Goal: Task Accomplishment & Management: Manage account settings

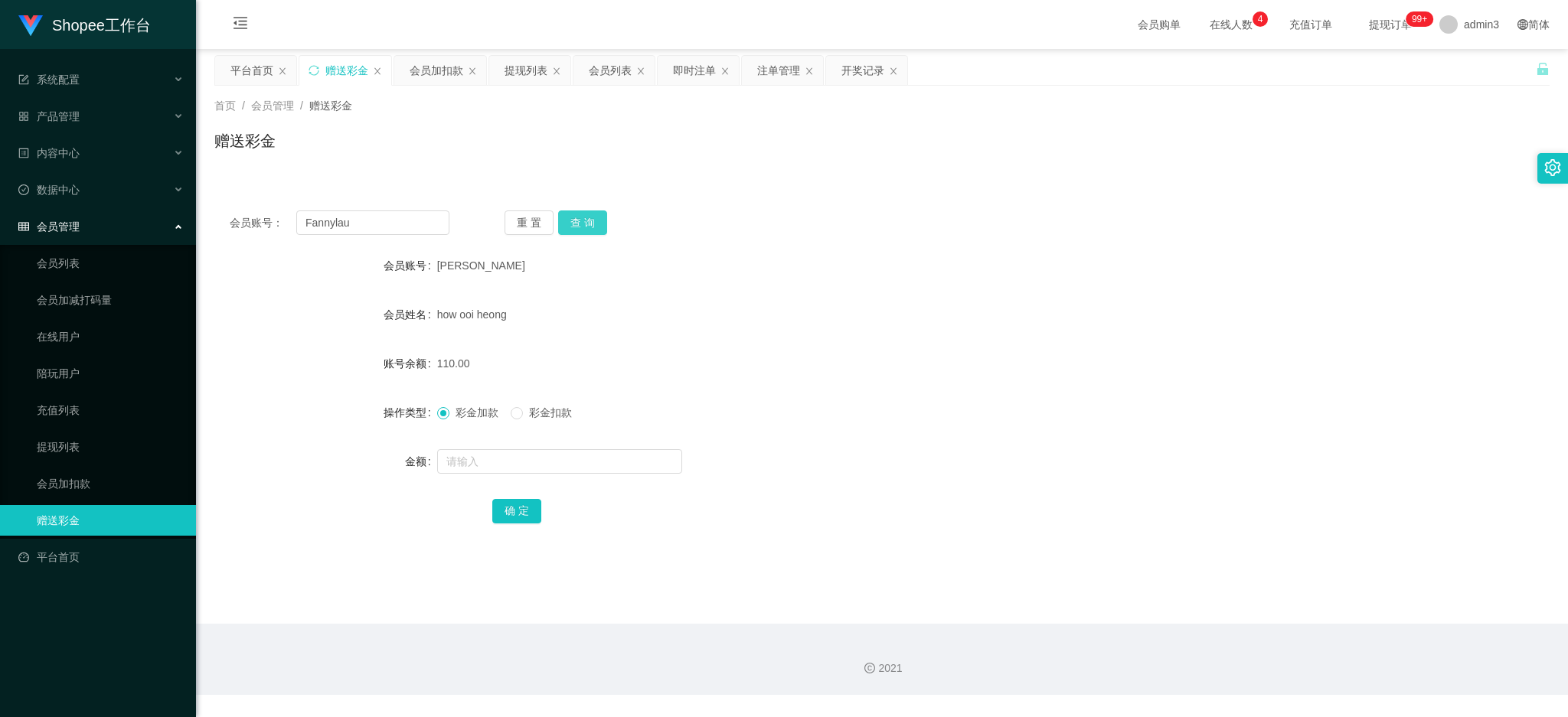
type input "Fannylau"
click at [564, 218] on button "查 询" at bounding box center [582, 222] width 49 height 25
click at [532, 465] on input "text" at bounding box center [559, 461] width 245 height 25
type input "500"
click at [530, 517] on button "确 定" at bounding box center [517, 511] width 49 height 25
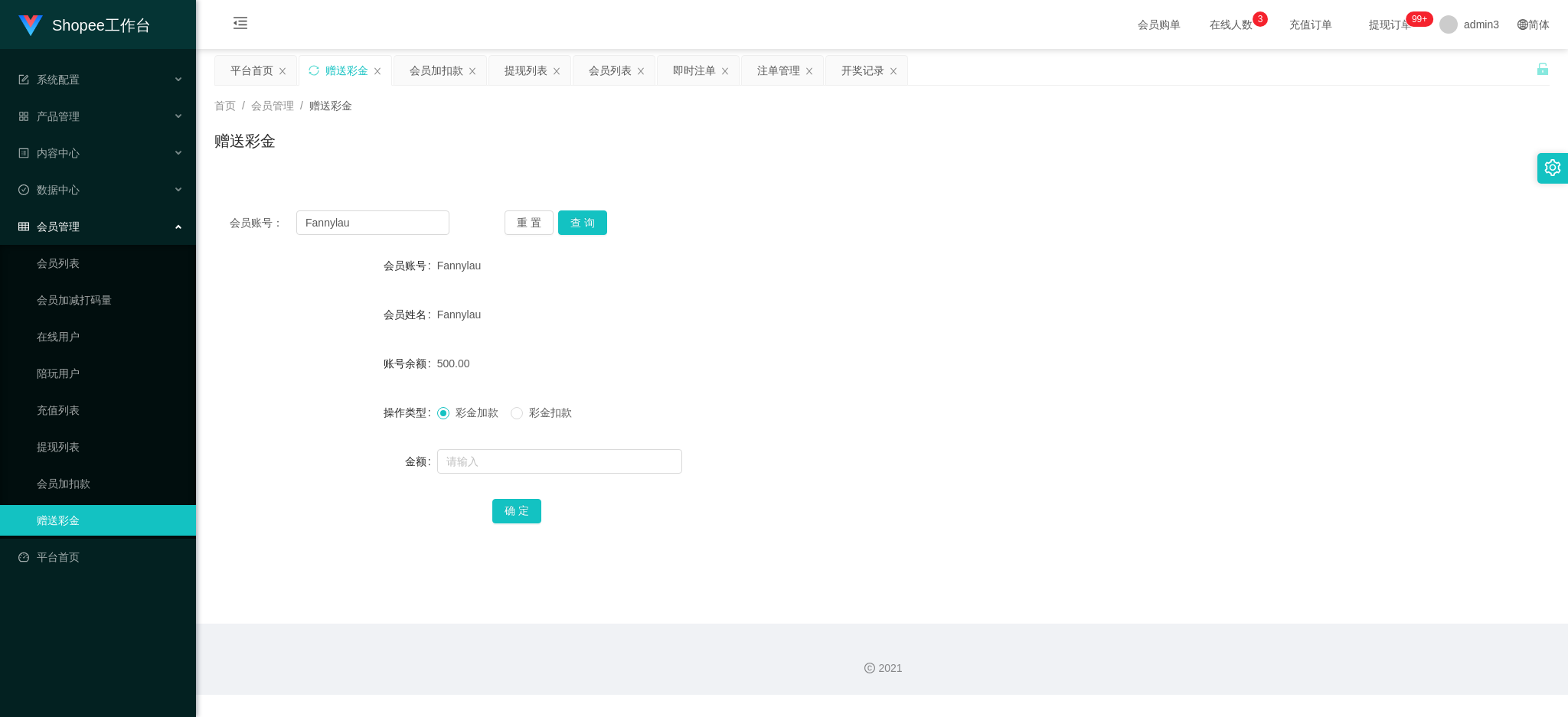
click at [324, 206] on div "会员账号： Fannylau 重 置 查 询 会员账号 Fannylau 会员姓名 Fannylau 账号余额 500.00 操作类型 彩金加款 彩金扣款 金…" at bounding box center [881, 377] width 1335 height 364
click at [326, 220] on input "Fannylau" at bounding box center [373, 222] width 153 height 25
paste input "90366709"
type input "90366709"
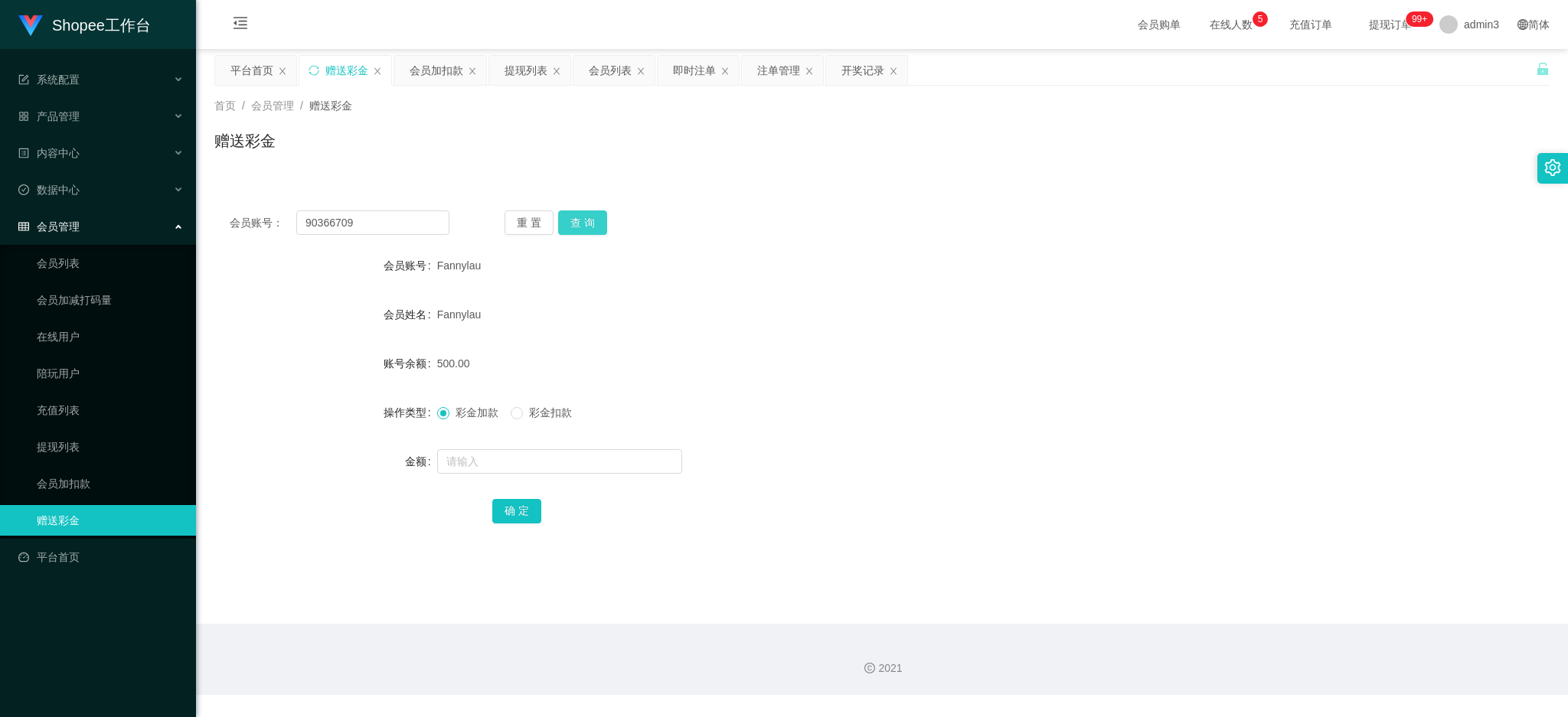
click at [599, 222] on button "查 询" at bounding box center [582, 222] width 49 height 25
click at [463, 453] on input "text" at bounding box center [559, 461] width 245 height 25
paste input "400"
type input "400"
click at [527, 503] on button "确 定" at bounding box center [517, 511] width 49 height 25
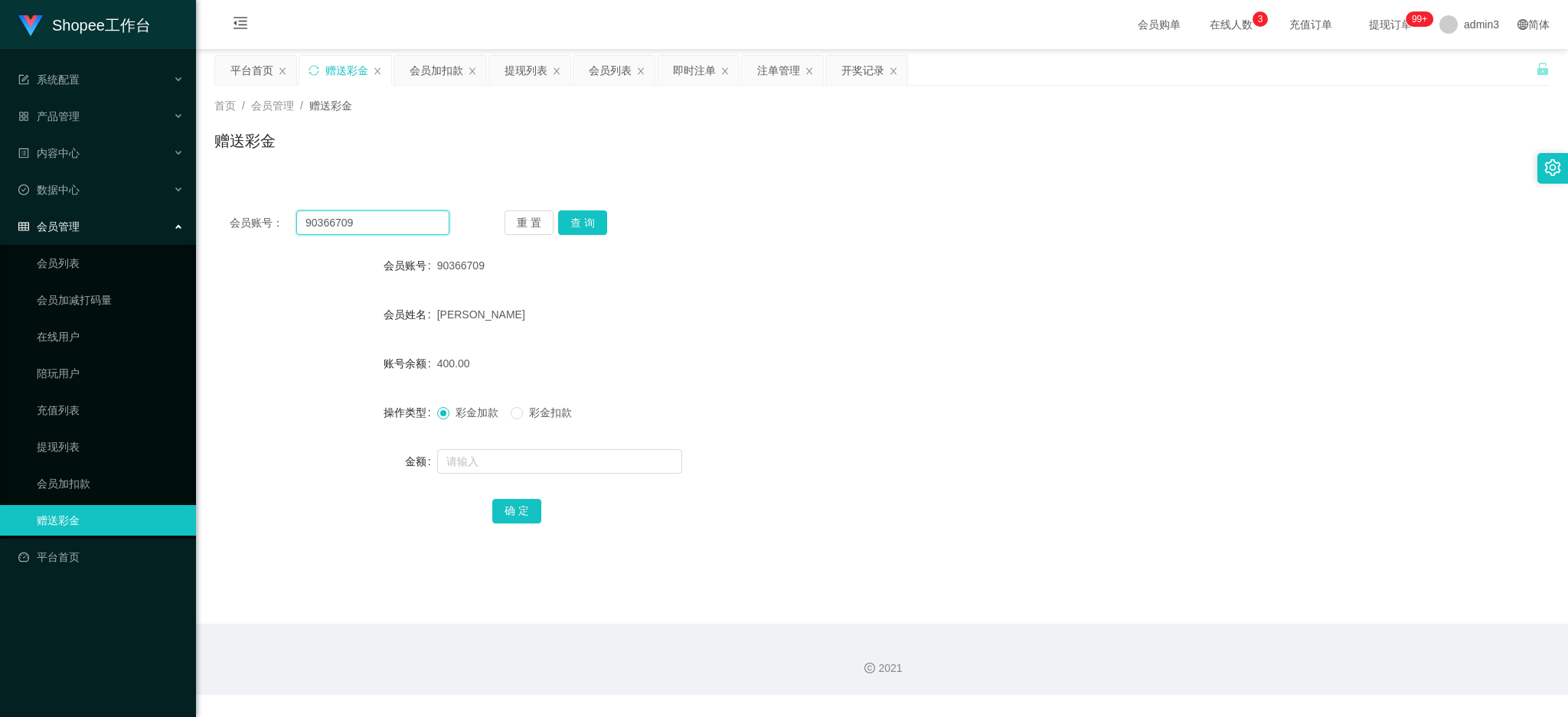
click at [384, 228] on input "90366709" at bounding box center [373, 222] width 153 height 25
paste input "Kunjsachdeva"
type input "Kunjsachdeva"
drag, startPoint x: 577, startPoint y: 218, endPoint x: 577, endPoint y: 236, distance: 18.0
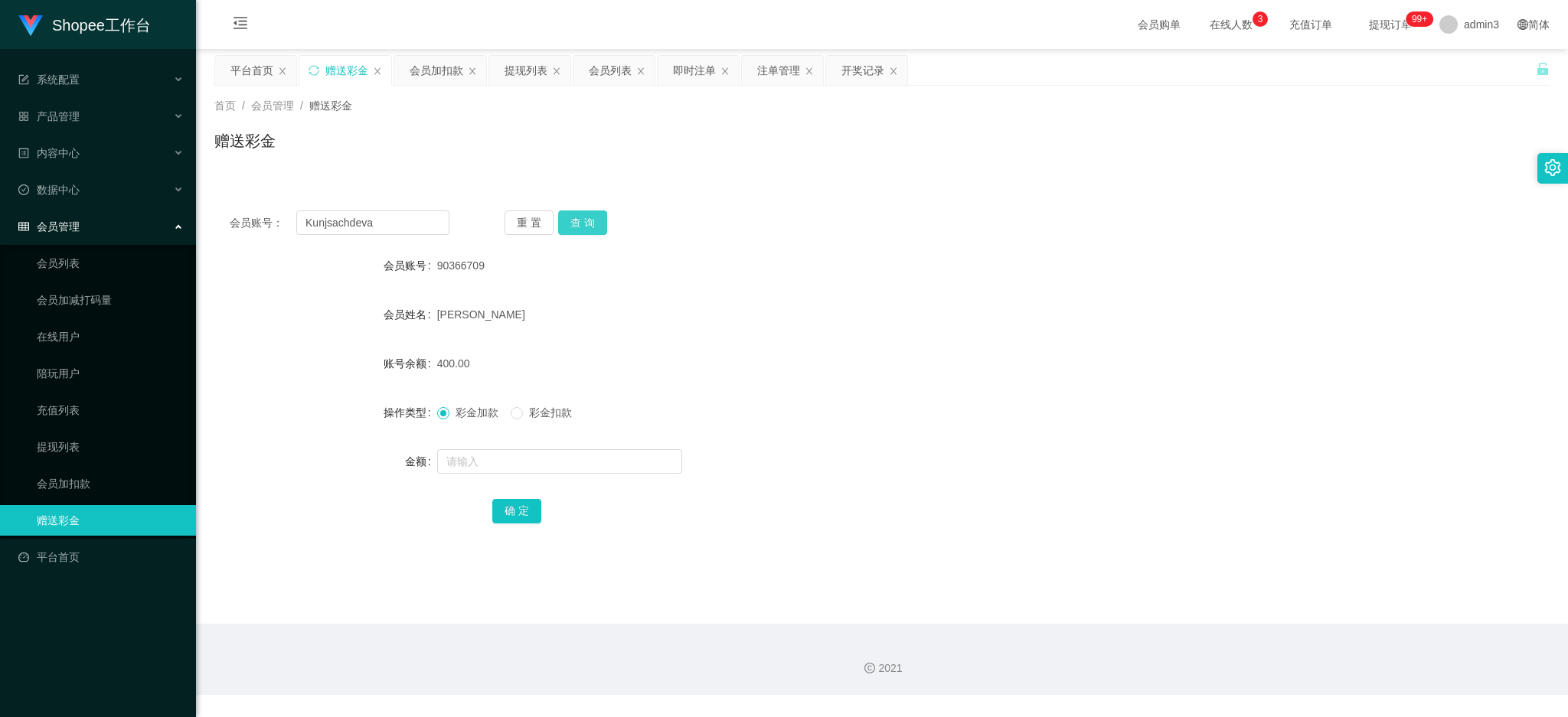
click at [577, 218] on button "查 询" at bounding box center [582, 222] width 49 height 25
click at [529, 453] on input "text" at bounding box center [559, 461] width 245 height 25
type input "500"
click at [527, 527] on div "会员账号： Kunjsachdeva 重 置 查 询 会员账号 Kunjsachdeva 会员姓名 Kunj Sachdeva 账号余额 0.00 操作类型 …" at bounding box center [881, 377] width 1335 height 364
click at [515, 512] on button "确 定" at bounding box center [517, 511] width 49 height 25
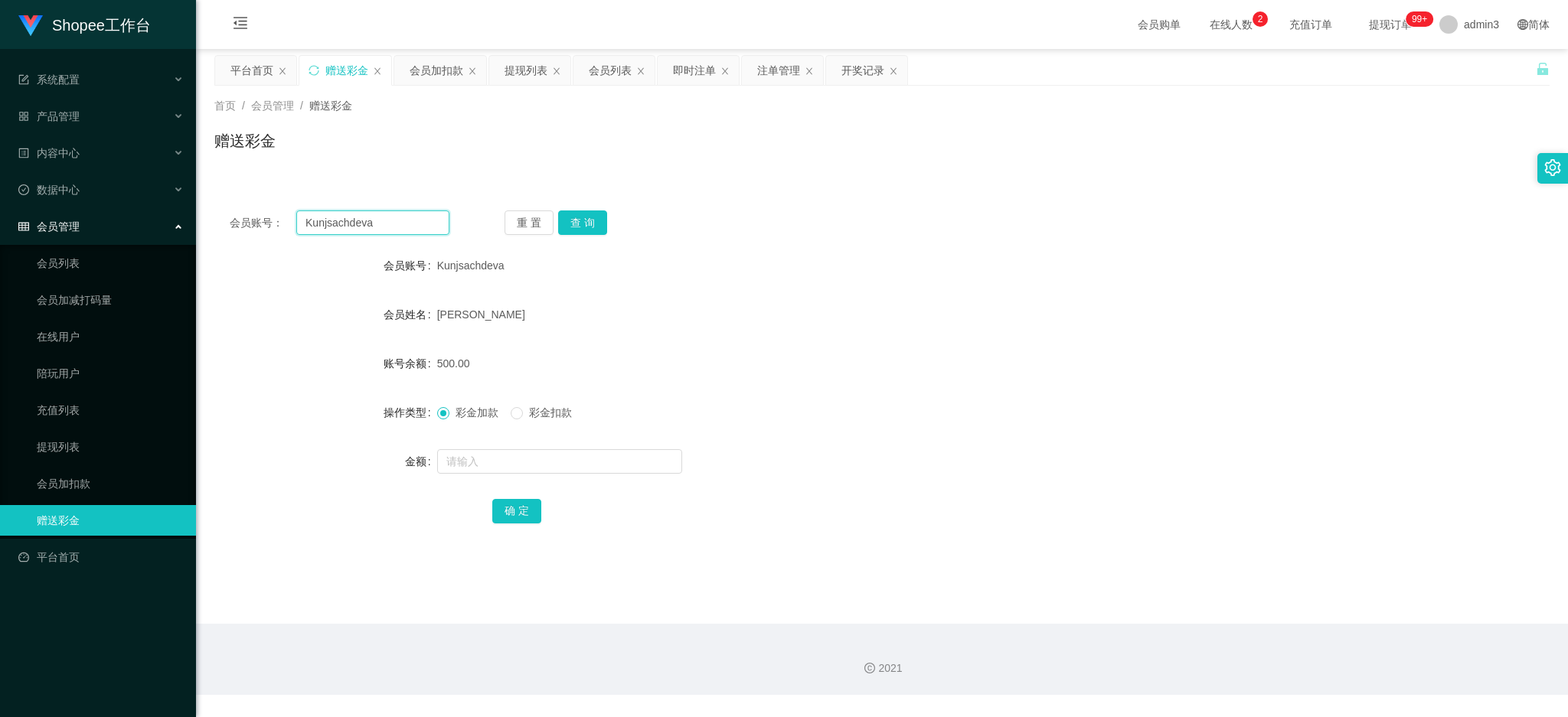
click at [387, 221] on input "Kunjsachdeva" at bounding box center [373, 222] width 153 height 25
paste input "85874394"
type input "85874394"
click at [587, 213] on button "查 询" at bounding box center [582, 222] width 49 height 25
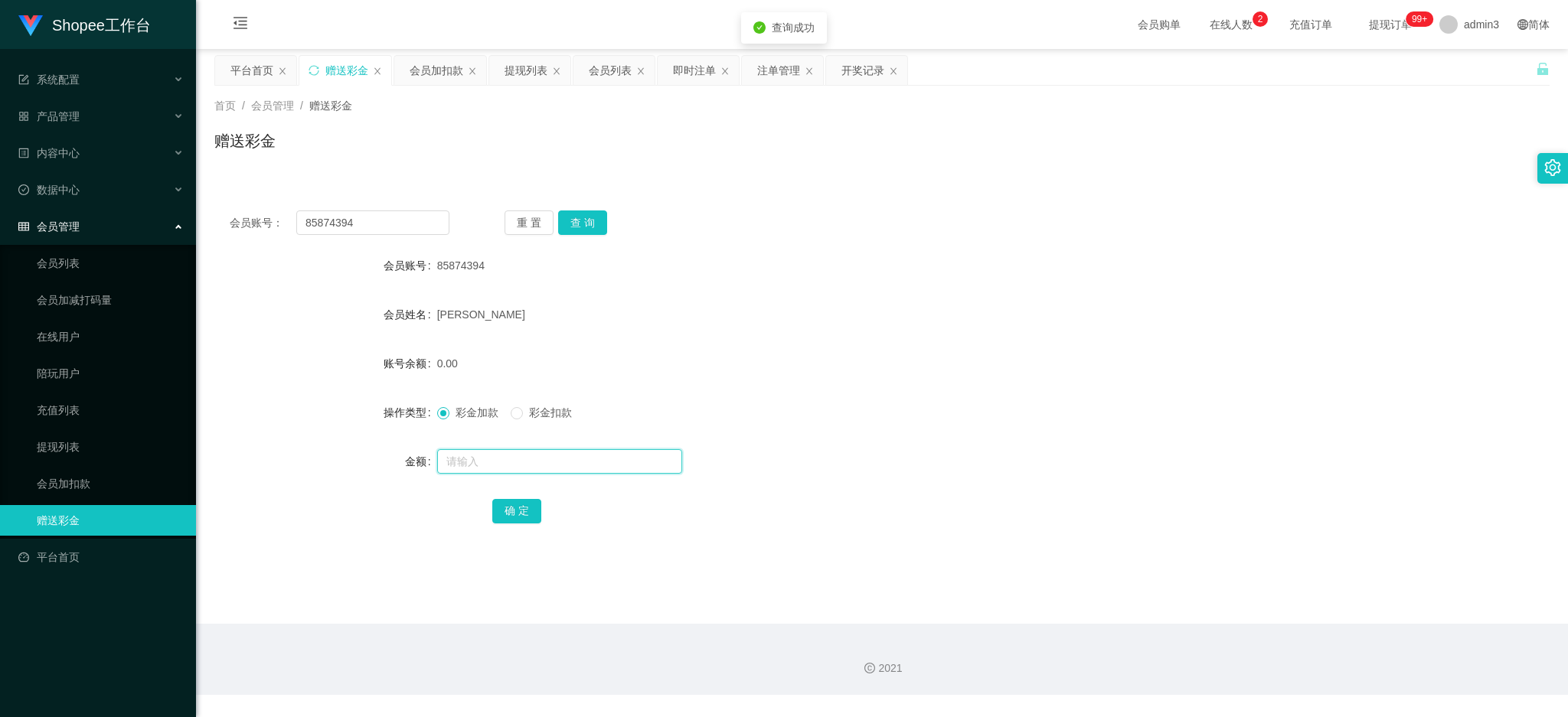
click at [547, 466] on input "text" at bounding box center [559, 461] width 245 height 25
paste input "500"
type input "500"
click at [523, 501] on button "确 定" at bounding box center [517, 511] width 49 height 25
click at [625, 71] on div "会员列表" at bounding box center [610, 70] width 43 height 29
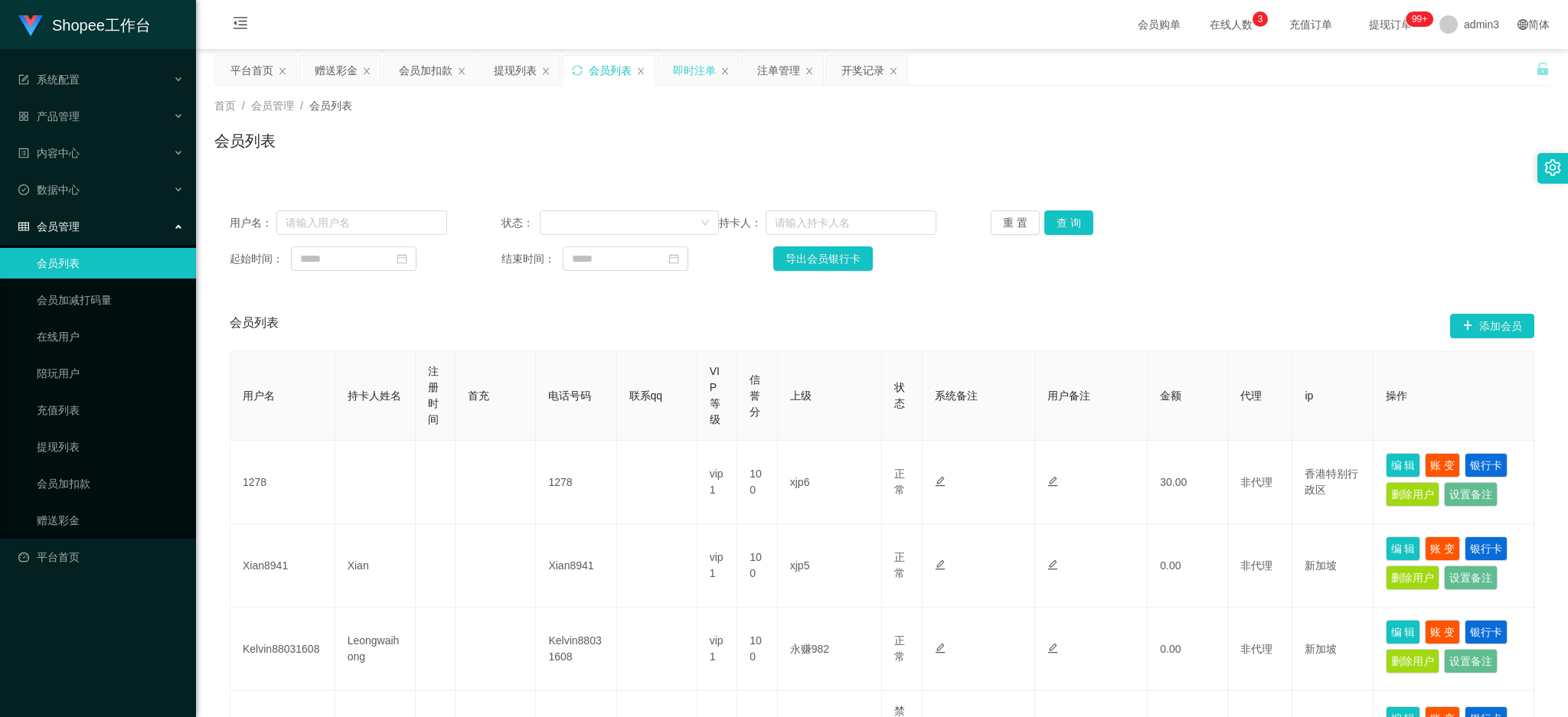
click at [679, 67] on div "即时注单" at bounding box center [693, 70] width 43 height 29
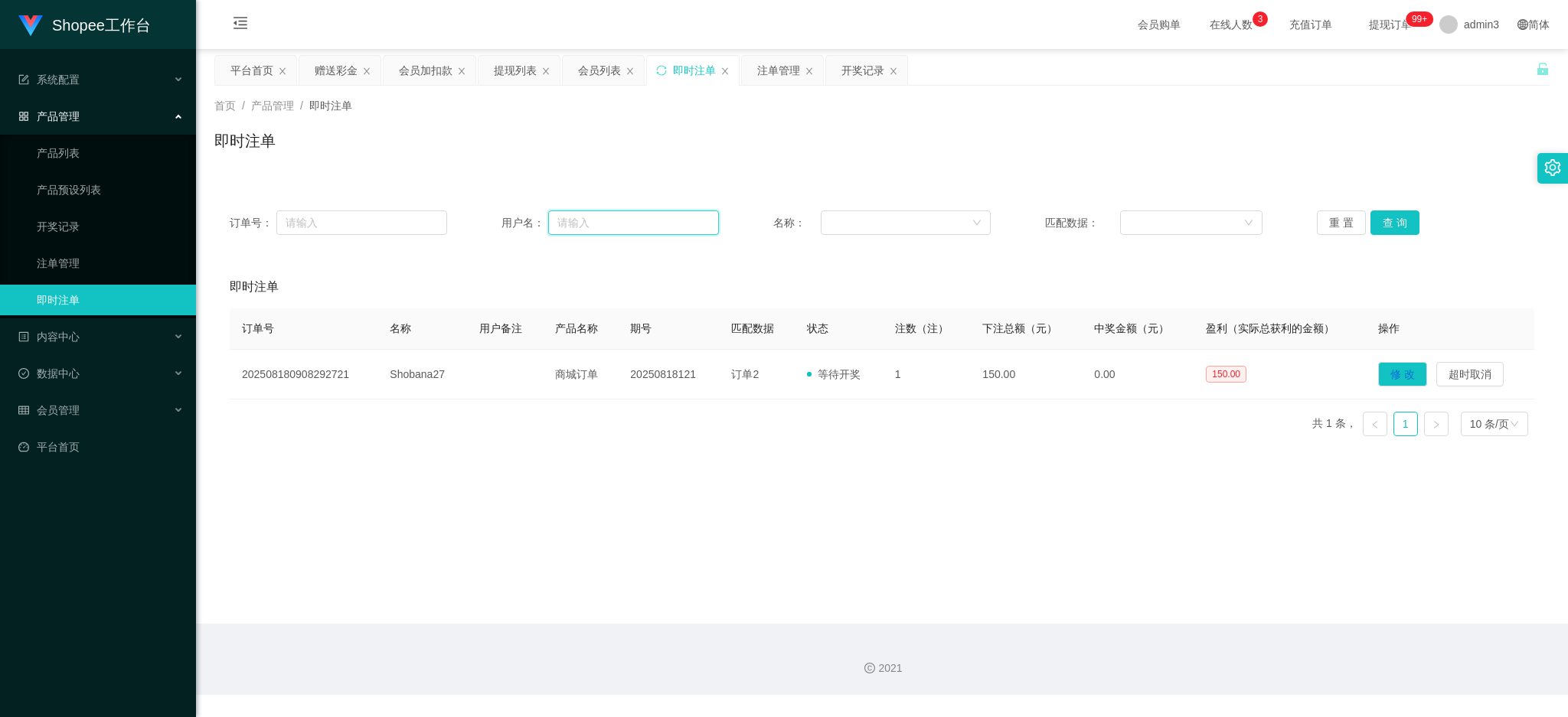
click at [599, 227] on input "text" at bounding box center [633, 222] width 170 height 25
paste input "93854280"
type input "93854280"
click at [1375, 226] on button "查 询" at bounding box center [1395, 222] width 49 height 25
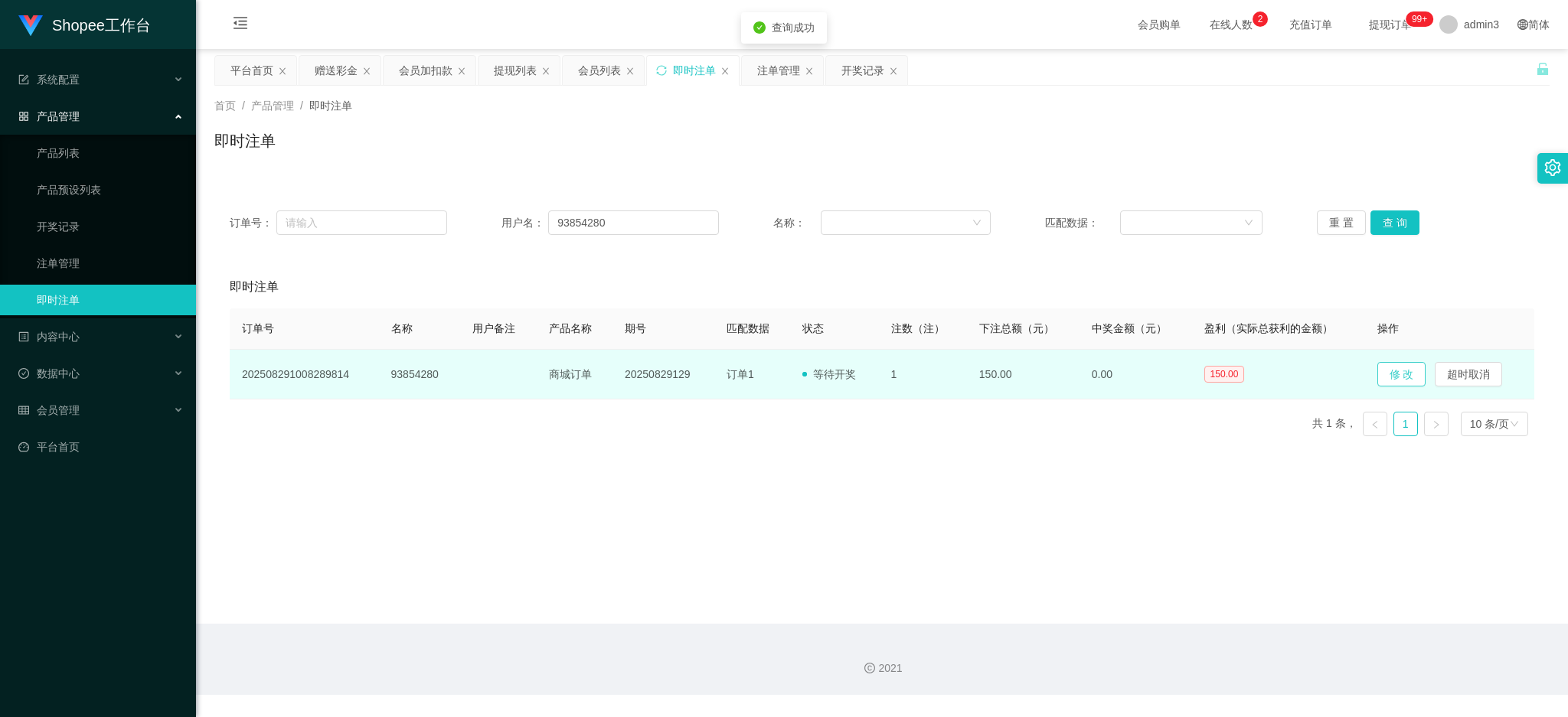
click at [1388, 379] on button "修 改" at bounding box center [1401, 374] width 49 height 25
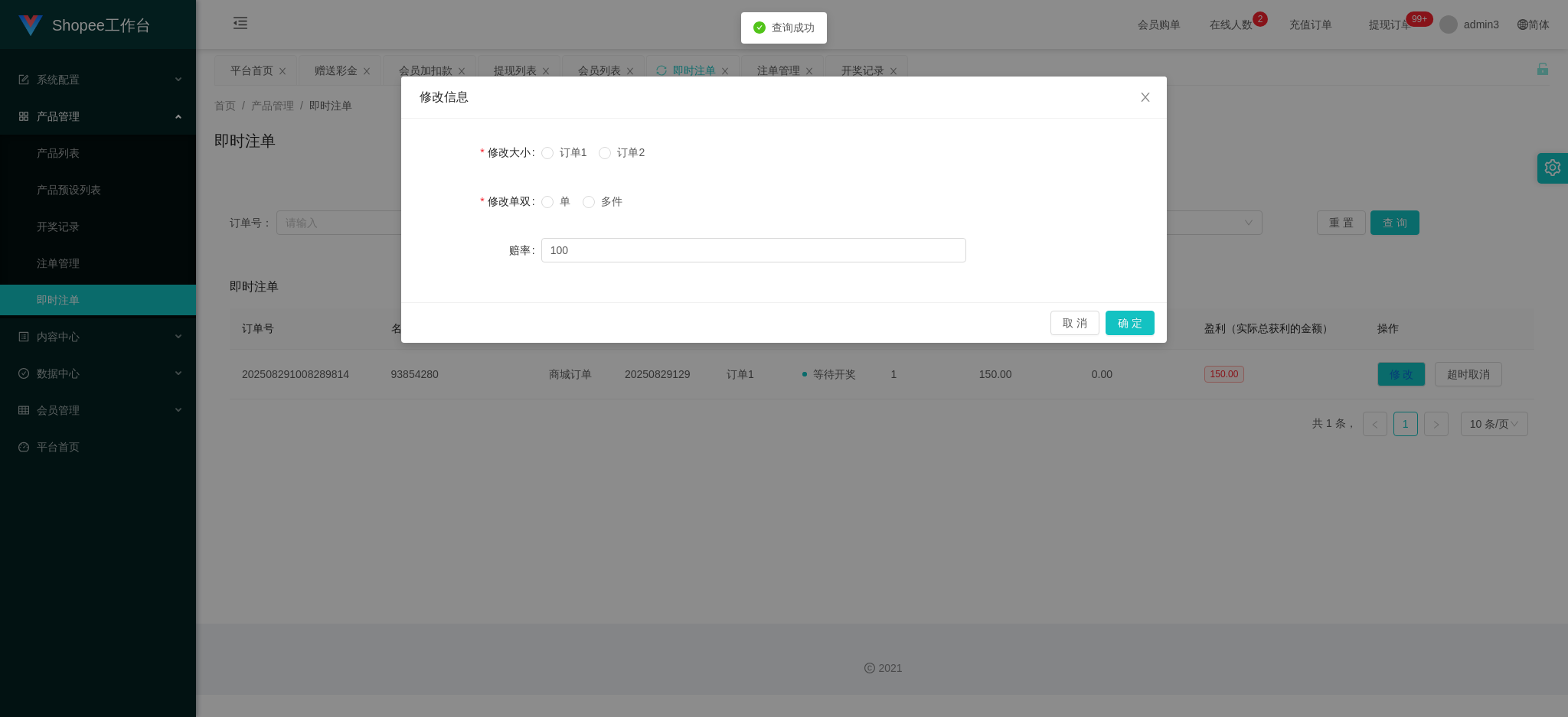
click at [591, 209] on div "单 多件" at bounding box center [753, 201] width 425 height 31
click at [591, 208] on span at bounding box center [588, 201] width 12 height 12
click at [1127, 324] on button "确 定" at bounding box center [1130, 323] width 49 height 25
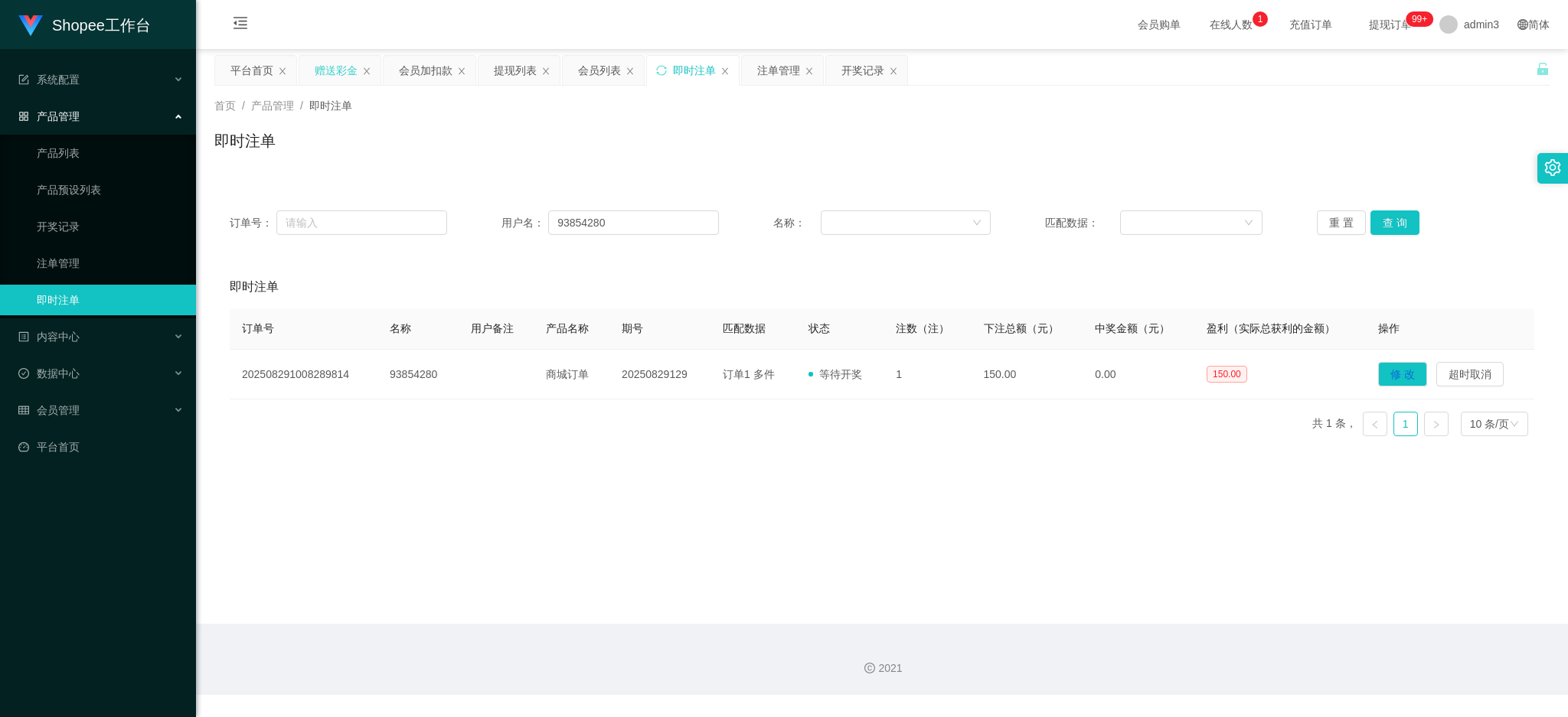
click at [328, 67] on div "赠送彩金" at bounding box center [335, 70] width 43 height 29
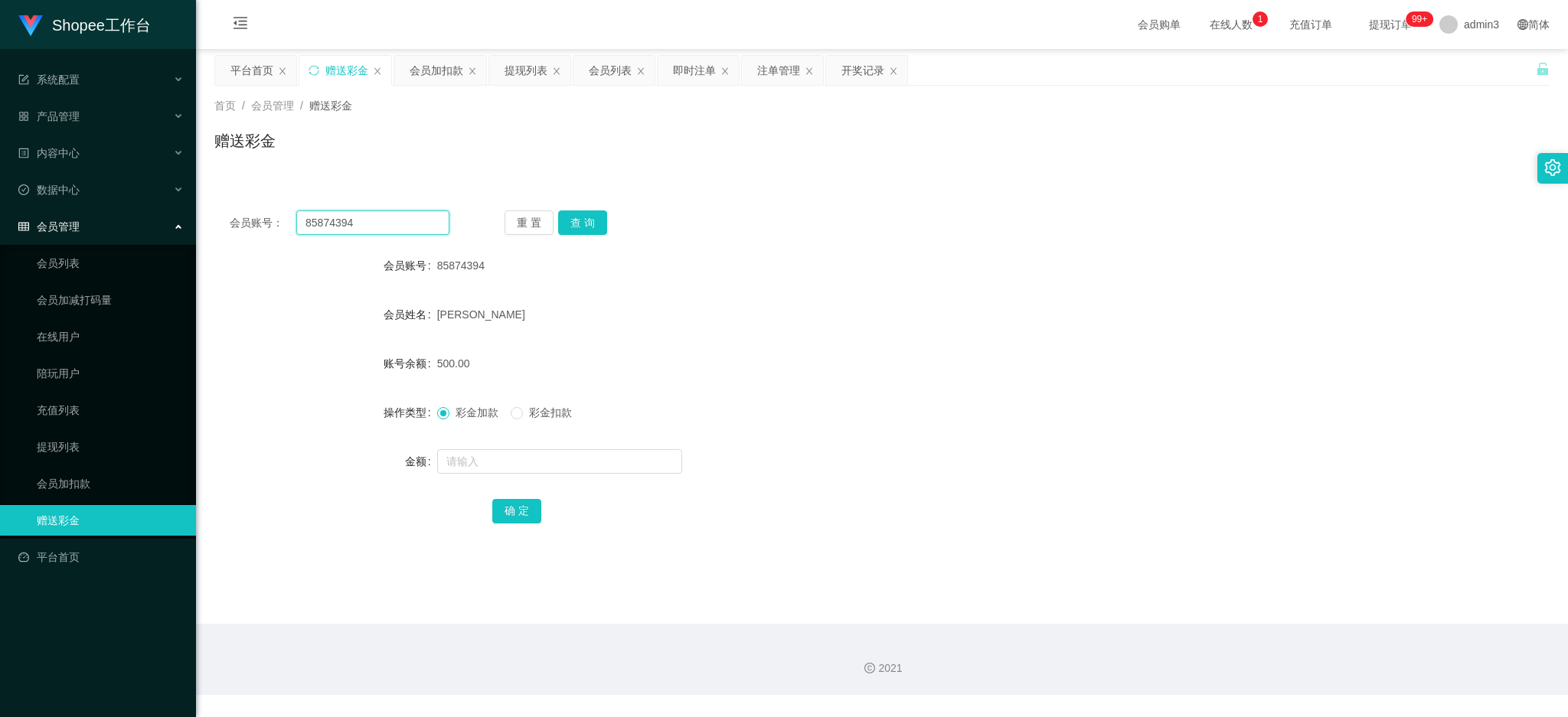
click at [313, 227] on input "85874394" at bounding box center [373, 222] width 153 height 25
paste input "shawnlsf"
click at [313, 227] on input "85874394" at bounding box center [373, 222] width 153 height 25
type input "shawnlsf"
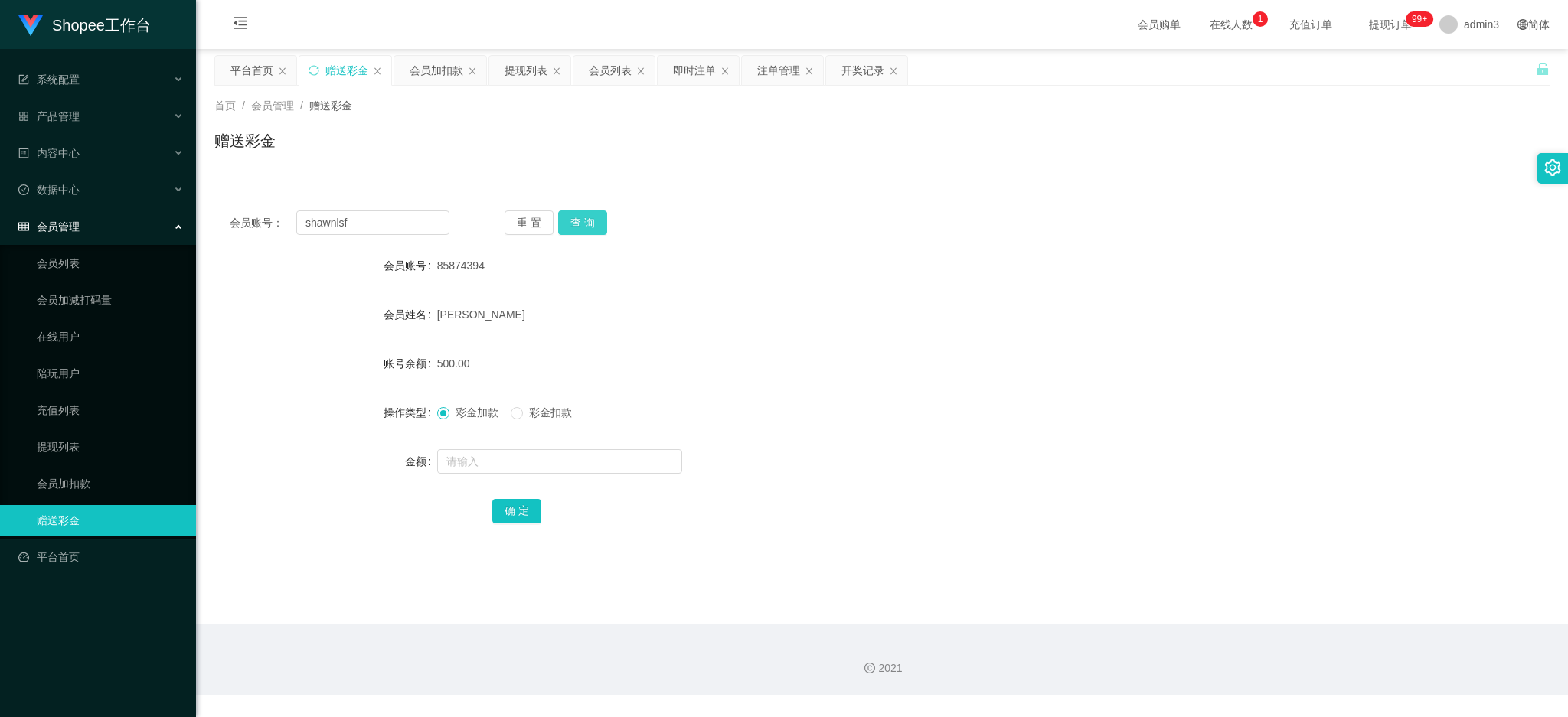
click at [586, 220] on button "查 询" at bounding box center [582, 222] width 49 height 25
click at [534, 444] on form "会员账号 shawnlsf 会员姓名 Lee Sing Fook 账号余额 1400.00 操作类型 彩金加款 彩金扣款 金额 确 定" at bounding box center [881, 388] width 1335 height 275
click at [530, 452] on input "text" at bounding box center [559, 461] width 245 height 25
paste input "5200"
type input "5200"
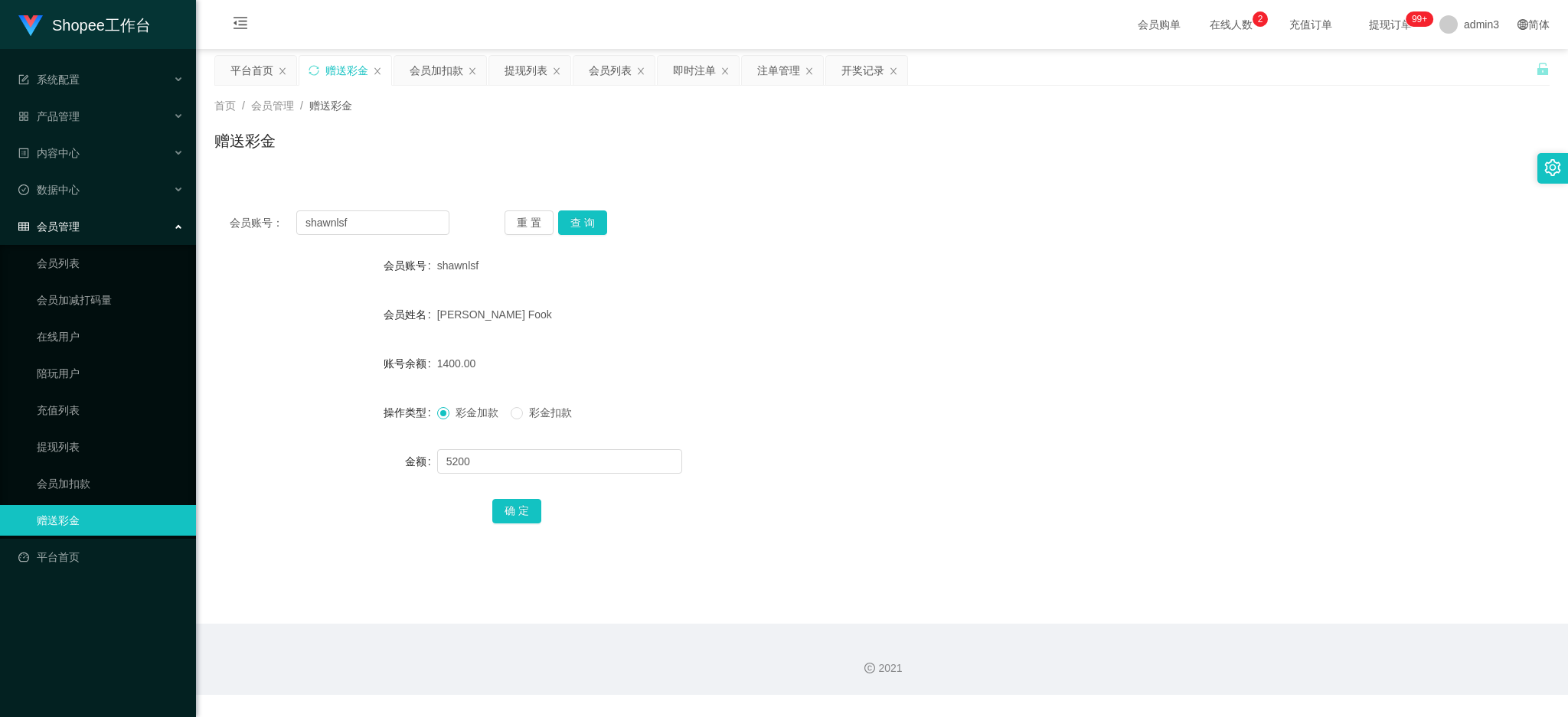
click at [511, 496] on div "确 定" at bounding box center [881, 511] width 778 height 31
click at [510, 503] on button "确 定" at bounding box center [517, 511] width 49 height 25
click at [518, 74] on div "提现列表" at bounding box center [526, 70] width 43 height 29
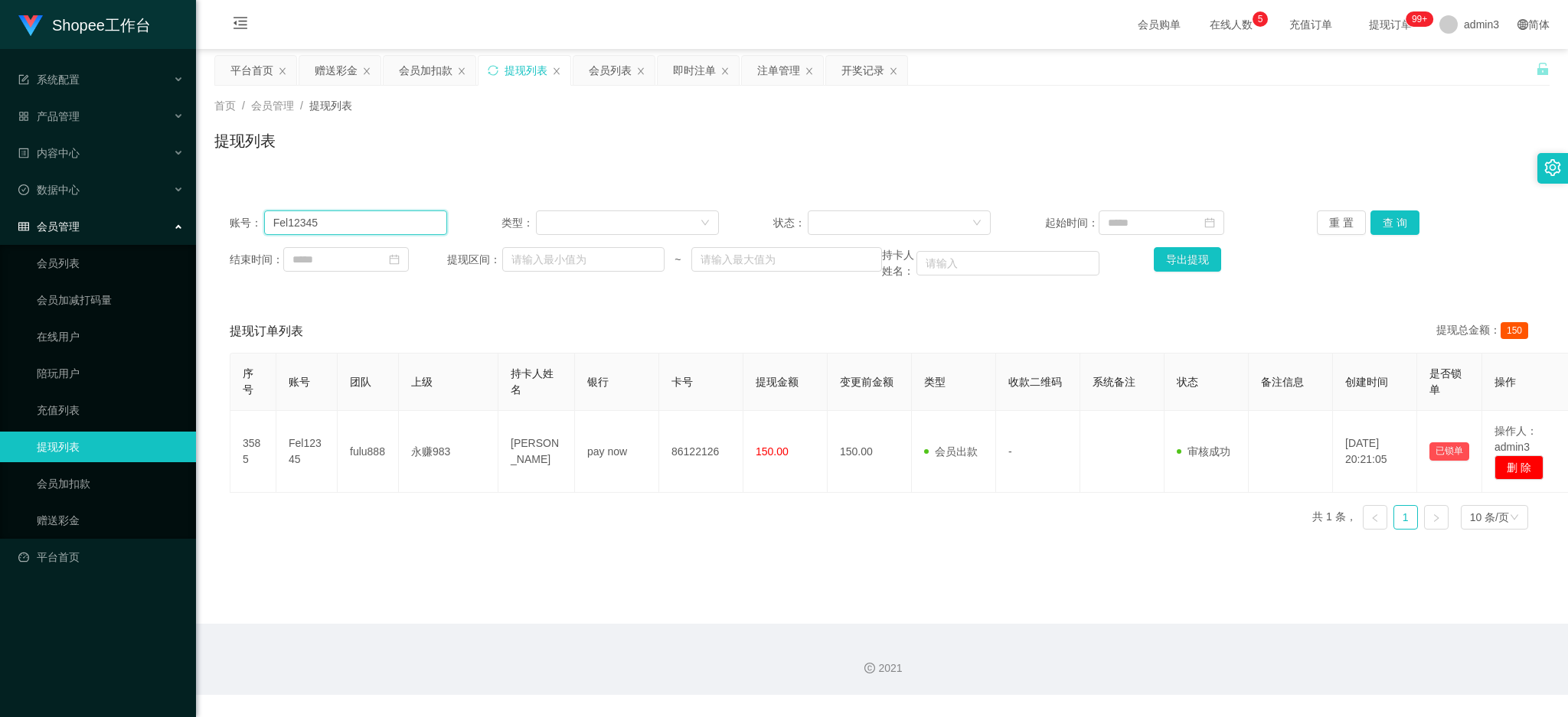
click at [362, 220] on input "Fel12345" at bounding box center [355, 222] width 183 height 25
paste input "annylau"
type input "Fannylau"
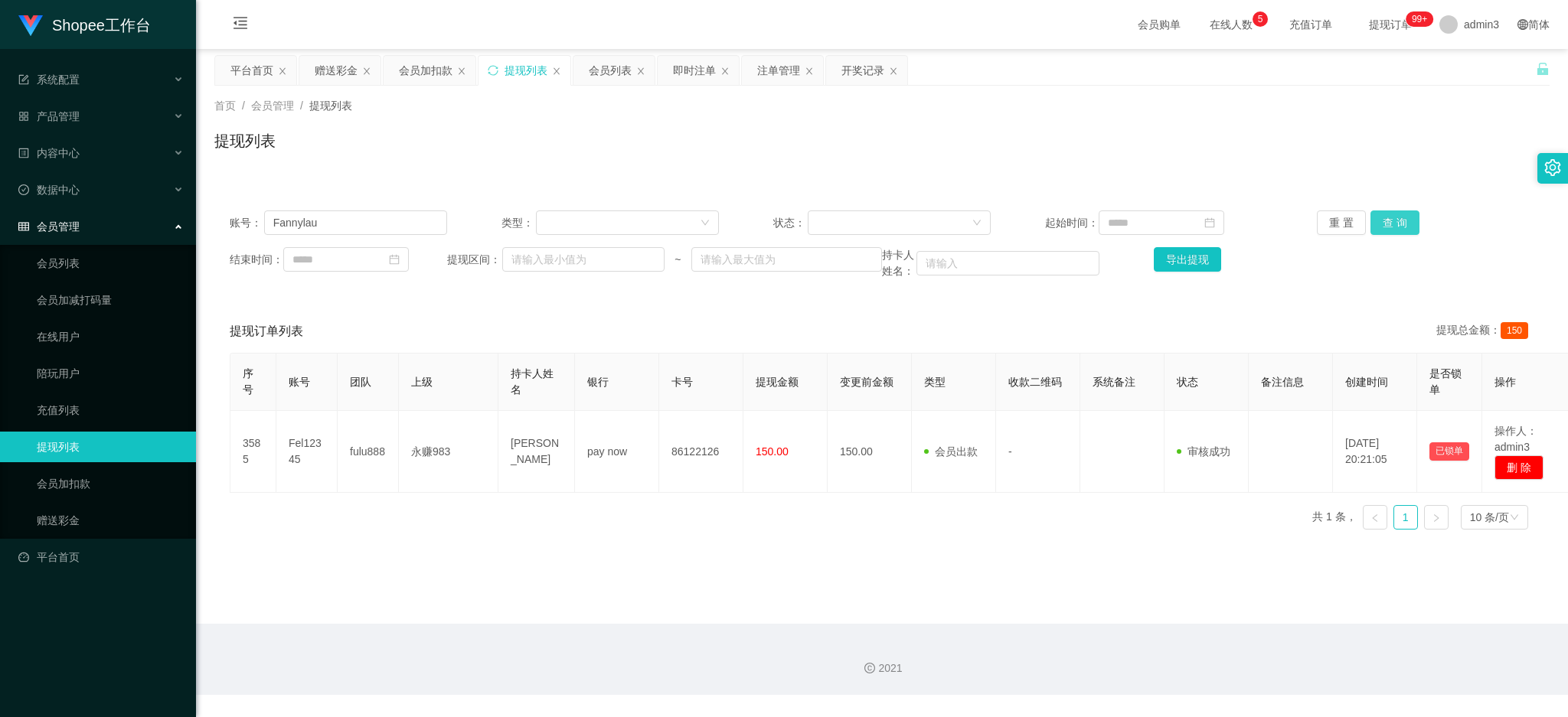
click at [1398, 225] on button "查 询" at bounding box center [1395, 222] width 49 height 25
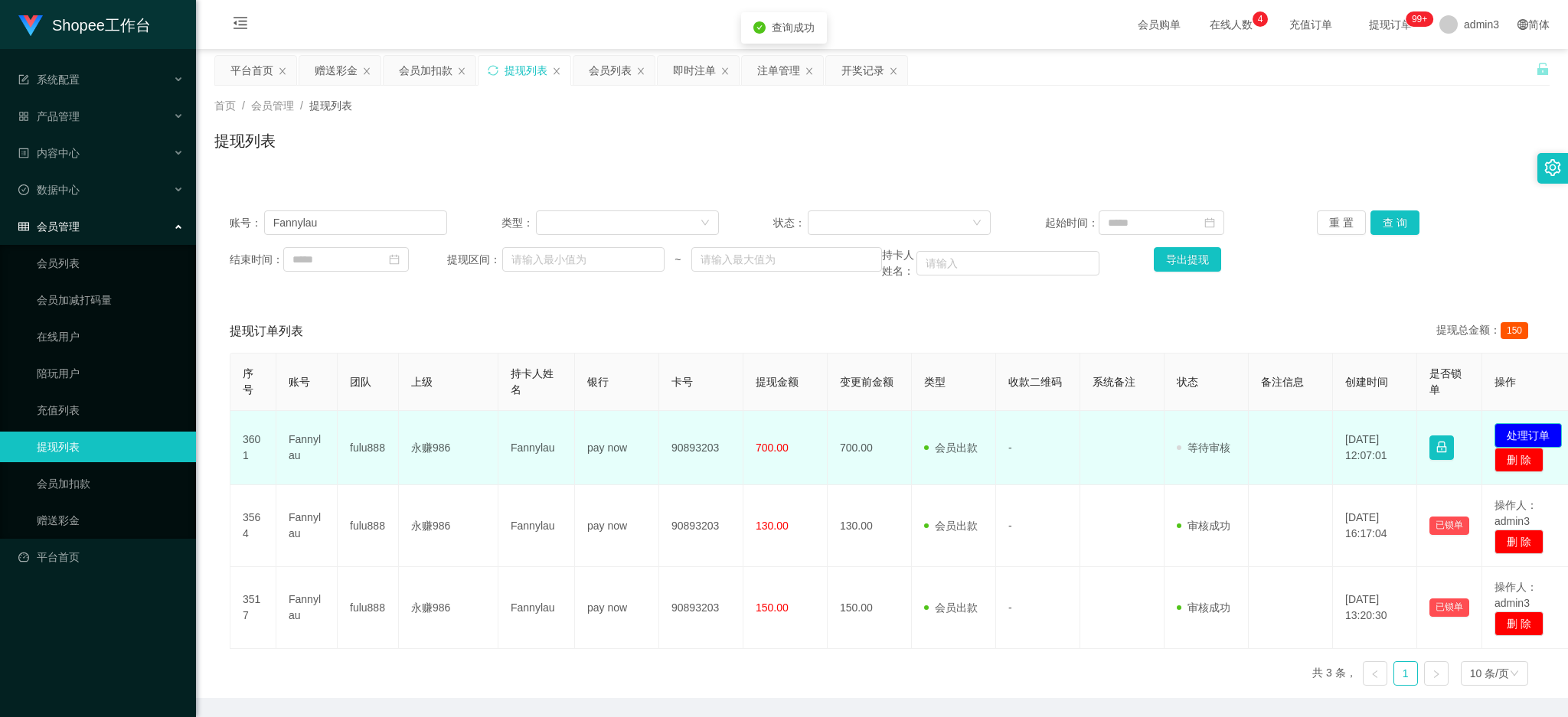
click at [1515, 434] on button "处理订单" at bounding box center [1528, 435] width 67 height 25
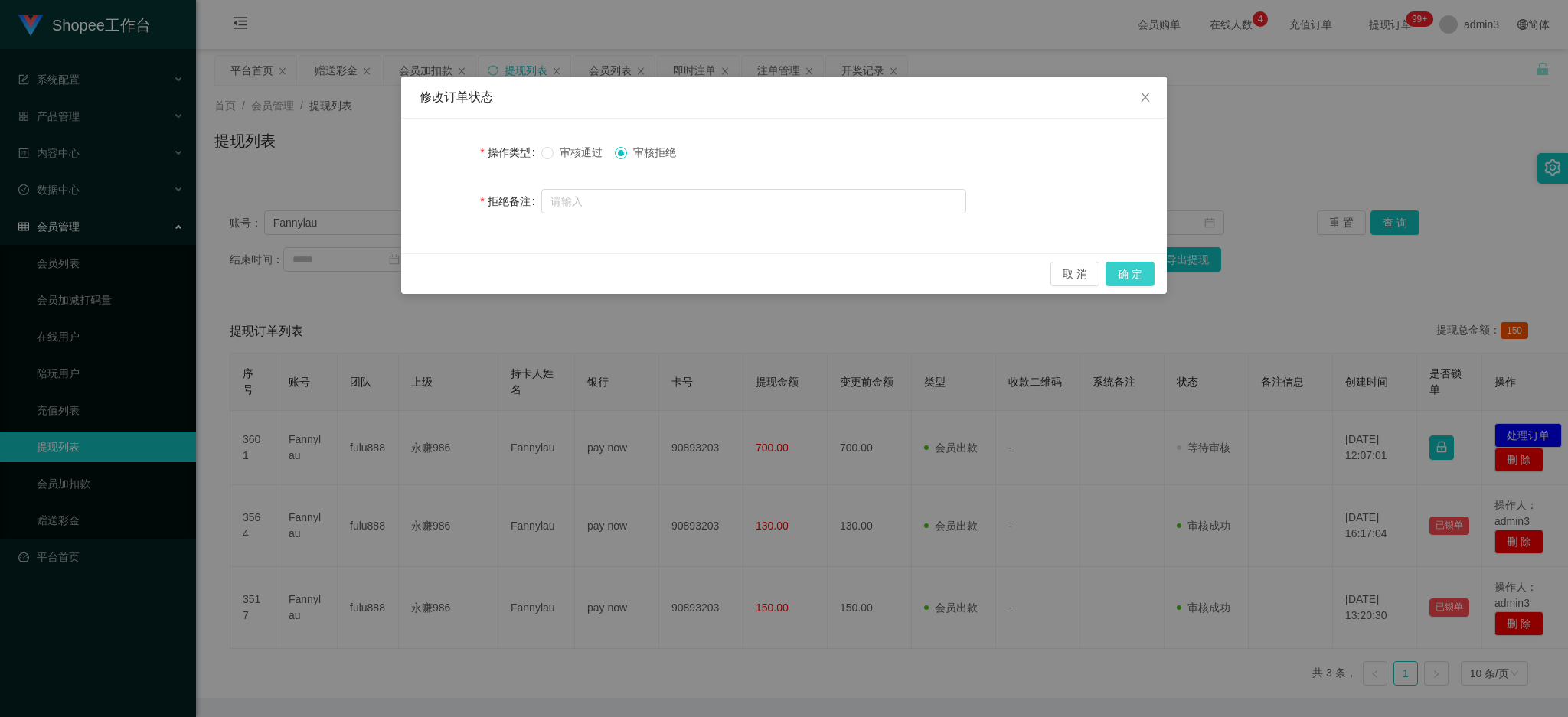
click at [1122, 267] on button "确 定" at bounding box center [1130, 273] width 49 height 25
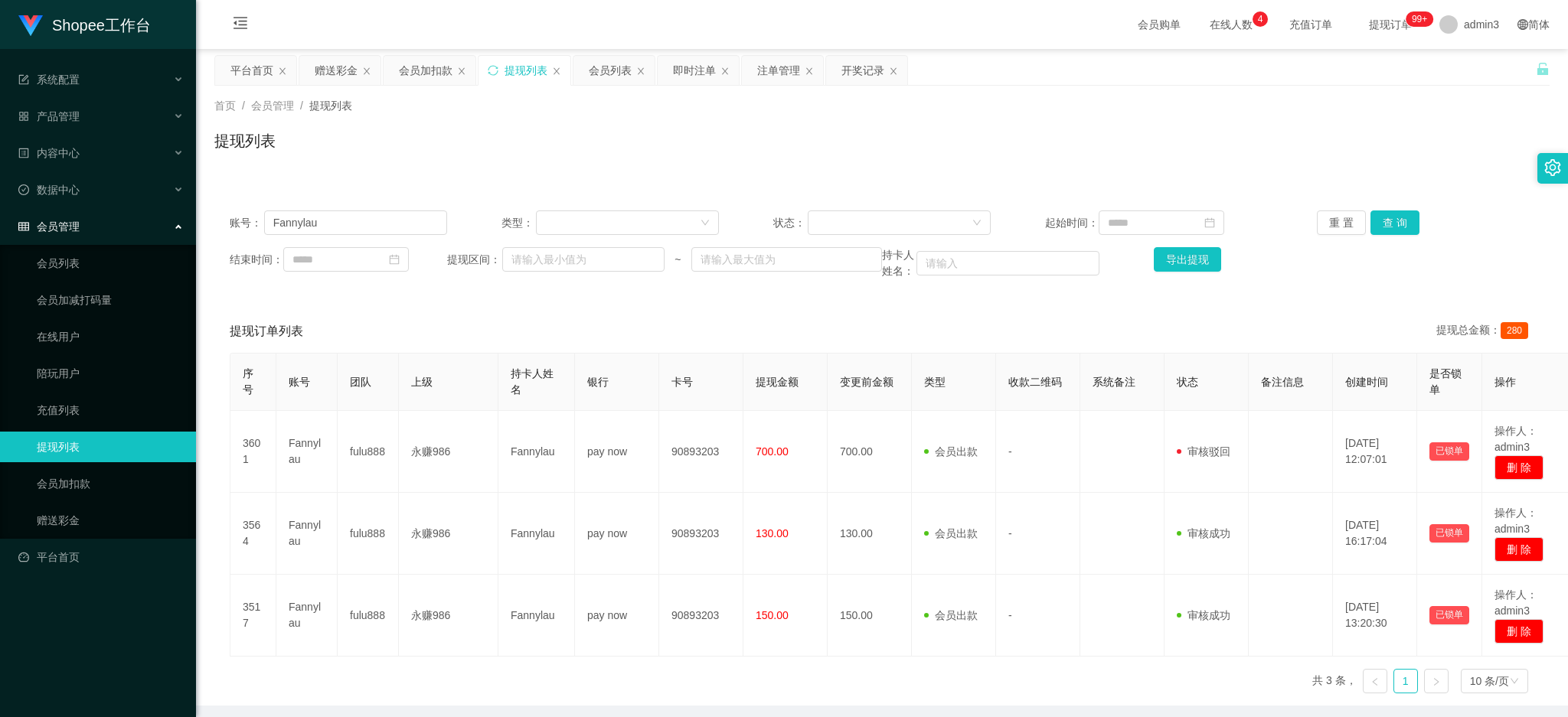
click at [647, 310] on div "提现订单列表 提现总金额： 280" at bounding box center [882, 331] width 1305 height 43
click at [610, 77] on div "会员列表" at bounding box center [610, 70] width 43 height 29
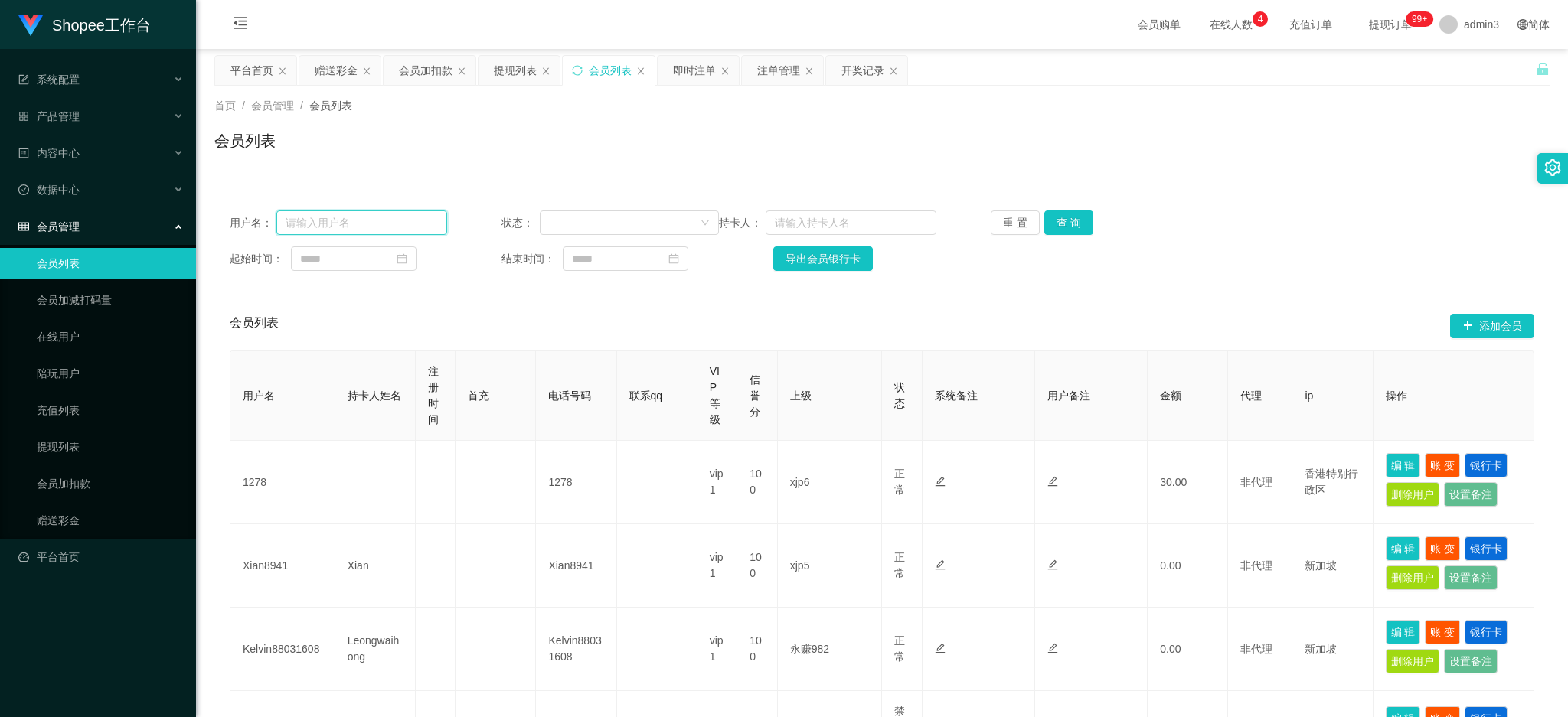
click at [429, 213] on input "text" at bounding box center [361, 222] width 170 height 25
paste input "liuxiaozheng"
type input "liuxiaozheng"
click at [1071, 230] on button "查 询" at bounding box center [1069, 222] width 49 height 25
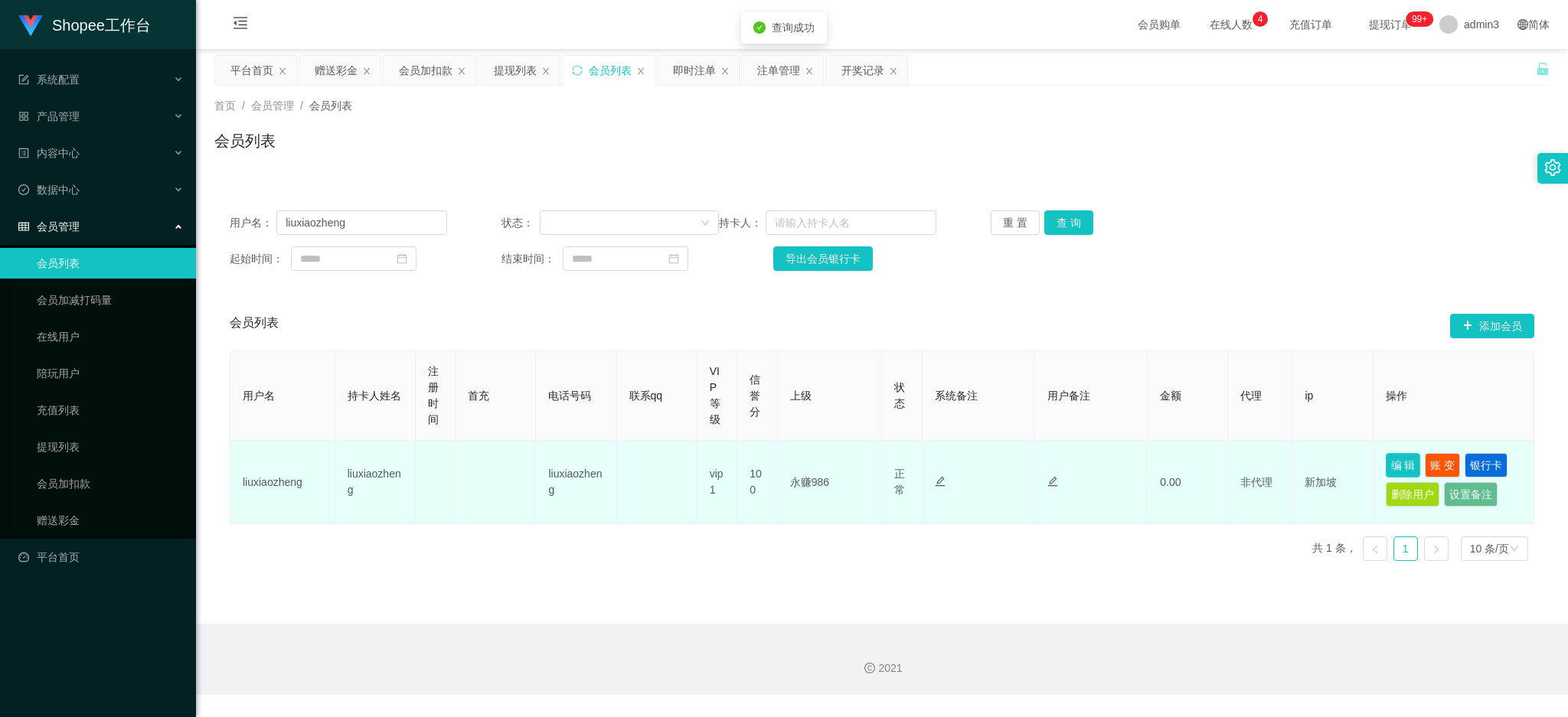
click at [1386, 462] on button "编 辑" at bounding box center [1403, 465] width 36 height 25
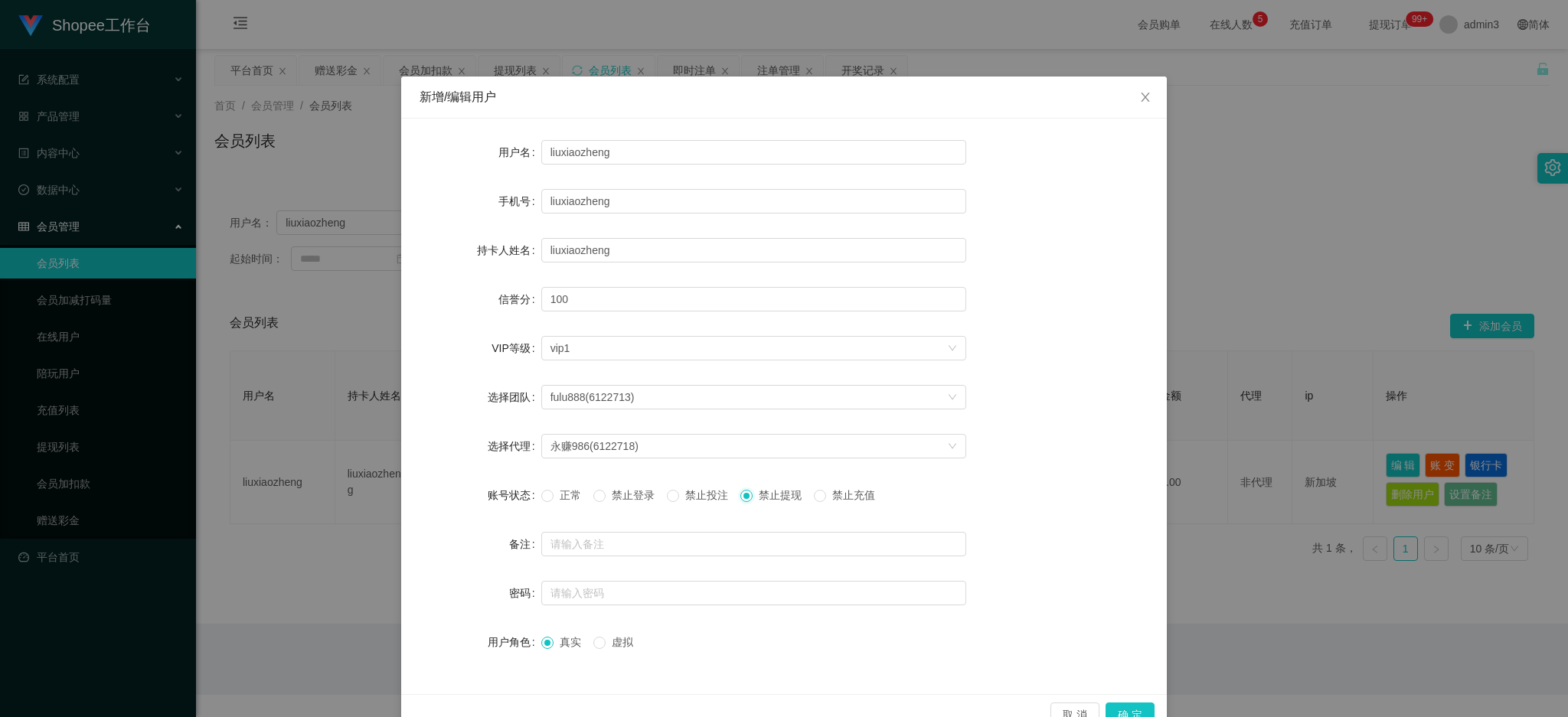
scroll to position [36, 0]
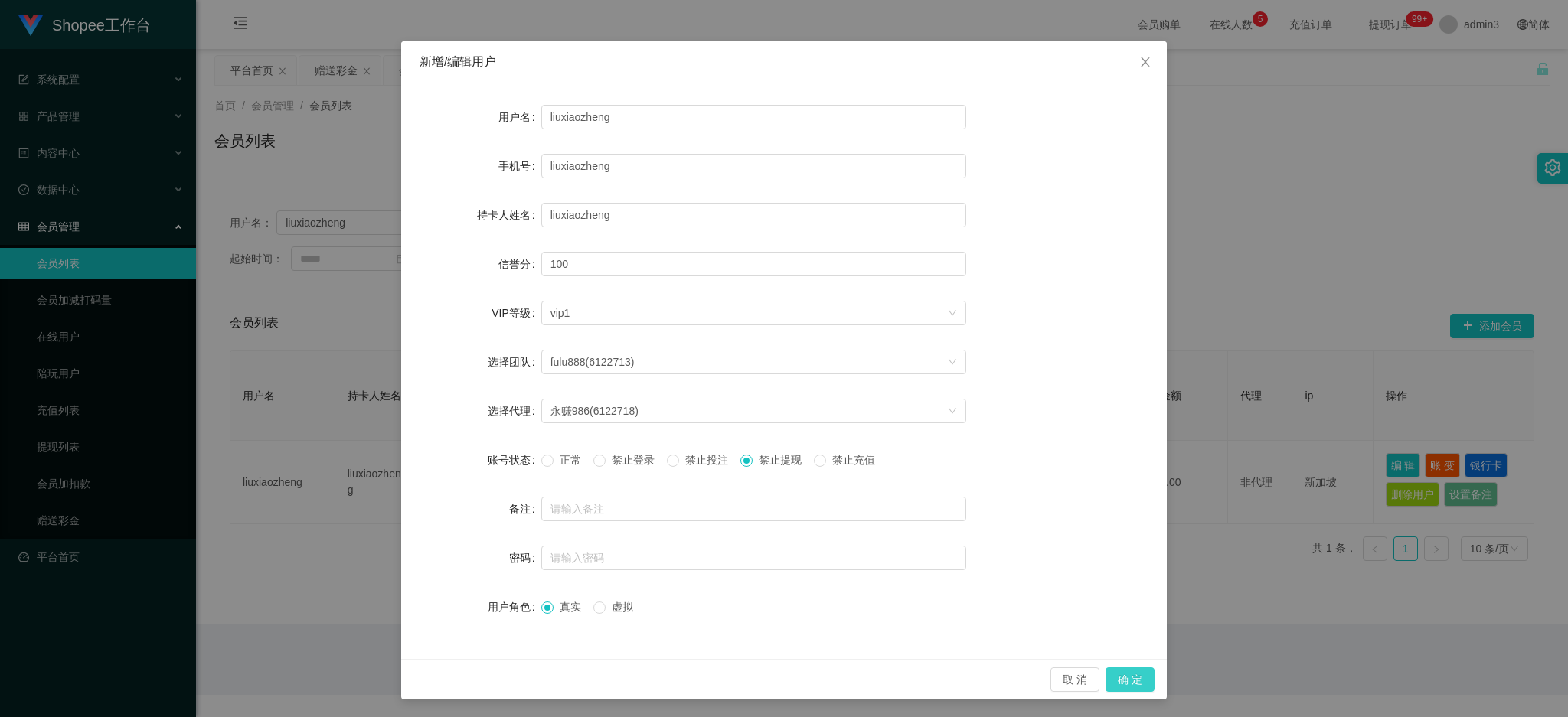
click at [1125, 678] on button "确 定" at bounding box center [1130, 680] width 49 height 25
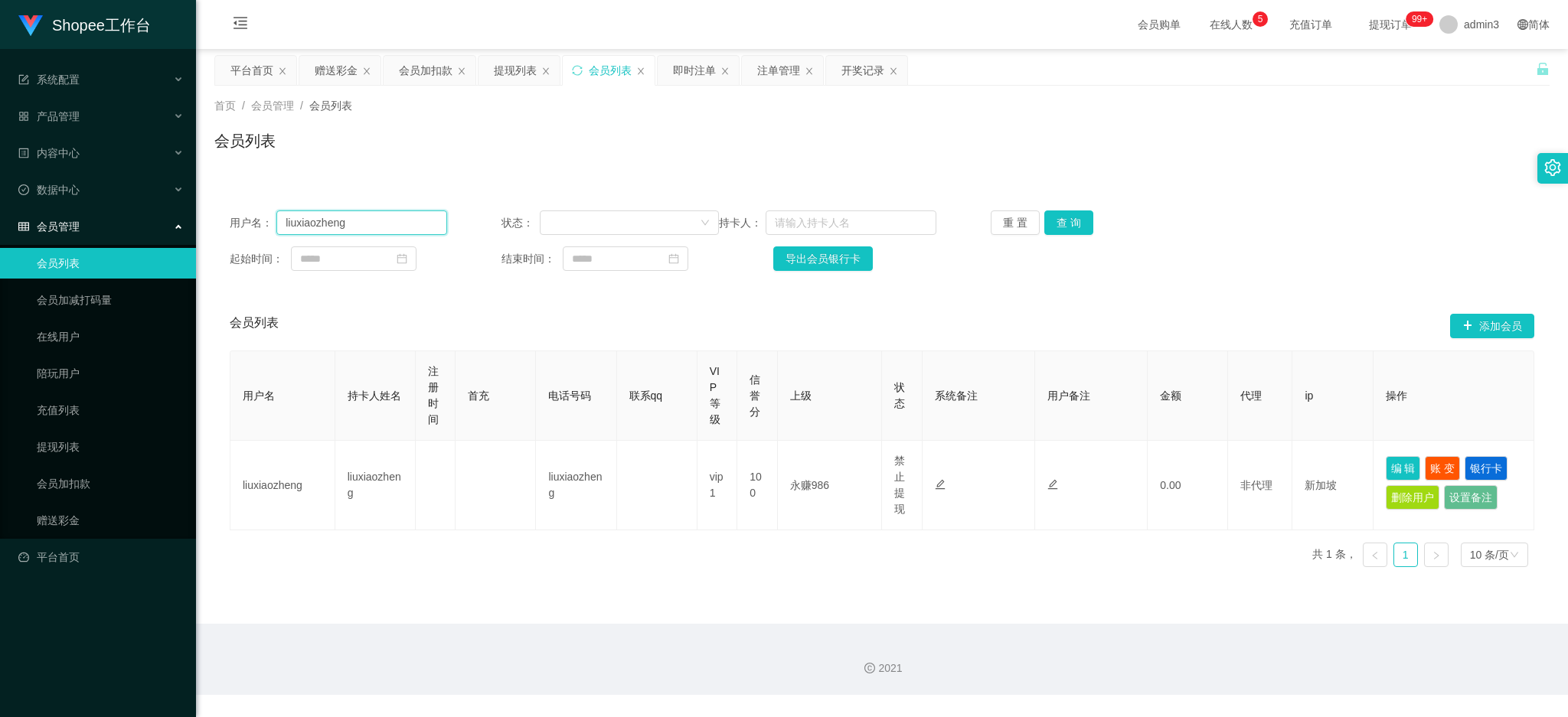
click at [357, 230] on input "liuxiaozheng" at bounding box center [361, 222] width 170 height 25
paste input "Vivian"
type input "Vivian"
click at [1069, 225] on button "查 询" at bounding box center [1069, 222] width 49 height 25
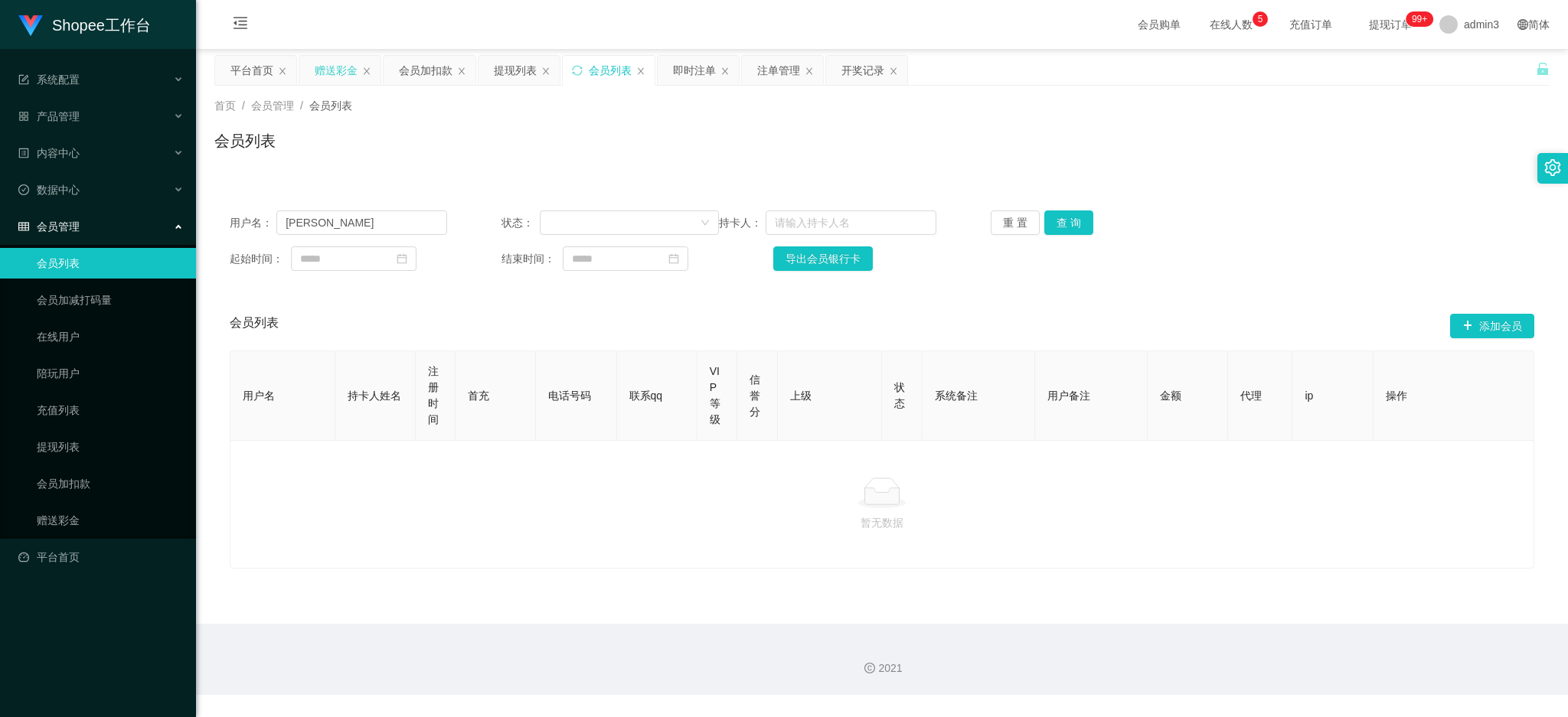
click at [328, 73] on div "赠送彩金" at bounding box center [335, 70] width 43 height 29
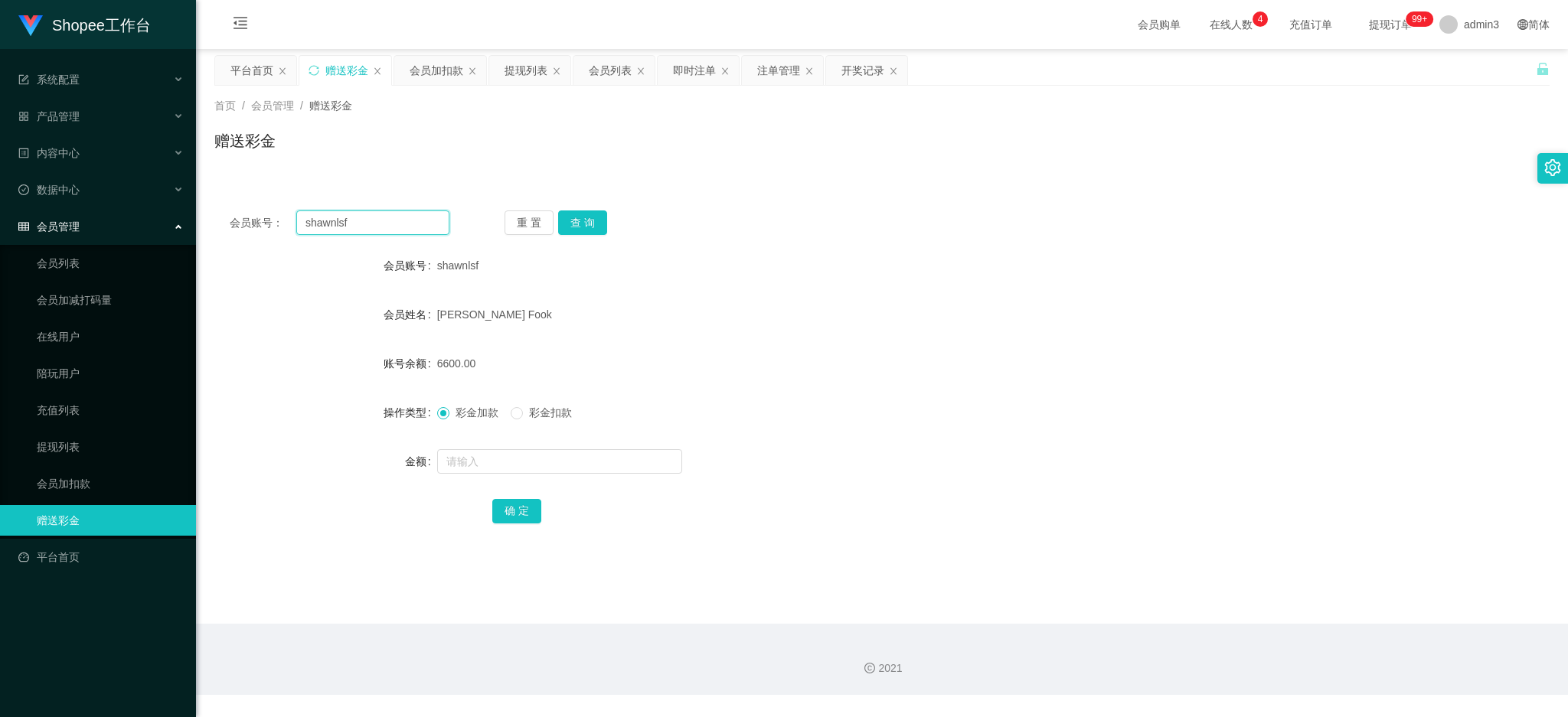
click at [333, 230] on input "shawnlsf" at bounding box center [373, 222] width 153 height 25
click at [334, 230] on input "shawnlsf" at bounding box center [373, 222] width 153 height 25
paste input "Vivian"
type input "Vivian"
click at [572, 230] on button "查 询" at bounding box center [582, 222] width 49 height 25
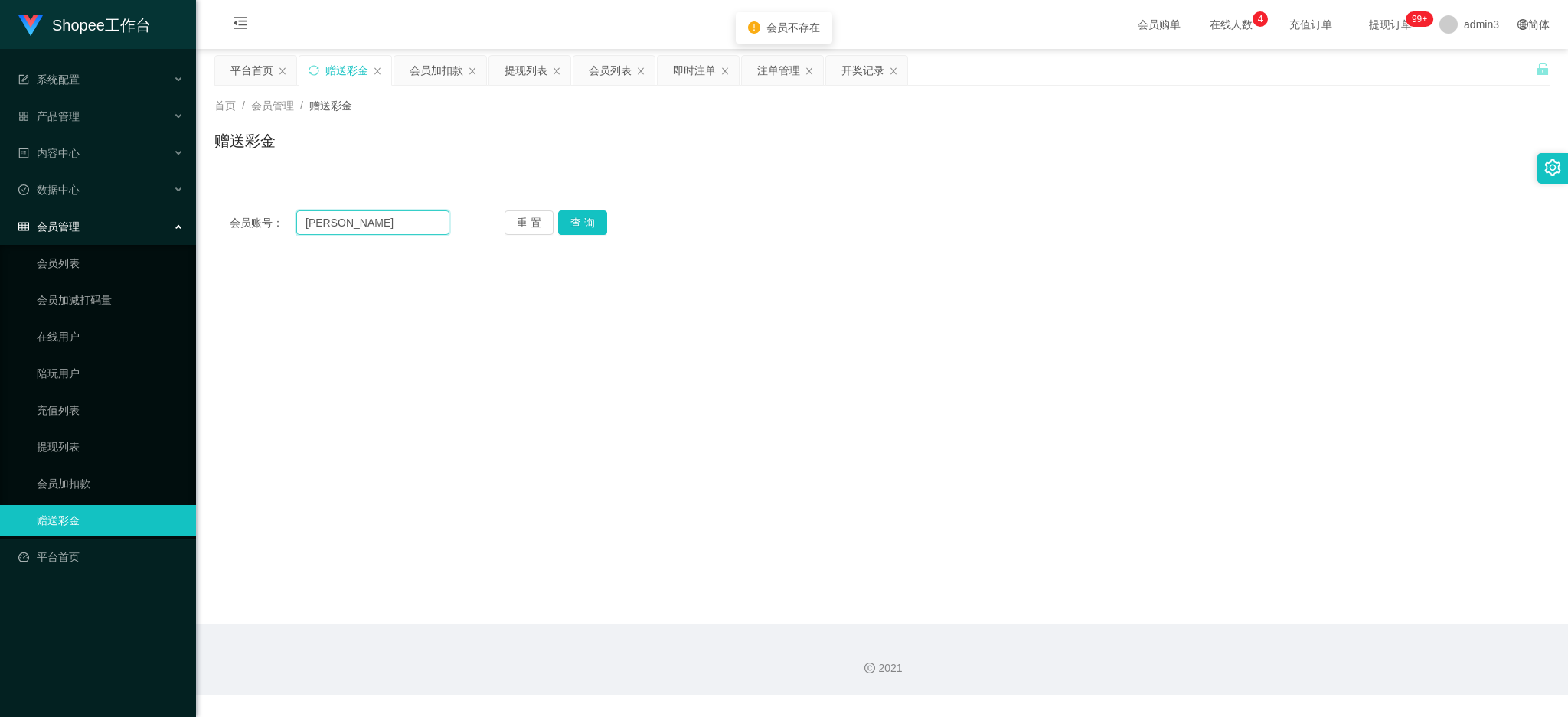
drag, startPoint x: 303, startPoint y: 227, endPoint x: 282, endPoint y: 218, distance: 22.8
click at [282, 218] on div "会员账号： Vivian" at bounding box center [339, 222] width 220 height 25
drag, startPoint x: 605, startPoint y: 73, endPoint x: 605, endPoint y: 88, distance: 15.0
click at [606, 73] on div "会员列表" at bounding box center [610, 70] width 43 height 29
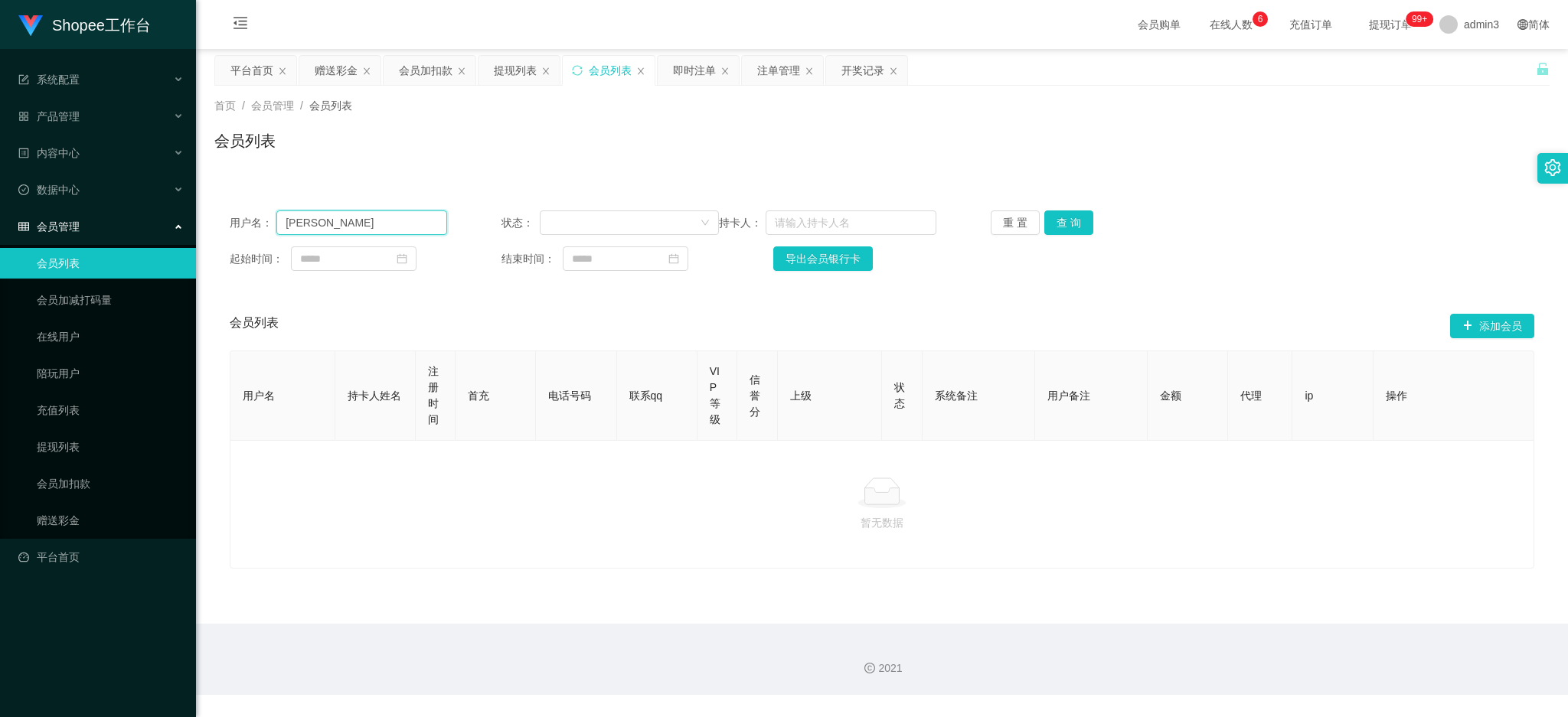
click at [347, 220] on input "Vivian" at bounding box center [361, 222] width 170 height 25
click at [1059, 229] on button "查 询" at bounding box center [1069, 222] width 49 height 25
click at [304, 230] on input "Vivian" at bounding box center [361, 222] width 170 height 25
click at [306, 230] on input "Vivian" at bounding box center [361, 222] width 170 height 25
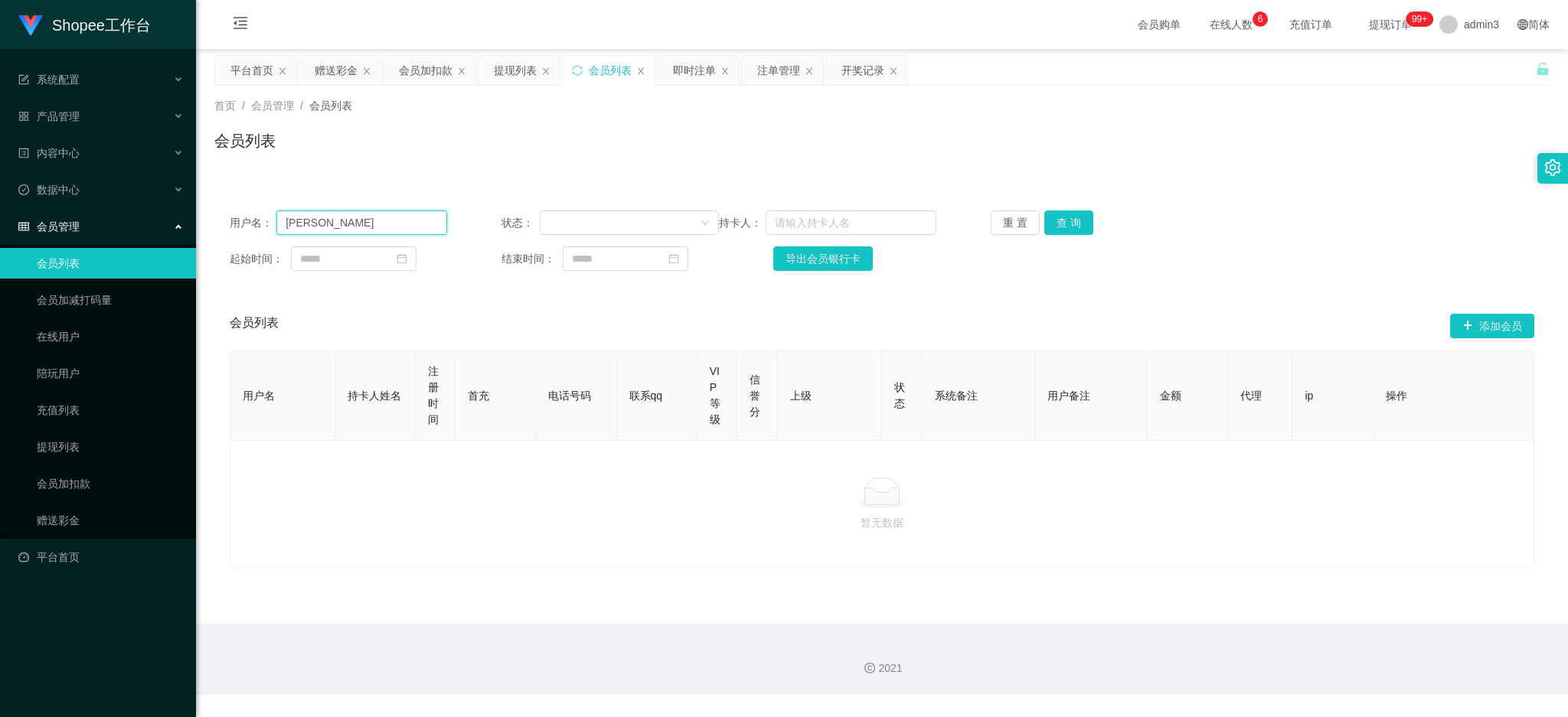
paste input "vivianthong7"
type input "vivianthong7"
click at [1066, 214] on button "查 询" at bounding box center [1069, 222] width 49 height 25
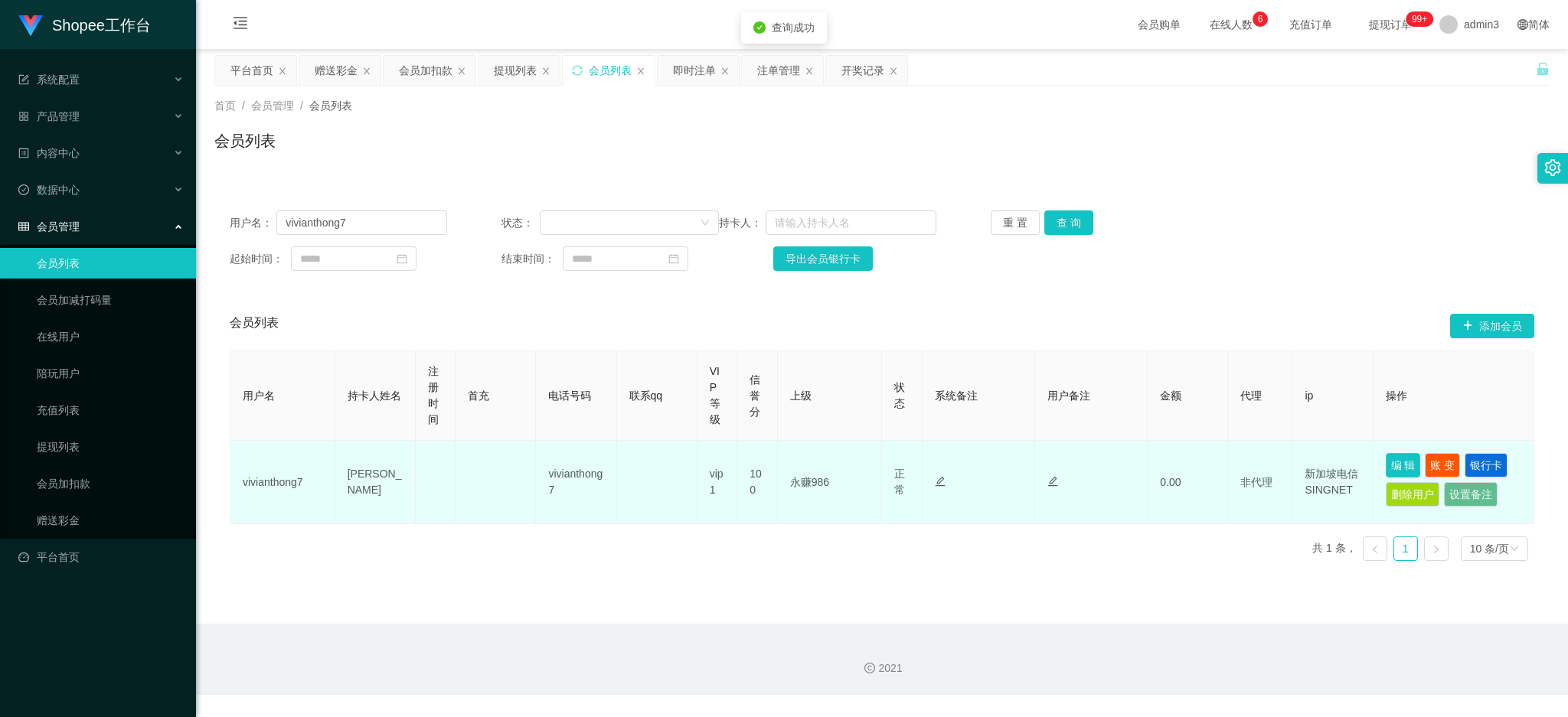
click at [1392, 468] on button "编 辑" at bounding box center [1403, 465] width 36 height 25
type input "vivianthong7"
type input "Vivian"
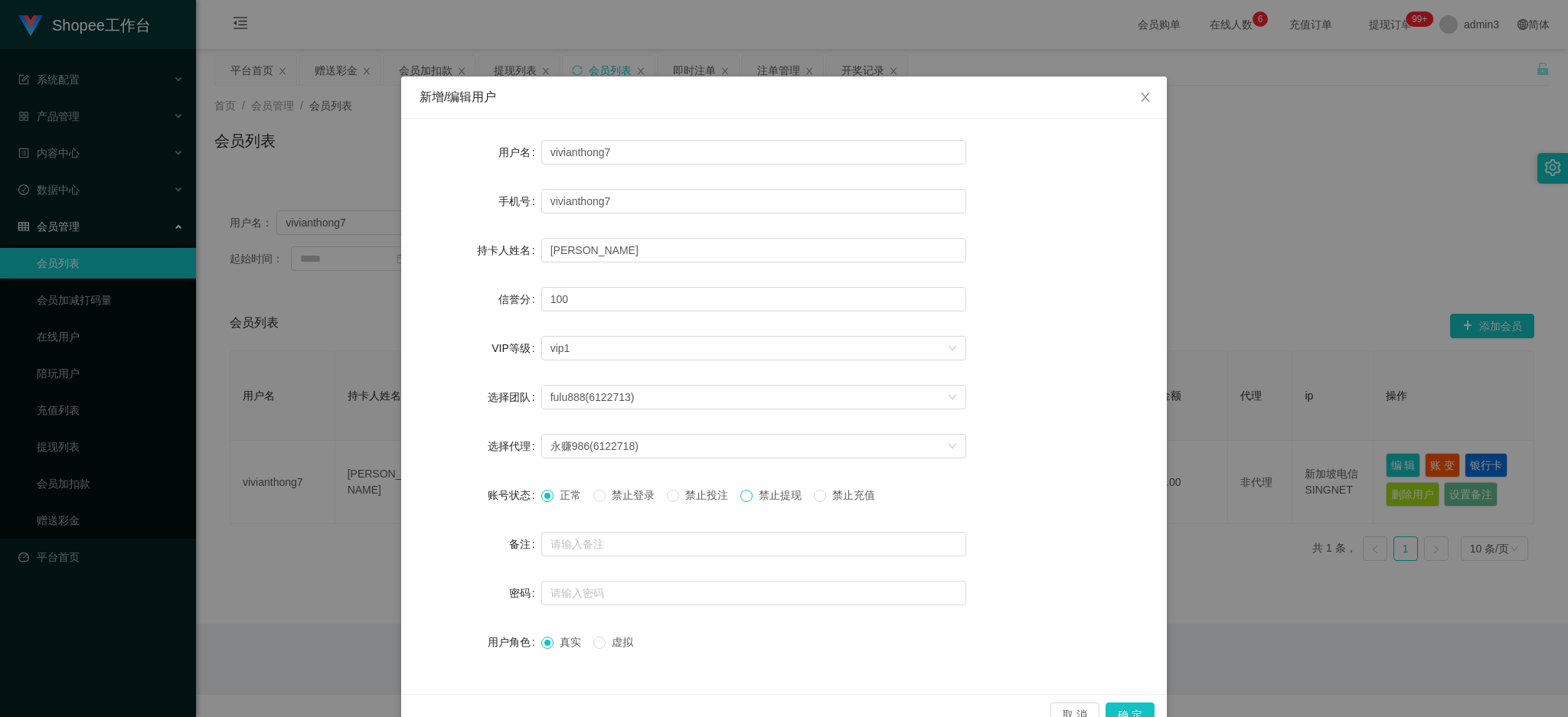
click at [752, 499] on span at bounding box center [745, 496] width 12 height 12
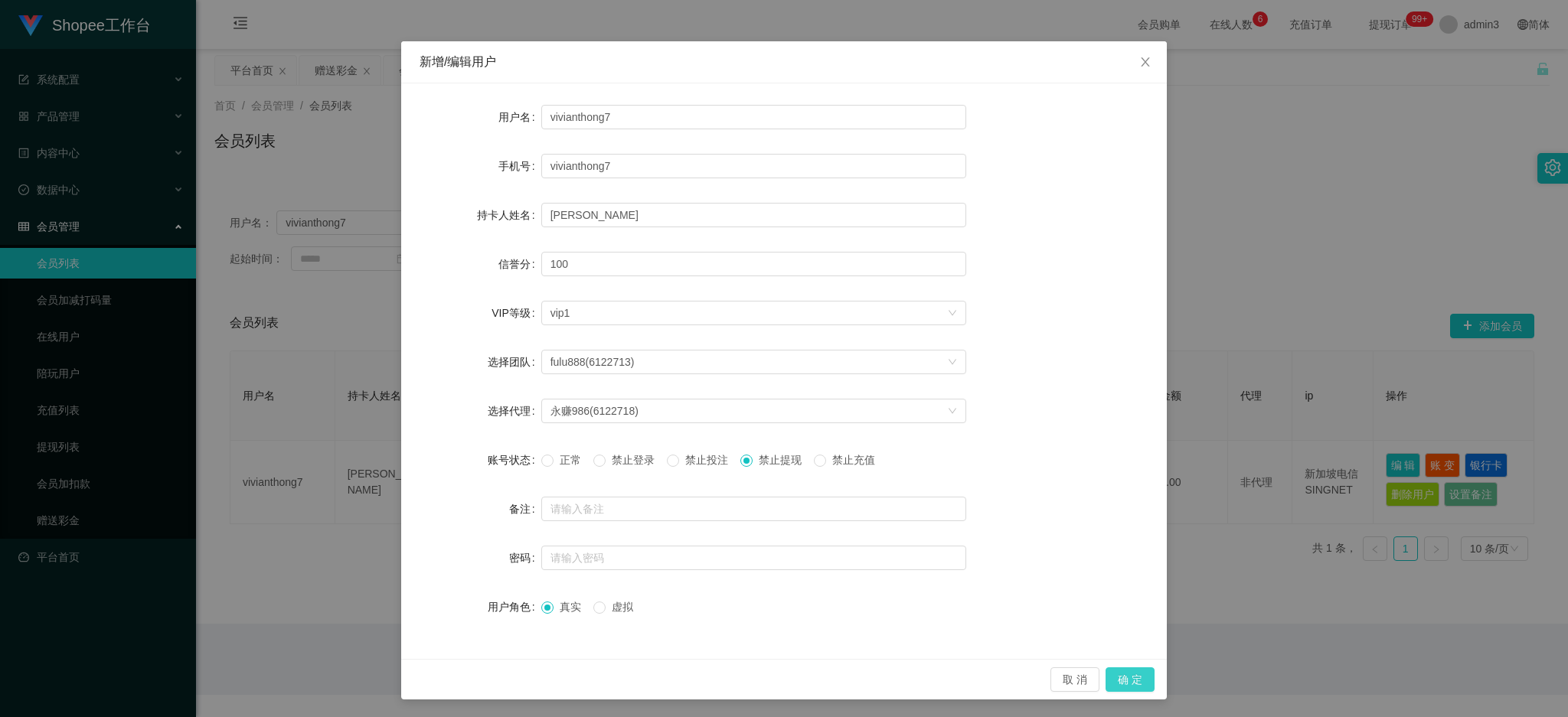
click at [1124, 675] on button "确 定" at bounding box center [1130, 680] width 49 height 25
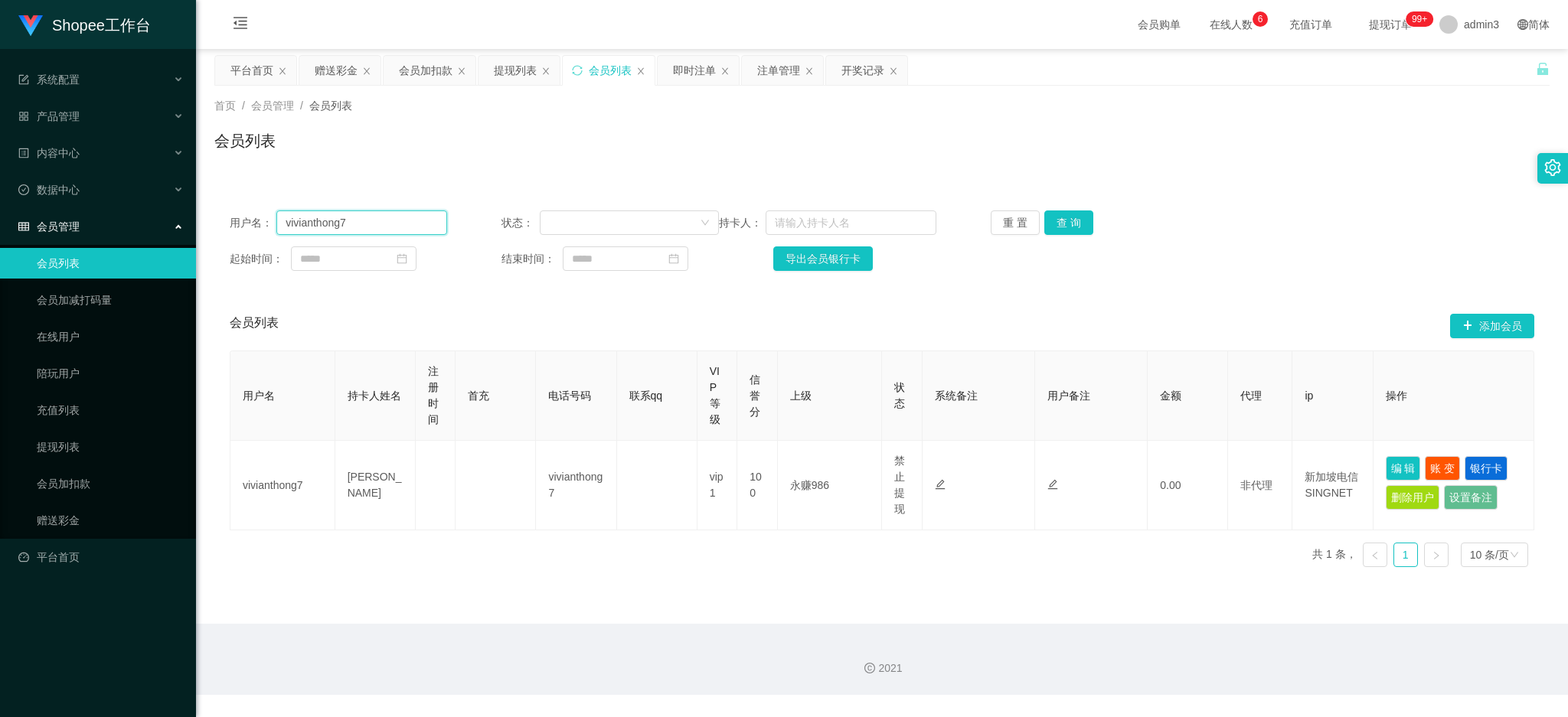
click at [355, 232] on input "vivianthong7" at bounding box center [361, 222] width 170 height 25
paste input "90366709"
type input "90366709"
click at [1050, 232] on button "查 询" at bounding box center [1069, 222] width 49 height 25
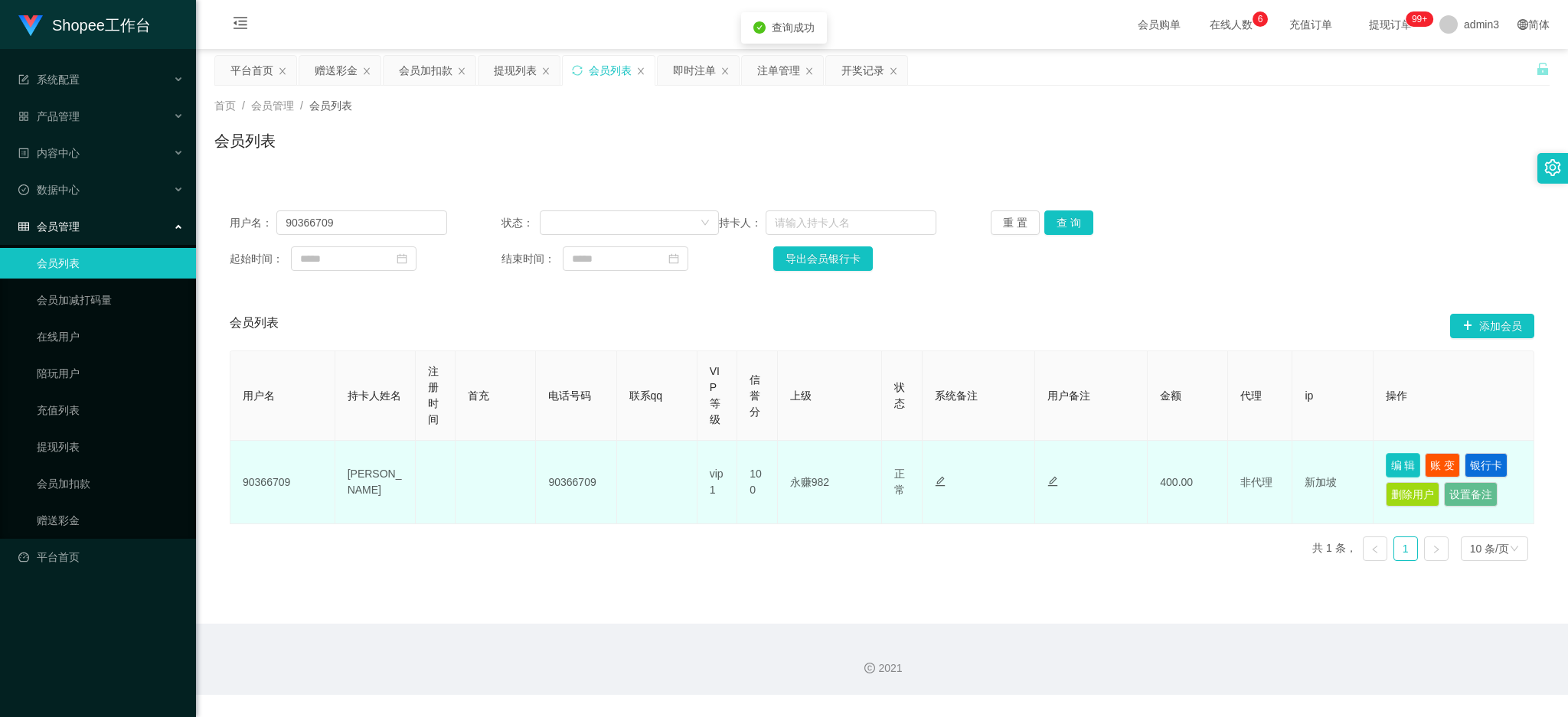
click at [1396, 463] on button "编 辑" at bounding box center [1403, 465] width 36 height 25
type input "90366709"
type input "[PERSON_NAME]"
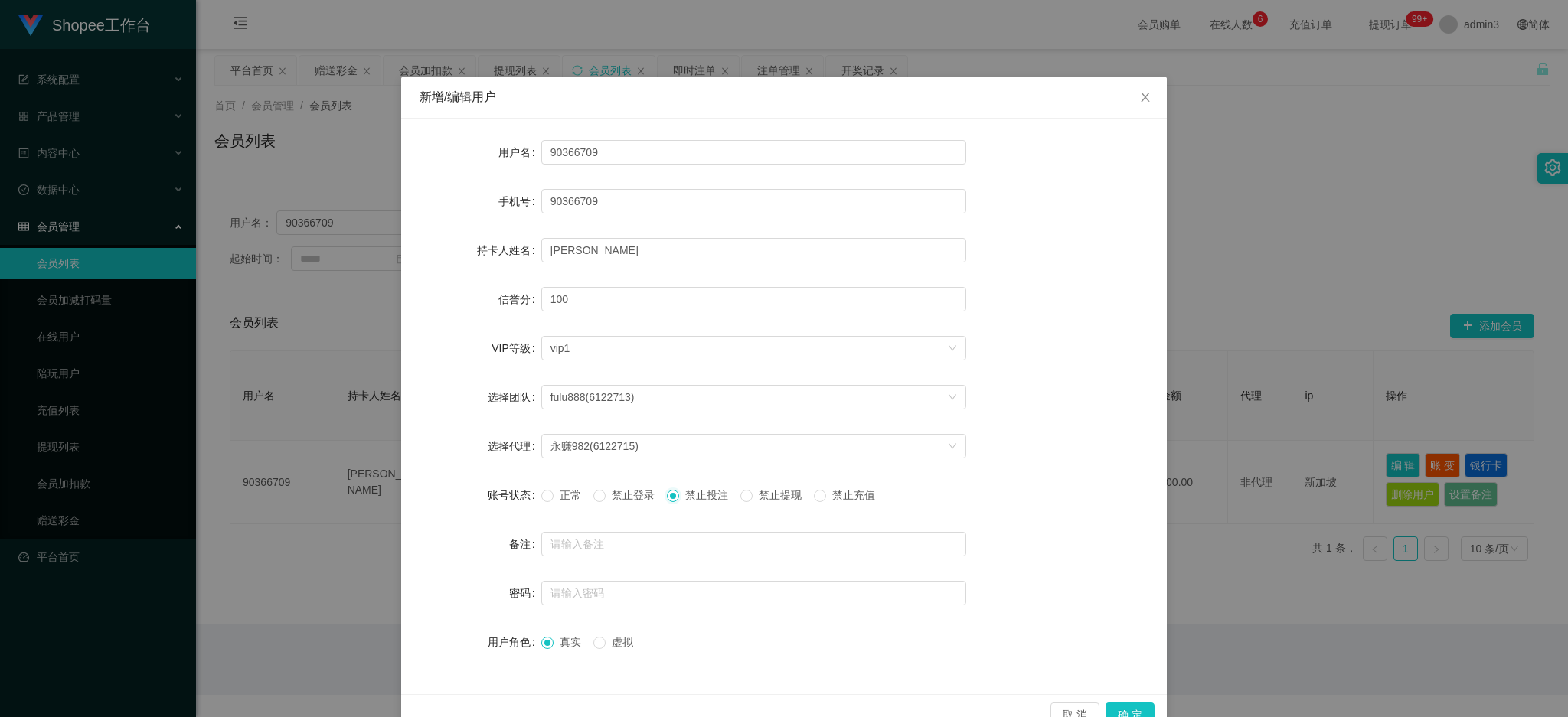
scroll to position [36, 0]
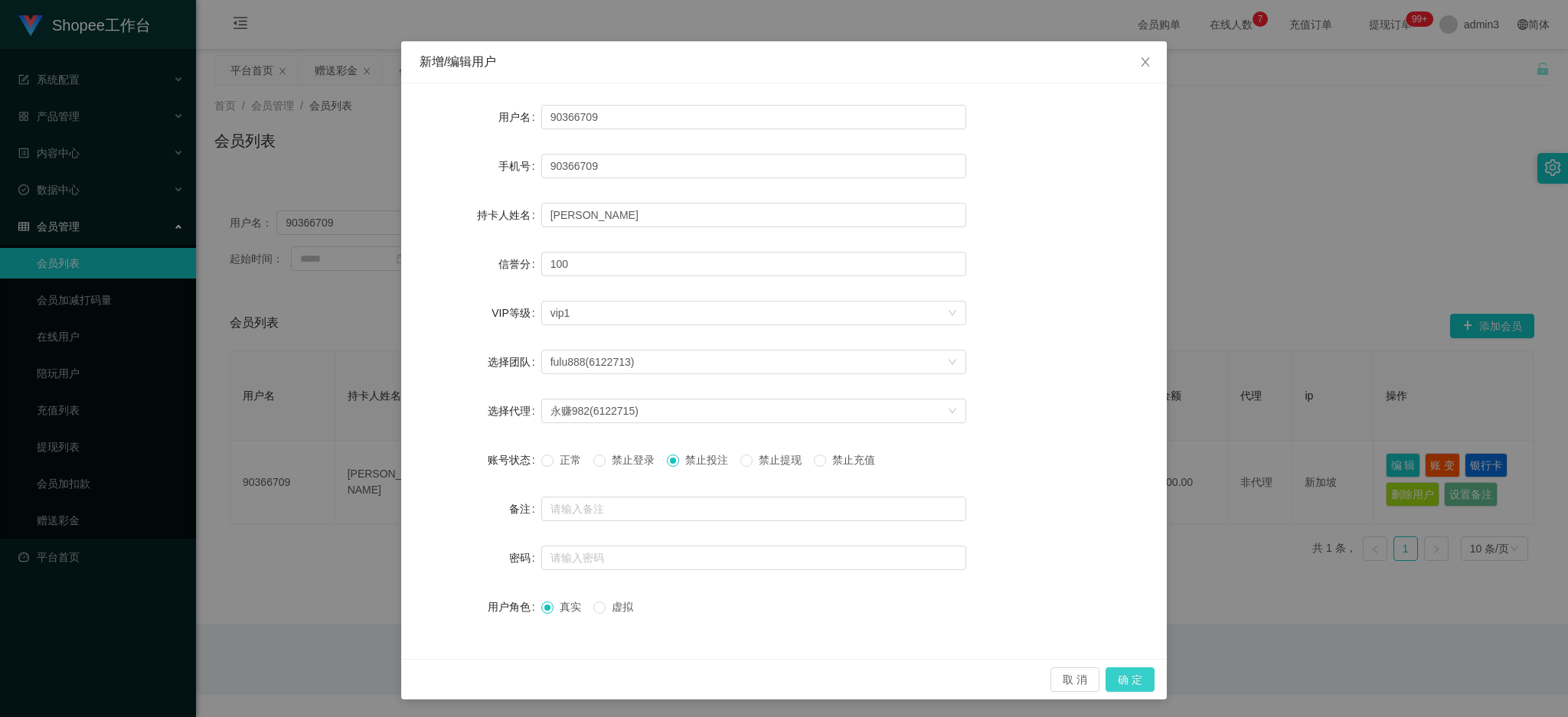
click at [1132, 672] on button "确 定" at bounding box center [1130, 680] width 49 height 25
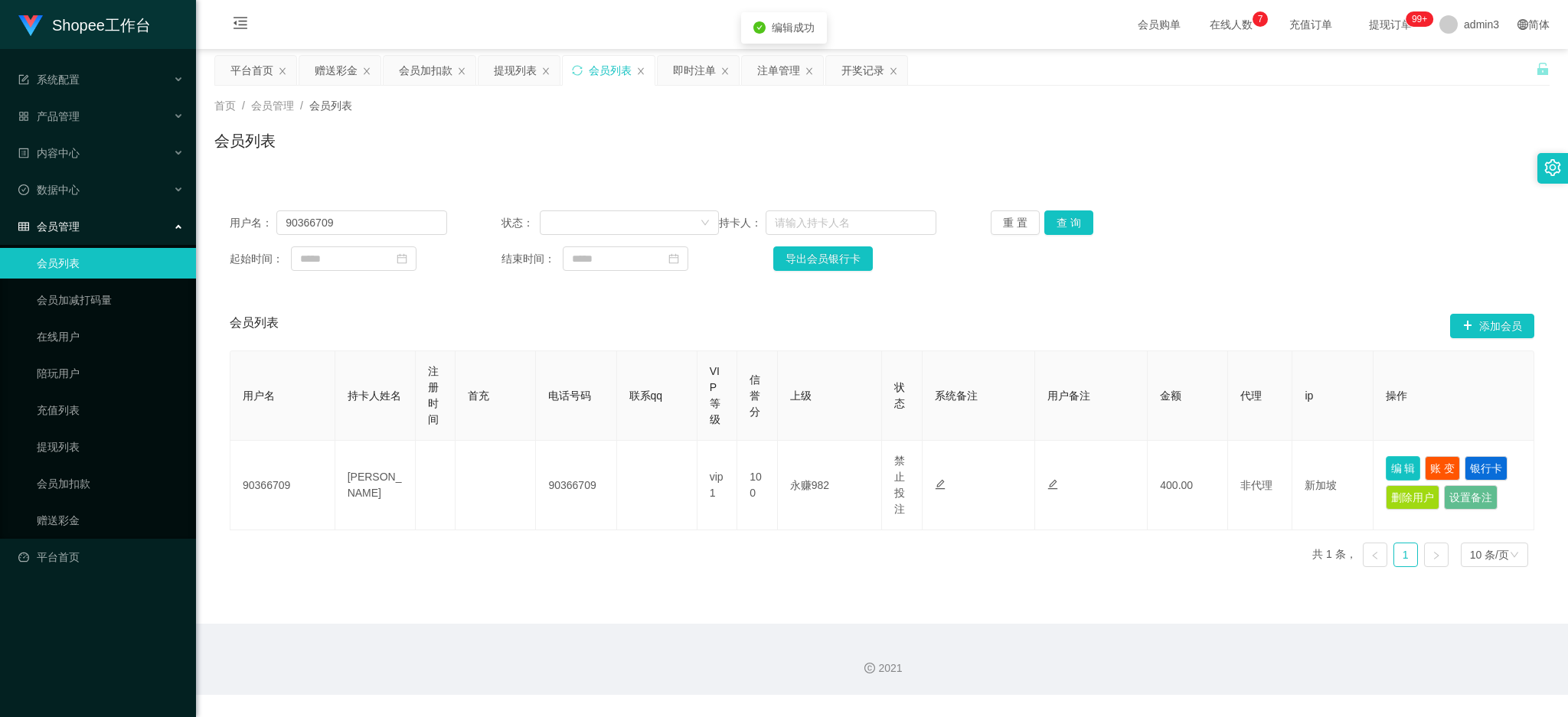
scroll to position [0, 0]
click at [522, 67] on div "提现列表" at bounding box center [515, 70] width 43 height 29
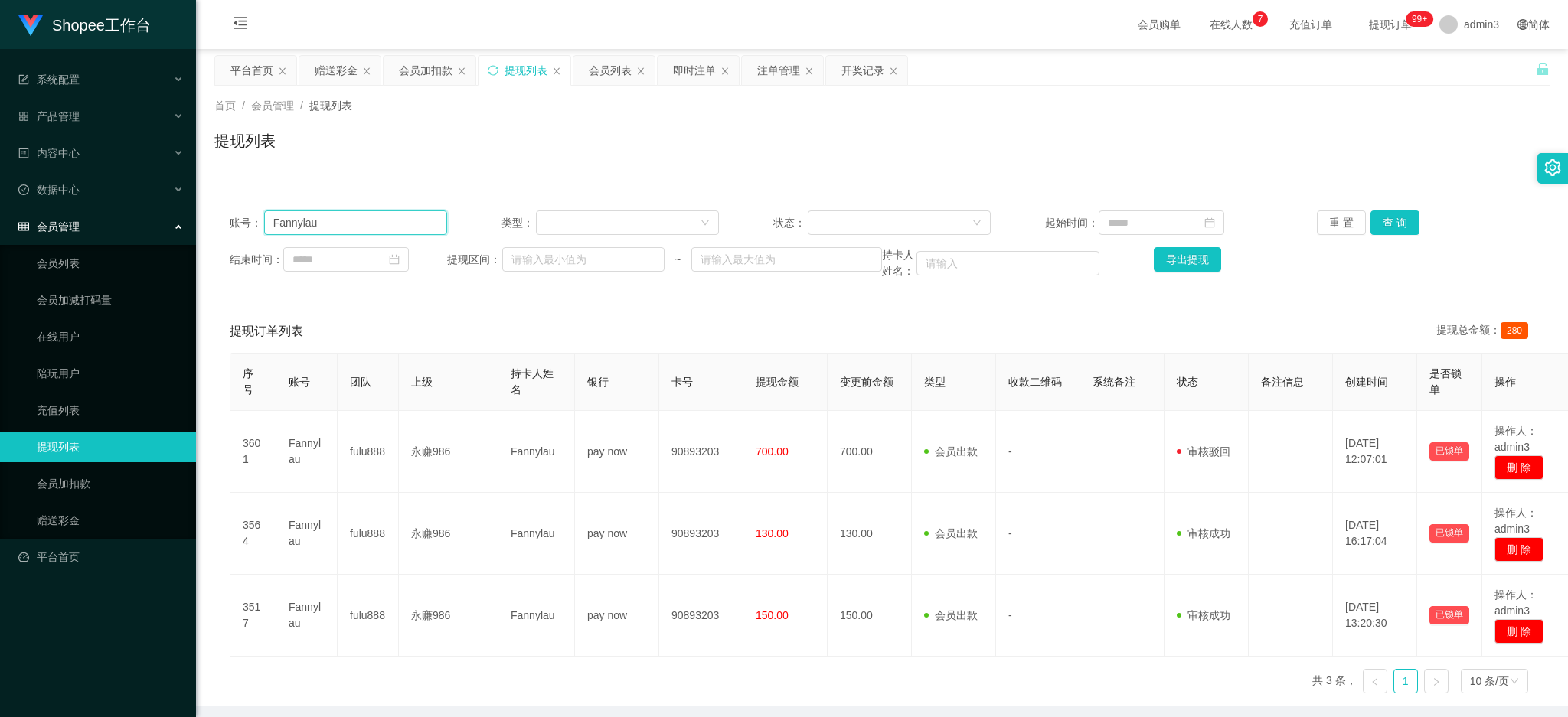
click at [314, 224] on input "Fannylau" at bounding box center [355, 222] width 183 height 25
paste input "gf80"
type input "Fangf80"
drag, startPoint x: 1378, startPoint y: 220, endPoint x: 1328, endPoint y: 327, distance: 118.1
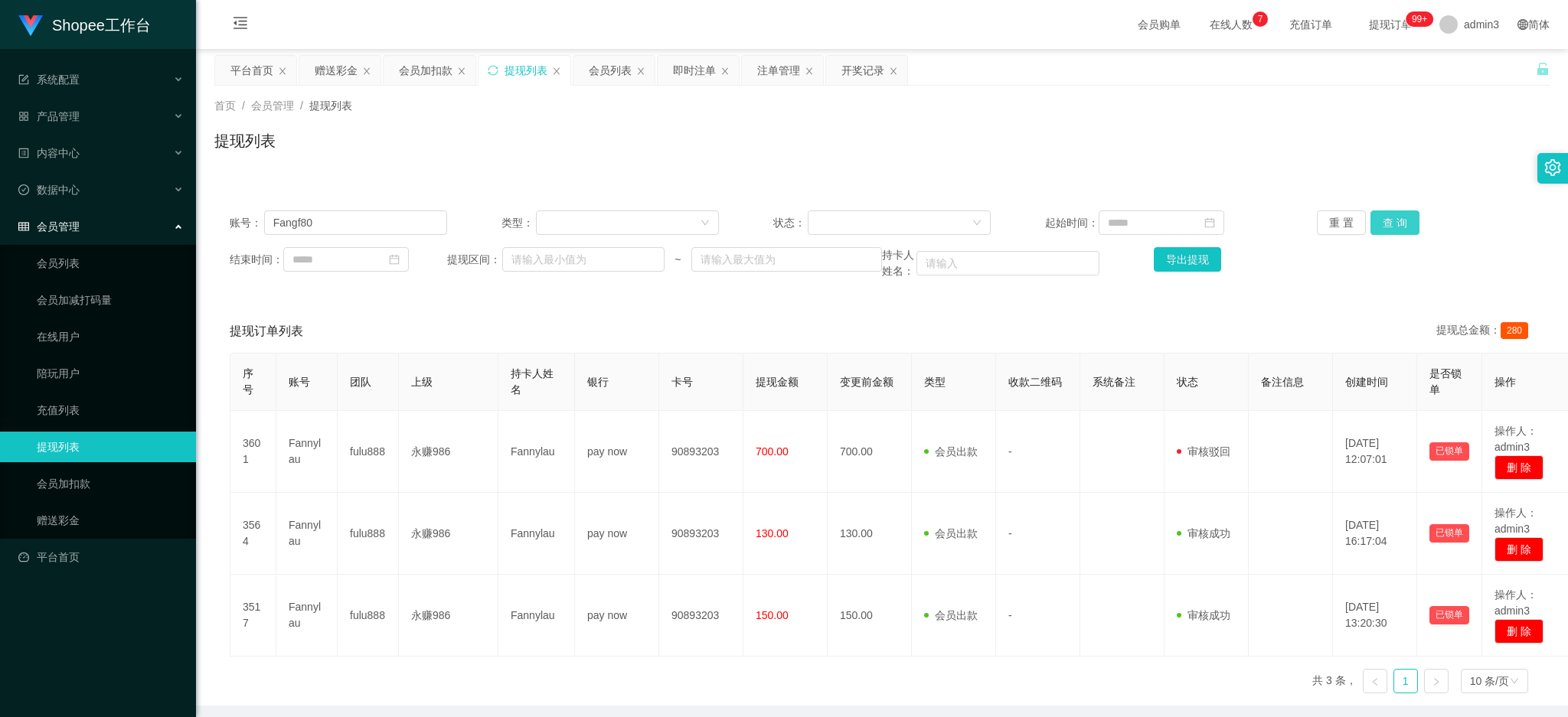
click at [1378, 220] on button "查 询" at bounding box center [1395, 222] width 49 height 25
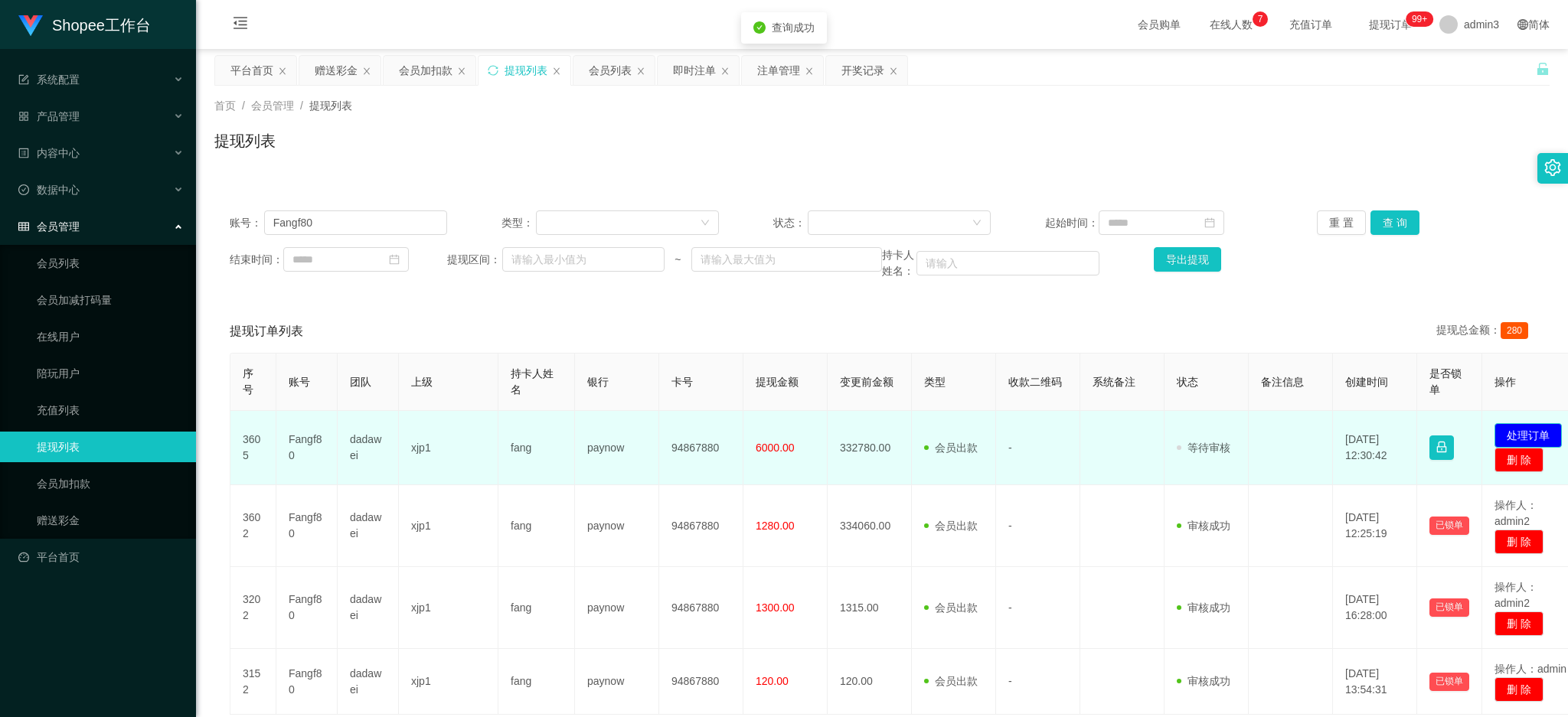
click at [1520, 429] on button "处理订单" at bounding box center [1528, 435] width 67 height 25
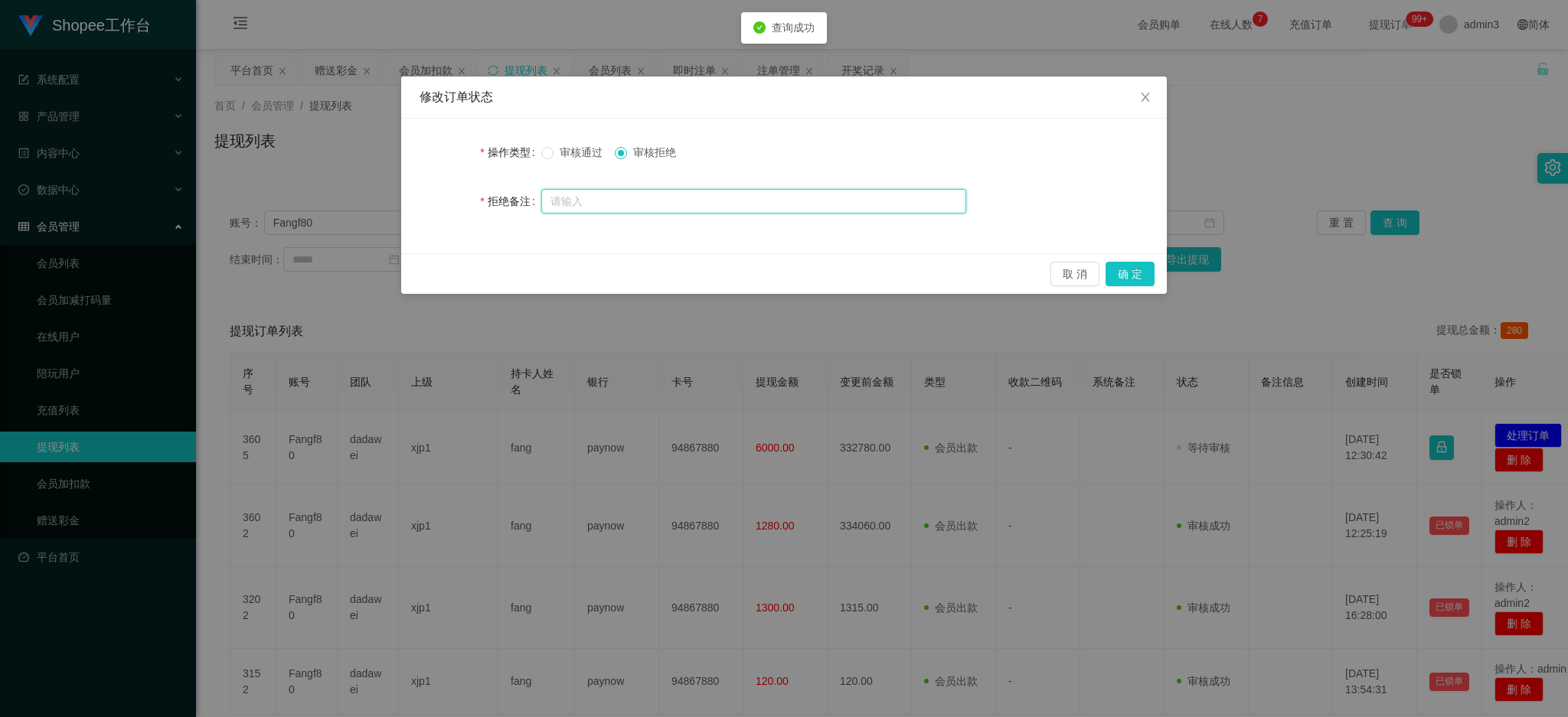
click at [644, 213] on input "text" at bounding box center [753, 201] width 425 height 25
click at [622, 202] on input "text" at bounding box center [753, 201] width 425 height 25
paste input "未按照商家规定提现，审核失败，请联系你的数据经理进行处理"
type input "未按照商家规定提现，审核失败，请联系你的数据经理进行处理"
click at [1127, 275] on button "确 定" at bounding box center [1130, 273] width 49 height 25
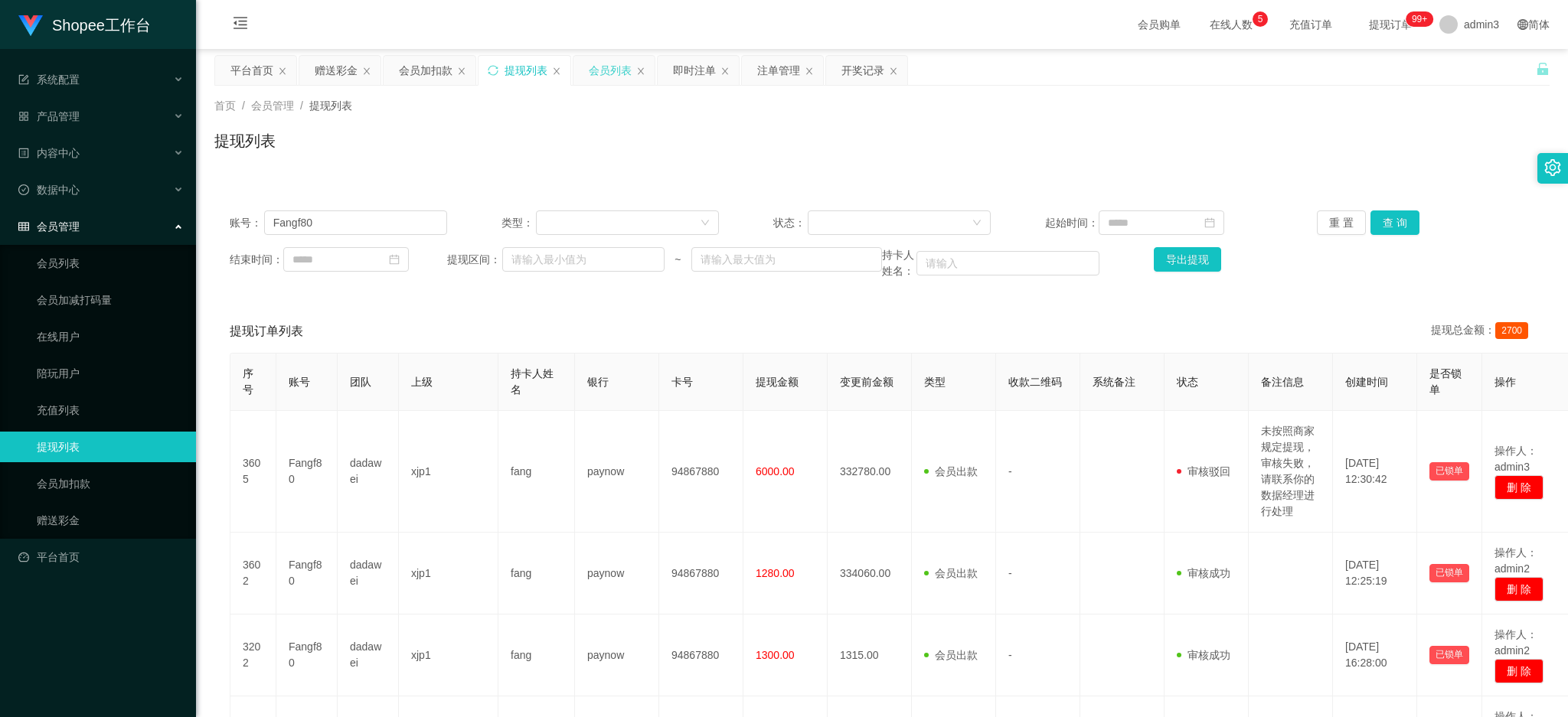
click at [592, 62] on div "会员列表" at bounding box center [610, 70] width 43 height 29
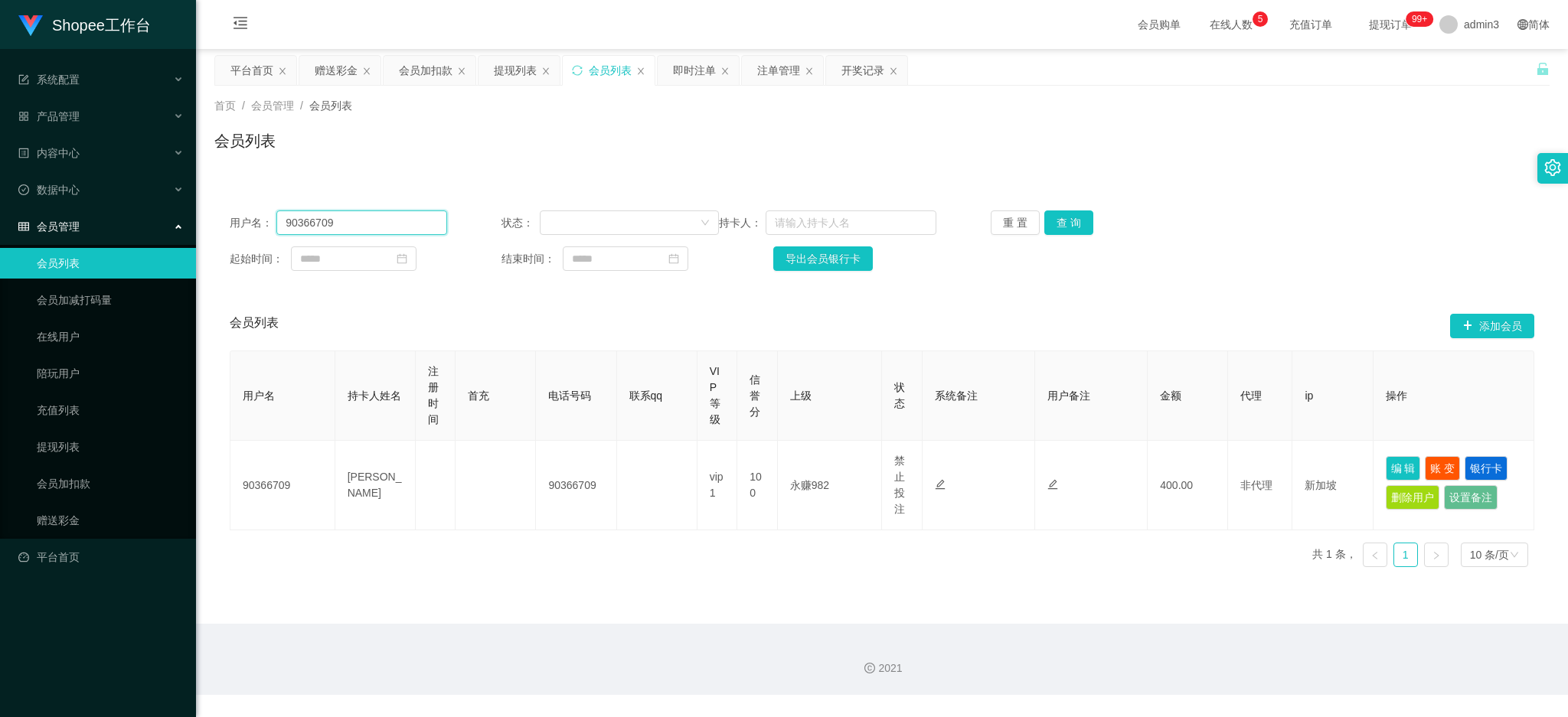
click at [346, 229] on input "90366709" at bounding box center [361, 222] width 170 height 25
paste input "Fangf80"
type input "Fangf80"
click at [1079, 230] on button "查 询" at bounding box center [1069, 222] width 49 height 25
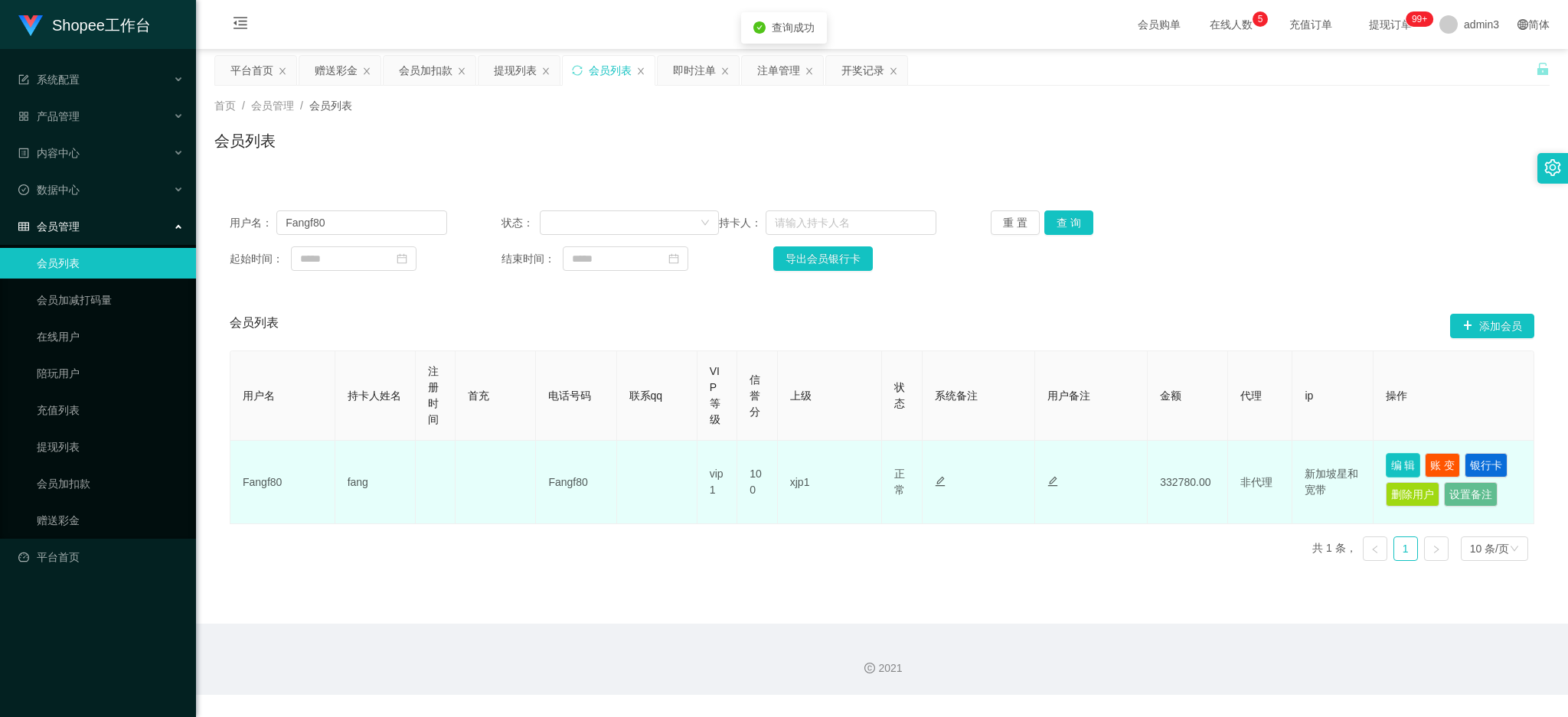
click at [1389, 466] on button "编 辑" at bounding box center [1403, 465] width 36 height 25
type input "Fangf80"
type input "fang"
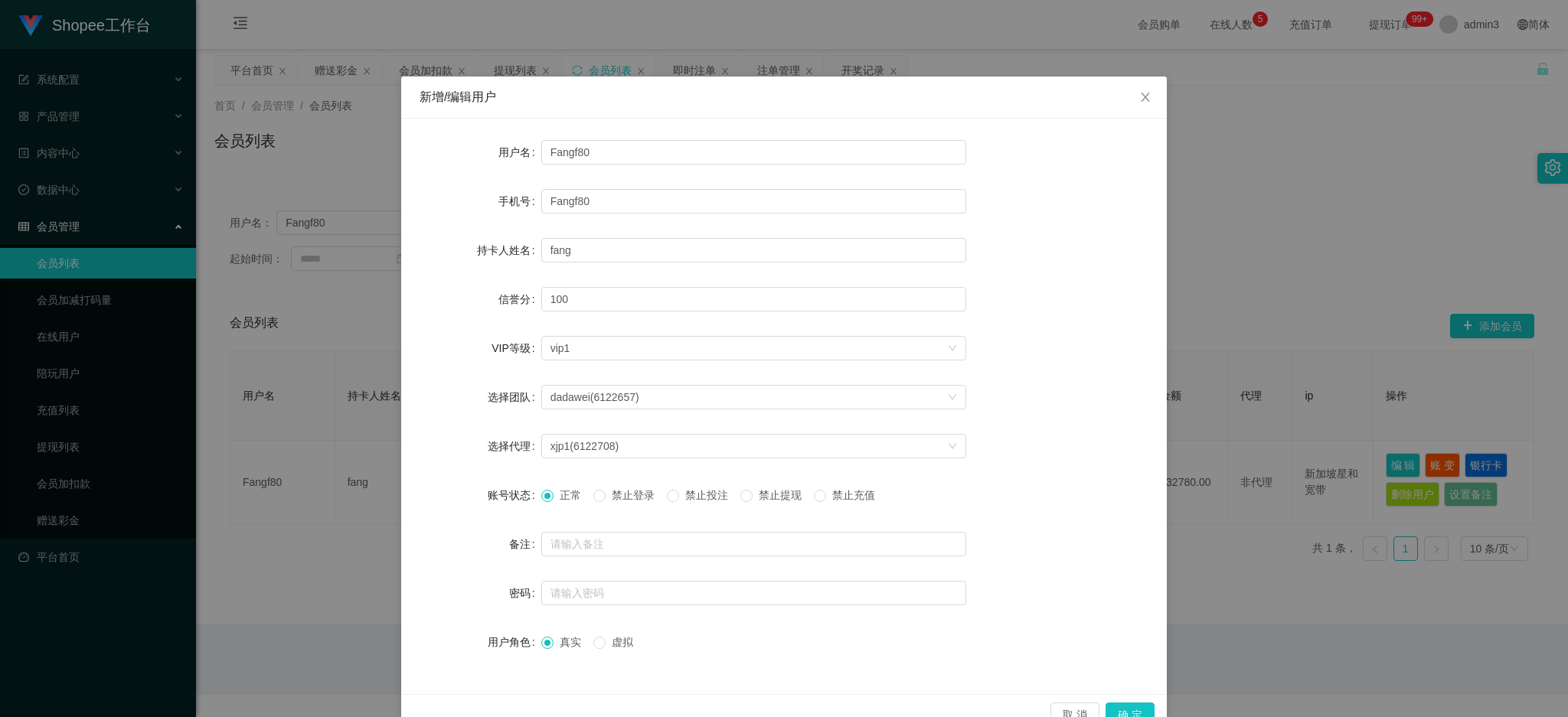
click at [733, 496] on span "禁止投注" at bounding box center [706, 495] width 55 height 12
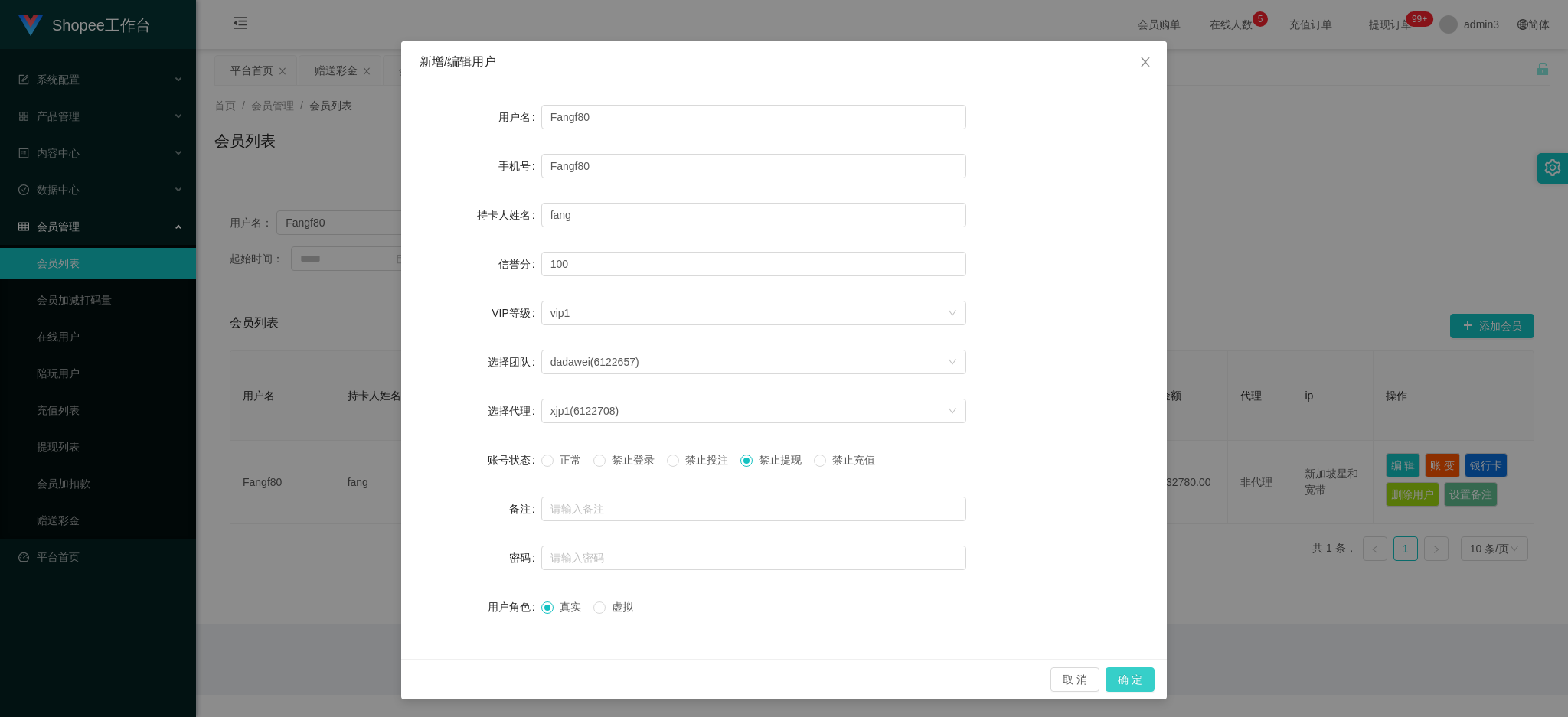
click at [1122, 673] on button "确 定" at bounding box center [1130, 680] width 49 height 25
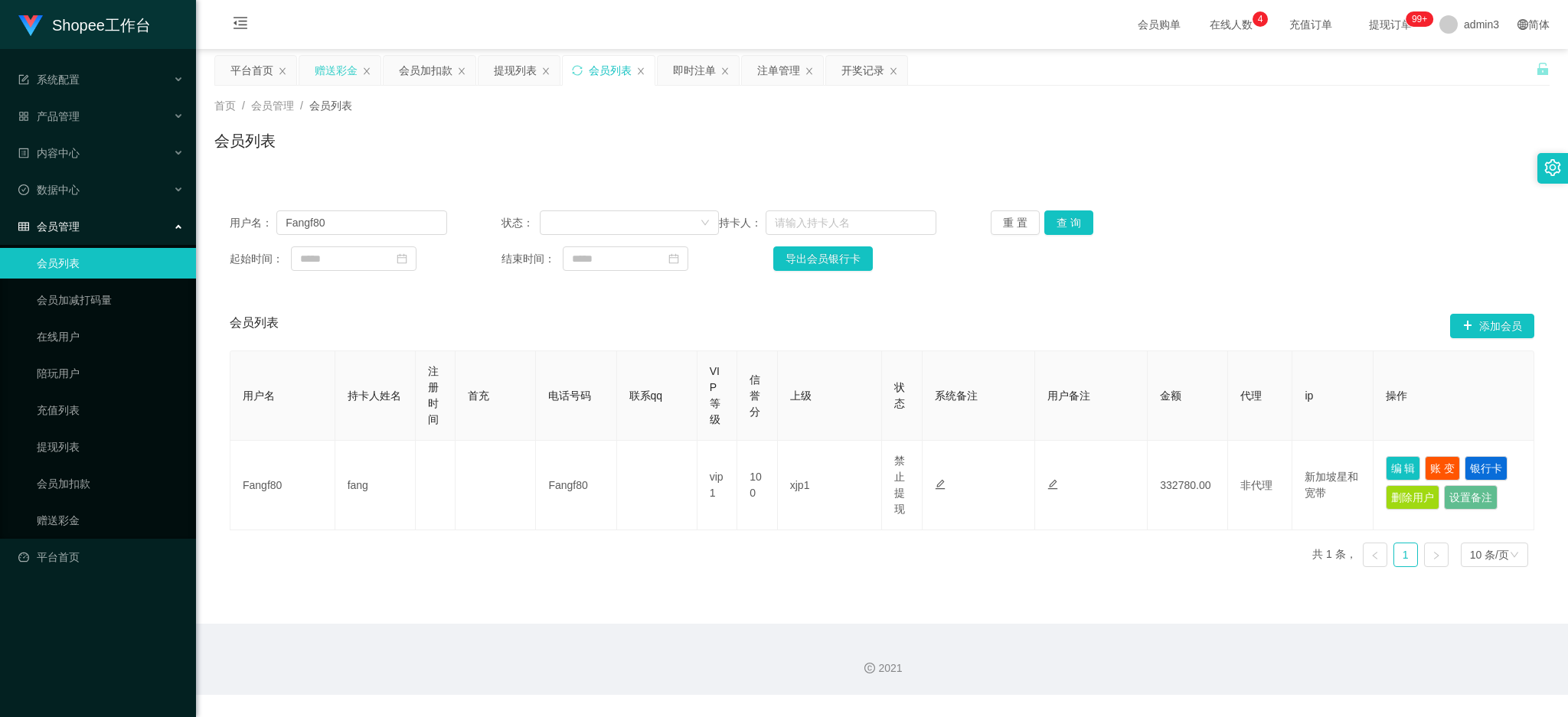
click at [341, 71] on div "赠送彩金" at bounding box center [335, 70] width 43 height 29
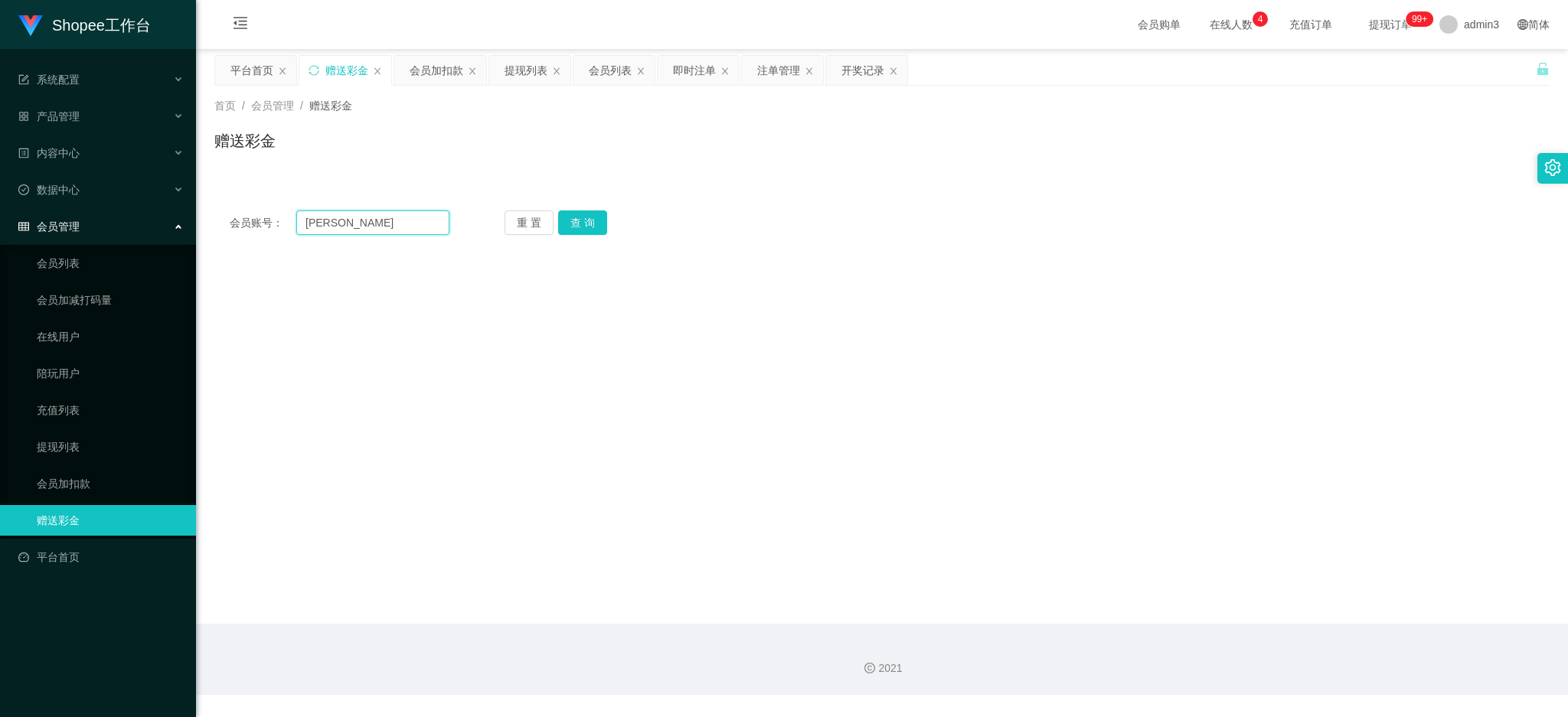
click at [352, 221] on input "Vivian" at bounding box center [373, 222] width 153 height 25
paste input "yuantheng0920"
type input "yuantheng0920"
click at [561, 220] on button "查 询" at bounding box center [582, 222] width 49 height 25
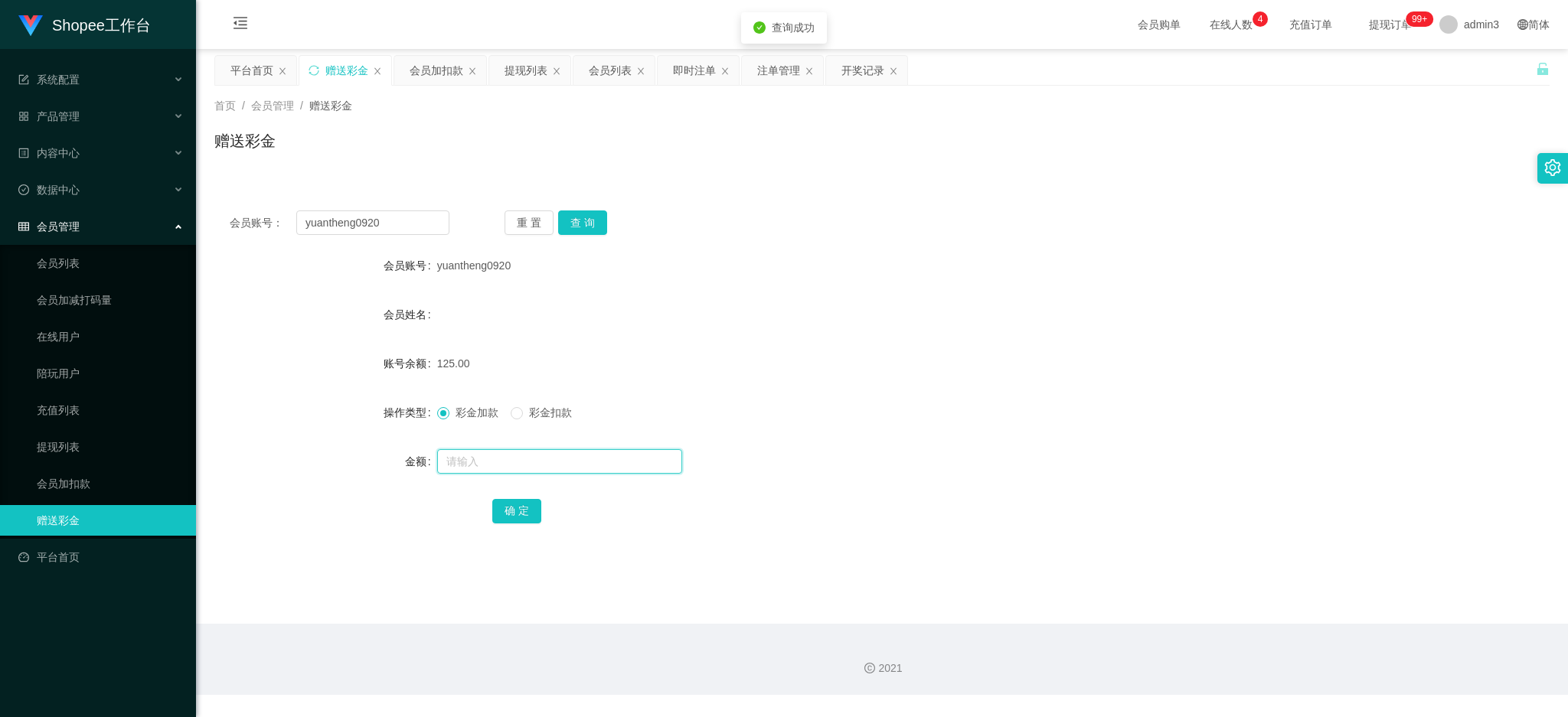
click at [486, 466] on input "text" at bounding box center [559, 461] width 245 height 25
type input "5"
click at [523, 509] on button "确 定" at bounding box center [517, 511] width 49 height 25
click at [517, 68] on div "提现列表" at bounding box center [526, 70] width 43 height 29
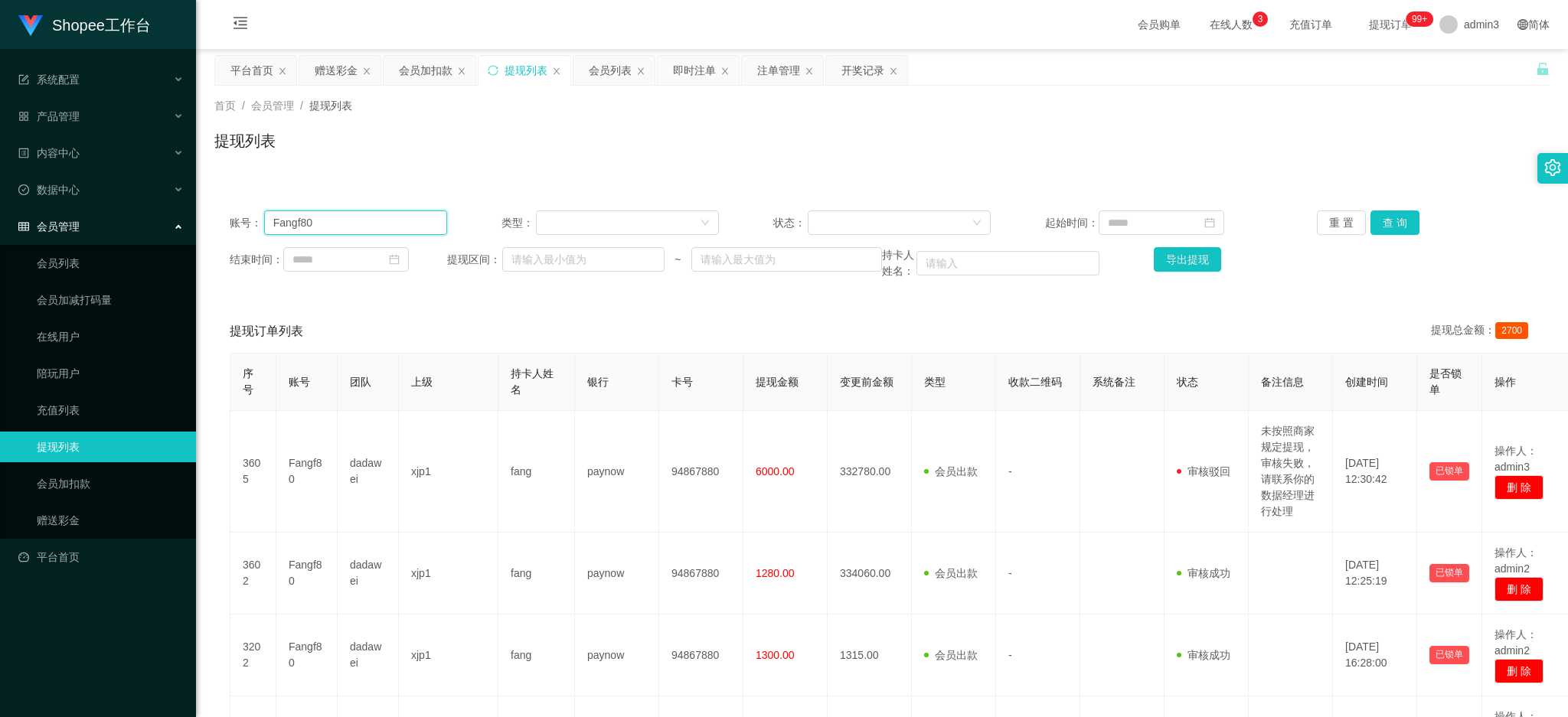
click at [355, 224] on input "Fangf80" at bounding box center [355, 222] width 183 height 25
paste input "90675999"
type input "90675999"
click at [1382, 218] on button "查 询" at bounding box center [1395, 222] width 49 height 25
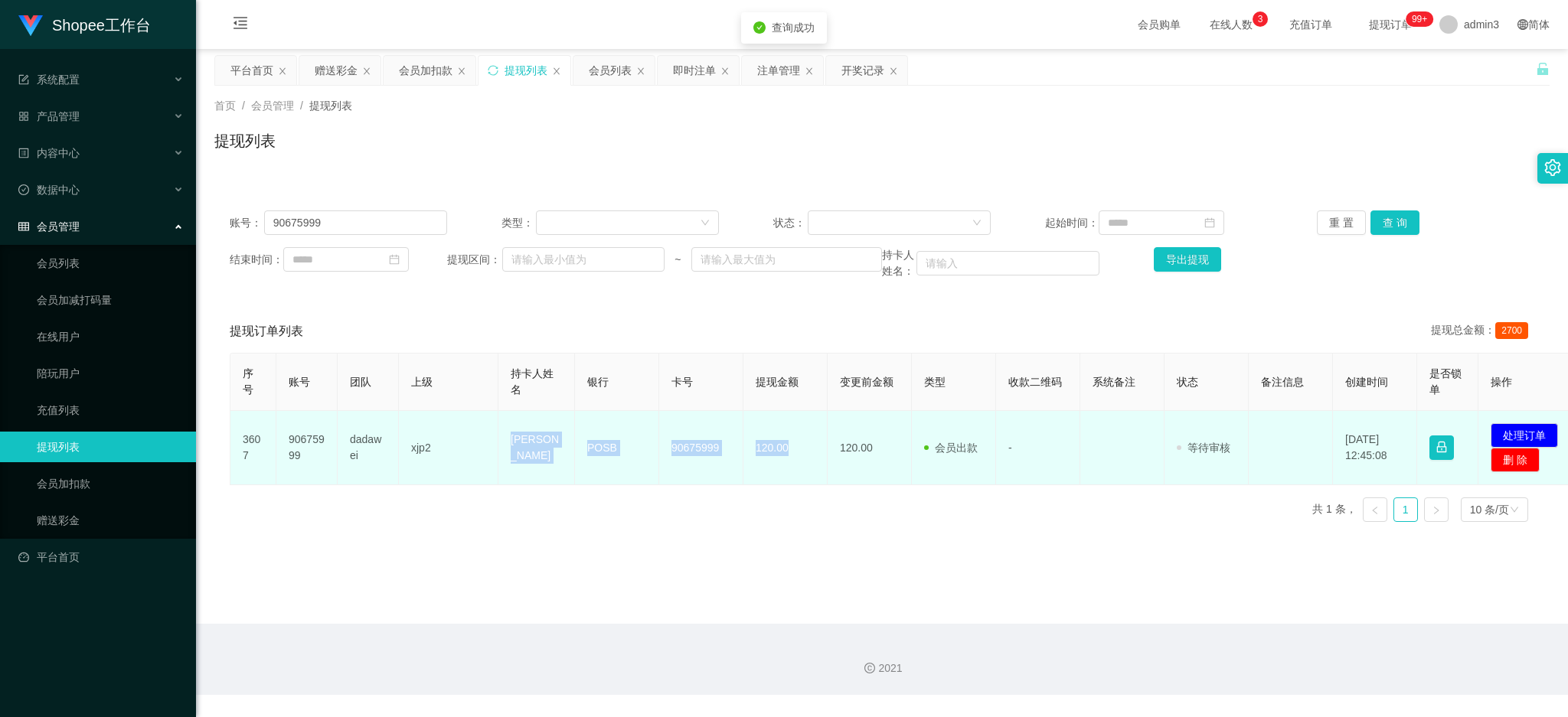
drag, startPoint x: 496, startPoint y: 453, endPoint x: 797, endPoint y: 466, distance: 301.3
click at [797, 466] on tr "3607 90675999 dadawei xjp2 Tiong Han POSB 90675999 120.00 120.00 会员出款 人工取款 - 审核…" at bounding box center [905, 447] width 1349 height 74
copy tr "Tiong Han POSB 90675999 120.00"
click at [1516, 428] on button "处理订单" at bounding box center [1524, 435] width 67 height 25
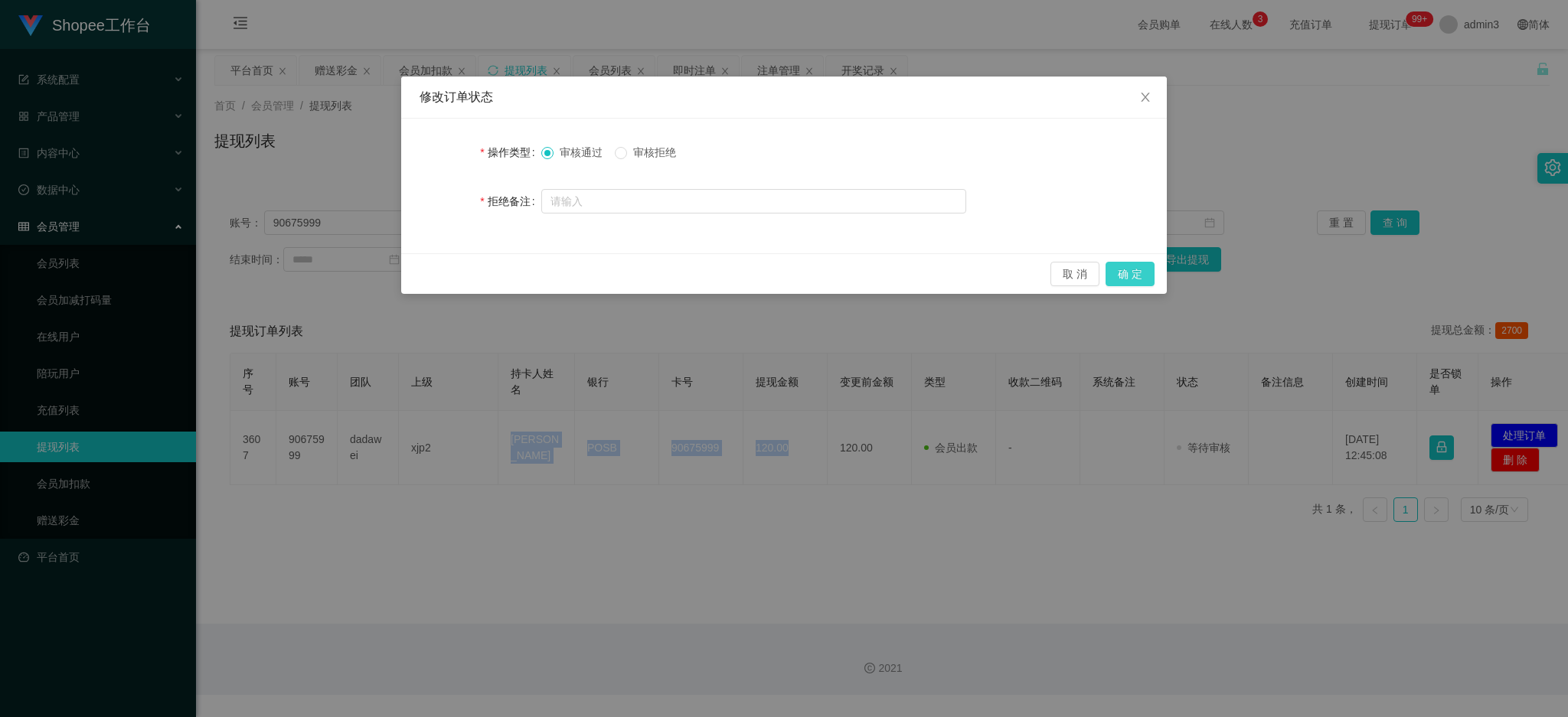
click at [1132, 273] on button "确 定" at bounding box center [1130, 273] width 49 height 25
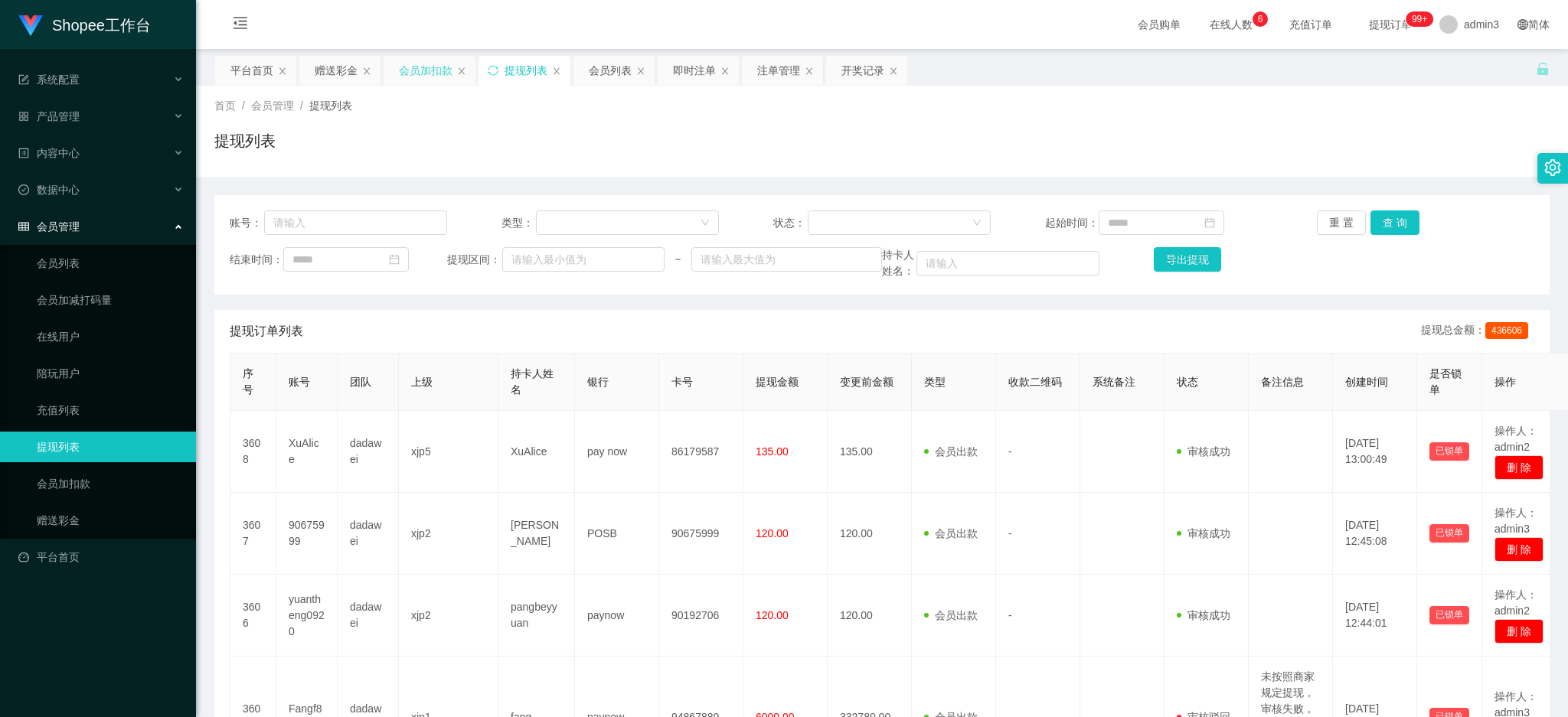
click at [405, 69] on div "会员加扣款" at bounding box center [425, 70] width 54 height 29
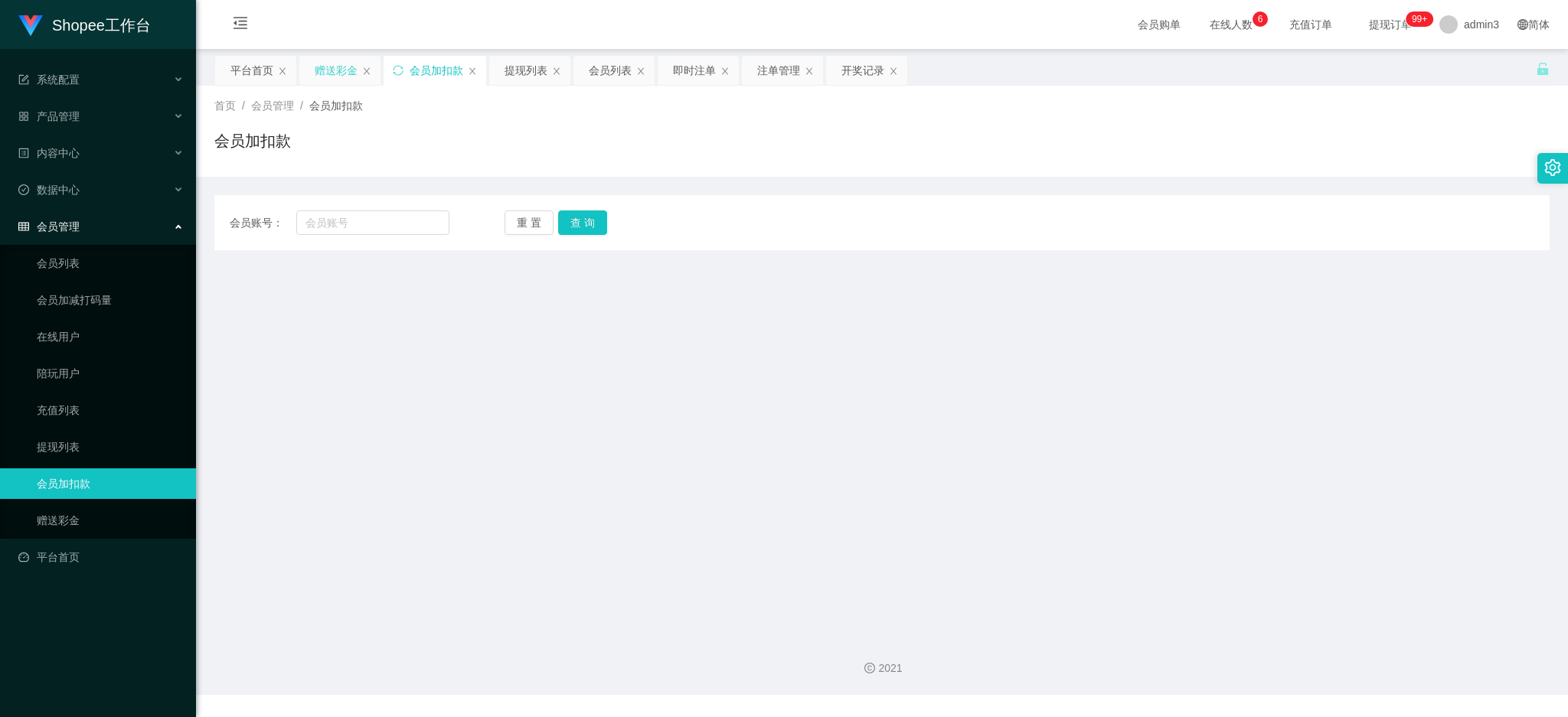
click at [331, 69] on div "赠送彩金" at bounding box center [335, 70] width 43 height 29
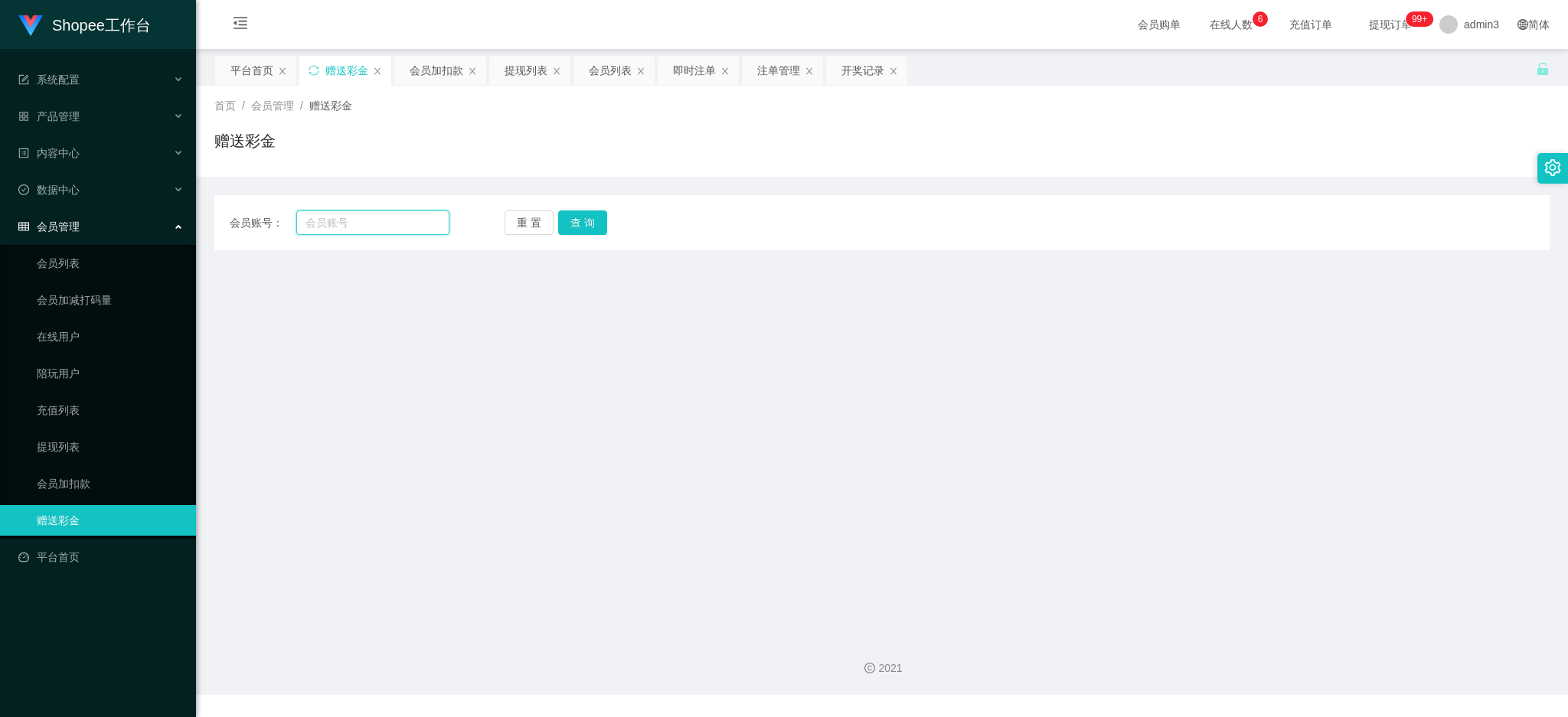
click at [352, 223] on input "text" at bounding box center [373, 222] width 153 height 25
paste input "Weng5194"
type input "Weng5194"
click at [576, 222] on button "查 询" at bounding box center [582, 222] width 49 height 25
click at [393, 218] on input "Weng5194" at bounding box center [373, 222] width 153 height 25
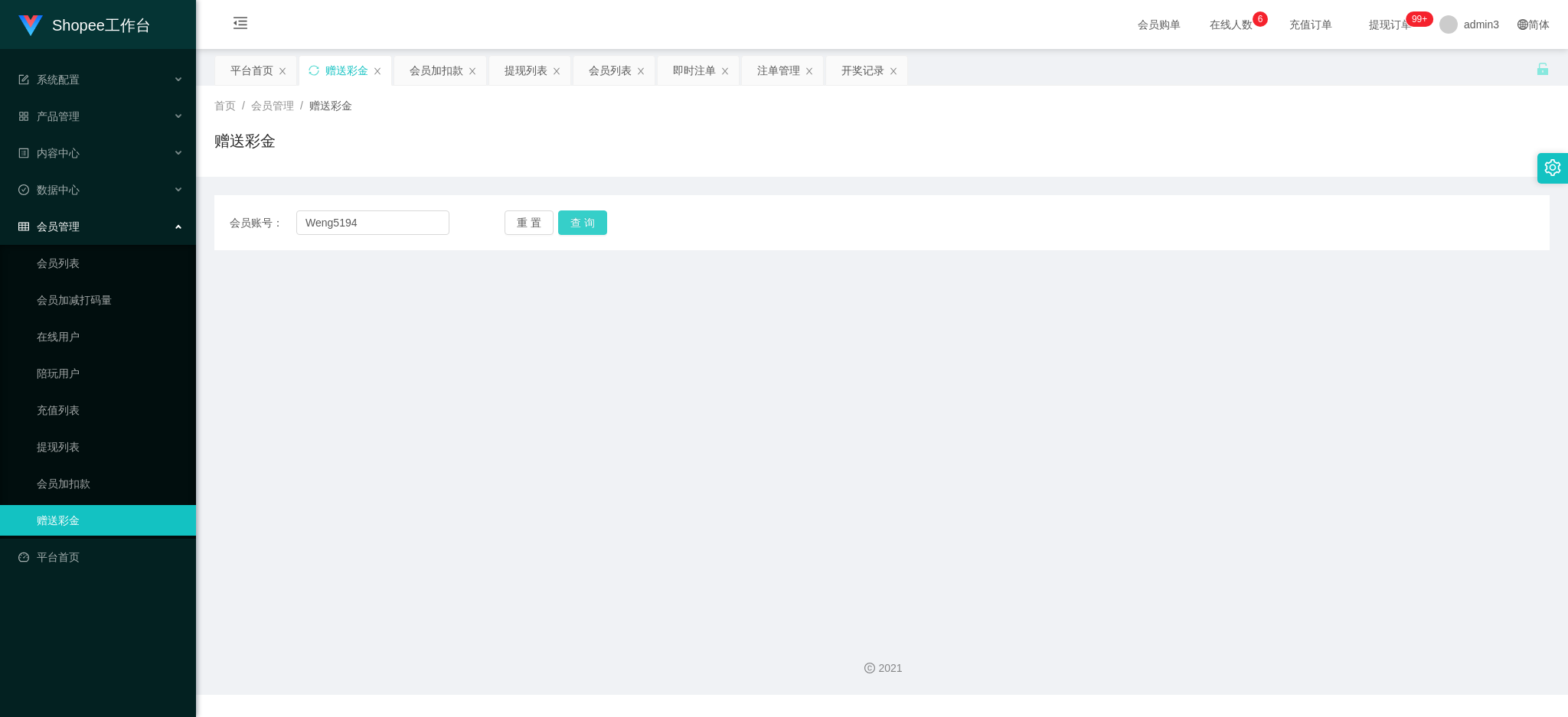
click at [572, 227] on button "查 询" at bounding box center [582, 222] width 49 height 25
click at [434, 65] on div "会员加扣款" at bounding box center [436, 70] width 54 height 29
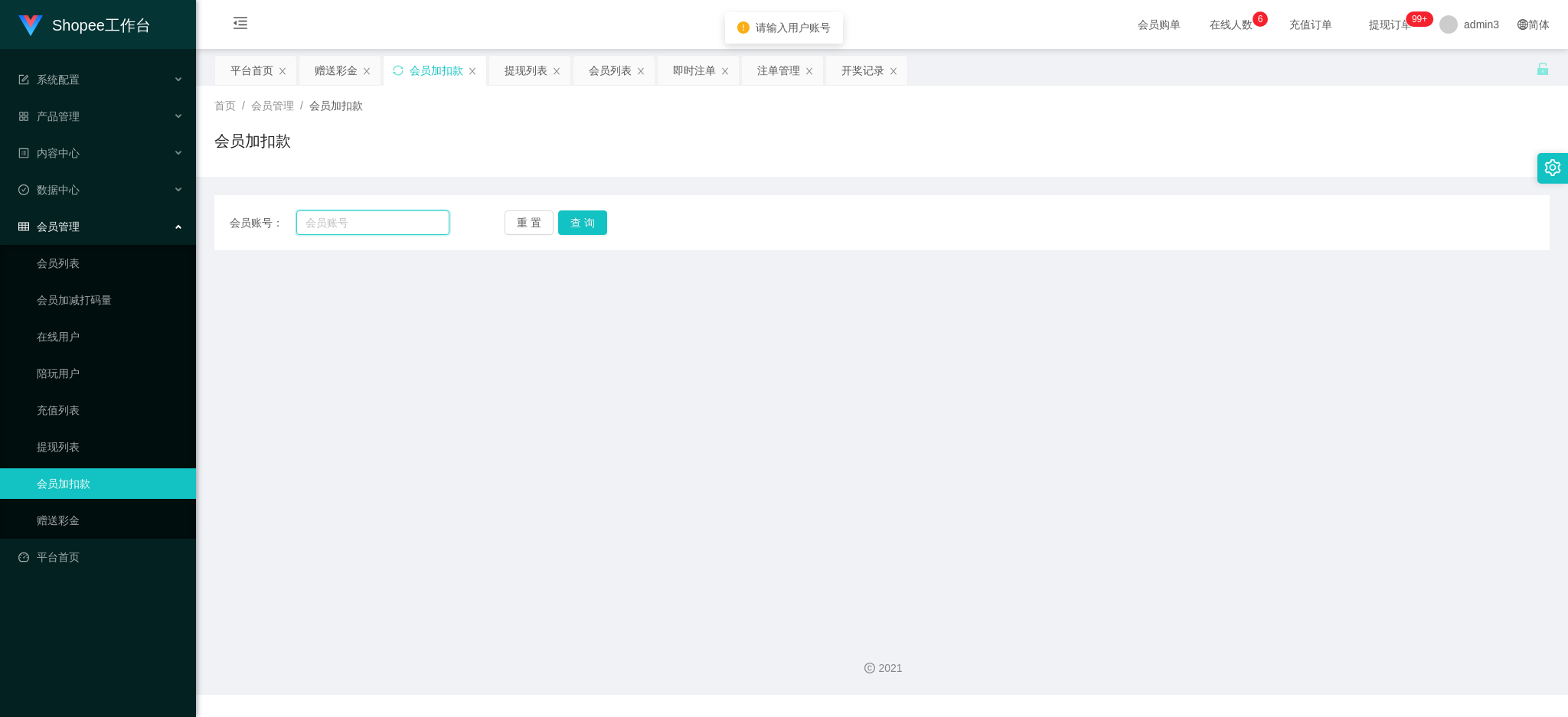
click at [364, 218] on input "text" at bounding box center [373, 222] width 153 height 25
paste input "Weng5194"
type input "Weng5194"
click at [568, 222] on button "查 询" at bounding box center [582, 222] width 49 height 25
click at [580, 221] on button "查 询" at bounding box center [582, 222] width 49 height 25
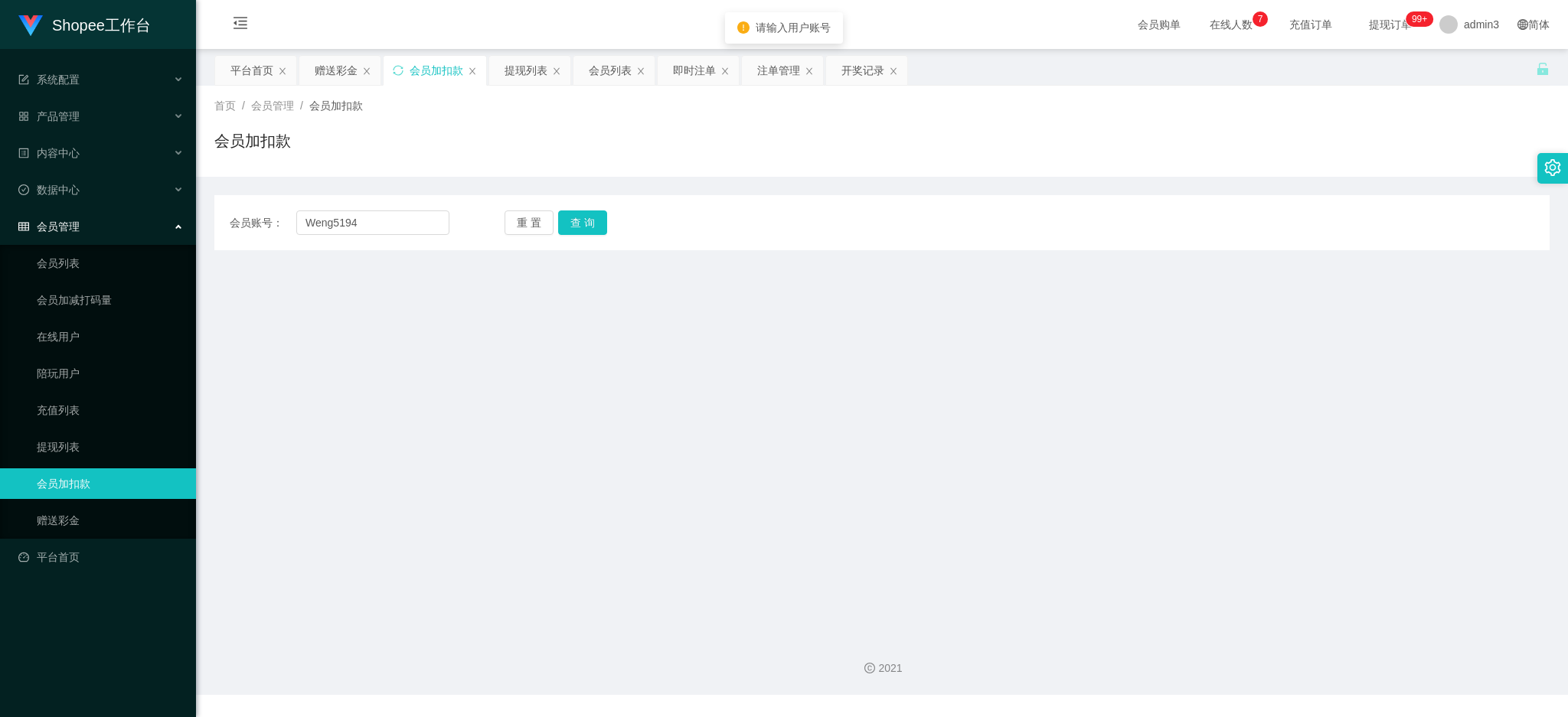
click at [329, 421] on main "关闭左侧 关闭右侧 关闭其它 刷新页面 平台首页 赠送彩金 会员加扣款 提现列表 会员列表 即时注单 注单管理 开奖记录 首页 / 会员管理 / 会员加扣款 …" at bounding box center [881, 336] width 1371 height 575
click at [1463, 25] on span "admin3" at bounding box center [1481, 25] width 36 height 49
click at [1454, 68] on span "退出登录" at bounding box center [1460, 67] width 43 height 12
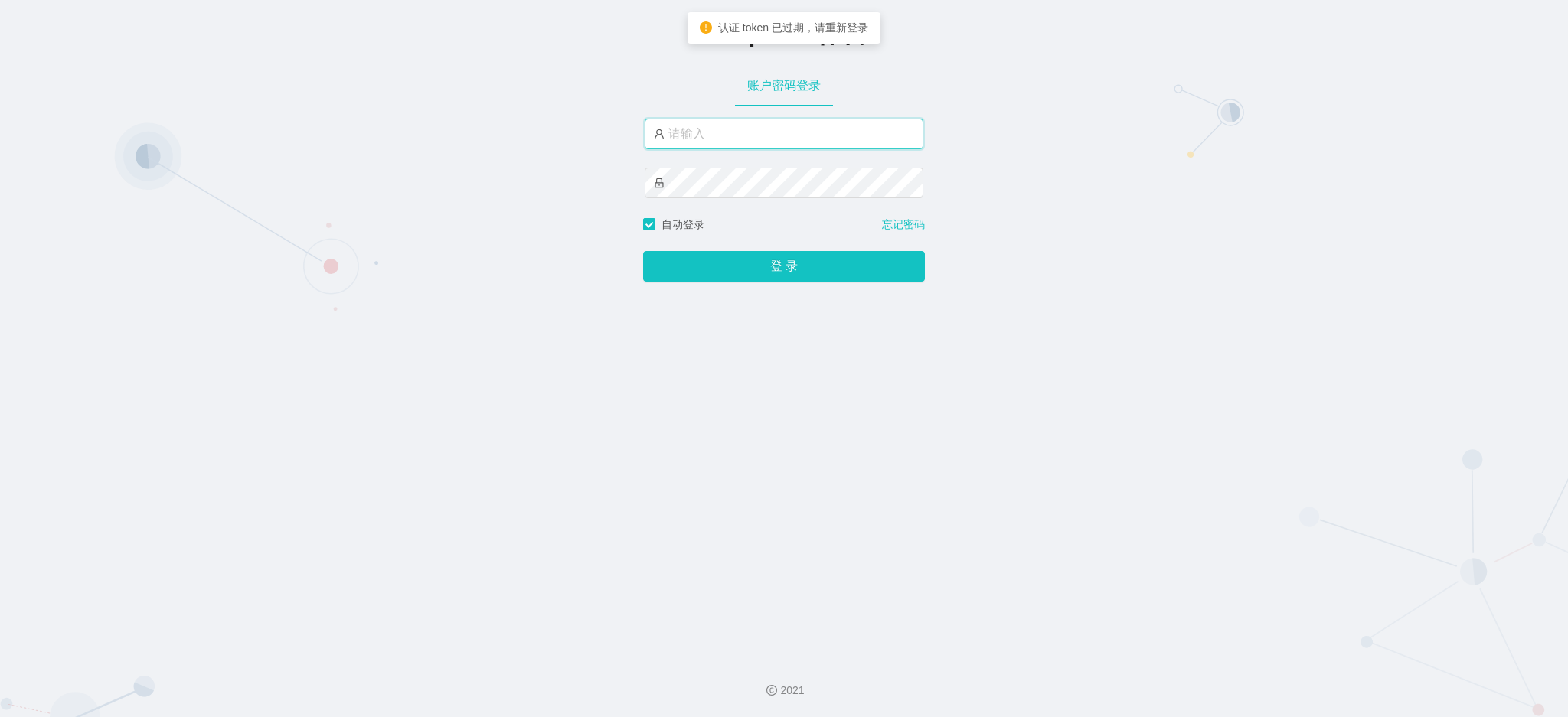
click at [743, 146] on input "text" at bounding box center [784, 134] width 279 height 31
type input "admin3"
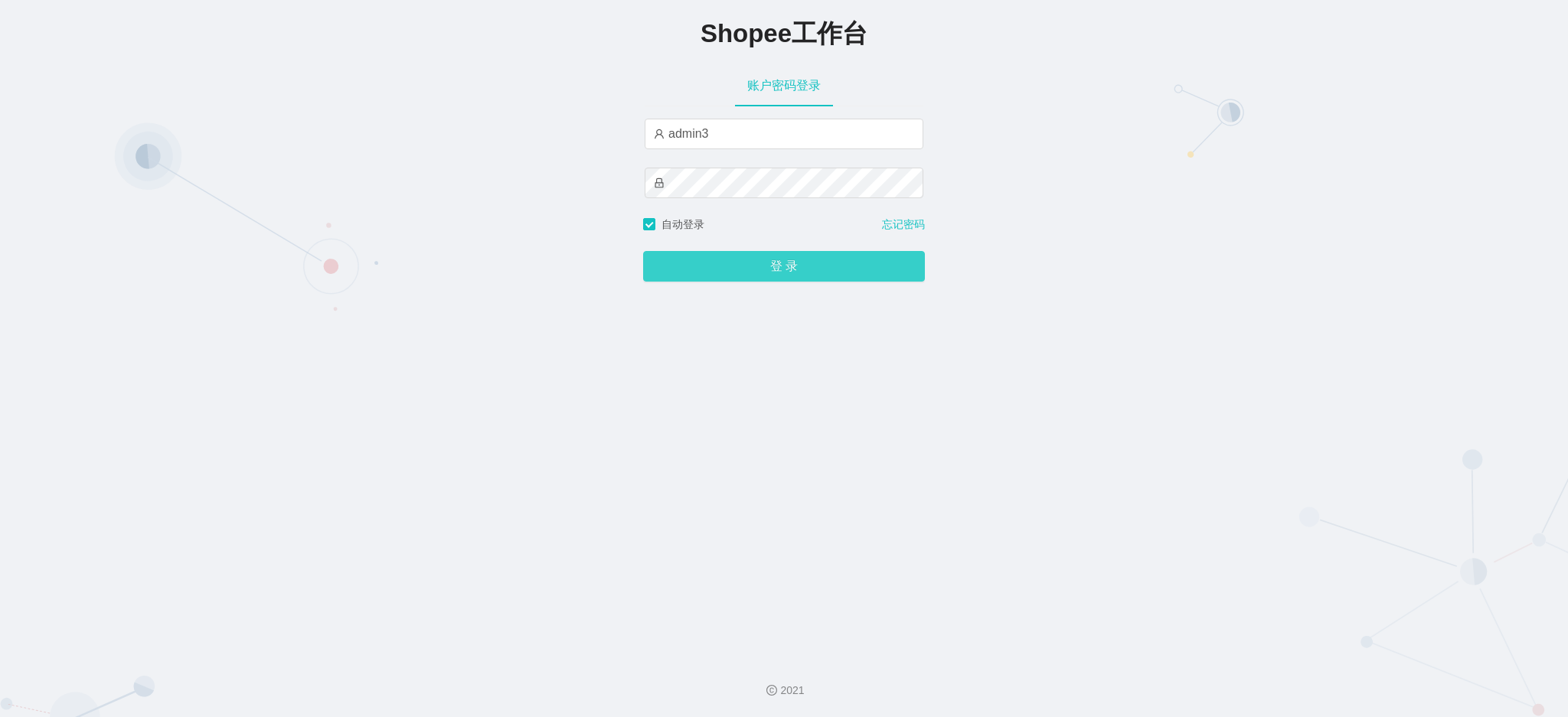
click at [781, 257] on button "登 录" at bounding box center [784, 267] width 282 height 31
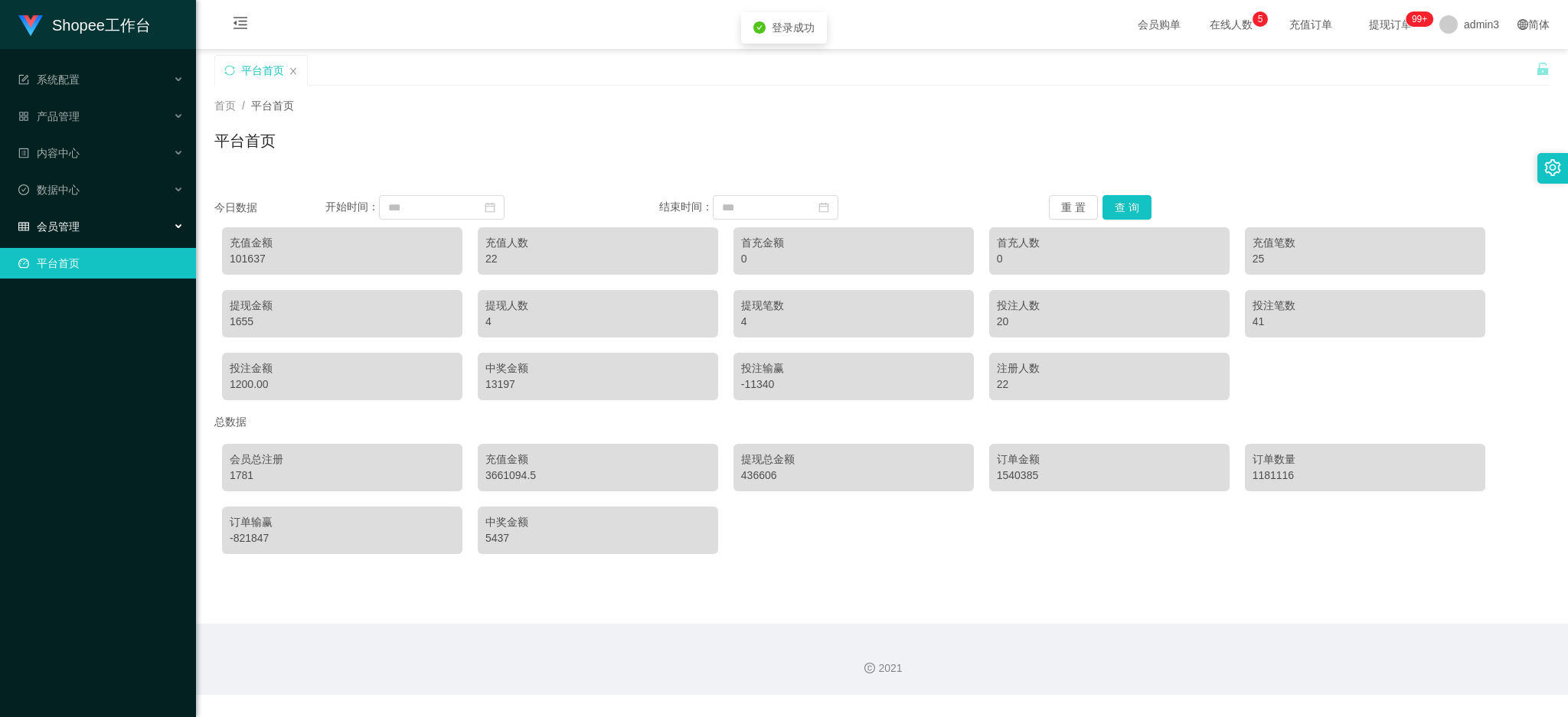
click at [74, 221] on span "会员管理" at bounding box center [48, 226] width 61 height 12
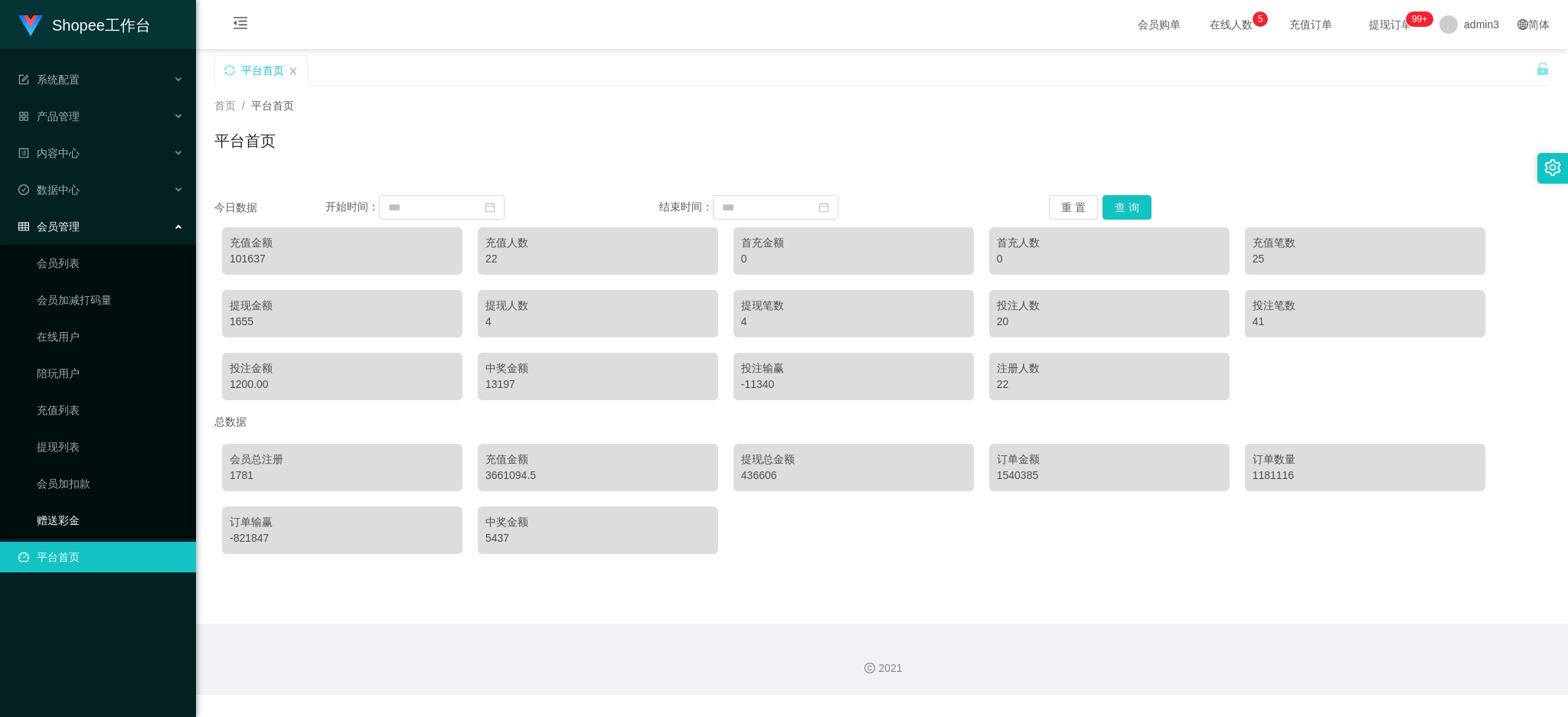
click at [55, 517] on link "赠送彩金" at bounding box center [109, 520] width 147 height 31
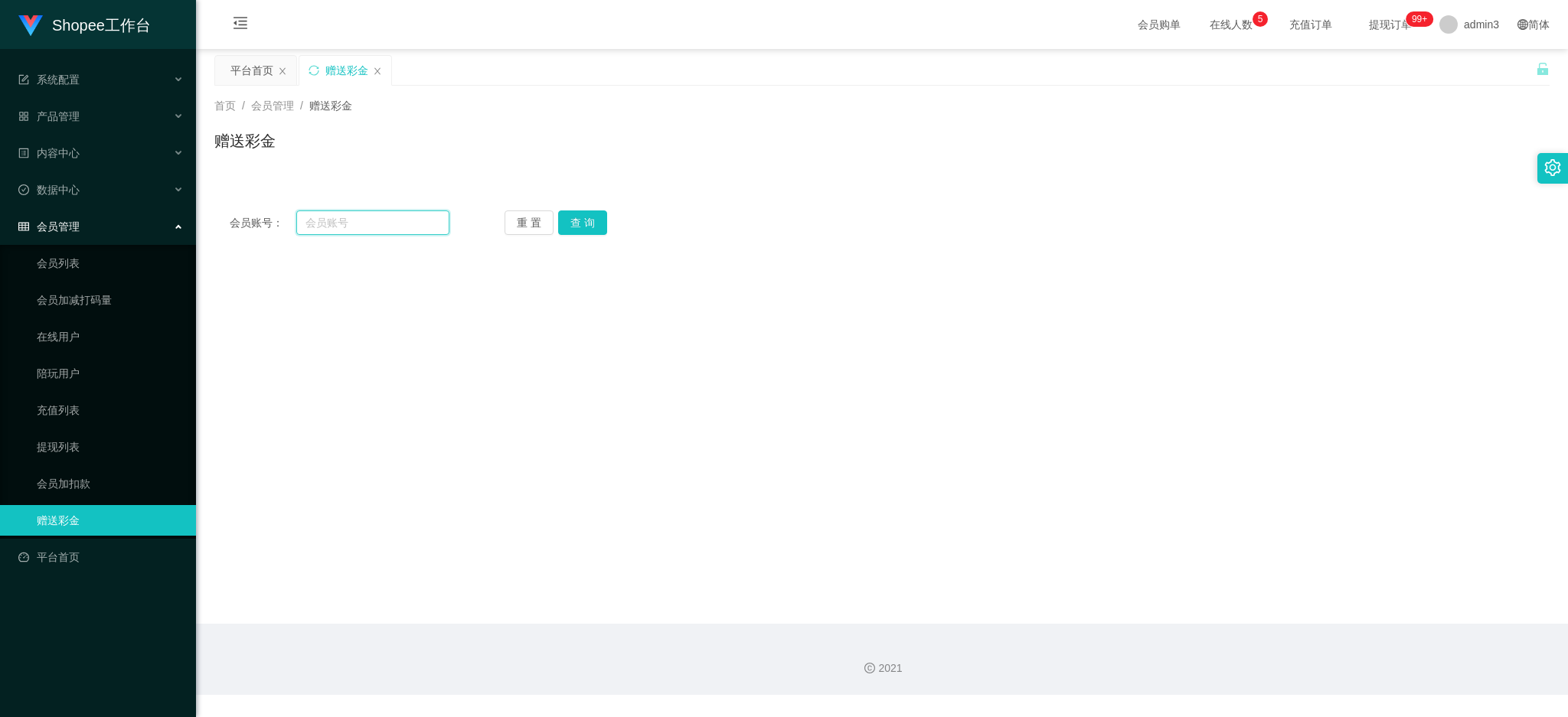
click at [399, 214] on input "text" at bounding box center [373, 222] width 153 height 25
paste input "Weng5194"
type input "Weng5194"
click at [558, 225] on button "查 询" at bounding box center [582, 222] width 49 height 25
click at [565, 476] on div at bounding box center [826, 462] width 778 height 31
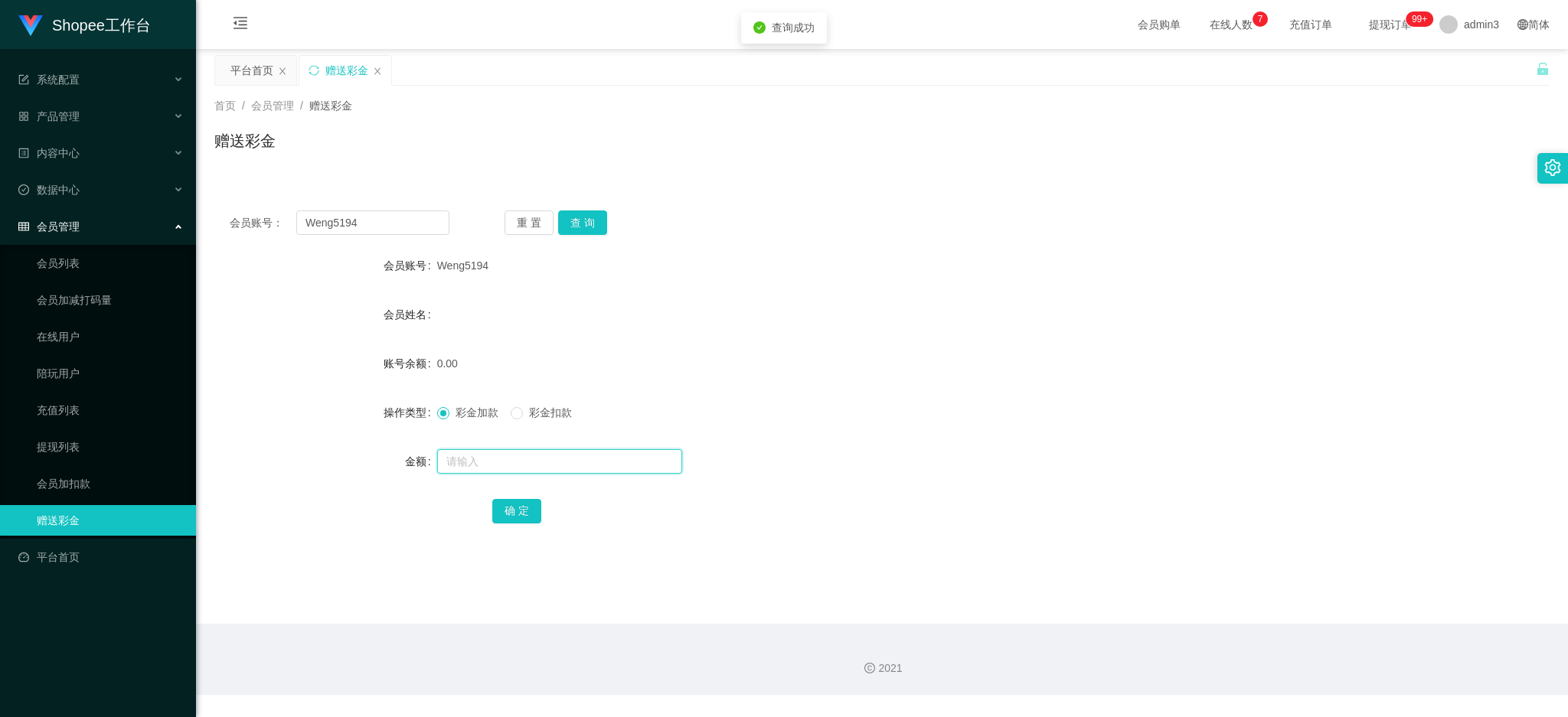
click at [564, 468] on input "text" at bounding box center [559, 461] width 245 height 25
click at [568, 471] on input "text" at bounding box center [559, 461] width 245 height 25
type input "100"
click at [507, 507] on button "确 定" at bounding box center [517, 511] width 49 height 25
click at [77, 482] on link "会员加扣款" at bounding box center [109, 484] width 147 height 31
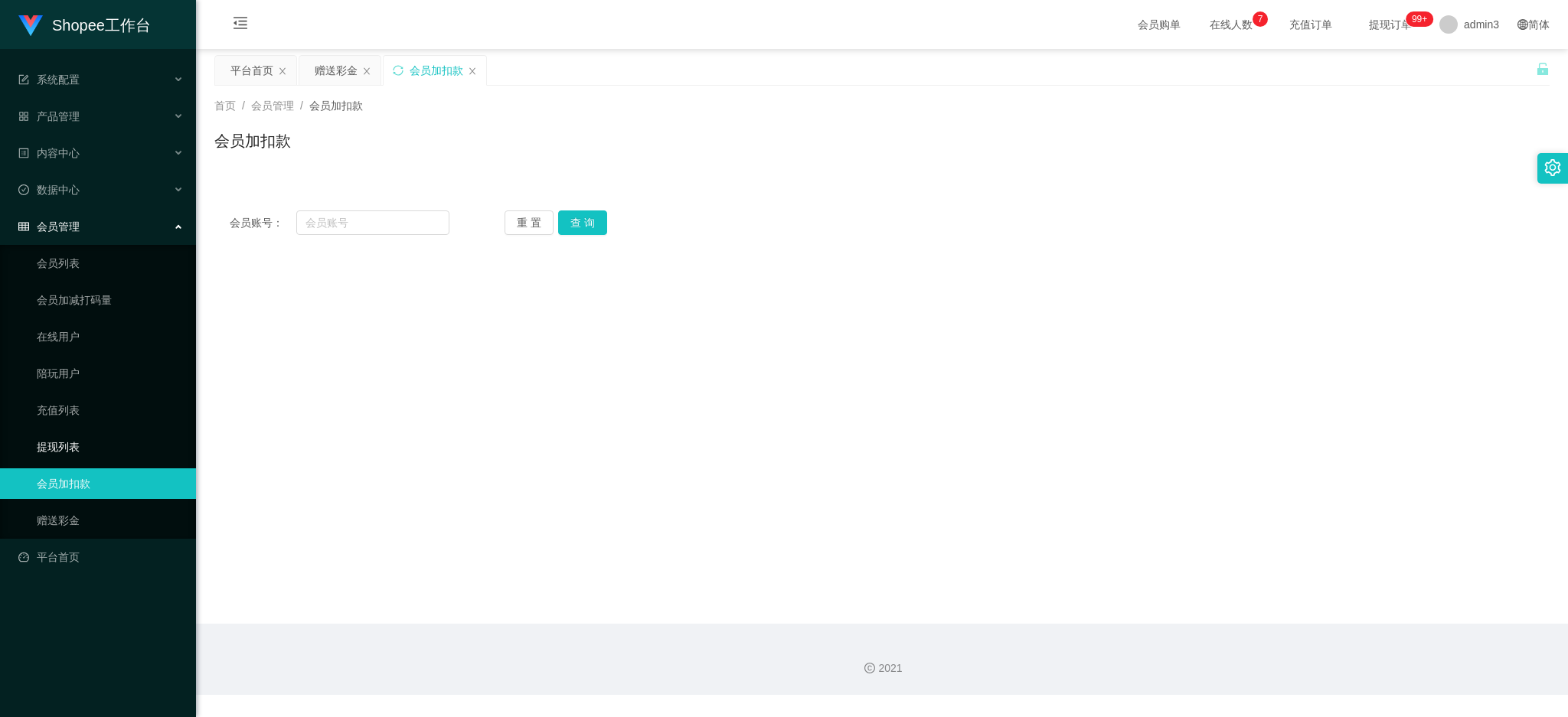
click at [54, 438] on link "提现列表" at bounding box center [109, 447] width 147 height 31
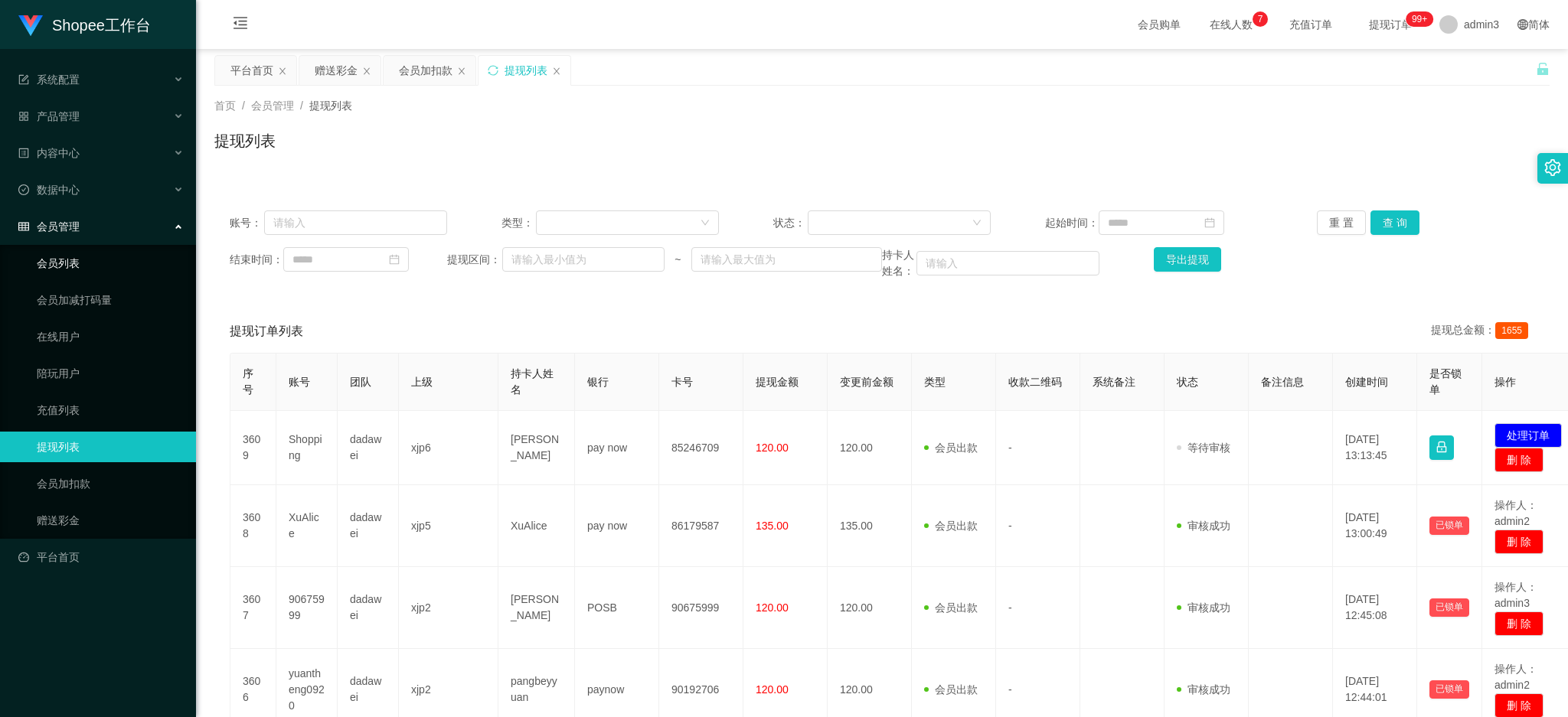
click at [58, 274] on link "会员列表" at bounding box center [109, 263] width 147 height 31
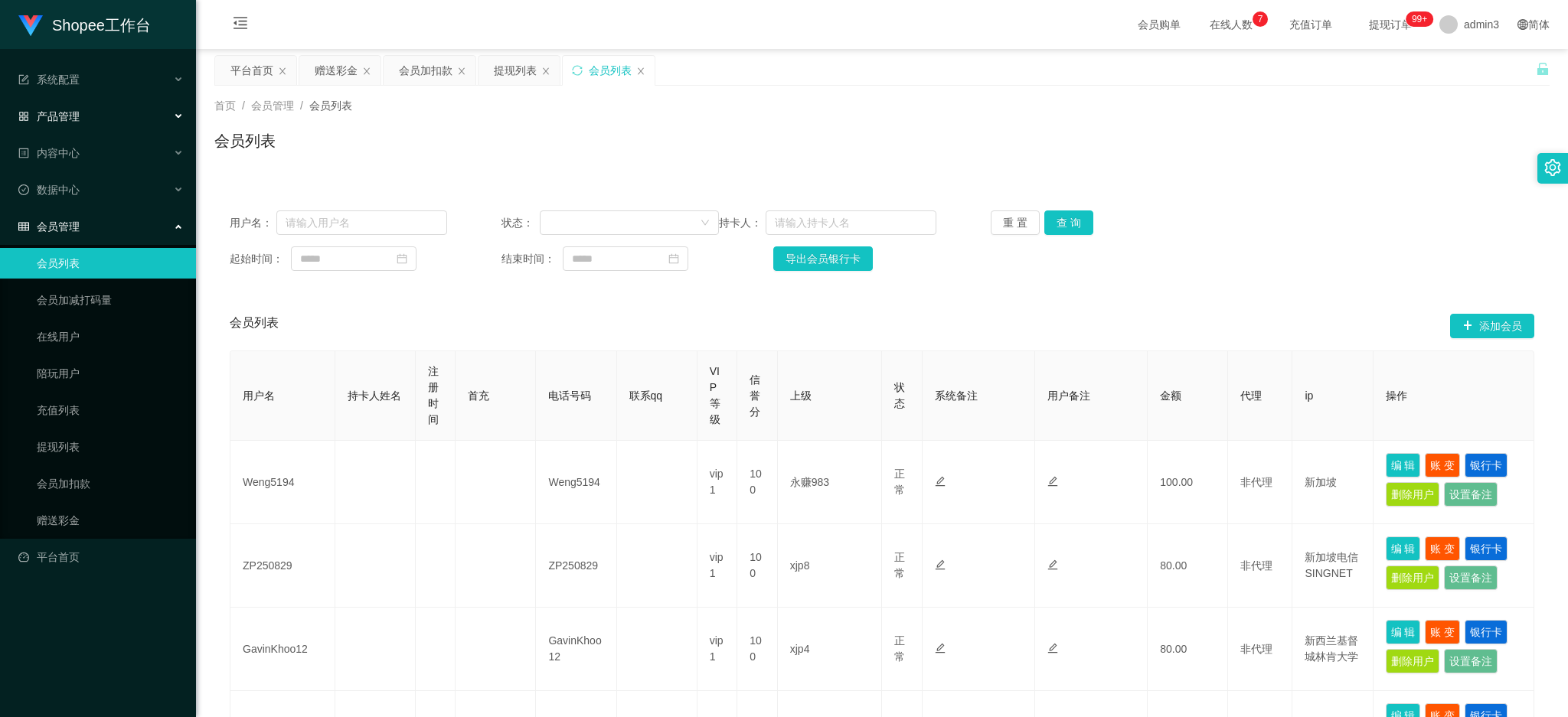
click at [78, 122] on span "产品管理" at bounding box center [48, 116] width 61 height 12
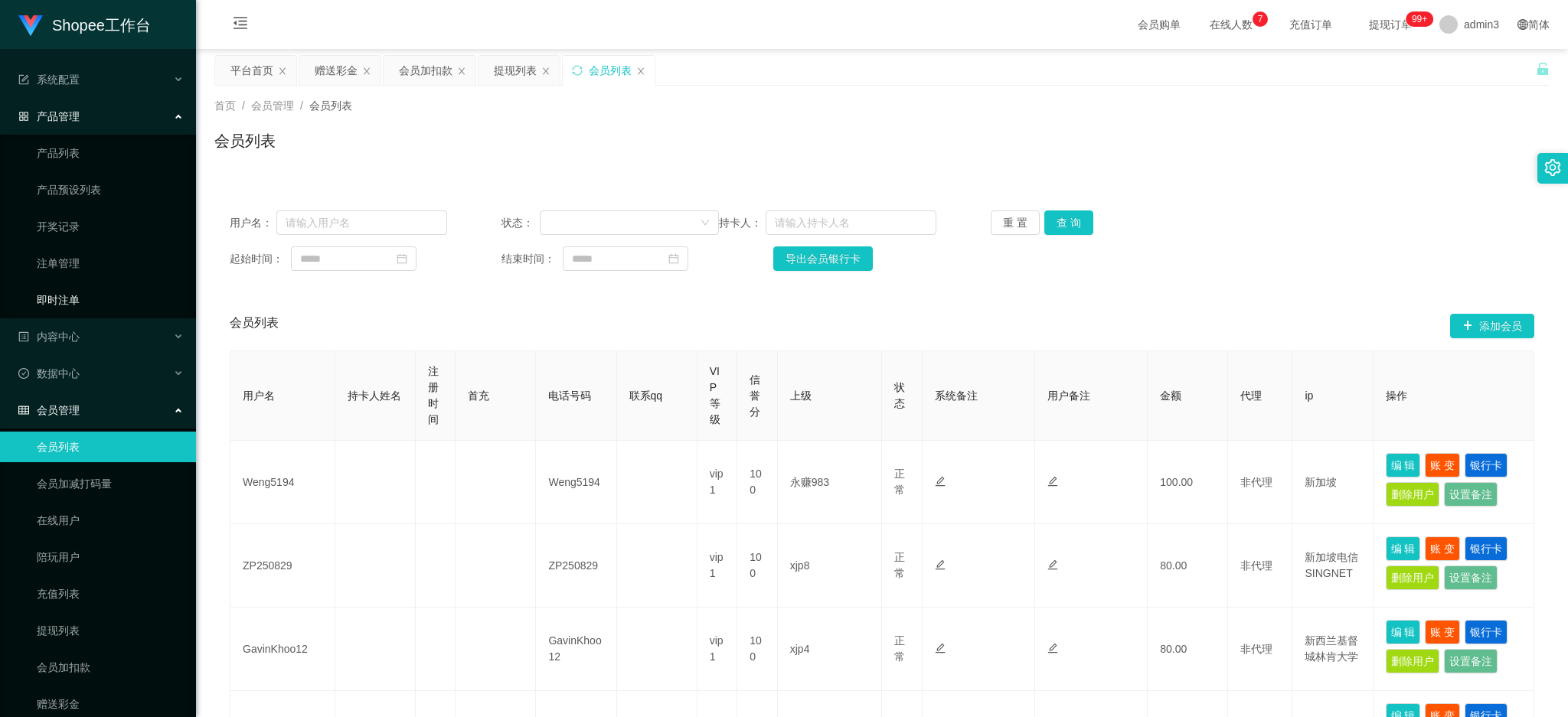
click at [58, 301] on link "即时注单" at bounding box center [109, 301] width 147 height 31
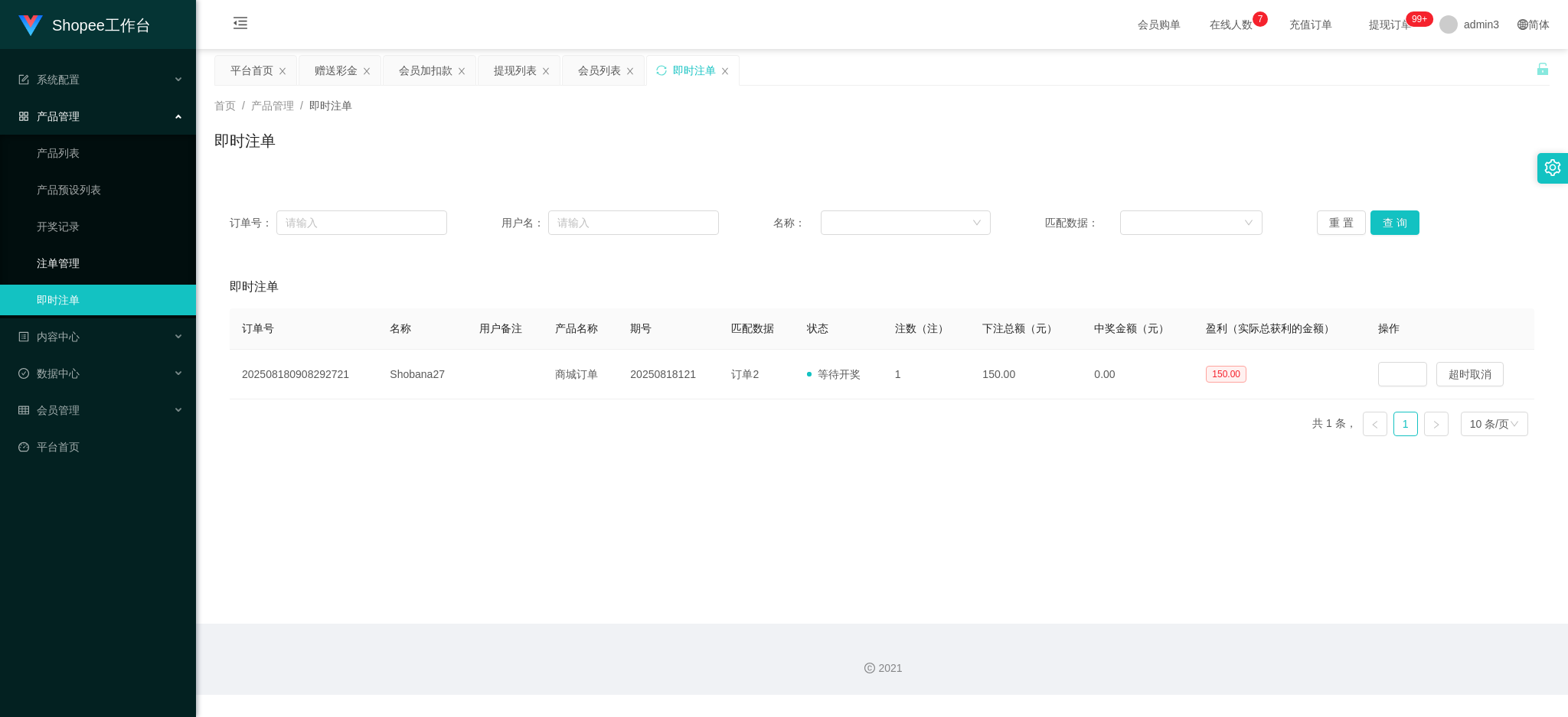
click at [53, 267] on link "注单管理" at bounding box center [109, 263] width 147 height 31
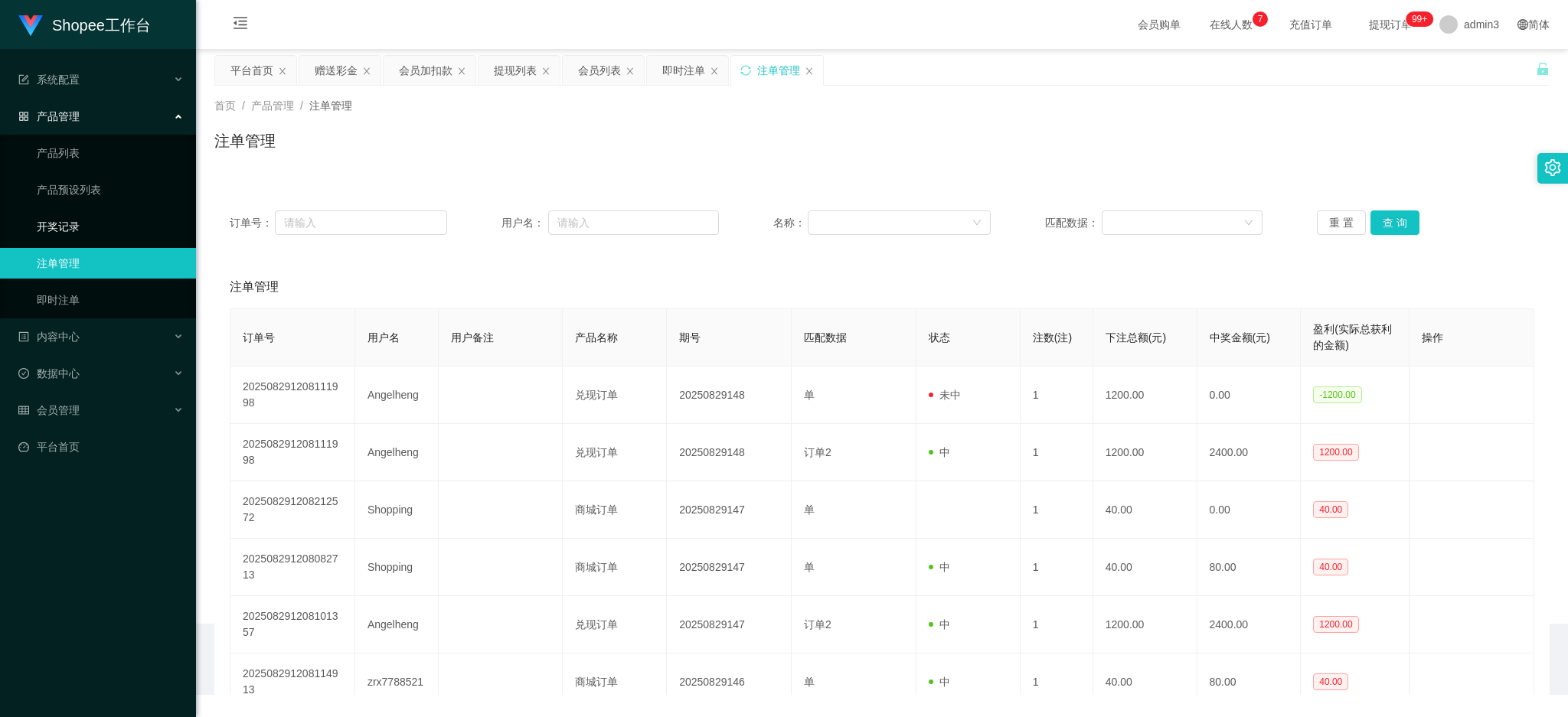
click at [60, 228] on link "开奖记录" at bounding box center [109, 227] width 147 height 31
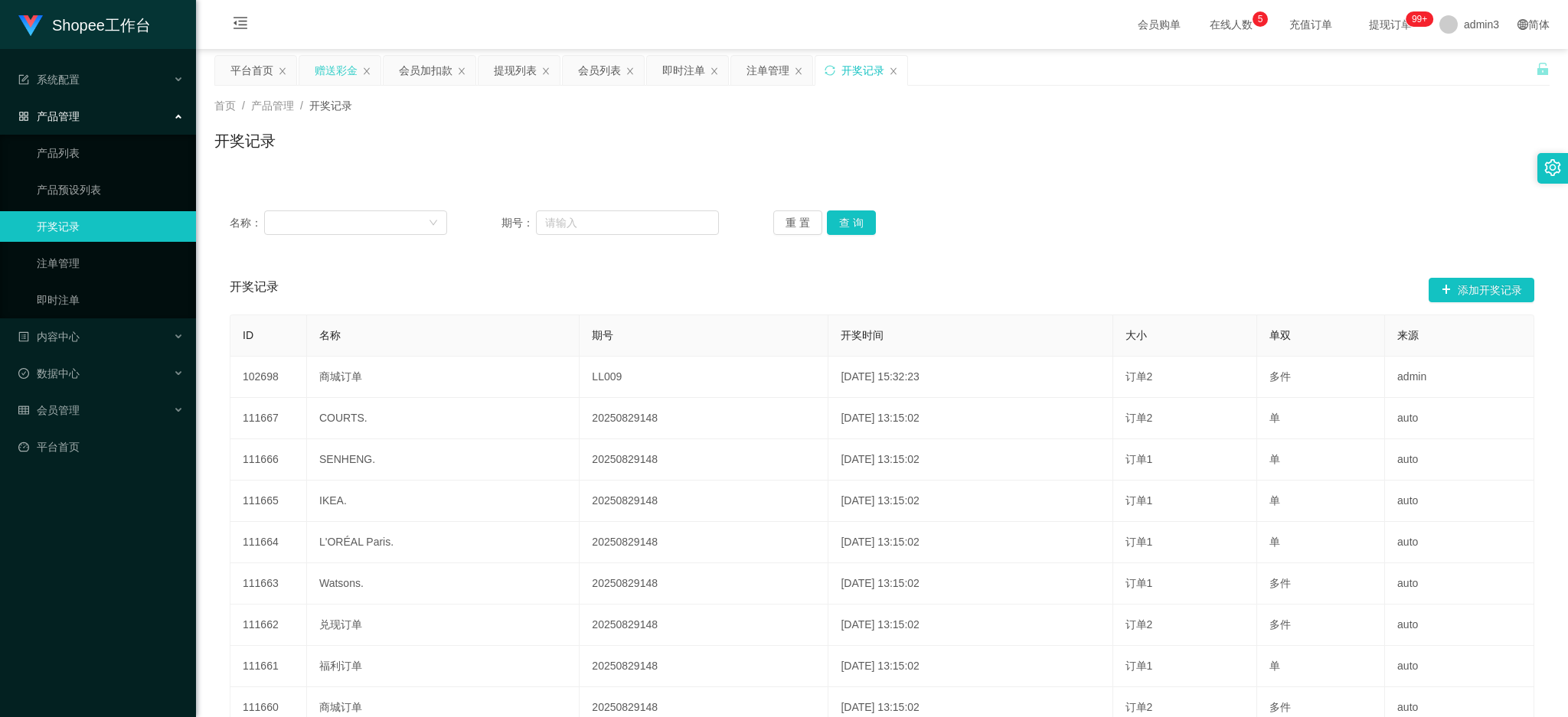
click at [327, 68] on div "赠送彩金" at bounding box center [335, 70] width 43 height 29
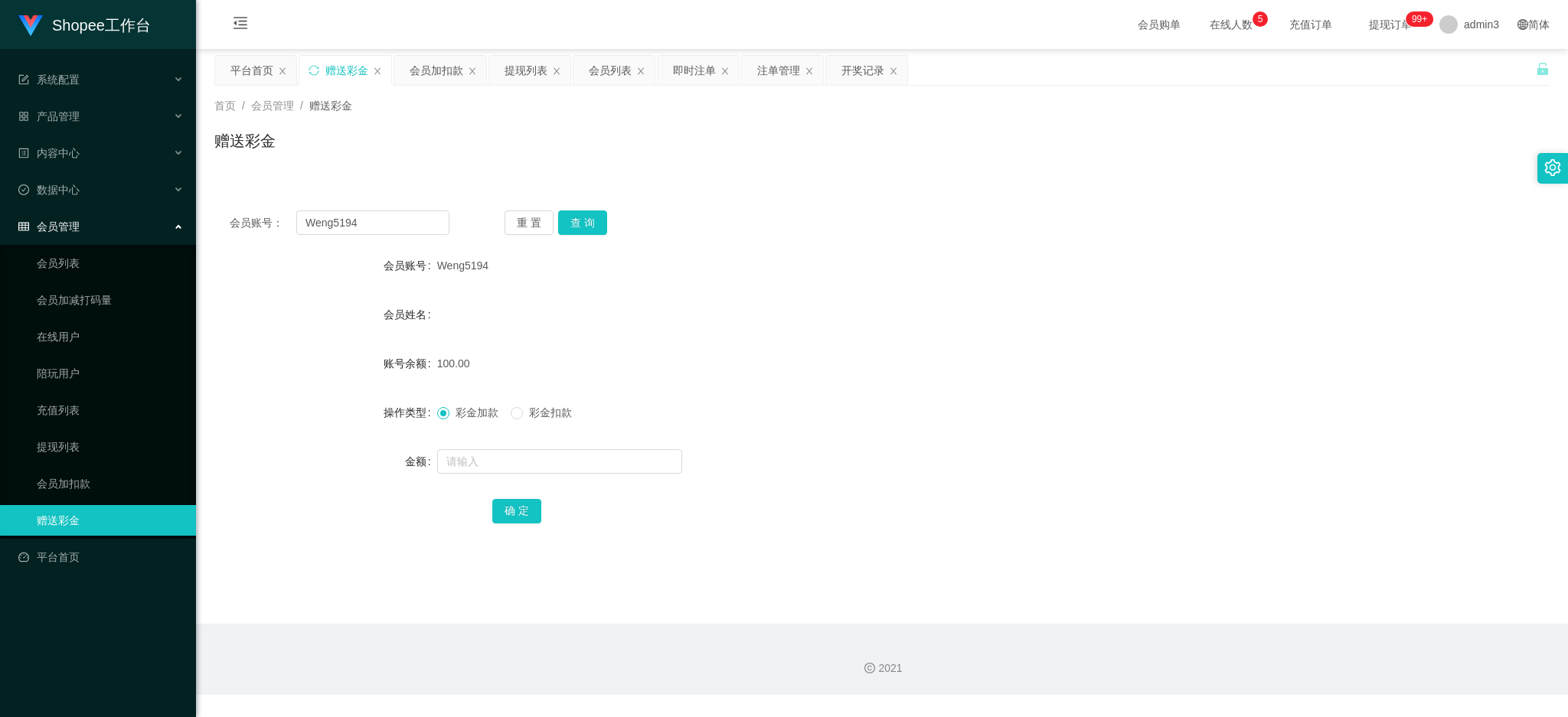
click at [365, 237] on div "会员账号： Weng5194 重 置 查 询 会员账号 Weng5194 会员姓名 账号余额 100.00 操作类型 彩金加款 彩金扣款 金额 确 定" at bounding box center [881, 377] width 1335 height 364
click at [374, 222] on input "Weng5194" at bounding box center [373, 222] width 153 height 25
paste input "marigold88"
type input "marigold88"
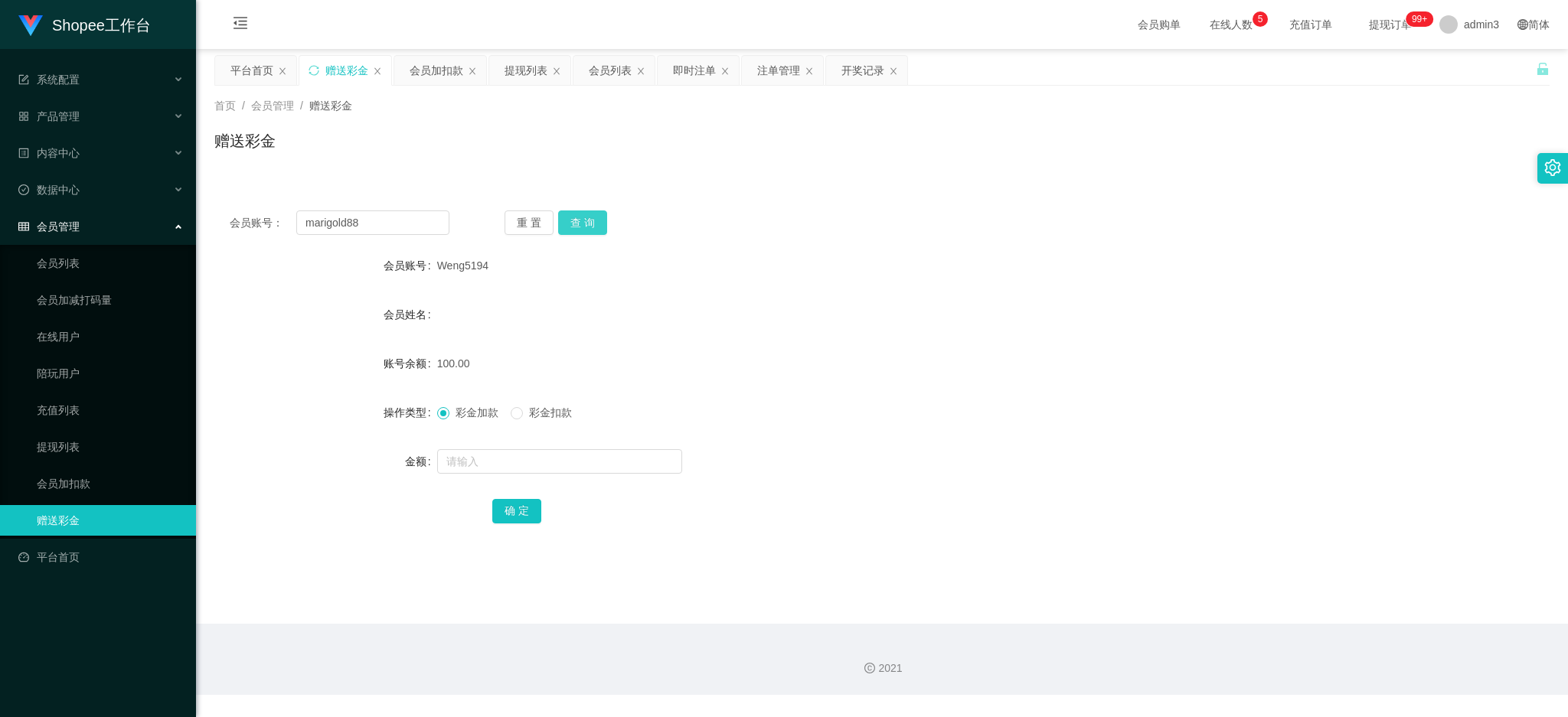
drag, startPoint x: 577, startPoint y: 232, endPoint x: 568, endPoint y: 242, distance: 13.5
click at [577, 232] on button "查 询" at bounding box center [582, 222] width 49 height 25
click at [534, 474] on div at bounding box center [826, 462] width 778 height 31
click at [536, 445] on form "会员账号 marigold88 会员姓名 账号余额 15.00 操作类型 彩金加款 彩金扣款 金额 确 定" at bounding box center [881, 388] width 1335 height 275
click at [536, 463] on input "text" at bounding box center [559, 461] width 245 height 25
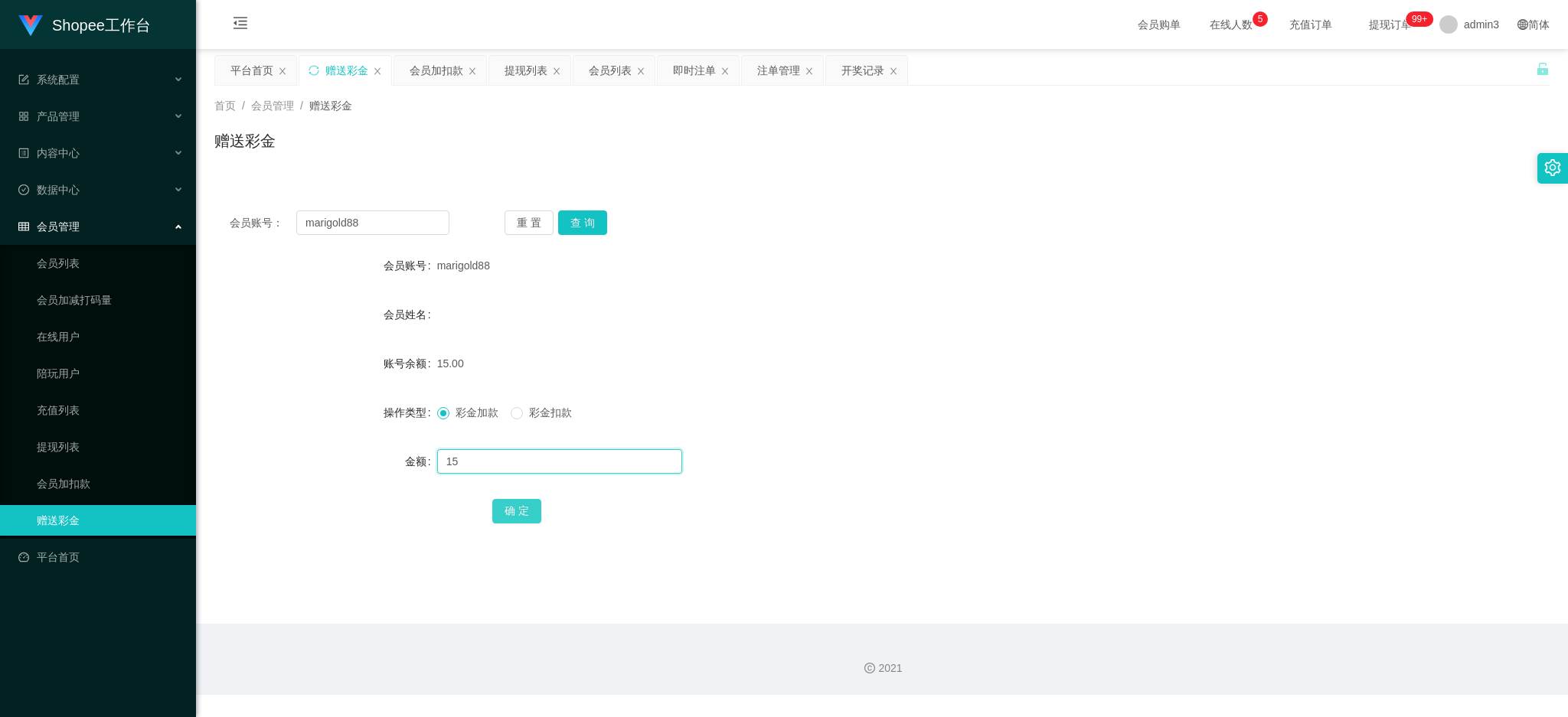
type input "15"
click at [510, 502] on button "确 定" at bounding box center [517, 511] width 49 height 25
click at [1439, 65] on li "退出登录" at bounding box center [1472, 67] width 115 height 25
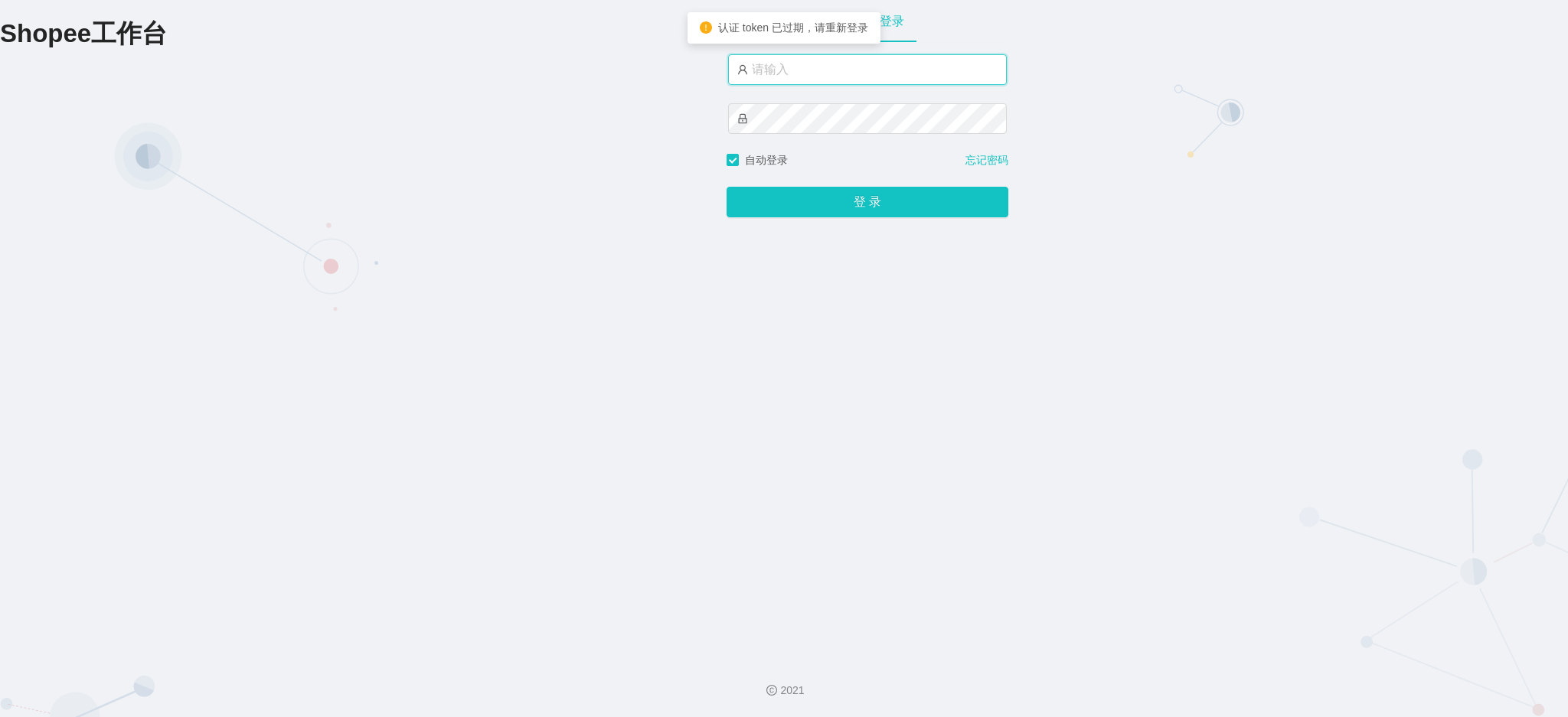
click at [804, 83] on input "text" at bounding box center [867, 70] width 279 height 31
type input "admin3"
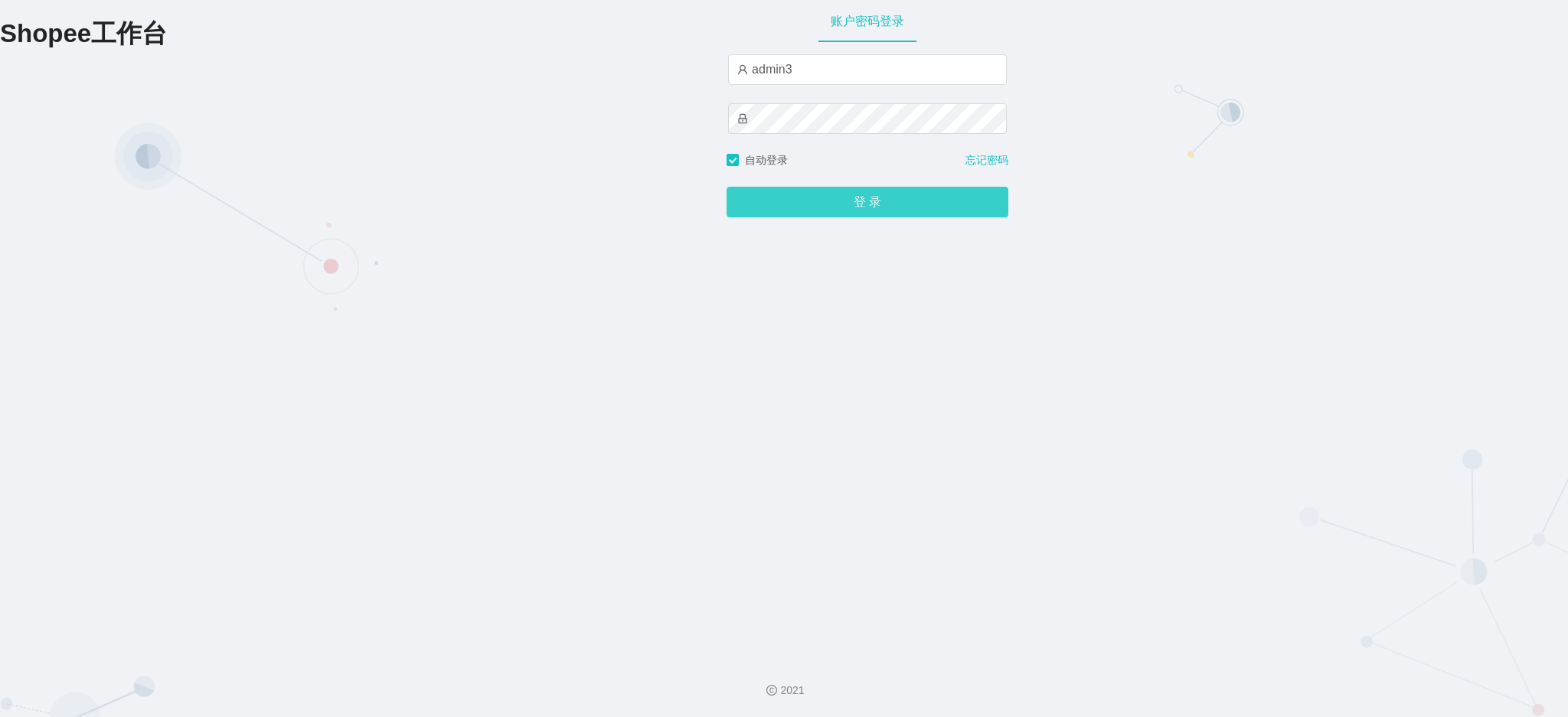
click at [854, 198] on button "登 录" at bounding box center [866, 202] width 282 height 31
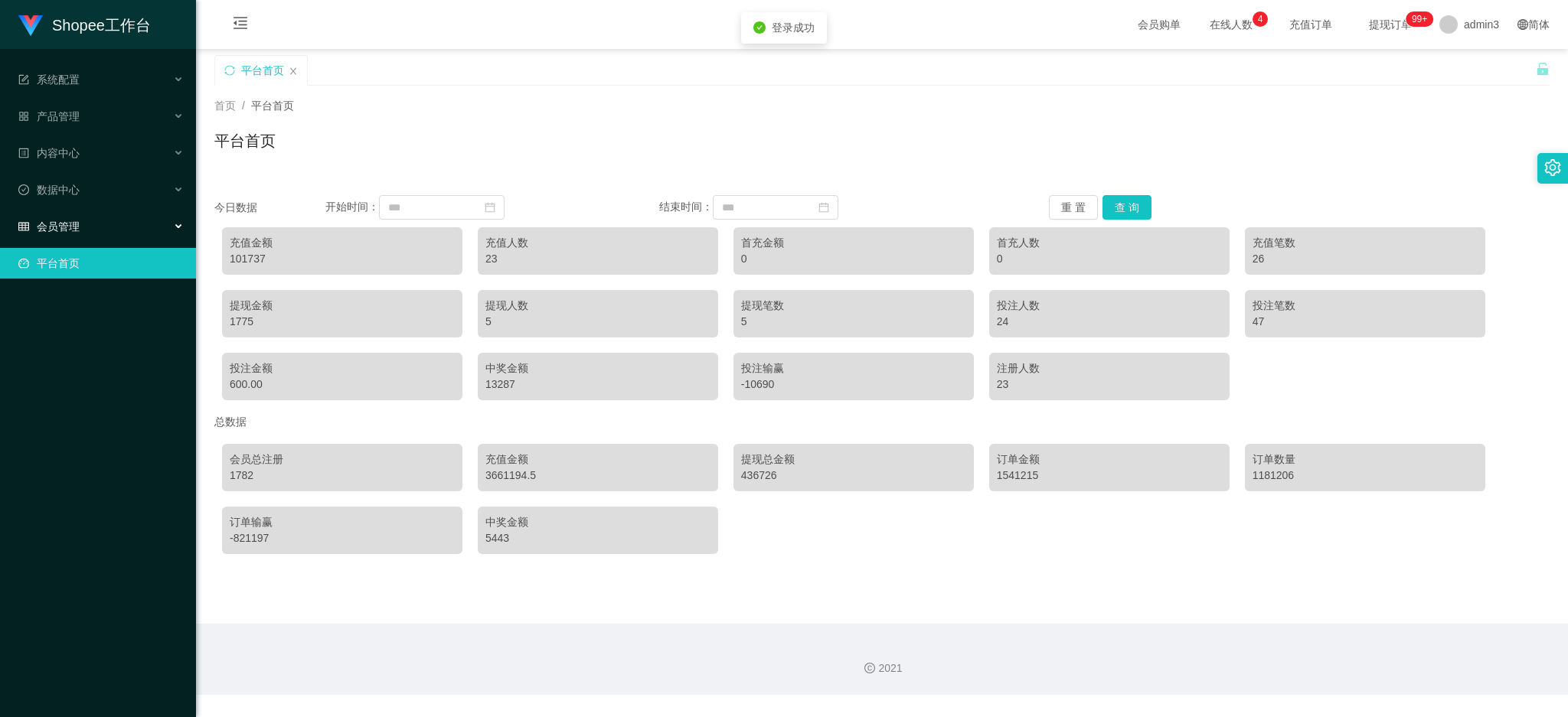
click at [74, 228] on span "会员管理" at bounding box center [48, 226] width 61 height 12
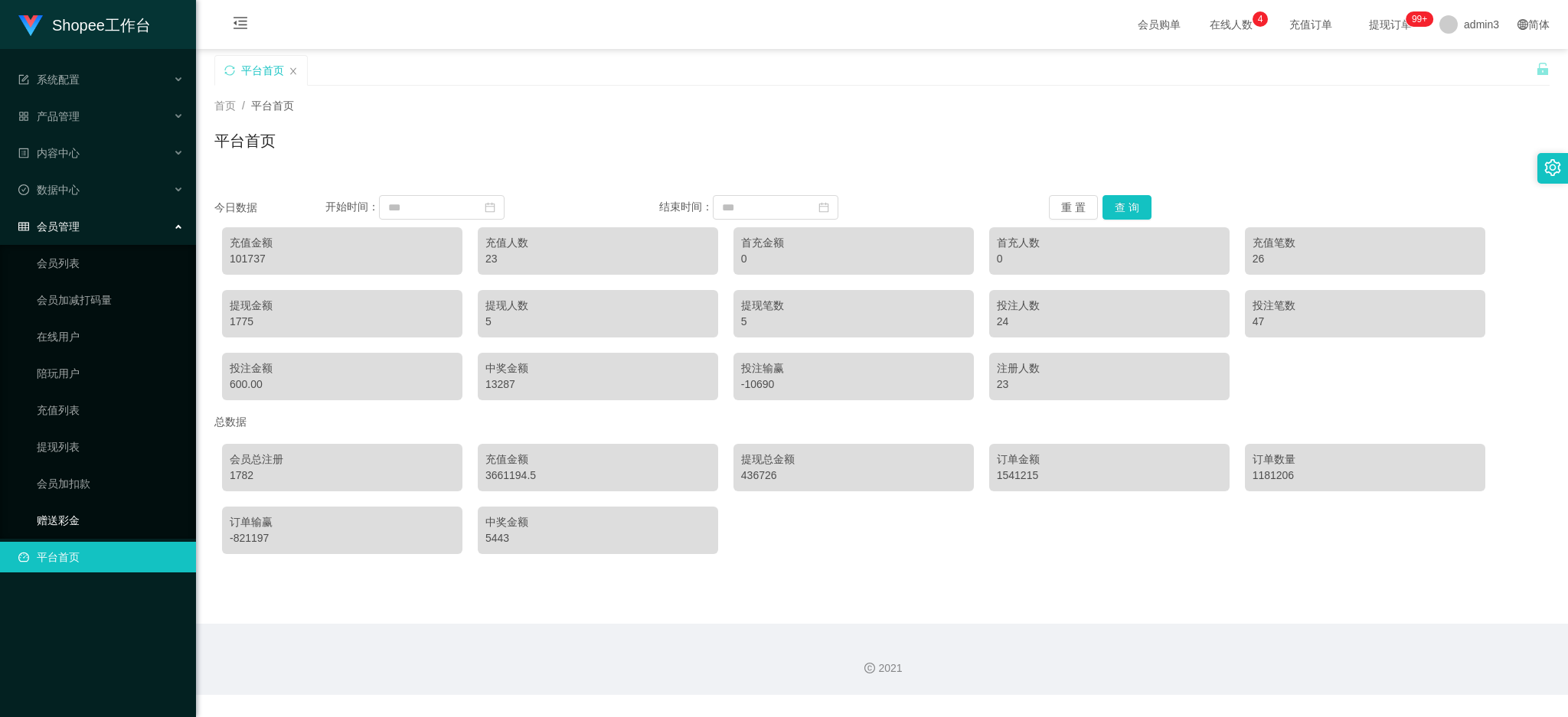
click at [55, 526] on link "赠送彩金" at bounding box center [109, 520] width 147 height 31
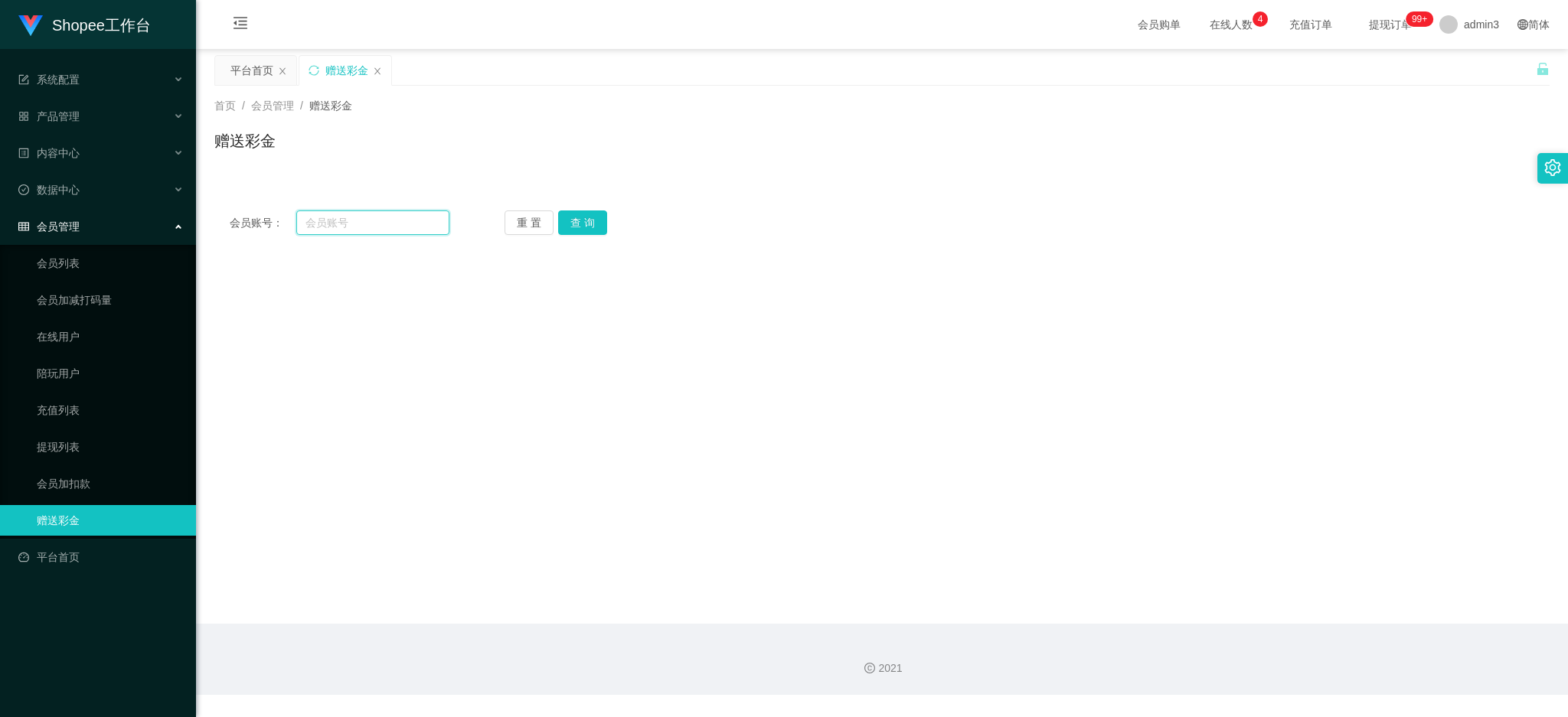
click at [396, 218] on input "text" at bounding box center [373, 222] width 153 height 25
paste input "marigold88"
type input "marigold88"
click at [577, 219] on button "查 询" at bounding box center [582, 222] width 49 height 25
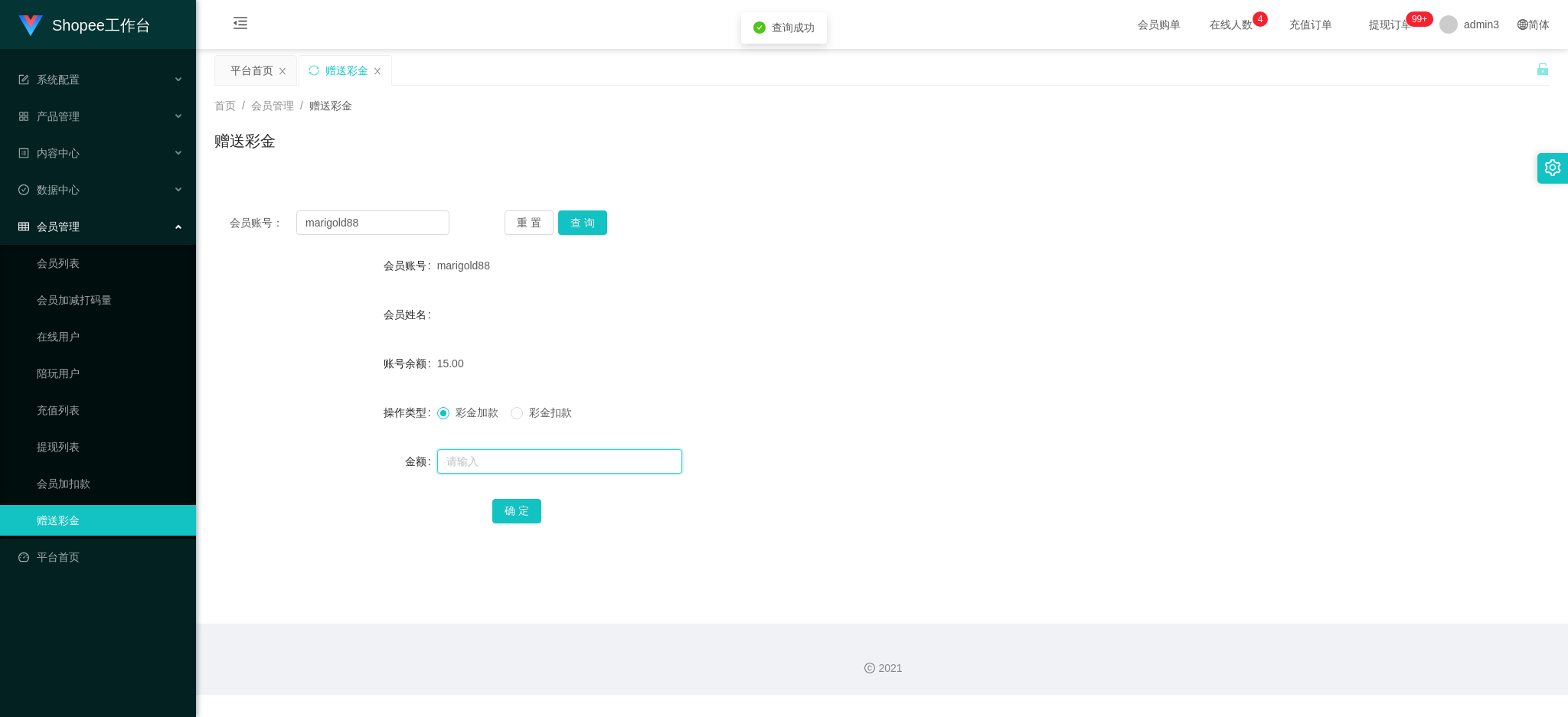
click at [507, 465] on input "text" at bounding box center [559, 461] width 245 height 25
type input "15"
click at [508, 515] on button "确 定" at bounding box center [517, 511] width 49 height 25
click at [46, 491] on link "会员加扣款" at bounding box center [109, 484] width 147 height 31
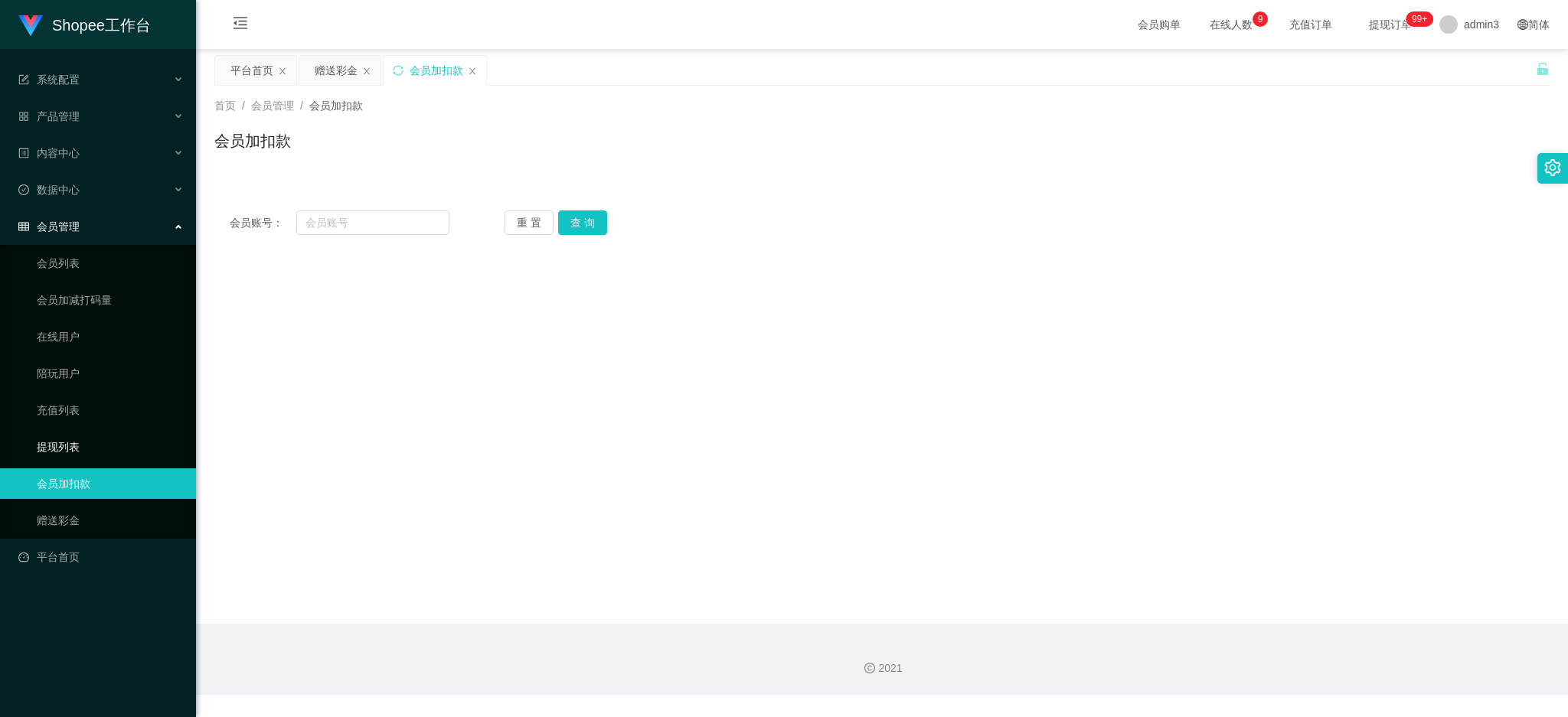
click at [59, 448] on link "提现列表" at bounding box center [109, 447] width 147 height 31
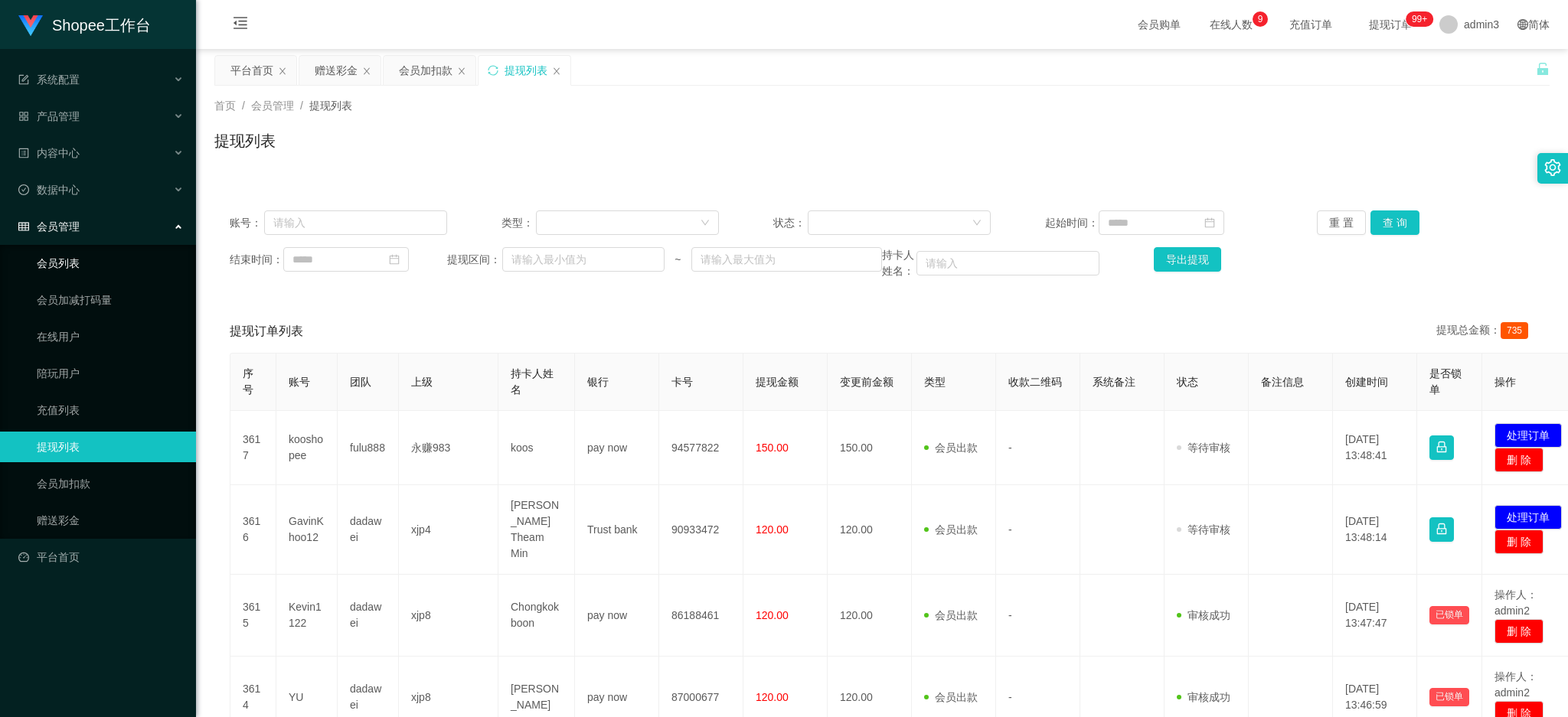
click at [74, 265] on link "会员列表" at bounding box center [109, 263] width 147 height 31
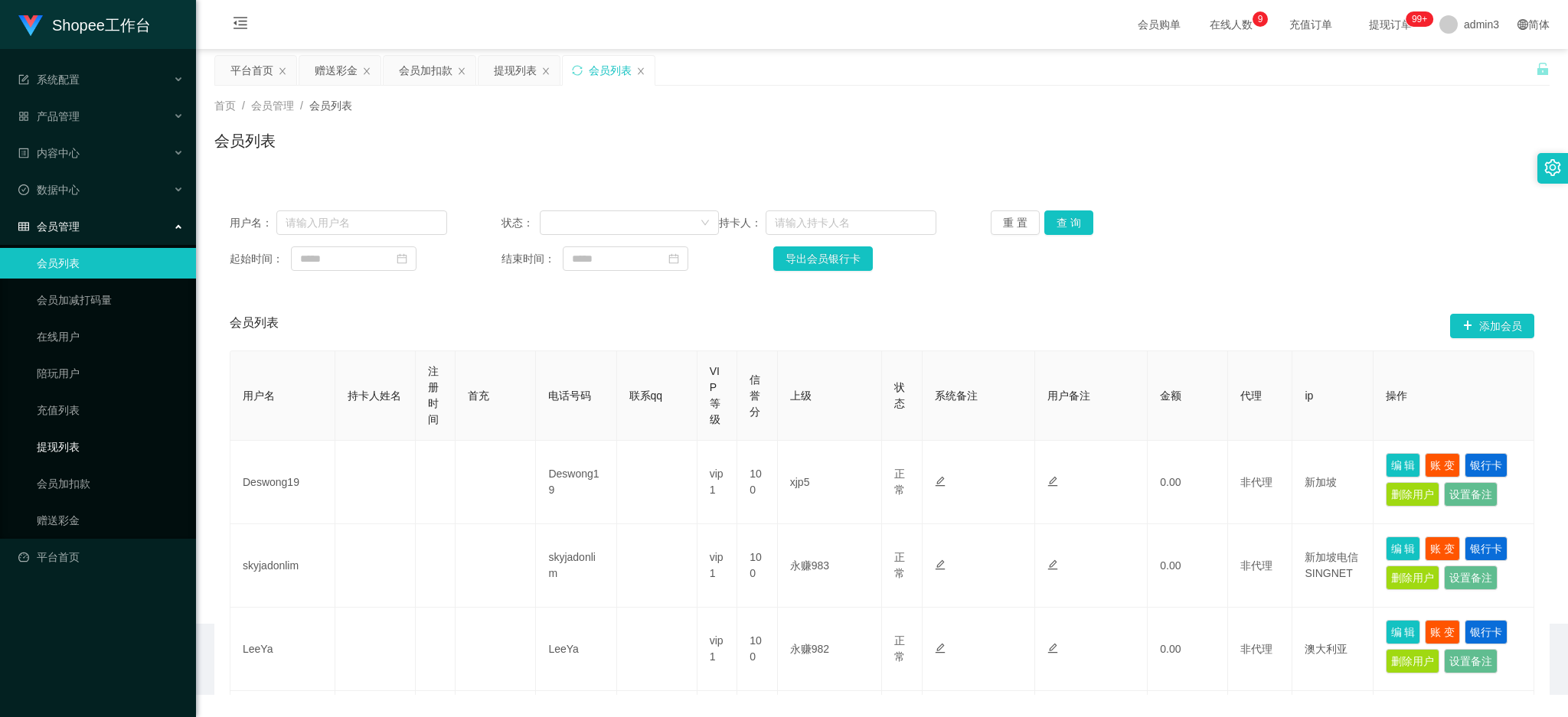
click at [65, 446] on link "提现列表" at bounding box center [109, 447] width 147 height 31
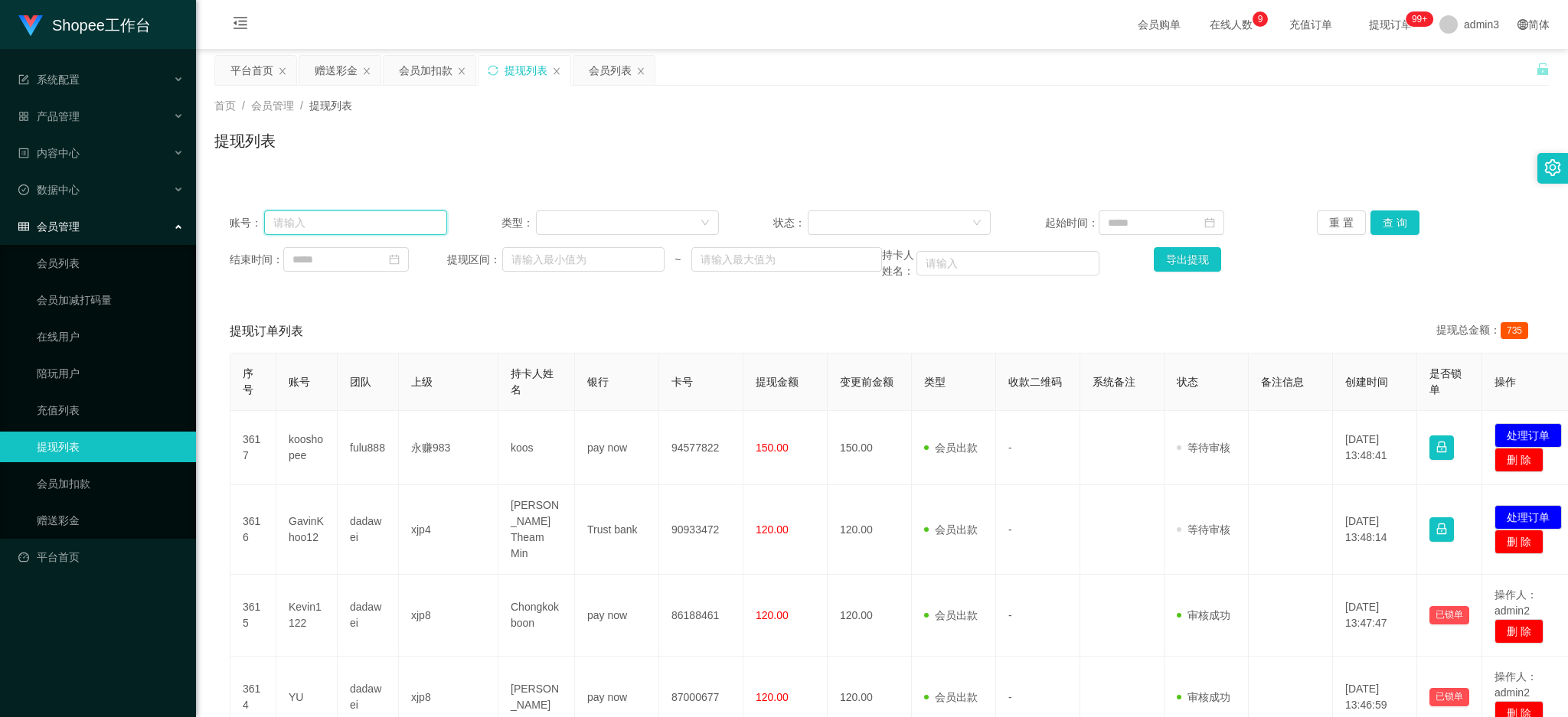
click at [430, 218] on input "text" at bounding box center [355, 222] width 183 height 25
paste input "kooshopee"
type input "kooshopee"
drag, startPoint x: 1395, startPoint y: 216, endPoint x: 1392, endPoint y: 224, distance: 8.5
click at [1395, 216] on button "查 询" at bounding box center [1395, 222] width 49 height 25
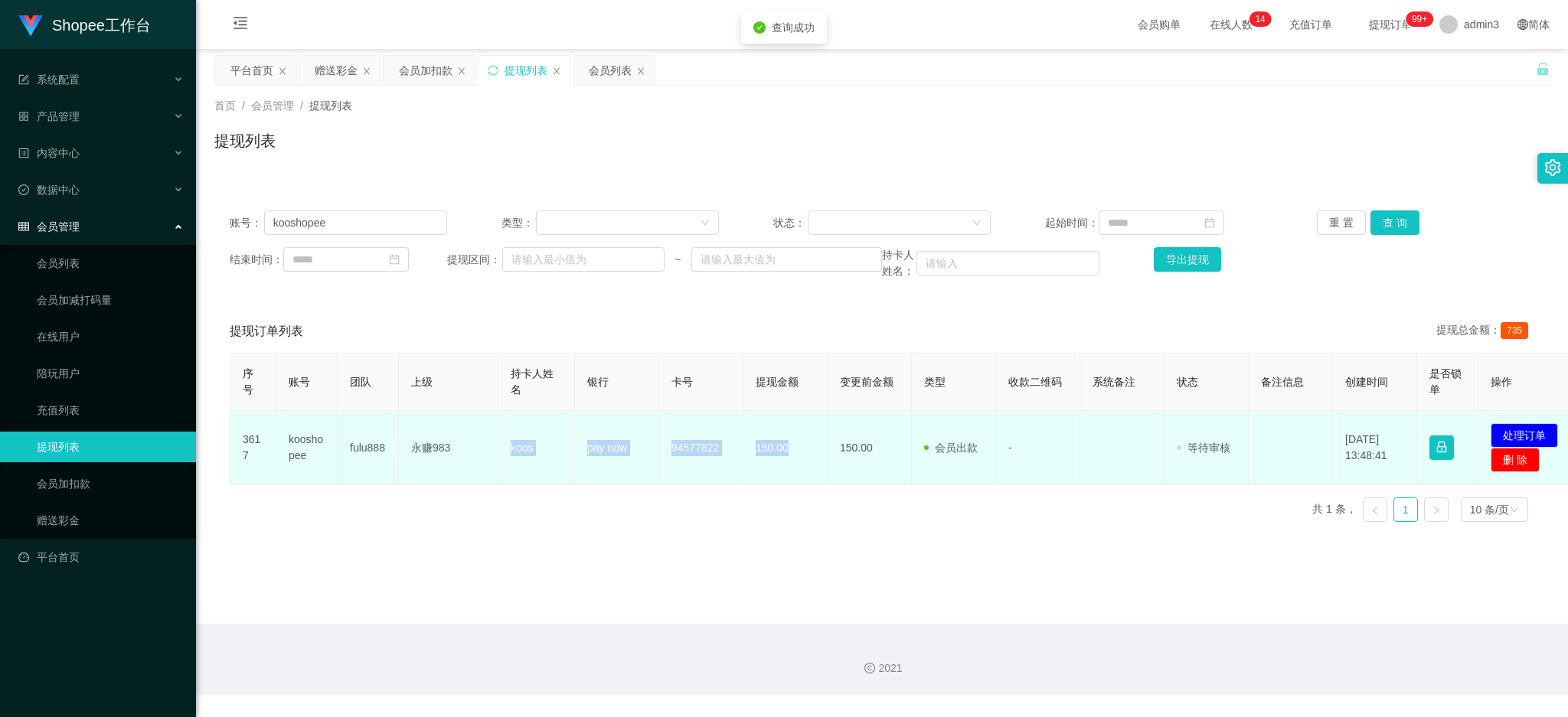
drag, startPoint x: 505, startPoint y: 447, endPoint x: 786, endPoint y: 457, distance: 281.2
click at [786, 457] on tr "3617 kooshopee fulu888 永赚983 koos pay now 94577822 150.00 150.00 会员出款 人工取款 - 审核…" at bounding box center [905, 447] width 1349 height 74
copy tr "koos pay now 94577822 150.00"
click at [1520, 435] on button "处理订单" at bounding box center [1524, 435] width 67 height 25
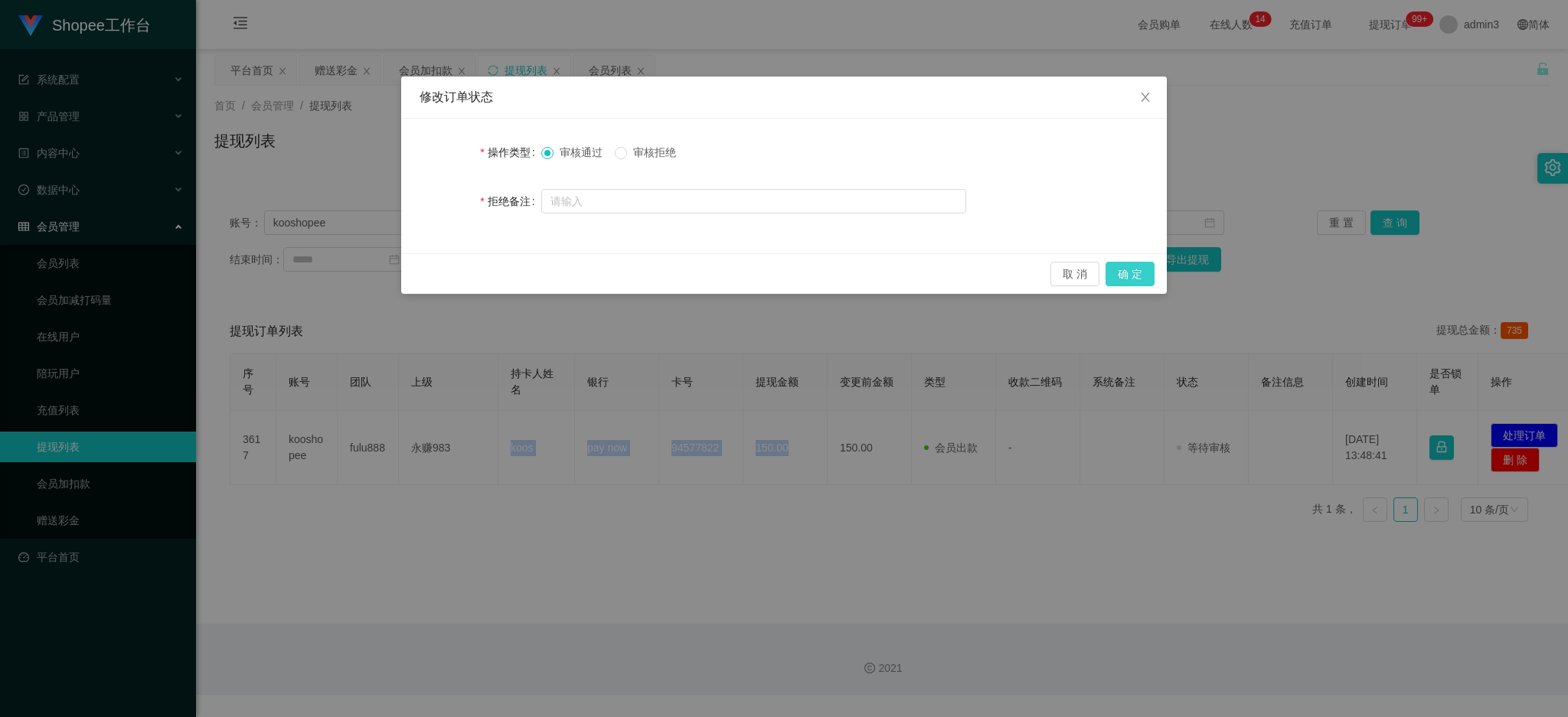
click at [1140, 268] on button "确 定" at bounding box center [1130, 273] width 49 height 25
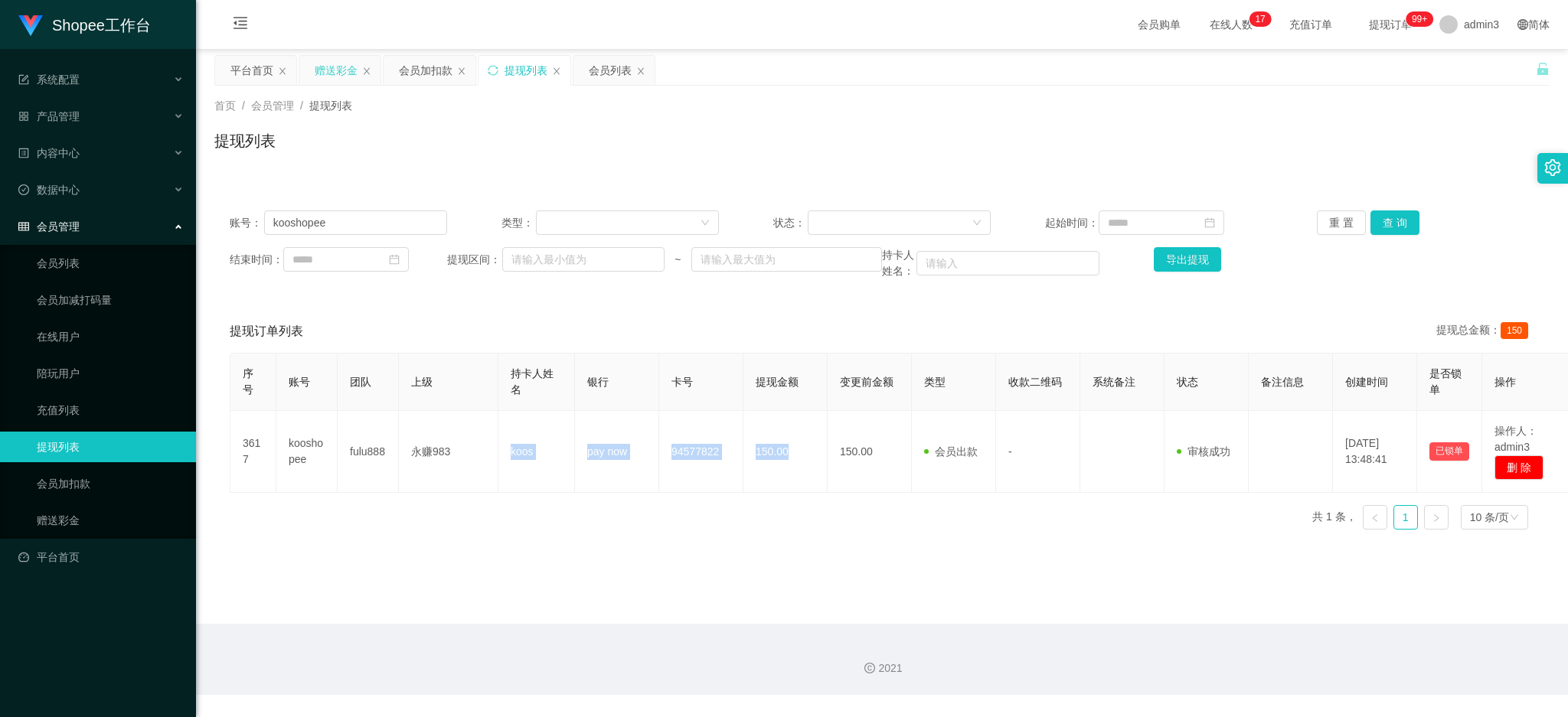
click at [336, 66] on div "赠送彩金" at bounding box center [335, 70] width 43 height 29
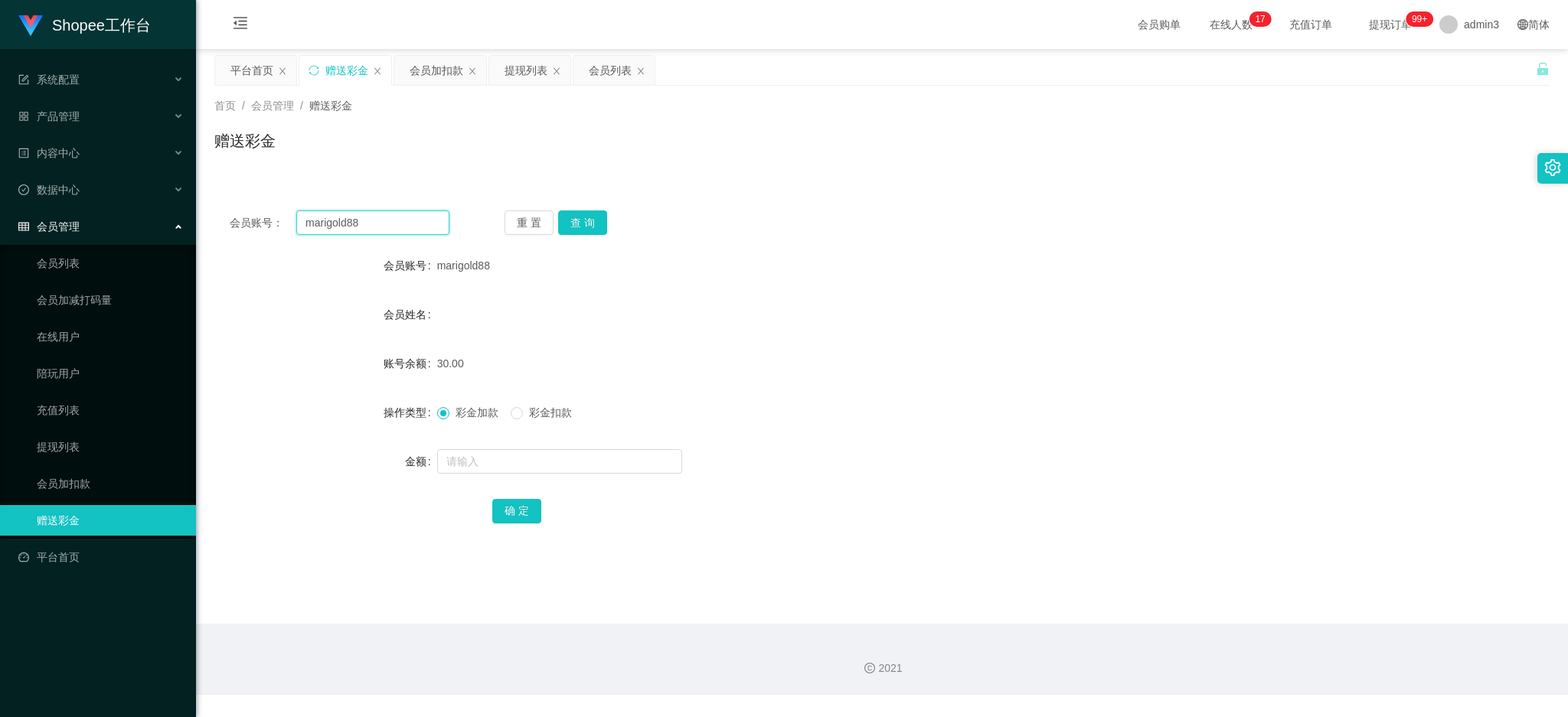
click at [333, 232] on input "marigold88" at bounding box center [373, 222] width 153 height 25
paste input "s8166304a"
type input "s8166304a"
click at [591, 221] on button "查 询" at bounding box center [582, 222] width 49 height 25
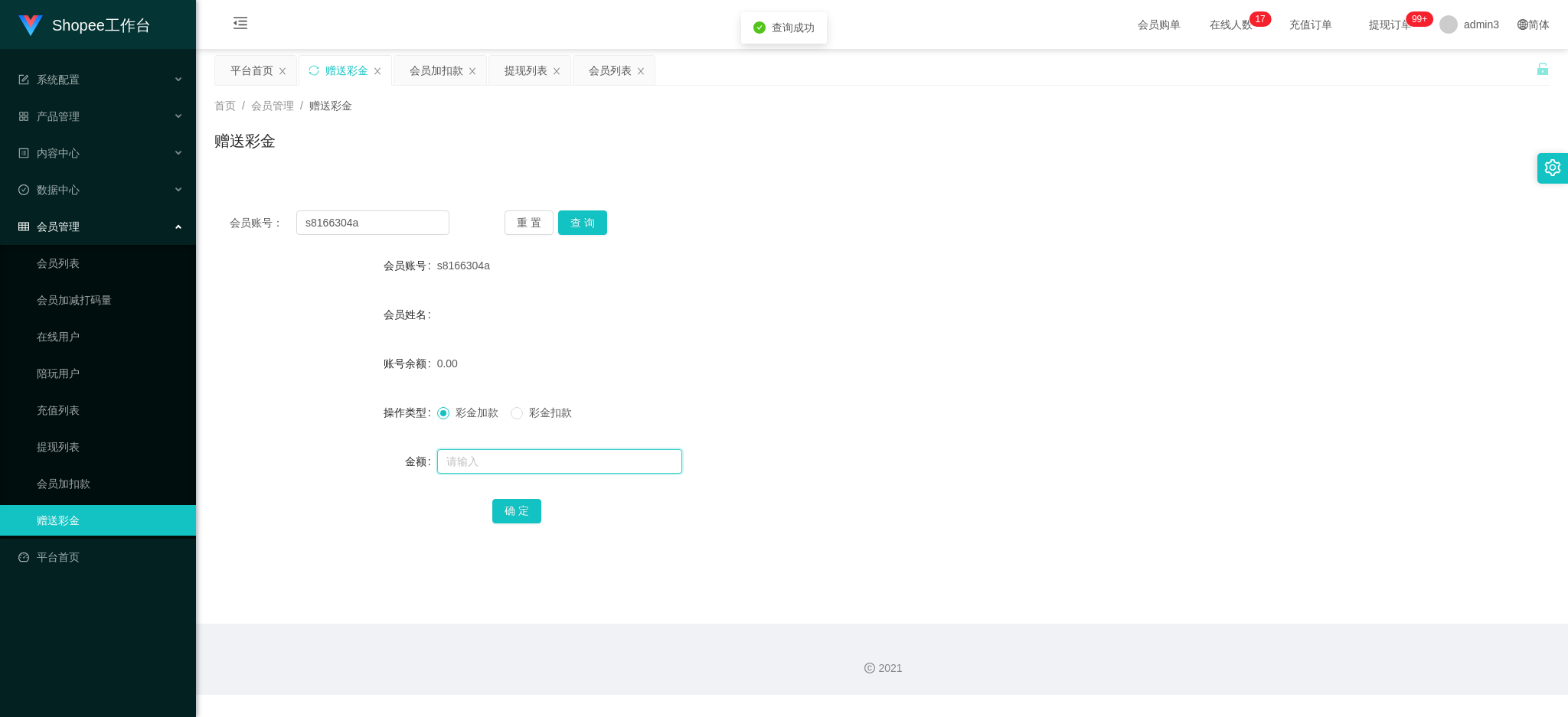
click at [534, 460] on input "text" at bounding box center [559, 461] width 245 height 25
type input "100"
click at [519, 509] on button "确 定" at bounding box center [517, 511] width 49 height 25
click at [74, 122] on span "产品管理" at bounding box center [48, 116] width 61 height 12
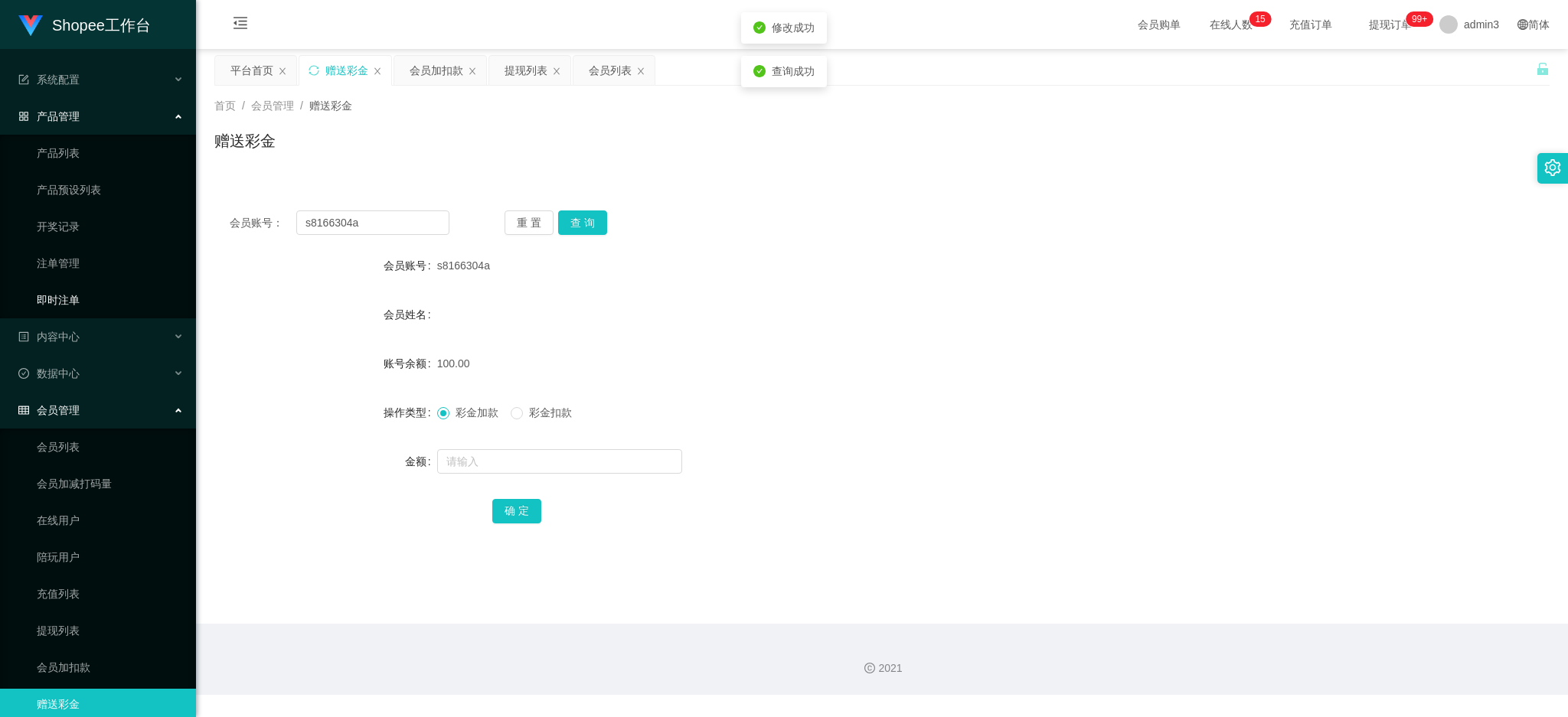
click at [55, 293] on link "即时注单" at bounding box center [109, 301] width 147 height 31
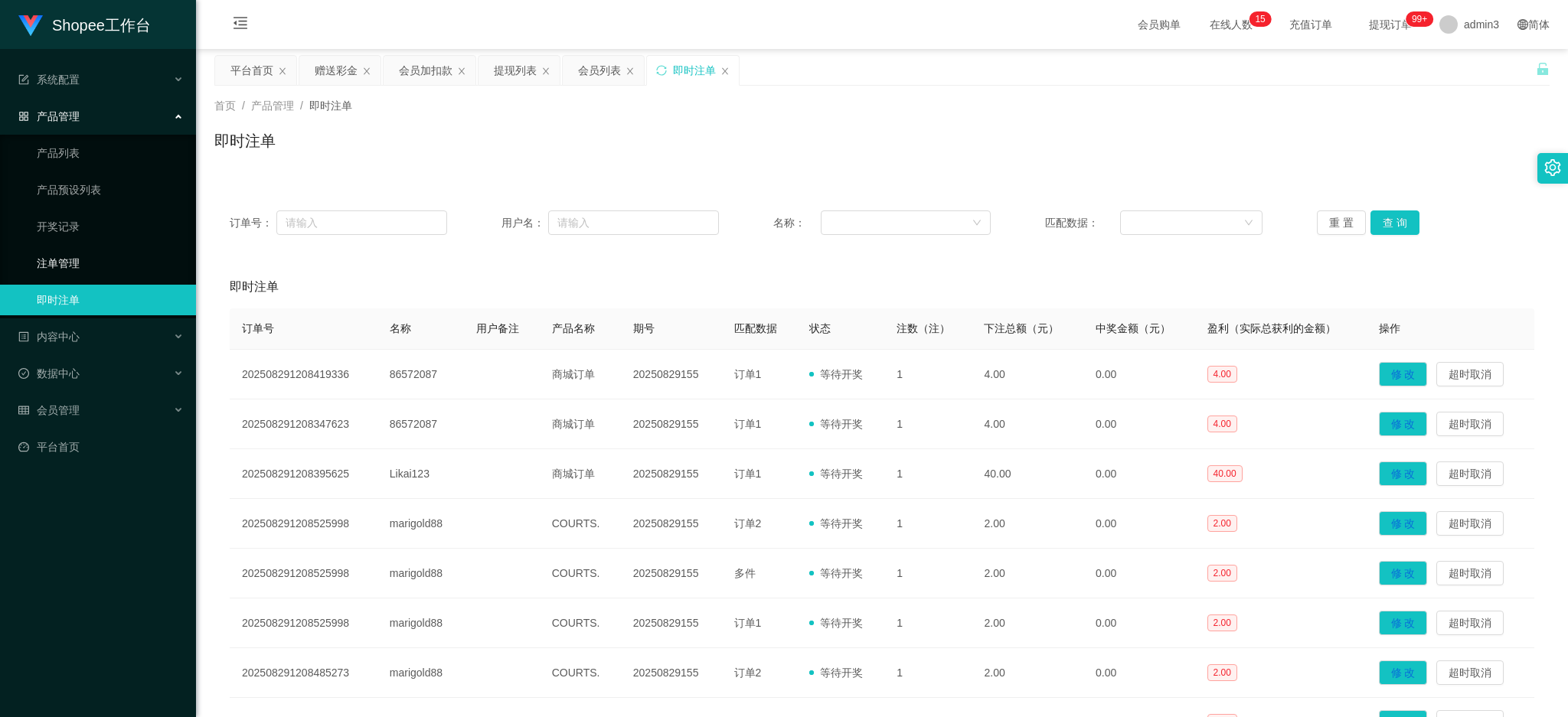
click at [57, 261] on link "注单管理" at bounding box center [109, 263] width 147 height 31
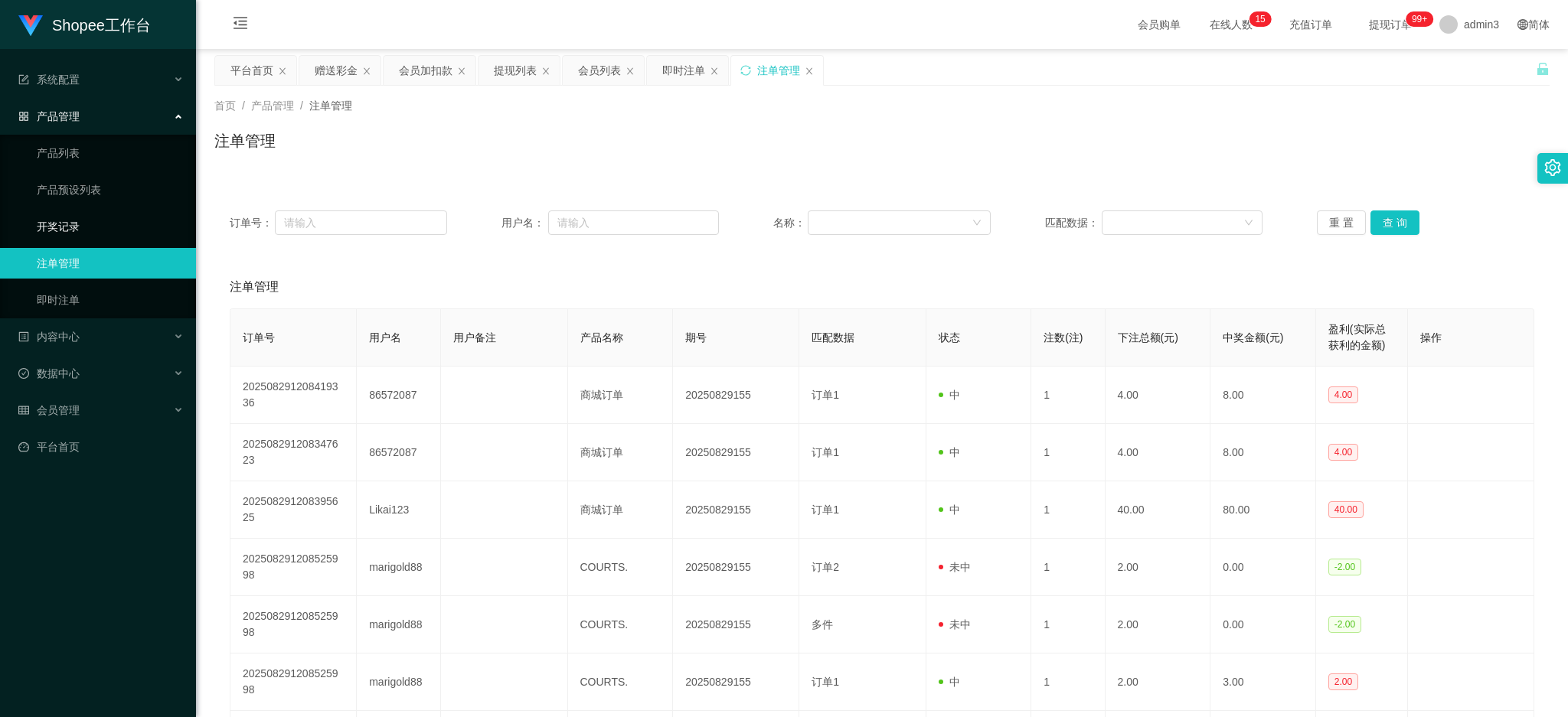
click at [55, 237] on link "开奖记录" at bounding box center [109, 227] width 147 height 31
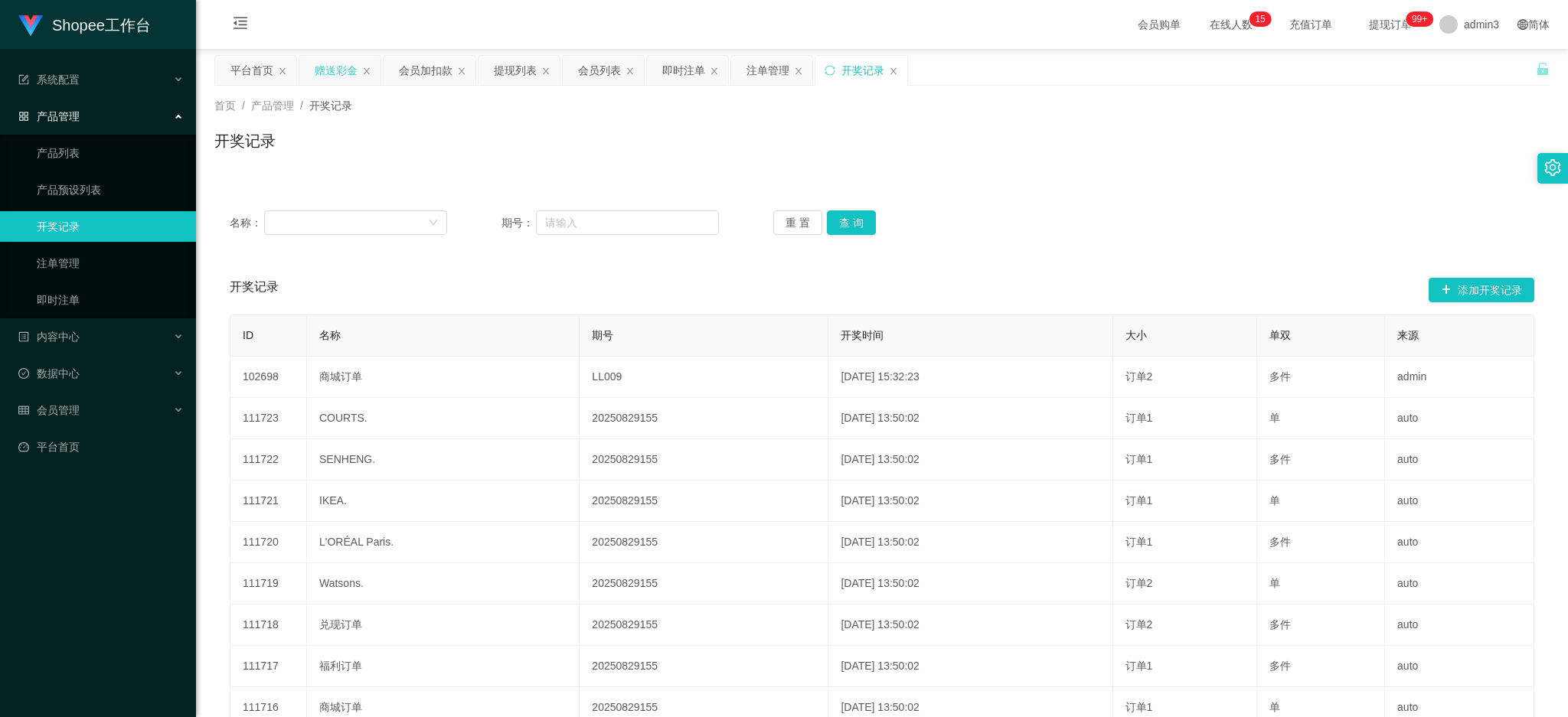
click at [335, 63] on div "赠送彩金" at bounding box center [335, 70] width 43 height 29
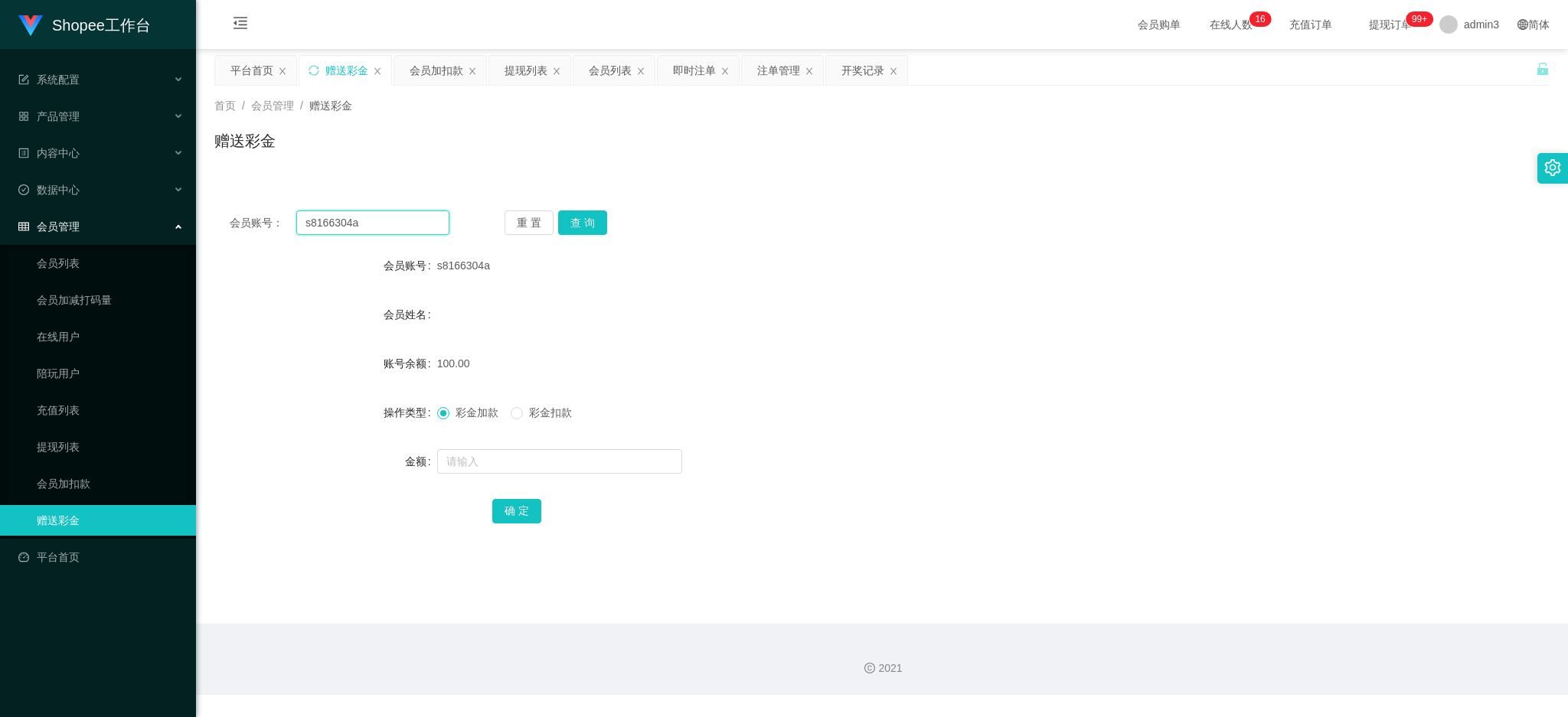
click at [390, 213] on input "s8166304a" at bounding box center [373, 222] width 153 height 25
paste input "LeeY"
type input "LeeYa"
drag, startPoint x: 571, startPoint y: 218, endPoint x: 571, endPoint y: 231, distance: 13.0
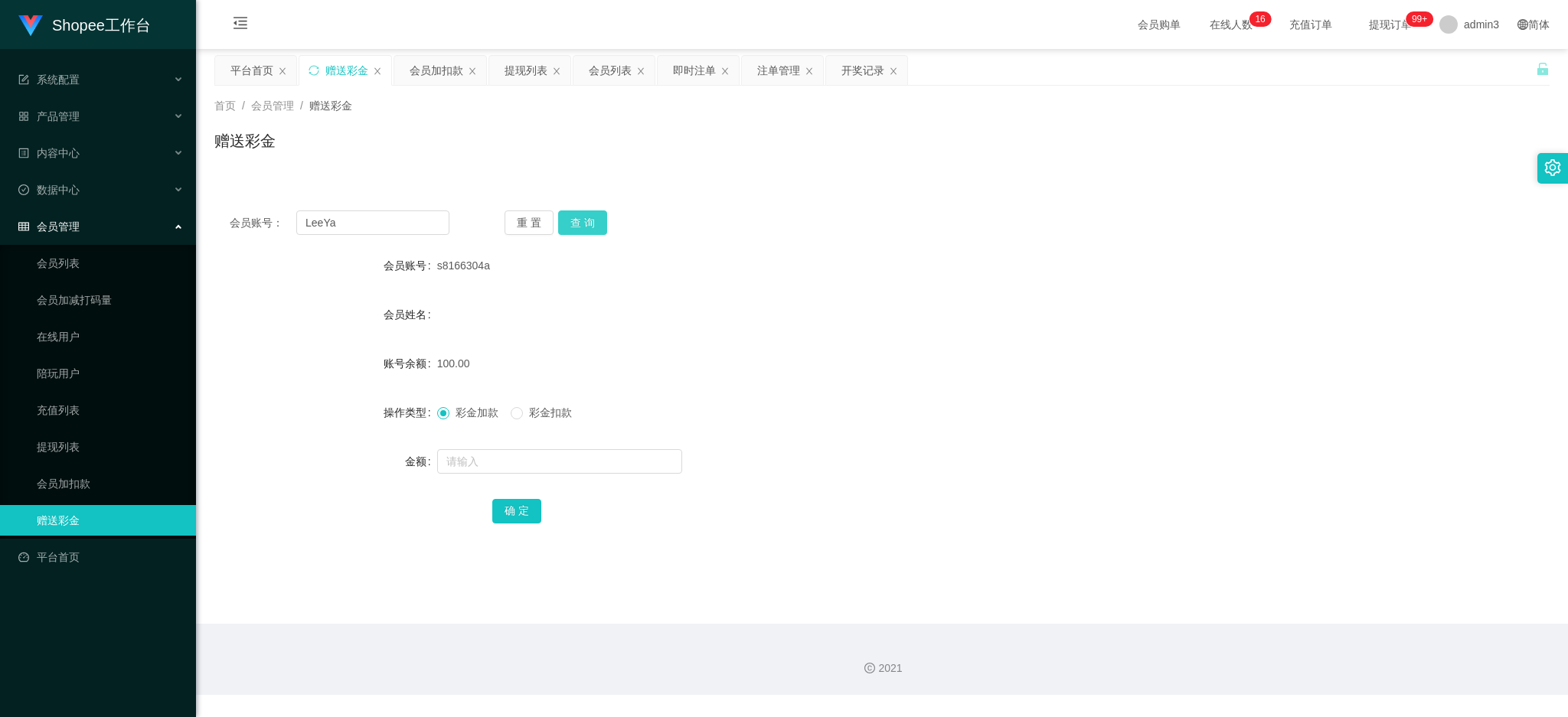
click at [572, 218] on button "查 询" at bounding box center [582, 222] width 49 height 25
click at [491, 466] on input "text" at bounding box center [559, 461] width 245 height 25
type input "100"
click at [519, 510] on button "确 定" at bounding box center [517, 511] width 49 height 25
click at [335, 224] on input "LeeYa" at bounding box center [373, 222] width 153 height 25
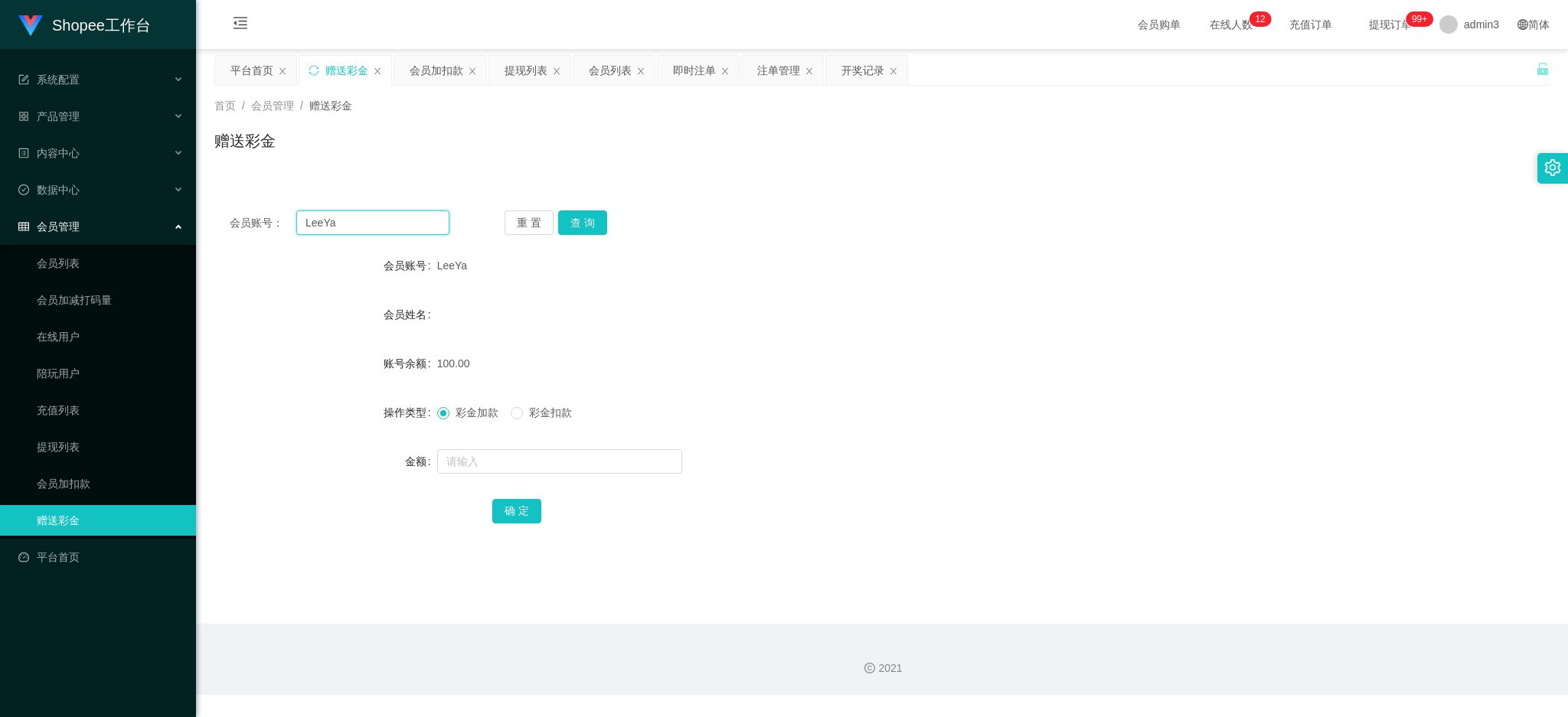
click at [335, 224] on input "LeeYa" at bounding box center [373, 222] width 153 height 25
paste input "abel"
type input "abel"
click at [582, 222] on button "查 询" at bounding box center [582, 222] width 49 height 25
click at [507, 466] on input "text" at bounding box center [559, 461] width 245 height 25
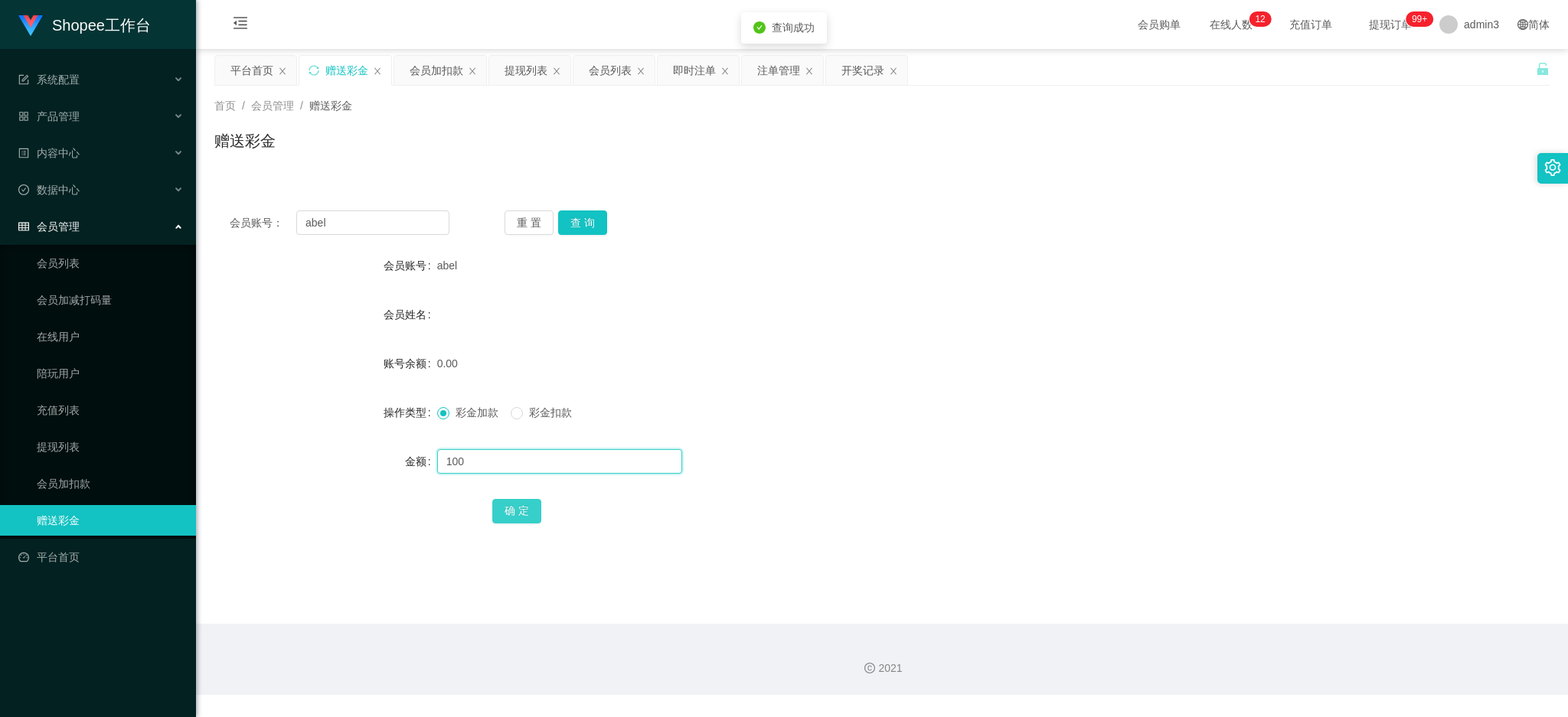
type input "100"
click at [496, 504] on button "确 定" at bounding box center [517, 511] width 49 height 25
click at [682, 74] on div "即时注单" at bounding box center [693, 70] width 43 height 29
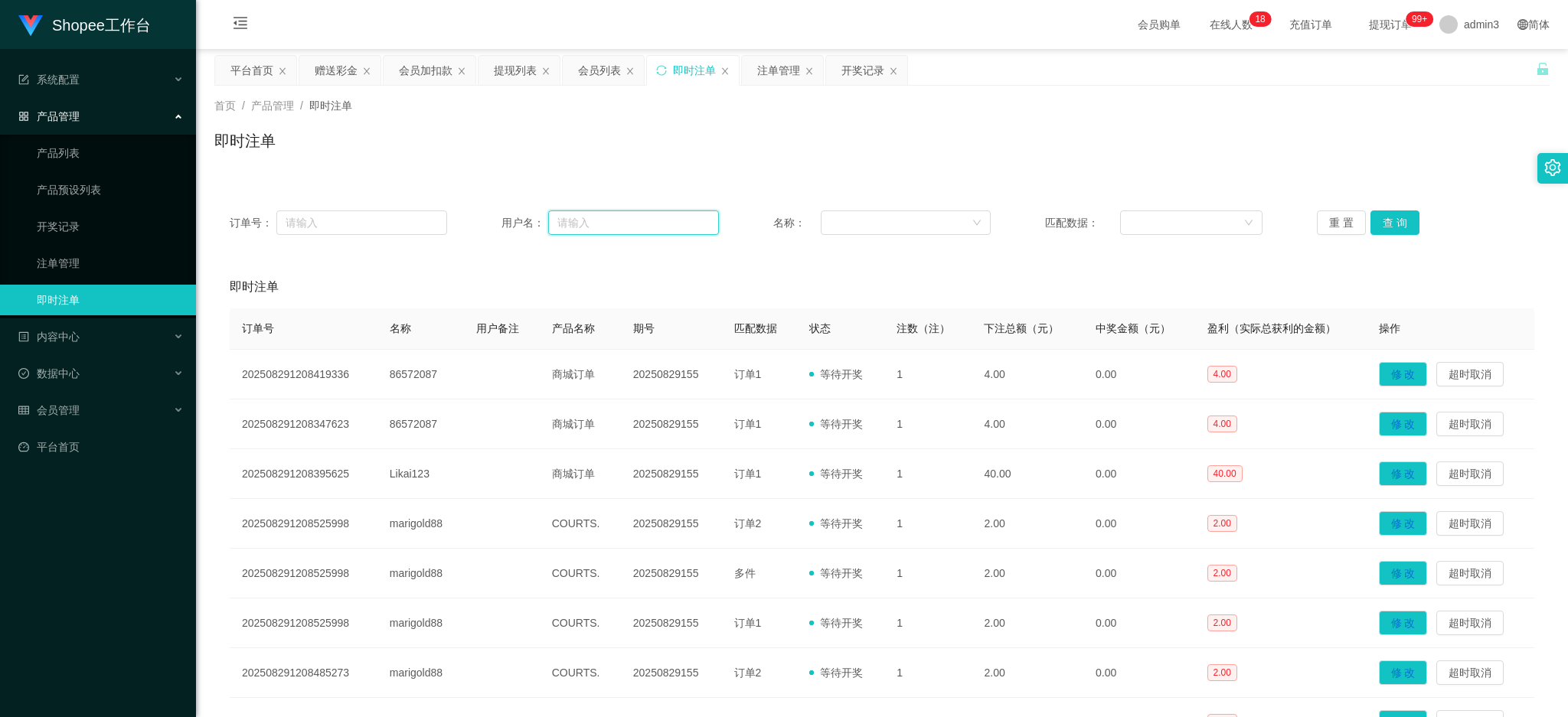
click at [573, 231] on input "text" at bounding box center [633, 222] width 170 height 25
paste input "s8166304a"
type input "s8166304a"
drag, startPoint x: 1390, startPoint y: 225, endPoint x: 1390, endPoint y: 237, distance: 12.0
click at [1390, 225] on button "查 询" at bounding box center [1395, 222] width 49 height 25
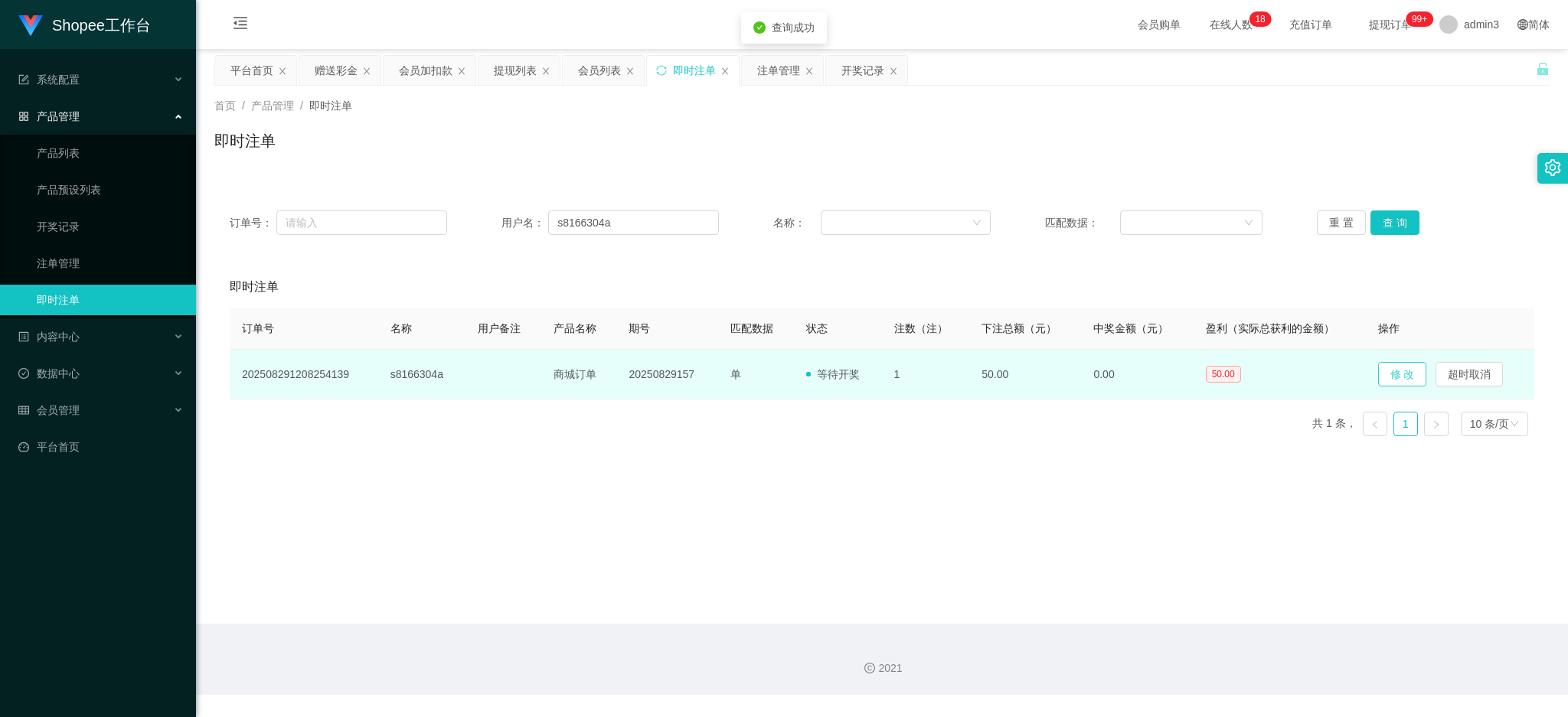
click at [1401, 373] on button "修 改" at bounding box center [1402, 374] width 49 height 25
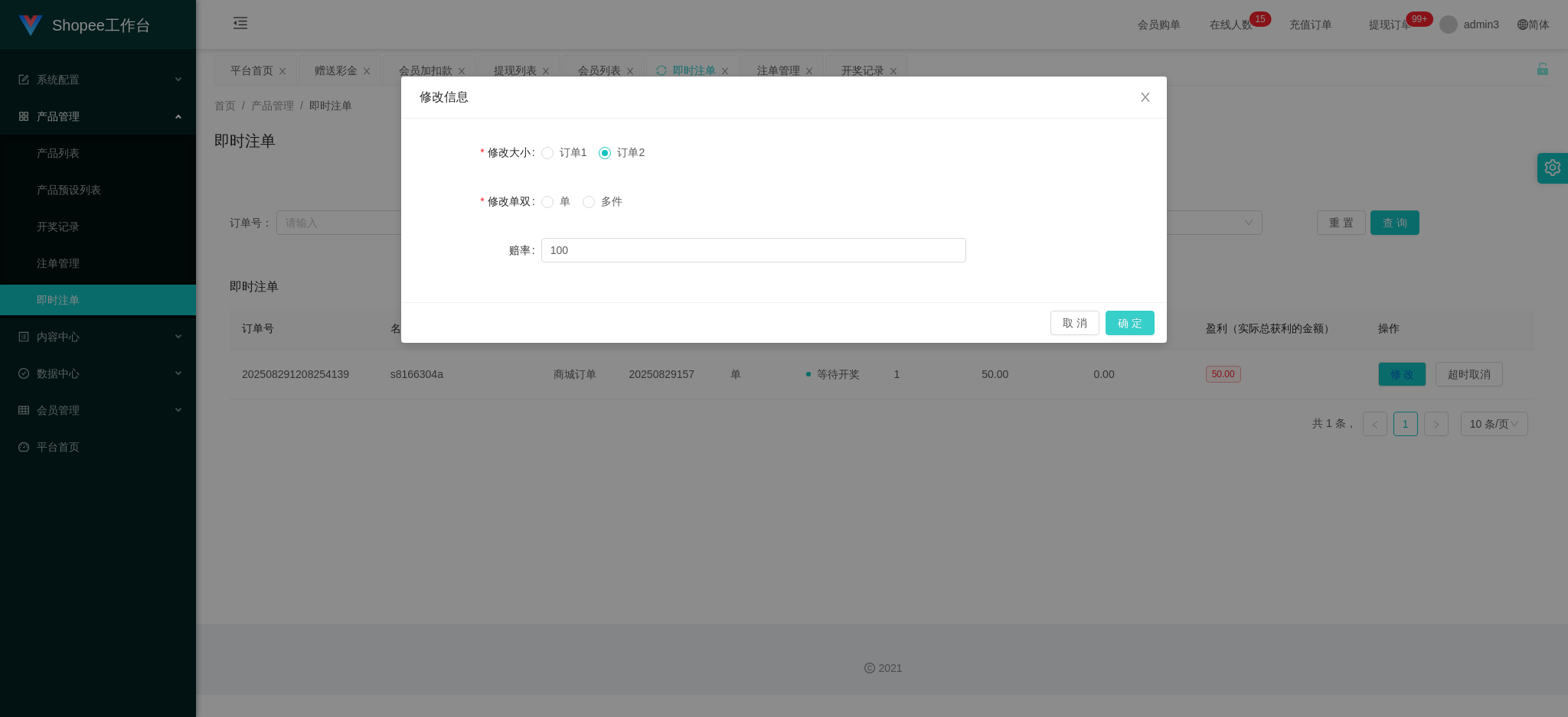
click at [1143, 330] on button "确 定" at bounding box center [1130, 323] width 49 height 25
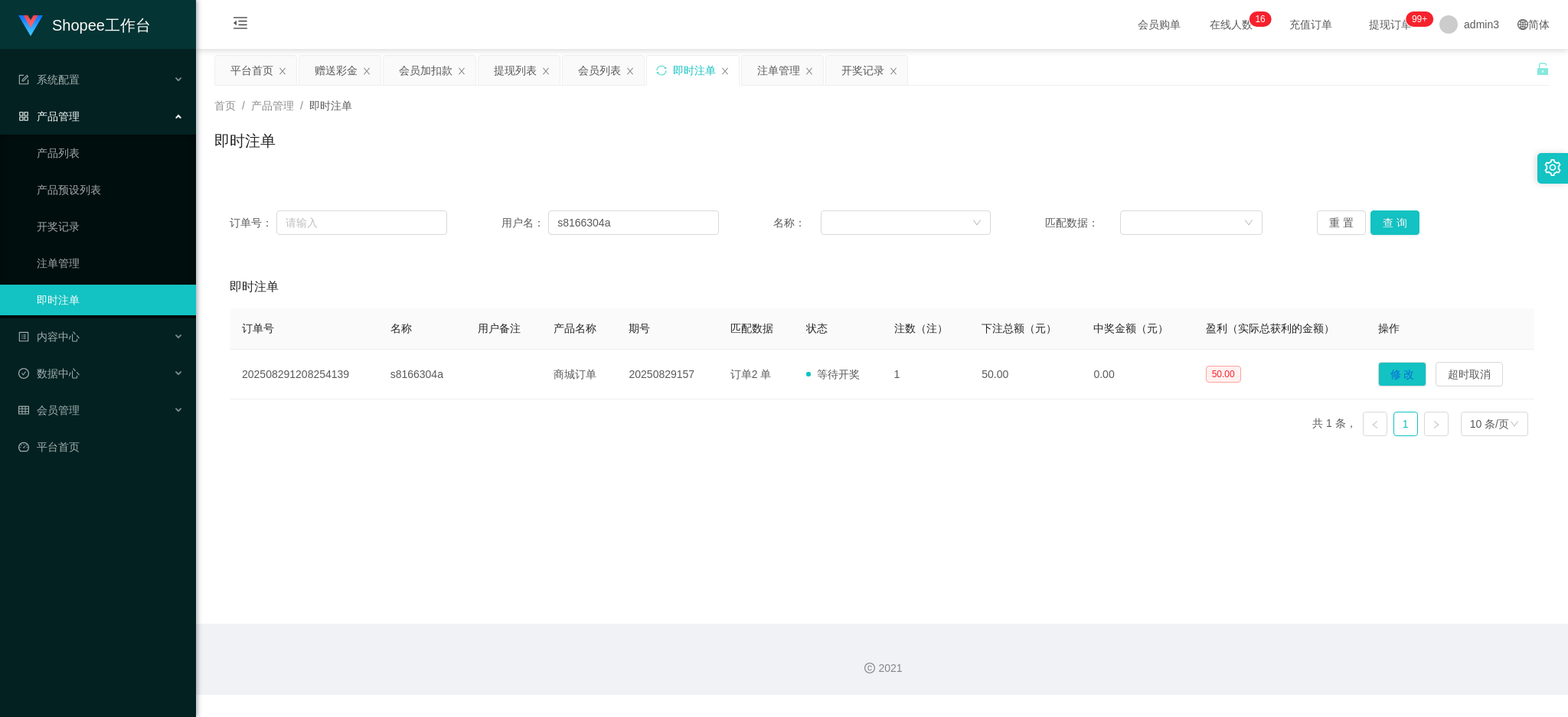
click at [342, 207] on div "订单号： 用户名： s8166304a 名称： 匹配数据： 重 置 查 询" at bounding box center [881, 222] width 1335 height 55
click at [325, 79] on div "赠送彩金" at bounding box center [335, 70] width 43 height 29
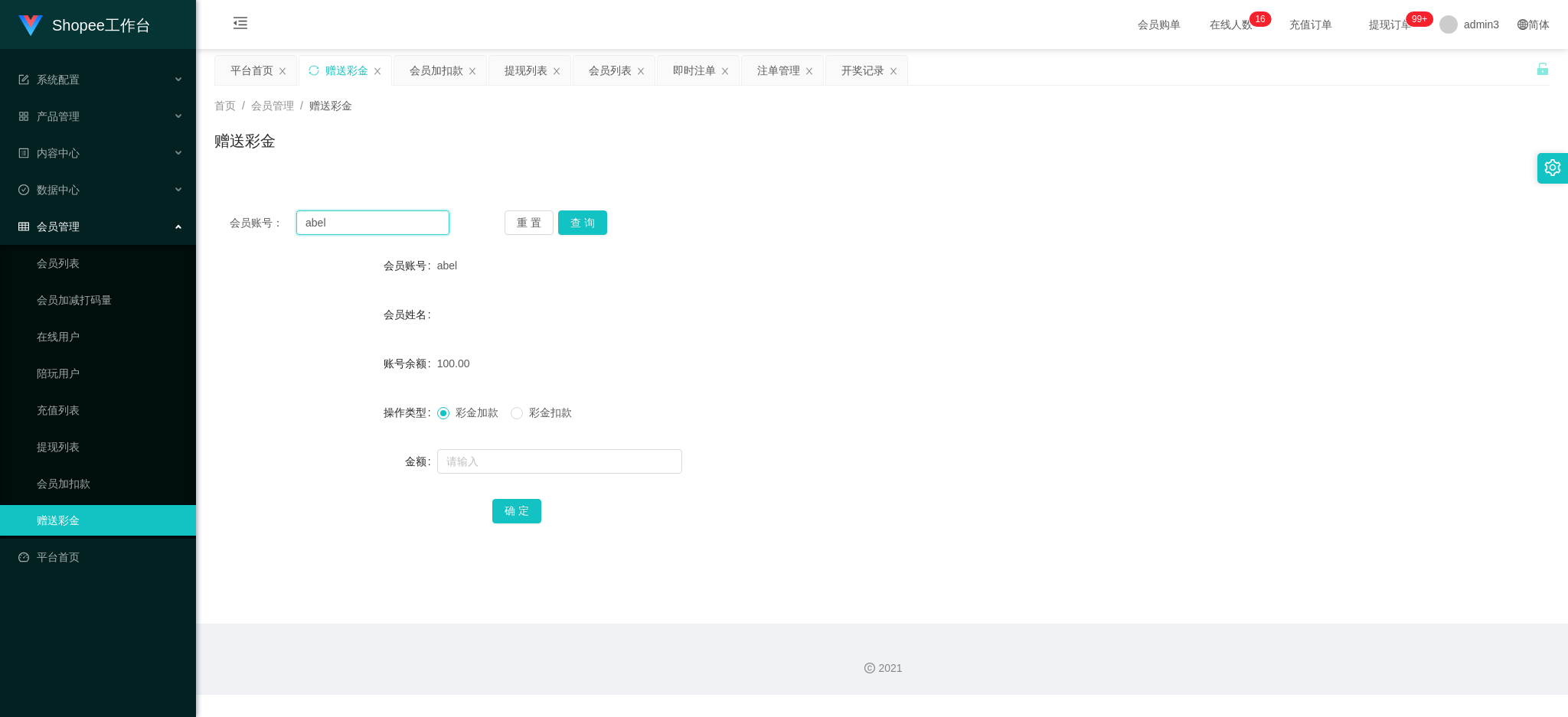
click at [318, 223] on input "abel" at bounding box center [373, 222] width 153 height 25
paste input "skyjadonlim"
type input "skyjadonlim"
click at [596, 218] on button "查 询" at bounding box center [582, 222] width 49 height 25
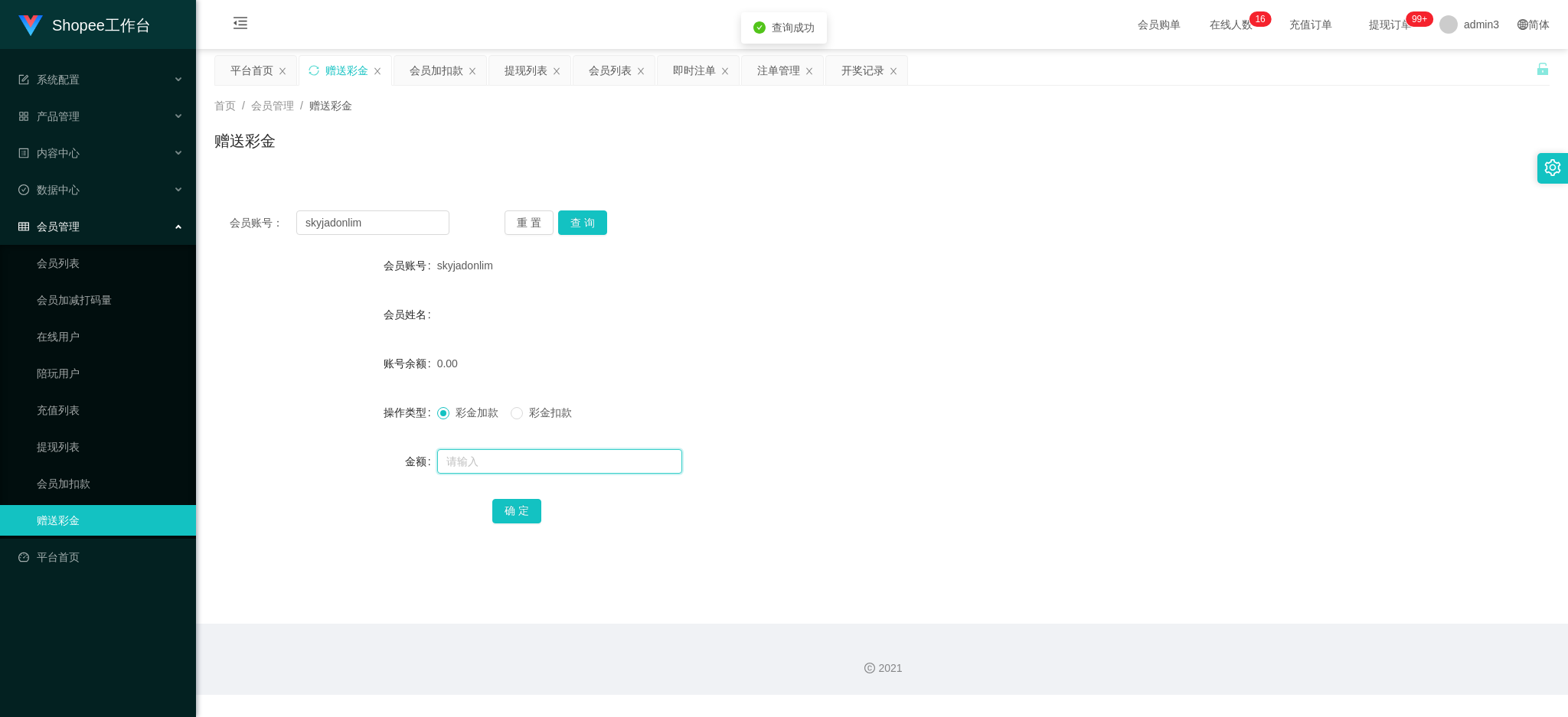
click at [558, 462] on input "text" at bounding box center [559, 461] width 245 height 25
type input "100"
click at [519, 499] on button "确 定" at bounding box center [517, 511] width 49 height 25
click at [696, 77] on div "即时注单" at bounding box center [693, 70] width 43 height 29
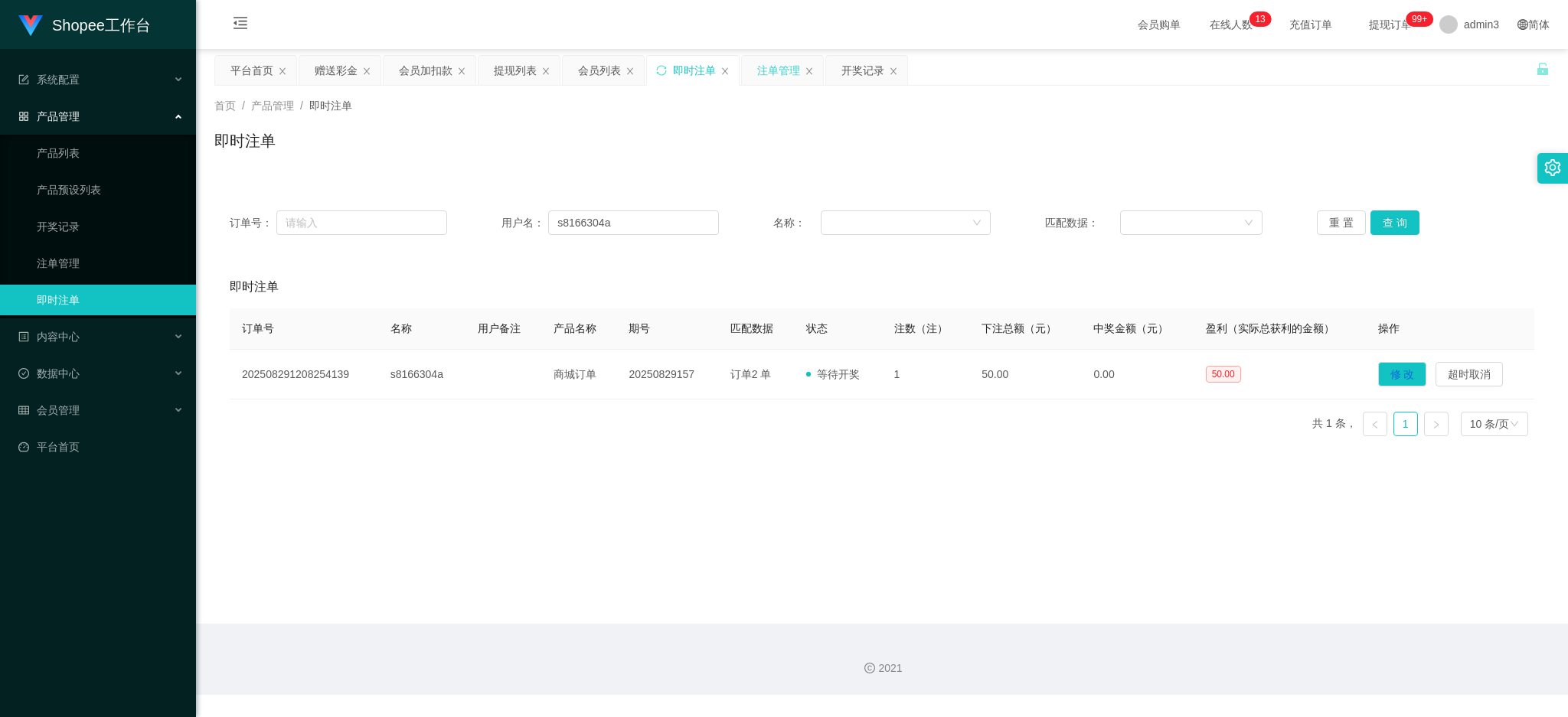
click at [758, 69] on div "注单管理" at bounding box center [778, 70] width 43 height 29
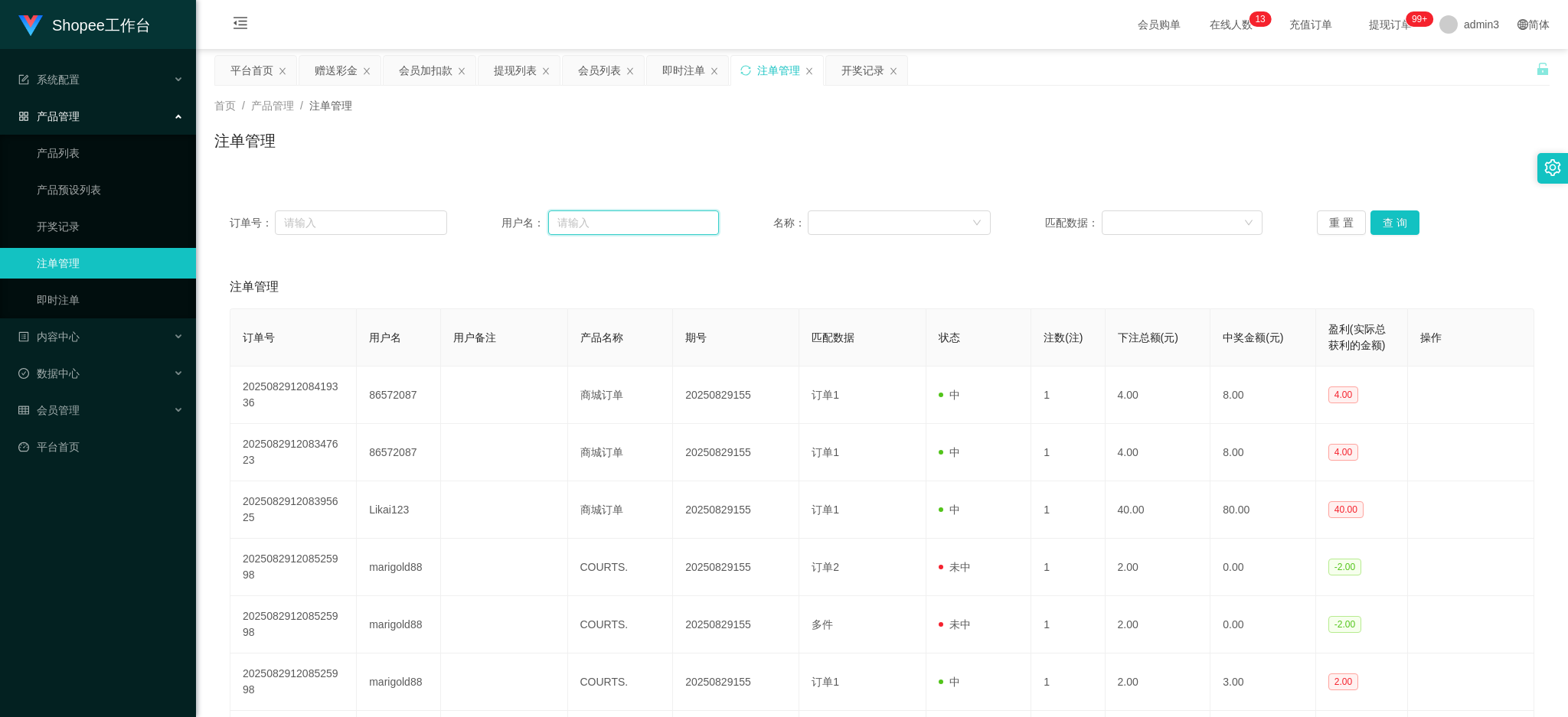
click at [612, 217] on input "text" at bounding box center [633, 222] width 170 height 25
paste input "wilsonho90"
type input "wilsonho90"
click at [675, 65] on div "即时注单" at bounding box center [683, 70] width 43 height 29
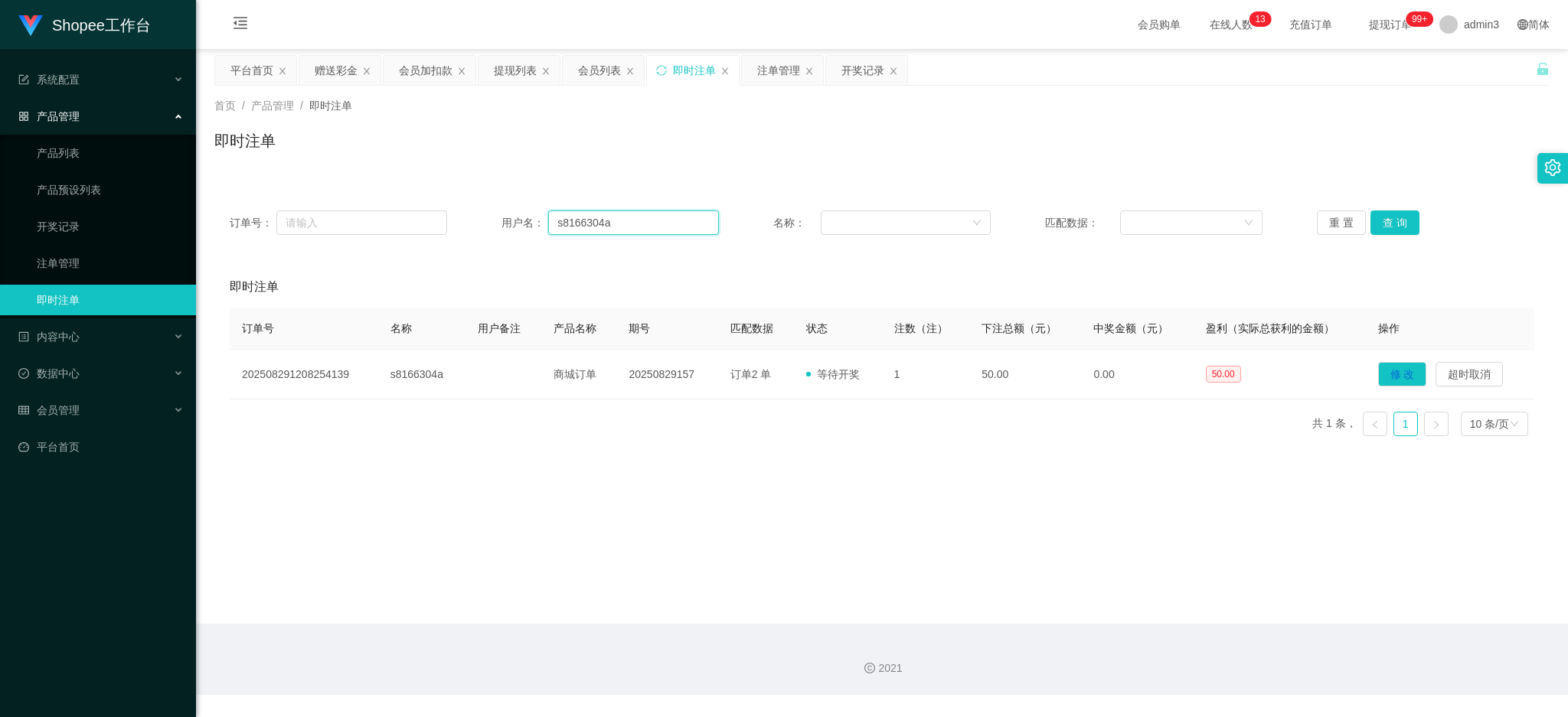
click at [646, 230] on input "s8166304a" at bounding box center [633, 222] width 170 height 25
paste input "wilsonho90"
type input "wilsonho90"
click at [1382, 210] on button "查 询" at bounding box center [1395, 222] width 49 height 25
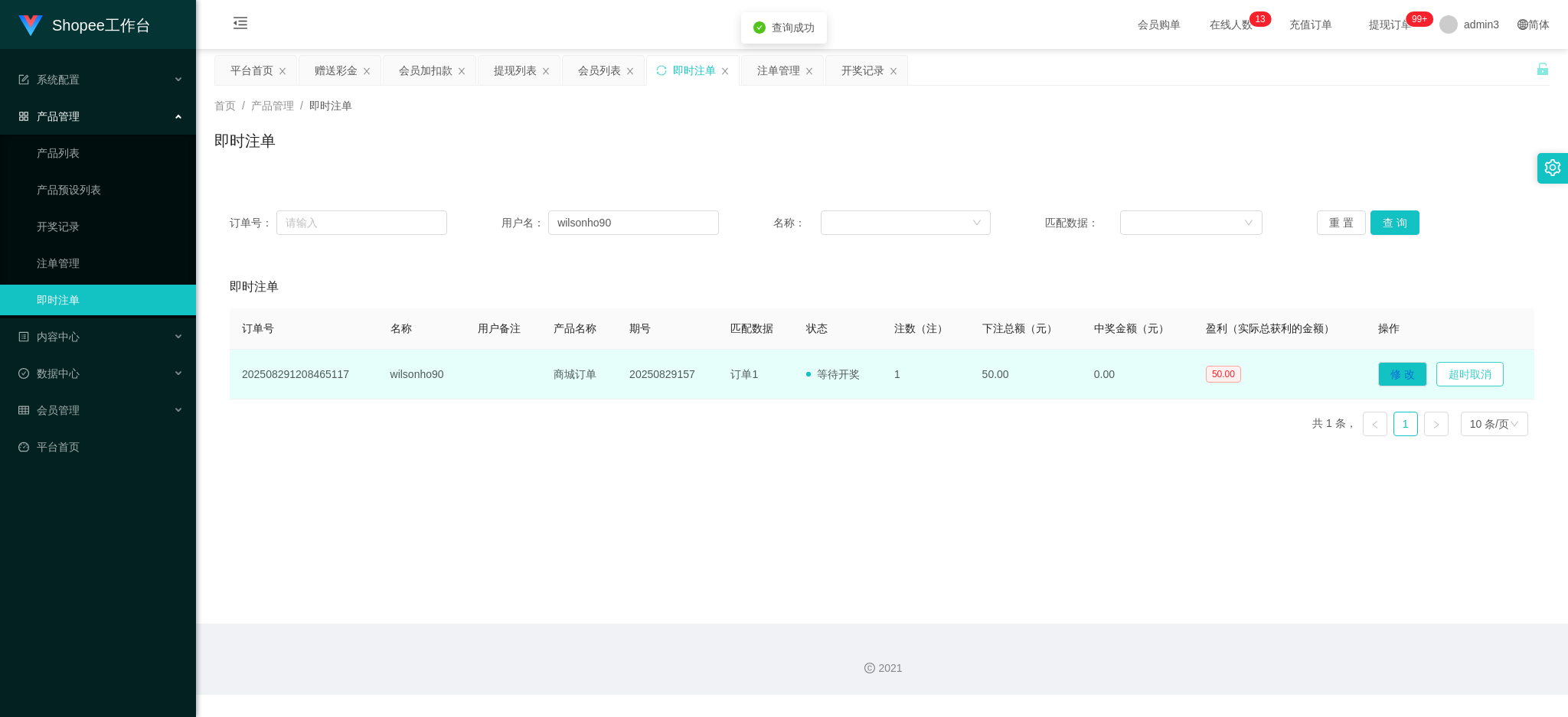
click at [1462, 376] on button "超时取消" at bounding box center [1470, 374] width 67 height 25
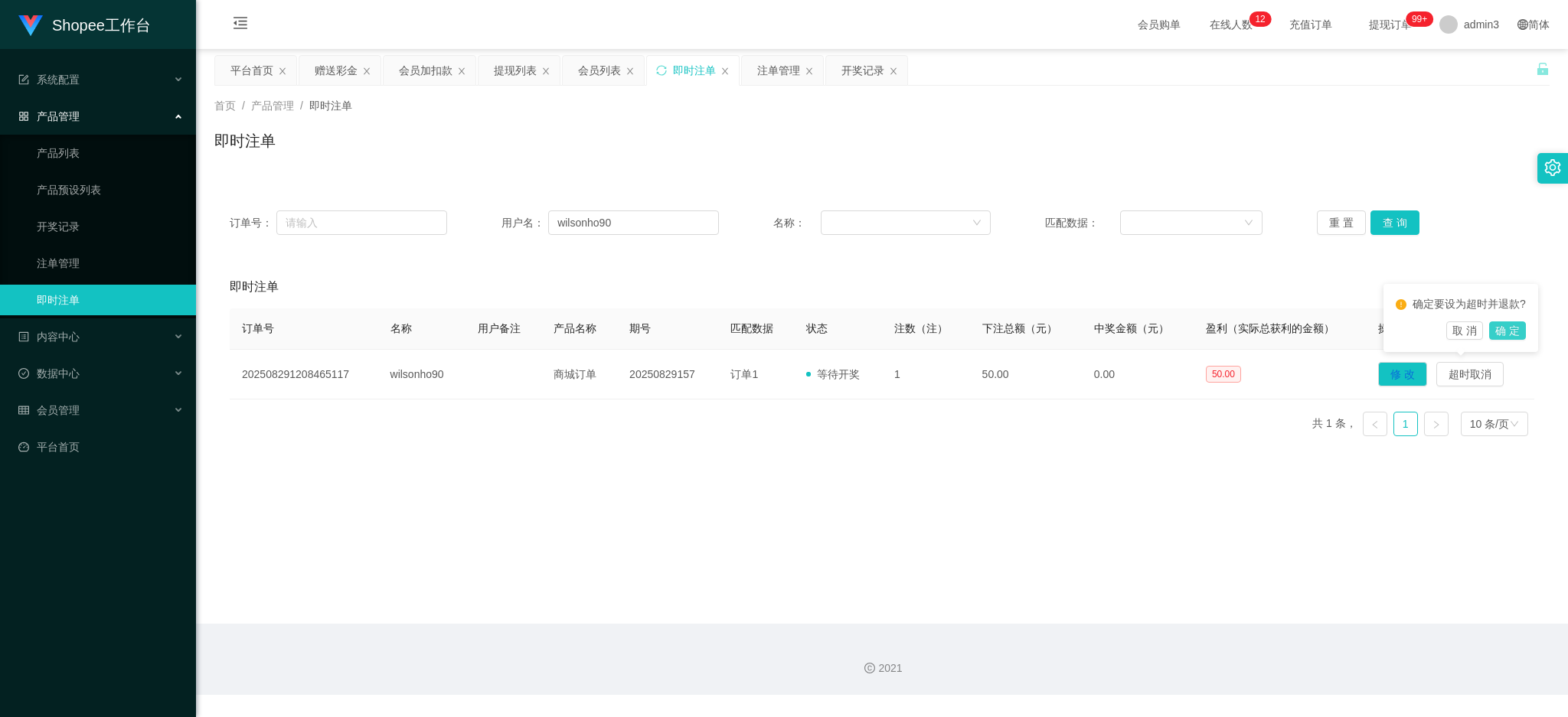
click at [1511, 334] on button "确 定" at bounding box center [1507, 331] width 36 height 18
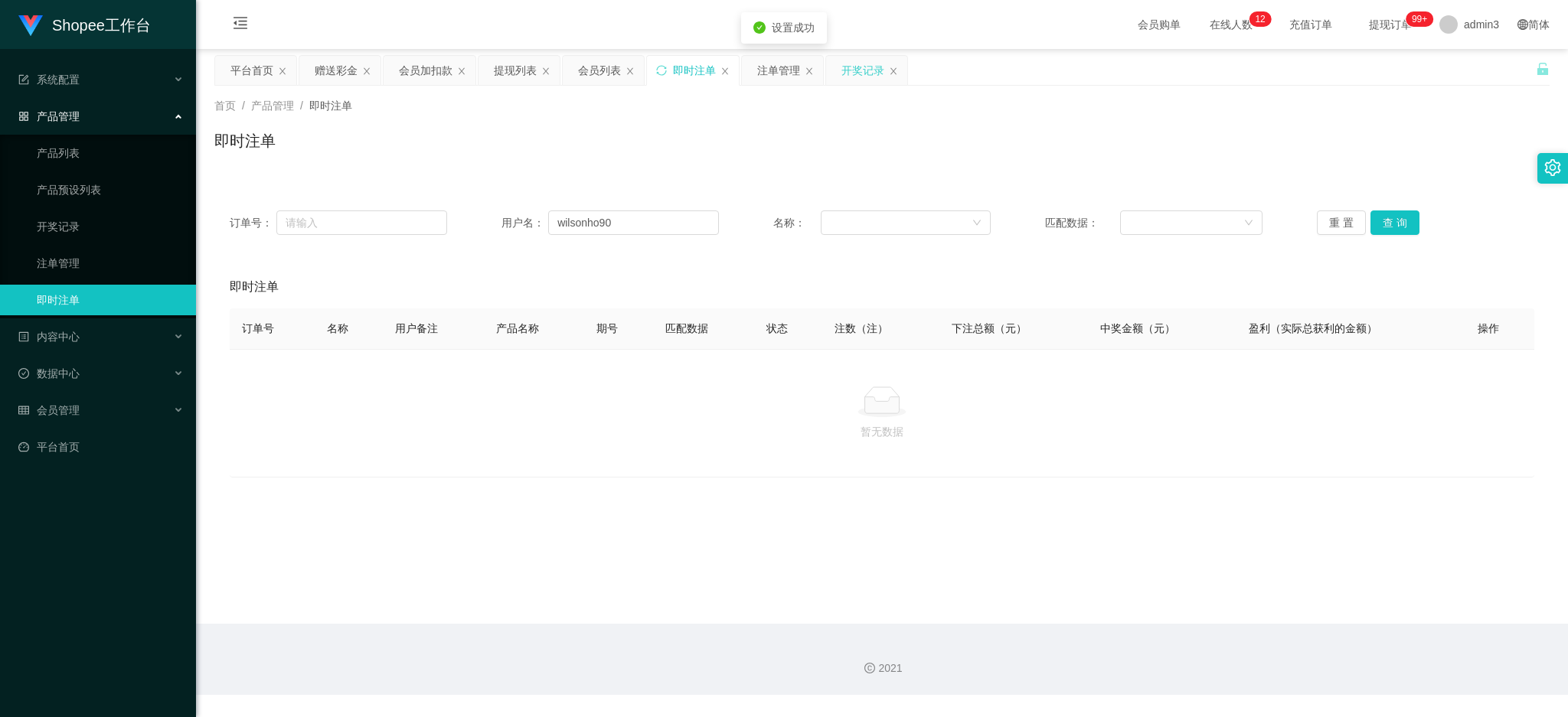
click at [862, 77] on div "开奖记录" at bounding box center [862, 70] width 43 height 29
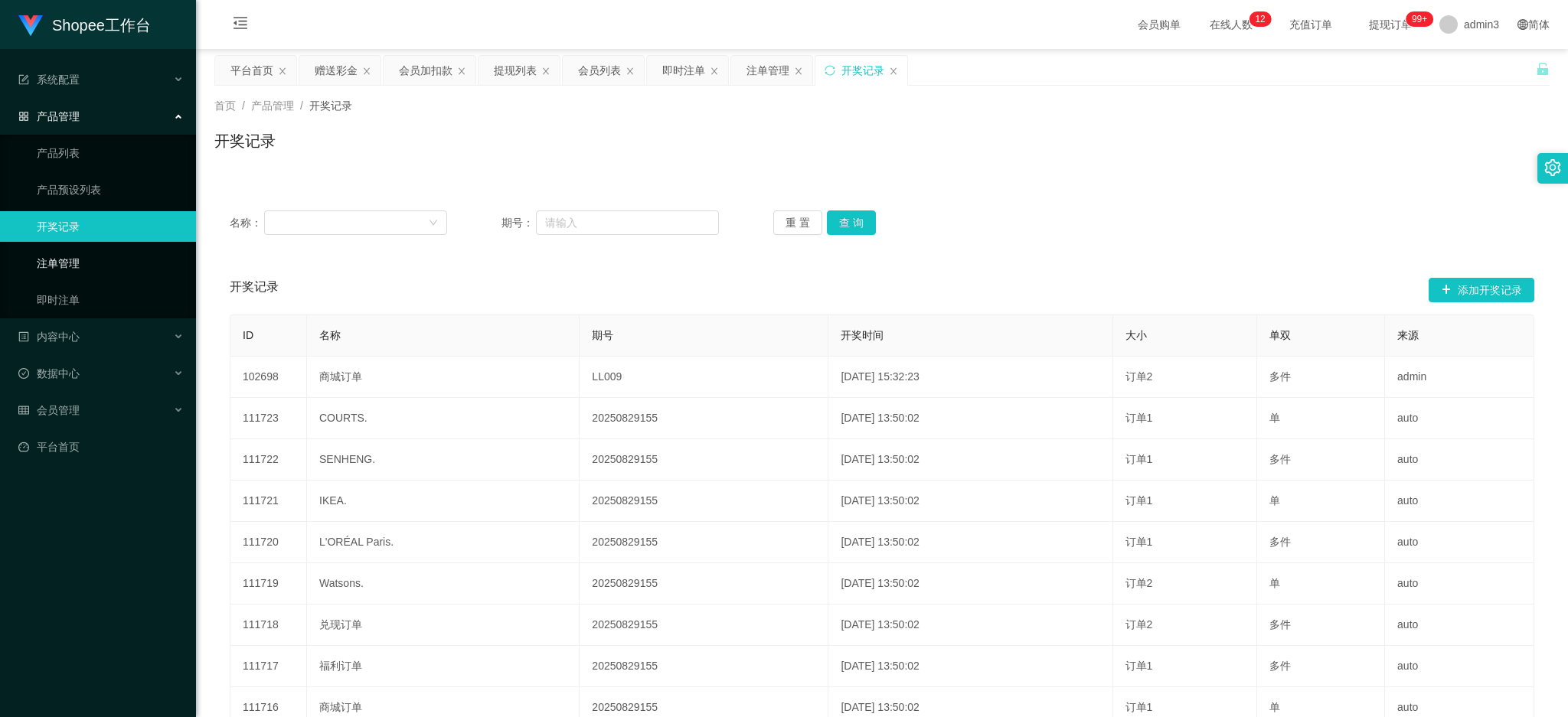
click at [61, 270] on link "注单管理" at bounding box center [109, 263] width 147 height 31
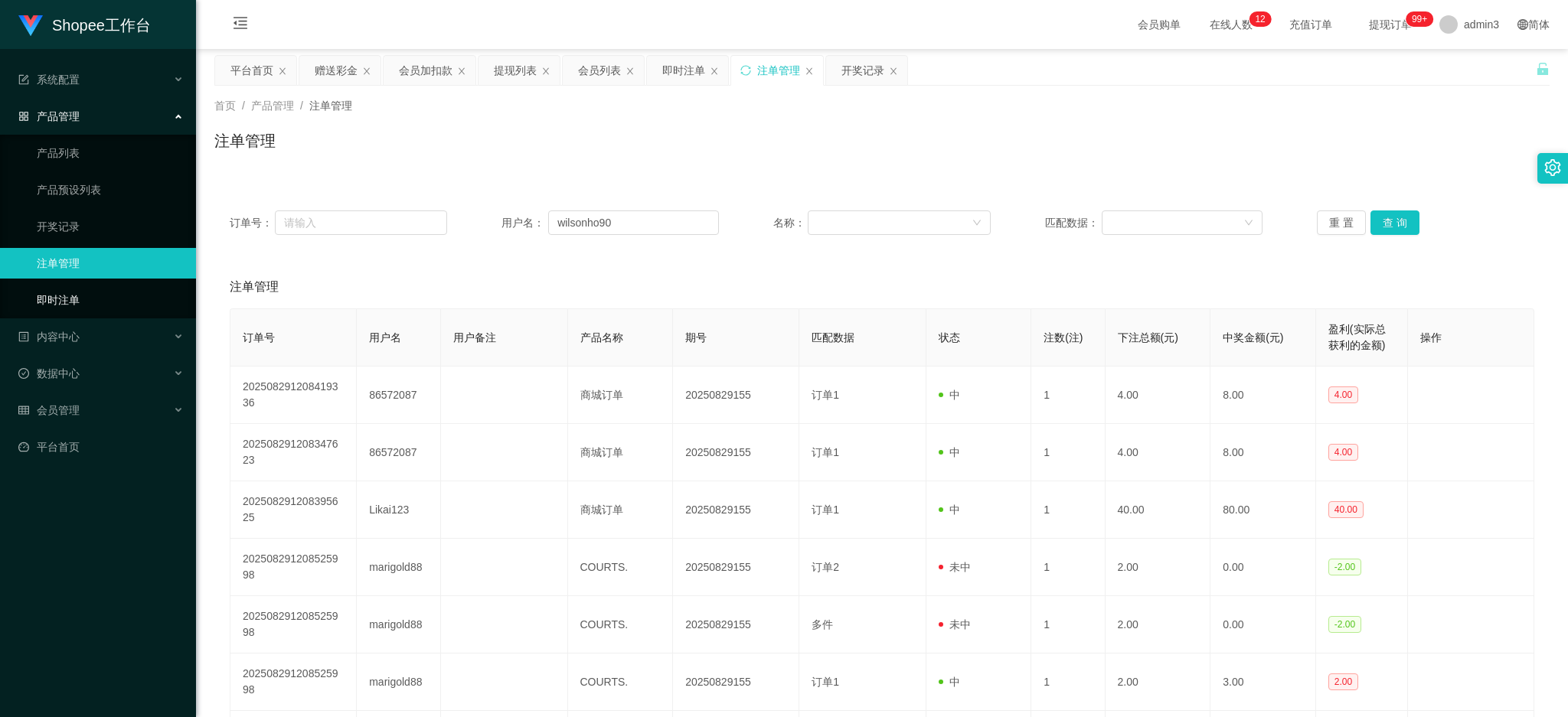
click at [57, 309] on link "即时注单" at bounding box center [109, 301] width 147 height 31
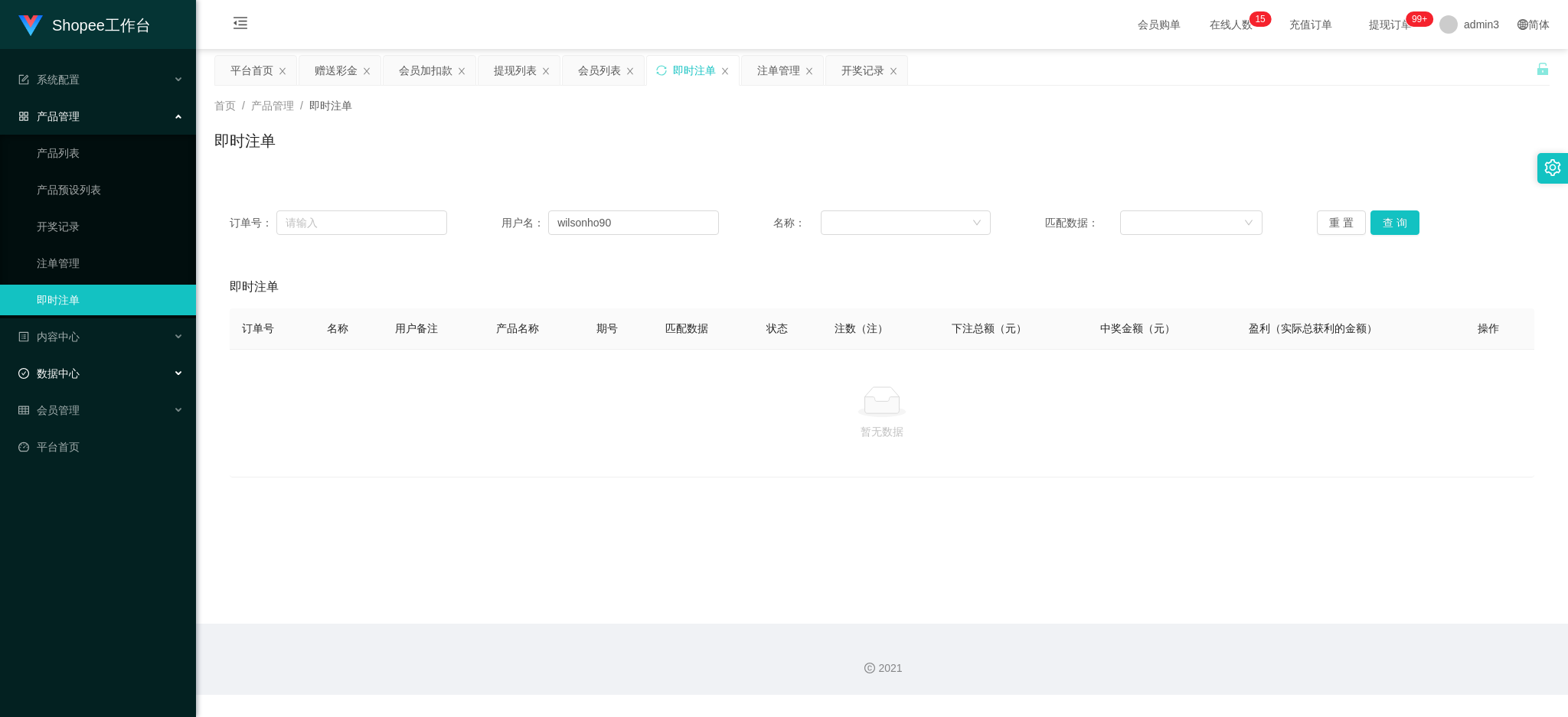
click at [54, 368] on span "数据中心" at bounding box center [48, 373] width 61 height 12
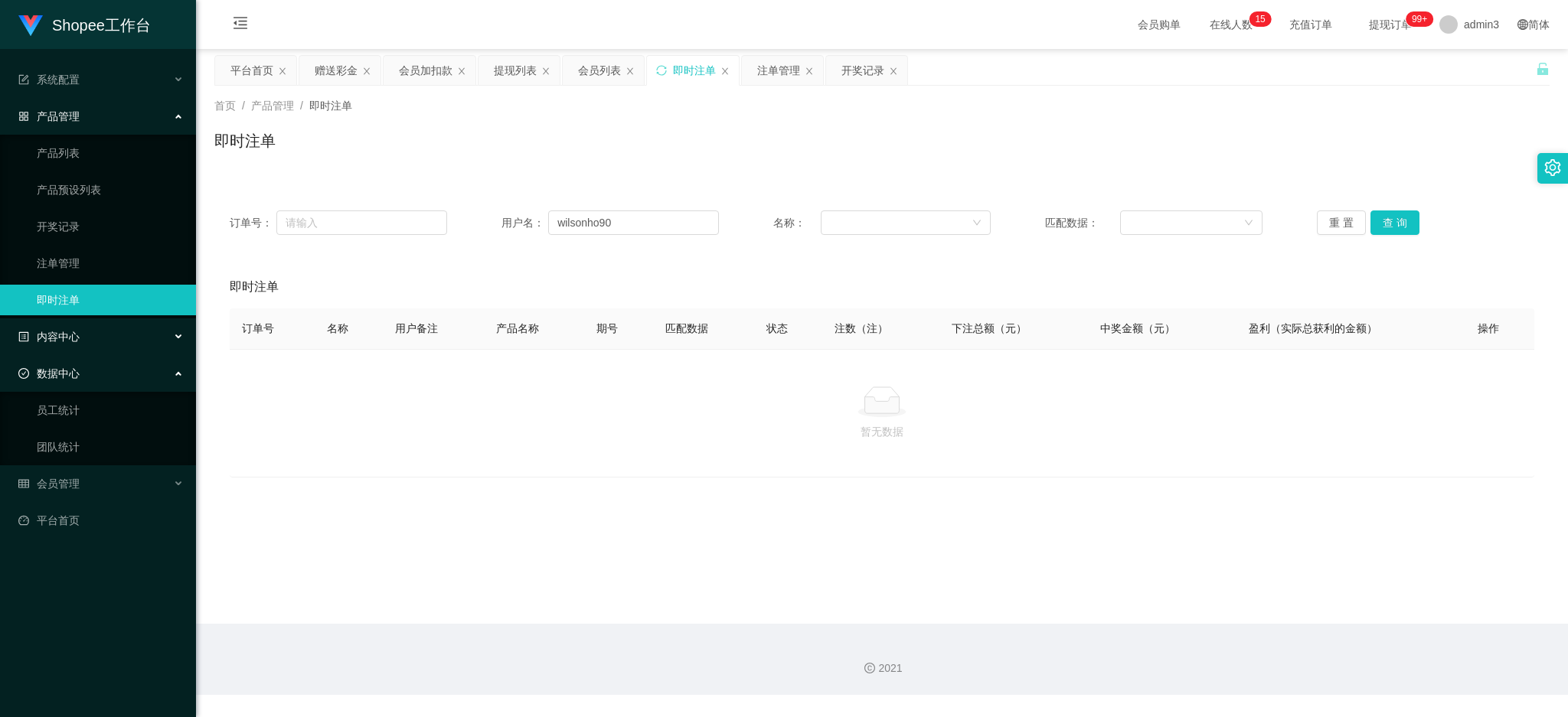
click at [55, 337] on span "内容中心" at bounding box center [48, 336] width 61 height 12
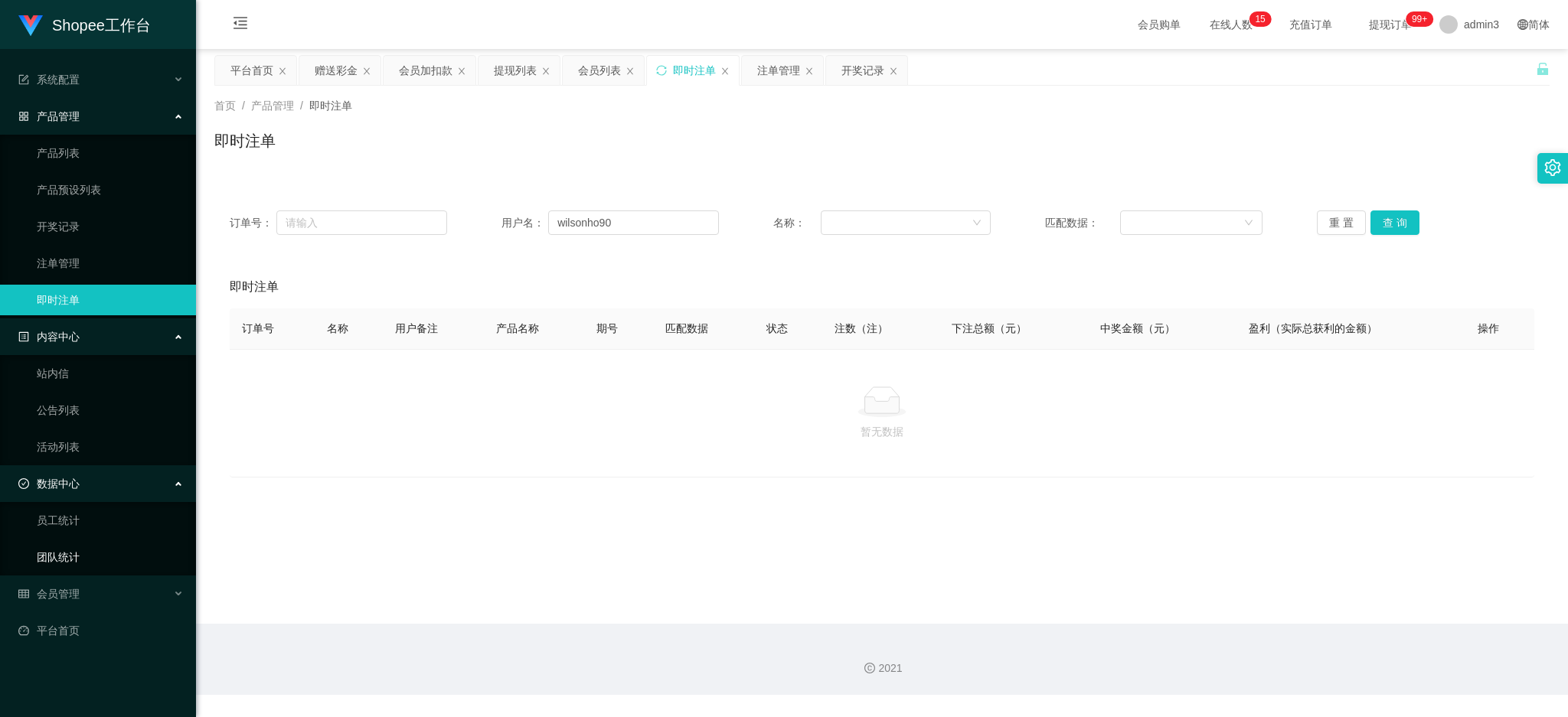
click at [58, 560] on link "团队统计" at bounding box center [109, 558] width 147 height 31
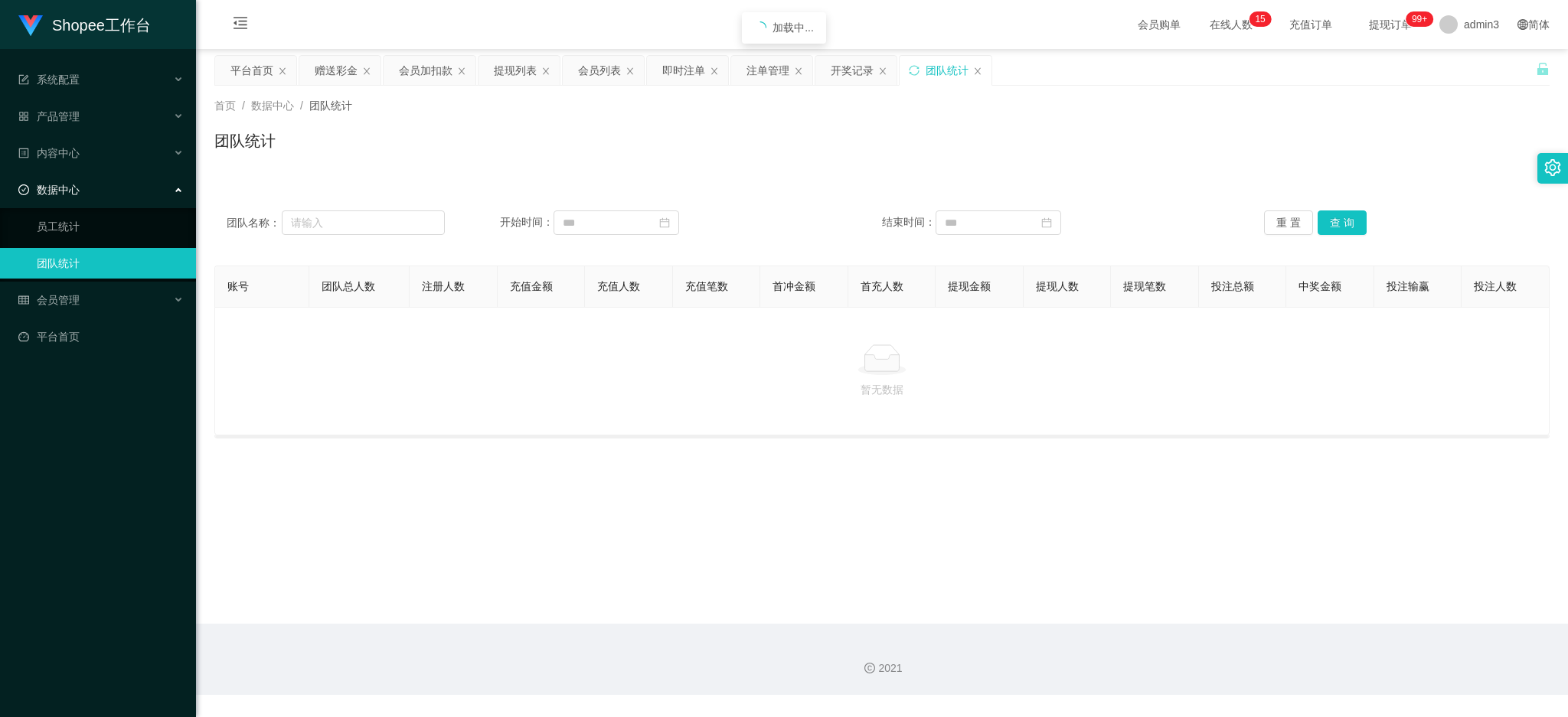
click at [51, 586] on div "Shopee工作台 系统配置 产品管理 产品列表 产品预设列表 开奖记录 注单管理 即时注单 内容中心 站内信 公告列表 活动列表 数据中心 员工统计 团队统…" at bounding box center [97, 358] width 196 height 717
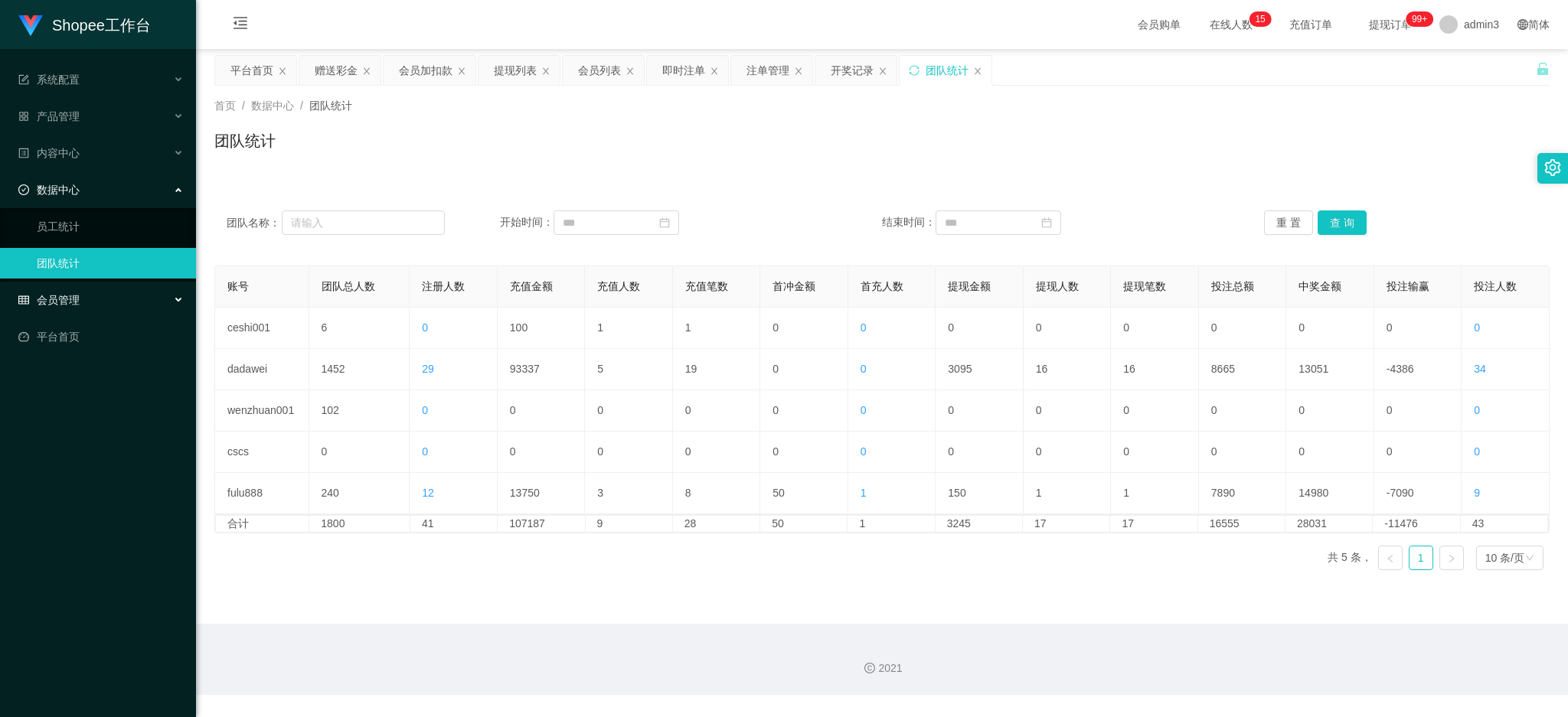
click at [54, 294] on span "会员管理" at bounding box center [48, 300] width 61 height 12
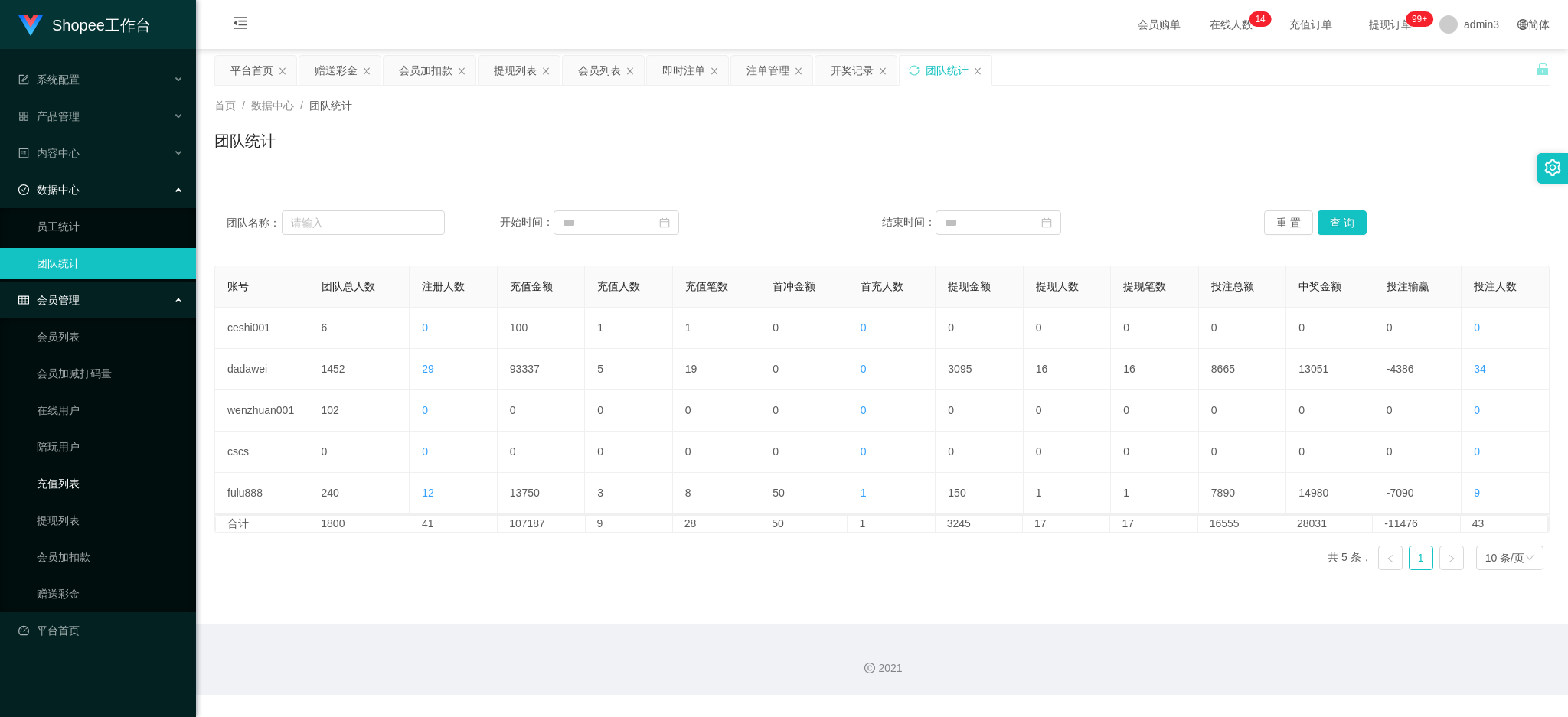
click at [55, 487] on link "充值列表" at bounding box center [109, 484] width 147 height 31
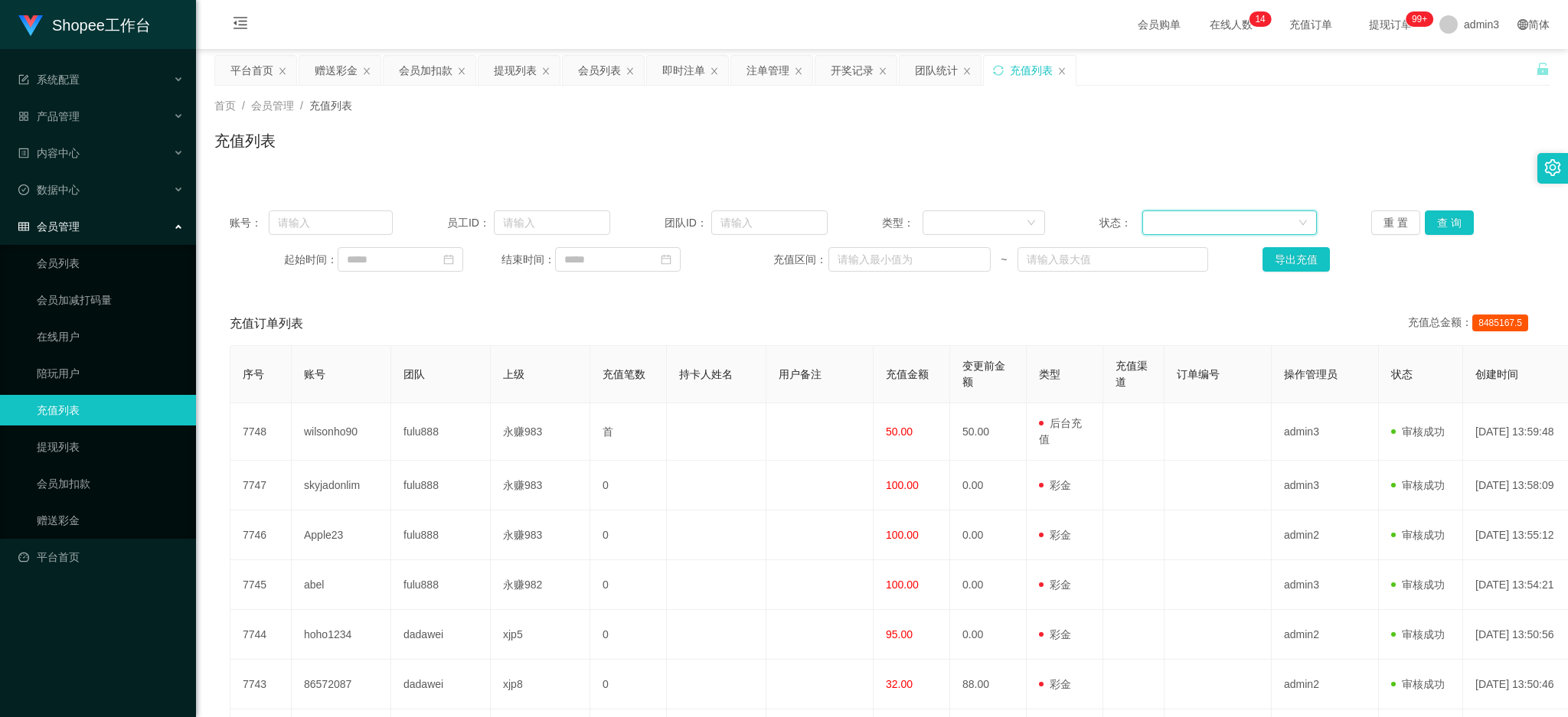
click at [1159, 221] on div at bounding box center [1225, 222] width 146 height 23
click at [1008, 229] on div at bounding box center [978, 222] width 94 height 23
click at [955, 263] on li "后台充值" at bounding box center [978, 253] width 122 height 25
click at [354, 220] on input "text" at bounding box center [331, 222] width 124 height 25
paste input "wilsonho90"
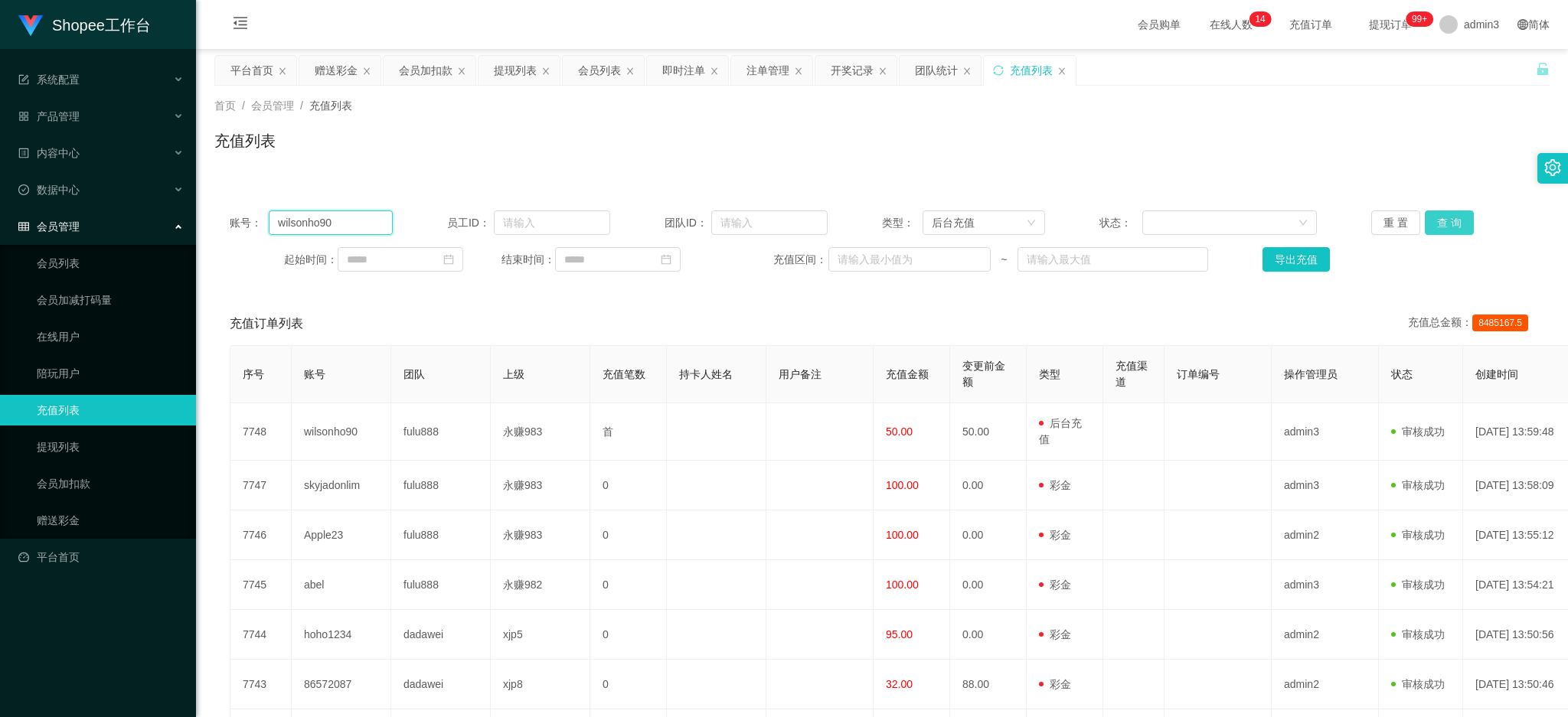
type input "wilsonho90"
click at [1448, 217] on button "查 询" at bounding box center [1449, 222] width 49 height 25
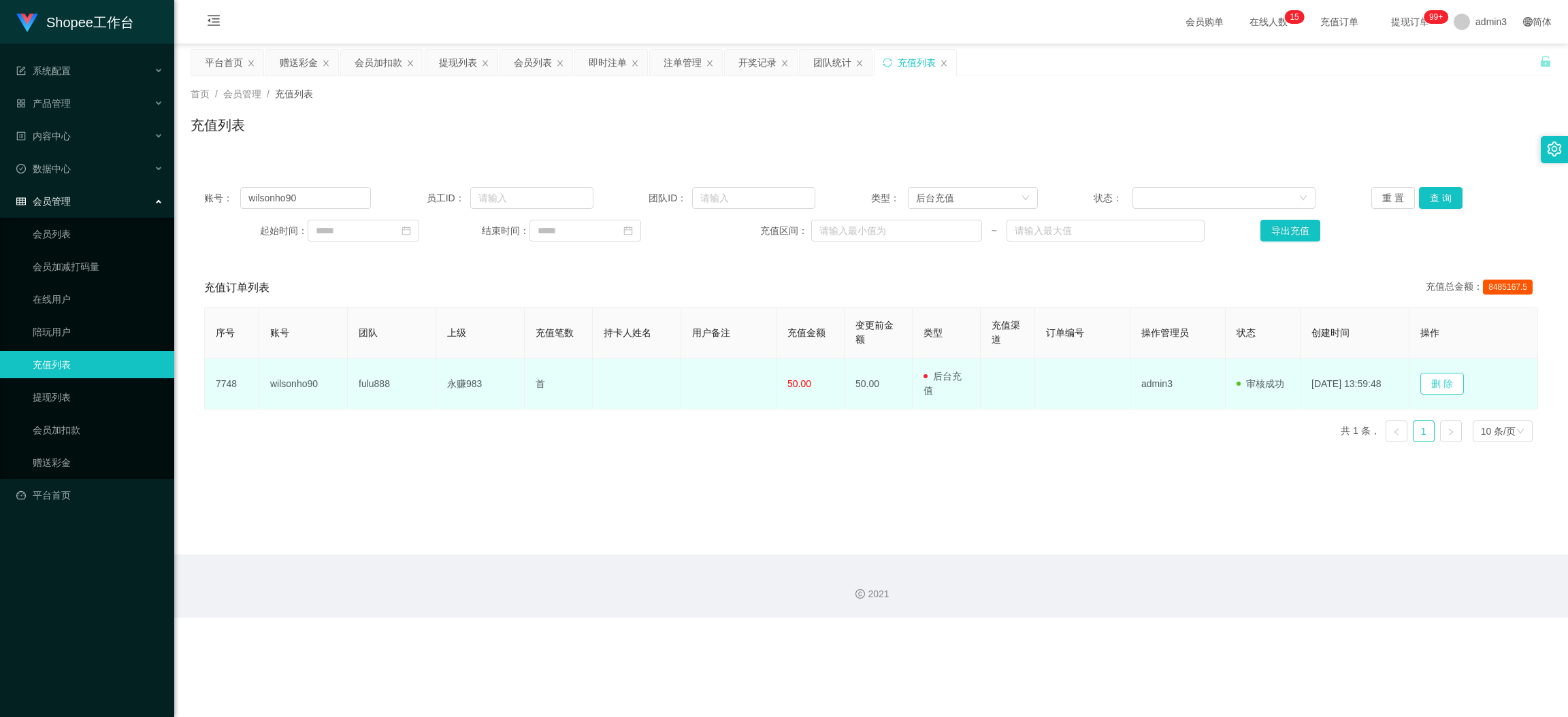
click at [1393, 382] on button "删 除" at bounding box center [1442, 383] width 44 height 22
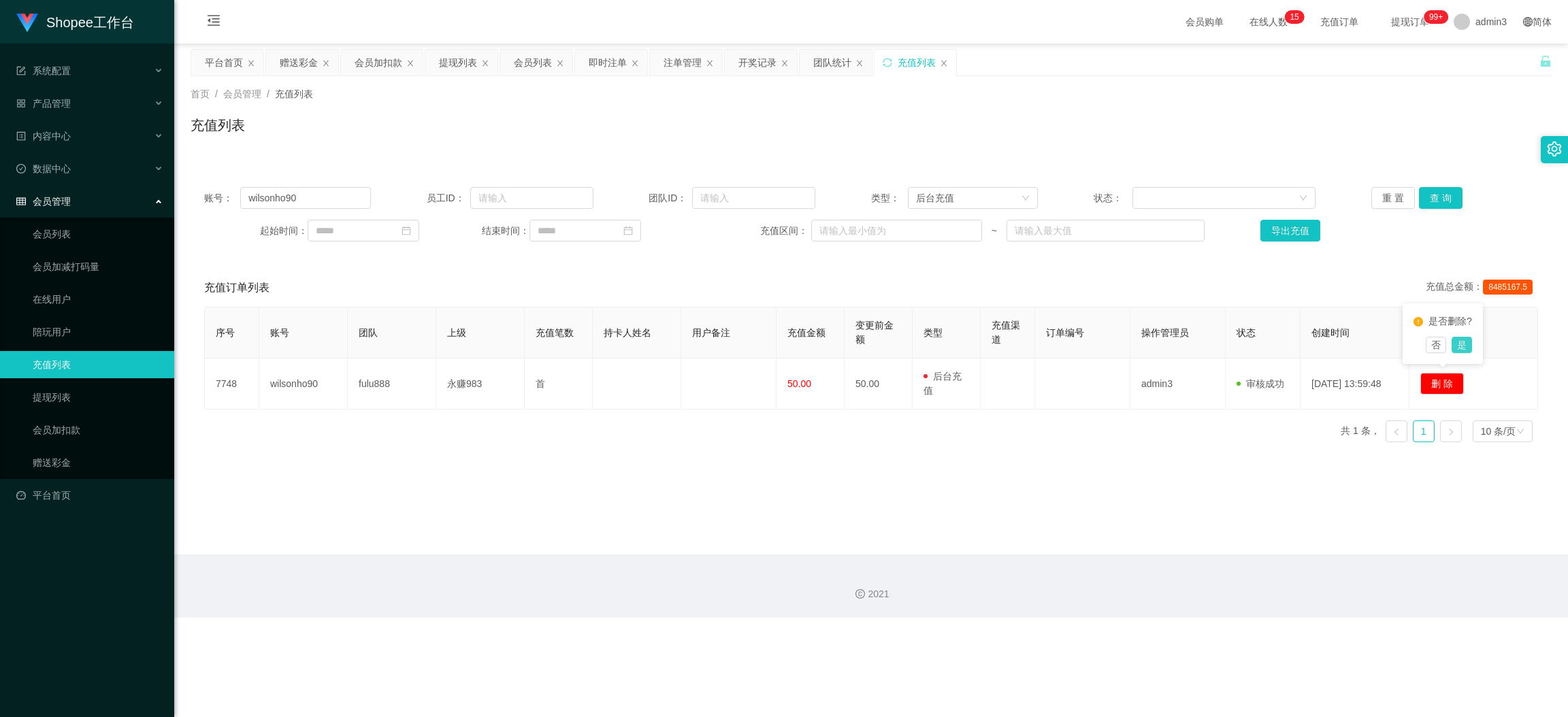
click at [1393, 343] on button "是" at bounding box center [1461, 345] width 20 height 16
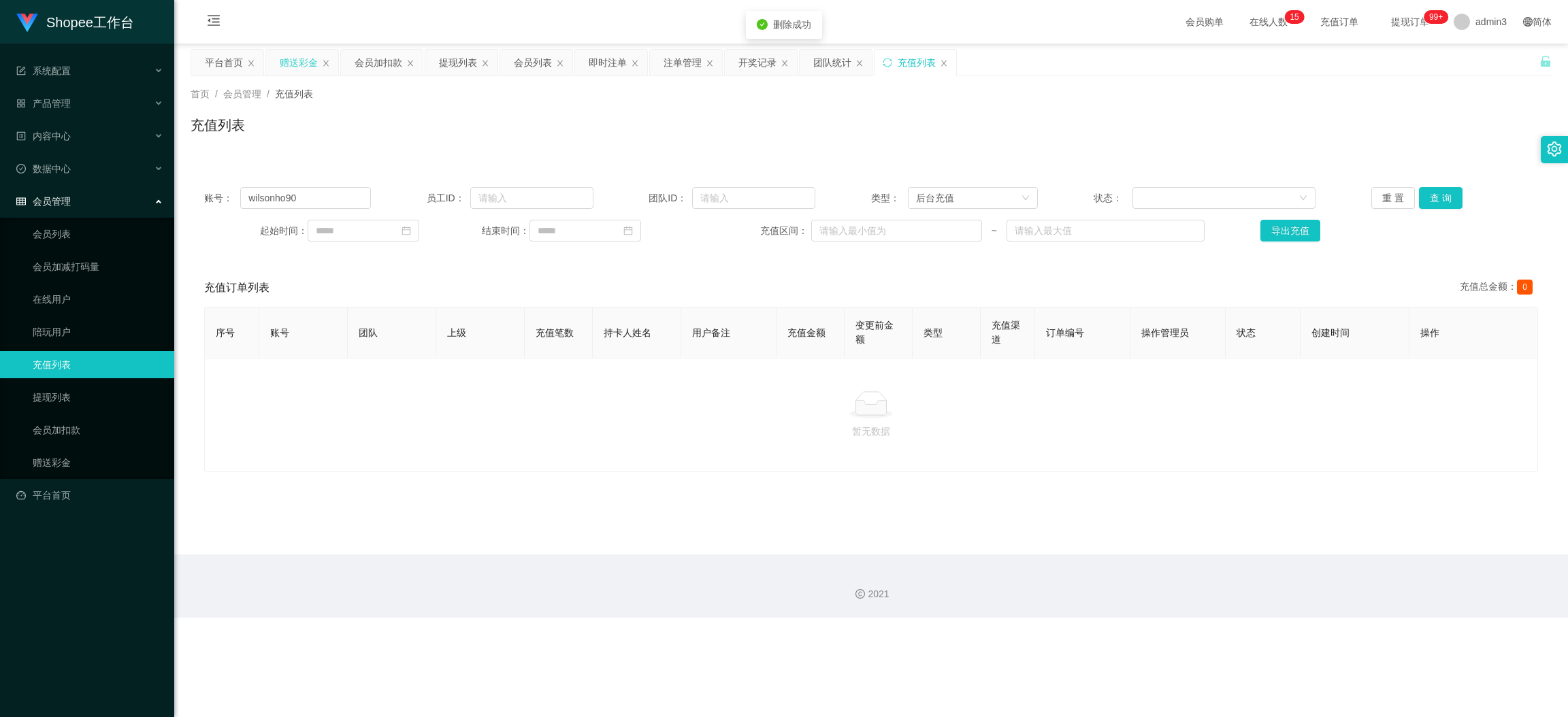
click at [292, 59] on div "赠送彩金" at bounding box center [298, 62] width 38 height 26
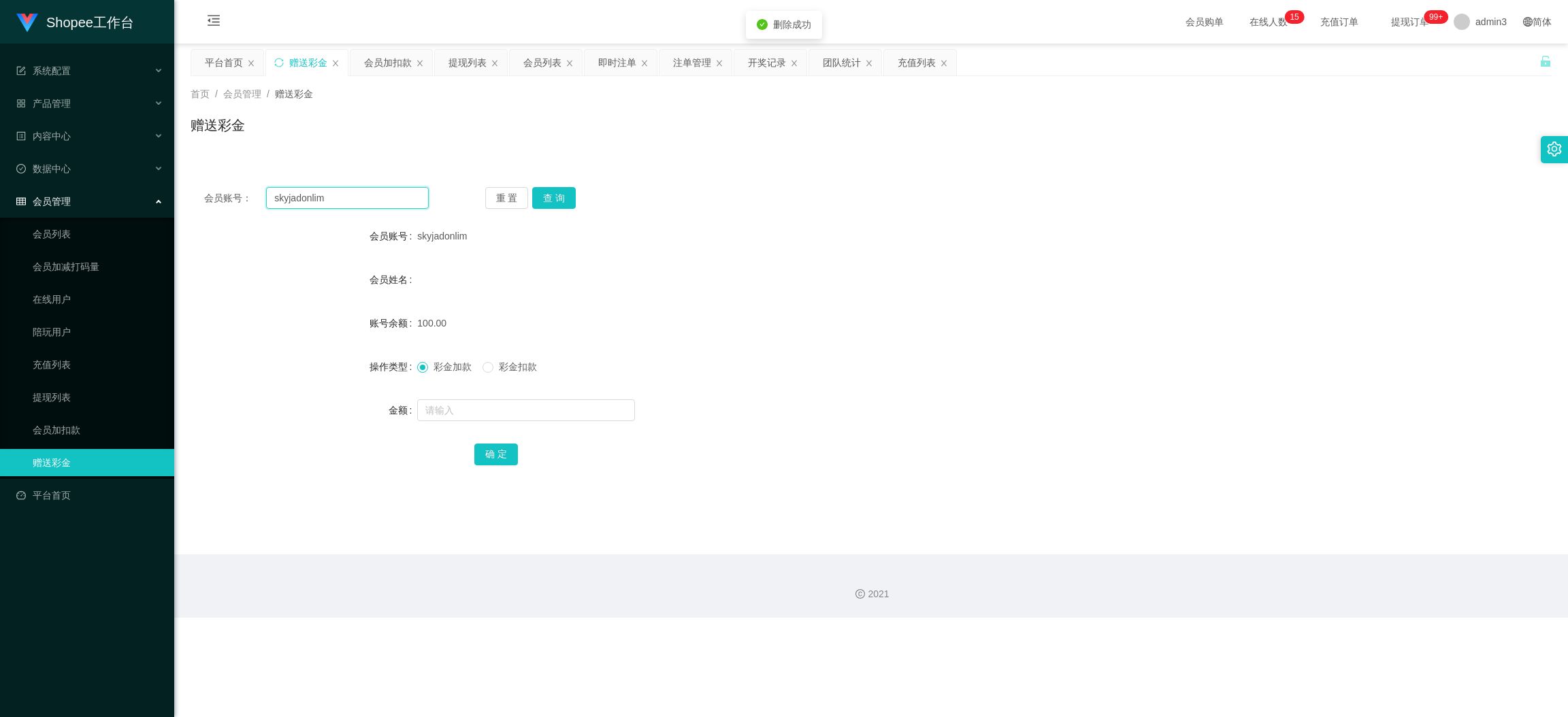
click at [331, 202] on input "skyjadonlim" at bounding box center [347, 198] width 163 height 22
paste input "wilsonho90"
type input "wilsonho90"
click at [558, 196] on button "查 询" at bounding box center [554, 198] width 44 height 22
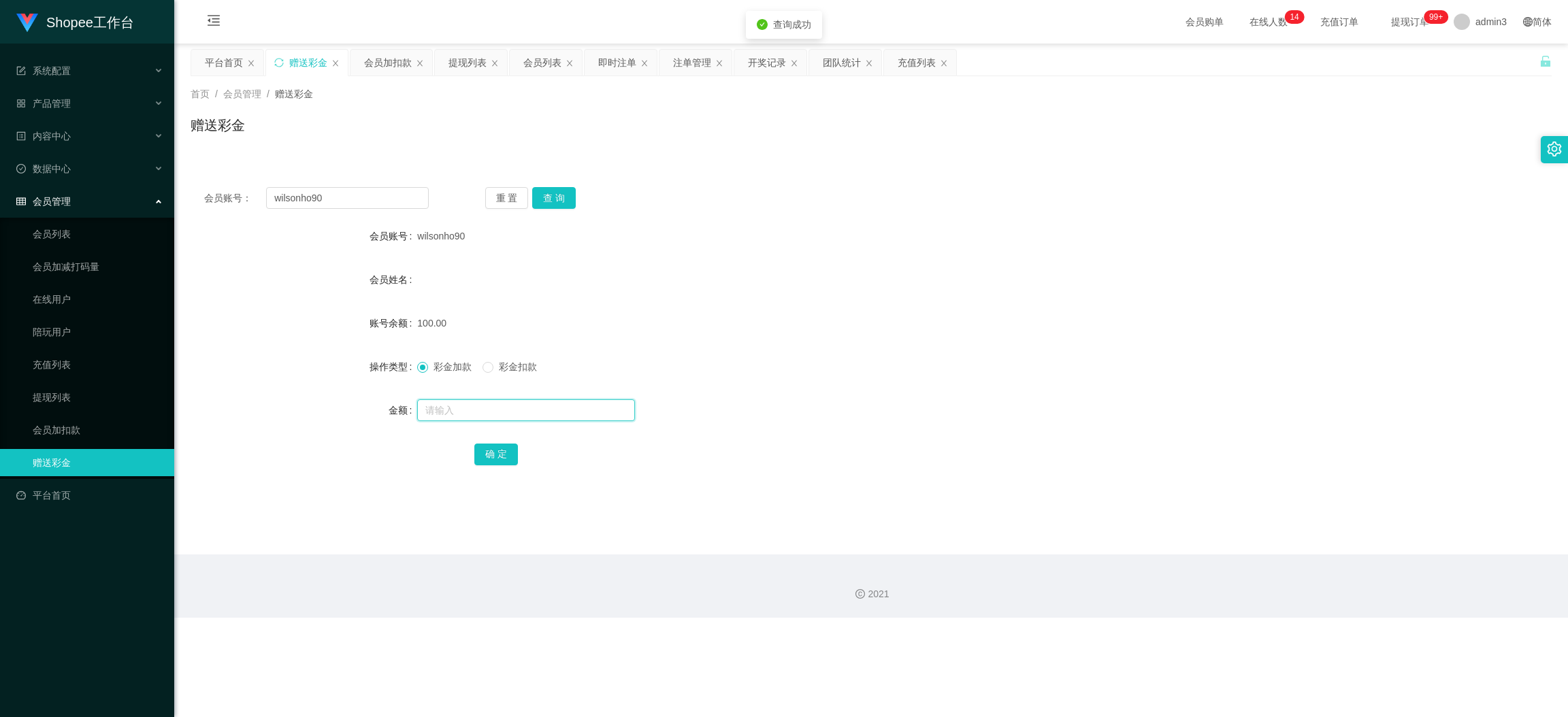
click at [511, 415] on input "text" at bounding box center [526, 410] width 218 height 22
type input "50"
click at [481, 450] on button "确 定" at bounding box center [496, 455] width 44 height 22
drag, startPoint x: 739, startPoint y: 535, endPoint x: 752, endPoint y: 426, distance: 109.8
click at [740, 534] on main "关闭左侧 关闭右侧 关闭其它 刷新页面 平台首页 赠送彩金 会员加扣款 提现列表 会员列表 即时注单 注单管理 开奖记录 团队统计 充值列表 首页 / 会员管…" at bounding box center [871, 299] width 1394 height 511
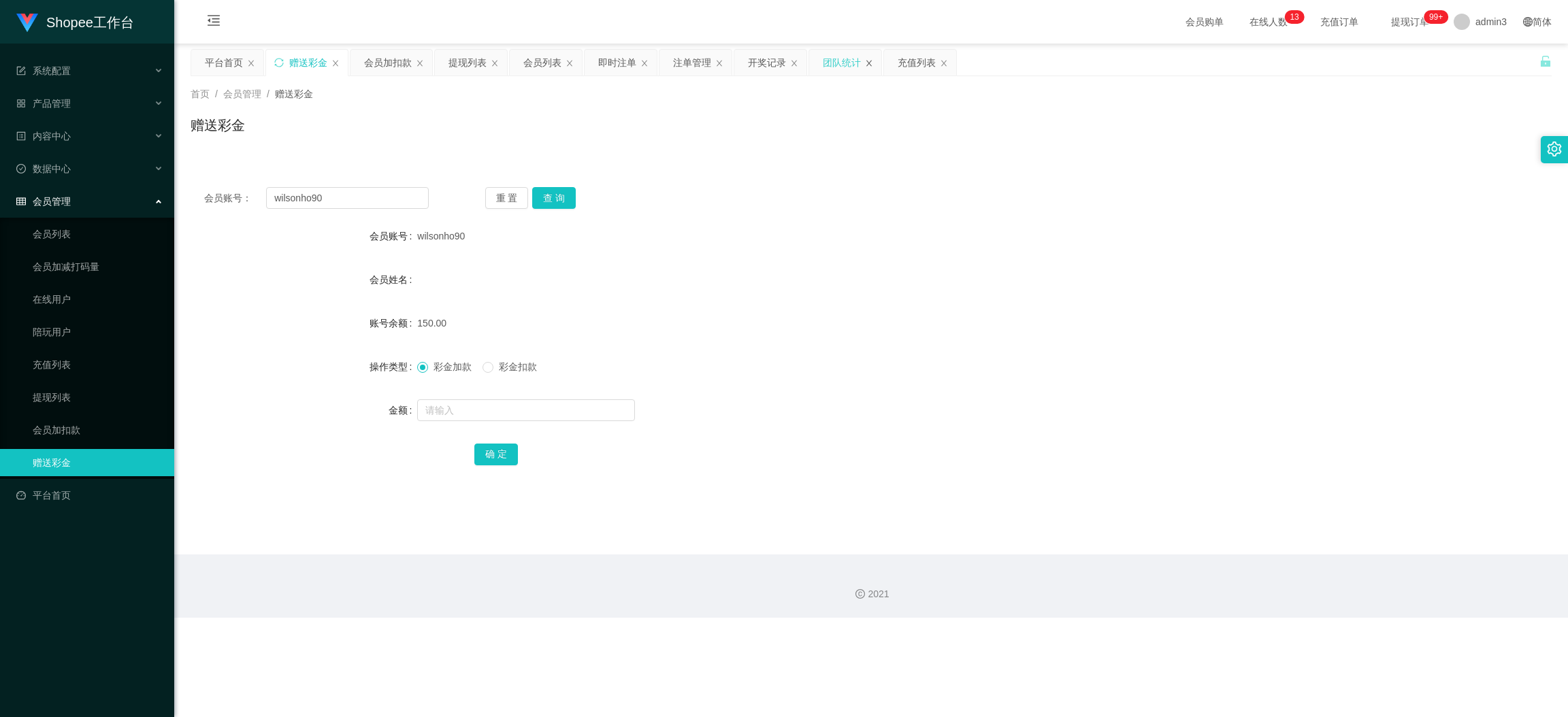
click at [868, 62] on icon "图标: close" at bounding box center [869, 63] width 8 height 8
click at [461, 59] on div "提现列表" at bounding box center [467, 62] width 38 height 26
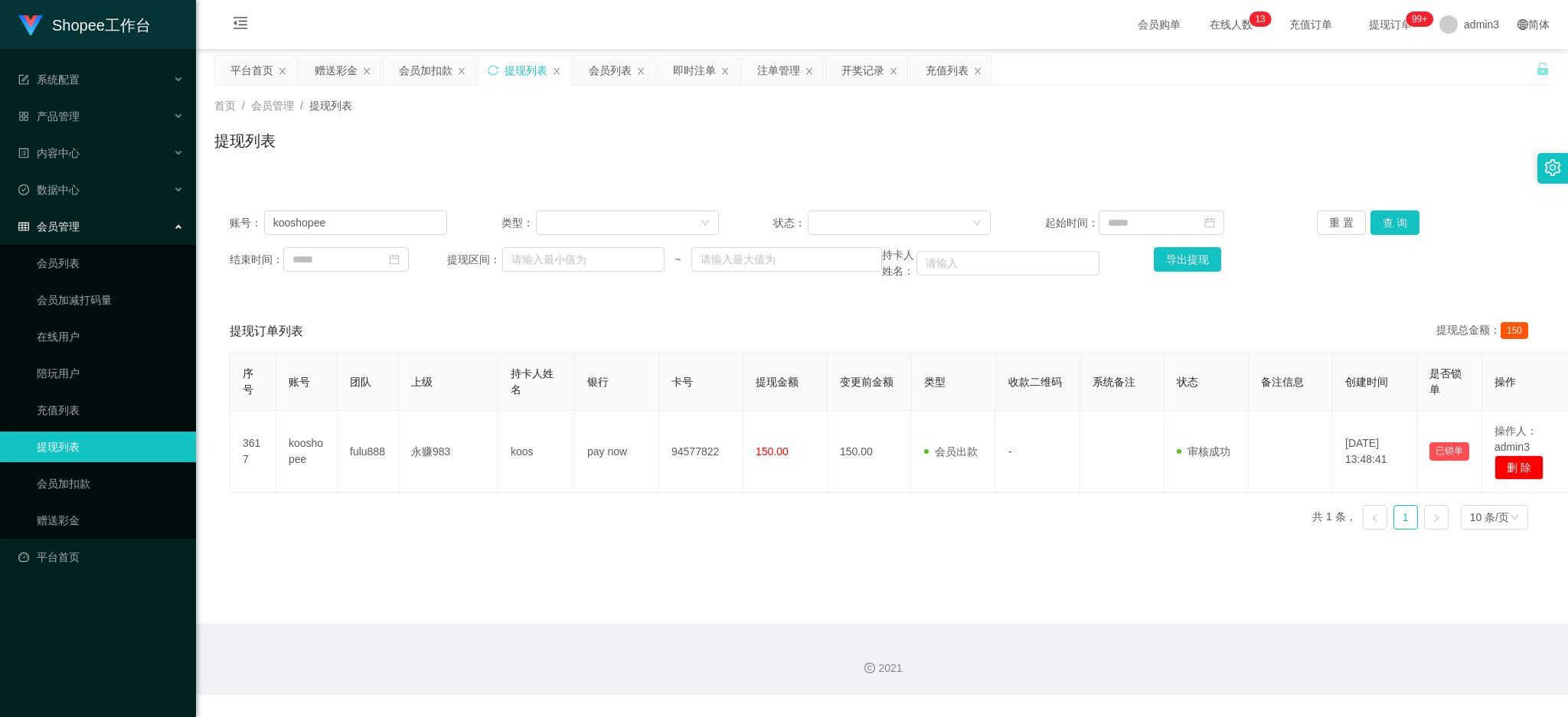
click at [521, 68] on div "提现列表" at bounding box center [526, 70] width 43 height 29
click at [331, 217] on input "kooshopee" at bounding box center [355, 222] width 183 height 25
paste input "Zxl654321"
type input "Zxl654321"
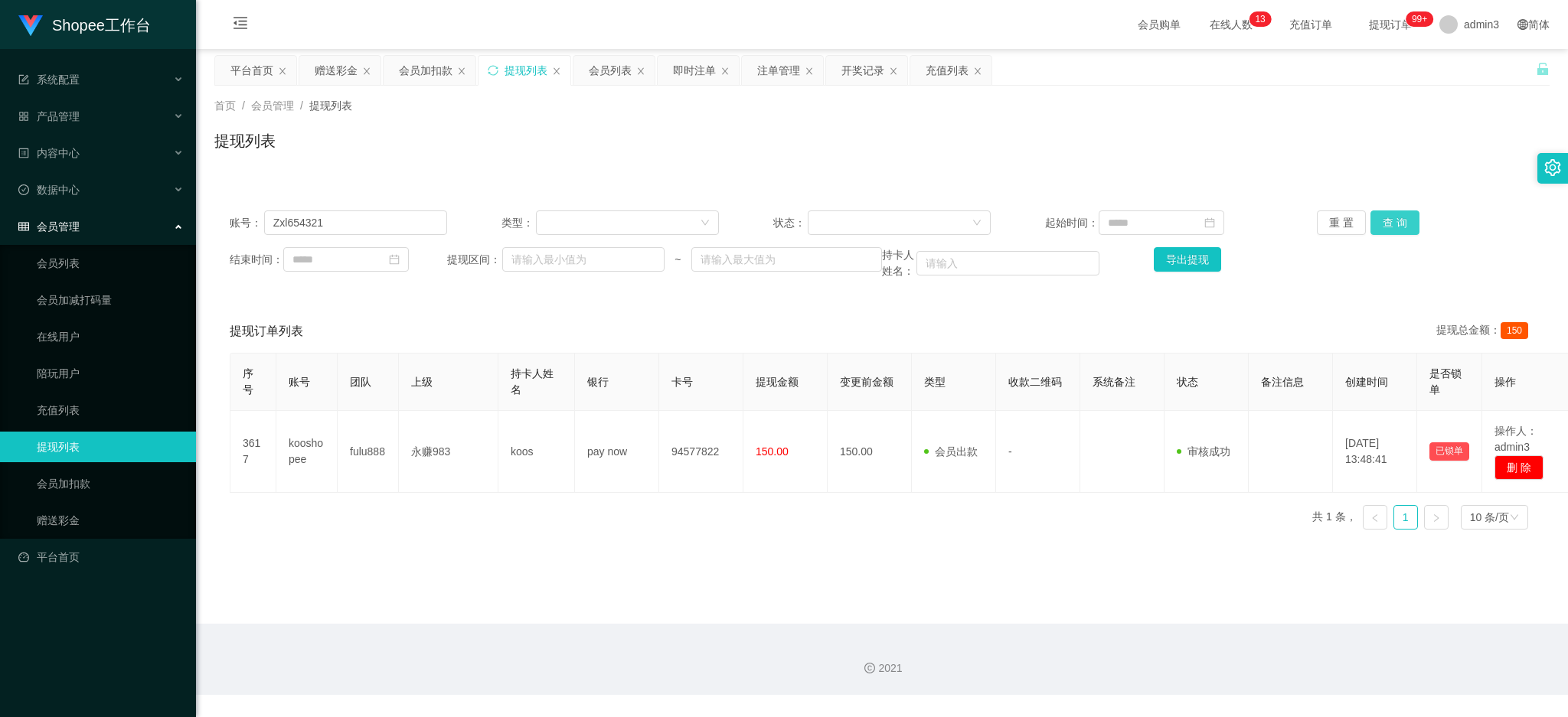
click at [1386, 222] on button "查 询" at bounding box center [1395, 222] width 49 height 25
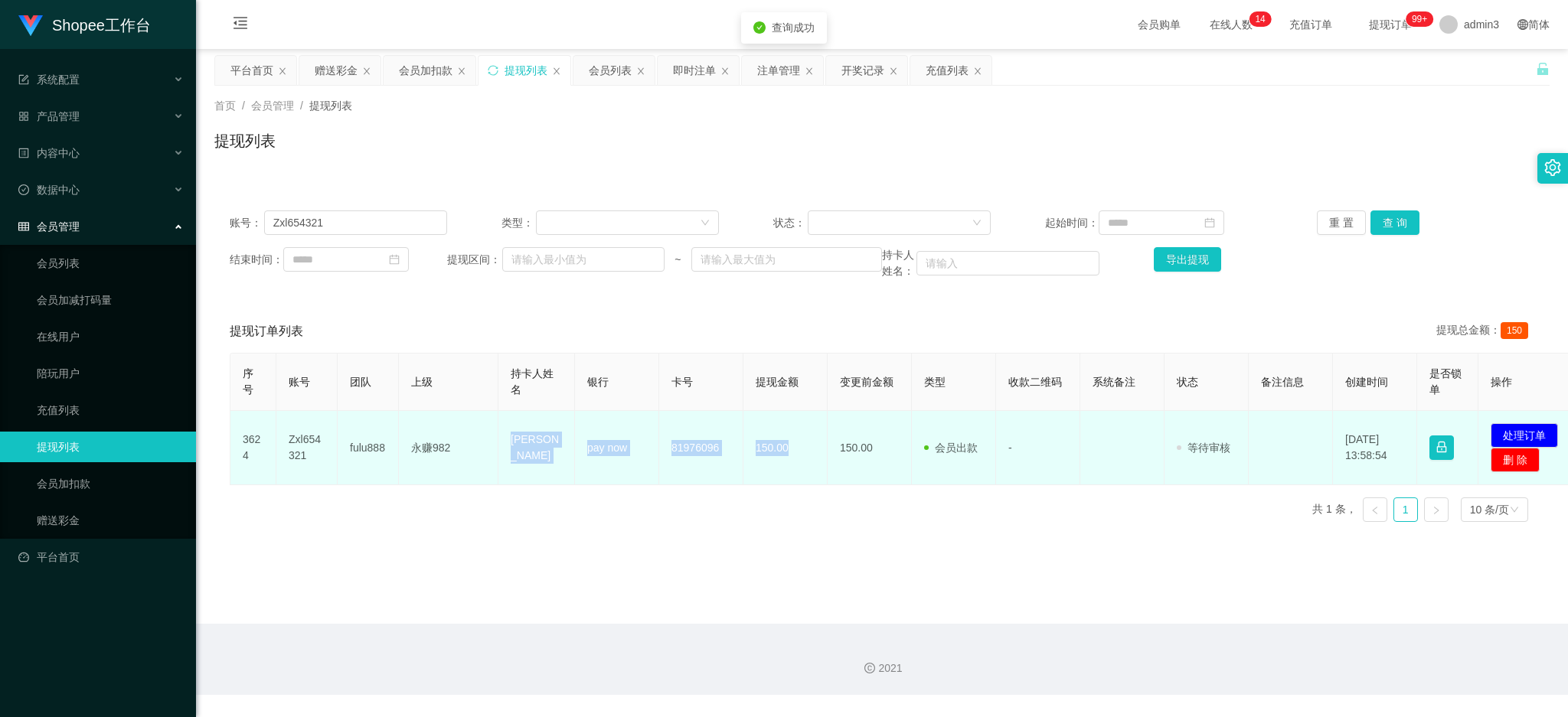
drag, startPoint x: 505, startPoint y: 437, endPoint x: 793, endPoint y: 466, distance: 289.5
click at [793, 466] on tr "3624 Zxl654321 fulu888 永赚982 [PERSON_NAME] pay now 81976096 150.00 150.00 会员出款 …" at bounding box center [905, 447] width 1349 height 74
copy tr "[PERSON_NAME] pay now 81976096 150.00"
click at [1508, 428] on button "处理订单" at bounding box center [1524, 435] width 67 height 25
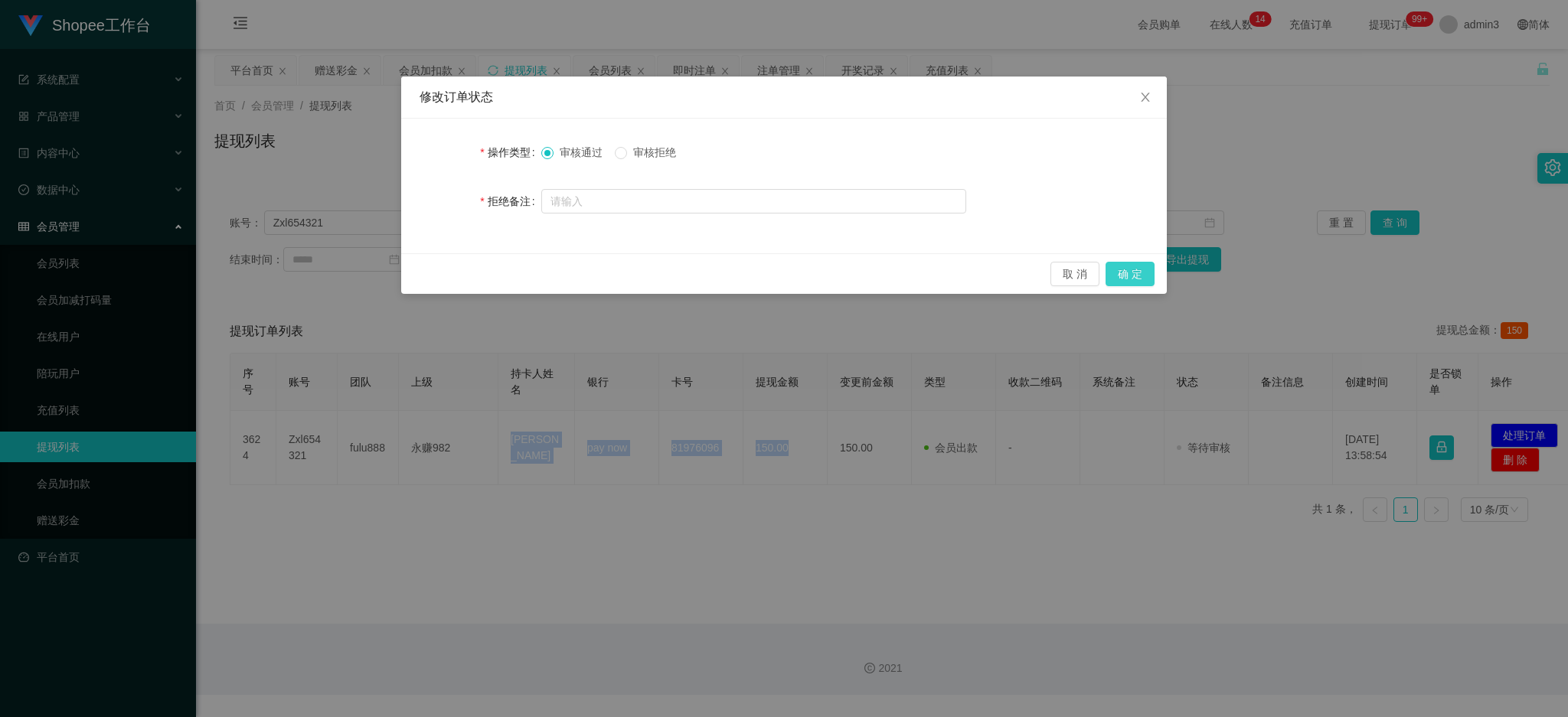
click at [1118, 275] on button "确 定" at bounding box center [1130, 273] width 49 height 25
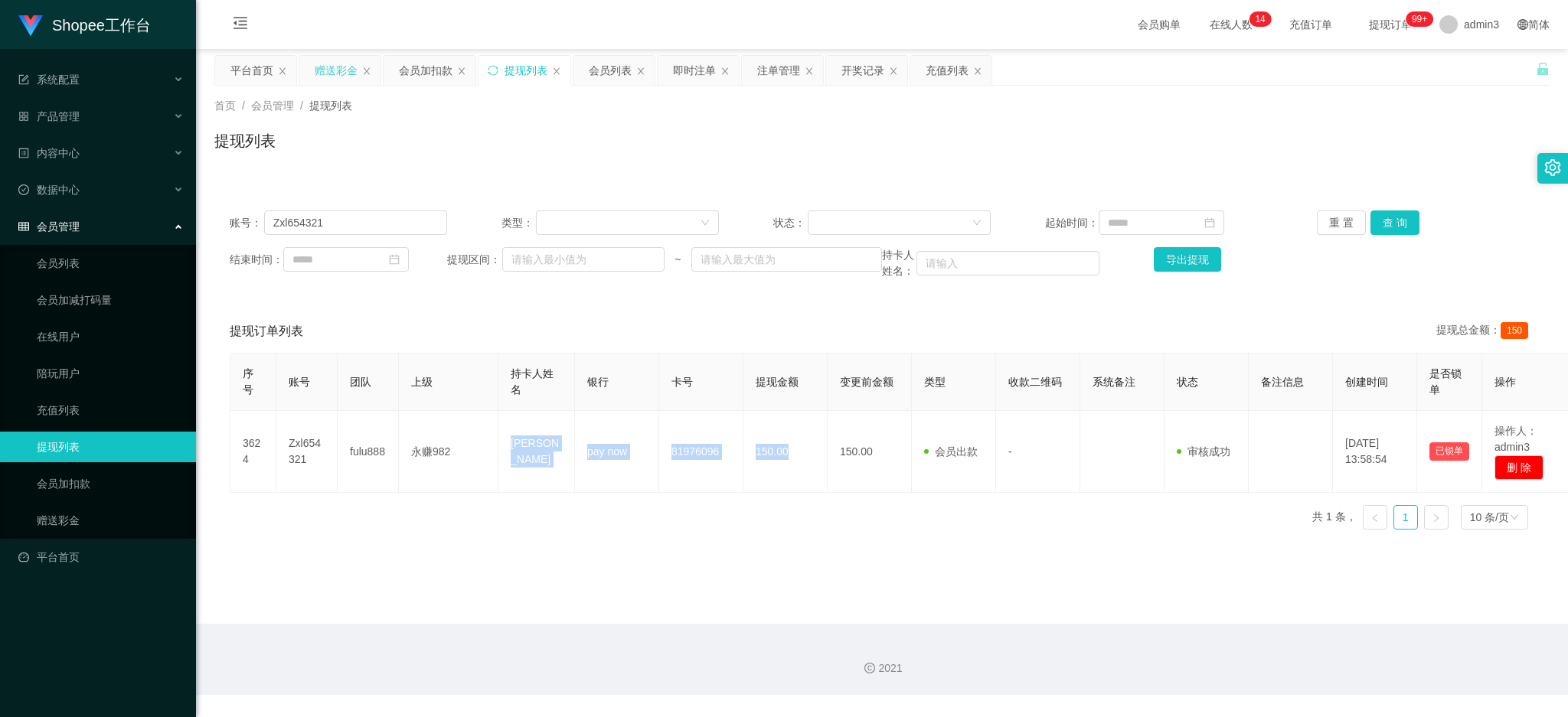
click at [337, 60] on div "赠送彩金" at bounding box center [335, 70] width 43 height 29
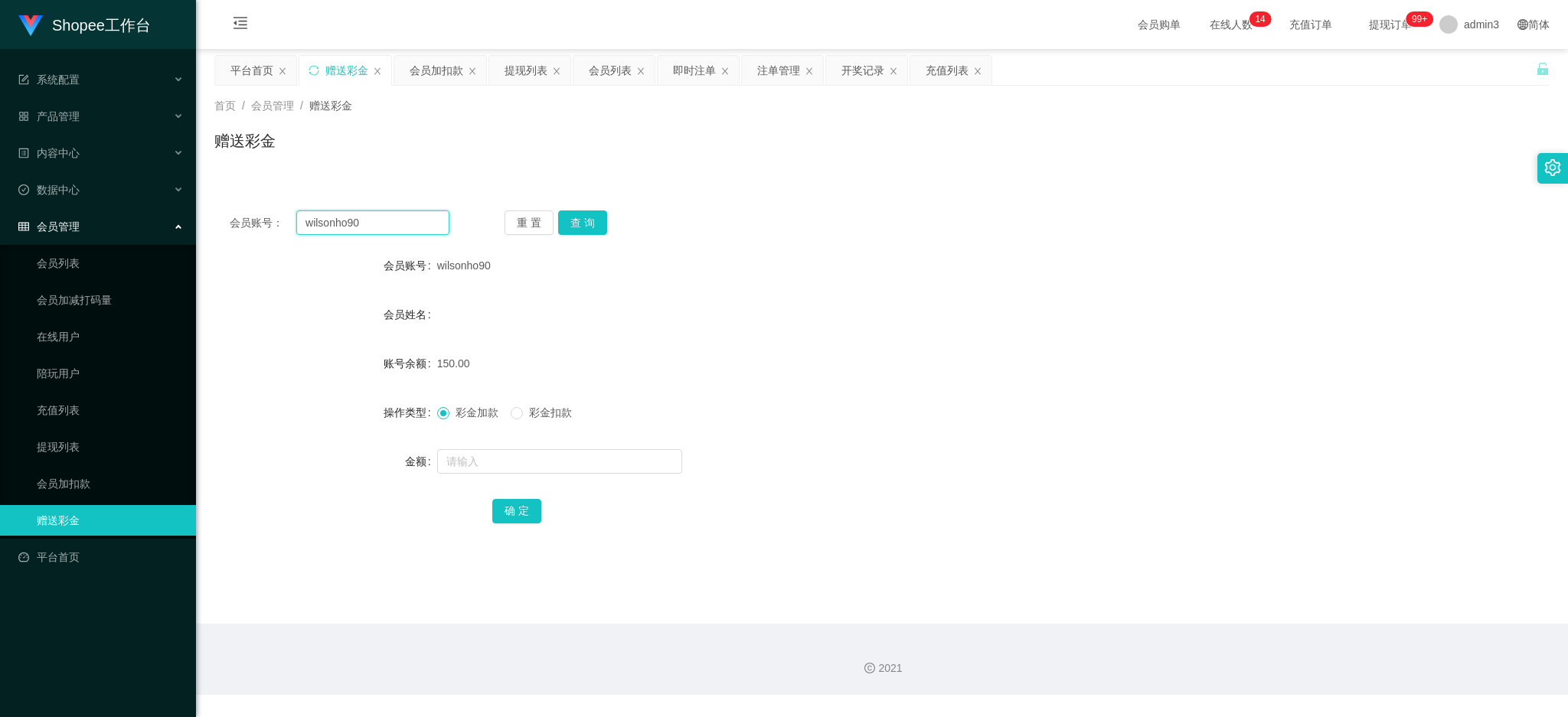
click at [363, 227] on input "wilsonho90" at bounding box center [373, 222] width 153 height 25
paste input "Gan"
type input "Gan"
click at [564, 225] on button "查 询" at bounding box center [582, 222] width 49 height 25
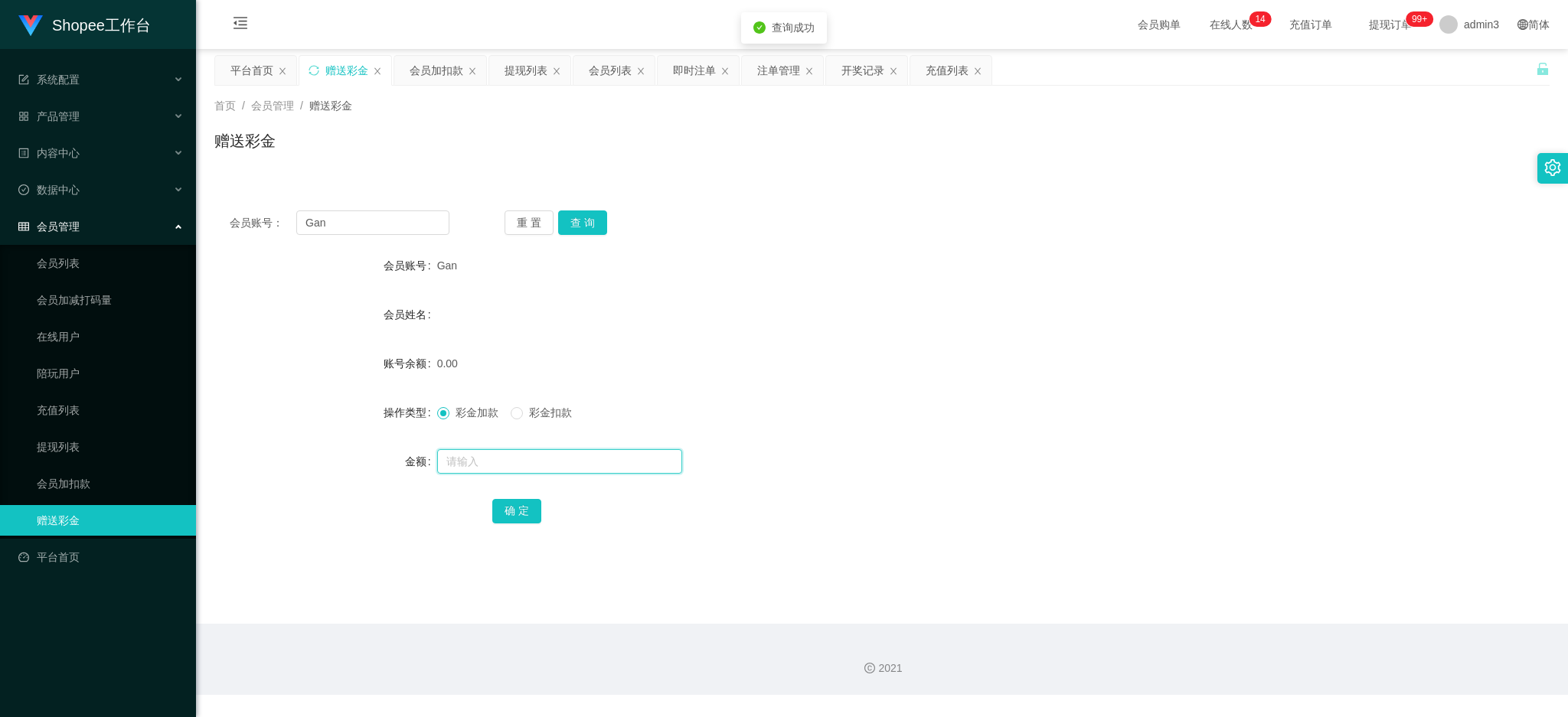
click at [524, 451] on input "text" at bounding box center [559, 461] width 245 height 25
type input "100"
click at [504, 518] on button "确 定" at bounding box center [517, 511] width 49 height 25
click at [386, 220] on input "Gan" at bounding box center [373, 222] width 153 height 25
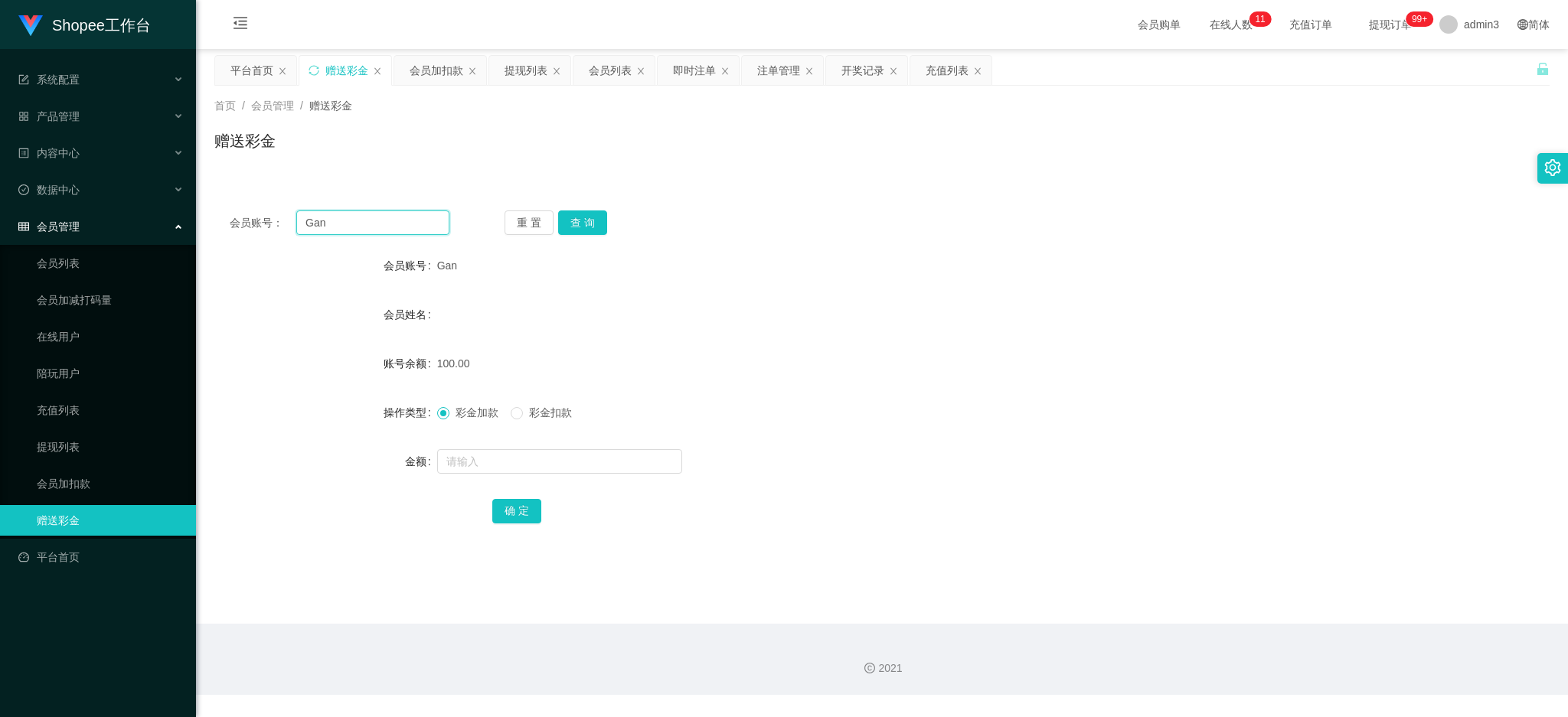
paste input "abel"
type input "abel"
click at [565, 210] on button "查 询" at bounding box center [582, 222] width 49 height 25
drag, startPoint x: 532, startPoint y: 473, endPoint x: 525, endPoint y: 448, distance: 26.0
click at [532, 473] on input "text" at bounding box center [559, 461] width 245 height 25
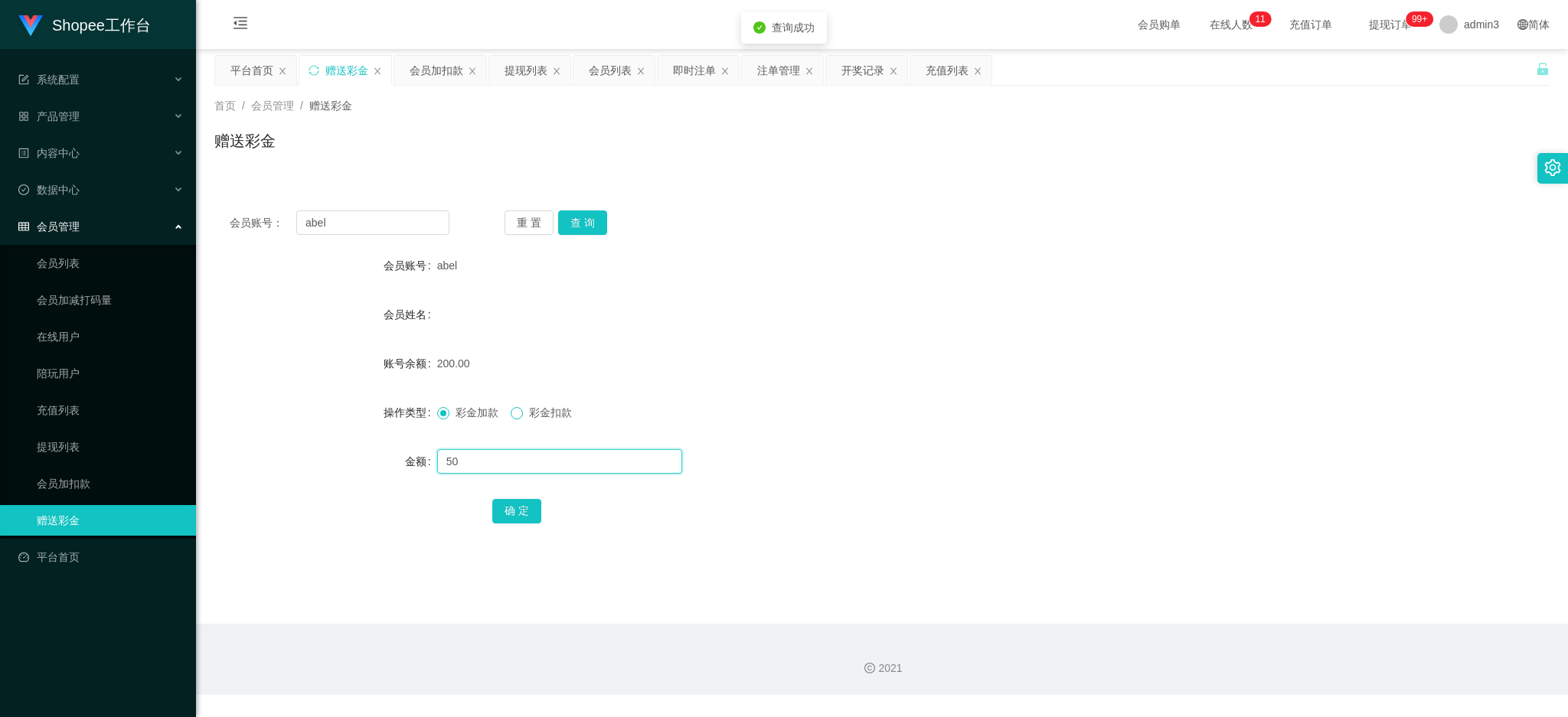
type input "50"
click at [513, 502] on button "确 定" at bounding box center [517, 511] width 49 height 25
click at [439, 420] on label "彩金加款" at bounding box center [471, 413] width 67 height 16
click at [519, 79] on div "提现列表" at bounding box center [526, 70] width 43 height 29
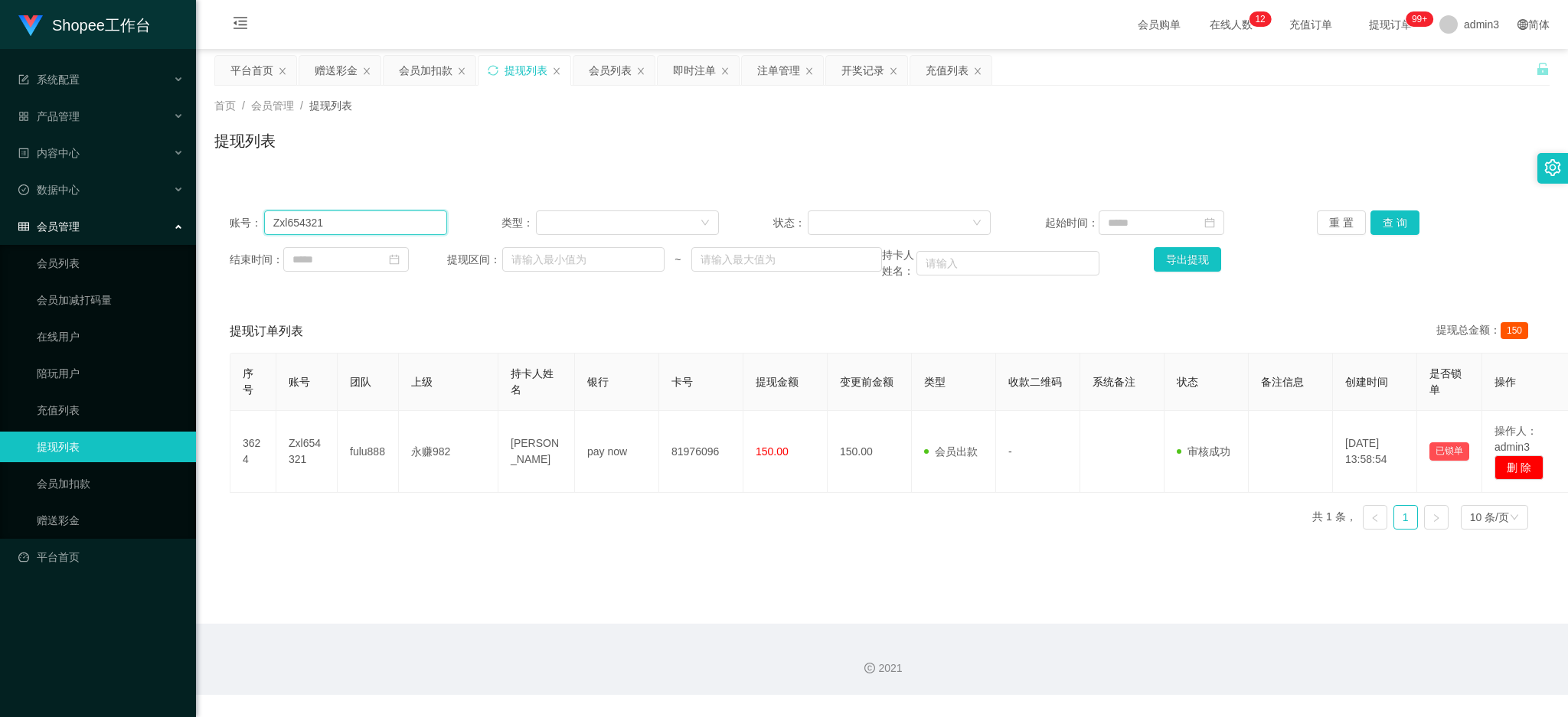
click at [283, 217] on input "Zxl654321" at bounding box center [355, 222] width 183 height 25
paste input "acy"
type input "acy"
drag, startPoint x: 1392, startPoint y: 227, endPoint x: 1386, endPoint y: 237, distance: 11.7
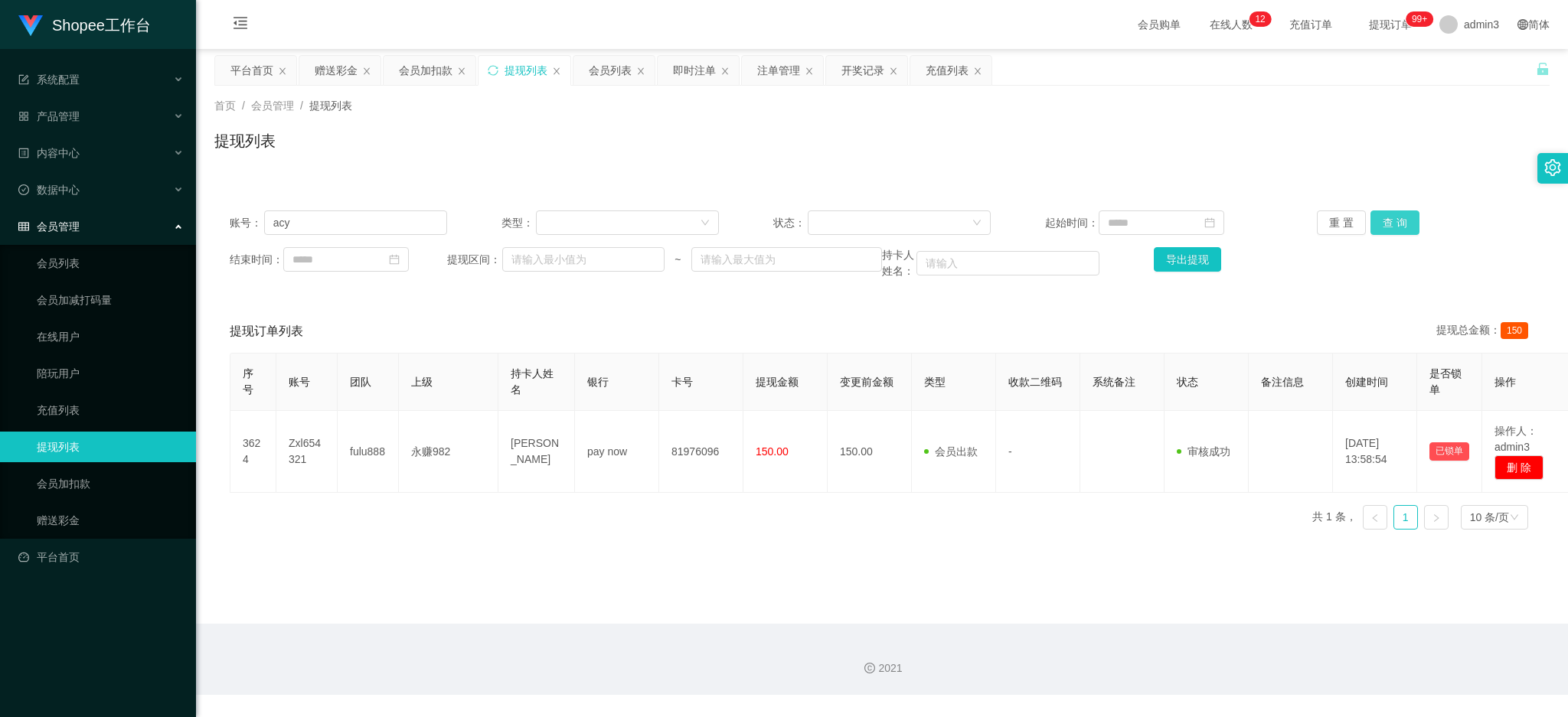
click at [1391, 227] on button "查 询" at bounding box center [1395, 222] width 49 height 25
click at [607, 65] on div "会员列表" at bounding box center [610, 70] width 43 height 29
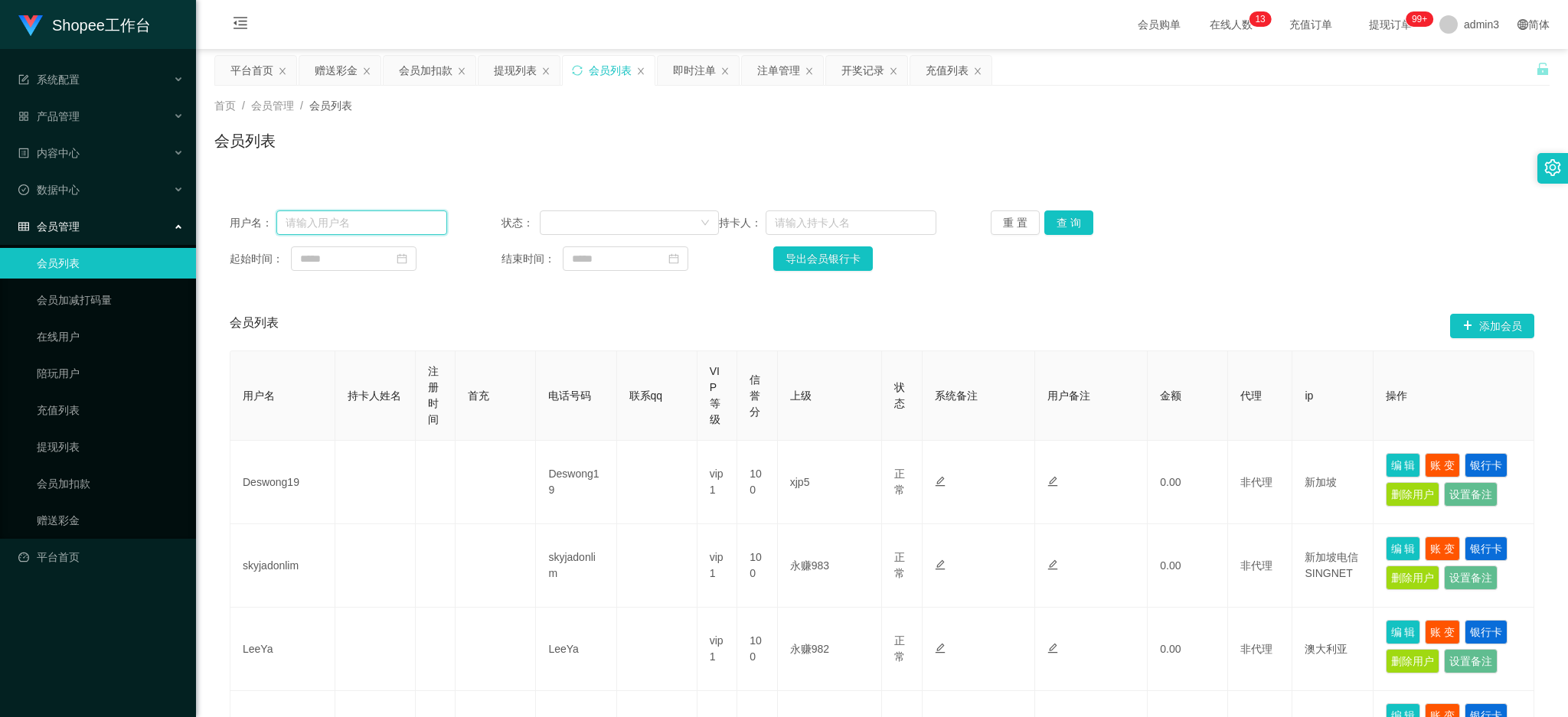
click at [376, 218] on input "text" at bounding box center [361, 222] width 170 height 25
paste input "acy"
type input "acy"
click at [1080, 222] on button "查 询" at bounding box center [1069, 222] width 49 height 25
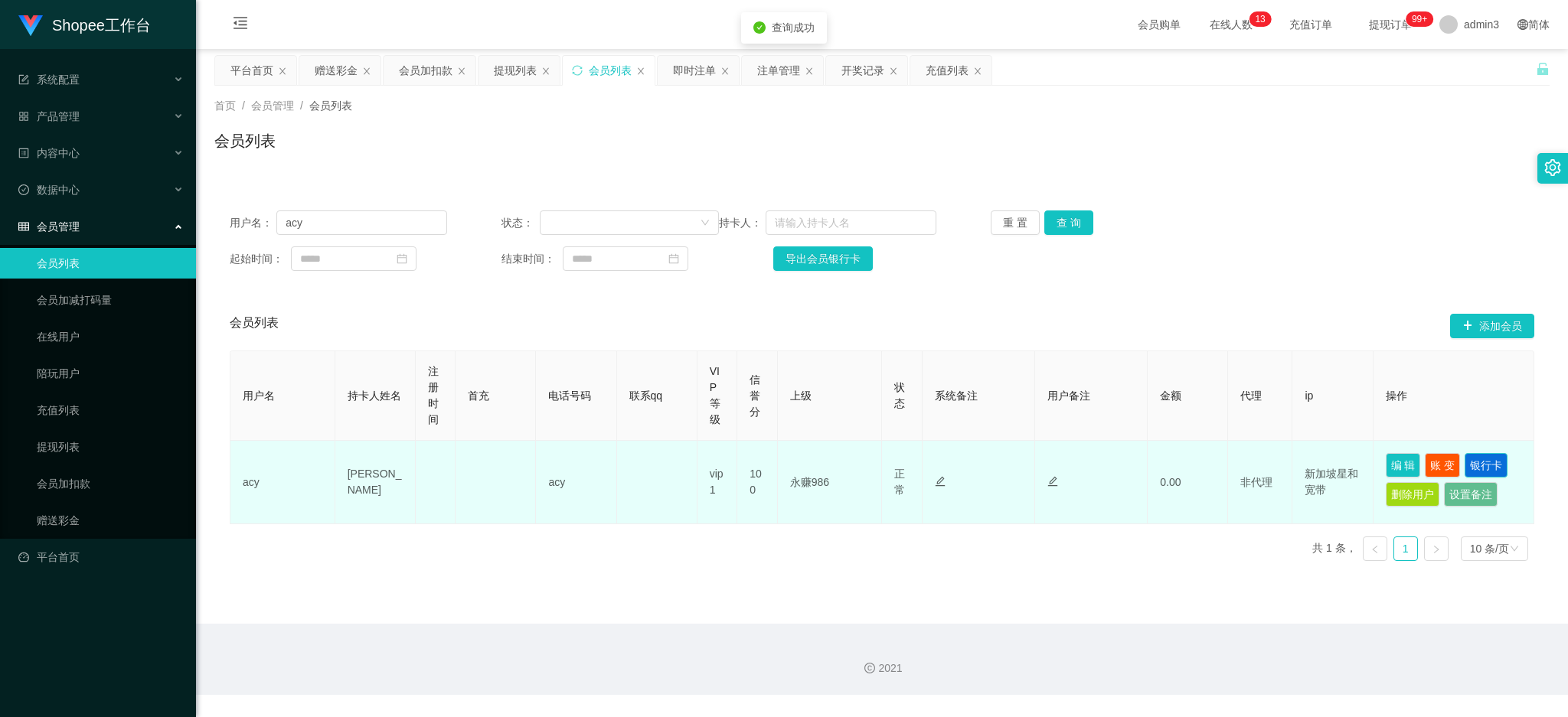
click at [1479, 460] on button "银行卡" at bounding box center [1485, 465] width 43 height 25
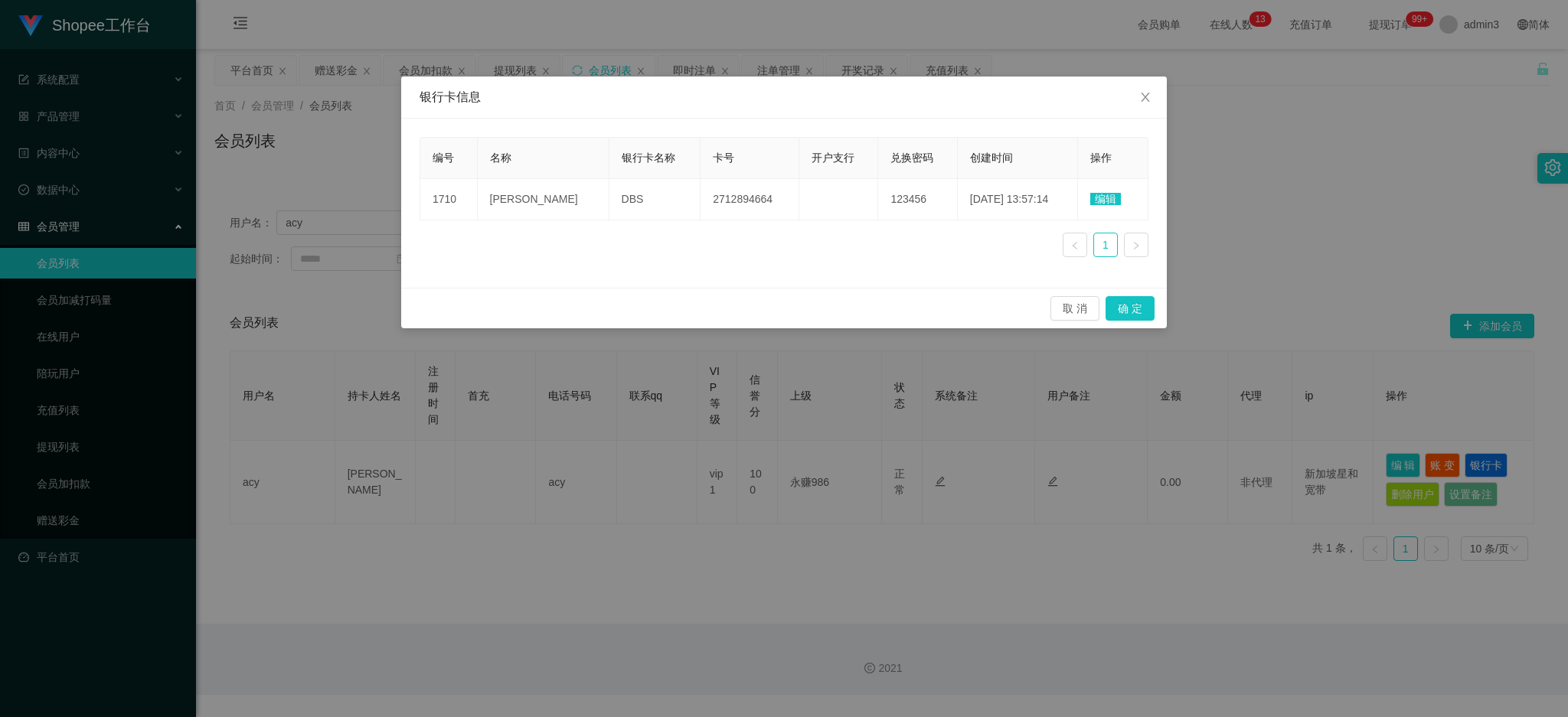
drag, startPoint x: 699, startPoint y: 269, endPoint x: 784, endPoint y: 237, distance: 90.8
click at [701, 267] on div "编号 名称 银行卡名称 卡号 开户支行 兑换密码 创建时间 操作 1710 [PERSON_NAME] DBS 2712894664 123456 [DATE…" at bounding box center [784, 202] width 729 height 132
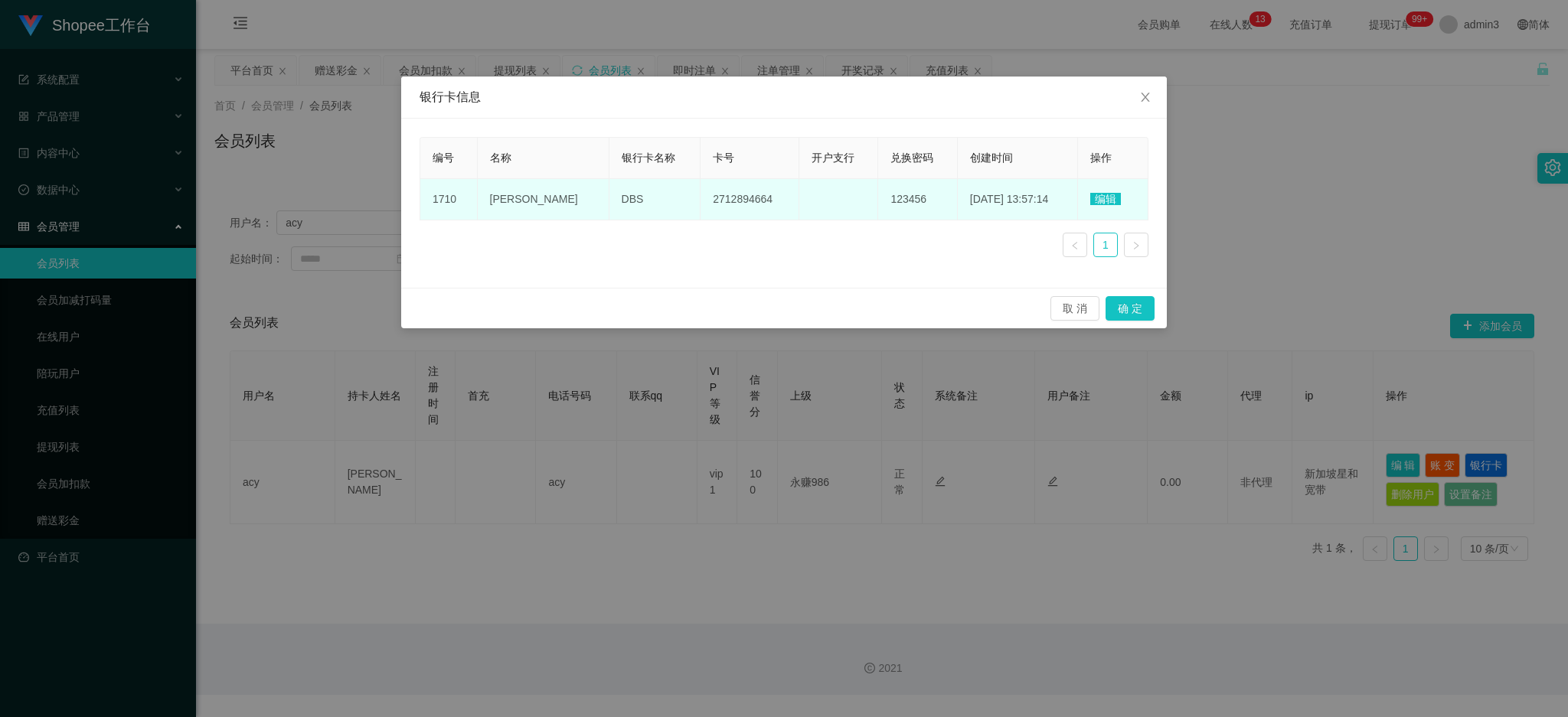
click at [1099, 190] on td "编辑" at bounding box center [1112, 200] width 70 height 41
click at [1098, 195] on span "编辑" at bounding box center [1105, 199] width 31 height 12
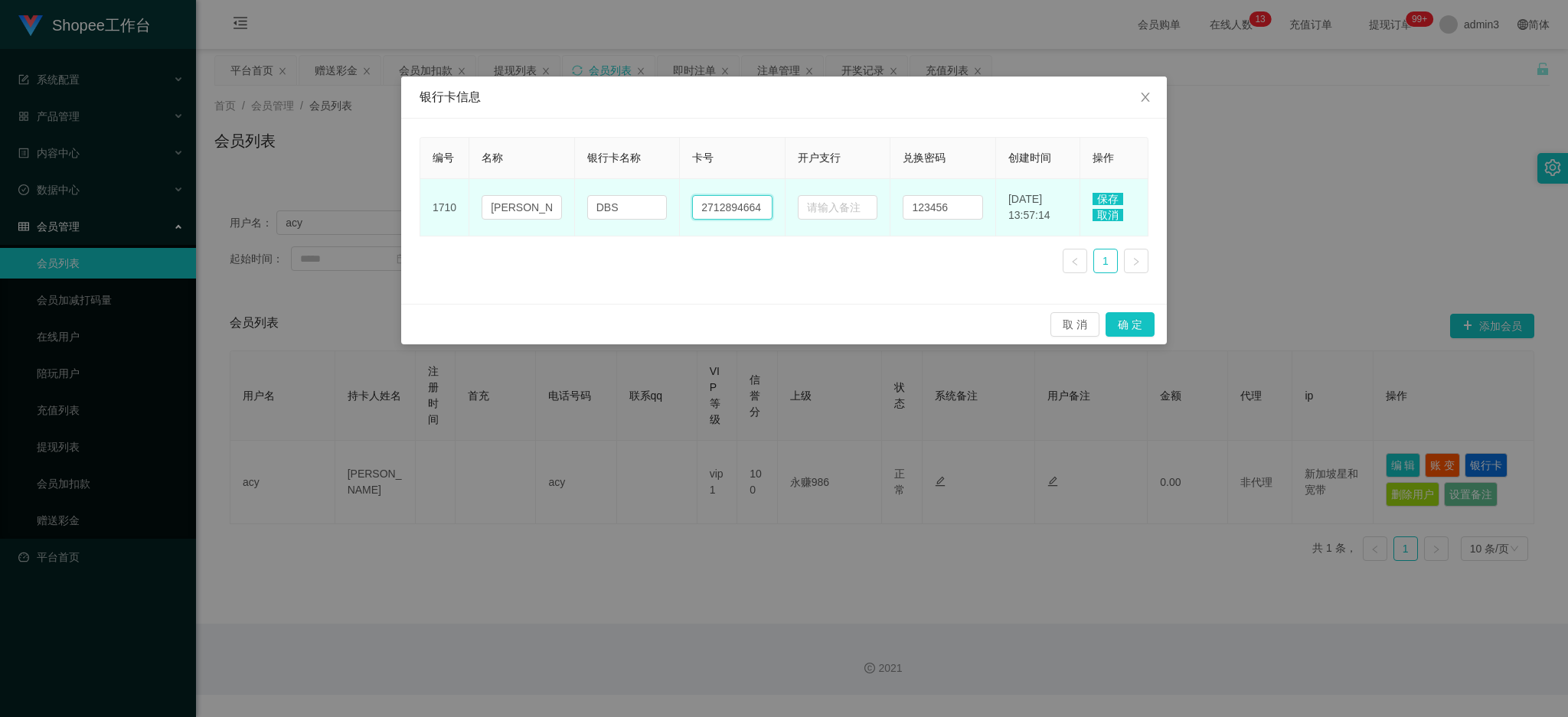
click at [743, 201] on input "2712894664" at bounding box center [732, 207] width 80 height 25
paste input "84944478"
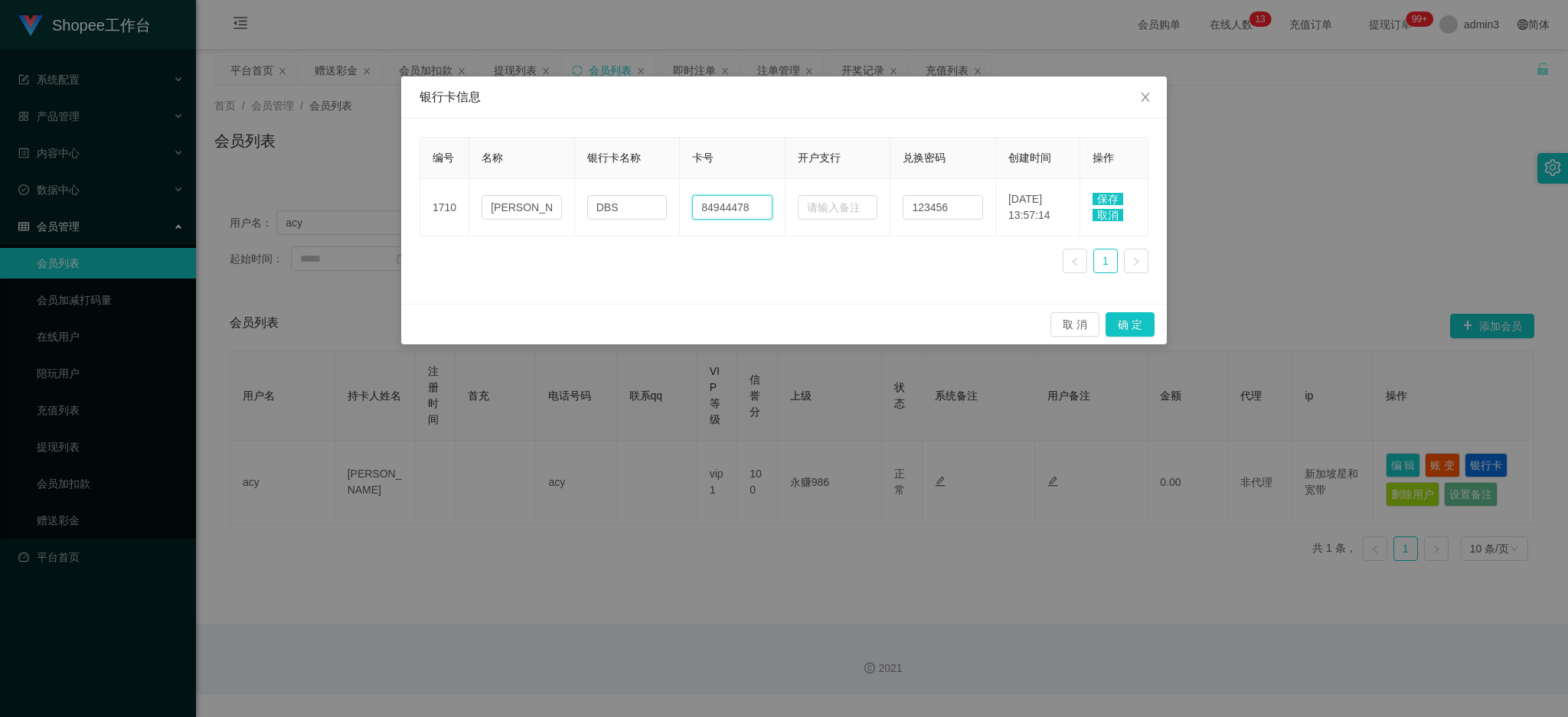
type input "84944478"
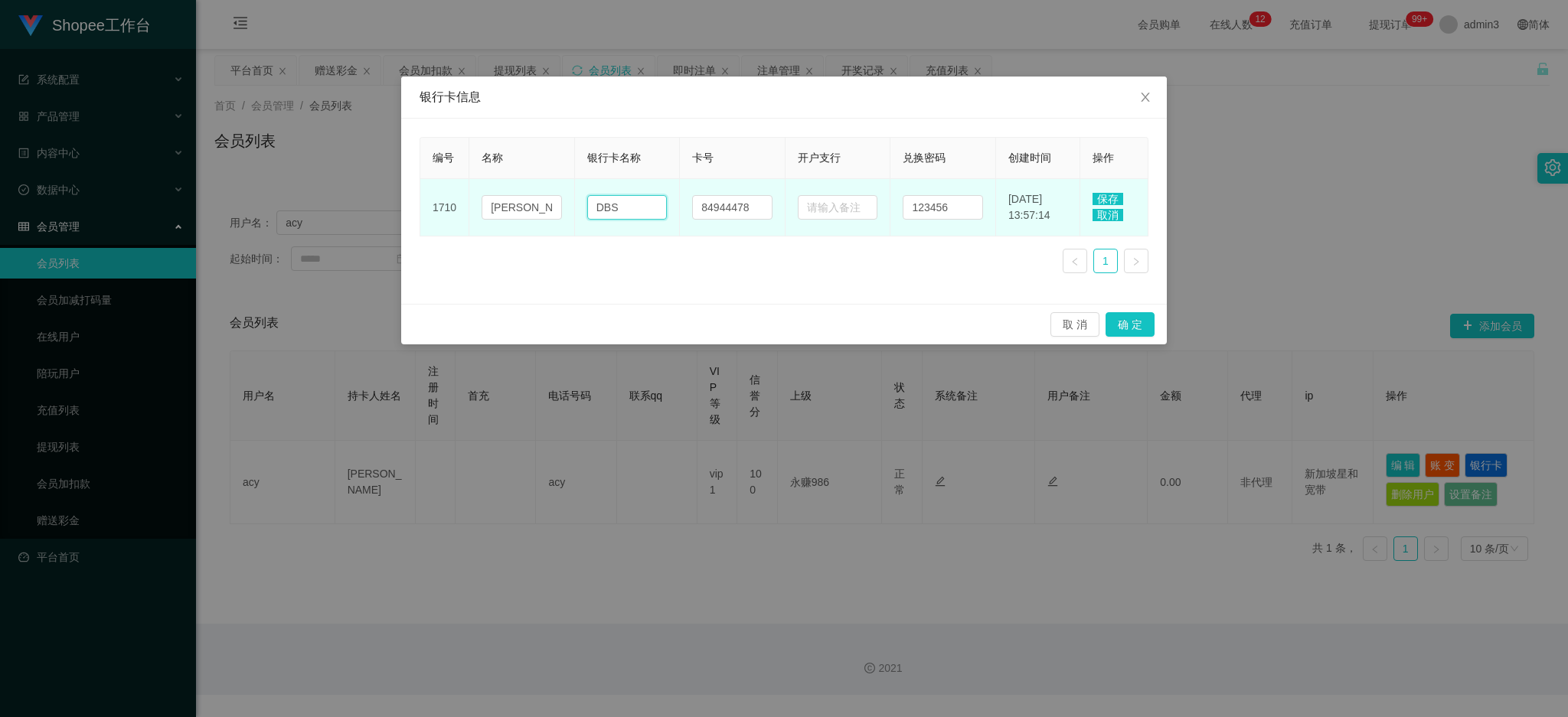
click at [629, 199] on input "DBS" at bounding box center [627, 207] width 80 height 25
paste input "PayNow"
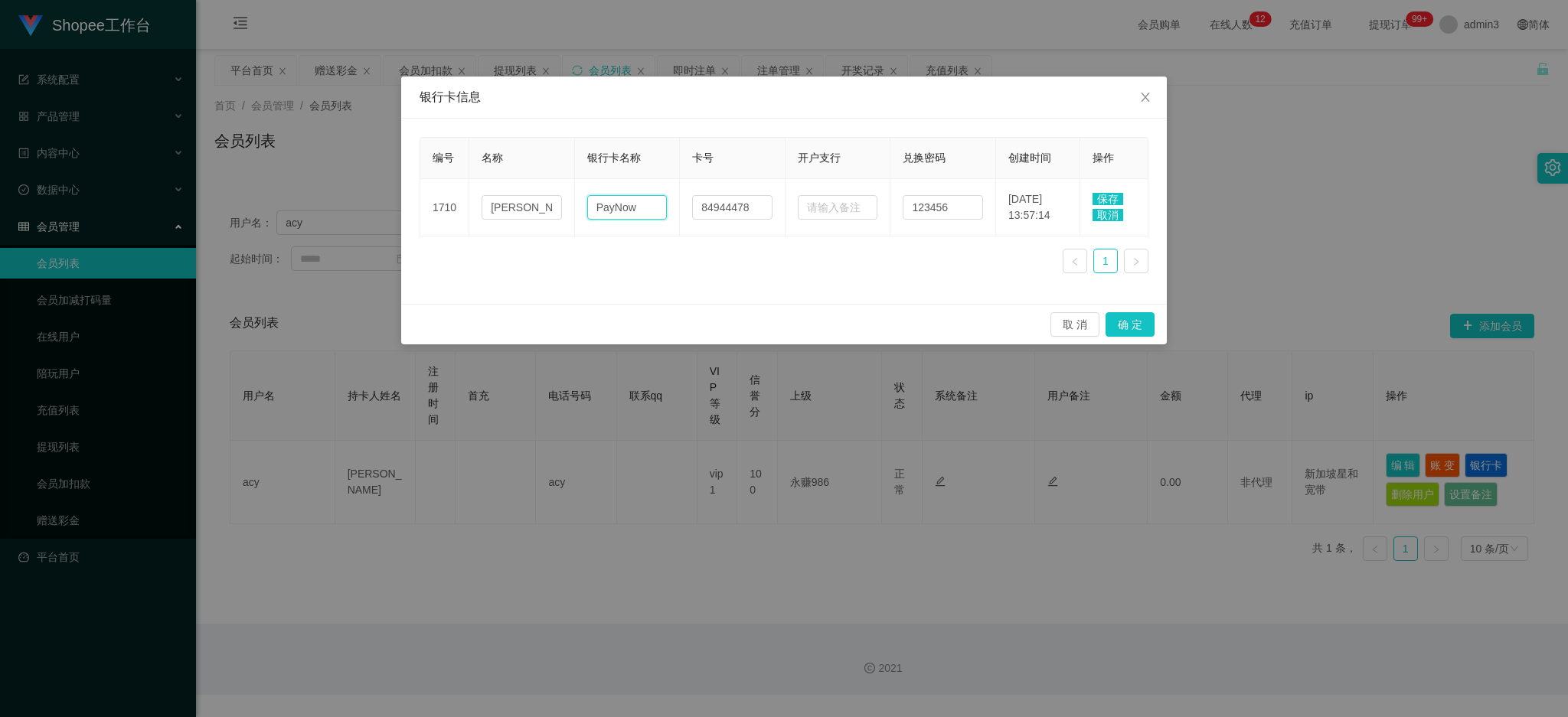
type input "PayNow"
click at [1109, 194] on span "保存" at bounding box center [1108, 199] width 31 height 12
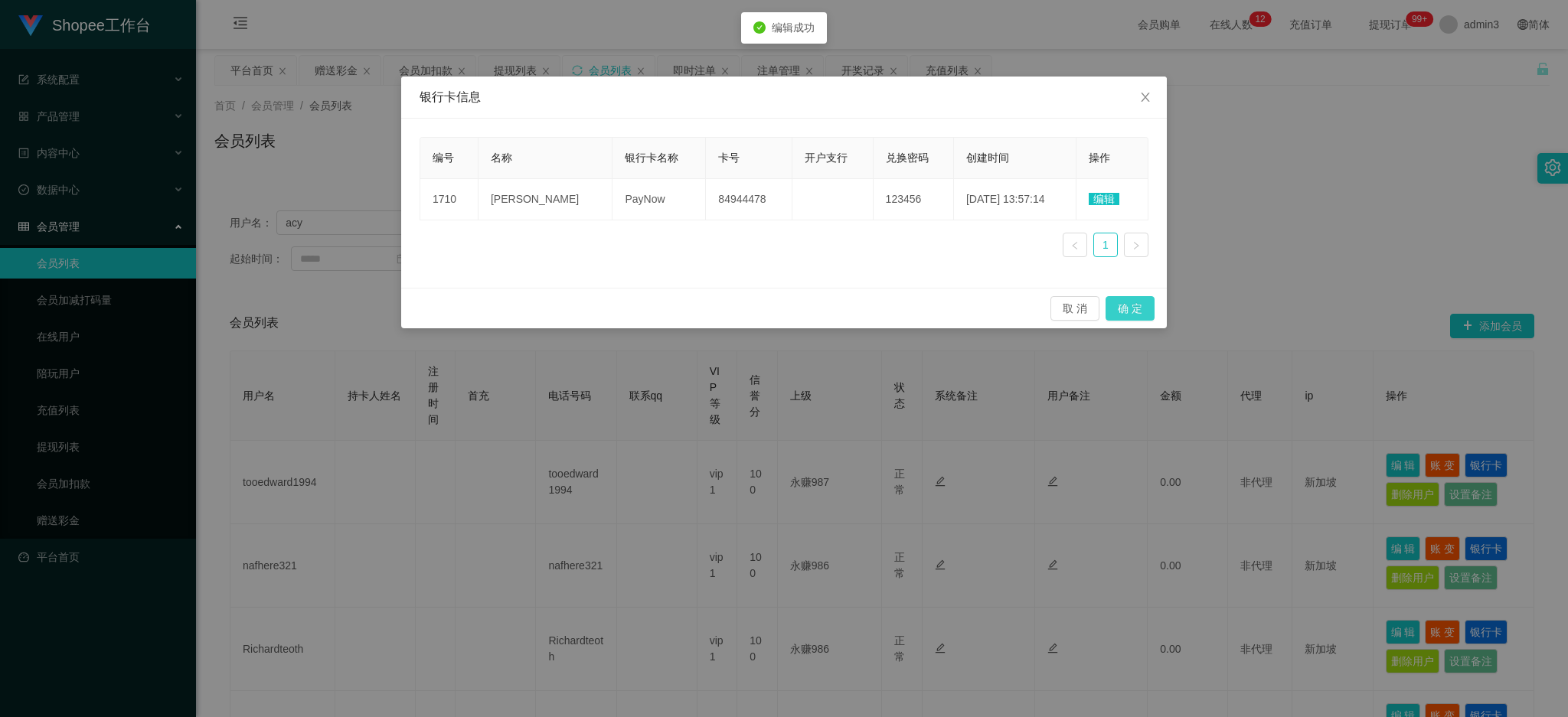
click at [1129, 313] on button "确 定" at bounding box center [1130, 308] width 49 height 25
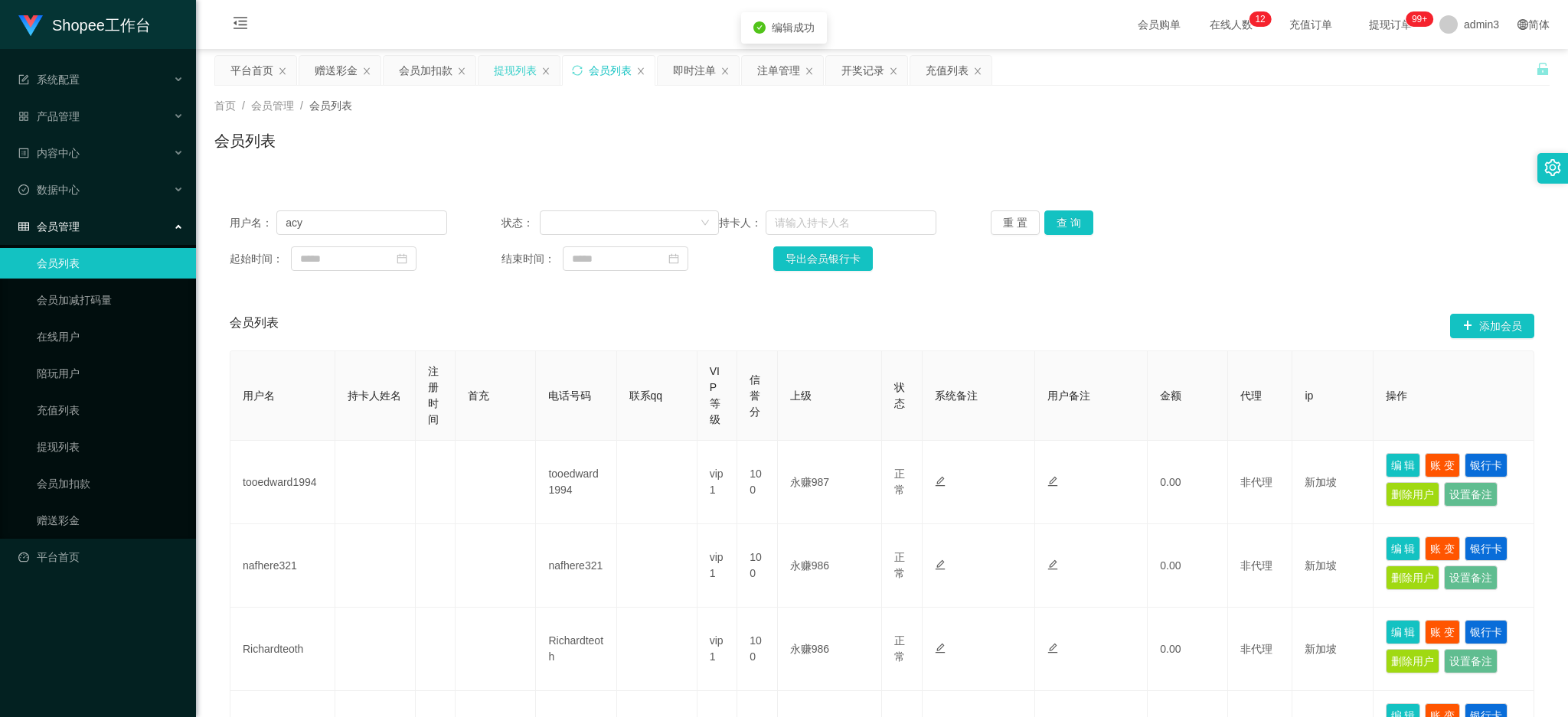
click at [512, 84] on div "提现列表" at bounding box center [515, 70] width 43 height 29
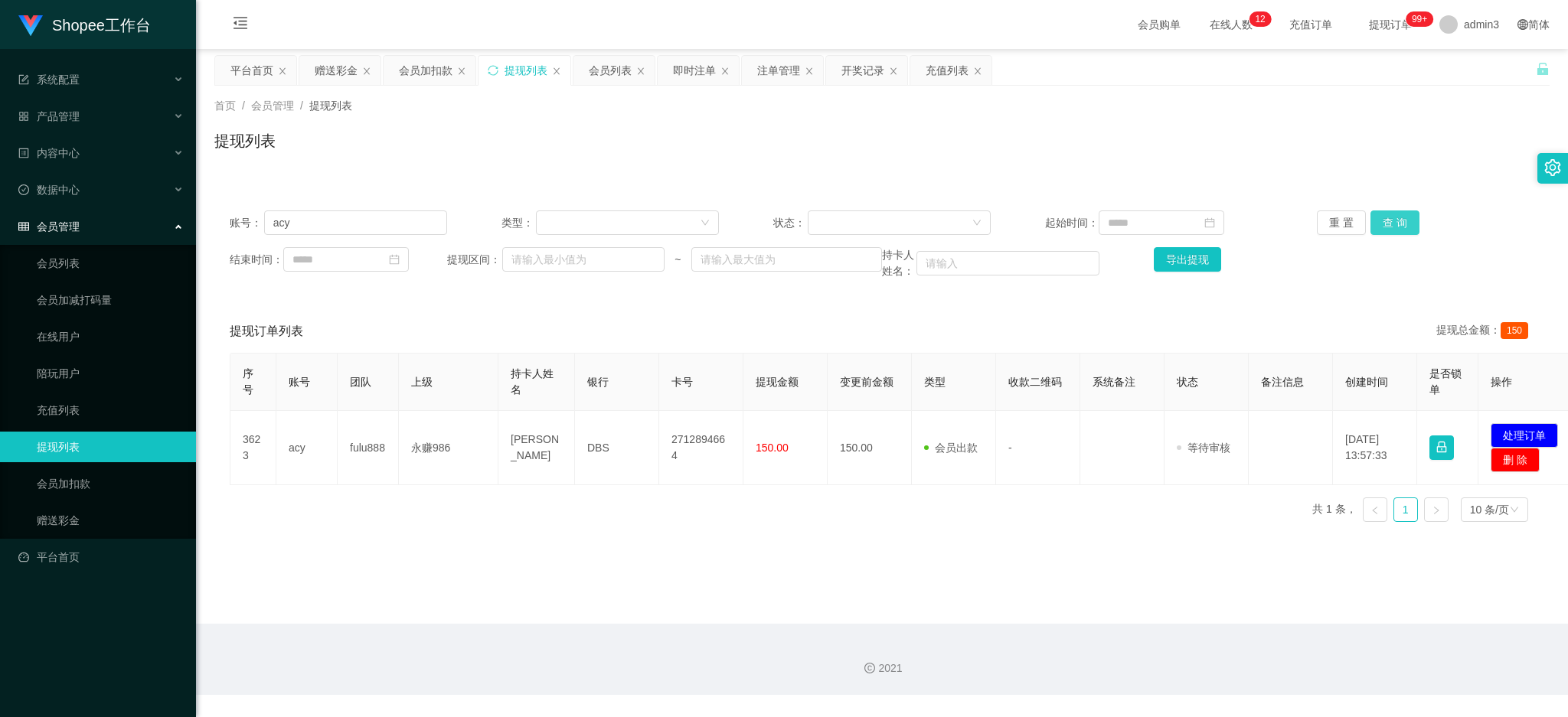
click at [1384, 222] on button "查 询" at bounding box center [1395, 222] width 49 height 25
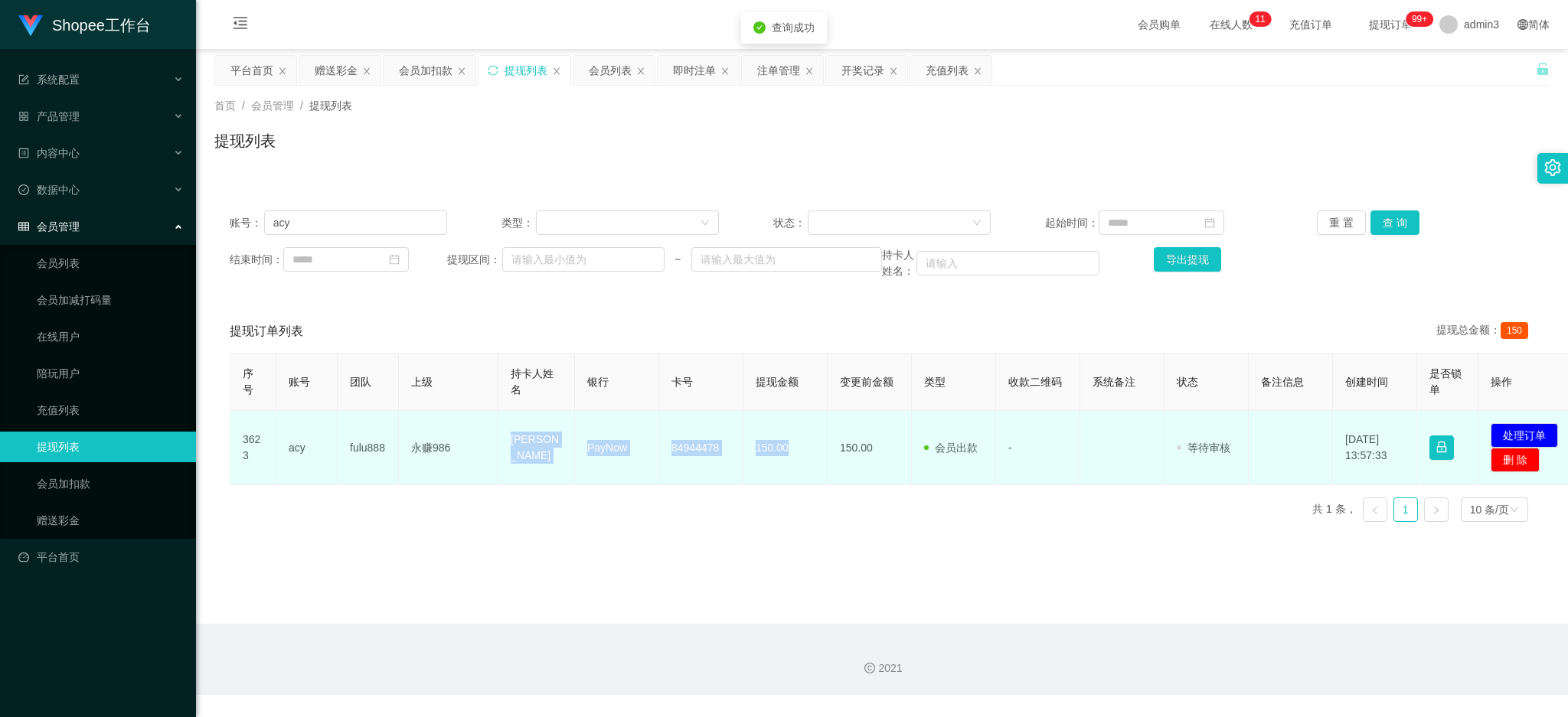
drag, startPoint x: 511, startPoint y: 446, endPoint x: 787, endPoint y: 457, distance: 276.2
click at [787, 457] on tr "3623 acy fulu888 永赚986 XIE YAO PayNow 84944478 150.00 150.00 会员出款 人工取款 - 审核驳回 审…" at bounding box center [905, 447] width 1349 height 74
copy tr "[PERSON_NAME] 84944478 150.00"
click at [1521, 432] on button "处理订单" at bounding box center [1524, 435] width 67 height 25
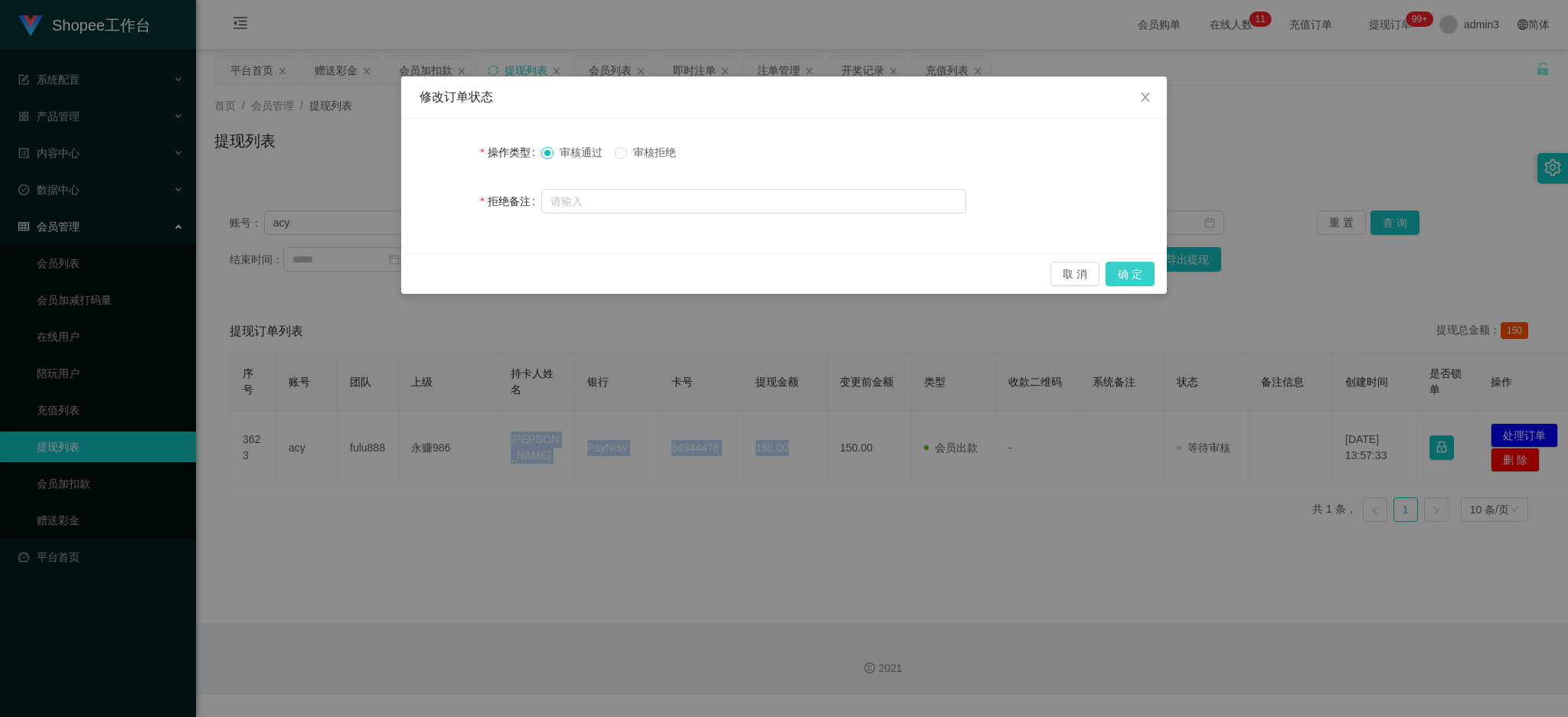
click at [1111, 279] on button "确 定" at bounding box center [1130, 273] width 49 height 25
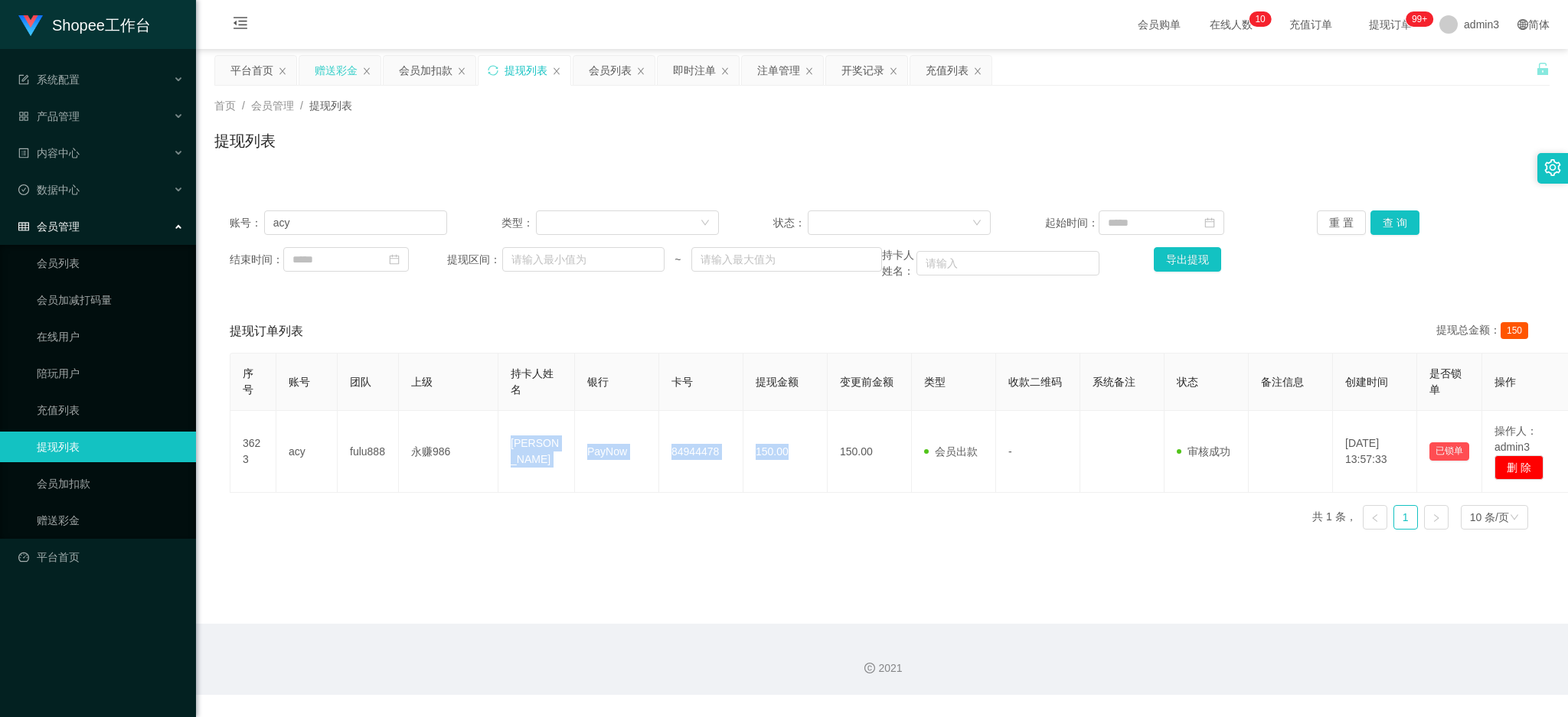
click at [338, 70] on div "赠送彩金" at bounding box center [335, 70] width 43 height 29
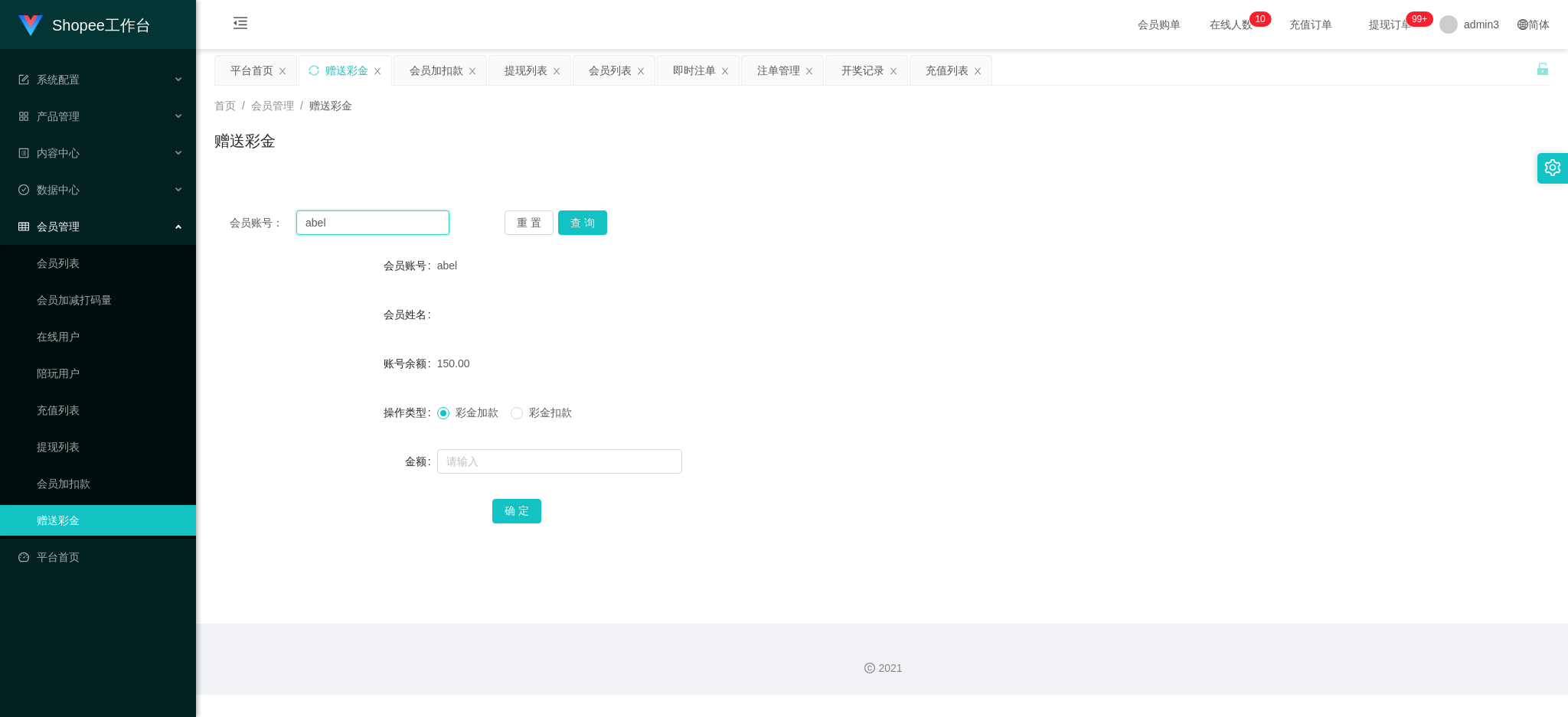
click at [322, 213] on input "abel" at bounding box center [373, 222] width 153 height 25
paste input "nafhere321"
type input "nafhere321"
click at [572, 226] on button "查 询" at bounding box center [582, 222] width 49 height 25
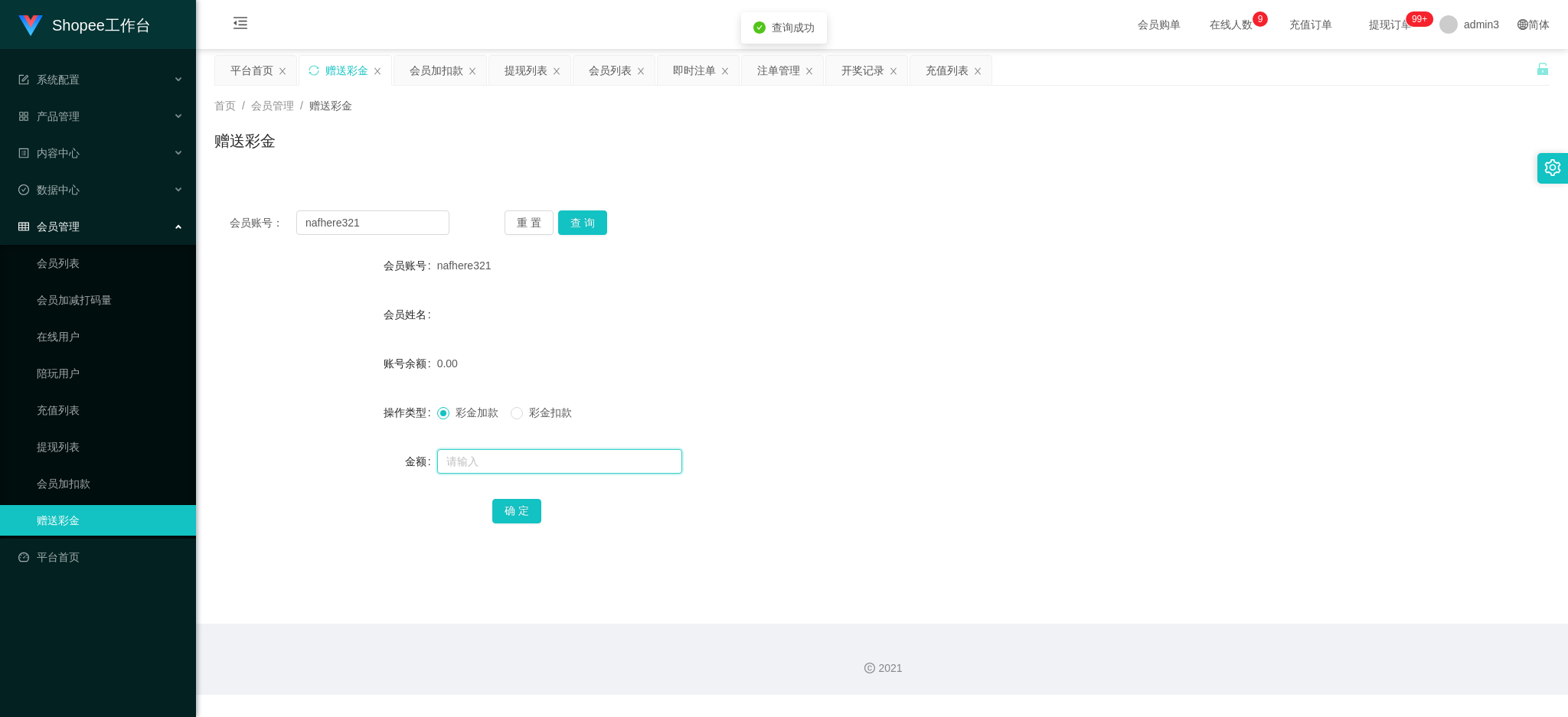
click at [506, 463] on input "text" at bounding box center [559, 461] width 245 height 25
type input "100"
click at [502, 510] on button "确 定" at bounding box center [517, 511] width 49 height 25
click at [375, 237] on div "会员账号： nafhere321 重 置 查 询 会员账号 nafhere321 会员姓名 账号余额 100.00 操作类型 彩金加款 彩金扣款 金额 确 定" at bounding box center [881, 377] width 1335 height 364
click at [375, 225] on input "nafhere321" at bounding box center [373, 222] width 153 height 25
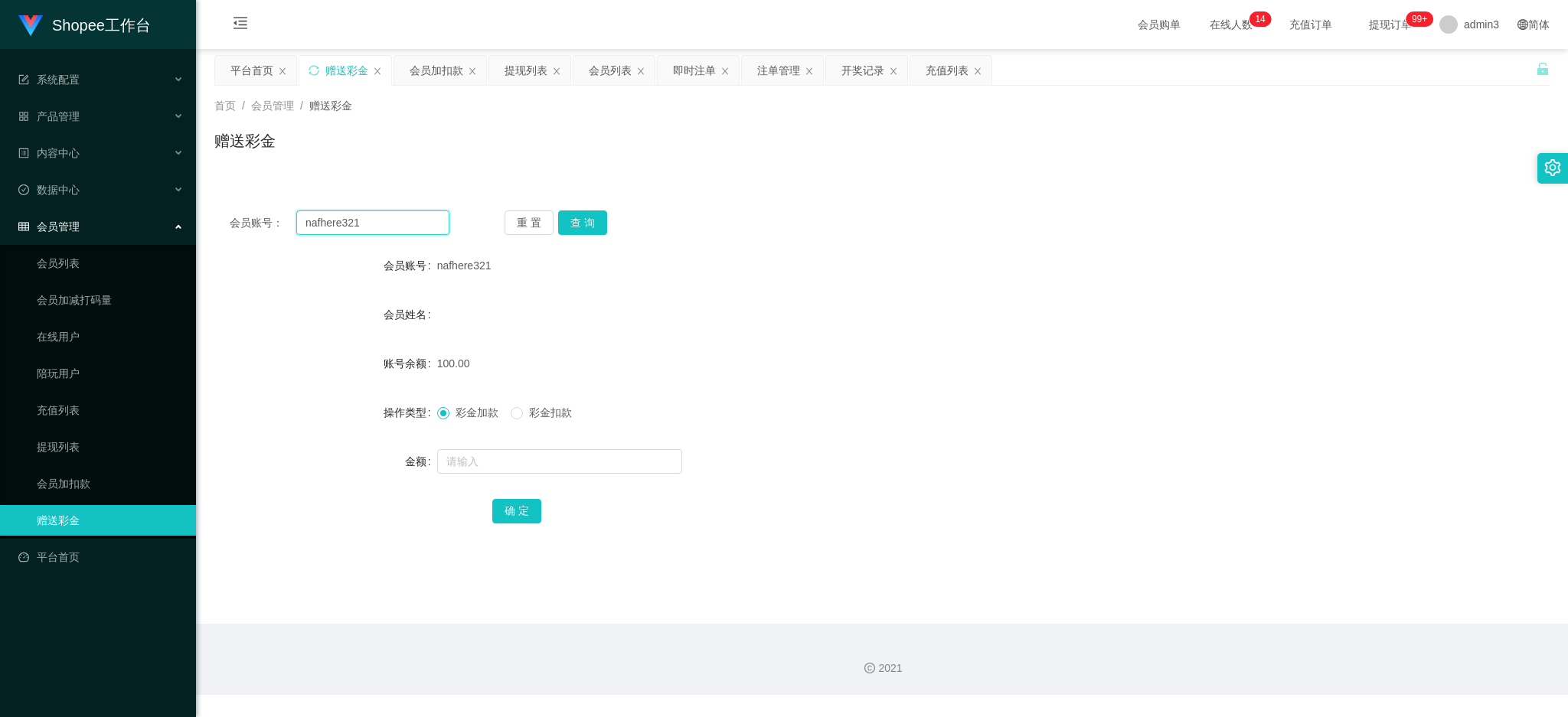
click at [375, 225] on input "nafhere321" at bounding box center [373, 222] width 153 height 25
paste input "tooedward1994"
type input "tooedward1994"
click at [586, 224] on button "查 询" at bounding box center [582, 222] width 49 height 25
click at [542, 453] on input "text" at bounding box center [559, 461] width 245 height 25
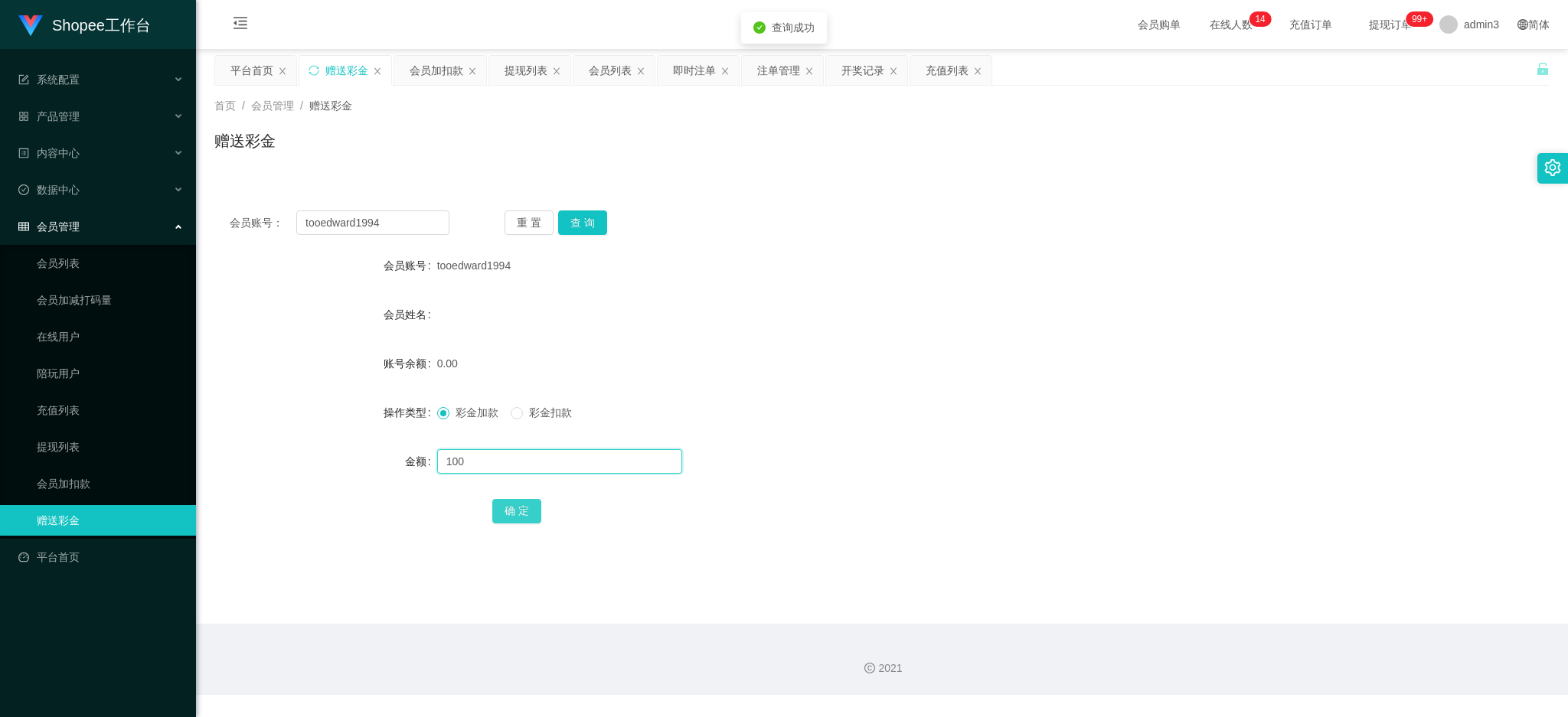
type input "100"
click at [505, 514] on button "确 定" at bounding box center [517, 511] width 49 height 25
click at [518, 68] on div "提现列表" at bounding box center [526, 70] width 43 height 29
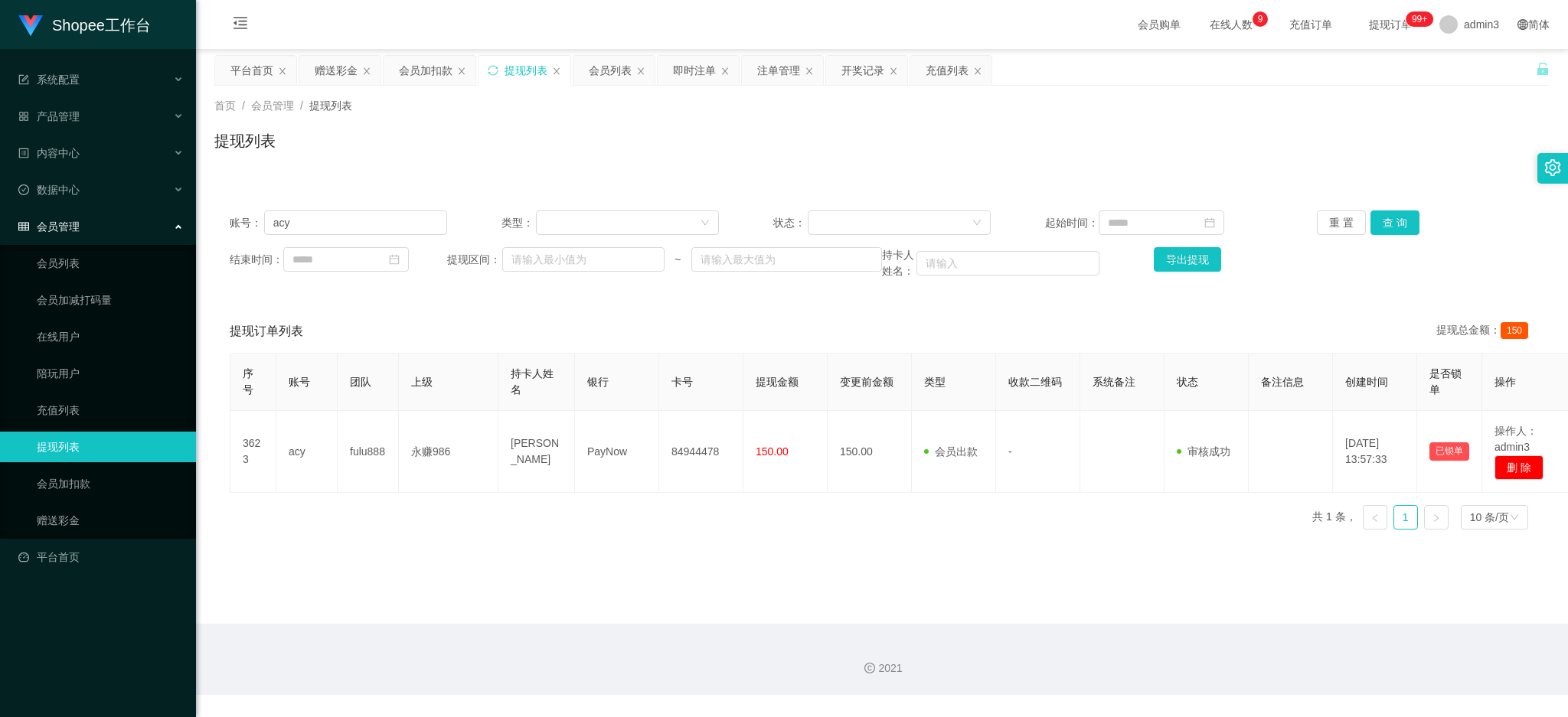
click at [316, 237] on div "账号： acy 类型： 状态： 起始时间： 重 置 查 询 结束时间： 提现区间： ~ 持卡人姓名： 导出提现" at bounding box center [881, 244] width 1335 height 99
click at [317, 216] on input "acy" at bounding box center [355, 222] width 183 height 25
type input "v"
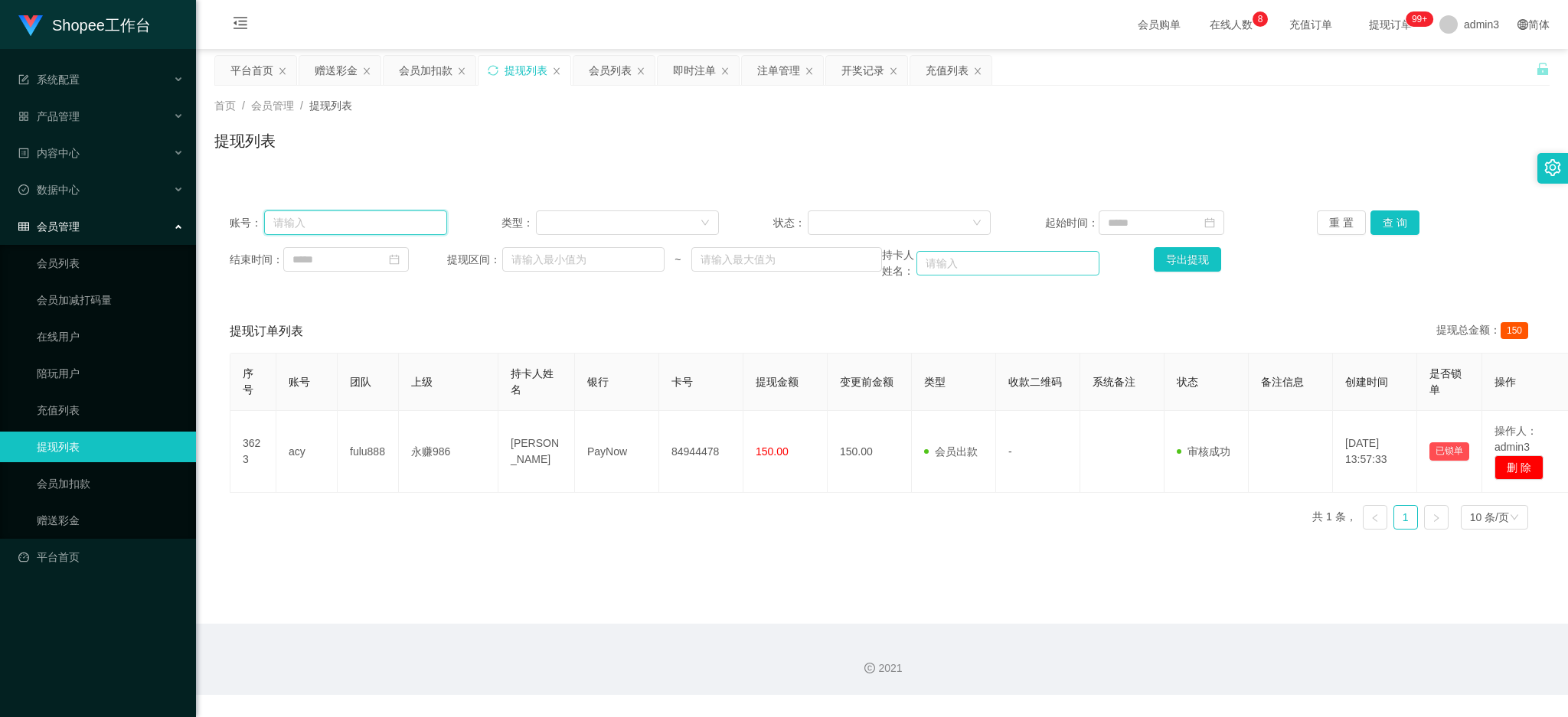
paste input "Weng5194"
click at [1397, 217] on button "查 询" at bounding box center [1395, 222] width 49 height 25
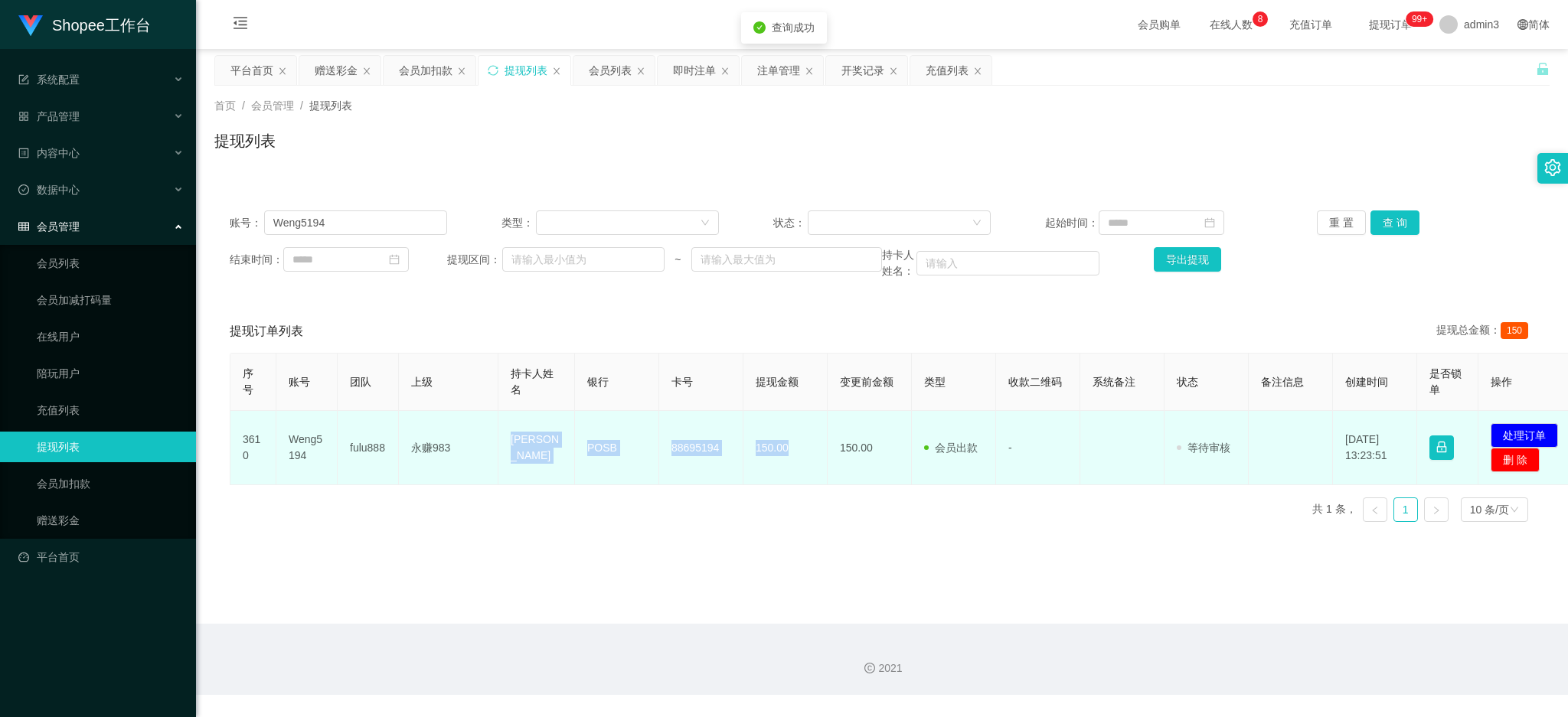
drag, startPoint x: 506, startPoint y: 440, endPoint x: 798, endPoint y: 479, distance: 294.6
click at [798, 479] on tr "3610 Weng5194 fulu888 永赚983 [PERSON_NAME] weng POSB 88695194 150.00 150.00 会员出款…" at bounding box center [905, 447] width 1349 height 74
copy tr "[PERSON_NAME] weng POSB 88695194 150.00"
click at [1516, 432] on button "处理订单" at bounding box center [1524, 435] width 67 height 25
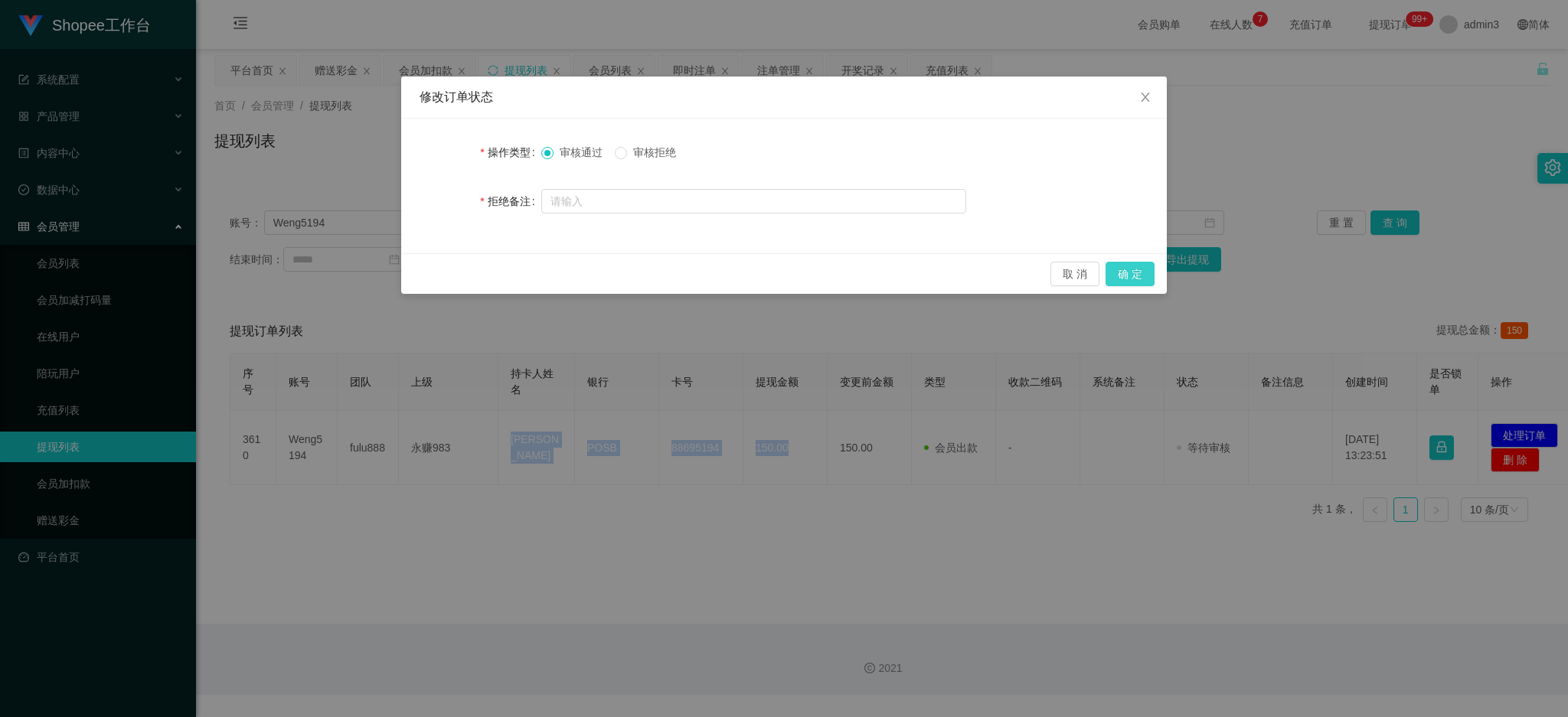
click at [1133, 276] on button "确 定" at bounding box center [1130, 273] width 49 height 25
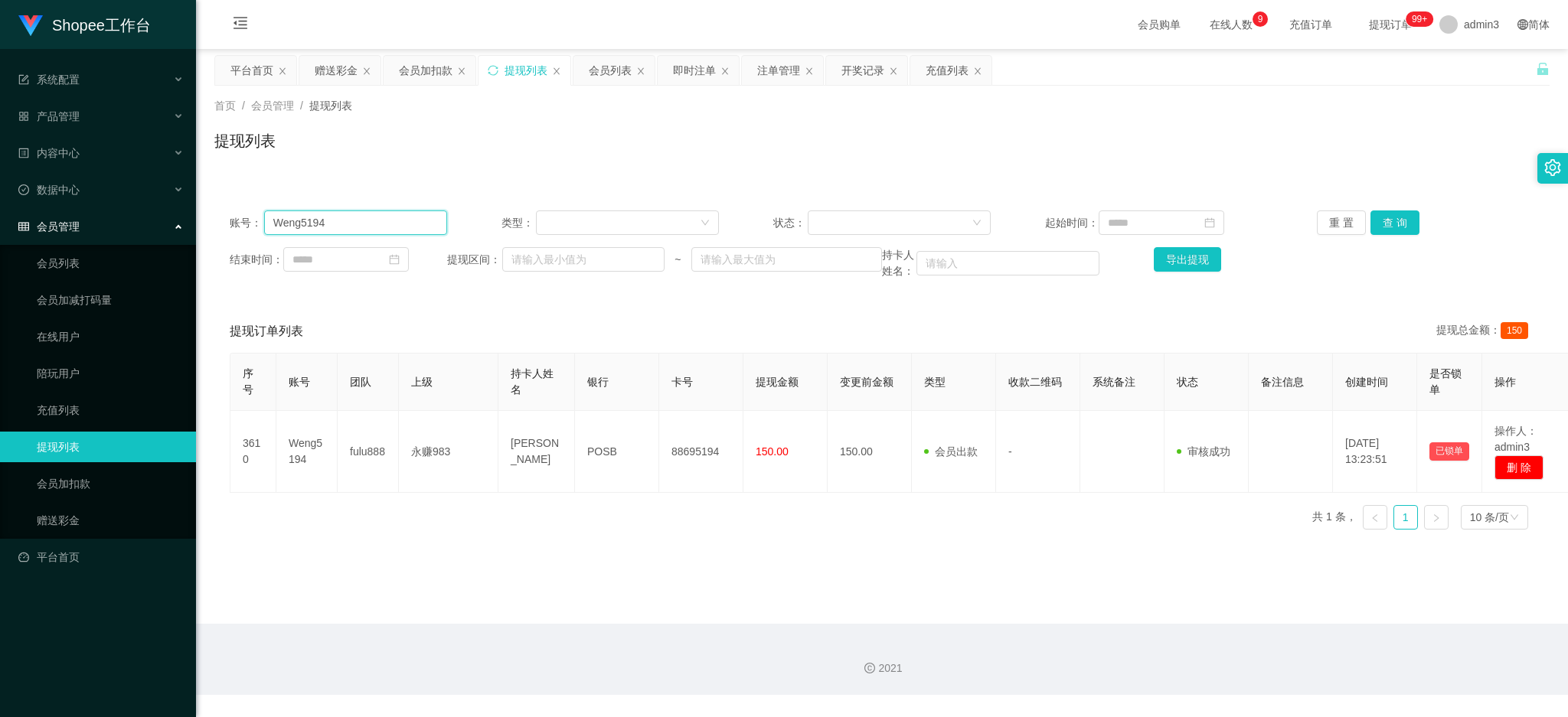
click at [308, 218] on input "Weng5194" at bounding box center [355, 222] width 183 height 25
paste input "abel"
click at [1380, 222] on button "查 询" at bounding box center [1395, 222] width 49 height 25
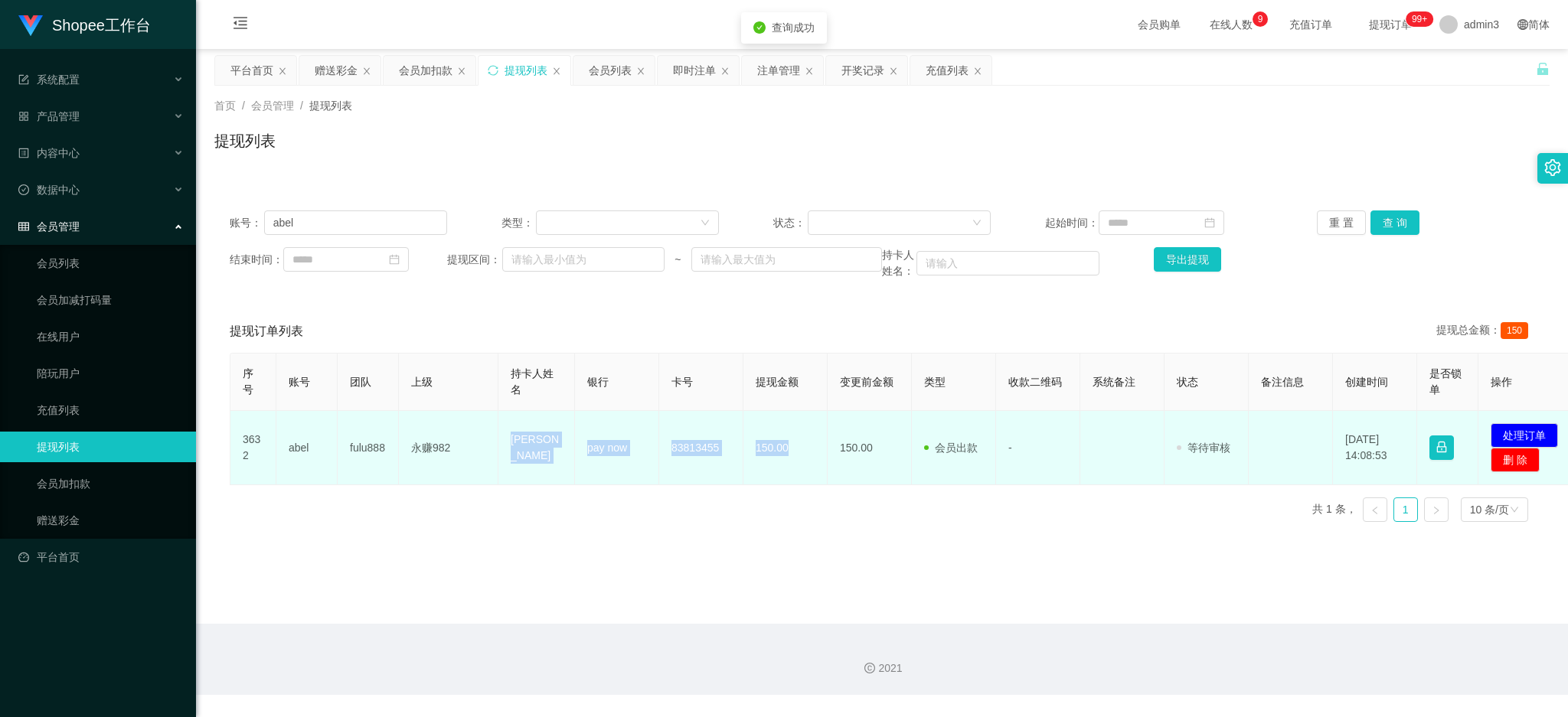
drag, startPoint x: 507, startPoint y: 452, endPoint x: 804, endPoint y: 462, distance: 297.2
click at [804, 462] on tr "3632 [PERSON_NAME] fulu888 永赚982 HU BIN pay now 83813455 150.00 150.00 会员出款 人工取…" at bounding box center [905, 447] width 1349 height 74
copy tr "[PERSON_NAME] pay now 83813455 150.00"
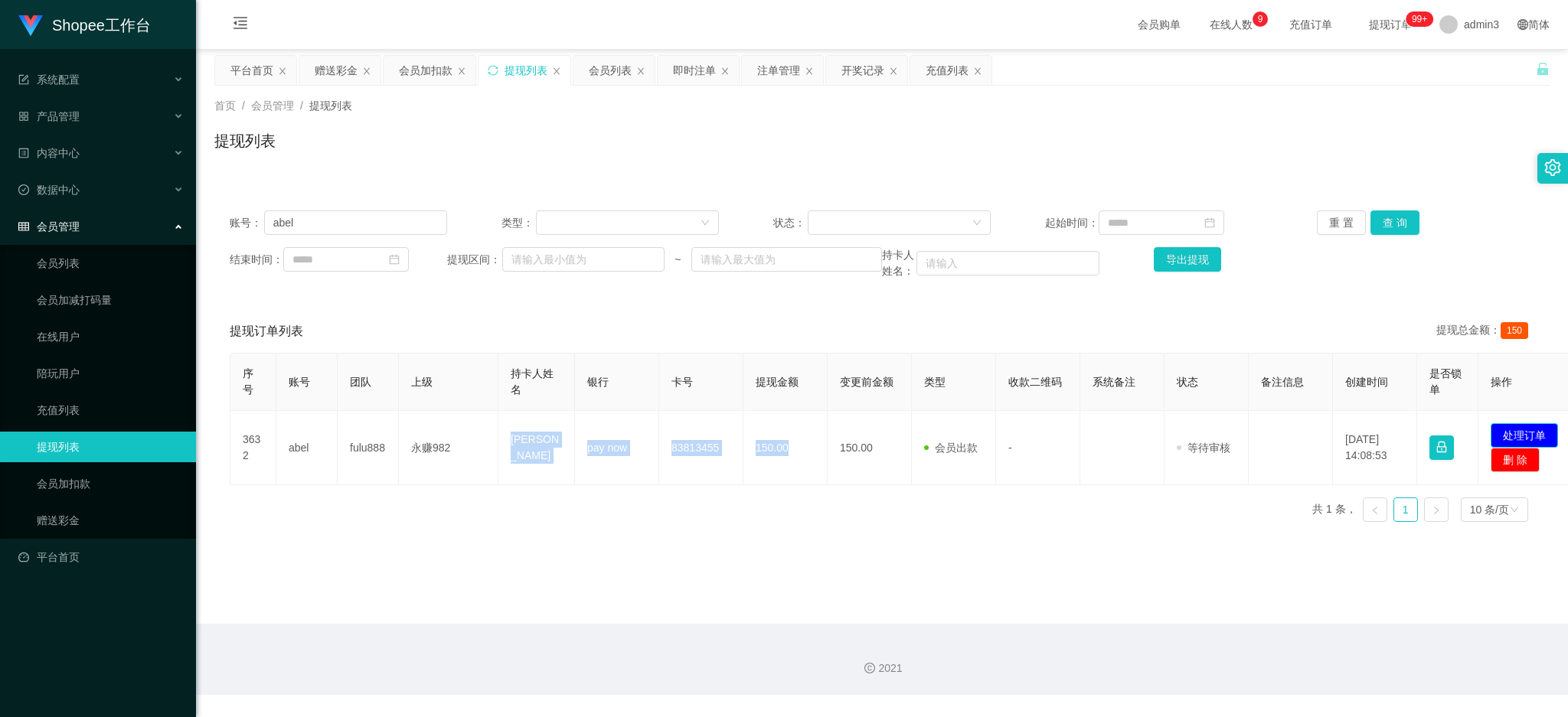
drag, startPoint x: 1530, startPoint y: 428, endPoint x: 981, endPoint y: 327, distance: 558.2
click at [1530, 428] on button "处理订单" at bounding box center [1524, 435] width 67 height 25
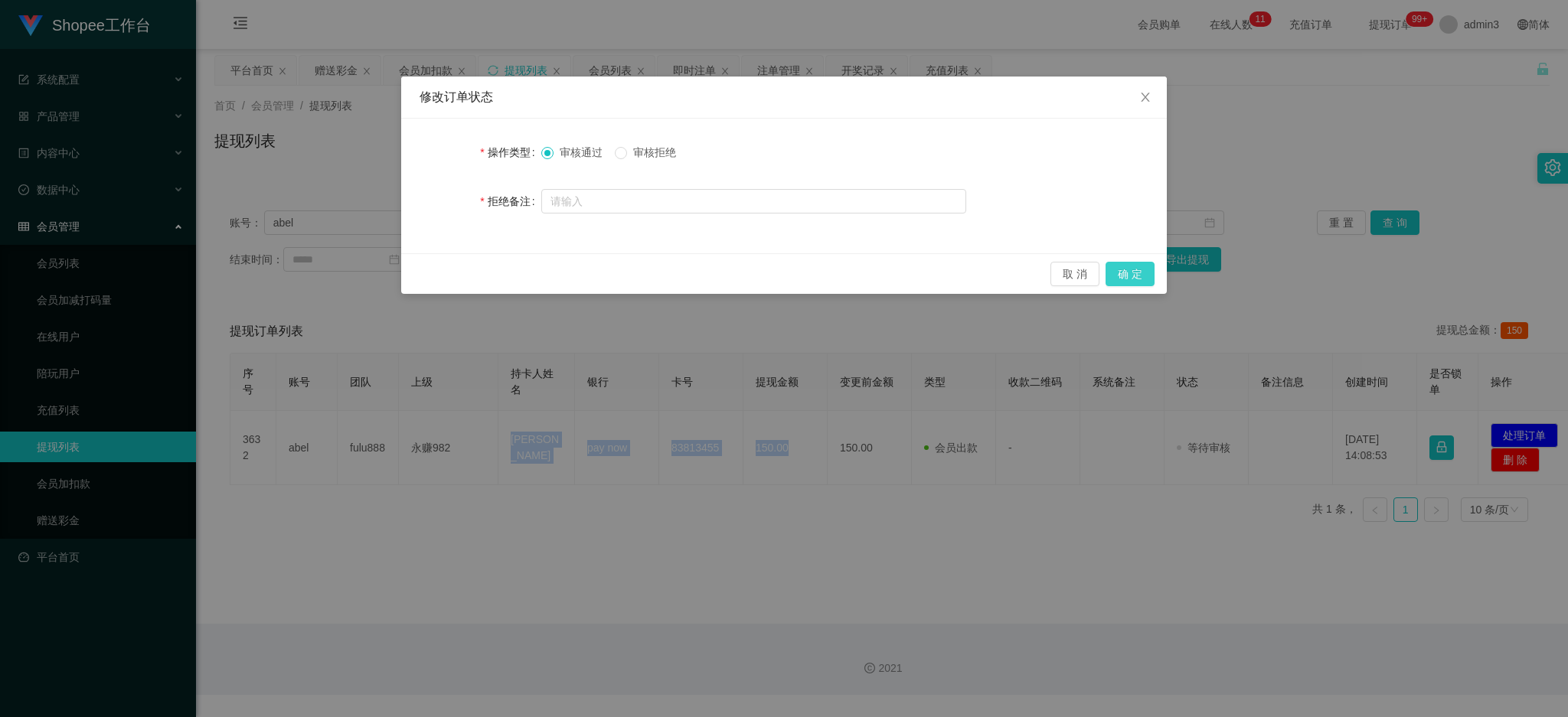
click at [1142, 266] on button "确 定" at bounding box center [1130, 273] width 49 height 25
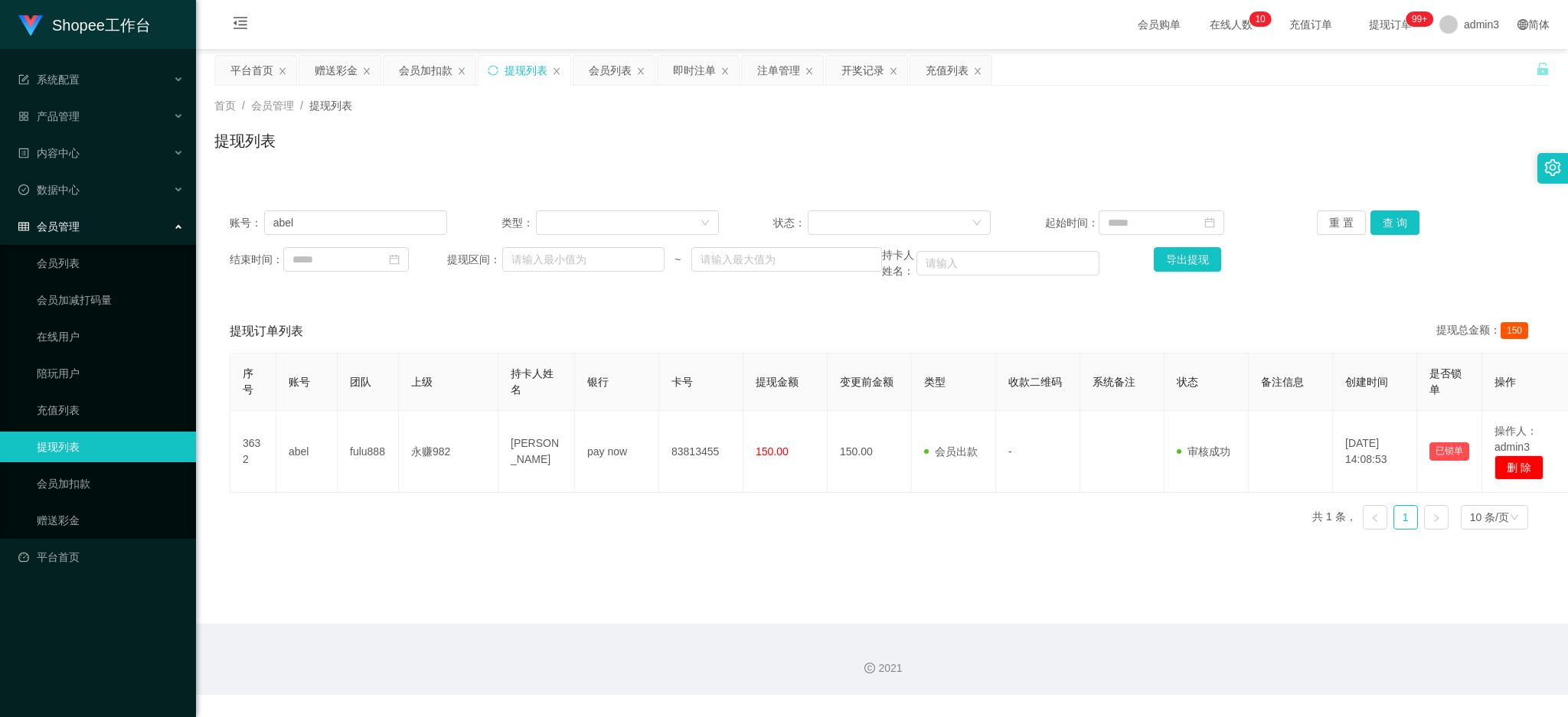
click at [748, 513] on div "序号 账号 团队 上级 持卡人姓名 银行 卡号 提现金额 变更前金额 类型 收款二维码 系统备注 状态 备注信息 创建时间 是否锁单 操作 3632 [PER…" at bounding box center [882, 447] width 1305 height 189
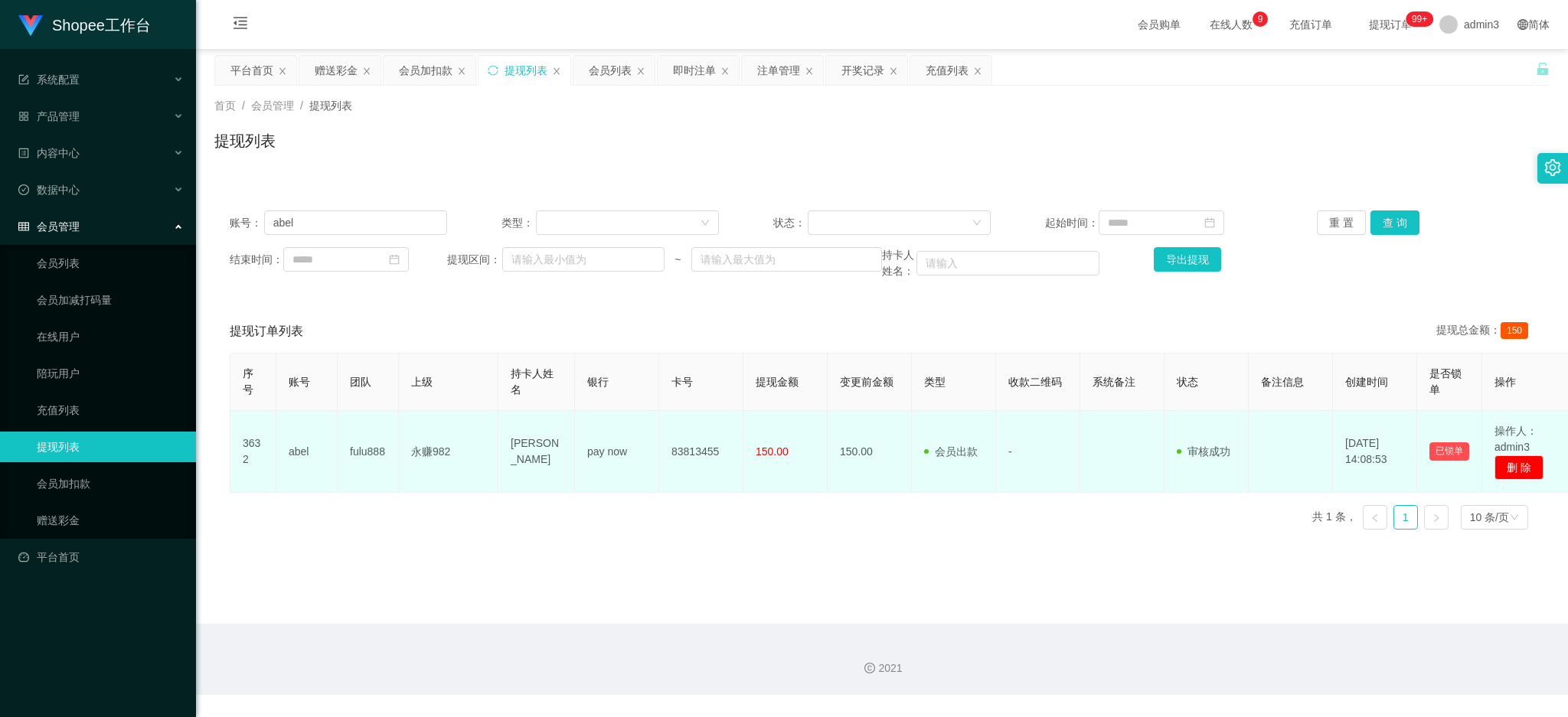
drag, startPoint x: 385, startPoint y: 544, endPoint x: 420, endPoint y: 432, distance: 117.3
click at [385, 544] on main "关闭左侧 关闭右侧 关闭其它 刷新页面 平台首页 赠送彩金 会员加扣款 提现列表 会员列表 即时注单 注单管理 开奖记录 充值列表 首页 / 会员管理 / 提…" at bounding box center [881, 336] width 1371 height 575
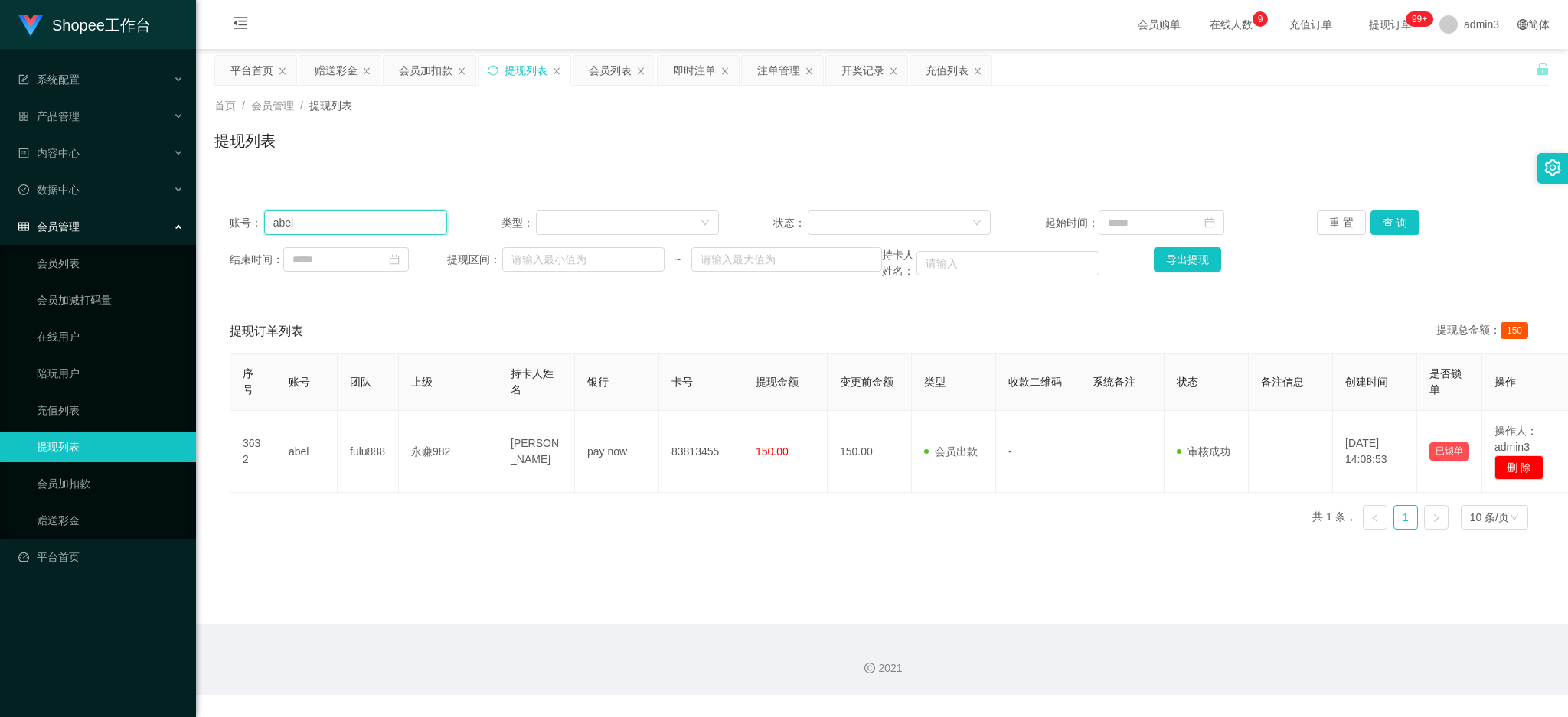
click at [360, 211] on input "abel" at bounding box center [355, 222] width 183 height 25
paste input "Sebas0997"
type input "Sebas0997"
click at [1394, 221] on button "查 询" at bounding box center [1395, 222] width 49 height 25
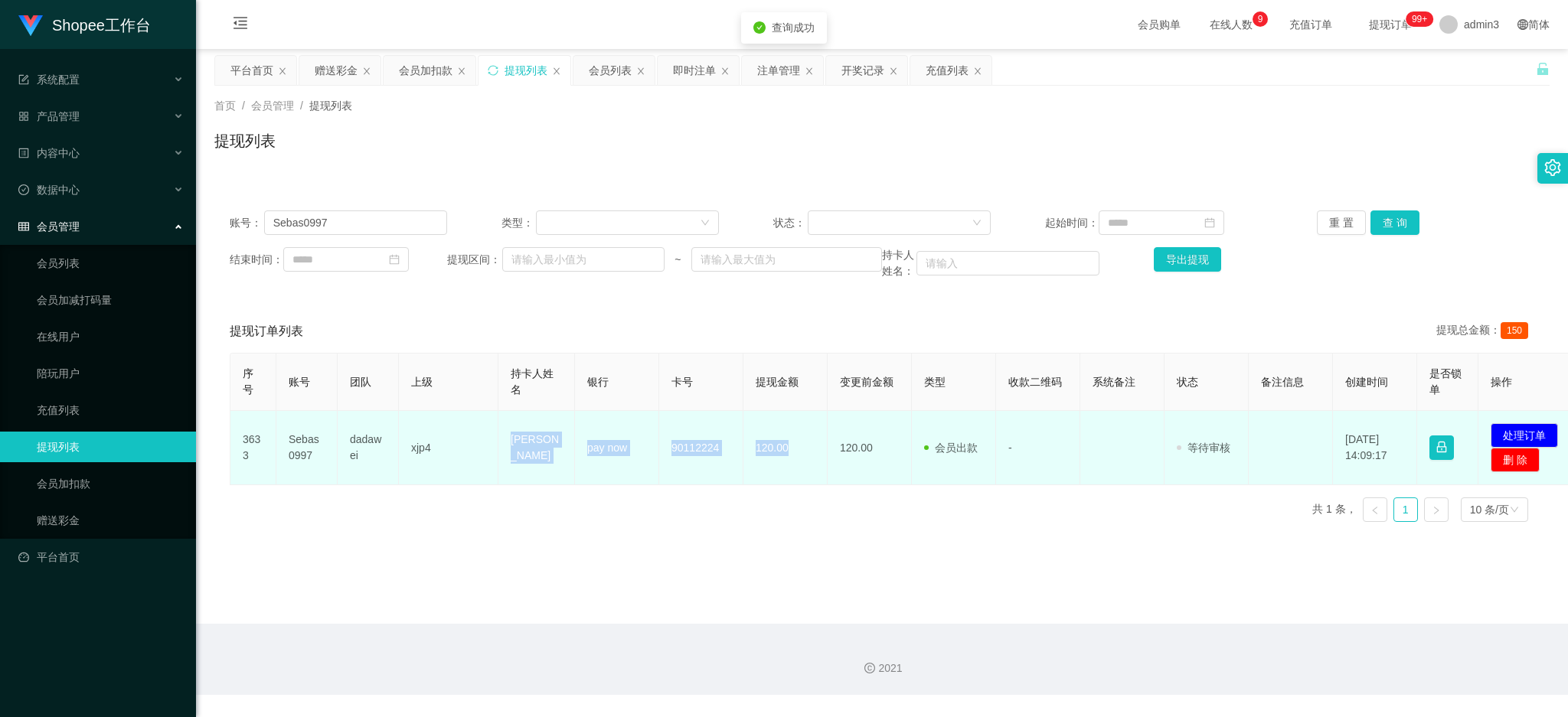
drag, startPoint x: 503, startPoint y: 435, endPoint x: 792, endPoint y: 481, distance: 292.6
click at [792, 481] on tr "3633 Sebas0997 dadawei xjp4 [PERSON_NAME] pay now 90112224 120.00 120.00 会员出款 人…" at bounding box center [905, 447] width 1349 height 74
copy tr "[PERSON_NAME] pay now 90112224 120.00"
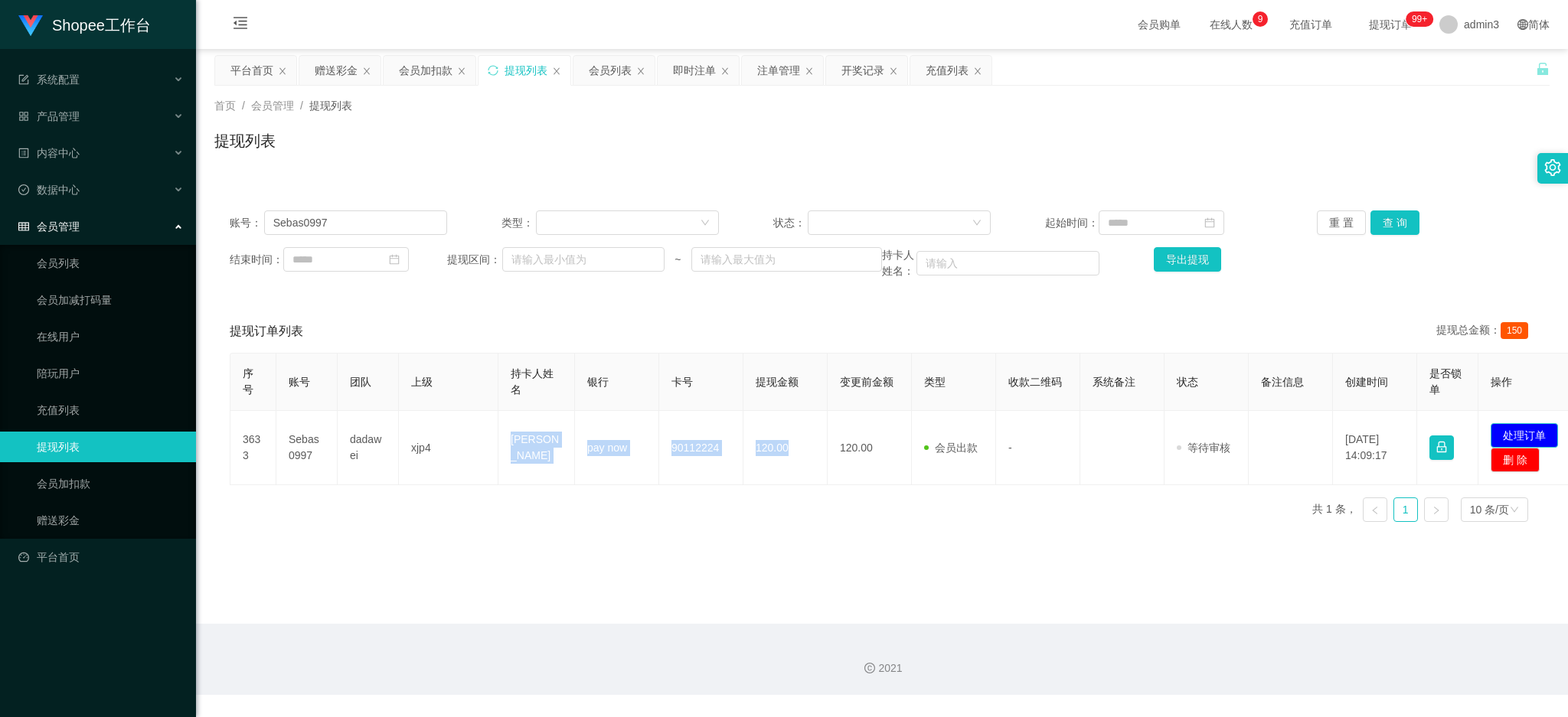
drag, startPoint x: 1524, startPoint y: 428, endPoint x: 1395, endPoint y: 413, distance: 129.9
click at [1524, 428] on button "处理订单" at bounding box center [1524, 435] width 67 height 25
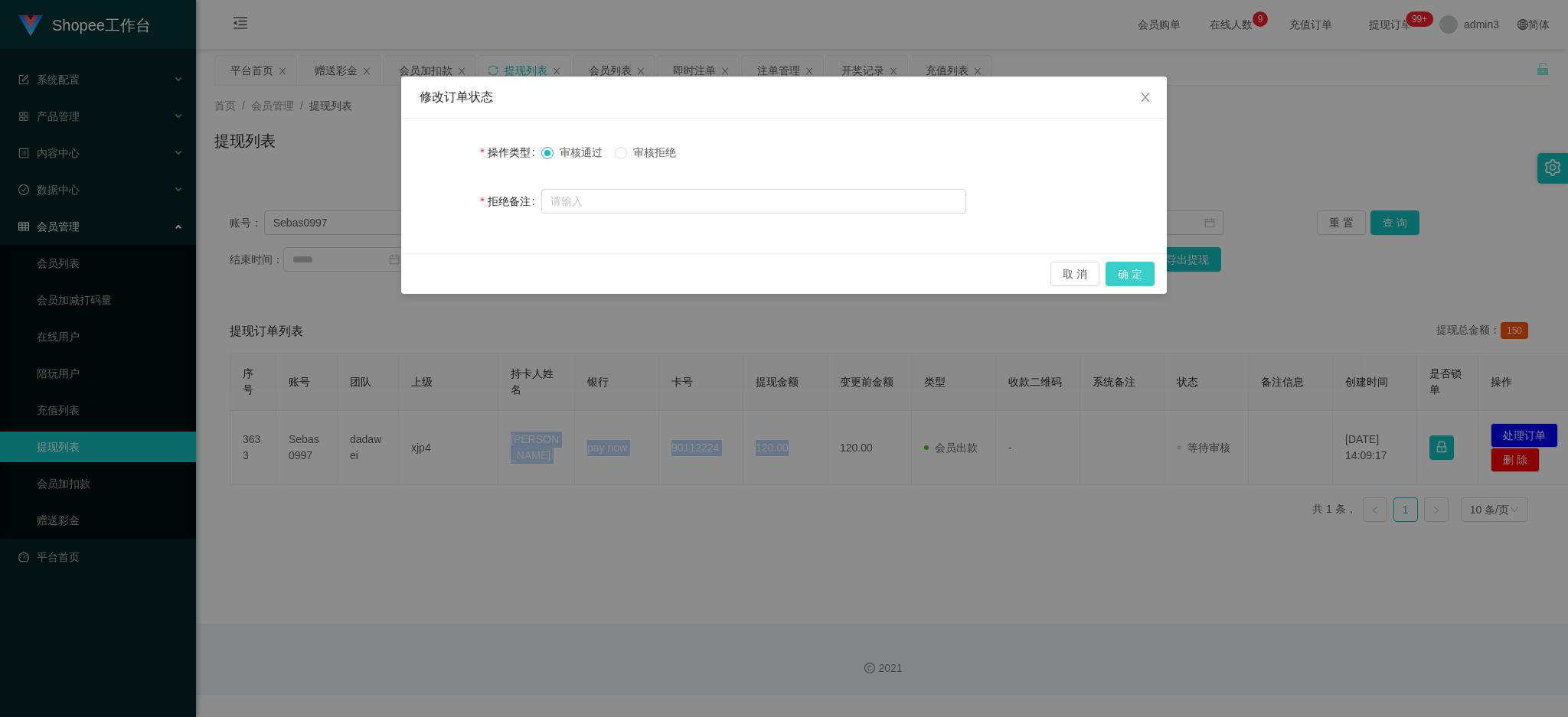
click at [1131, 261] on button "确 定" at bounding box center [1130, 273] width 49 height 25
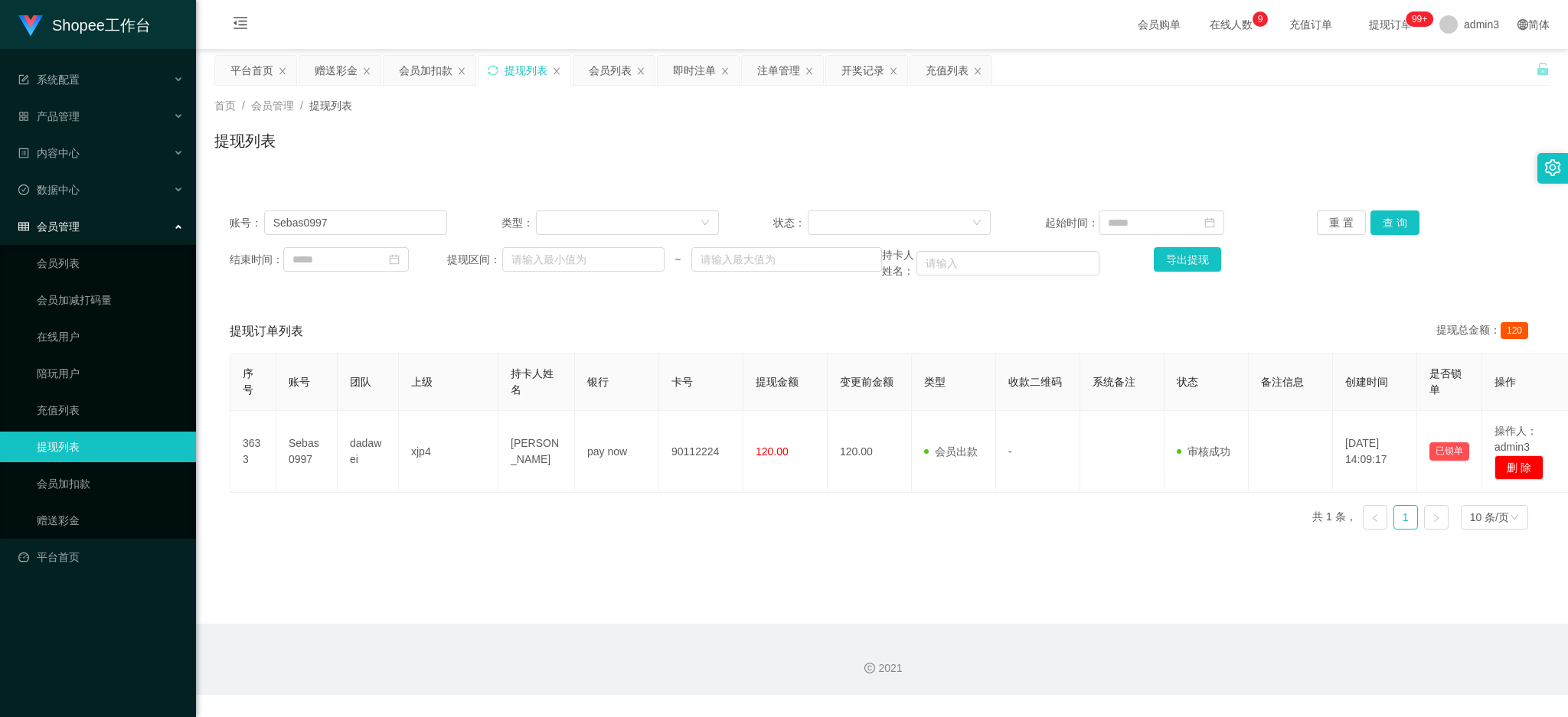
click at [689, 531] on div "序号 账号 团队 上级 持卡人姓名 银行 卡号 提现金额 变更前金额 类型 收款二维码 系统备注 状态 备注信息 创建时间 是否锁单 操作 3633 Seba…" at bounding box center [882, 447] width 1305 height 189
click at [332, 68] on div "赠送彩金" at bounding box center [335, 70] width 43 height 29
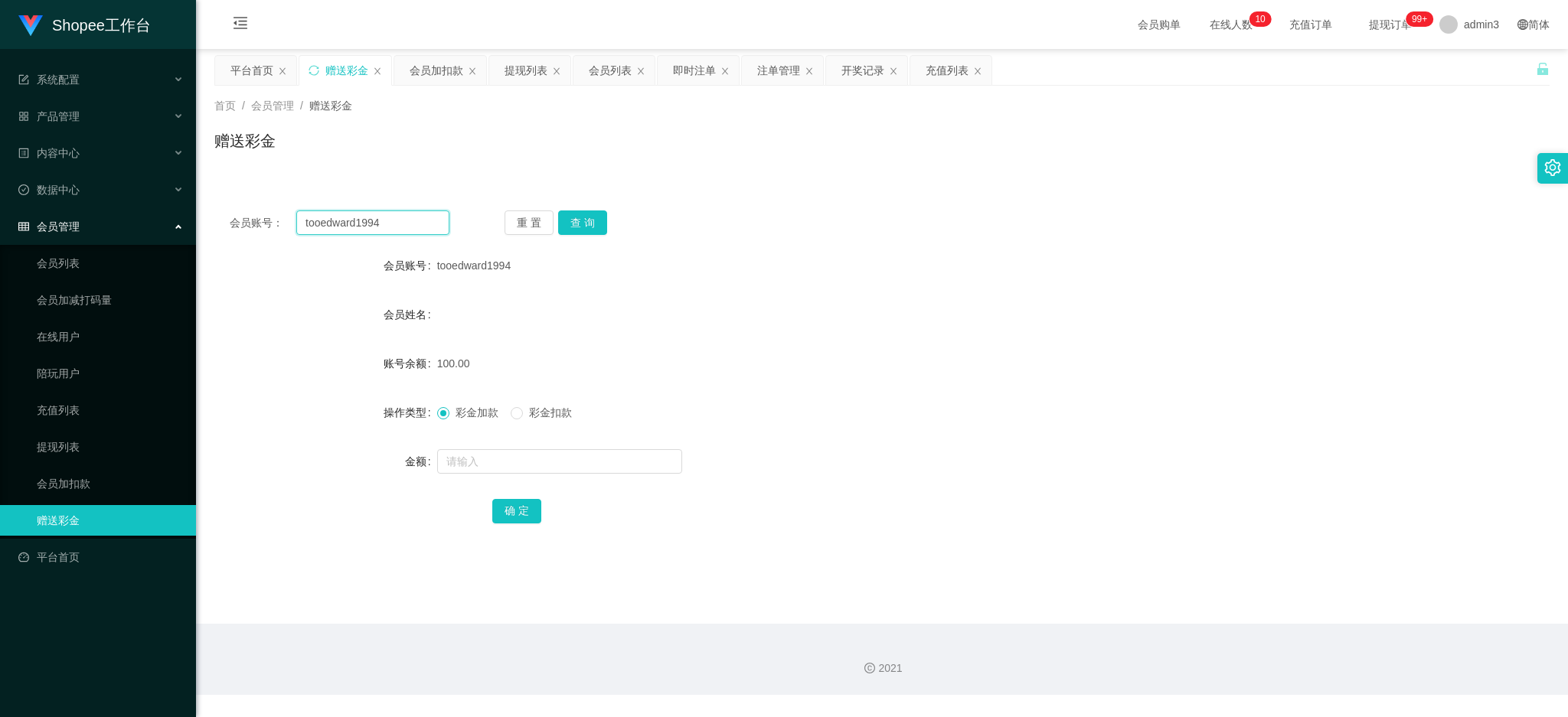
click at [351, 225] on input "tooedward1994" at bounding box center [373, 222] width 153 height 25
paste input "chenxiang0228"
type input "chenxiang0228"
click at [565, 220] on button "查 询" at bounding box center [582, 222] width 49 height 25
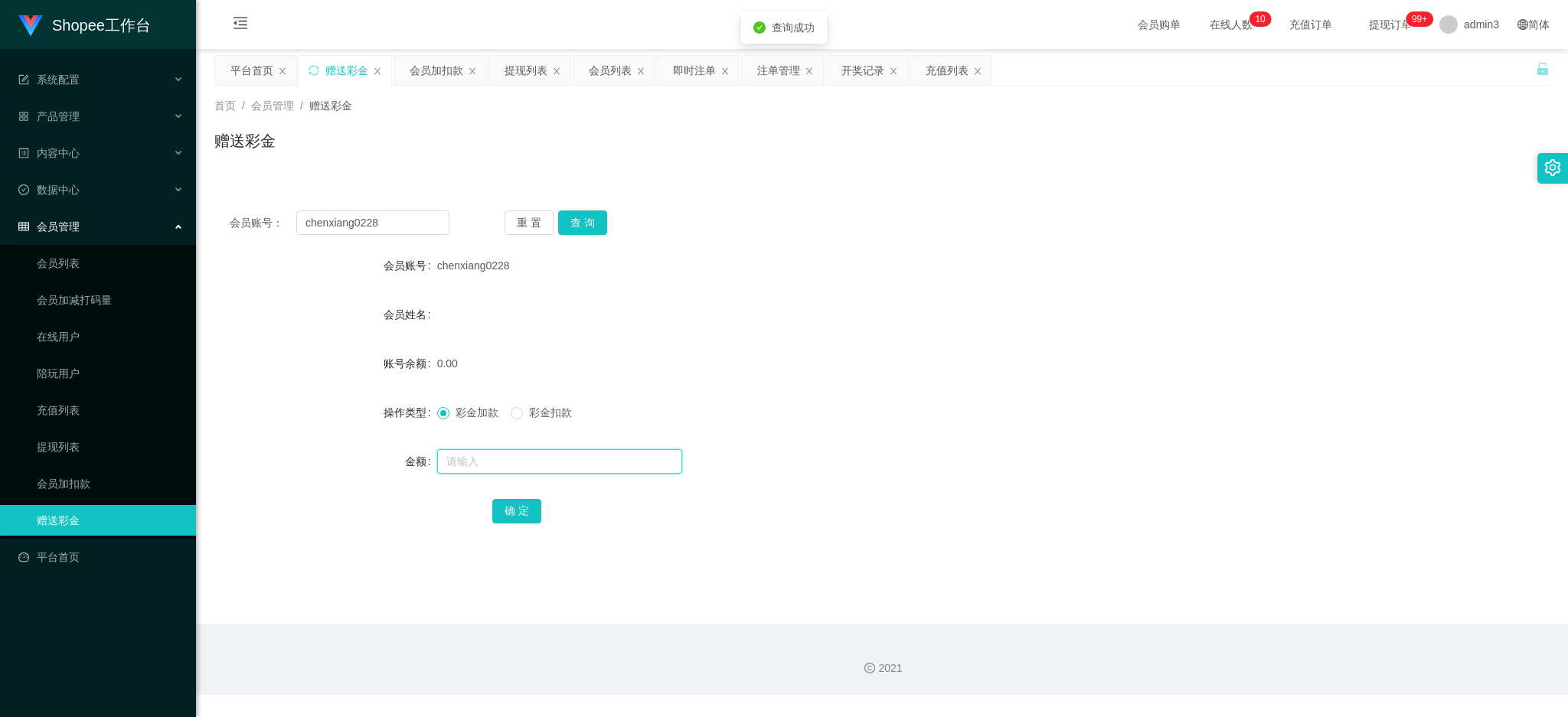
click at [515, 455] on input "text" at bounding box center [559, 461] width 245 height 25
type input "100"
click at [520, 505] on button "确 定" at bounding box center [517, 511] width 49 height 25
click at [424, 65] on div "会员加扣款" at bounding box center [436, 70] width 54 height 29
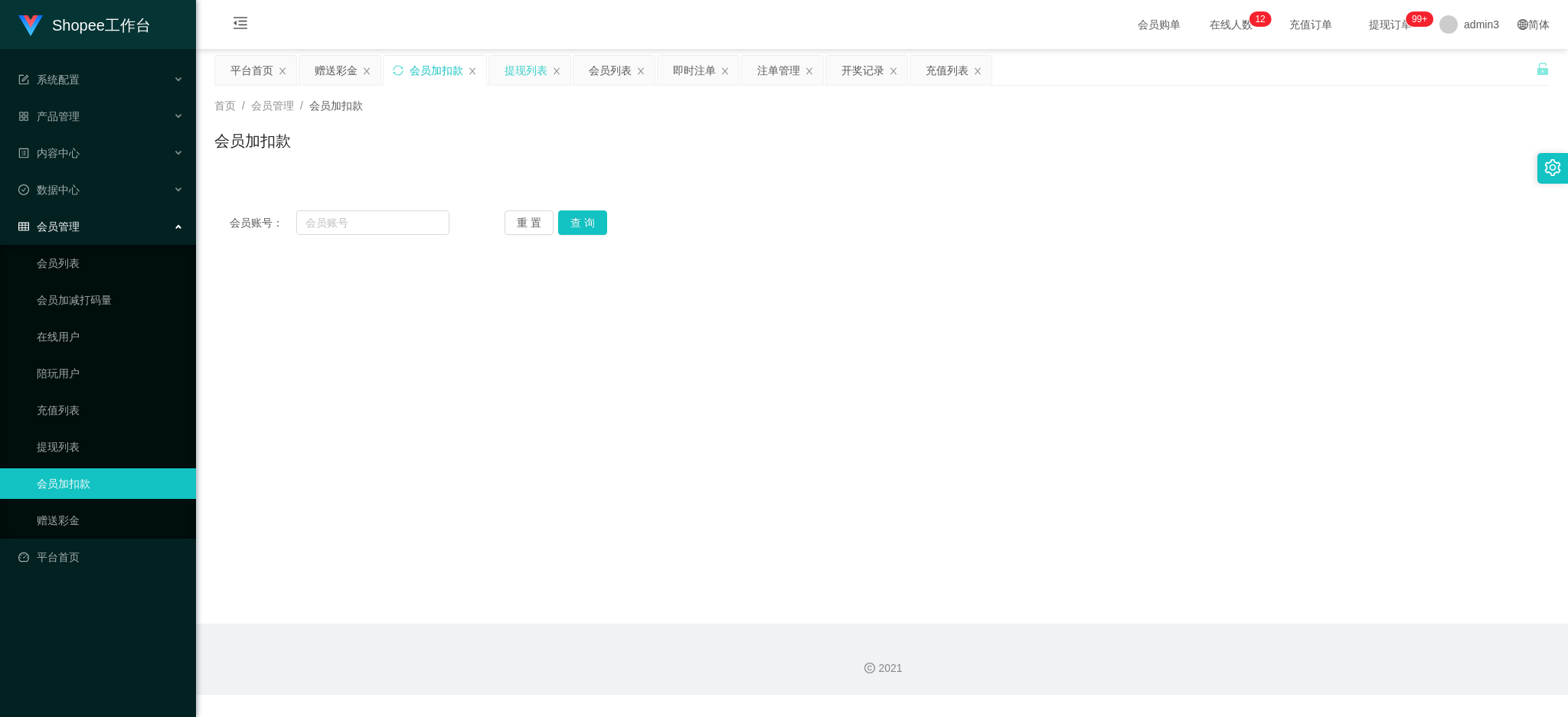
click at [518, 67] on div "提现列表" at bounding box center [526, 70] width 43 height 29
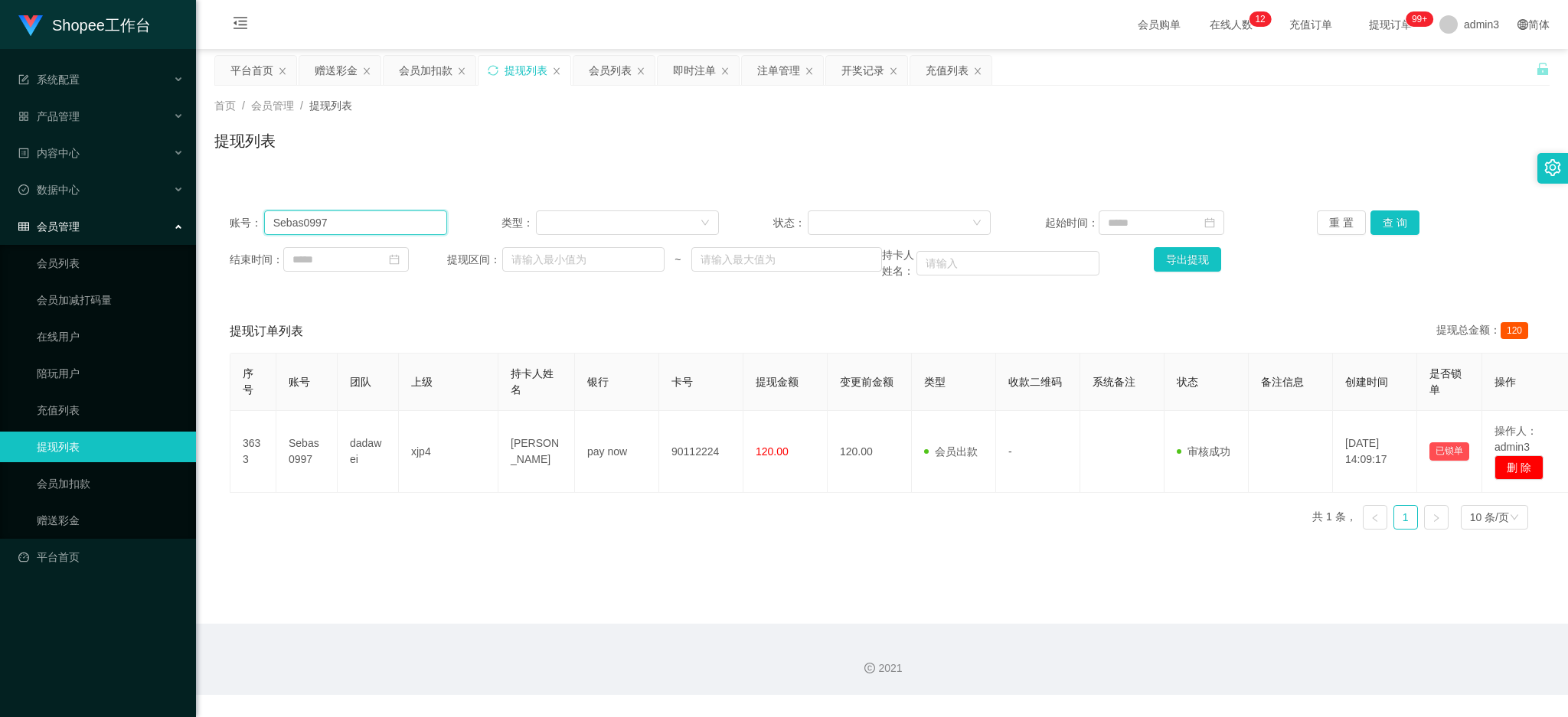
click at [373, 221] on input "Sebas0997" at bounding box center [355, 222] width 183 height 25
paste input "Gan"
drag, startPoint x: 1378, startPoint y: 227, endPoint x: 1358, endPoint y: 230, distance: 20.2
click at [1378, 227] on button "查 询" at bounding box center [1395, 222] width 49 height 25
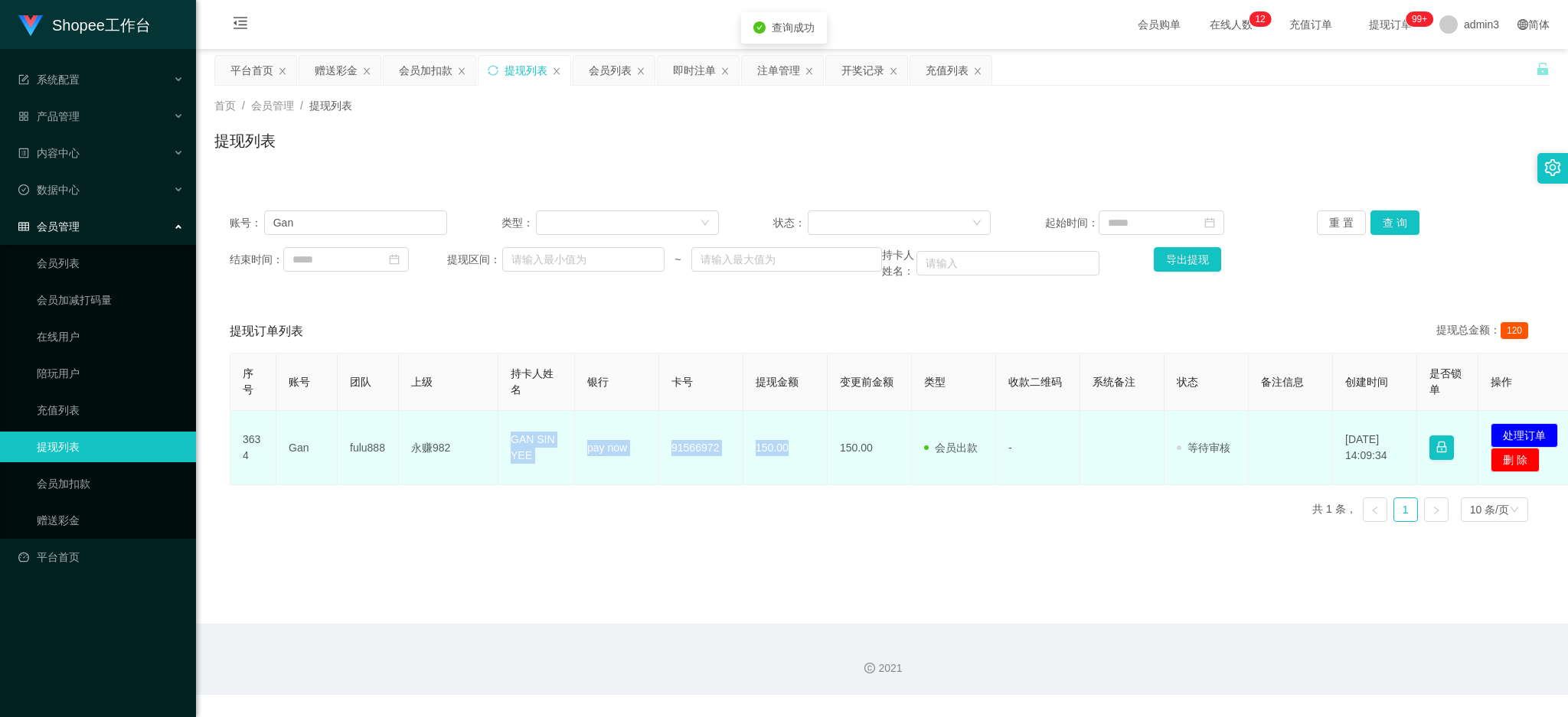
drag, startPoint x: 508, startPoint y: 439, endPoint x: 797, endPoint y: 460, distance: 289.8
click at [797, 460] on tr "3634 Gan fulu888 永赚982 GAN SIN YEE pay now 91566972 150.00 150.00 会员出款 人工取款 - 审…" at bounding box center [905, 447] width 1349 height 74
copy tr "GAN SIN YEE pay now 91566972 150.00"
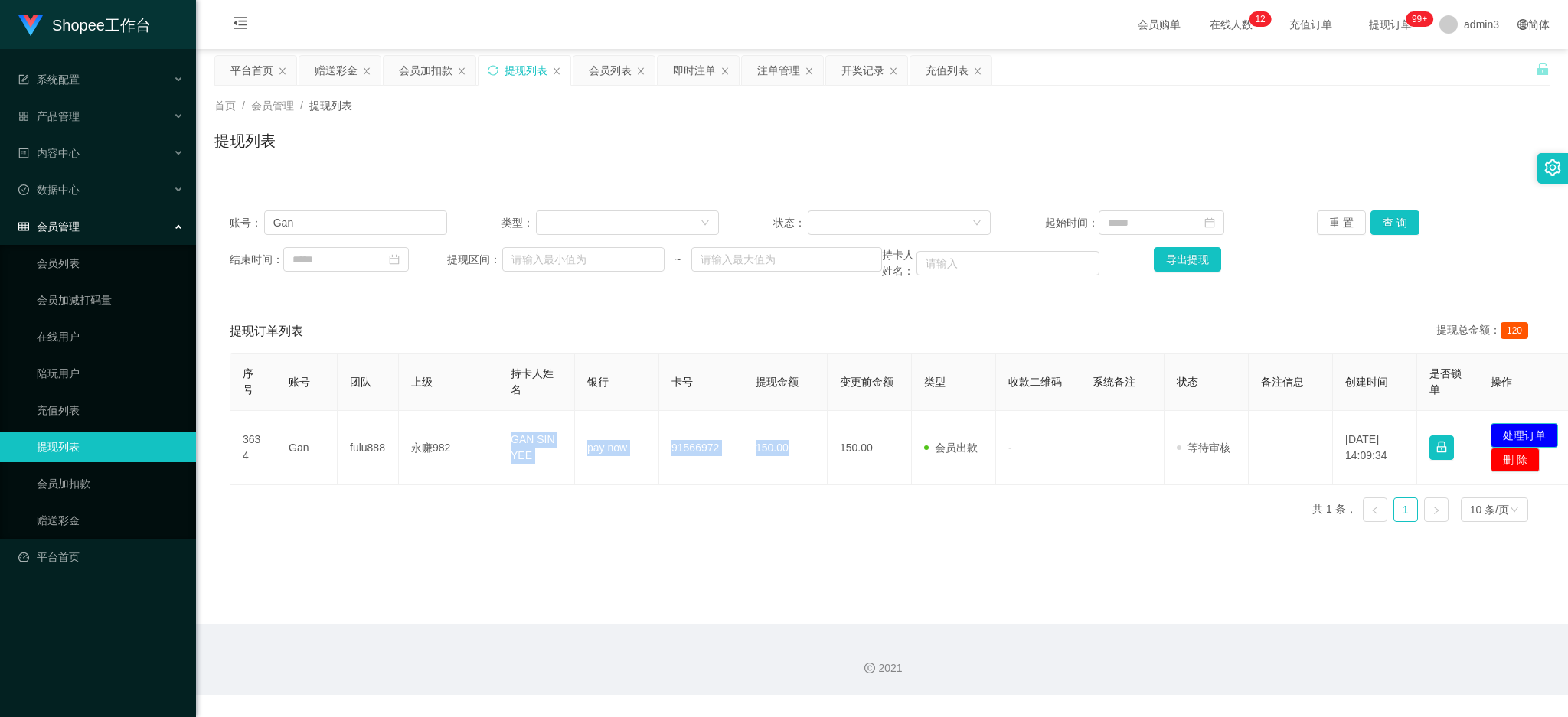
drag, startPoint x: 1527, startPoint y: 434, endPoint x: 1451, endPoint y: 436, distance: 76.0
click at [1526, 434] on button "处理订单" at bounding box center [1524, 435] width 67 height 25
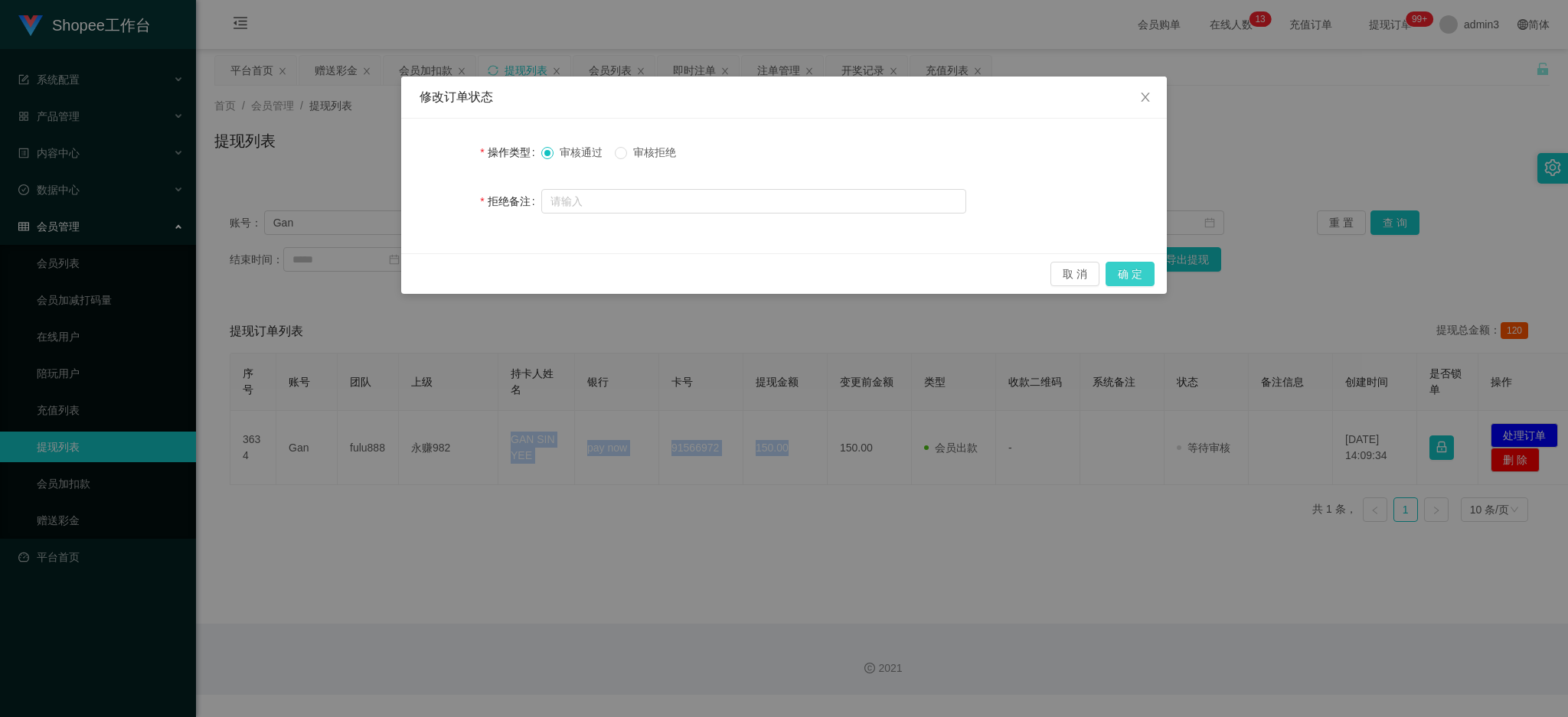
click at [1112, 278] on button "确 定" at bounding box center [1130, 273] width 49 height 25
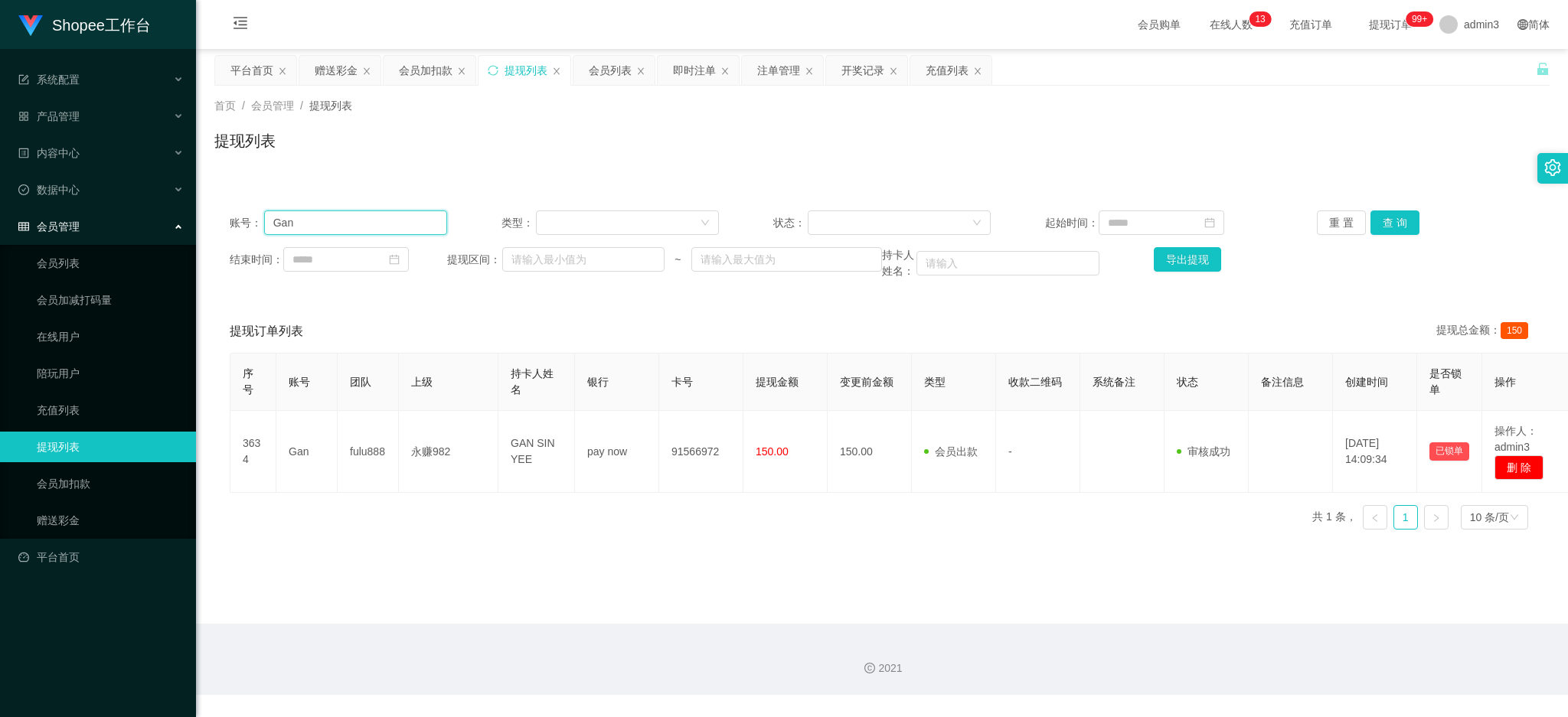
click at [373, 233] on input "Gan" at bounding box center [355, 222] width 183 height 25
click at [374, 233] on input "Gan" at bounding box center [355, 222] width 183 height 25
paste input "s8166304a"
click at [1375, 218] on button "查 询" at bounding box center [1395, 222] width 49 height 25
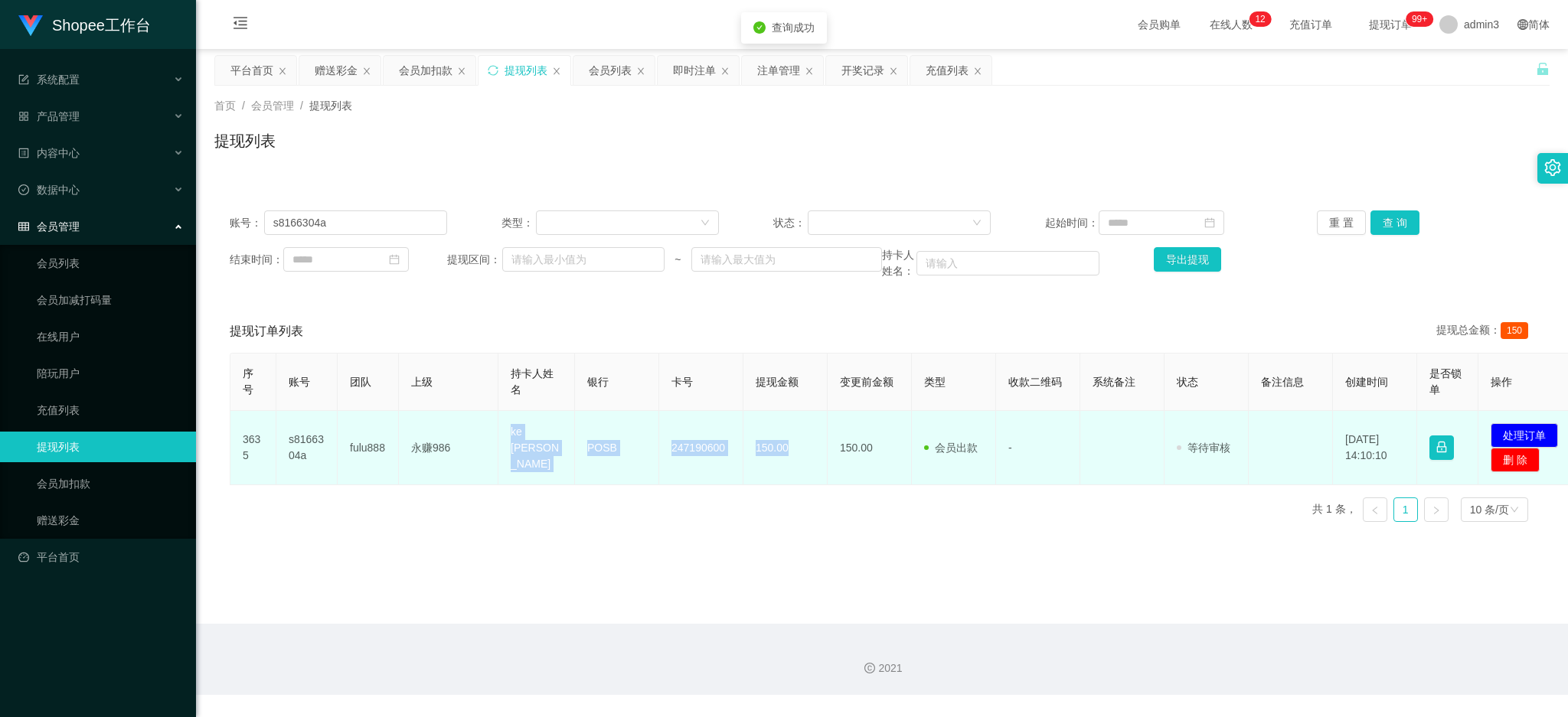
drag, startPoint x: 507, startPoint y: 437, endPoint x: 816, endPoint y: 476, distance: 311.5
click at [816, 476] on tr "3635 s8166304a fulu888 永赚986 ke [PERSON_NAME] kiew POSB 247190600 150.00 150.00…" at bounding box center [905, 447] width 1349 height 74
copy tr "ke [PERSON_NAME] POSB 247190600 150.00"
click at [1520, 428] on button "处理订单" at bounding box center [1524, 435] width 67 height 25
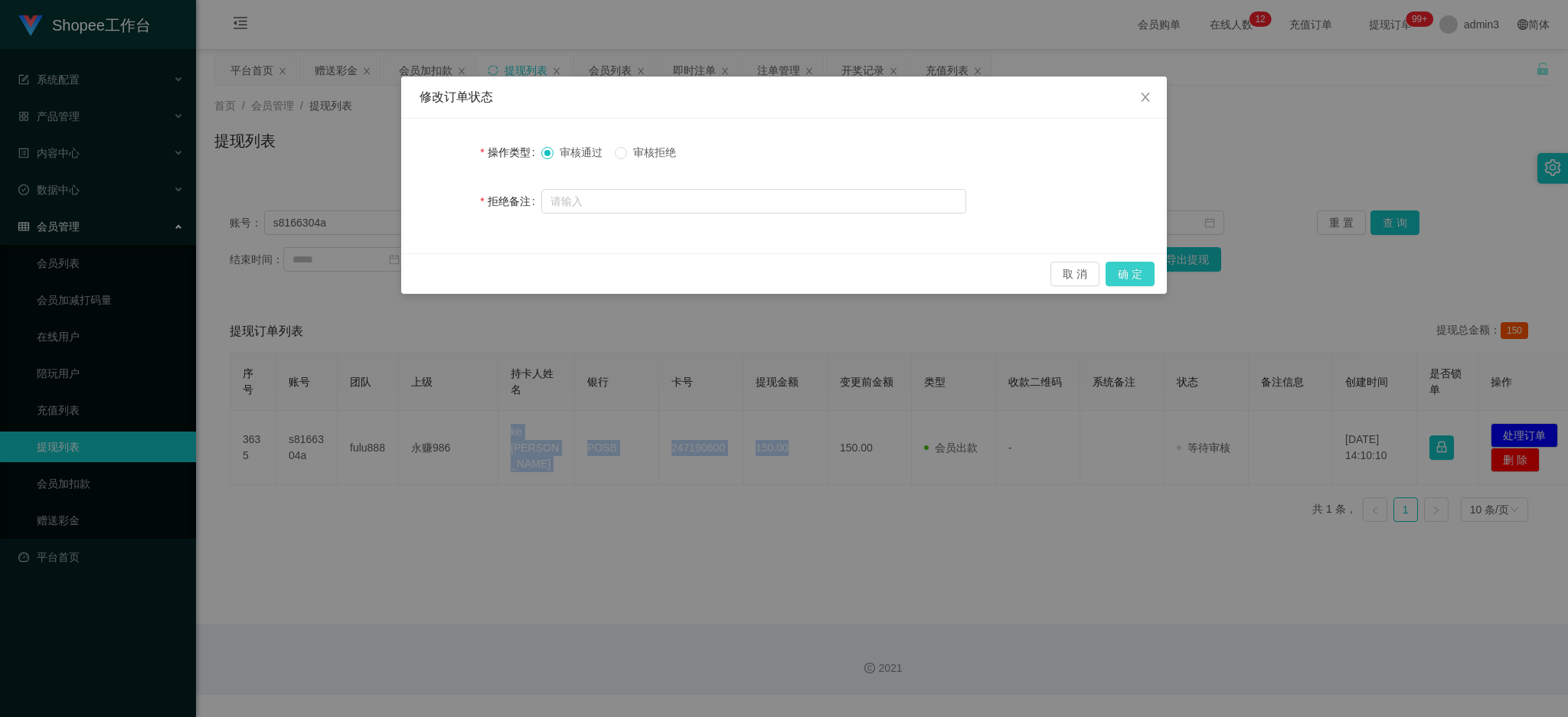
drag, startPoint x: 1135, startPoint y: 271, endPoint x: 1092, endPoint y: 331, distance: 73.8
click at [1135, 271] on button "确 定" at bounding box center [1130, 273] width 49 height 25
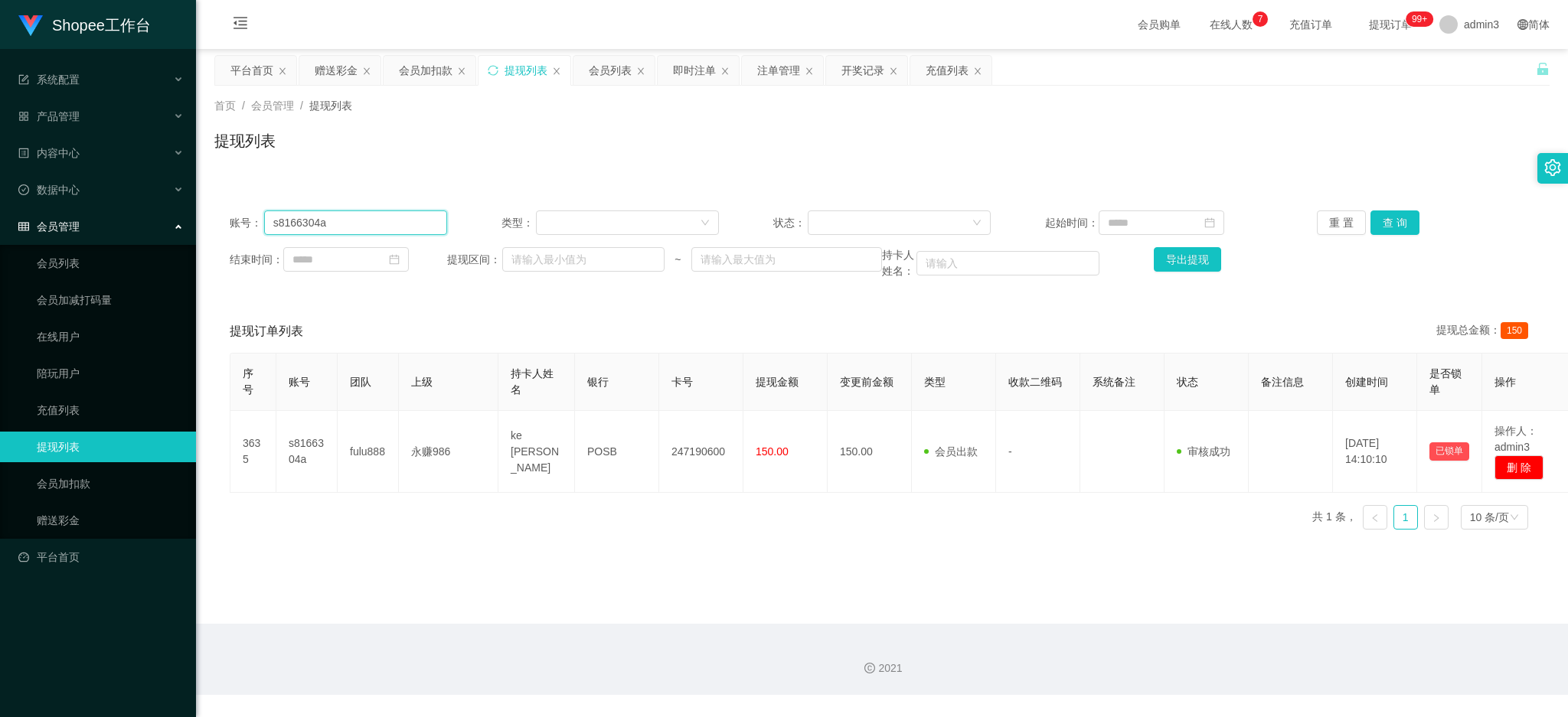
click at [323, 220] on input "s8166304a" at bounding box center [355, 222] width 183 height 25
paste input "[PERSON_NAME]"
type input "[PERSON_NAME]"
click at [1384, 234] on button "查 询" at bounding box center [1395, 222] width 49 height 25
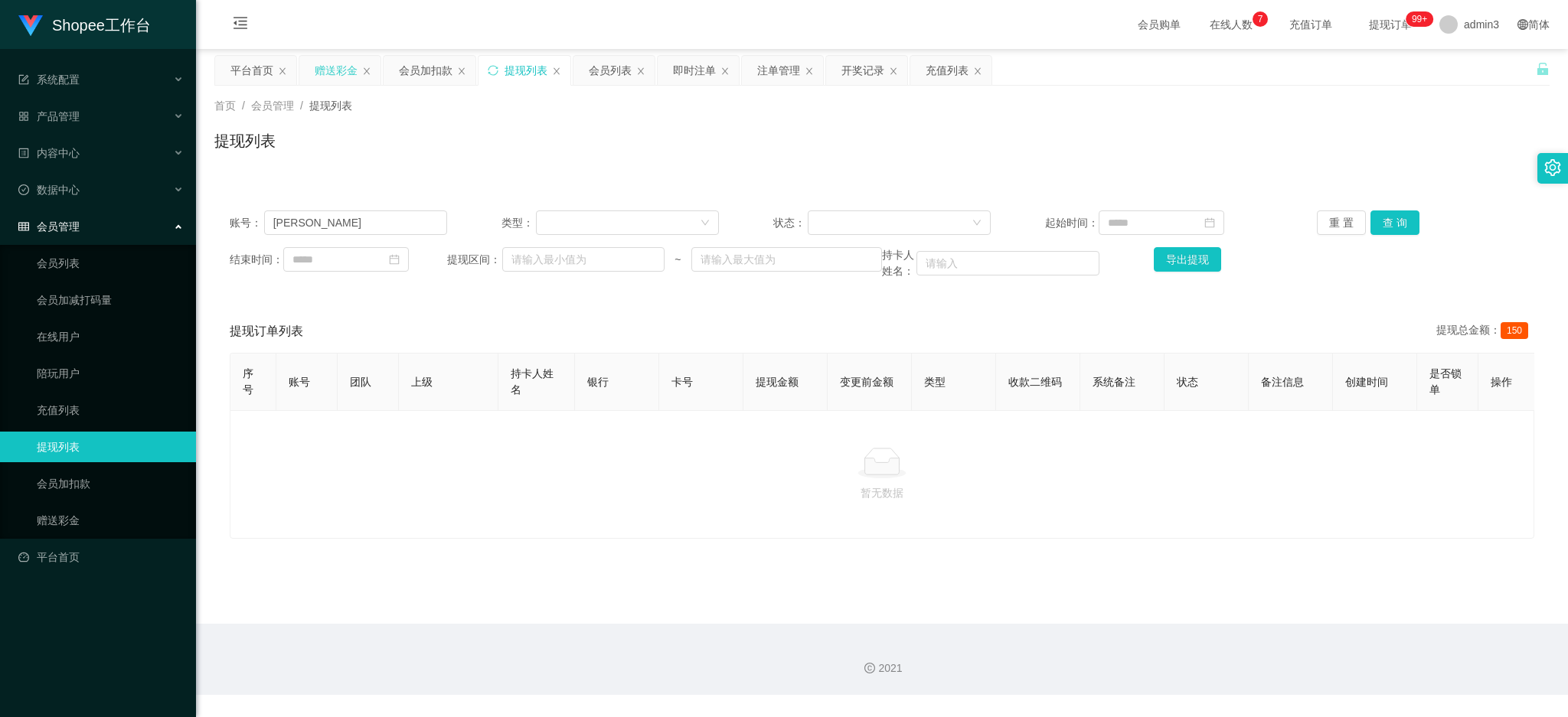
click at [338, 72] on div "赠送彩金" at bounding box center [335, 70] width 43 height 29
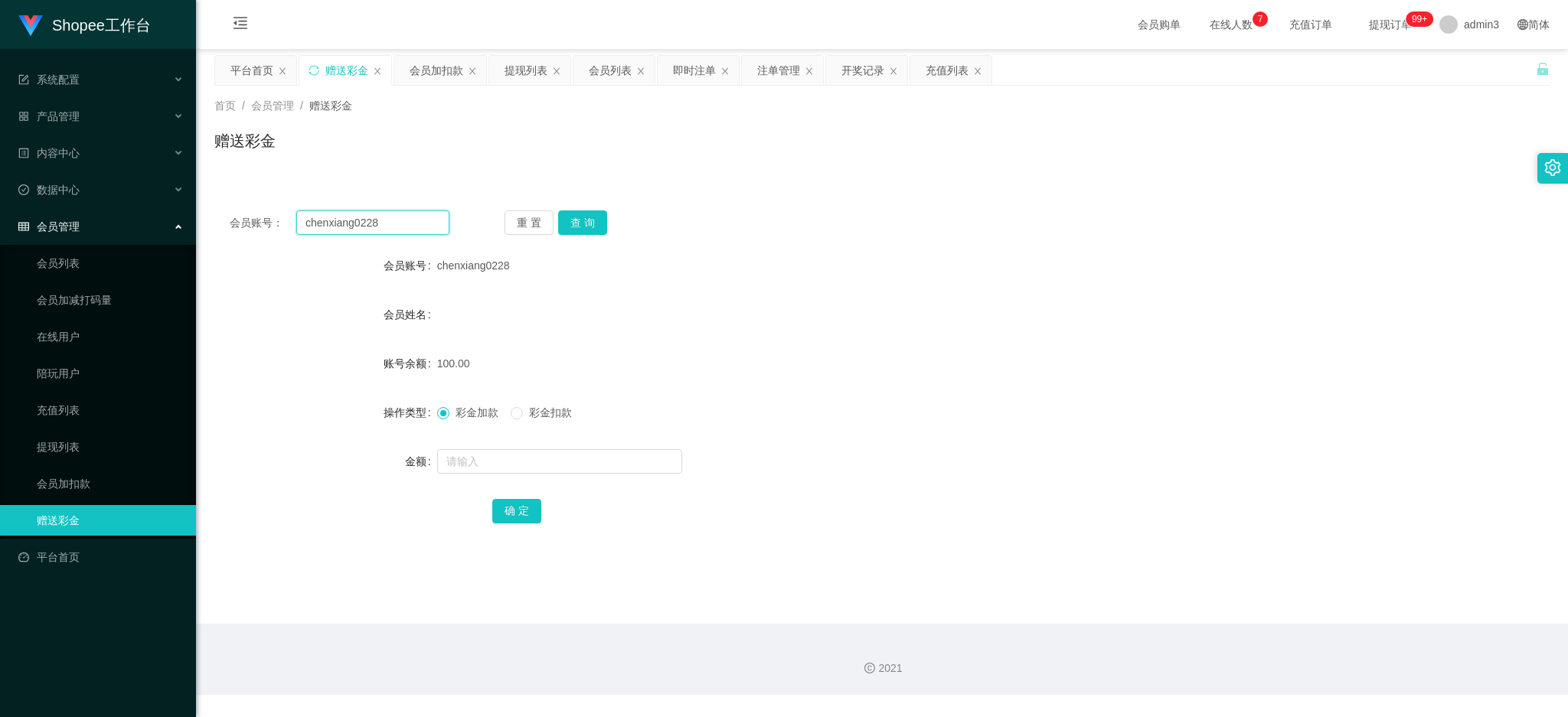
click at [333, 223] on input "chenxiang0228" at bounding box center [373, 222] width 153 height 25
click at [333, 222] on input "chenxiang0228" at bounding box center [373, 222] width 153 height 25
paste input "[PERSON_NAME]"
type input "[PERSON_NAME]"
click at [572, 225] on button "查 询" at bounding box center [582, 222] width 49 height 25
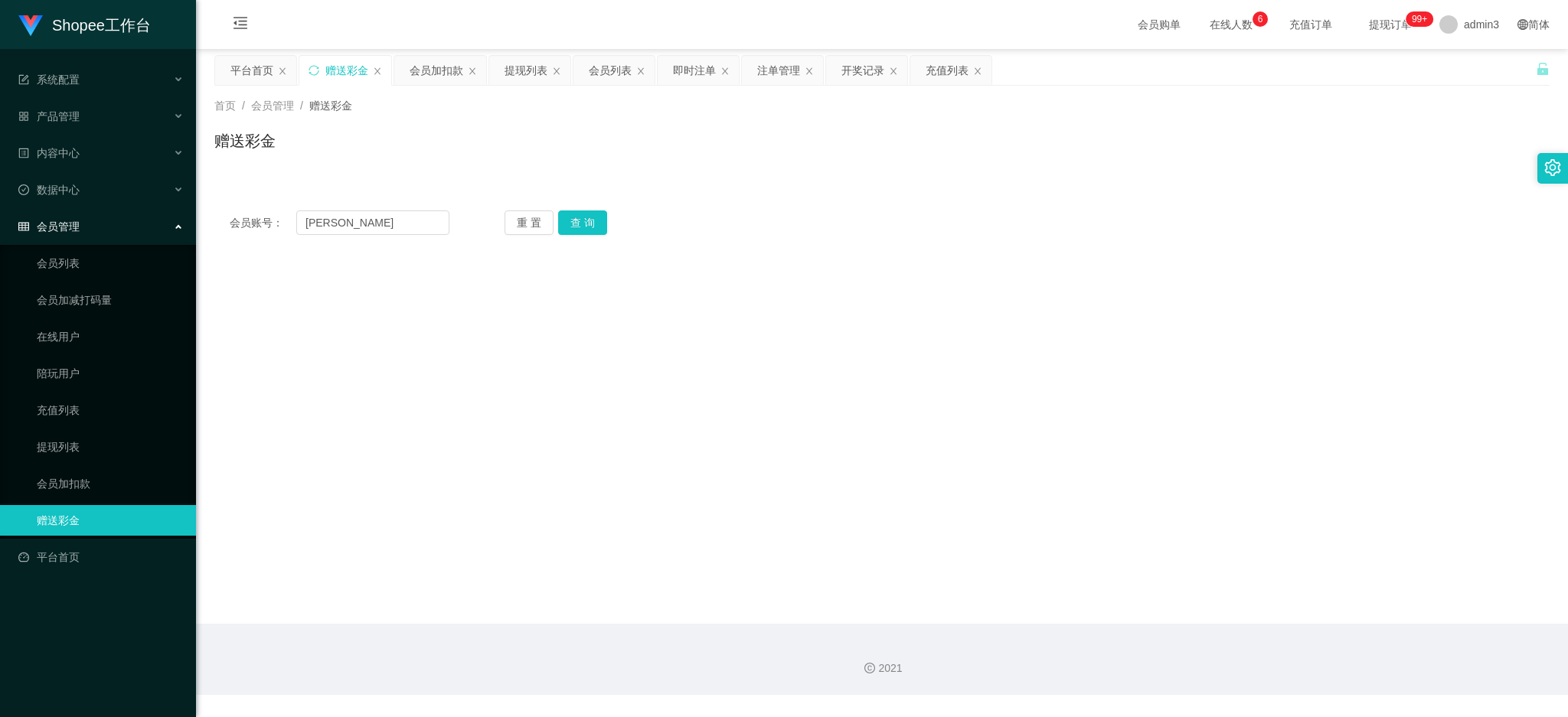
drag, startPoint x: 519, startPoint y: 74, endPoint x: 500, endPoint y: 106, distance: 37.2
click at [519, 74] on div "提现列表" at bounding box center [526, 70] width 43 height 29
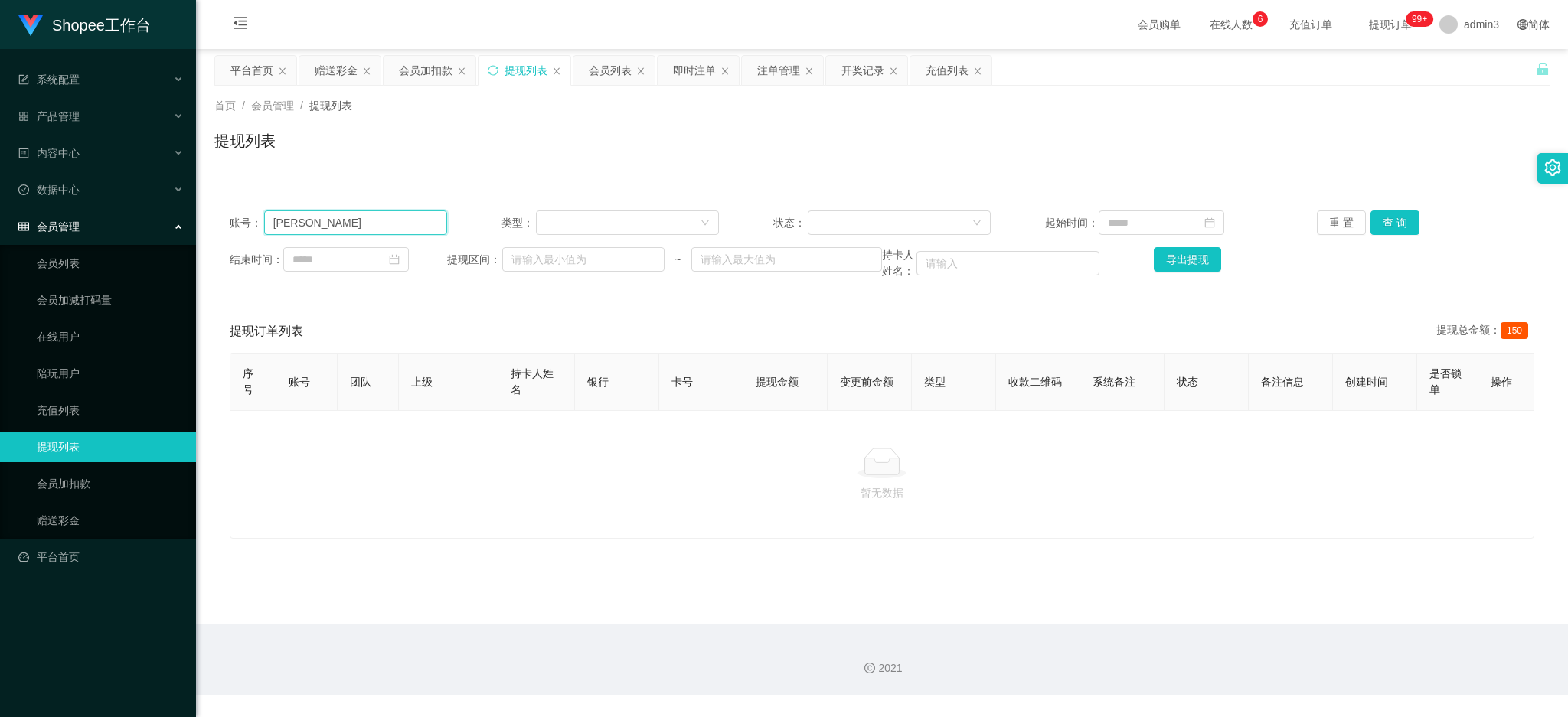
click at [331, 222] on input "[PERSON_NAME]" at bounding box center [355, 222] width 183 height 25
paste input "123"
click at [1390, 225] on button "查 询" at bounding box center [1395, 222] width 49 height 25
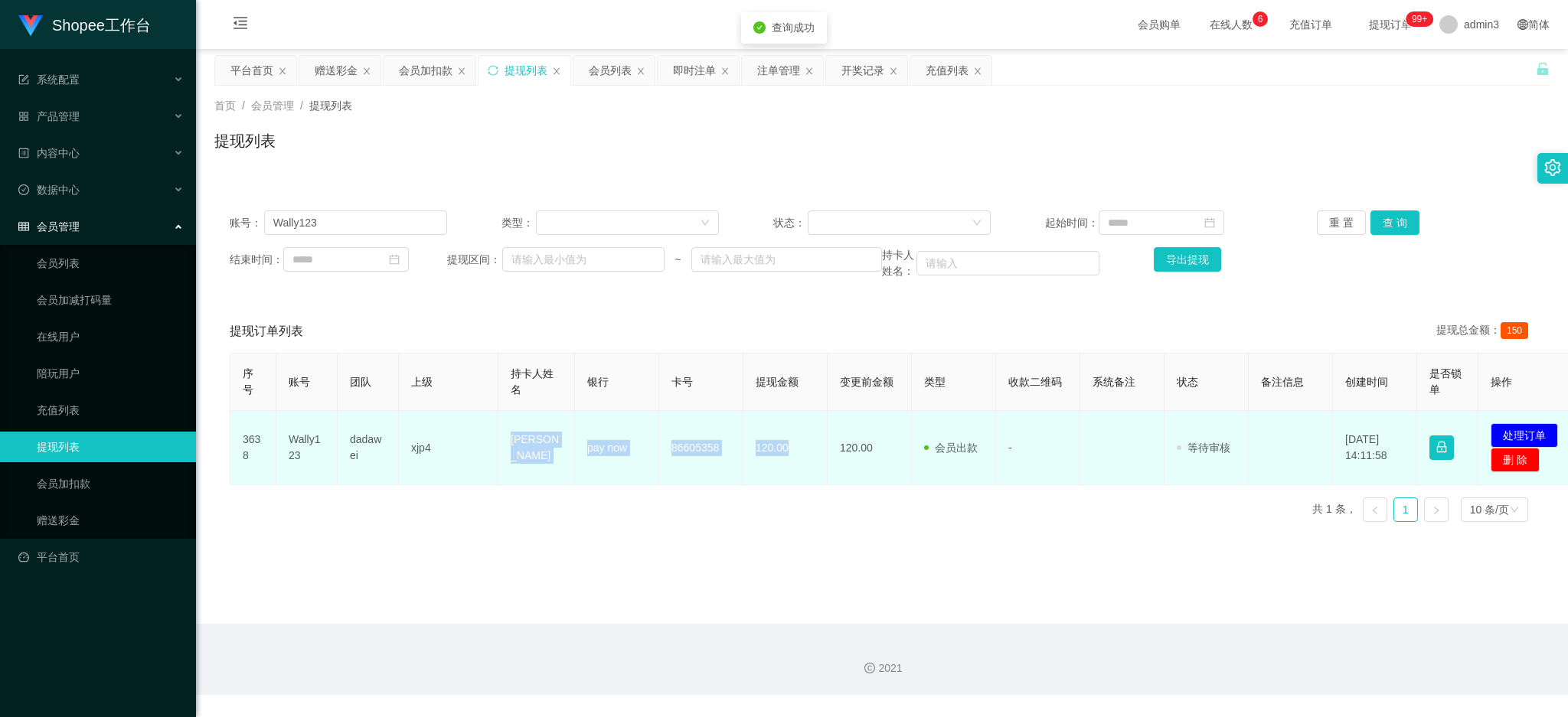
drag, startPoint x: 505, startPoint y: 449, endPoint x: 793, endPoint y: 471, distance: 288.8
click at [793, 471] on tr "3638 Wally123 dadawei xjp4 [PERSON_NAME] pay now 86605358 120.00 120.00 会员出款 人工…" at bounding box center [905, 447] width 1349 height 74
copy tr "[PERSON_NAME] pay now 86605358 120.00"
click at [1524, 434] on button "处理订单" at bounding box center [1524, 435] width 67 height 25
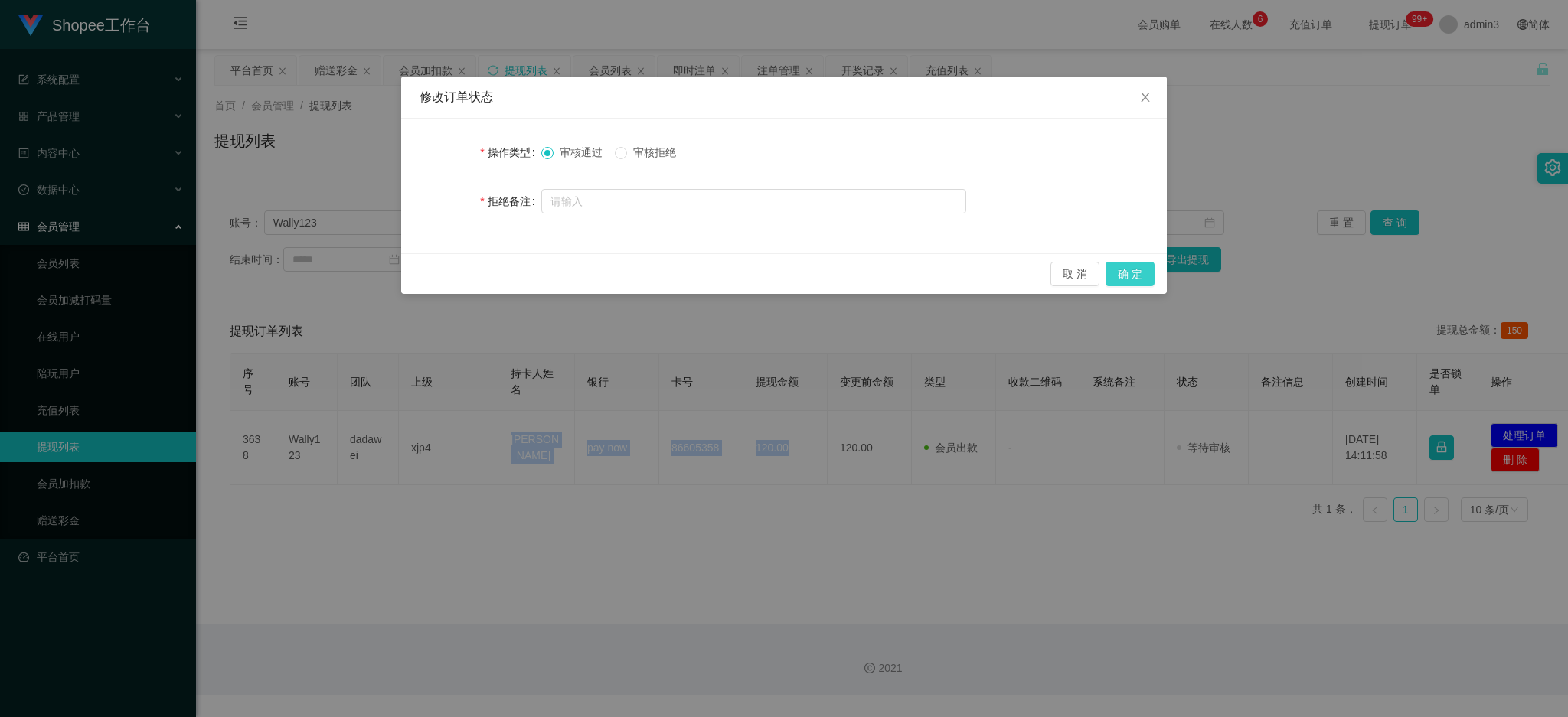
click at [1117, 281] on button "确 定" at bounding box center [1130, 273] width 49 height 25
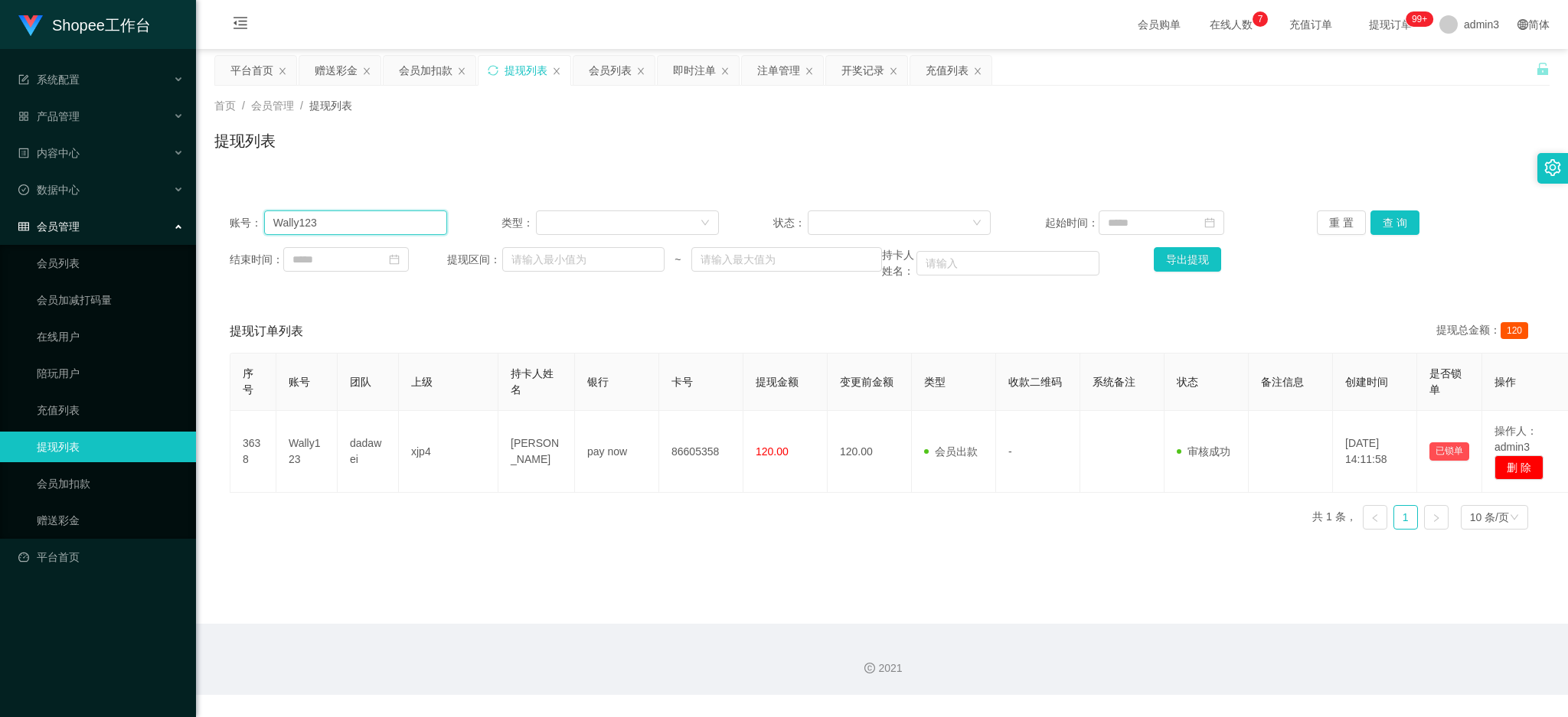
click at [409, 220] on input "Wally123" at bounding box center [355, 222] width 183 height 25
paste input "tooedward1994"
click at [1395, 218] on button "查 询" at bounding box center [1395, 222] width 49 height 25
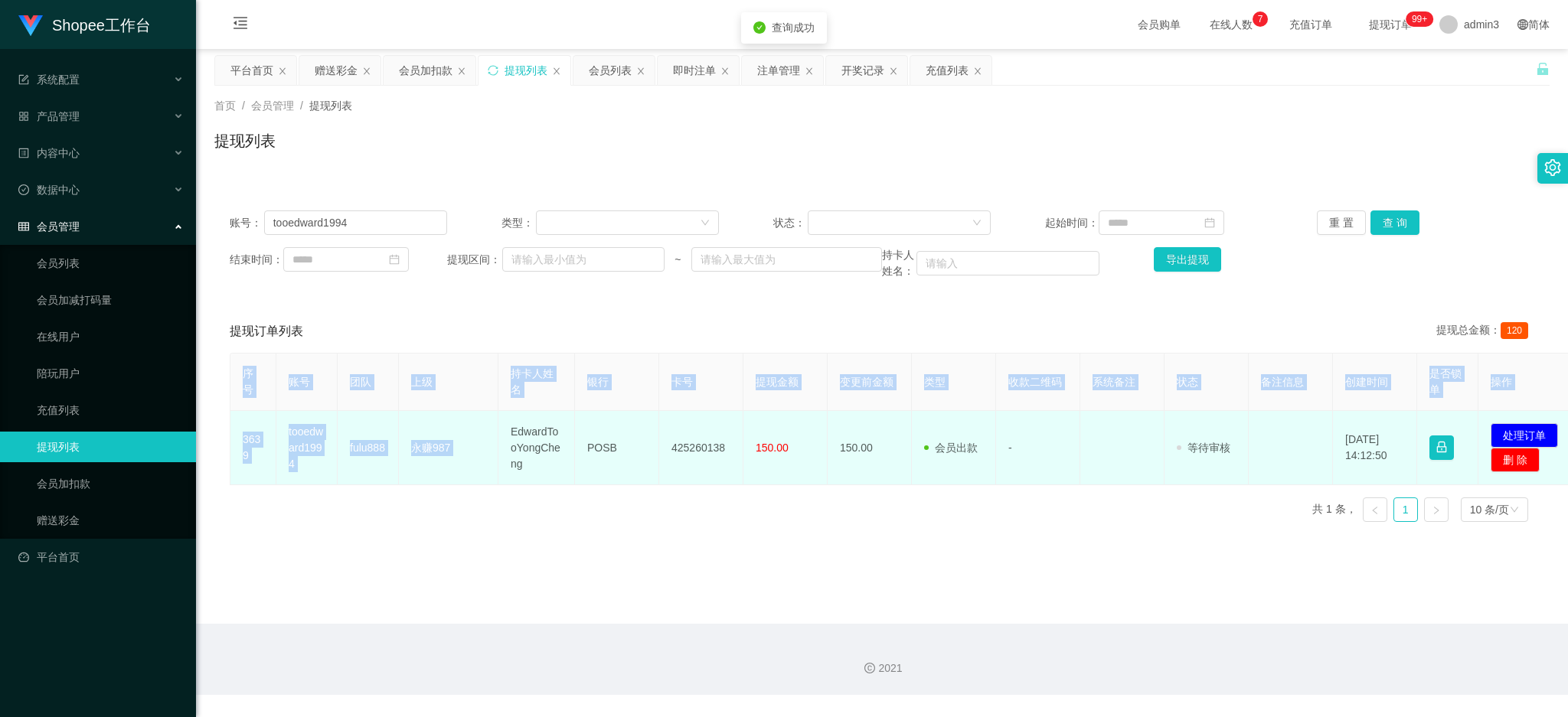
drag, startPoint x: 503, startPoint y: 421, endPoint x: 494, endPoint y: 466, distance: 45.9
click at [815, 491] on div "序号 账号 团队 上级 持卡人姓名 银行 卡号 提现金额 变更前金额 类型 收款二维码 系统备注 状态 备注信息 创建时间 是否锁单 操作 3639 tooe…" at bounding box center [882, 443] width 1305 height 181
click at [531, 447] on td "EdwardTooYongCheng" at bounding box center [537, 447] width 77 height 74
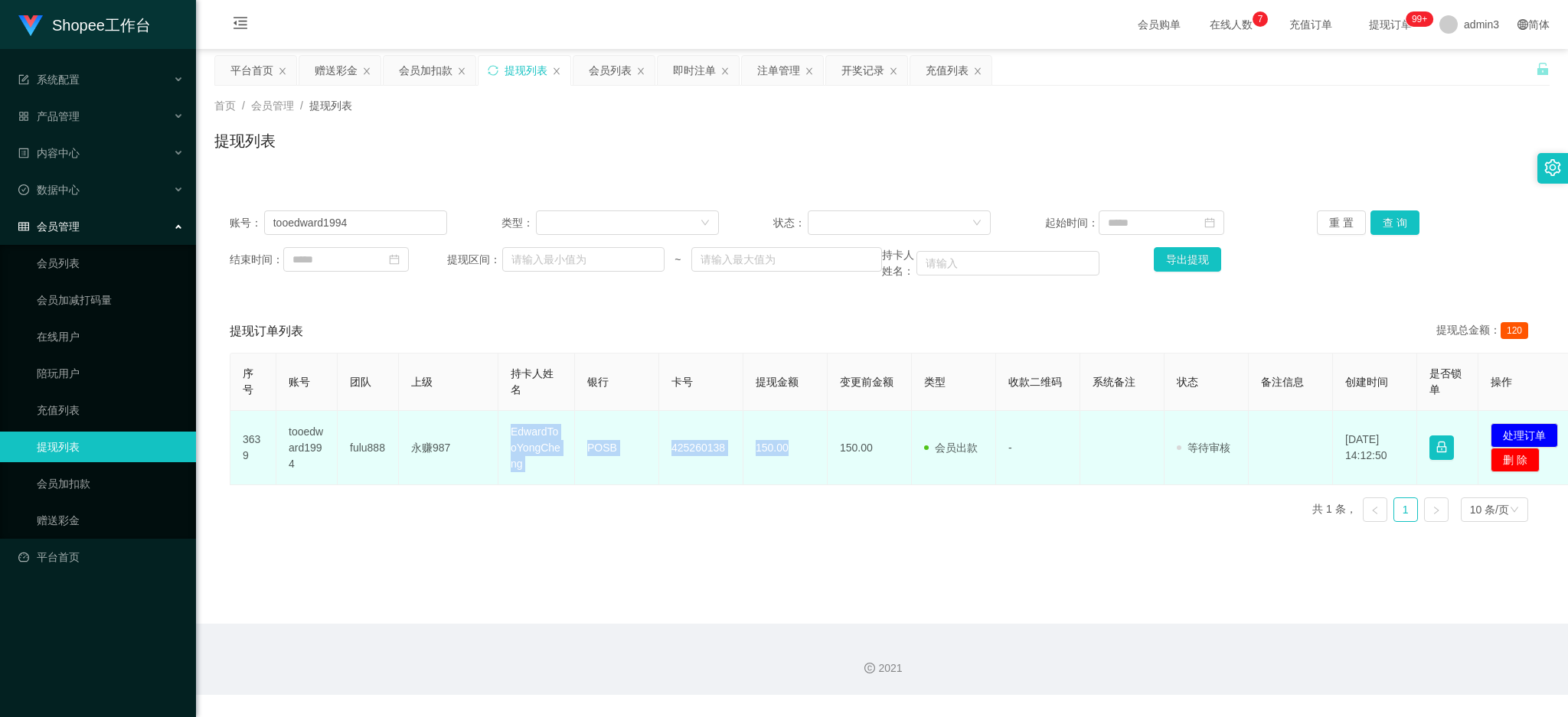
drag, startPoint x: 508, startPoint y: 433, endPoint x: 794, endPoint y: 462, distance: 287.5
click at [794, 462] on tr "3639 tooedward1994 fulu888 永赚987 EdwardTooYongCheng POSB 425260138 150.00 150.0…" at bounding box center [905, 447] width 1349 height 74
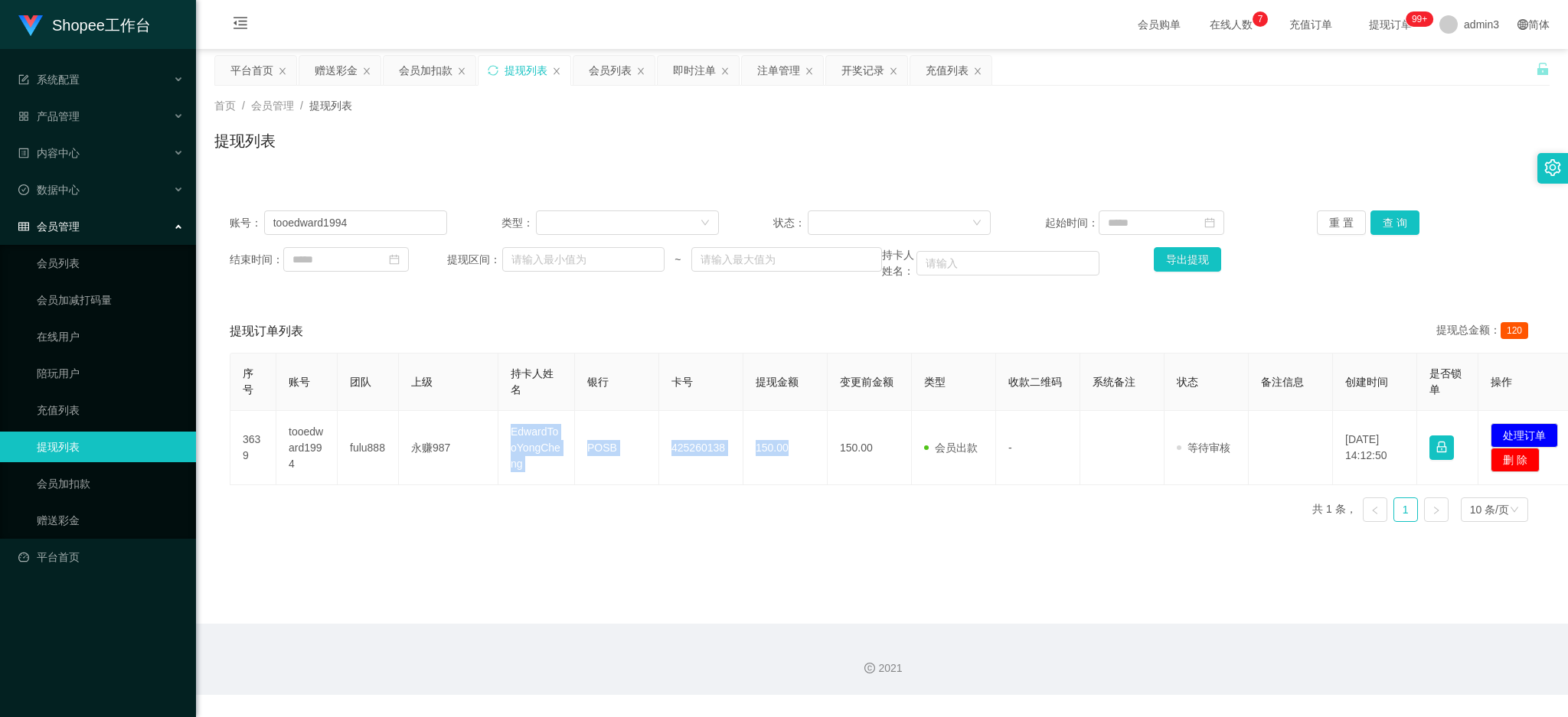
copy tr "EdwardTooYongCheng POSB 425260138 150.00"
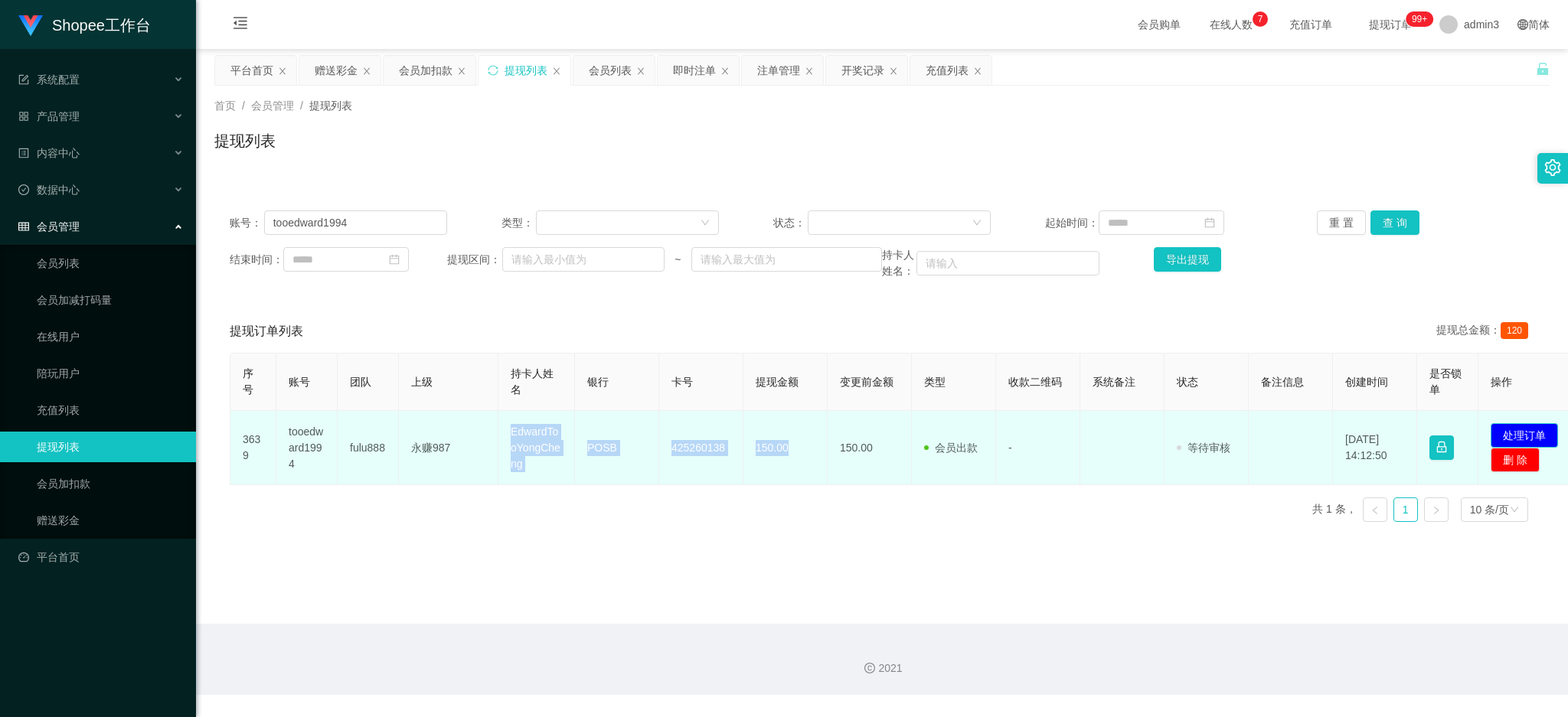
drag, startPoint x: 1526, startPoint y: 434, endPoint x: 1351, endPoint y: 398, distance: 178.7
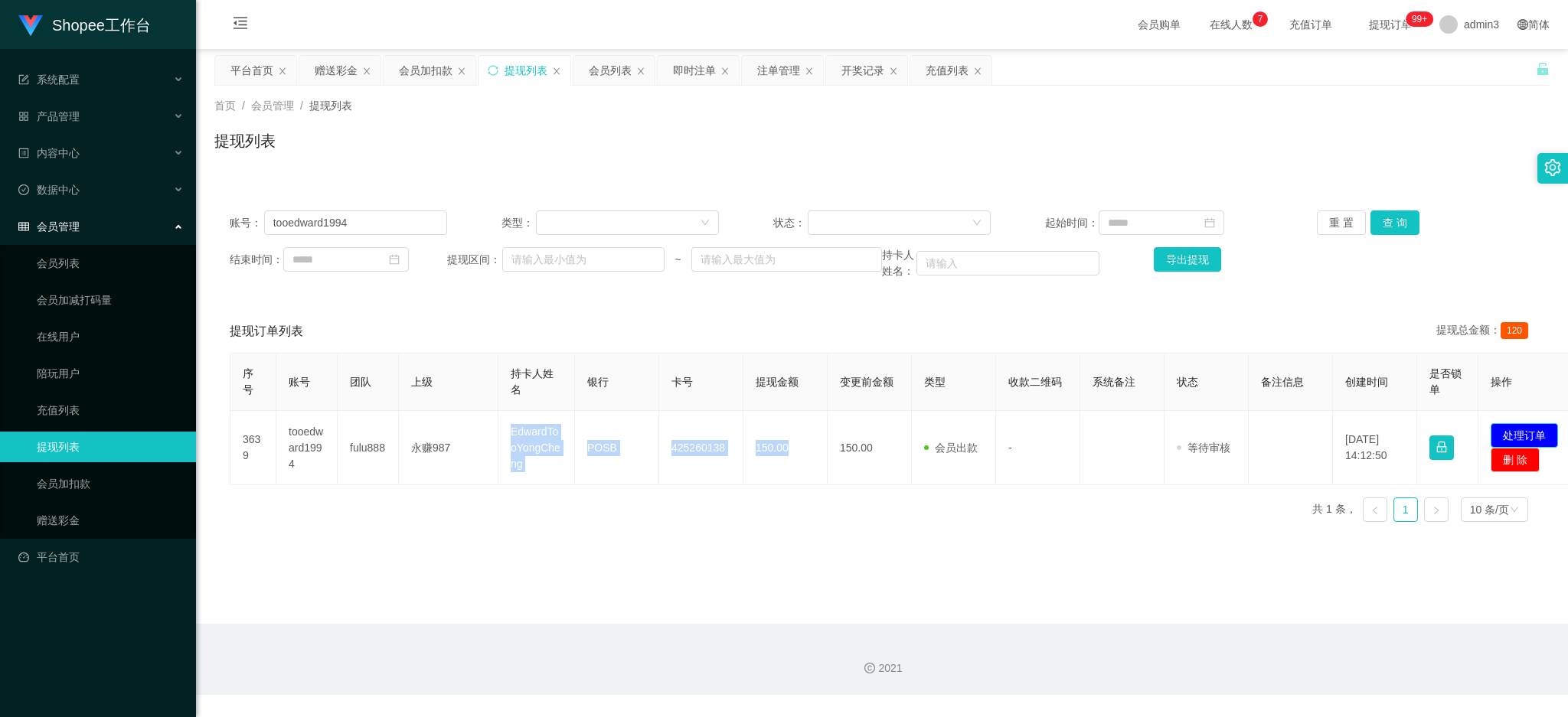
click at [1526, 433] on button "处理订单" at bounding box center [1524, 435] width 67 height 25
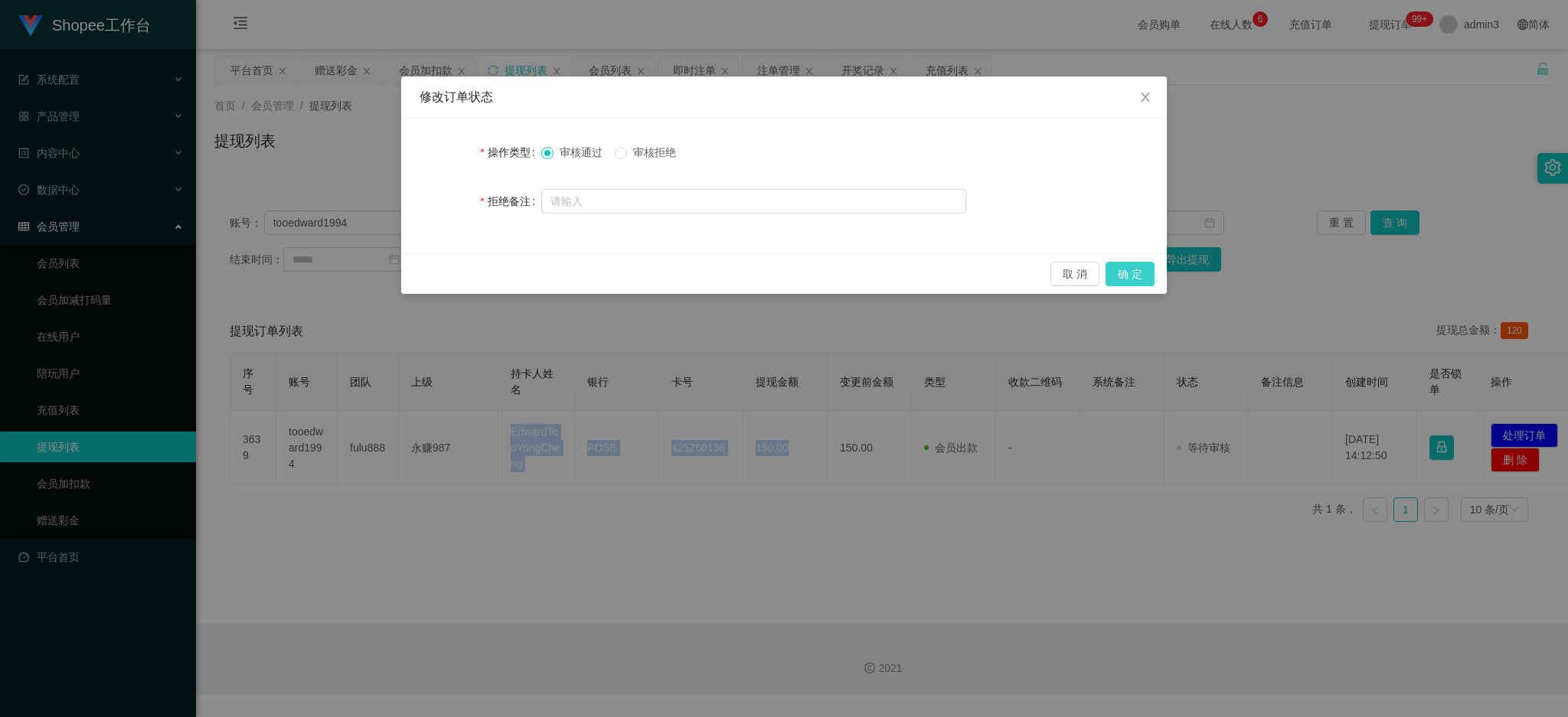
click at [1132, 270] on button "确 定" at bounding box center [1130, 273] width 49 height 25
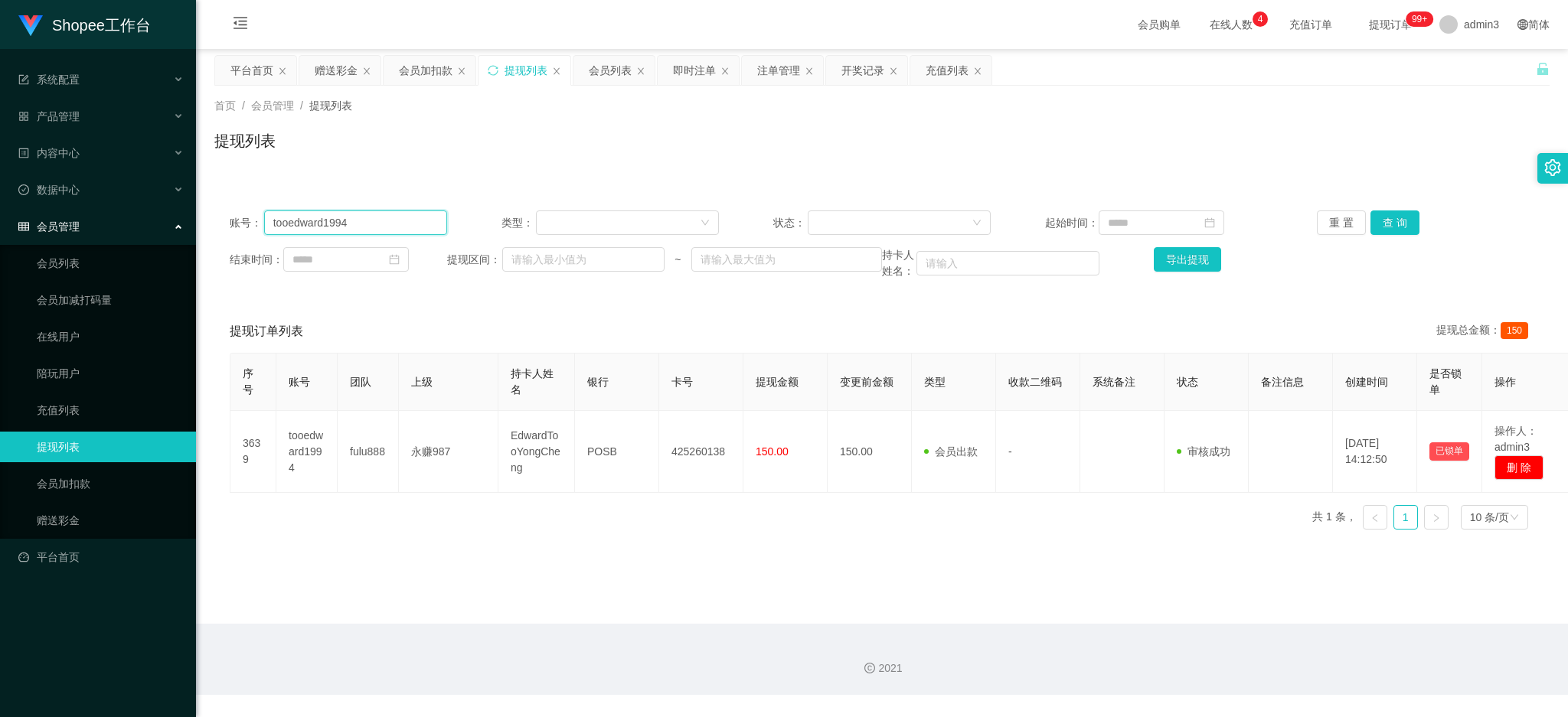
click at [302, 220] on input "tooedward1994" at bounding box center [355, 222] width 183 height 25
paste input "Apple23"
type input "Apple23"
click at [1378, 217] on button "查 询" at bounding box center [1395, 222] width 49 height 25
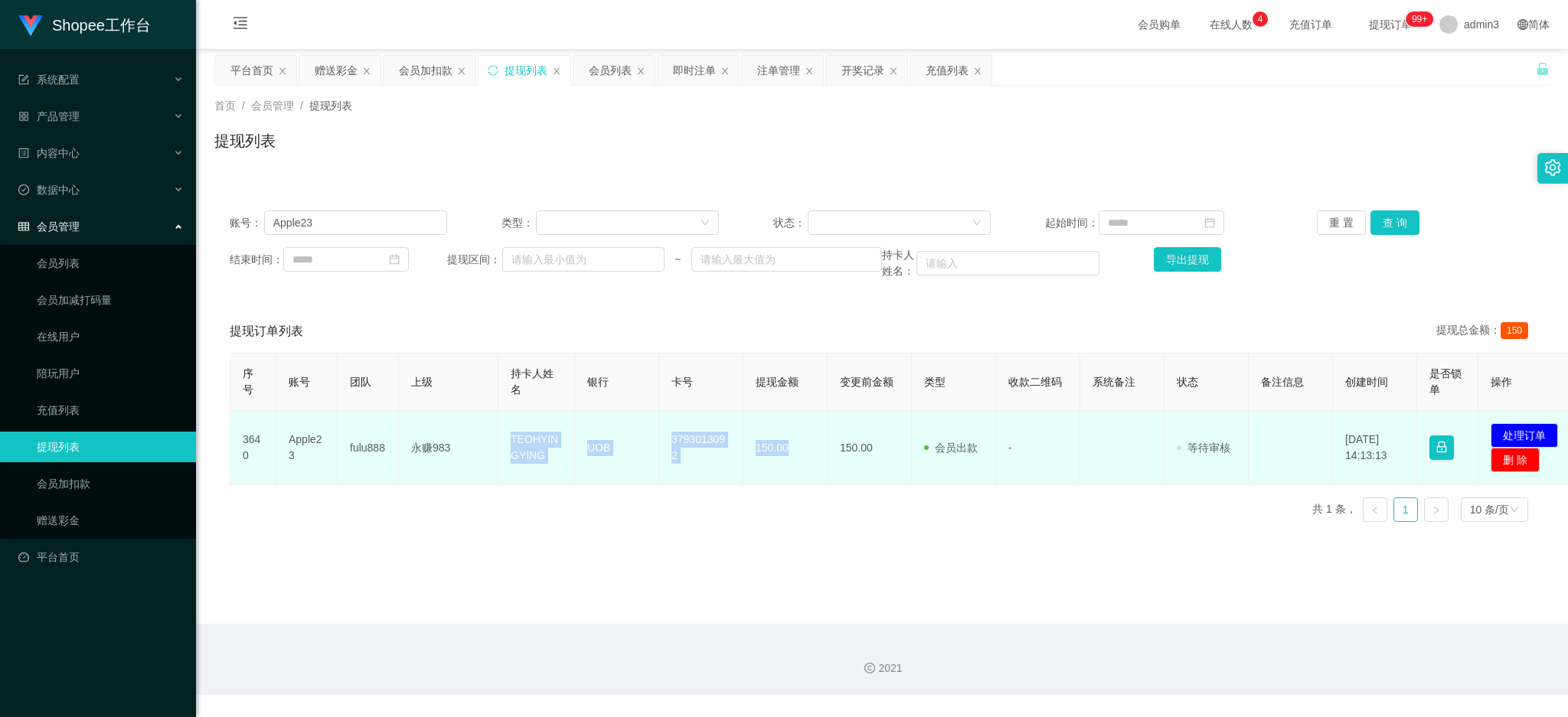
drag, startPoint x: 499, startPoint y: 434, endPoint x: 804, endPoint y: 474, distance: 307.6
click at [804, 474] on tr "3640 Apple23 fulu888 永赚983 TEOHYINGYING UOB 3793013092 150.00 150.00 会员出款 人工取款 …" at bounding box center [905, 447] width 1349 height 74
click at [1531, 435] on button "处理订单" at bounding box center [1524, 435] width 67 height 25
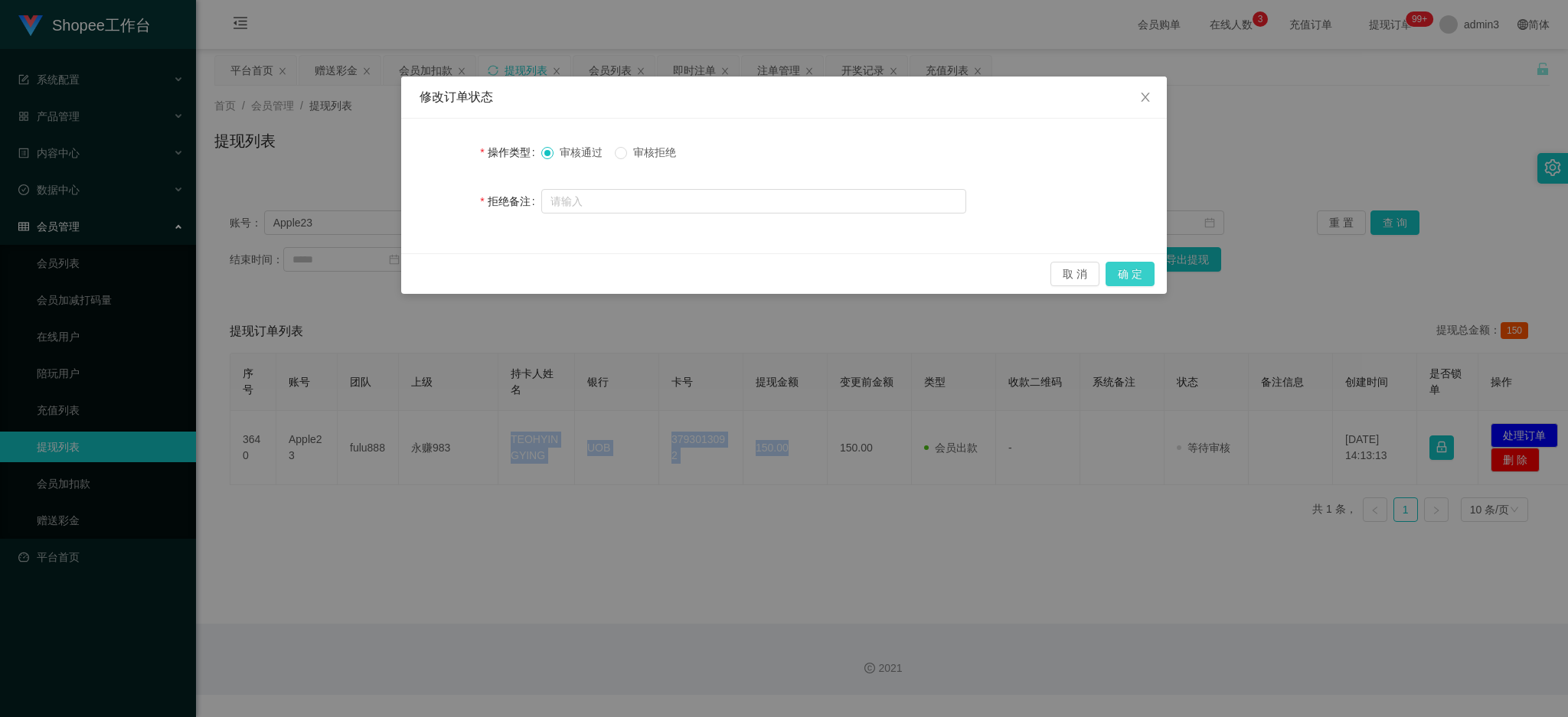
click at [1132, 273] on button "确 定" at bounding box center [1130, 273] width 49 height 25
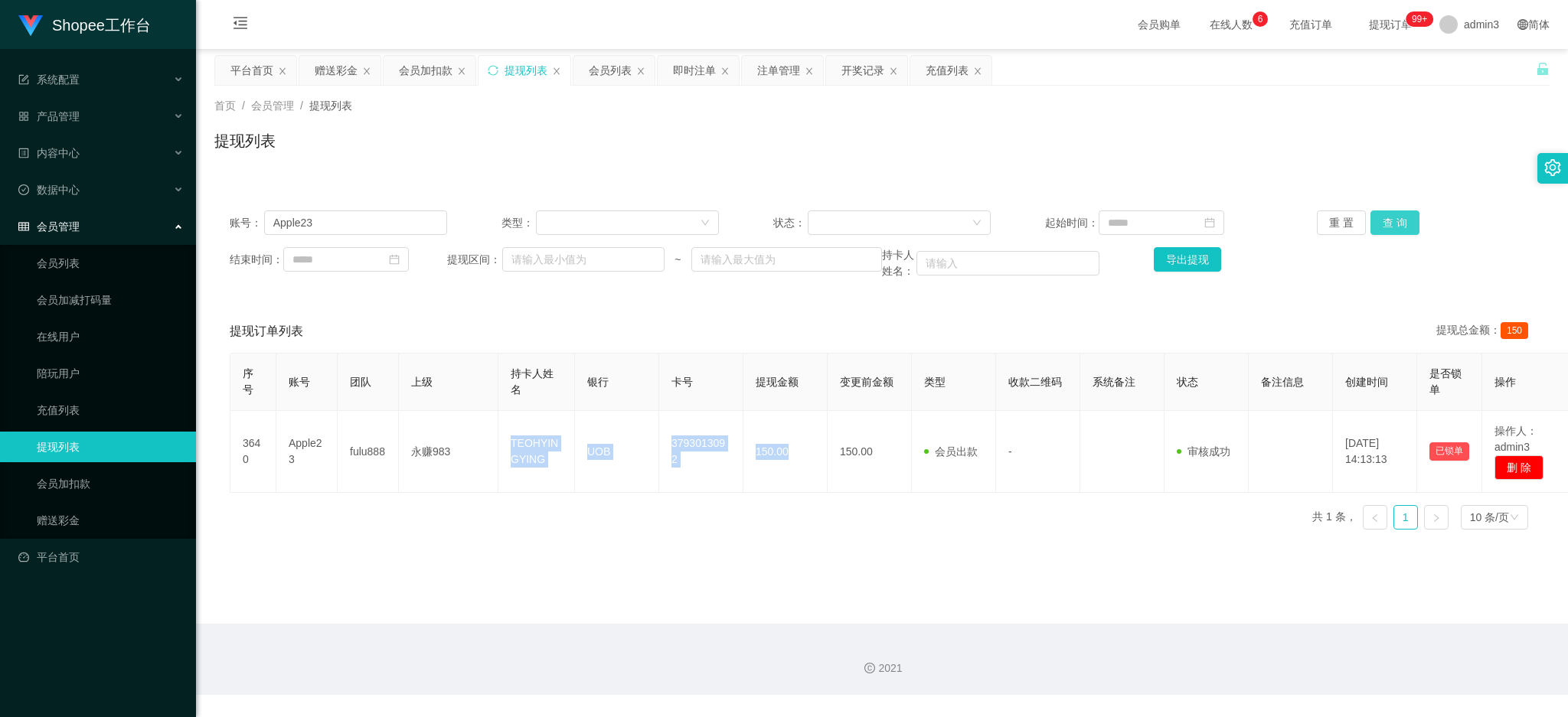
click at [1379, 222] on button "查 询" at bounding box center [1395, 222] width 49 height 25
click at [340, 77] on div "赠送彩金" at bounding box center [335, 70] width 43 height 29
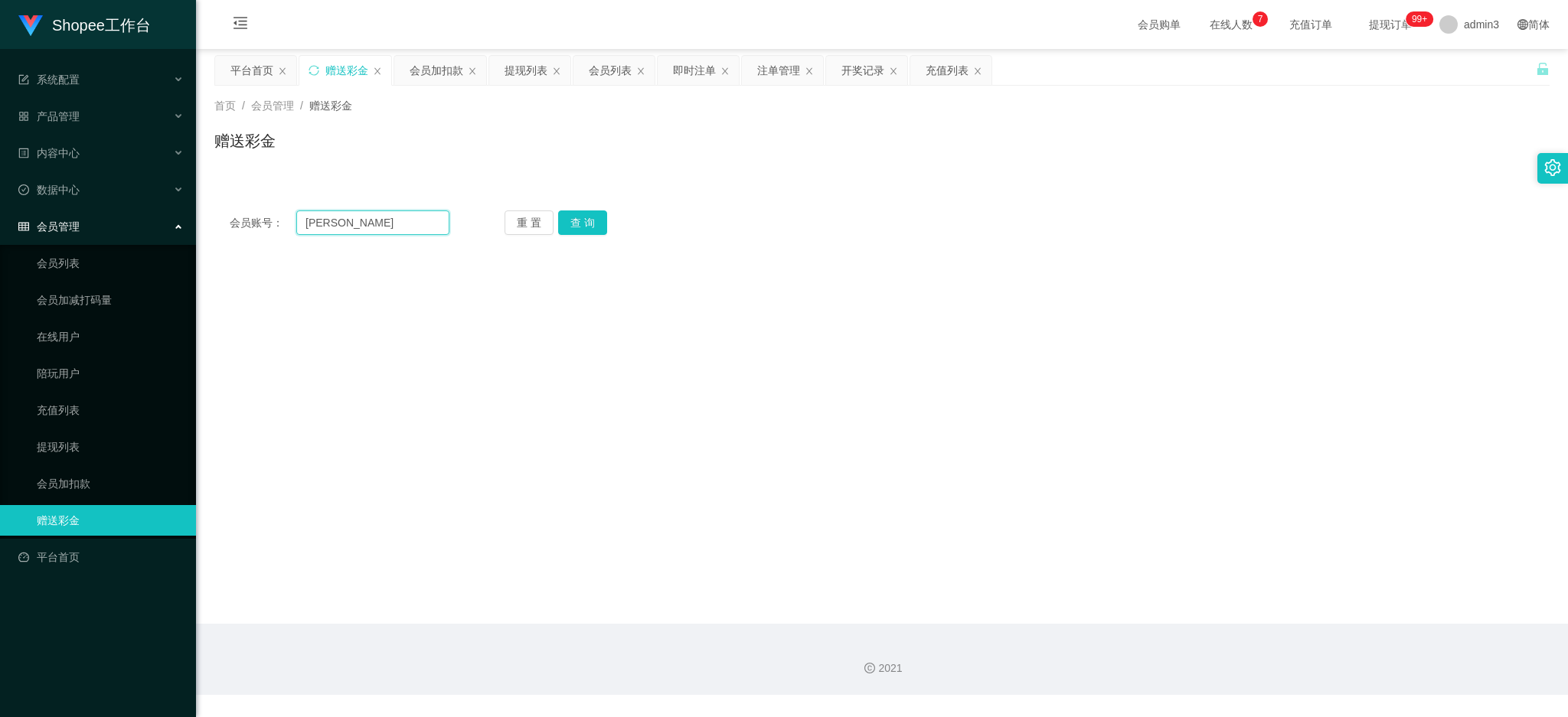
click at [381, 213] on input "[PERSON_NAME]" at bounding box center [373, 222] width 153 height 25
paste input "Richardteoth"
type input "Richardteoth"
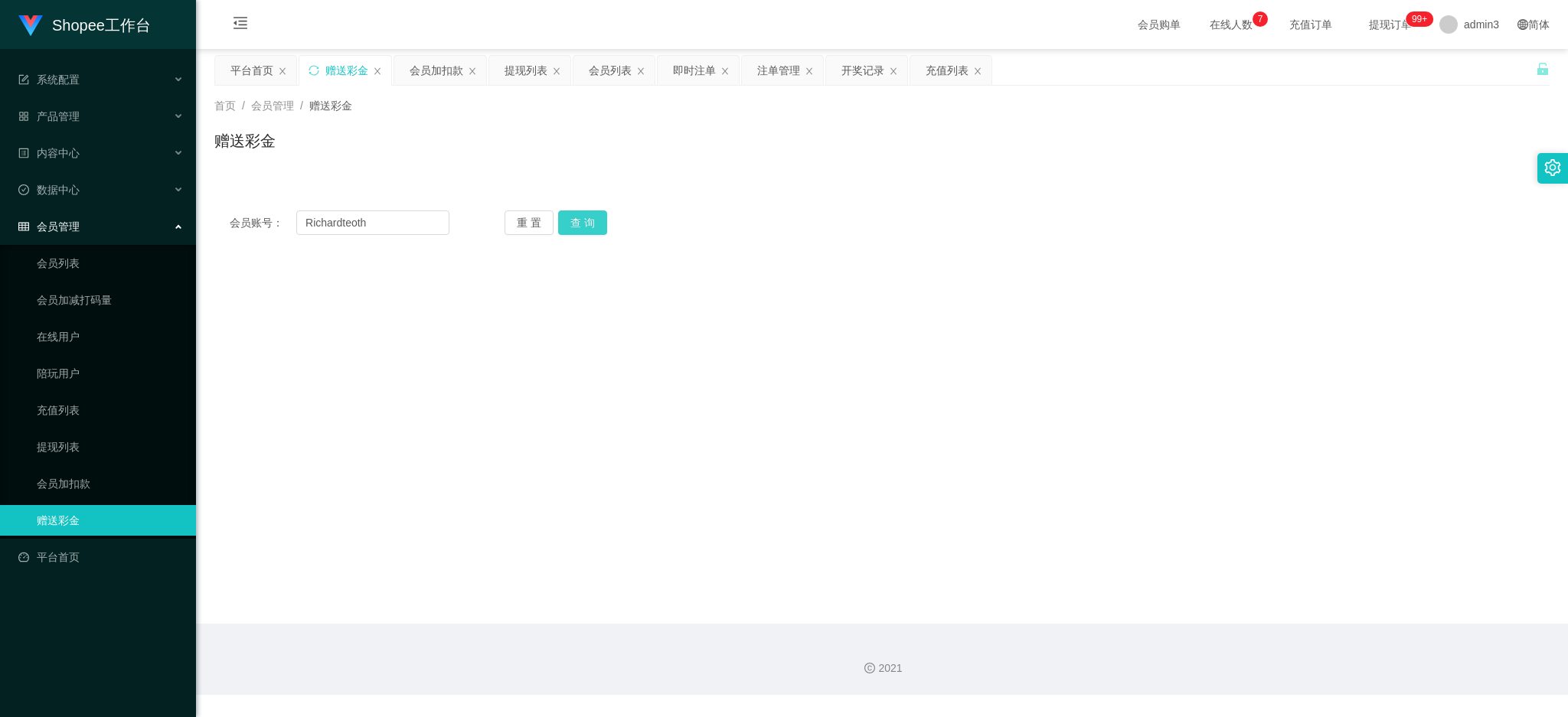
click at [581, 224] on button "查 询" at bounding box center [582, 222] width 49 height 25
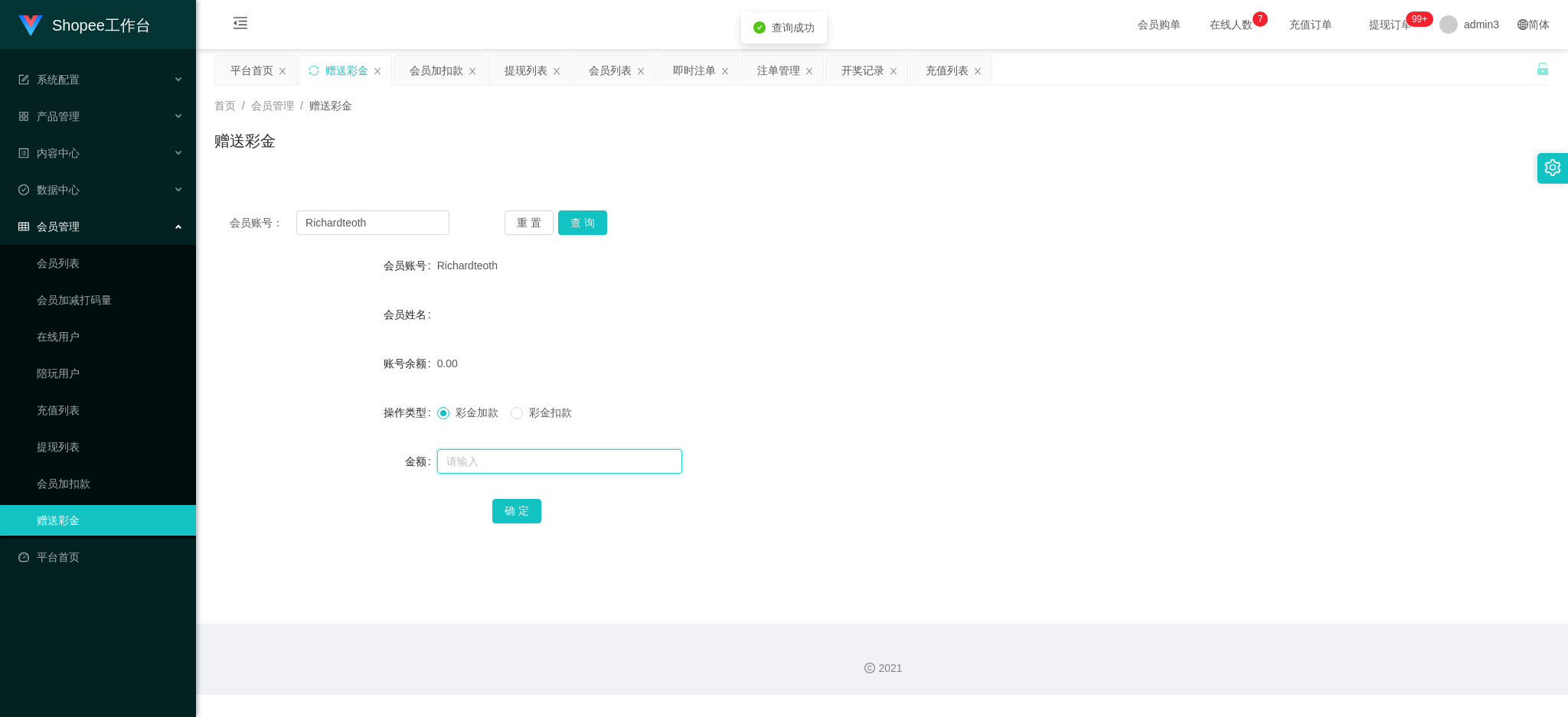
click at [549, 462] on input "text" at bounding box center [559, 461] width 245 height 25
type input "100"
click at [502, 509] on button "确 定" at bounding box center [517, 511] width 49 height 25
click at [539, 74] on div "提现列表" at bounding box center [526, 70] width 43 height 29
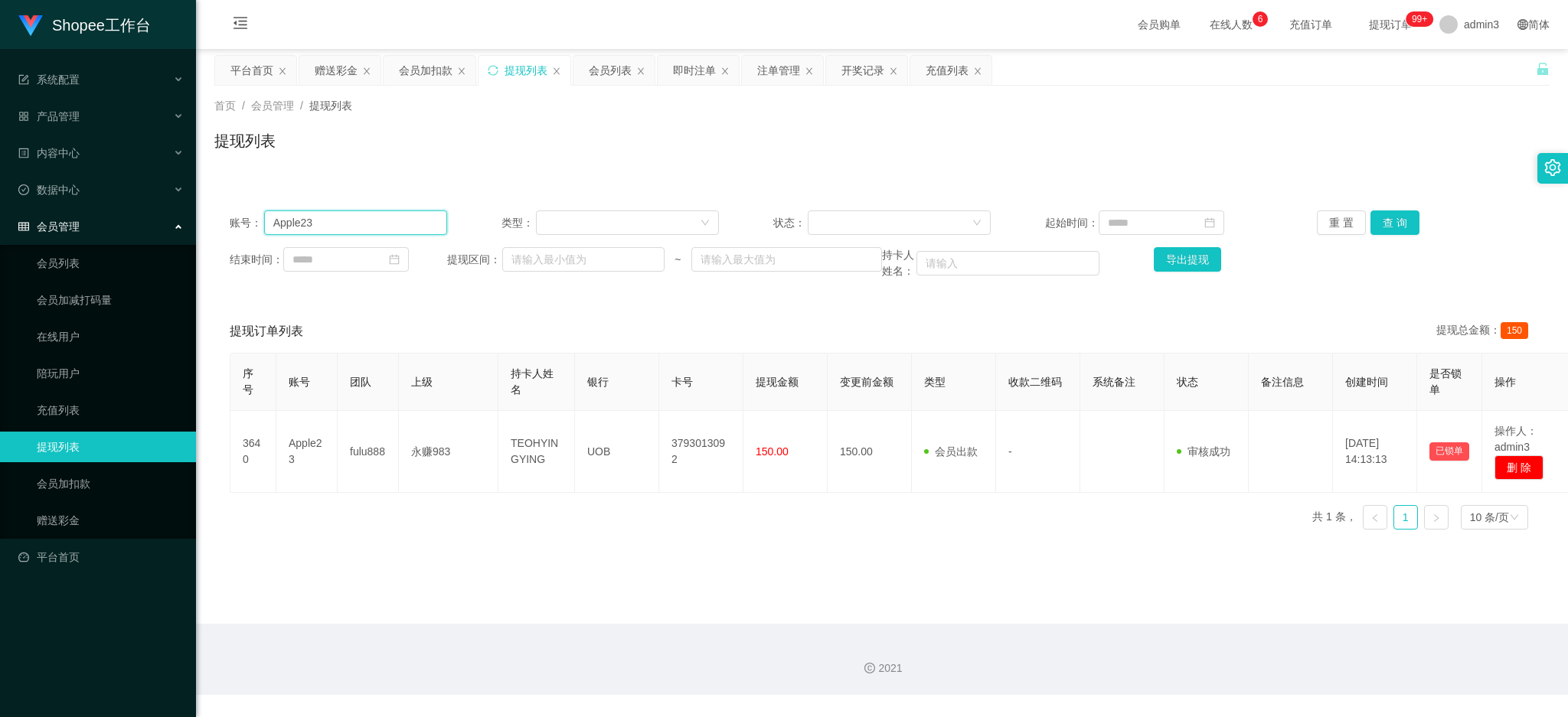
click at [298, 223] on input "Apple23" at bounding box center [355, 222] width 183 height 25
paste input "skyjadonlim"
type input "skyjadonlim"
click at [1398, 218] on button "查 询" at bounding box center [1395, 222] width 49 height 25
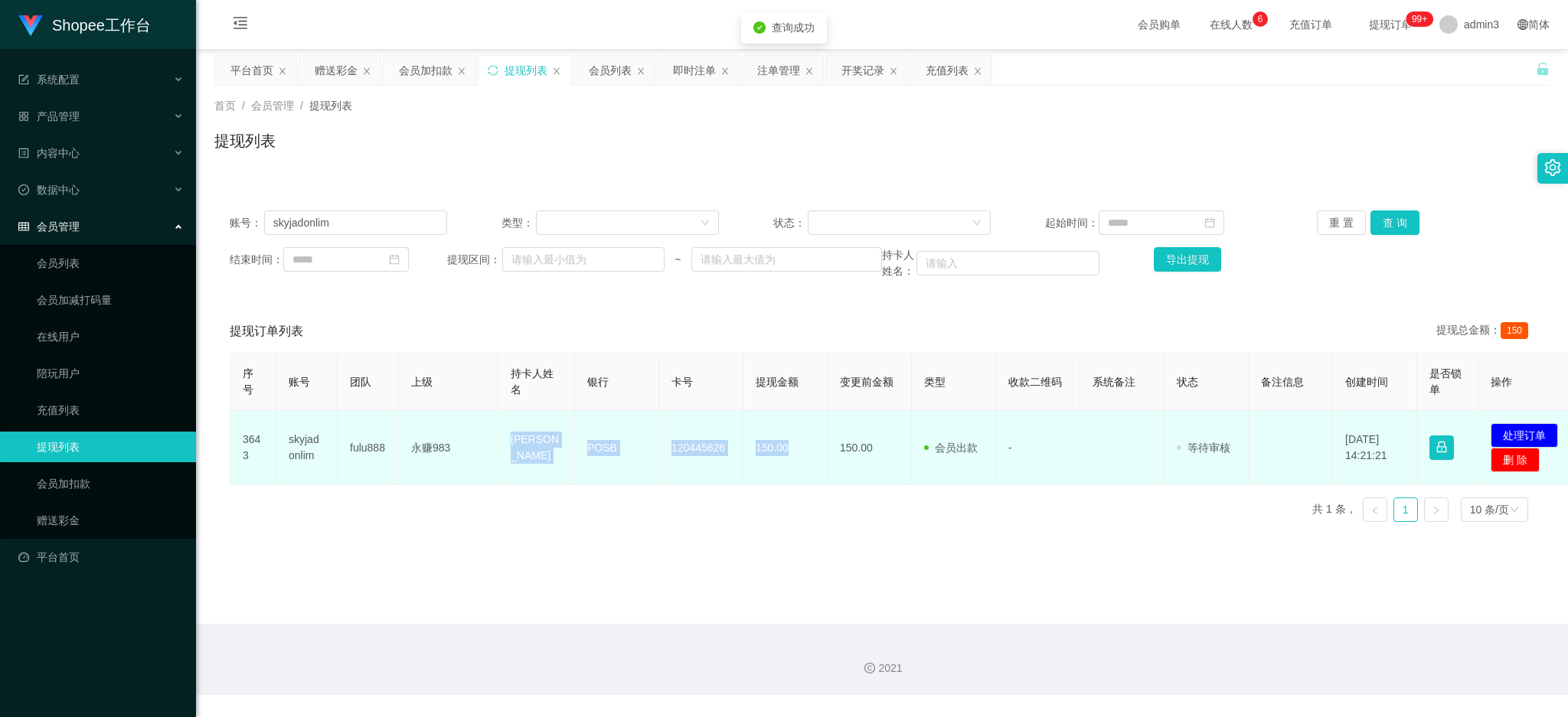
drag, startPoint x: 508, startPoint y: 447, endPoint x: 792, endPoint y: 472, distance: 285.1
click at [792, 472] on tr "3643 skyjadonlim fulu888 永赚983 [PERSON_NAME] POSB 120445626 150.00 150.00 会员出款 …" at bounding box center [905, 447] width 1349 height 74
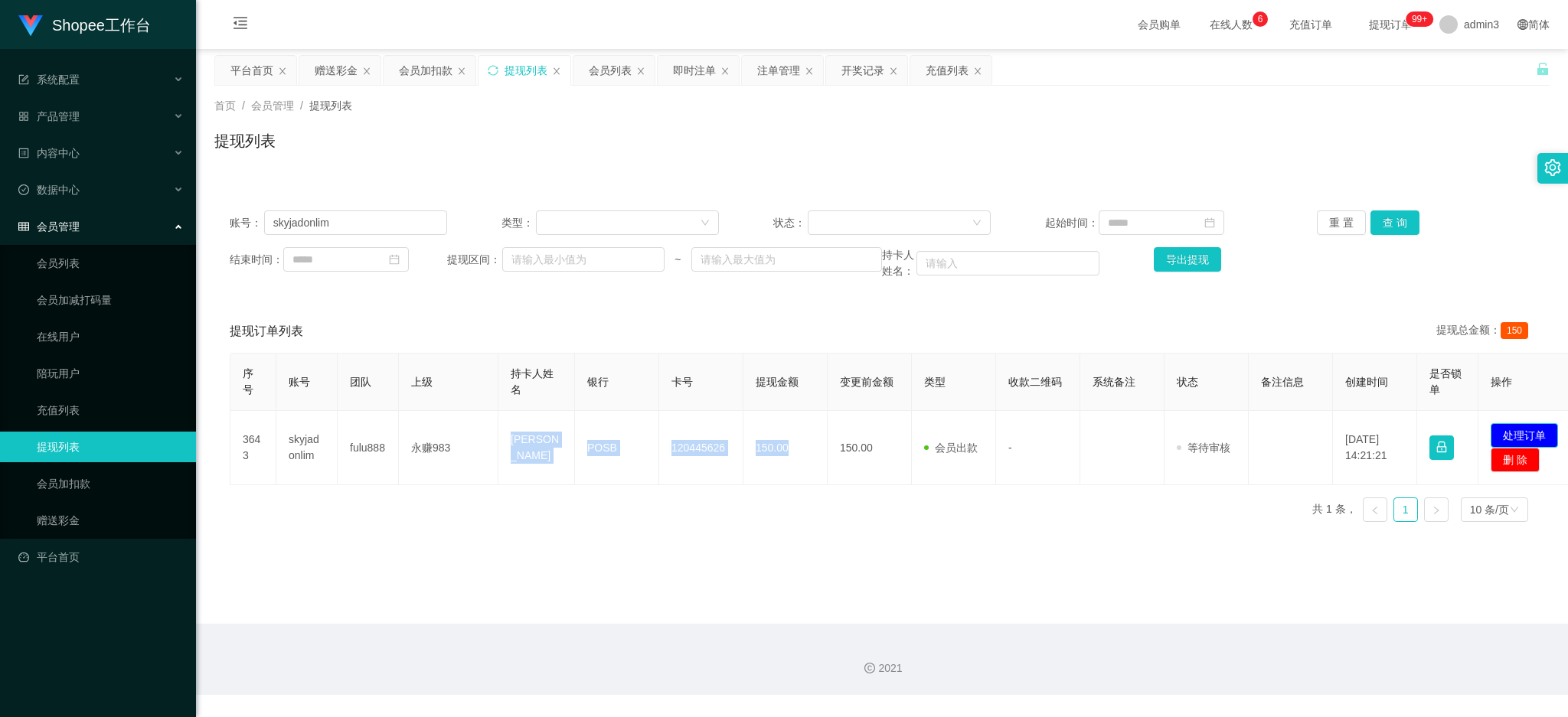
drag, startPoint x: 1538, startPoint y: 429, endPoint x: 1228, endPoint y: 409, distance: 310.6
click at [1536, 429] on button "处理订单" at bounding box center [1524, 435] width 67 height 25
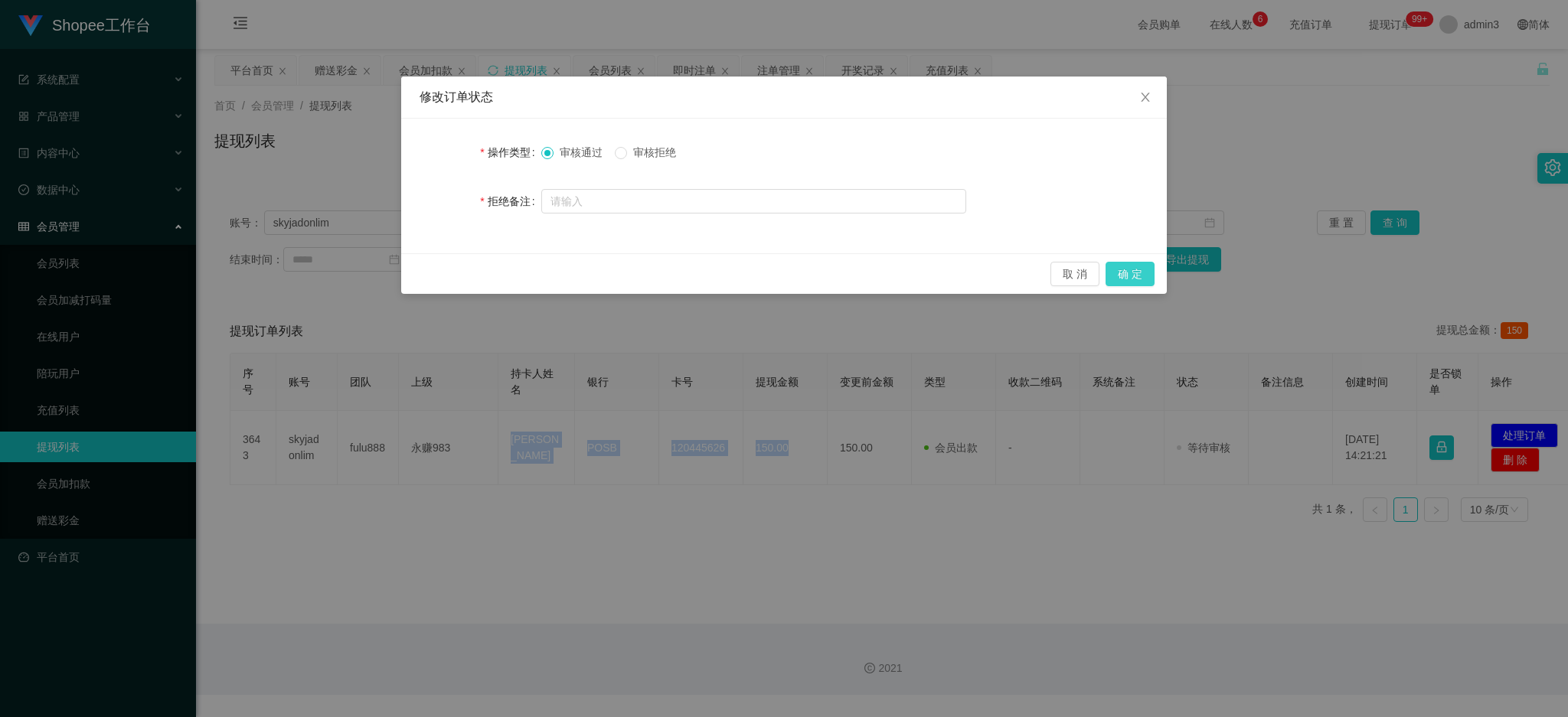
click at [1122, 273] on button "确 定" at bounding box center [1130, 273] width 49 height 25
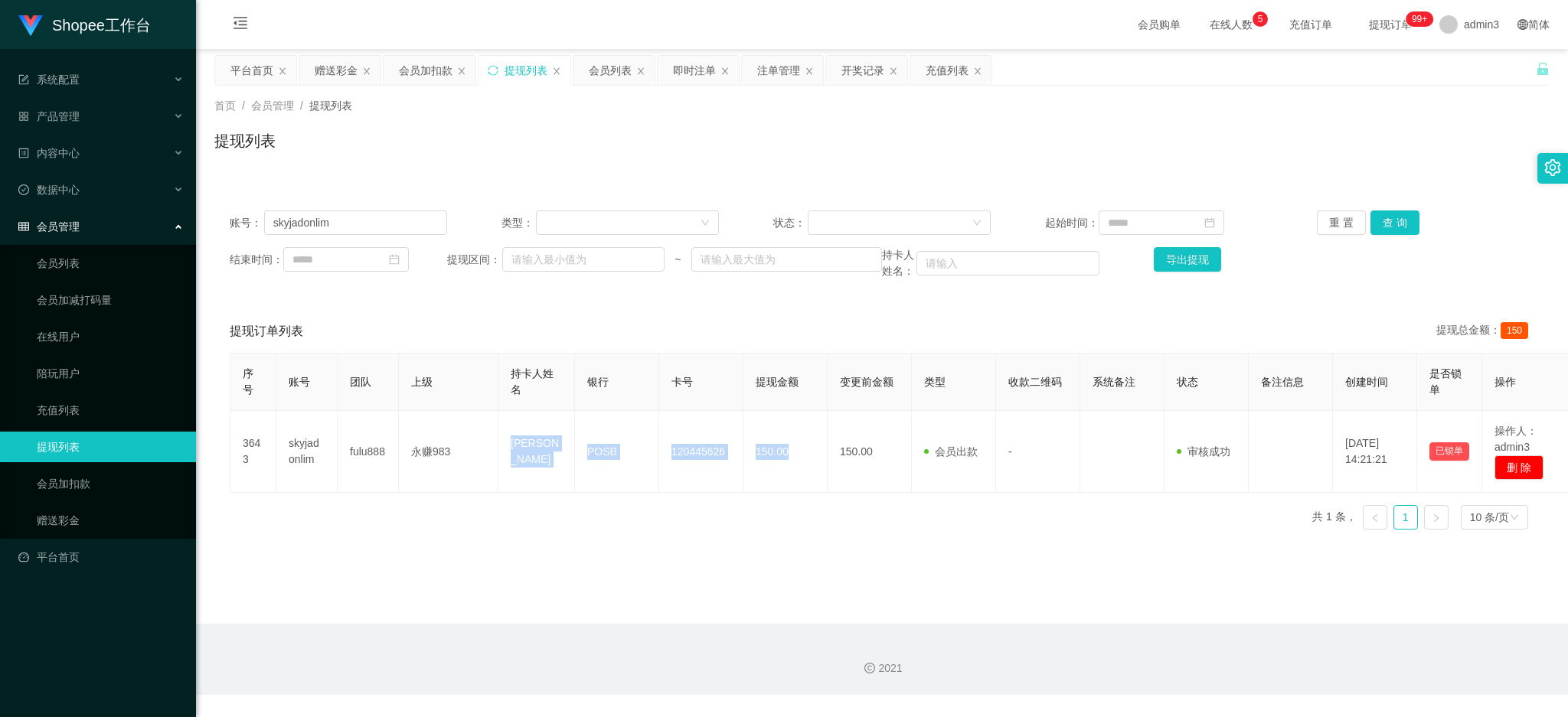
drag, startPoint x: 615, startPoint y: 77, endPoint x: 486, endPoint y: 216, distance: 189.6
click at [614, 77] on div "会员列表" at bounding box center [610, 70] width 43 height 29
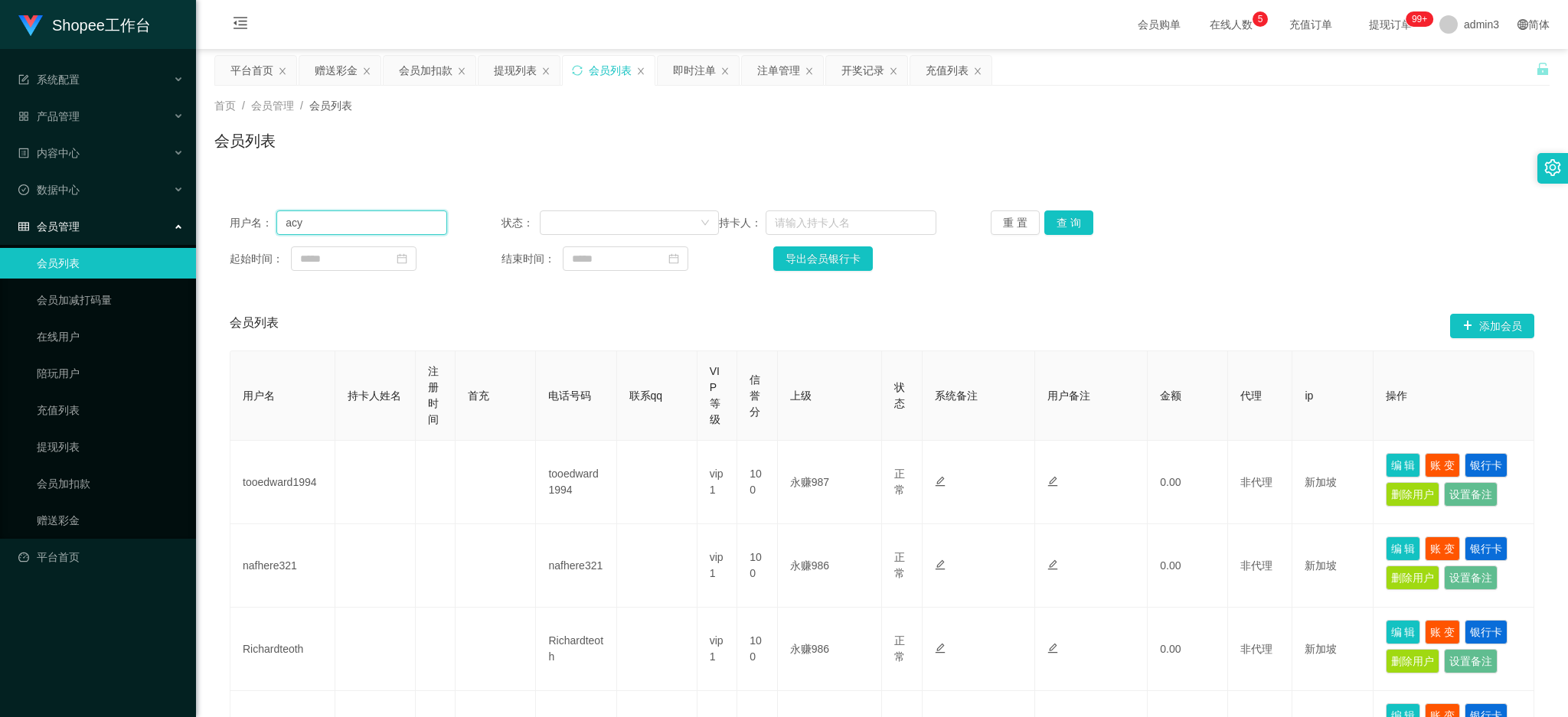
click at [393, 225] on input "acy" at bounding box center [361, 222] width 170 height 25
paste input "xianliang"
type input "xianliang"
click at [1107, 221] on div "重 置 查 询" at bounding box center [1099, 222] width 218 height 25
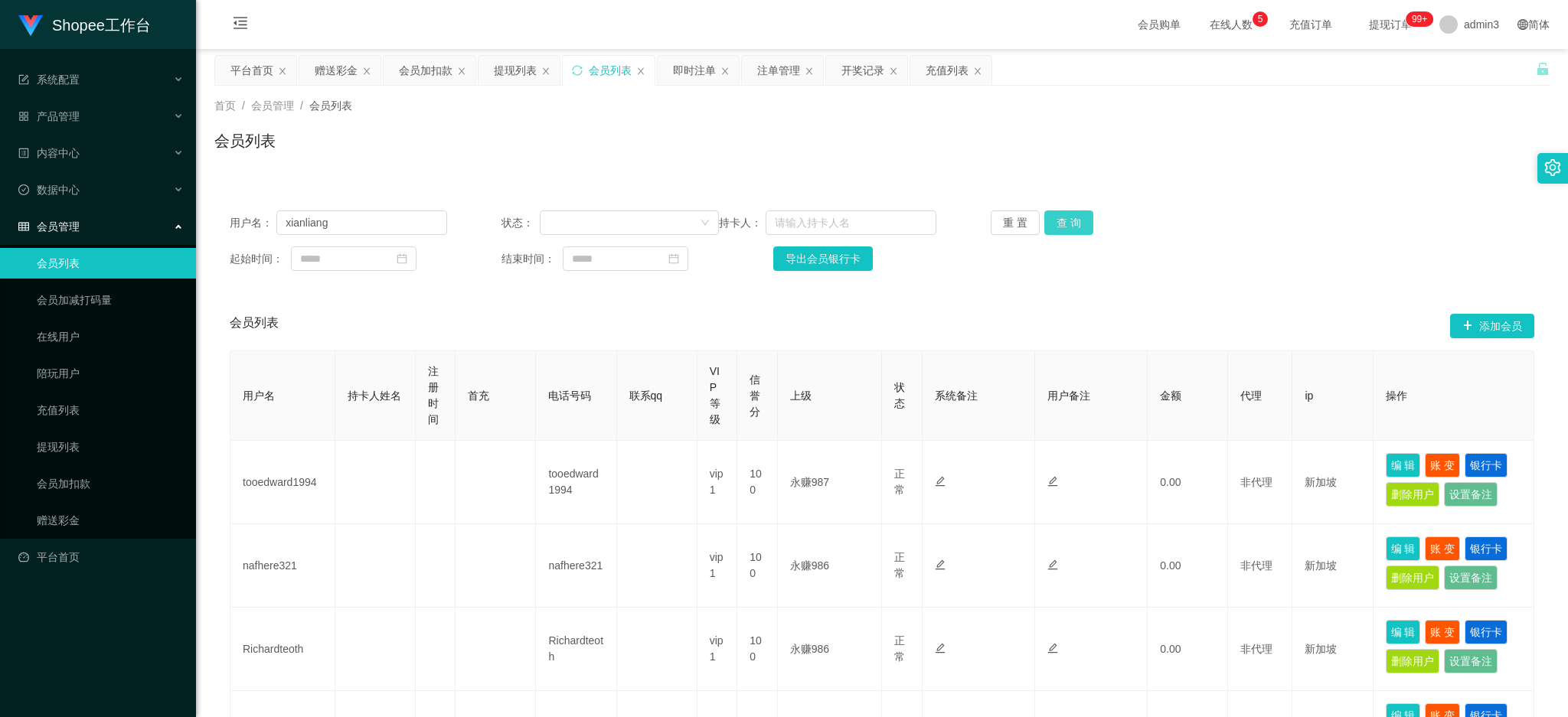
click at [1044, 221] on button "查 询" at bounding box center [1069, 222] width 49 height 25
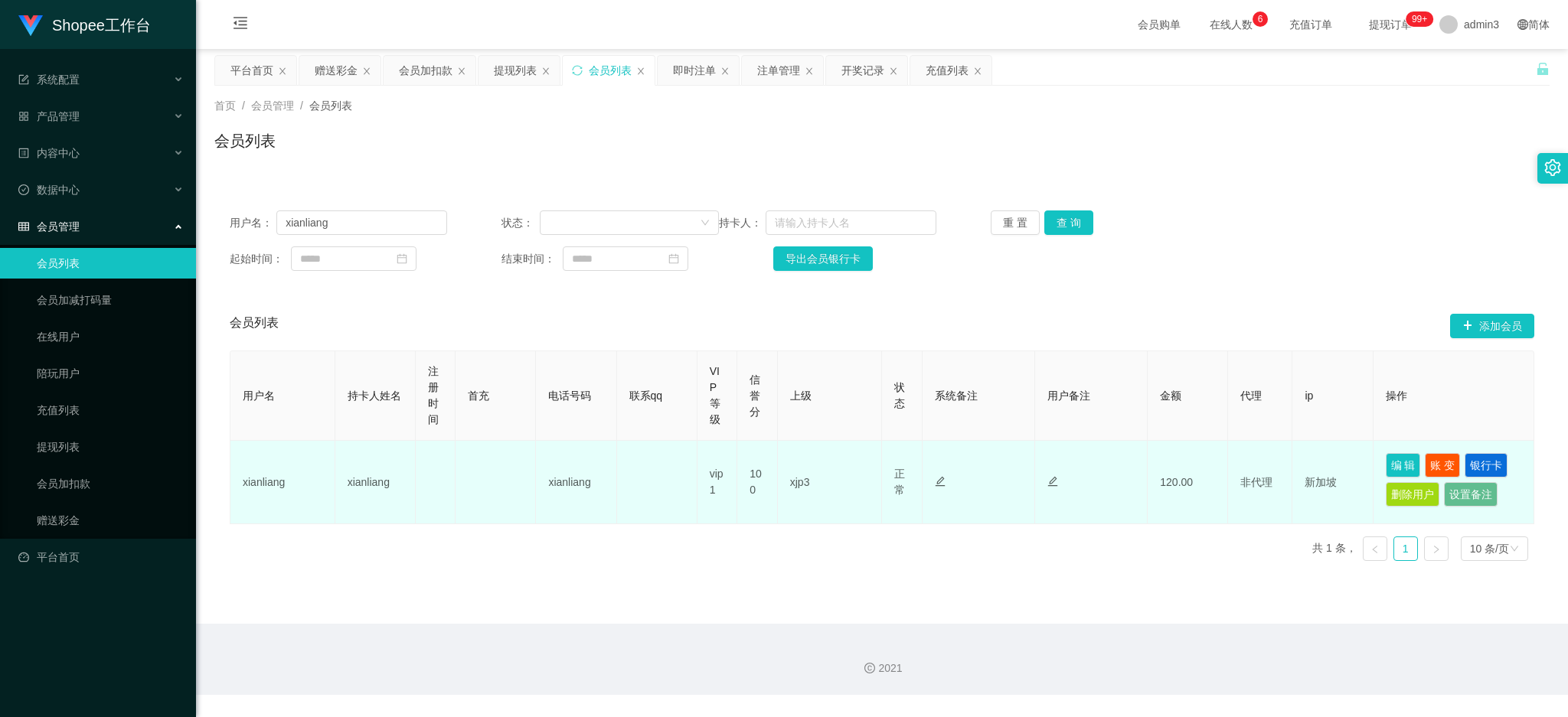
click at [1474, 478] on td "编 辑 账 变 银行卡 删除用户 设置备注" at bounding box center [1453, 483] width 160 height 84
click at [1475, 462] on button "银行卡" at bounding box center [1485, 465] width 43 height 25
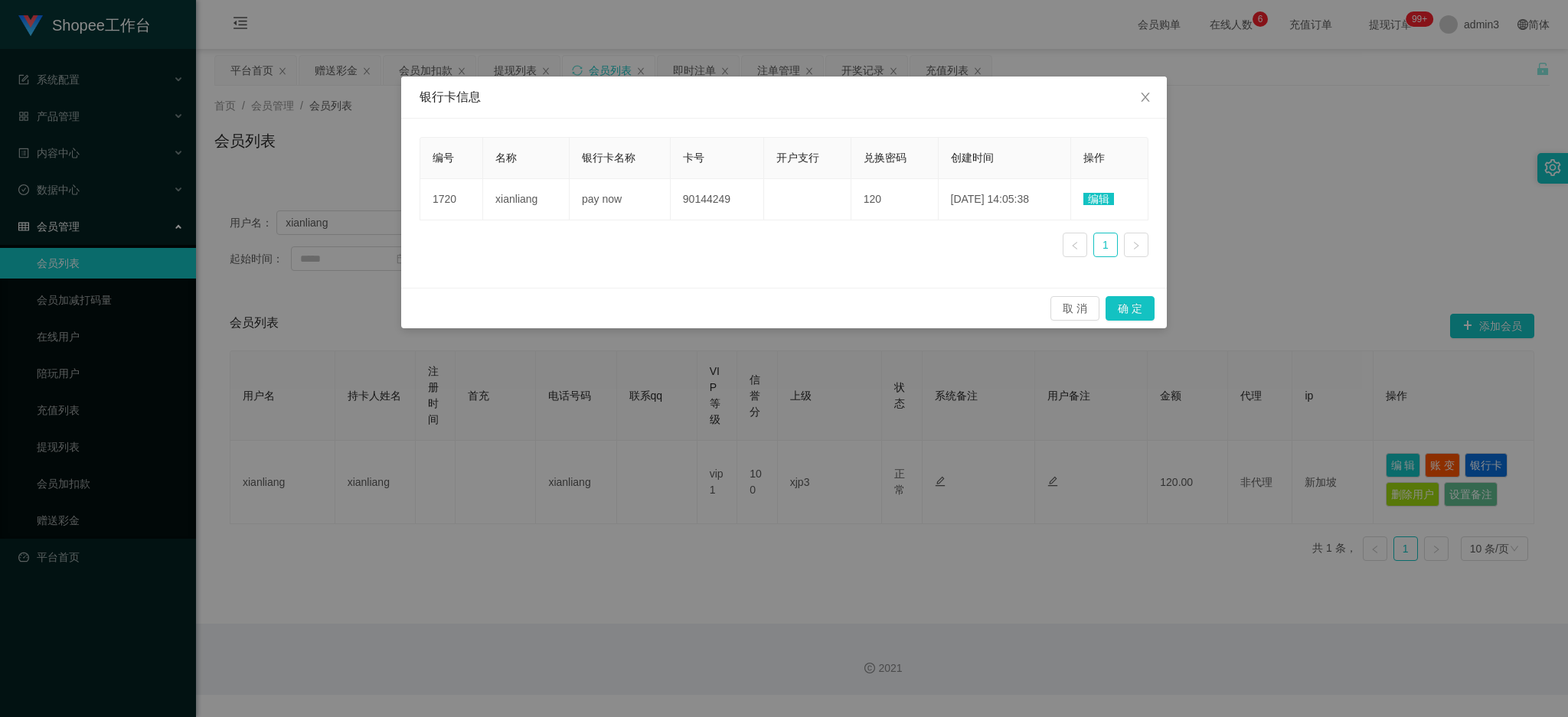
click at [1098, 197] on span "编辑" at bounding box center [1099, 199] width 31 height 12
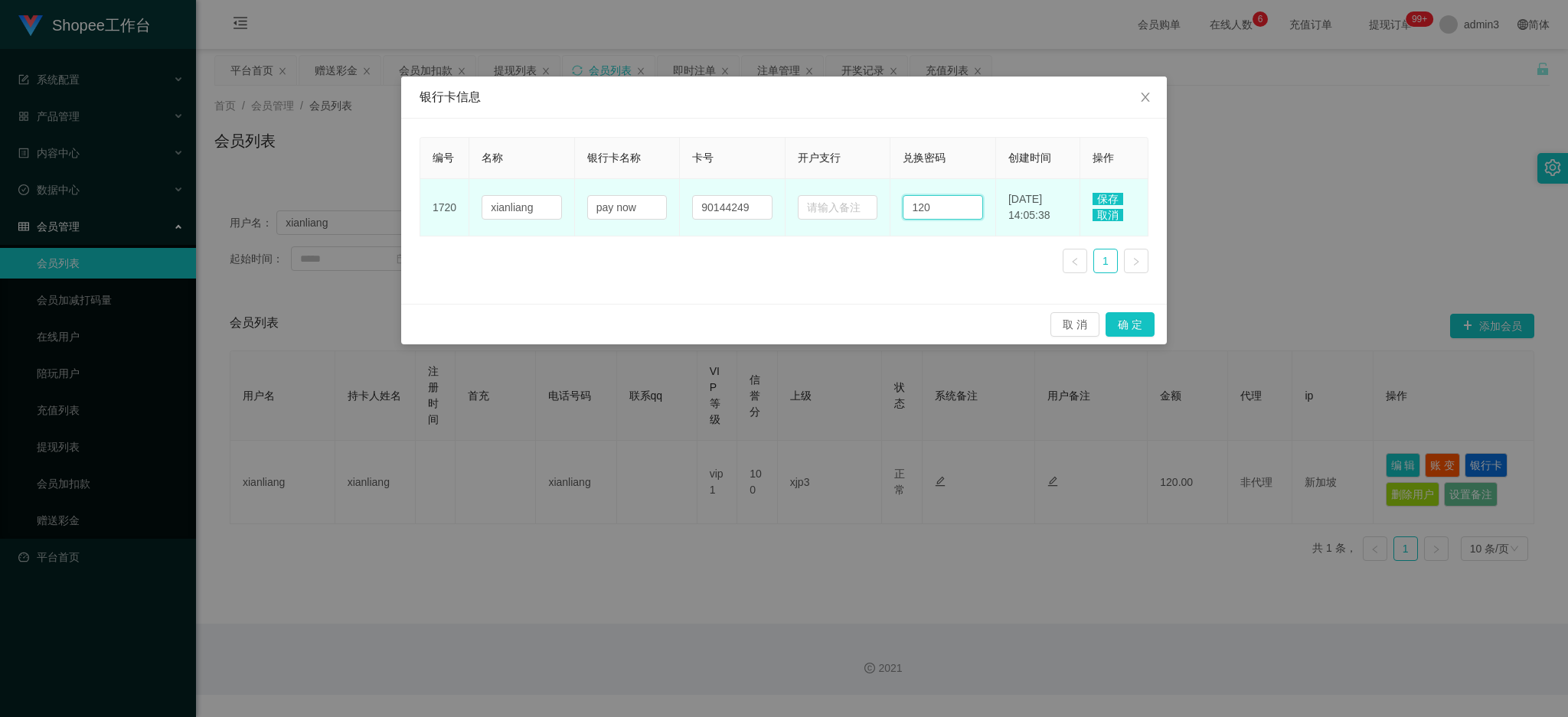
drag, startPoint x: 940, startPoint y: 199, endPoint x: 794, endPoint y: 194, distance: 146.1
click at [794, 194] on tr "1720 xianliang pay now 90144249 120 [DATE] 14:05:38 保存 取消" at bounding box center [784, 208] width 728 height 57
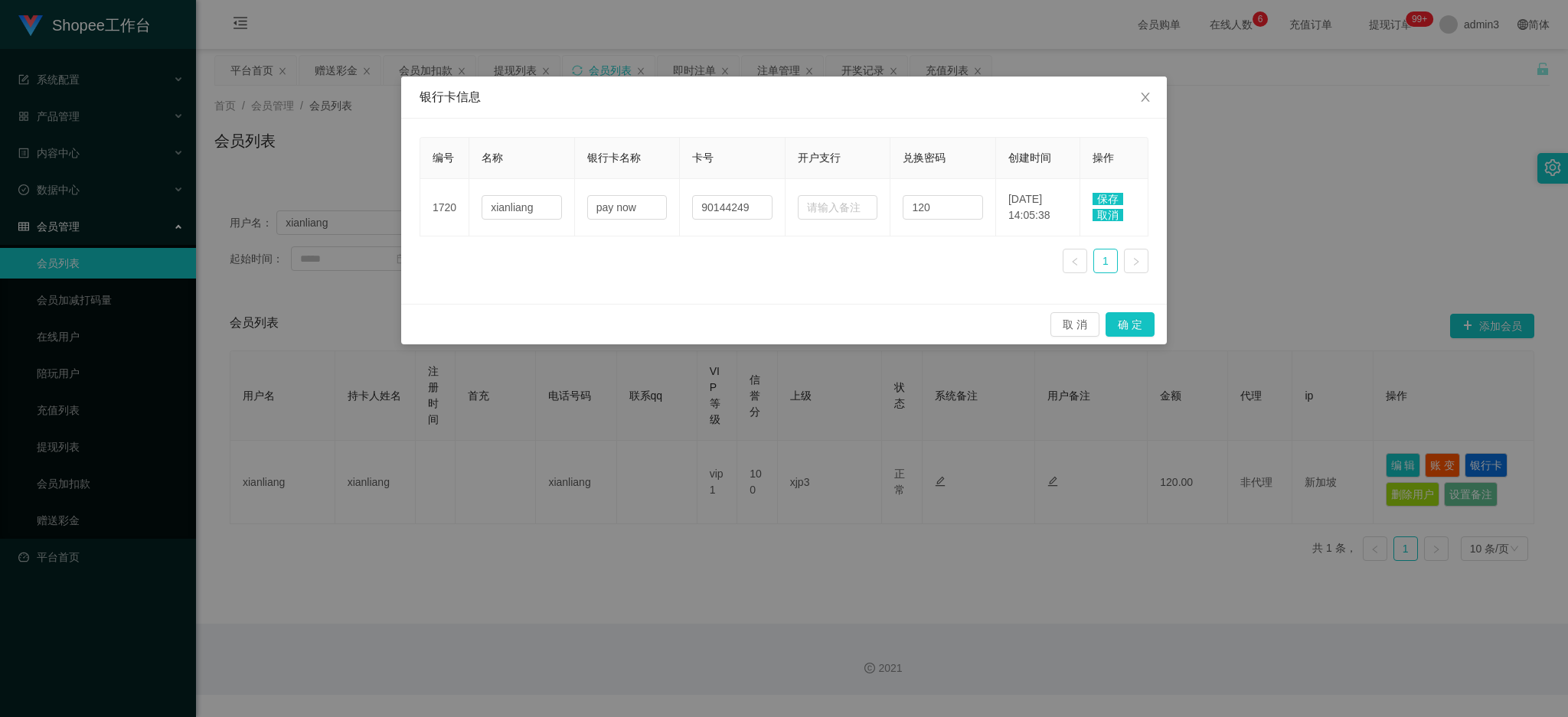
click at [778, 299] on div "编号 名称 银行卡名称 卡号 开户支行 兑换密码 创建时间 操作 1720 xianliang pay now 90144249 120 [DATE] 14:…" at bounding box center [784, 210] width 765 height 185
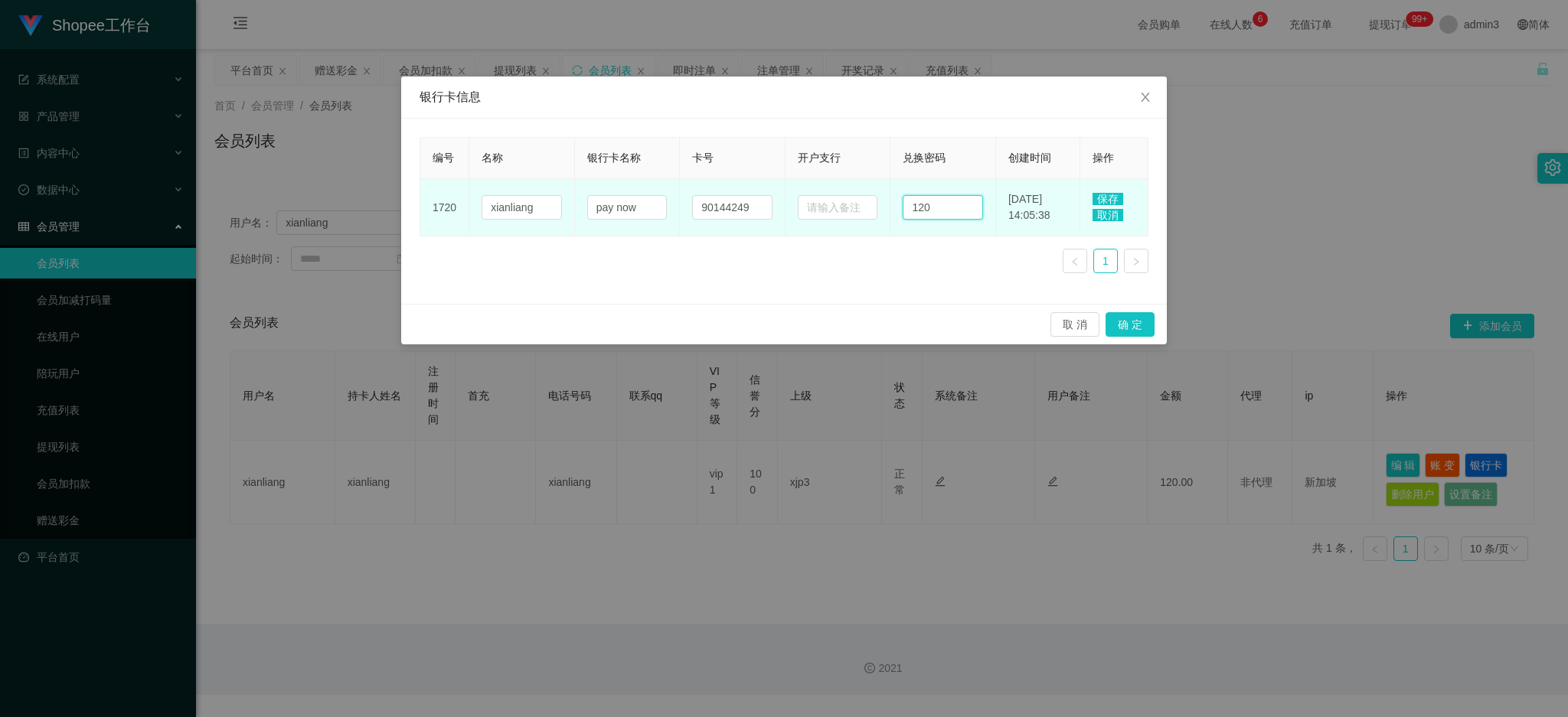
click at [902, 205] on input "120" at bounding box center [942, 207] width 80 height 25
paste input "3456"
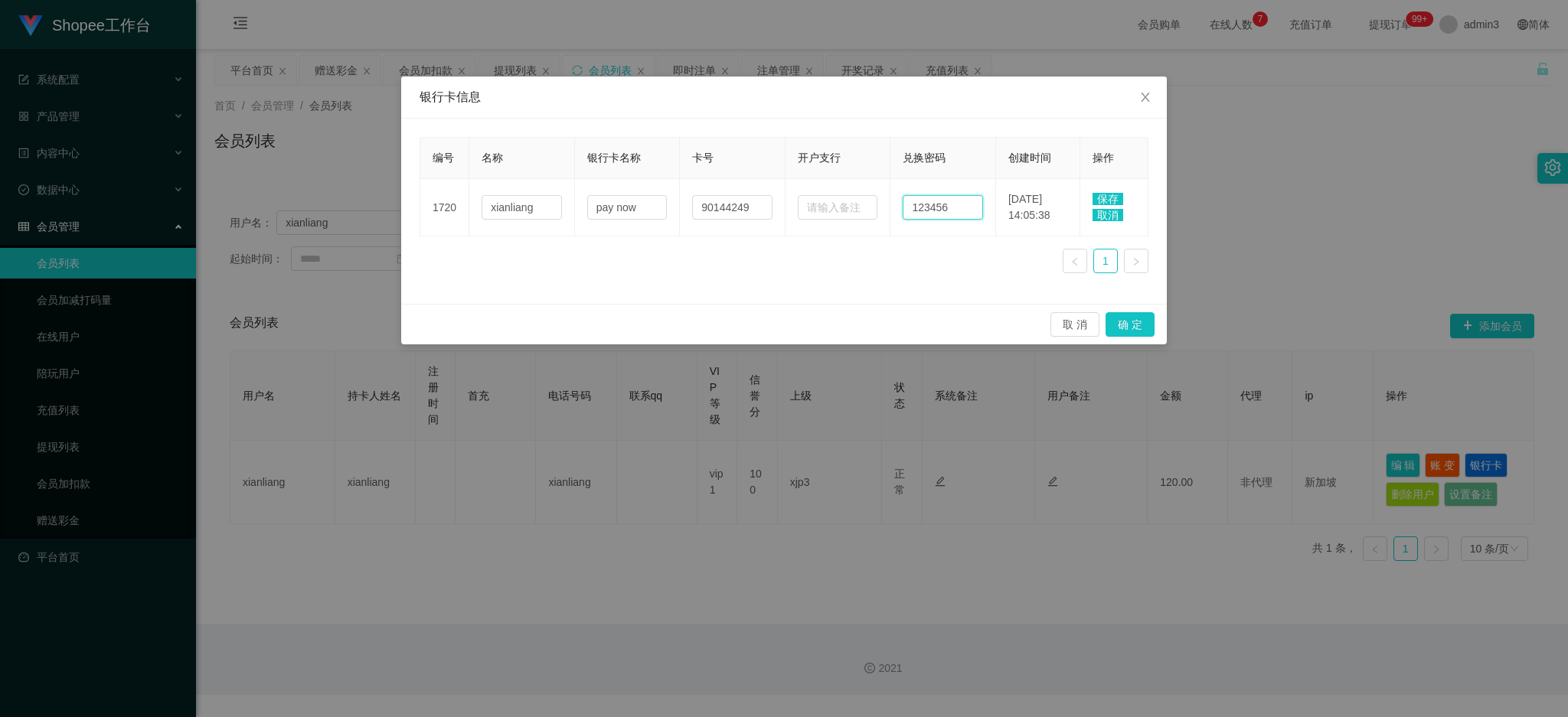
type input "123456"
click at [1096, 194] on span "保存" at bounding box center [1108, 199] width 31 height 12
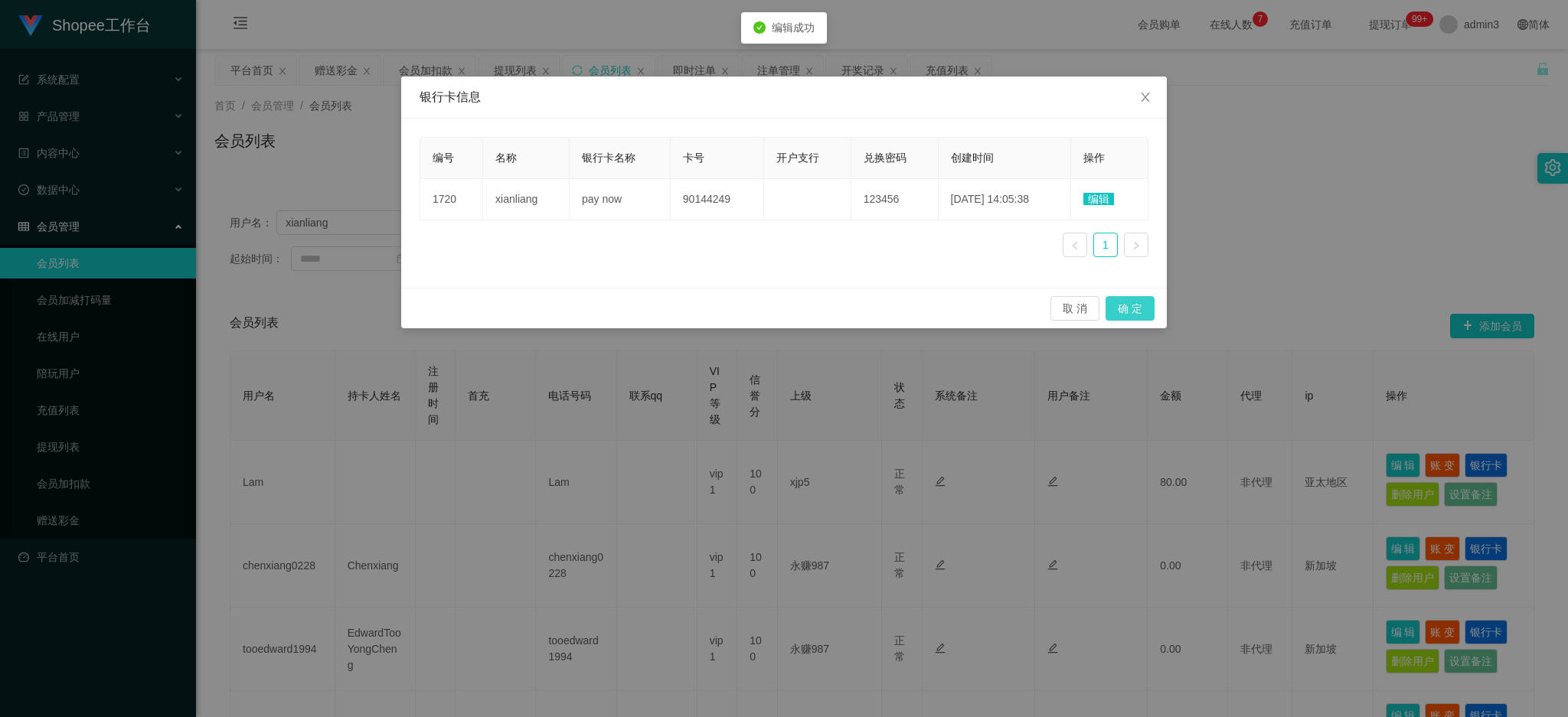
click at [1142, 320] on button "确 定" at bounding box center [1130, 308] width 49 height 25
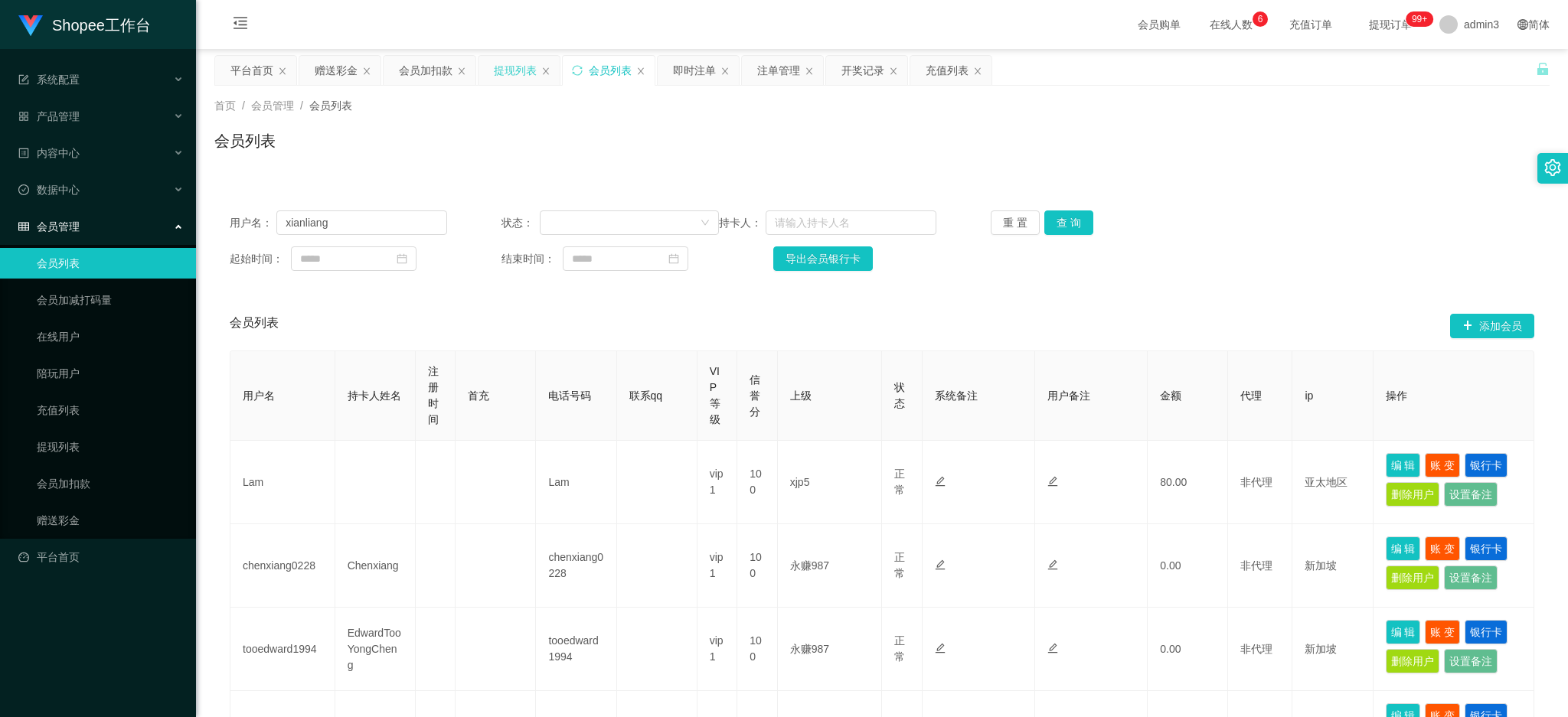
click at [518, 74] on div "提现列表" at bounding box center [515, 70] width 43 height 29
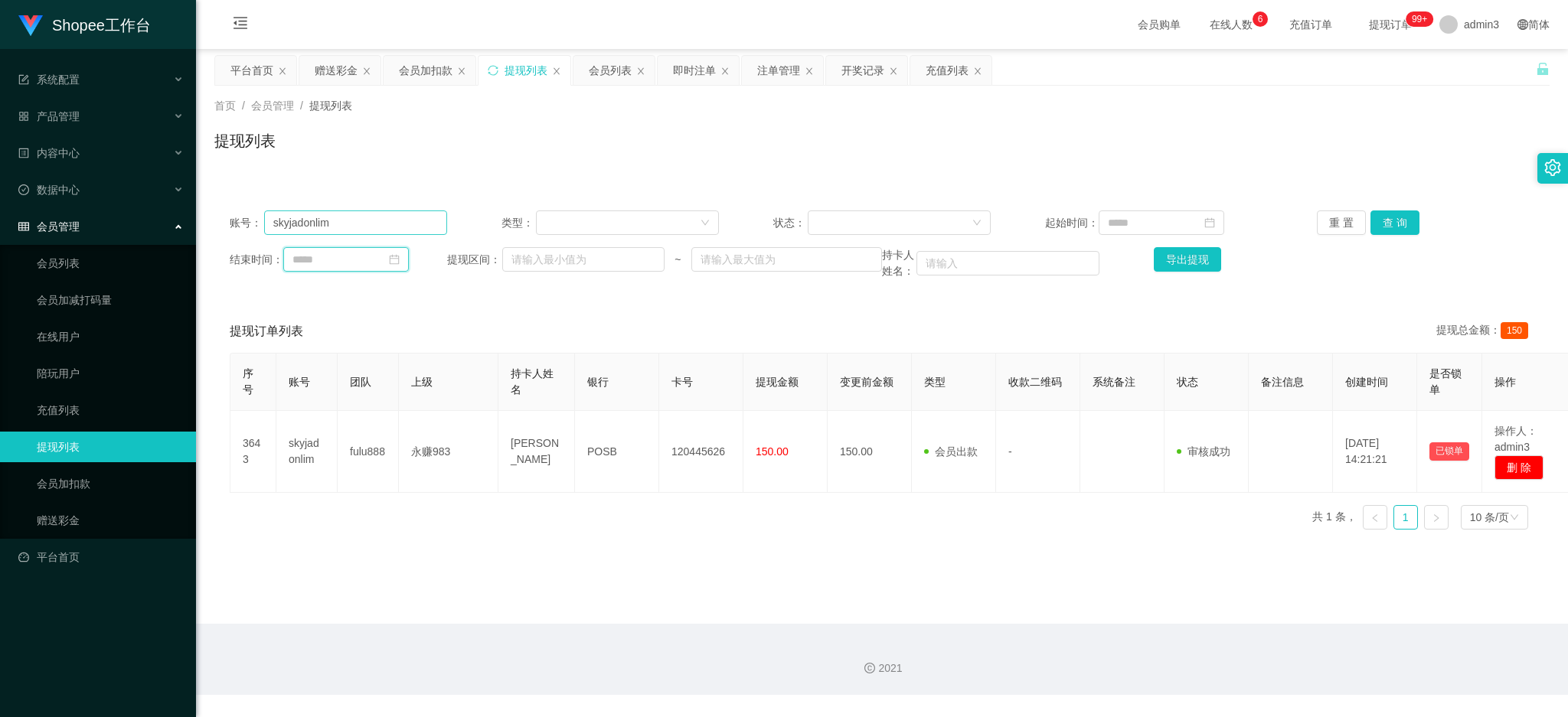
drag, startPoint x: 302, startPoint y: 248, endPoint x: 307, endPoint y: 232, distance: 16.8
click at [302, 247] on input at bounding box center [346, 259] width 126 height 25
click at [308, 229] on input "skyjadonlim" at bounding box center [355, 222] width 183 height 25
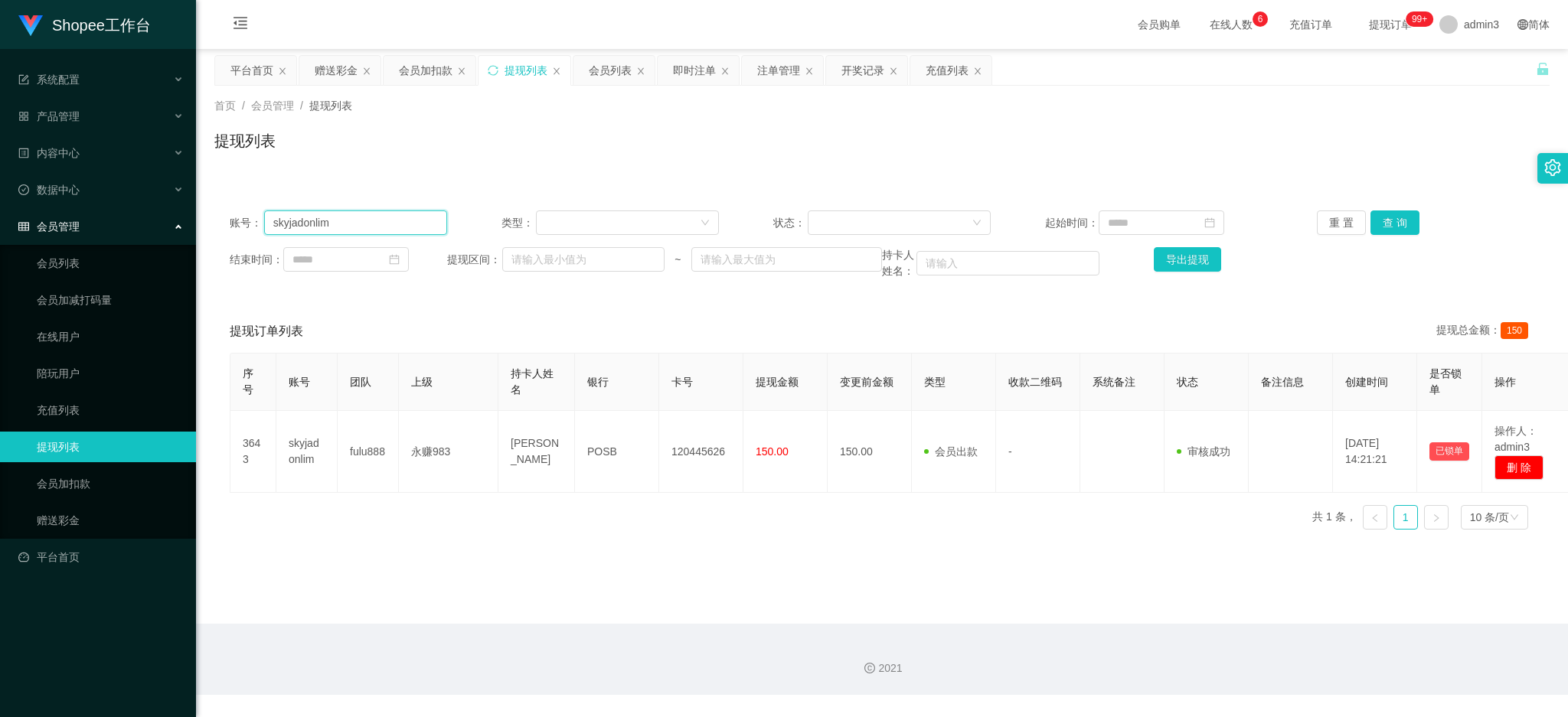
paste input "Richardteoth"
type input "Richardteoth"
click at [1391, 213] on button "查 询" at bounding box center [1395, 222] width 49 height 25
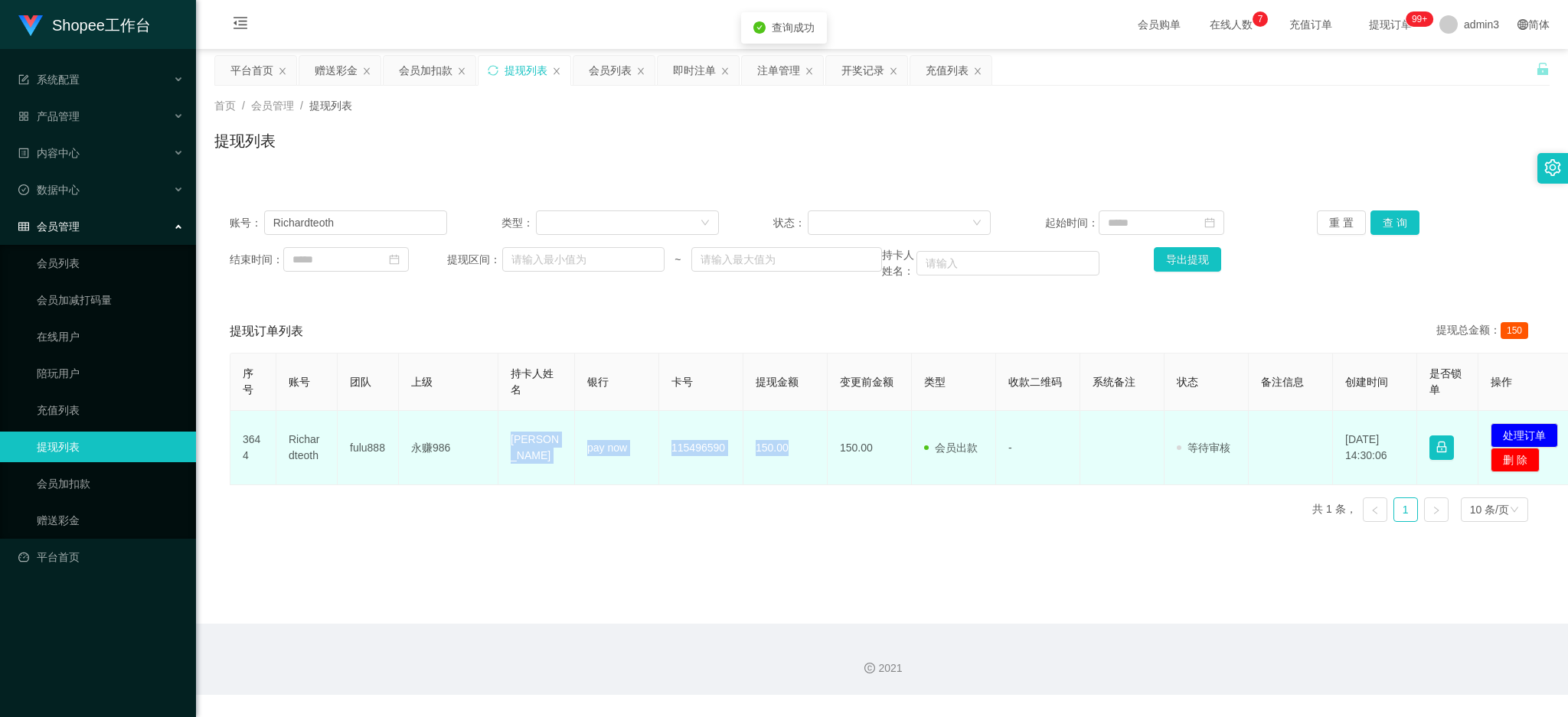
drag, startPoint x: 505, startPoint y: 443, endPoint x: 794, endPoint y: 459, distance: 289.4
click at [794, 459] on tr "3644 Richardteoth fulu888 永赚986 [PERSON_NAME] pay now 115496590 150.00 150.00 会…" at bounding box center [905, 447] width 1349 height 74
click at [1531, 435] on button "处理订单" at bounding box center [1524, 435] width 67 height 25
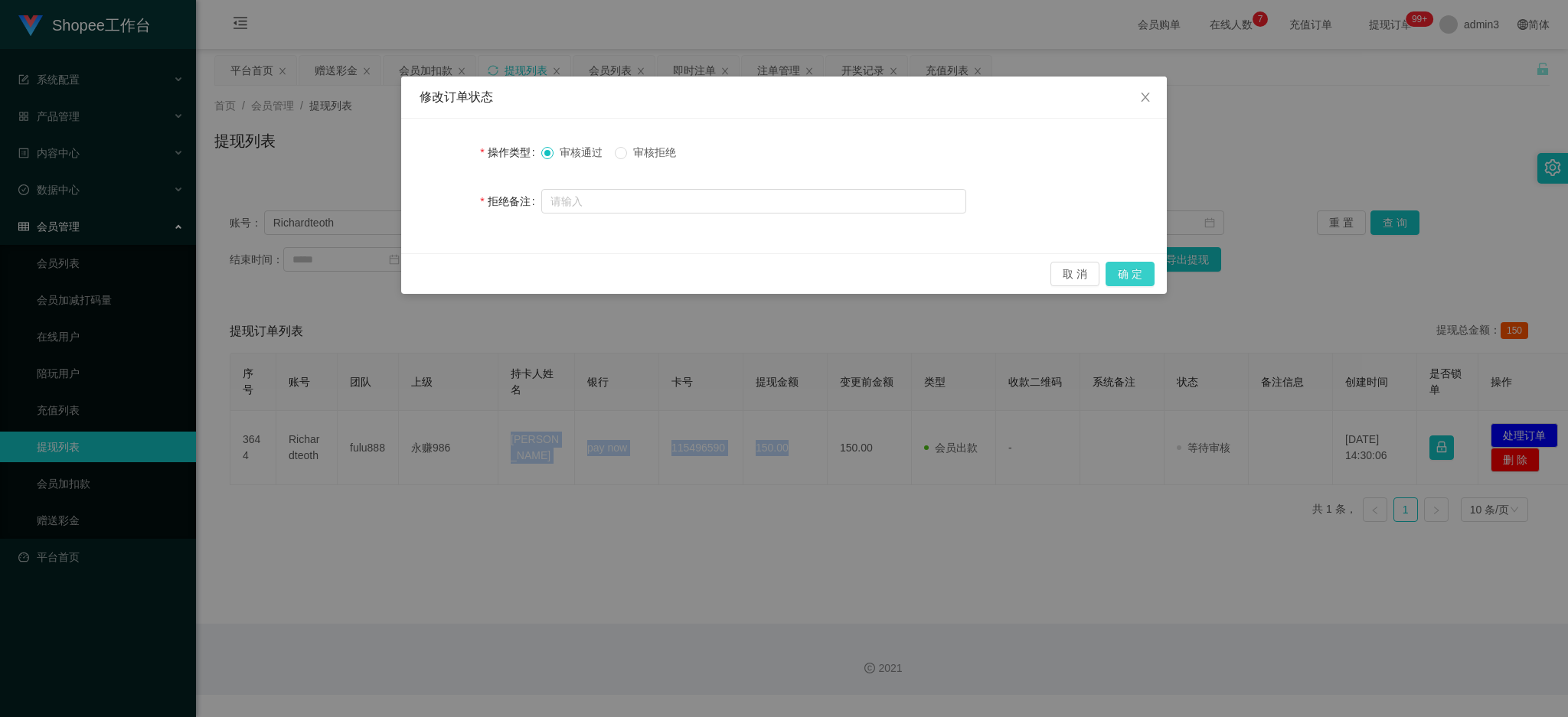
click at [1131, 272] on button "确 定" at bounding box center [1130, 273] width 49 height 25
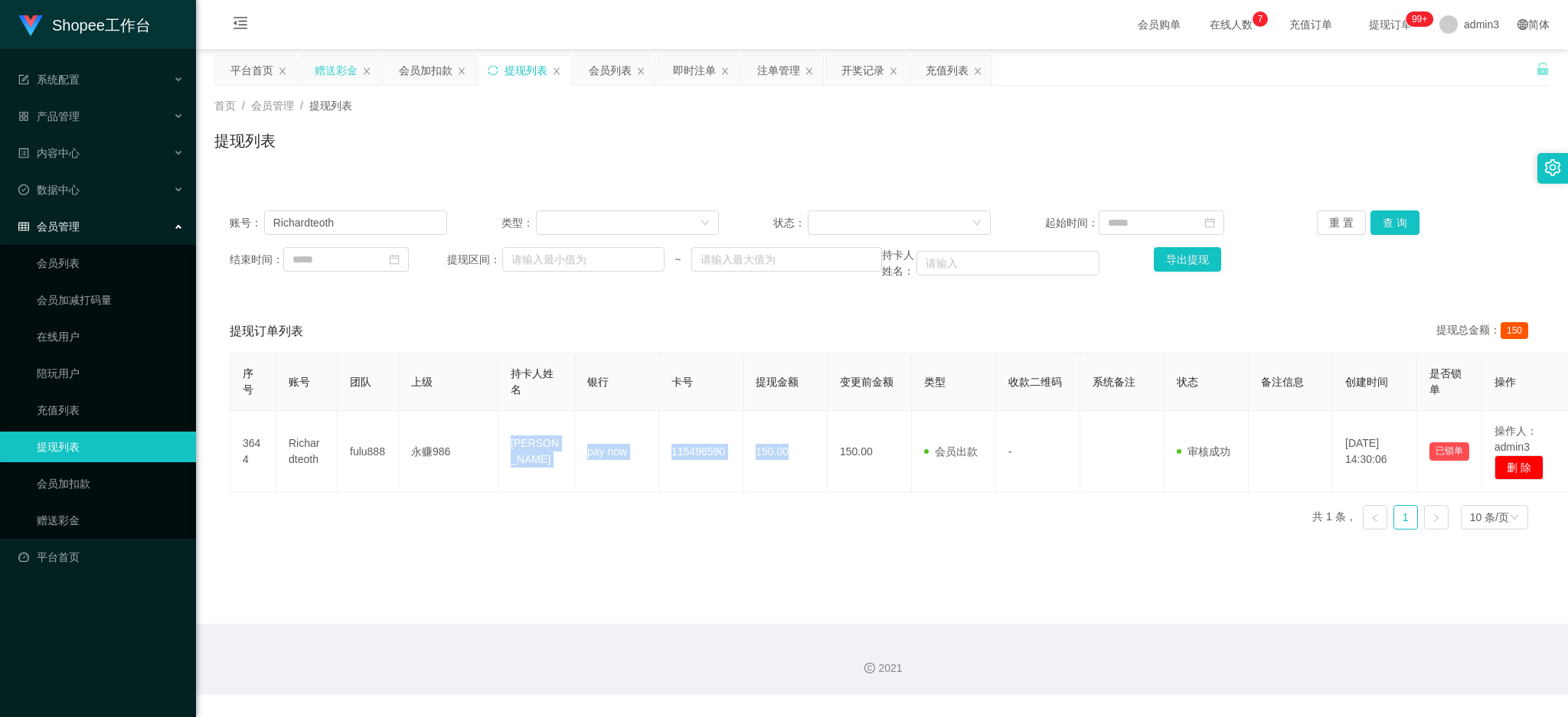
click at [337, 61] on div "赠送彩金" at bounding box center [335, 70] width 43 height 29
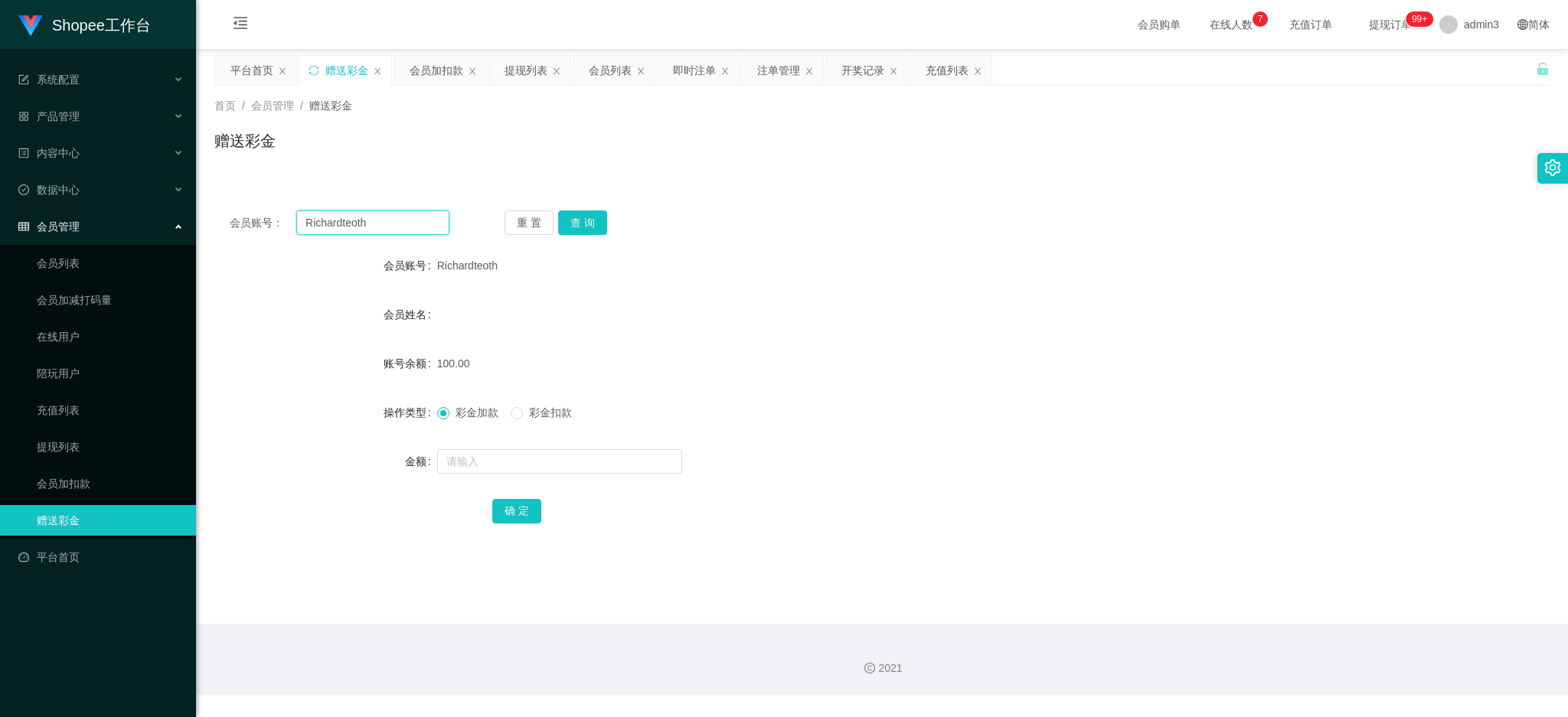
click at [309, 224] on input "Richardteoth" at bounding box center [373, 222] width 153 height 25
paste input "Fangf80"
type input "Fangf80"
click at [592, 225] on button "查 询" at bounding box center [582, 222] width 49 height 25
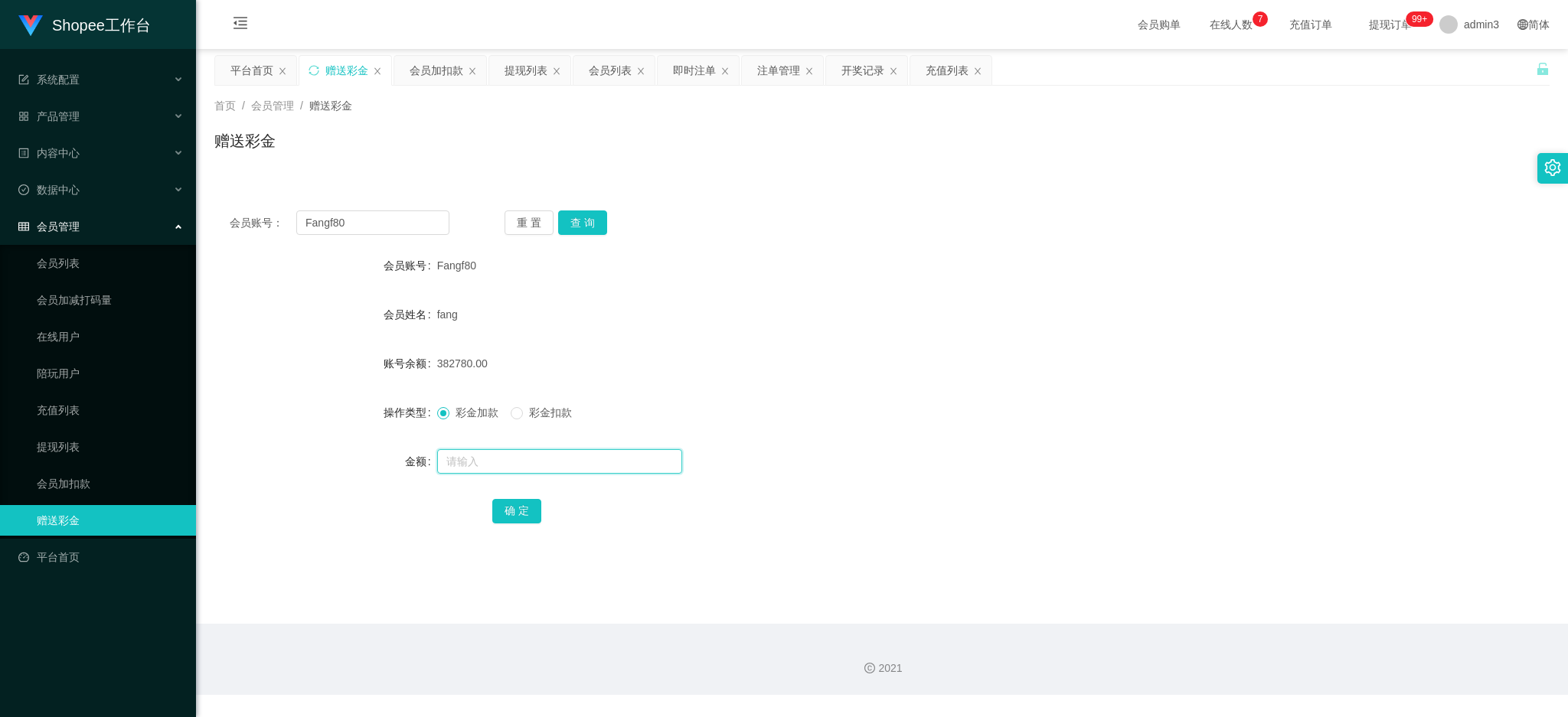
click at [511, 471] on input "text" at bounding box center [559, 461] width 245 height 25
paste input "50000"
type input "50000"
click at [510, 503] on button "确 定" at bounding box center [517, 511] width 49 height 25
drag, startPoint x: 521, startPoint y: 69, endPoint x: 393, endPoint y: 248, distance: 220.1
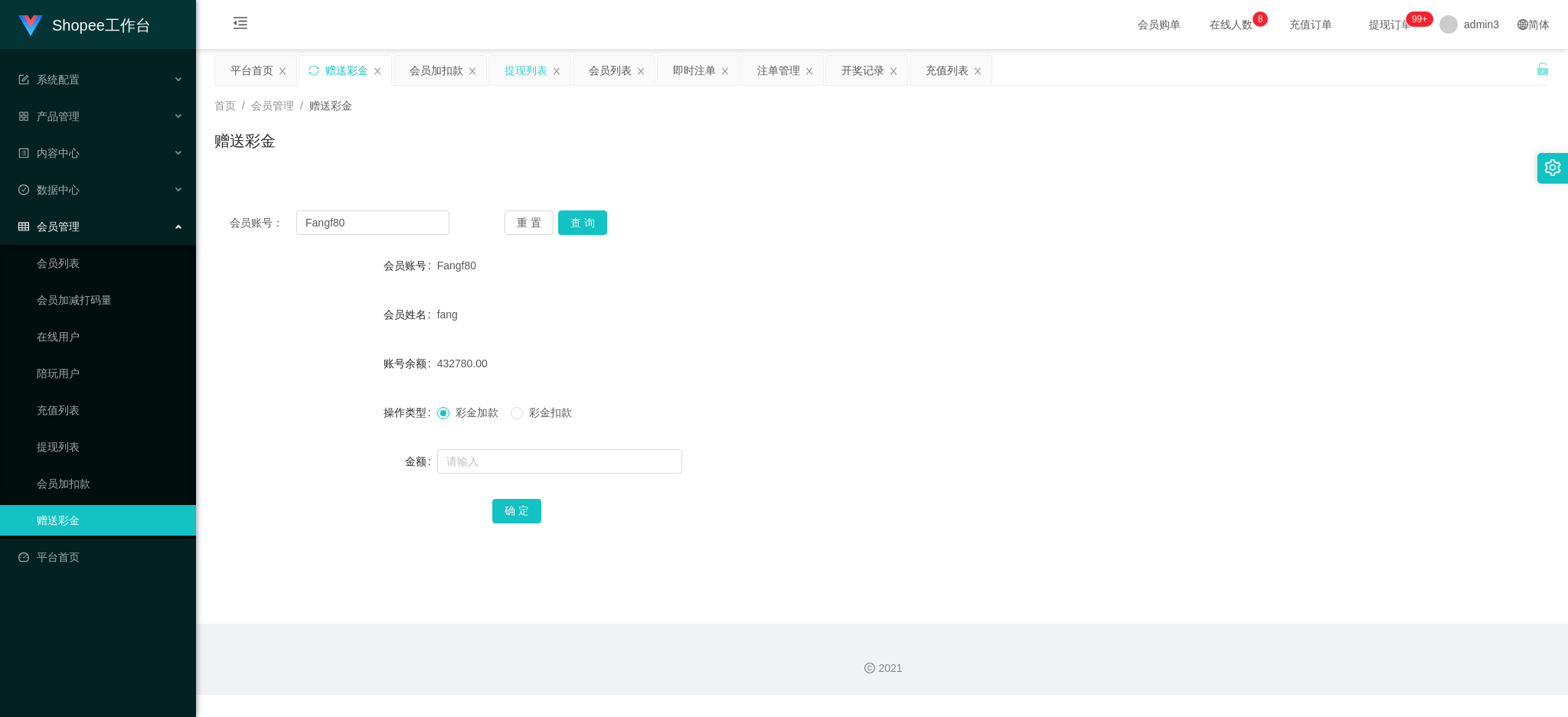
click at [521, 68] on div "提现列表" at bounding box center [526, 70] width 43 height 29
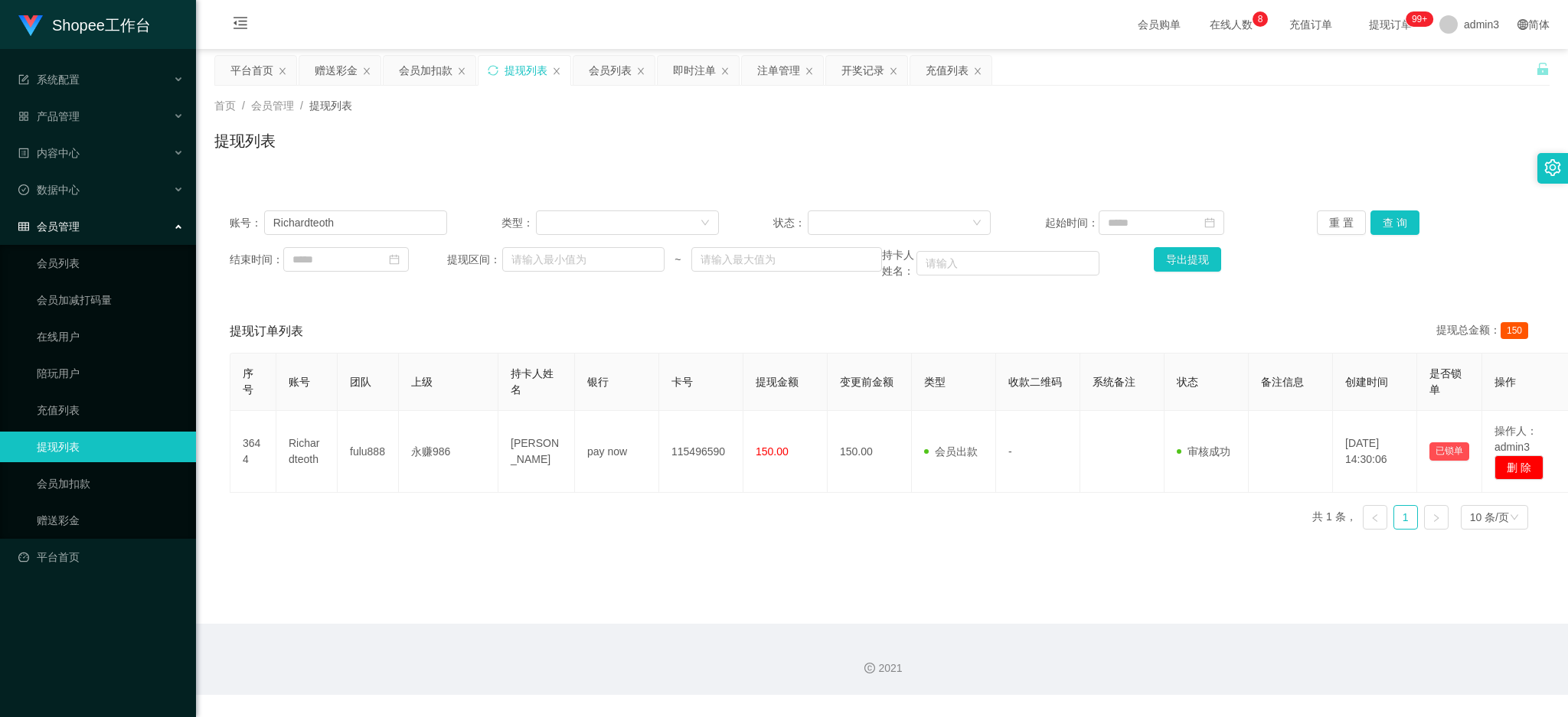
click at [329, 241] on div "账号： Richardteoth 类型： 状态： 起始时间： 重 置 查 询 结束时间： 提现区间： ~ 持卡人姓名： 导出提现" at bounding box center [881, 244] width 1335 height 99
click at [326, 231] on input "Richardteoth" at bounding box center [355, 222] width 183 height 25
paste input "marigold88"
click at [1390, 206] on div "账号： marigold88 类型： 状态： 起始时间： 重 置 查 询 结束时间： 提现区间： ~ 持卡人姓名： 导出提现" at bounding box center [881, 244] width 1335 height 99
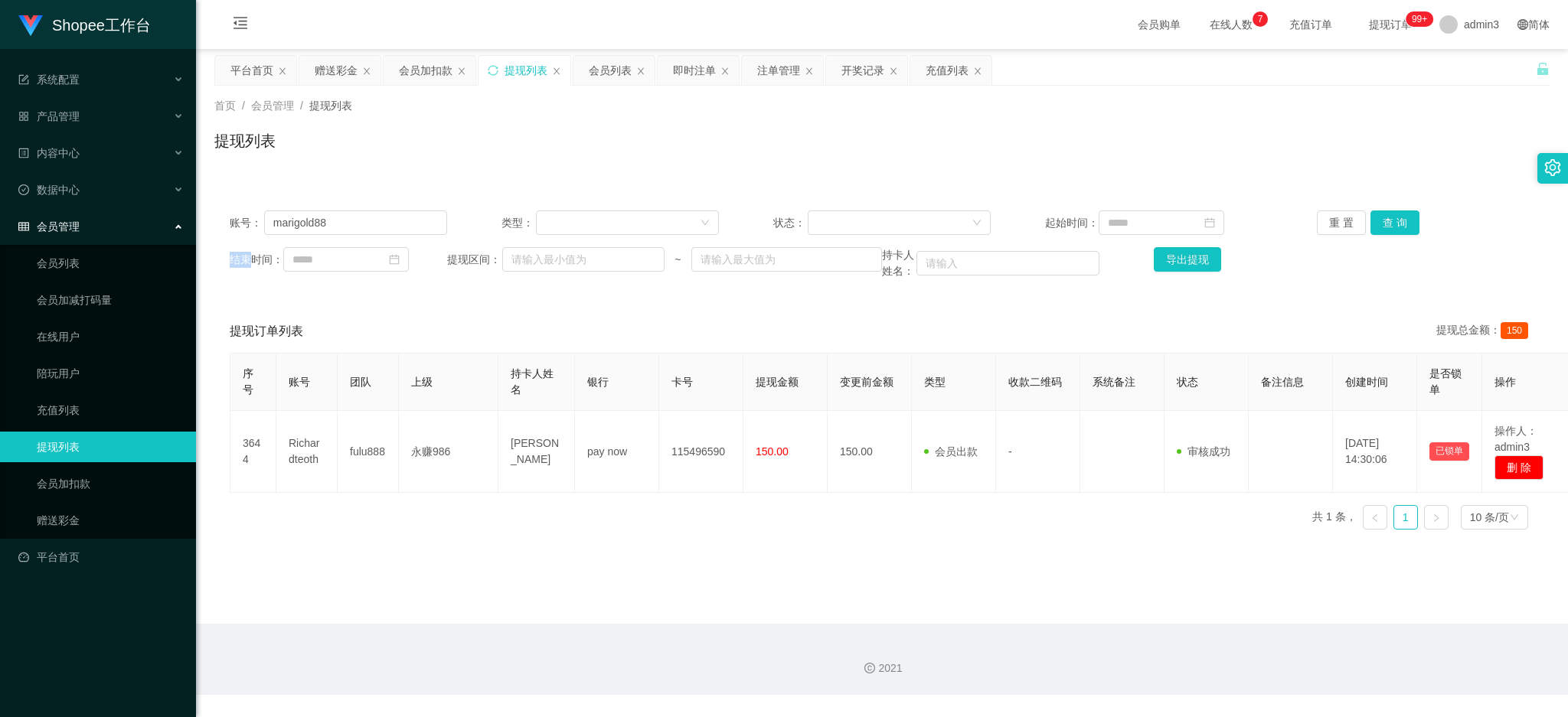
click at [1390, 206] on div "账号： marigold88 类型： 状态： 起始时间： 重 置 查 询 结束时间： 提现区间： ~ 持卡人姓名： 导出提现" at bounding box center [881, 244] width 1335 height 99
click at [1389, 214] on button "查 询" at bounding box center [1395, 222] width 49 height 25
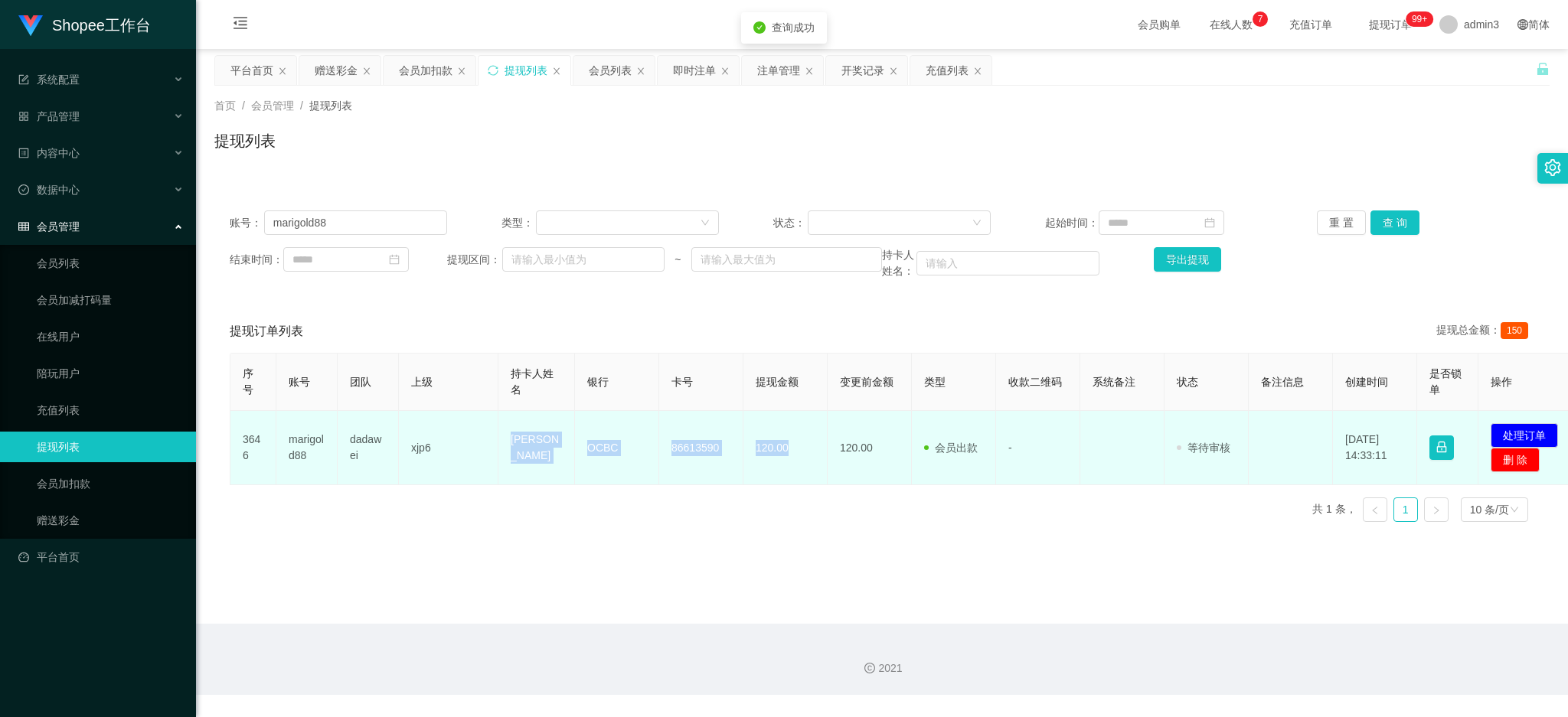
drag, startPoint x: 502, startPoint y: 449, endPoint x: 791, endPoint y: 456, distance: 289.1
click at [791, 456] on tr "3646 marigold88 dadawei xjp6 [PERSON_NAME] OCBC 86613590 120.00 120.00 会员出款 人工取…" at bounding box center [905, 447] width 1349 height 74
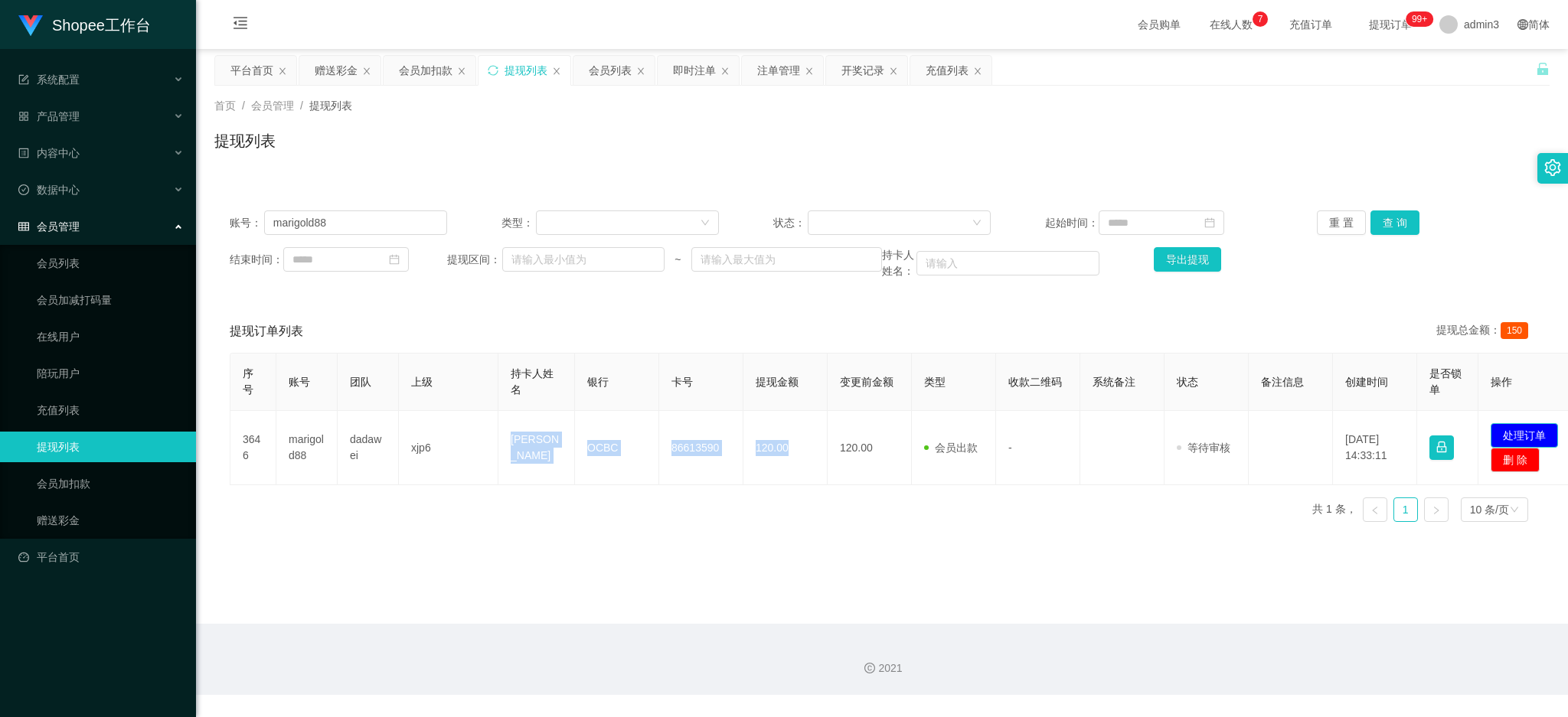
click at [1532, 429] on button "处理订单" at bounding box center [1524, 435] width 67 height 25
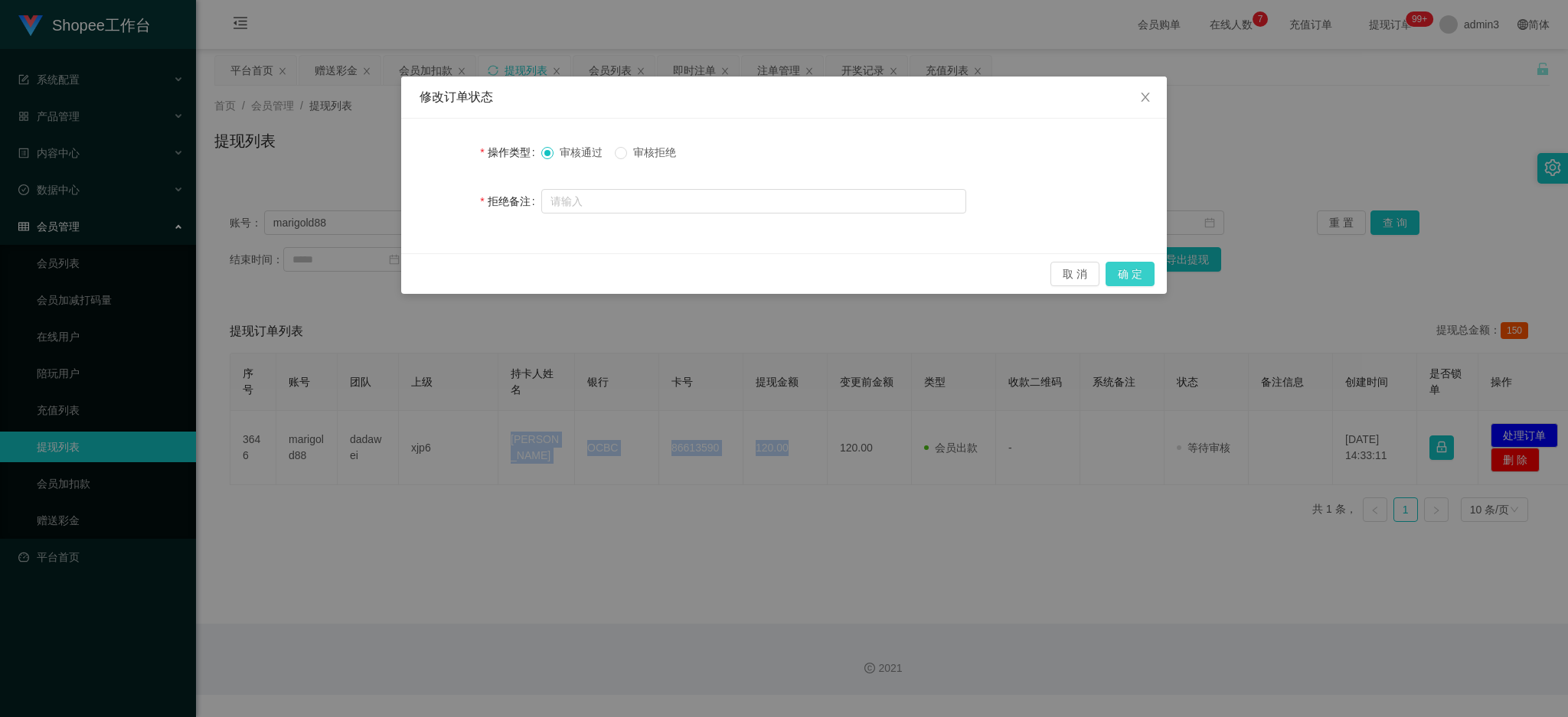
click at [1127, 270] on button "确 定" at bounding box center [1130, 273] width 49 height 25
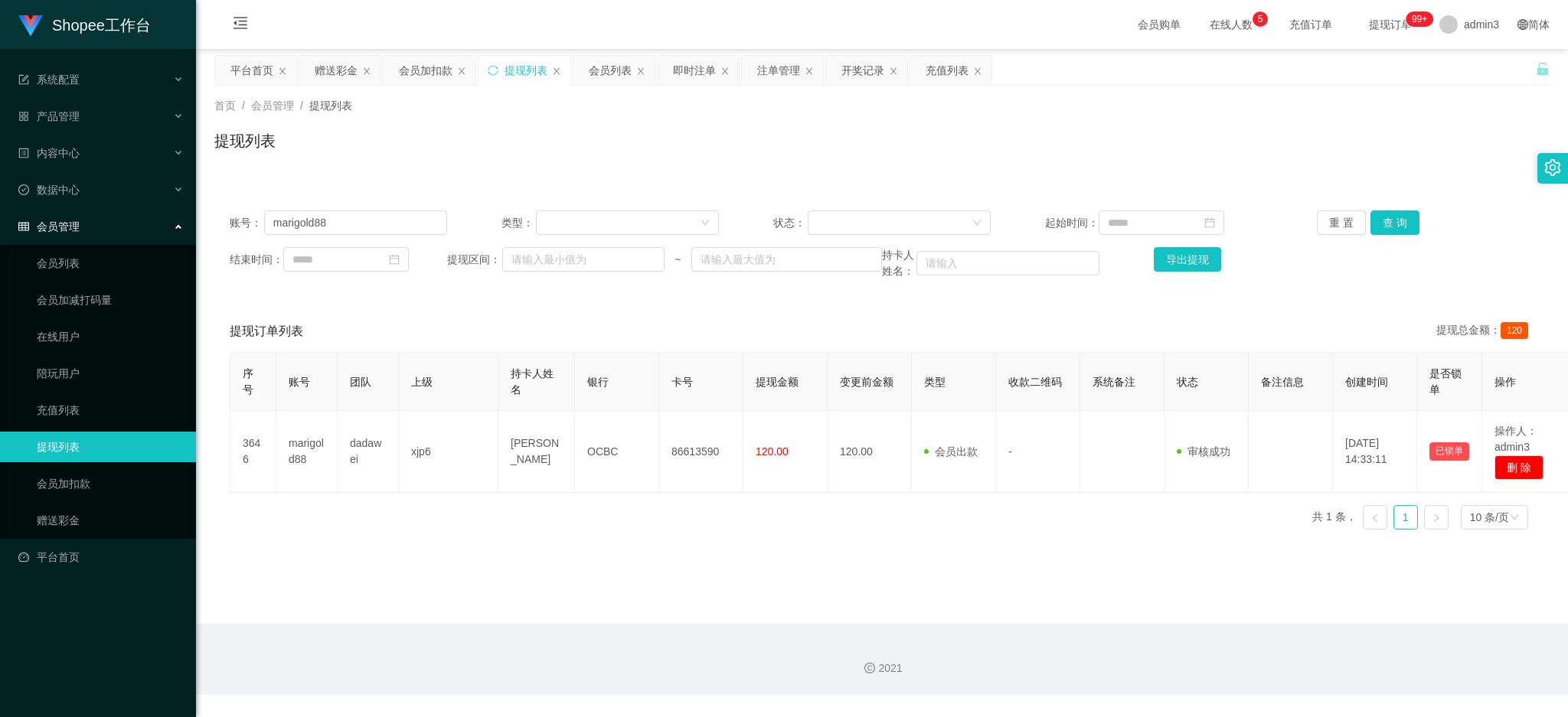
click at [643, 634] on div "2021" at bounding box center [881, 660] width 1371 height 71
click at [366, 228] on input "marigold88" at bounding box center [355, 222] width 183 height 25
paste input "Richardteoth"
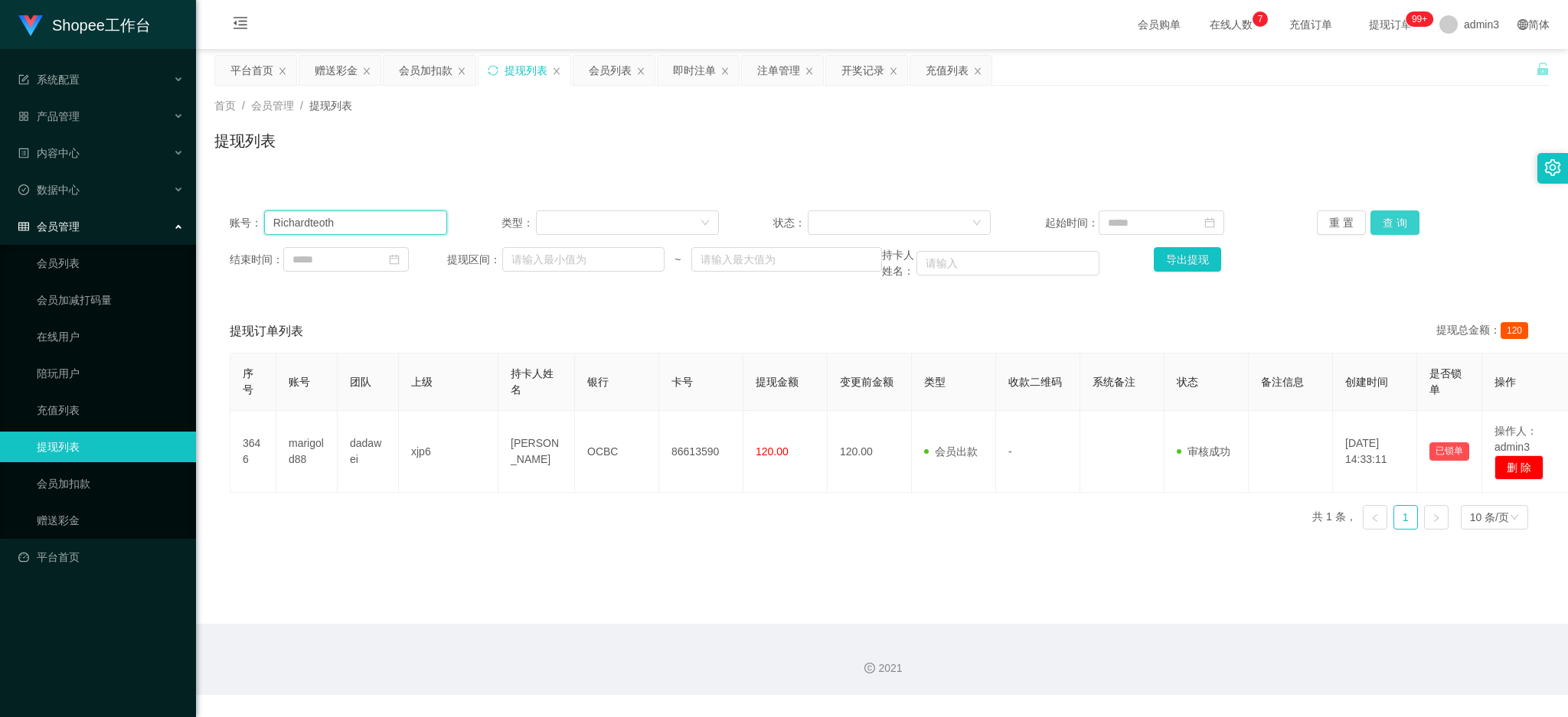
type input "Richardteoth"
click at [1376, 217] on button "查 询" at bounding box center [1395, 222] width 49 height 25
click at [695, 553] on main "关闭左侧 关闭右侧 关闭其它 刷新页面 平台首页 赠送彩金 会员加扣款 提现列表 会员列表 即时注单 注单管理 开奖记录 充值列表 首页 / 会员管理 / 提…" at bounding box center [881, 336] width 1371 height 575
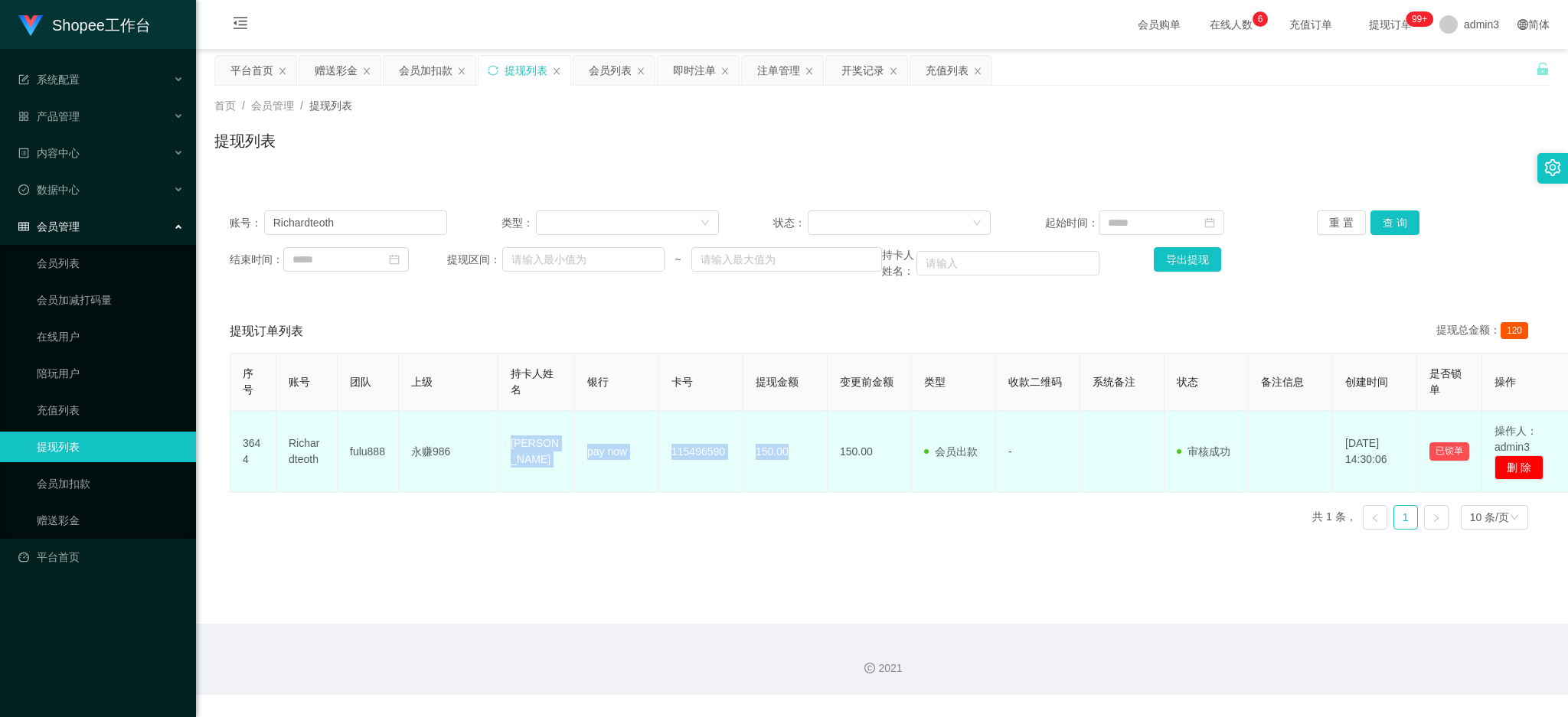
drag, startPoint x: 510, startPoint y: 439, endPoint x: 792, endPoint y: 465, distance: 283.2
click at [792, 465] on tr "3644 Richardteoth fulu888 永赚986 [PERSON_NAME] pay now 115496590 150.00 150.00 会…" at bounding box center [902, 452] width 1343 height 82
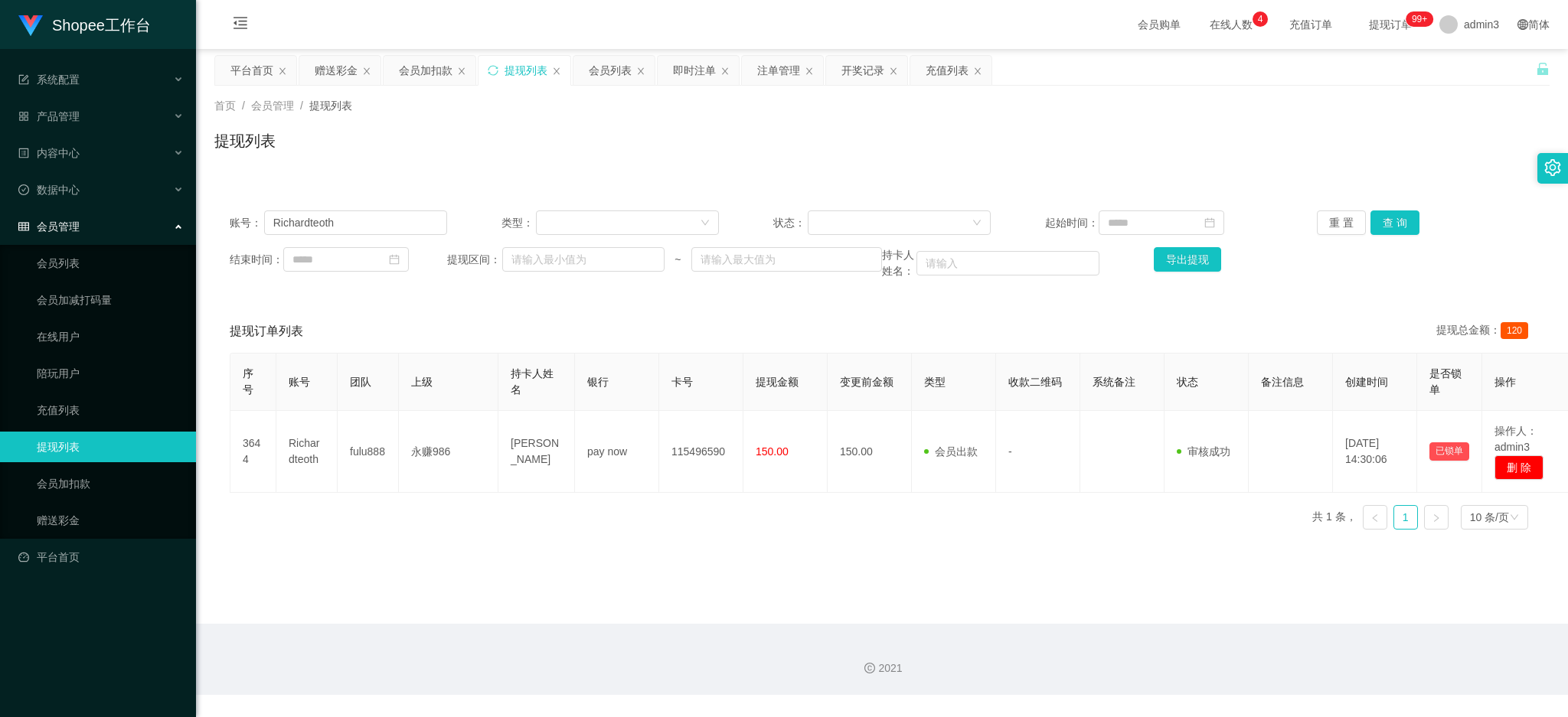
click at [686, 606] on main "关闭左侧 关闭右侧 关闭其它 刷新页面 平台首页 赠送彩金 会员加扣款 提现列表 会员列表 即时注单 注单管理 开奖记录 充值列表 首页 / 会员管理 / 提…" at bounding box center [881, 336] width 1371 height 575
click at [610, 65] on div "会员列表" at bounding box center [610, 70] width 43 height 29
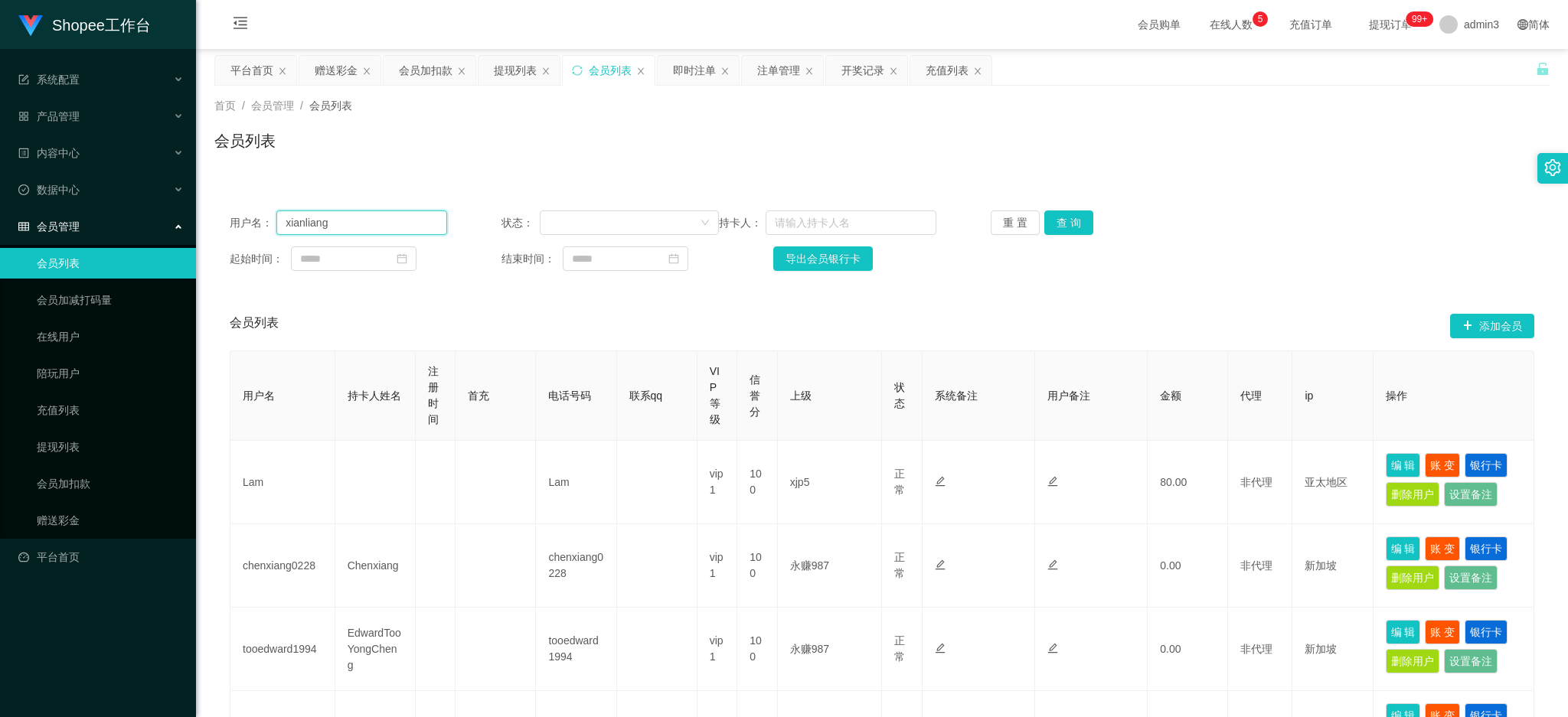
click at [358, 223] on input "xianliang" at bounding box center [361, 222] width 170 height 25
paste input "Richardteoth"
type input "Richardteoth"
click at [1075, 226] on button "查 询" at bounding box center [1069, 222] width 49 height 25
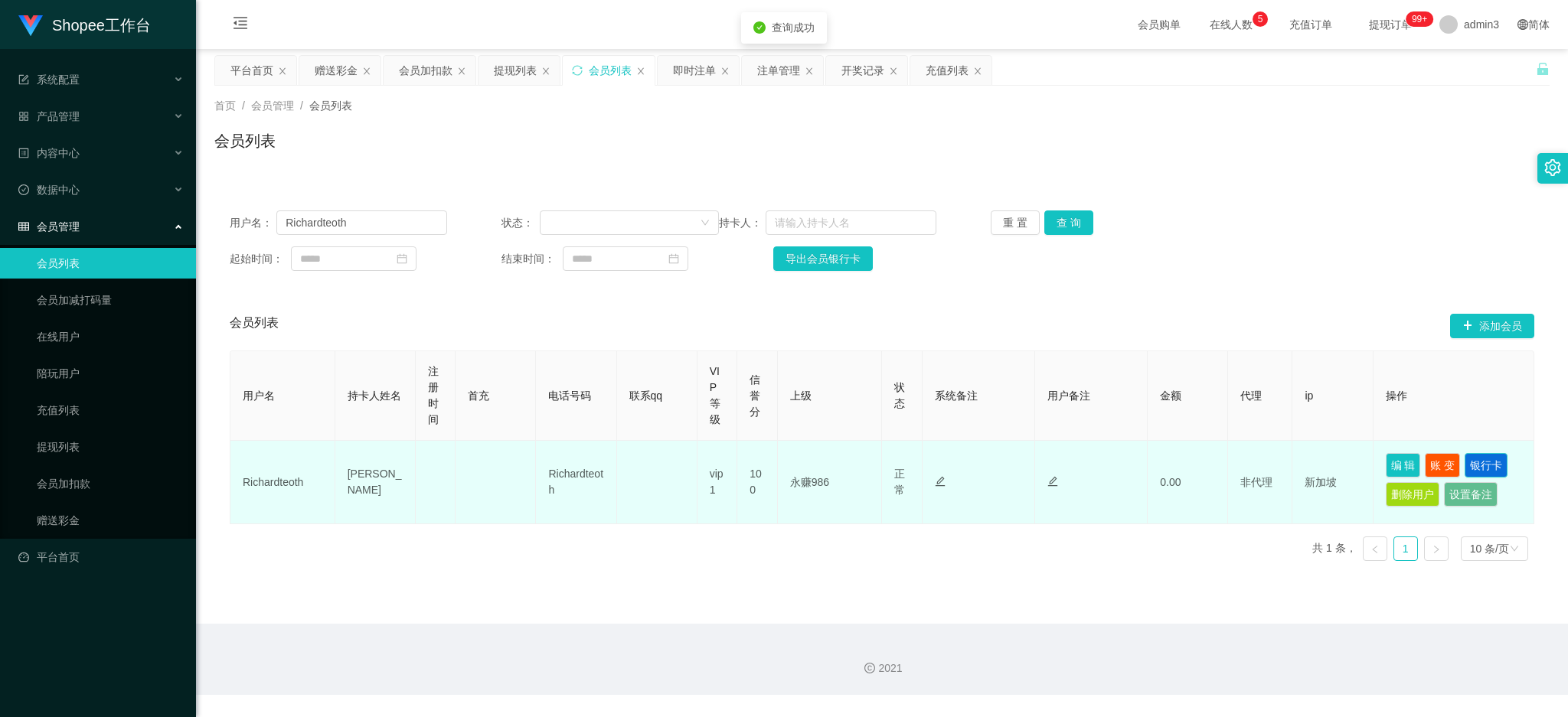
click at [1472, 454] on button "银行卡" at bounding box center [1485, 465] width 43 height 25
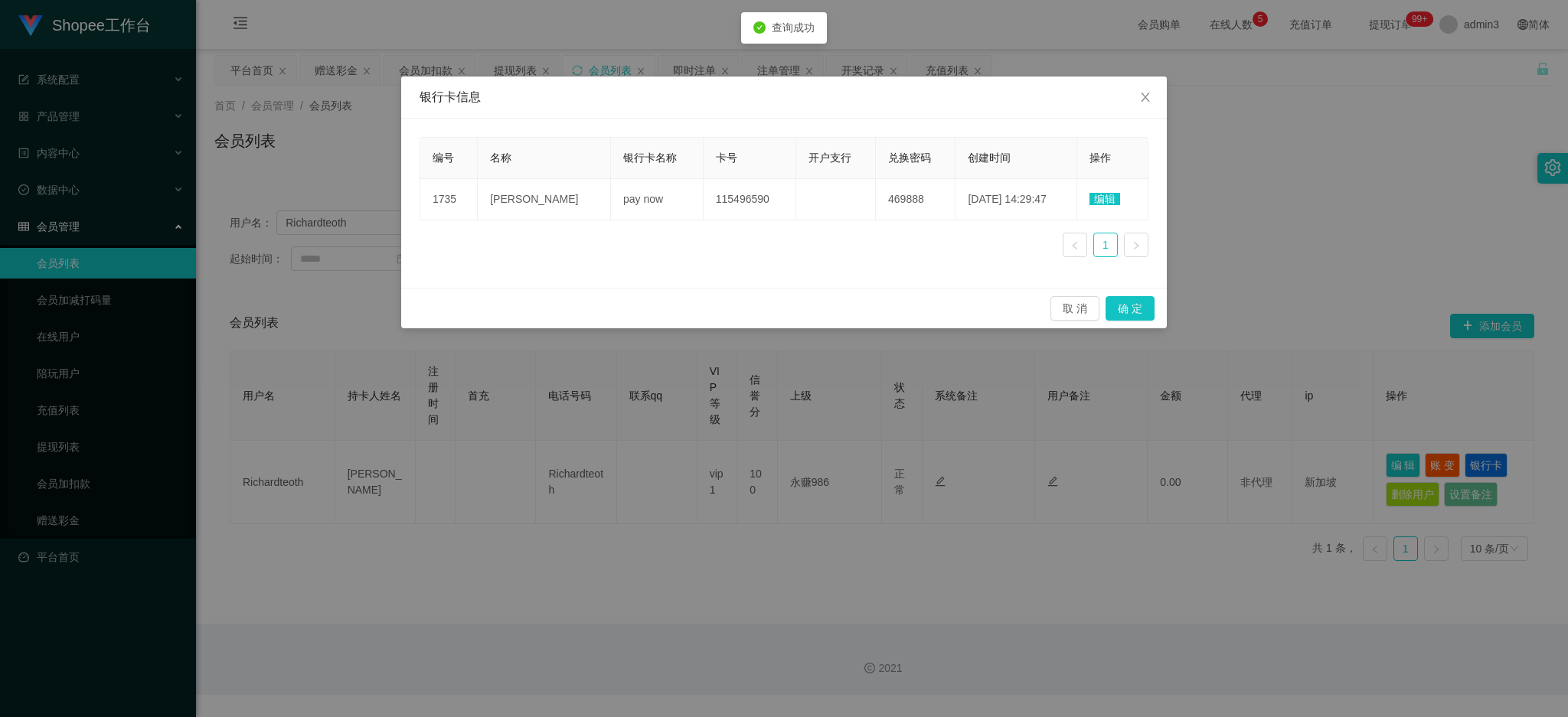
drag, startPoint x: 1106, startPoint y: 197, endPoint x: 1040, endPoint y: 216, distance: 68.7
click at [1108, 197] on span "编辑" at bounding box center [1104, 199] width 31 height 12
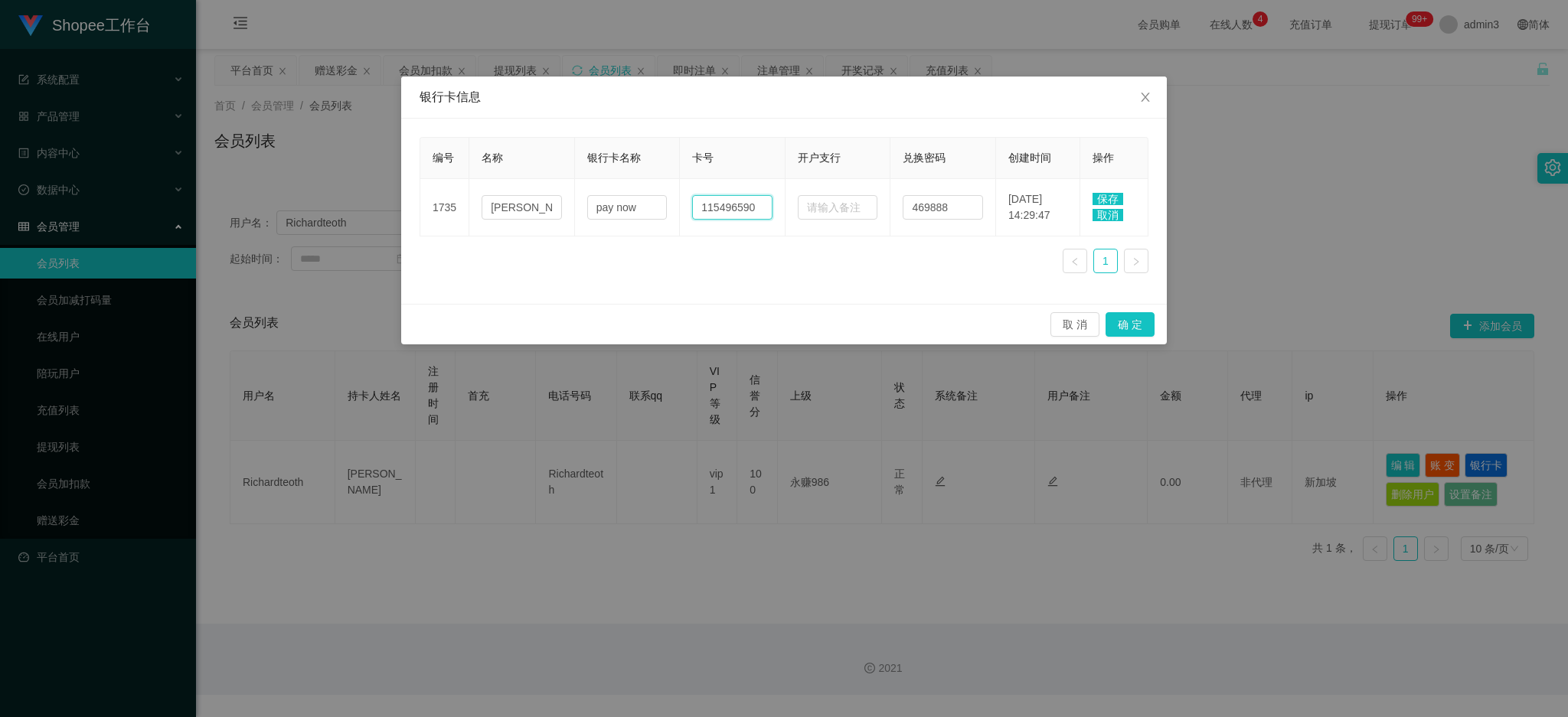
click at [706, 213] on input "115496590" at bounding box center [732, 207] width 80 height 25
paste input "[PHONE_NUMBER]"
click at [680, 205] on td "[PHONE_NUMBER]" at bounding box center [733, 208] width 106 height 57
drag, startPoint x: 716, startPoint y: 203, endPoint x: 686, endPoint y: 209, distance: 30.6
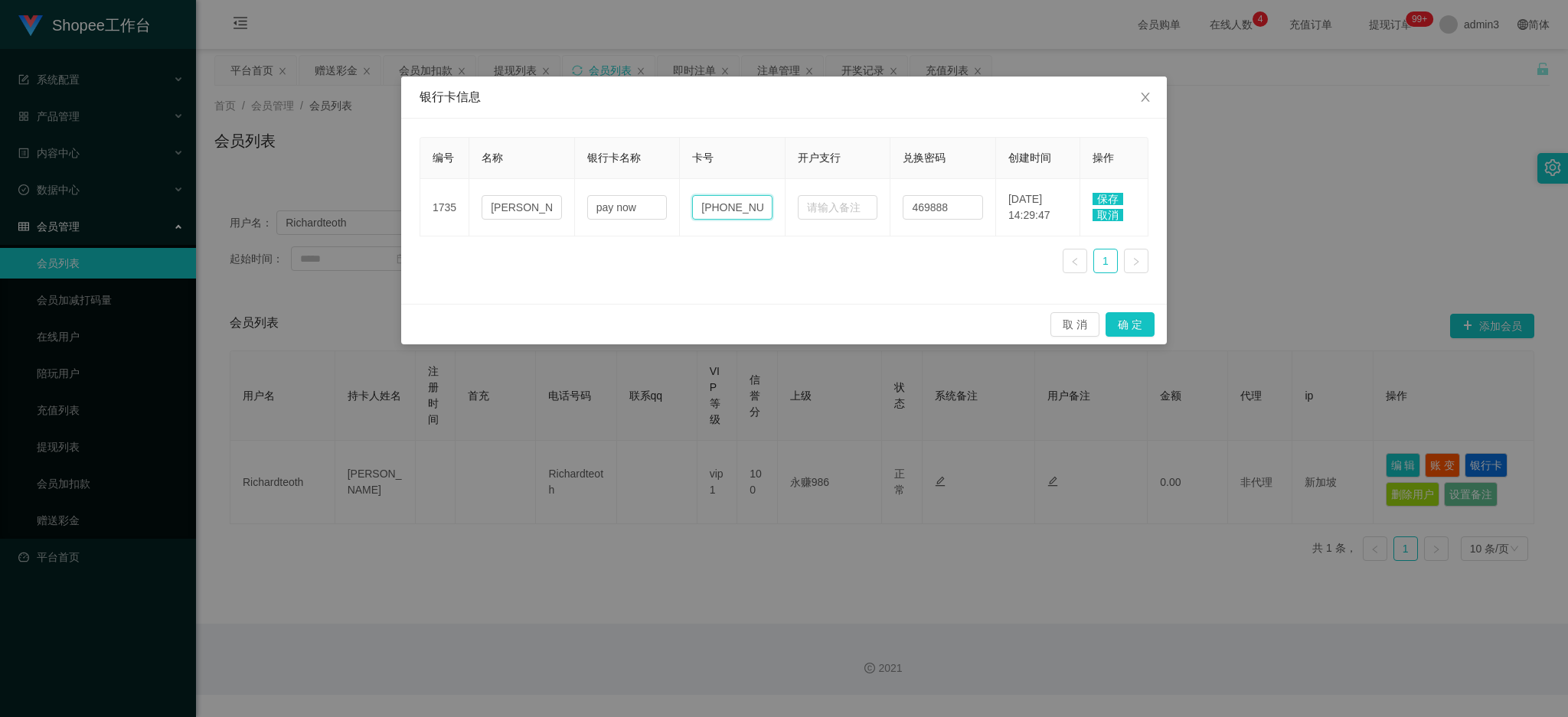
click at [686, 209] on td "[PHONE_NUMBER]" at bounding box center [733, 208] width 106 height 57
type input "83998165"
click at [1110, 191] on td "保存 取消" at bounding box center [1113, 208] width 68 height 57
click at [1108, 198] on span "保存" at bounding box center [1108, 199] width 31 height 12
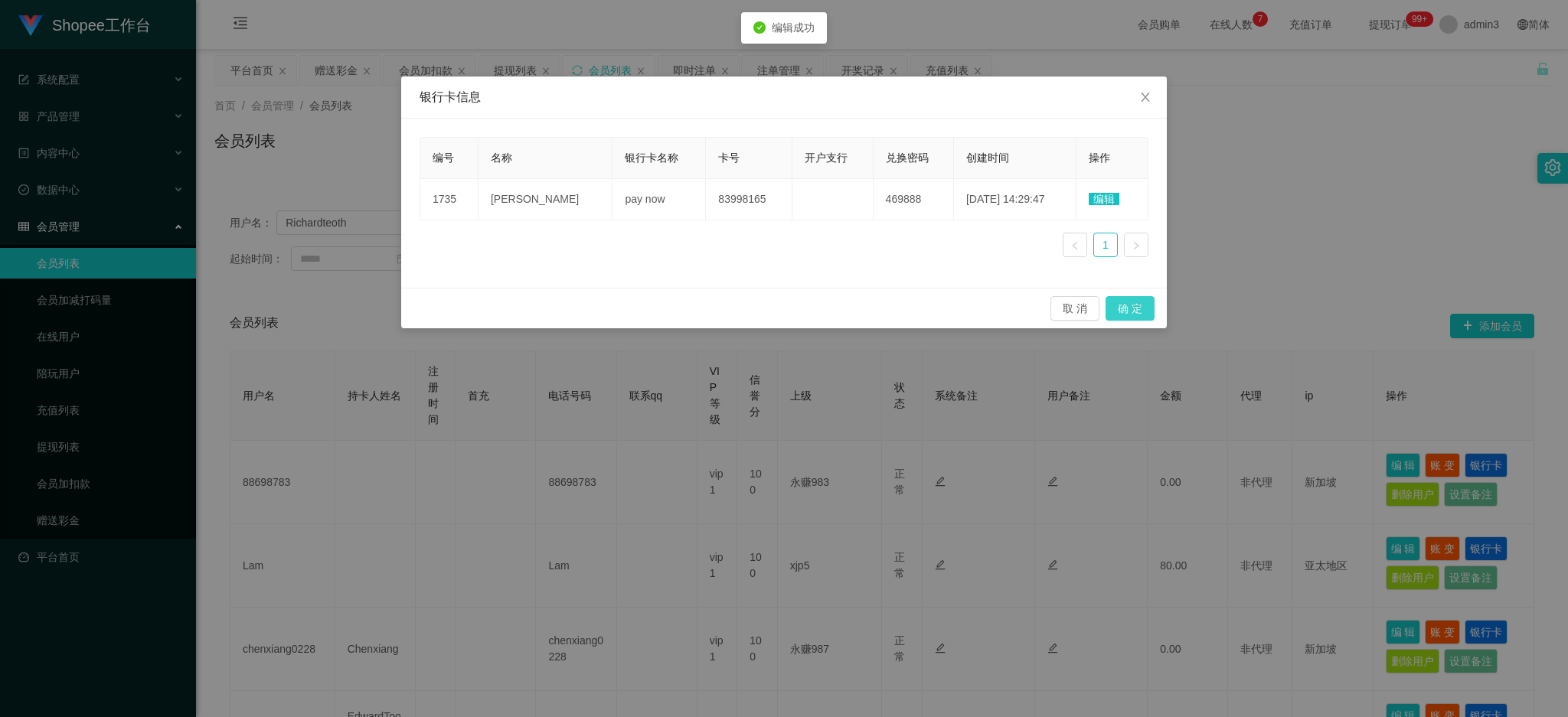
click at [1137, 304] on button "确 定" at bounding box center [1130, 308] width 49 height 25
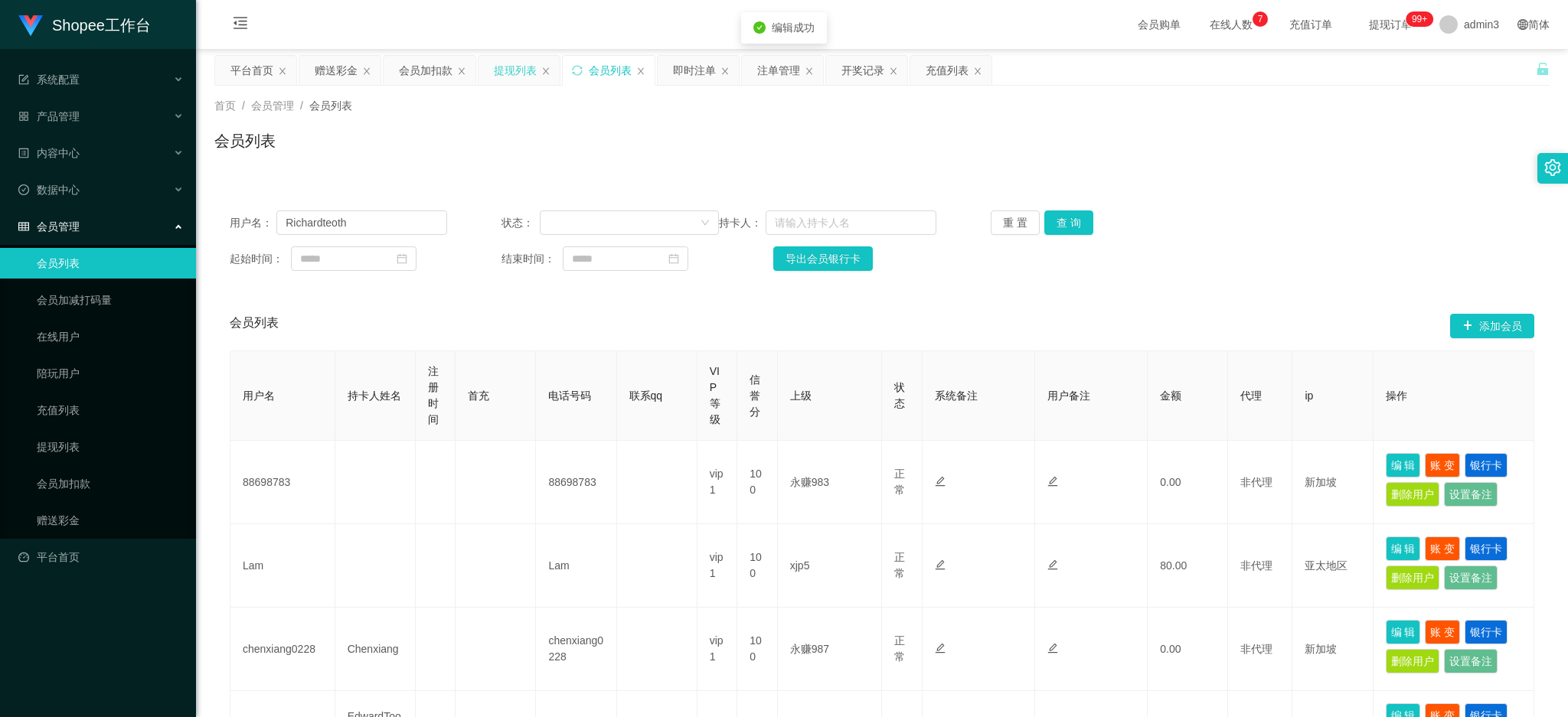
click at [515, 69] on div "提现列表" at bounding box center [515, 70] width 43 height 29
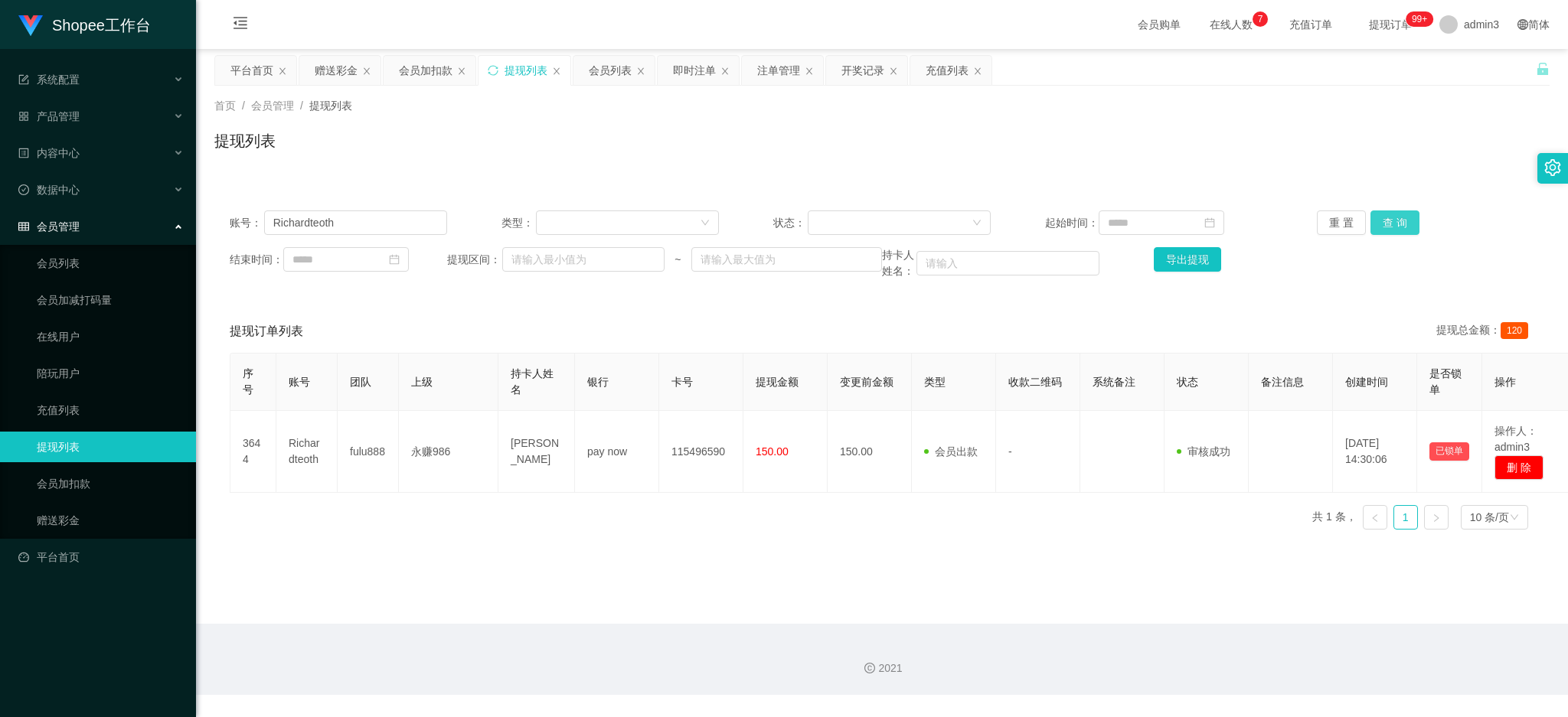
click at [1394, 230] on button "查 询" at bounding box center [1395, 222] width 49 height 25
drag, startPoint x: 674, startPoint y: 536, endPoint x: 664, endPoint y: 529, distance: 12.2
click at [674, 536] on div "序号 账号 团队 上级 持卡人姓名 银行 卡号 提现金额 变更前金额 类型 收款二维码 系统备注 状态 备注信息 创建时间 是否锁单 操作 3644 Rich…" at bounding box center [882, 447] width 1305 height 189
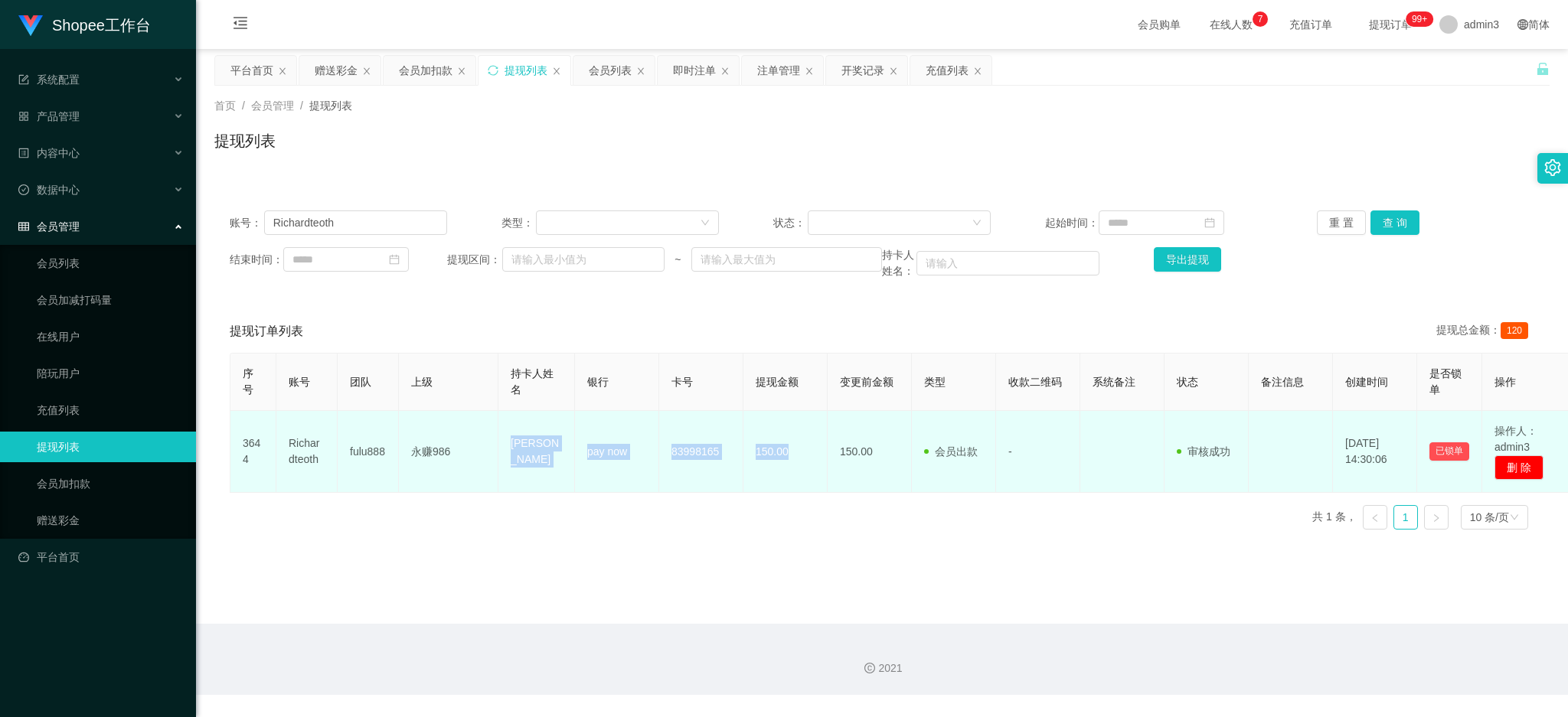
drag, startPoint x: 505, startPoint y: 435, endPoint x: 802, endPoint y: 465, distance: 298.5
click at [802, 465] on tr "3644 Richardteoth fulu888 永赚986 [PERSON_NAME] pay now 83998165 150.00 150.00 会员…" at bounding box center [902, 452] width 1343 height 82
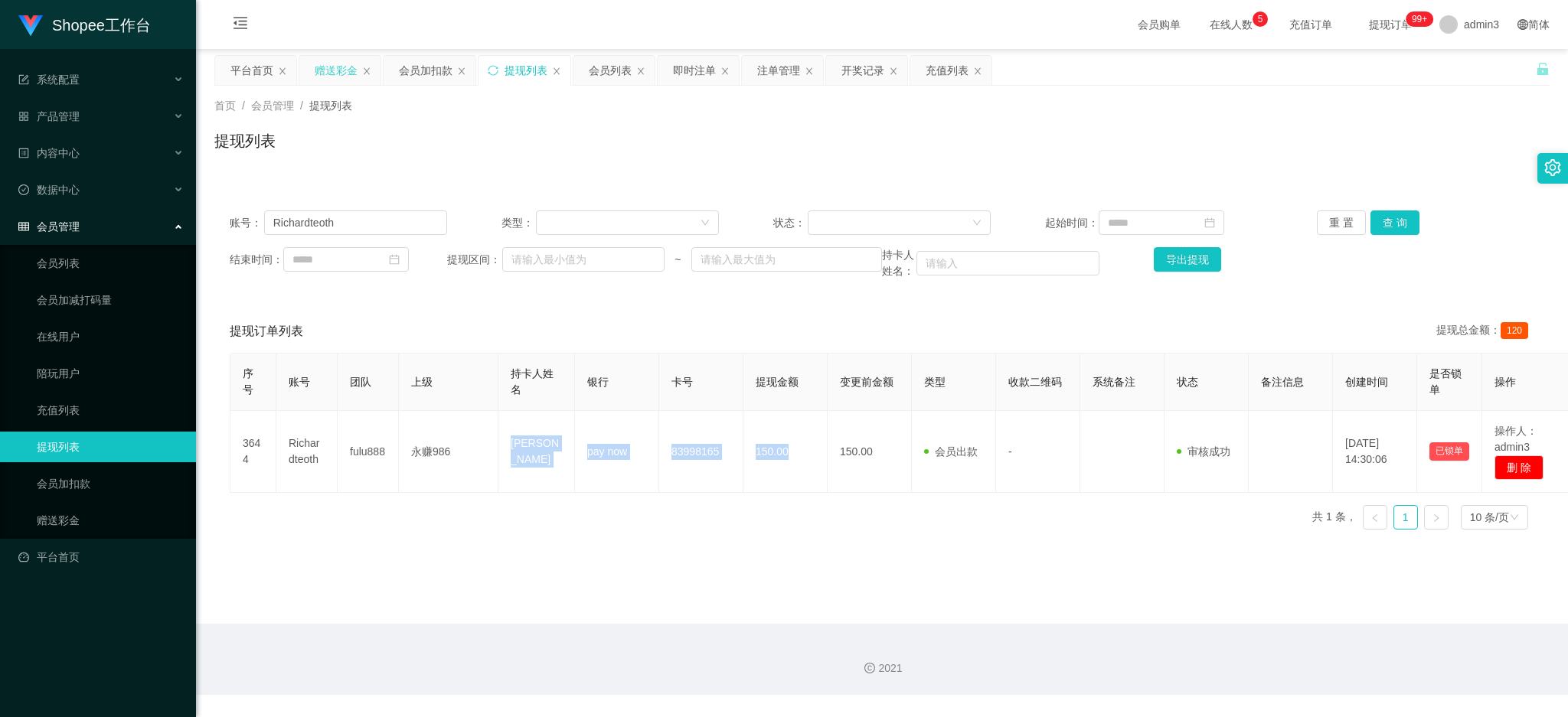
click at [328, 69] on div "赠送彩金" at bounding box center [335, 70] width 43 height 29
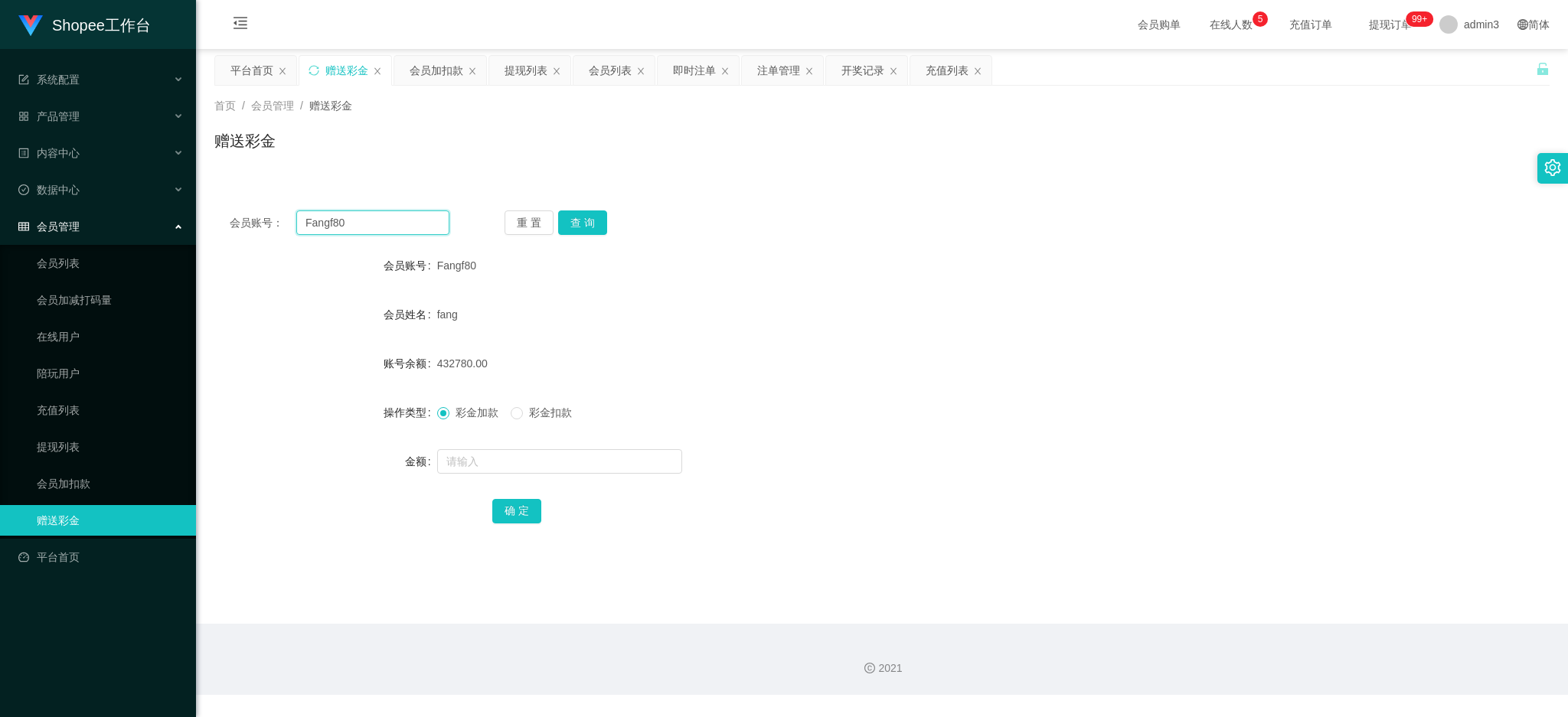
click at [350, 229] on input "Fangf80" at bounding box center [373, 222] width 153 height 25
paste input "88698783"
type input "88698783"
click at [572, 221] on button "查 询" at bounding box center [582, 222] width 49 height 25
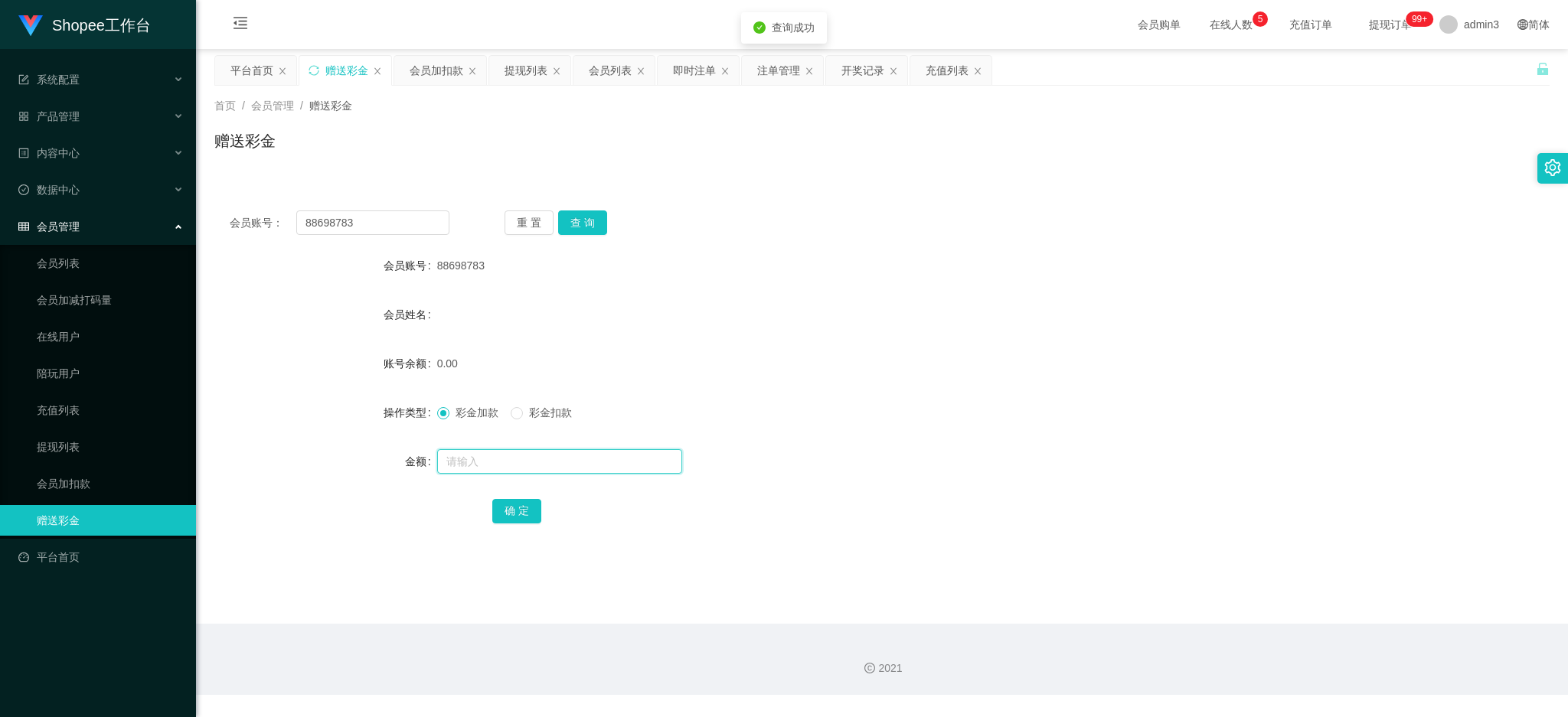
click at [509, 459] on input "text" at bounding box center [559, 461] width 245 height 25
type input "100"
drag, startPoint x: 504, startPoint y: 501, endPoint x: 496, endPoint y: 539, distance: 38.8
click at [504, 501] on button "确 定" at bounding box center [517, 511] width 49 height 25
click at [337, 217] on input "88698783" at bounding box center [373, 222] width 153 height 25
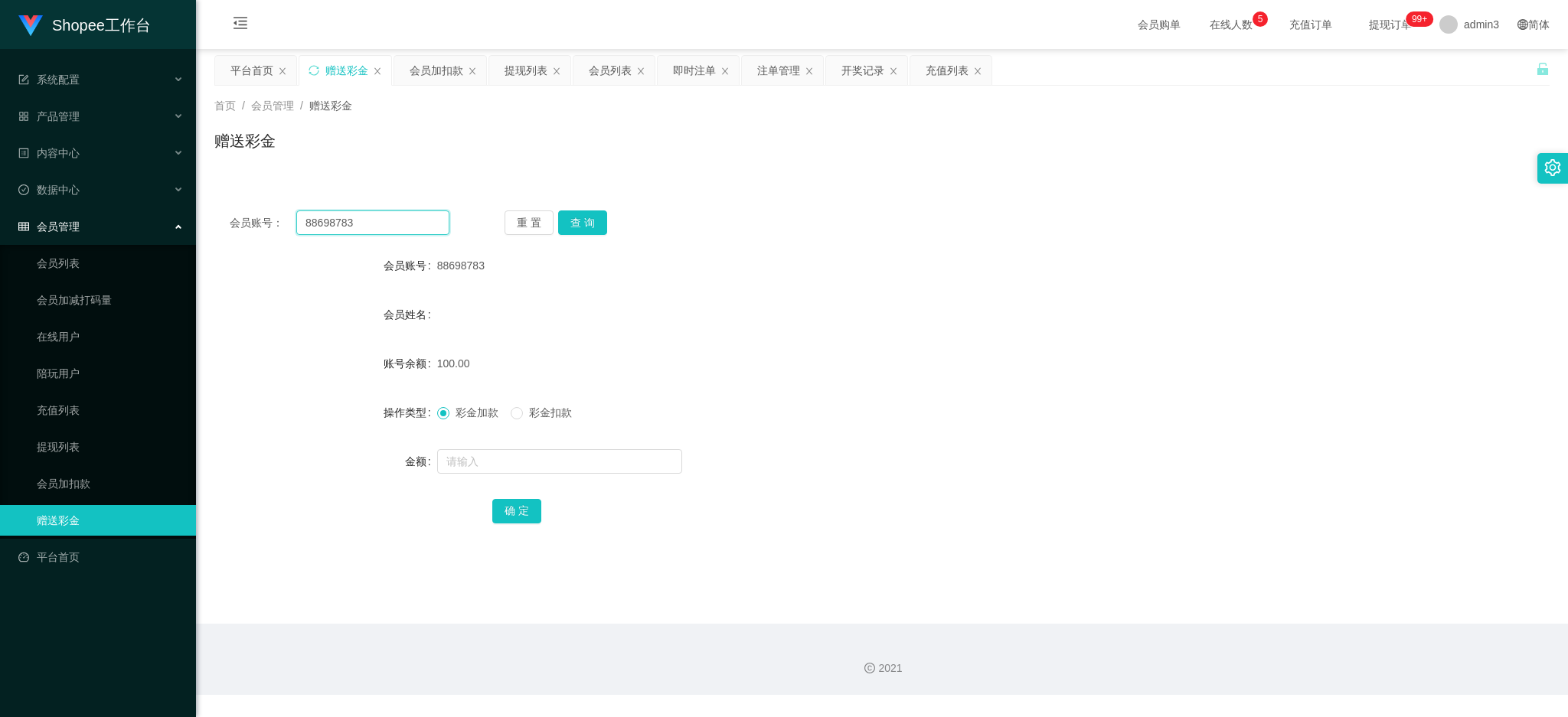
click at [337, 217] on input "88698783" at bounding box center [373, 222] width 153 height 25
click at [593, 219] on button "查 询" at bounding box center [582, 222] width 49 height 25
click at [554, 466] on input "text" at bounding box center [559, 461] width 245 height 25
type input "100"
drag, startPoint x: 512, startPoint y: 513, endPoint x: 508, endPoint y: 533, distance: 20.4
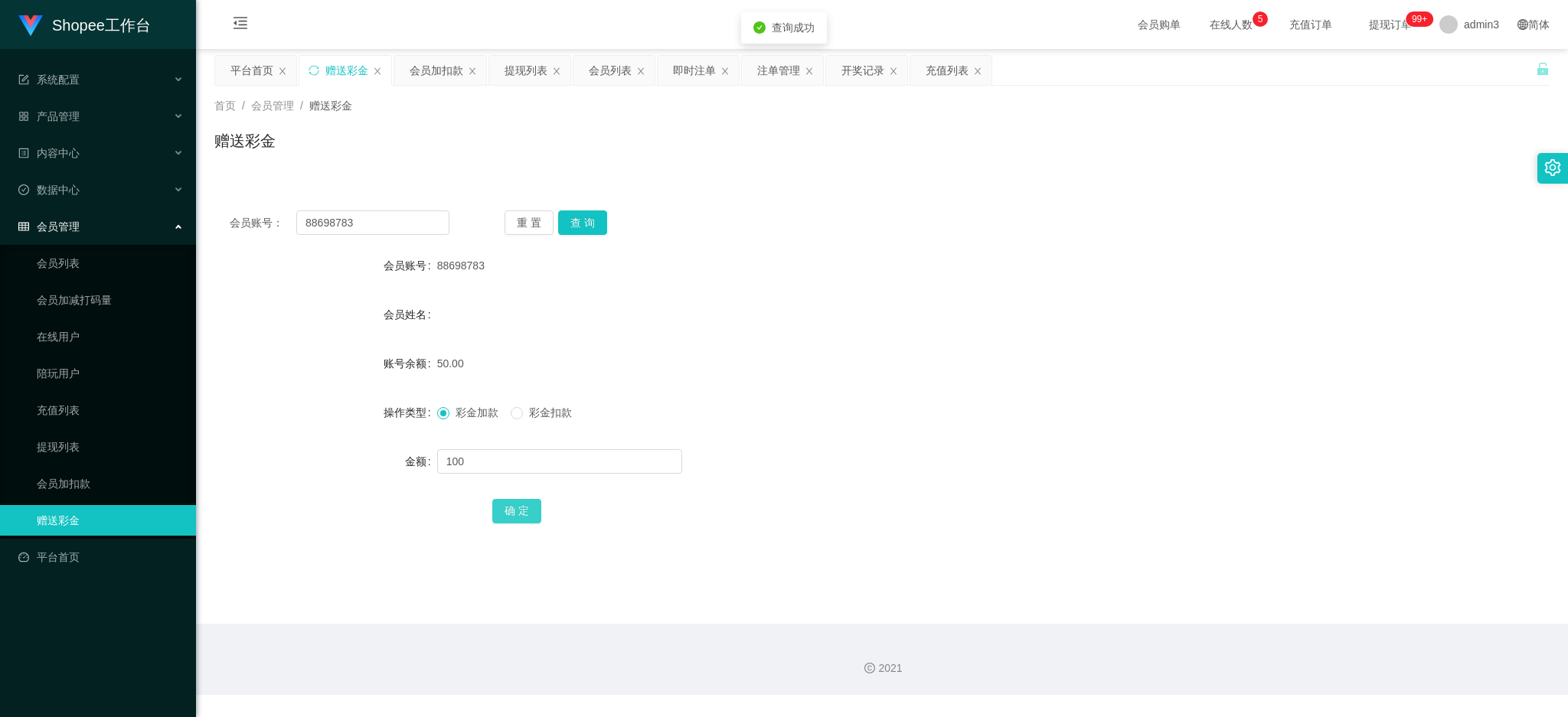
click at [512, 513] on button "确 定" at bounding box center [517, 511] width 49 height 25
click at [354, 213] on input "88698783" at bounding box center [373, 222] width 153 height 25
paste input "6413880"
type input "86413880"
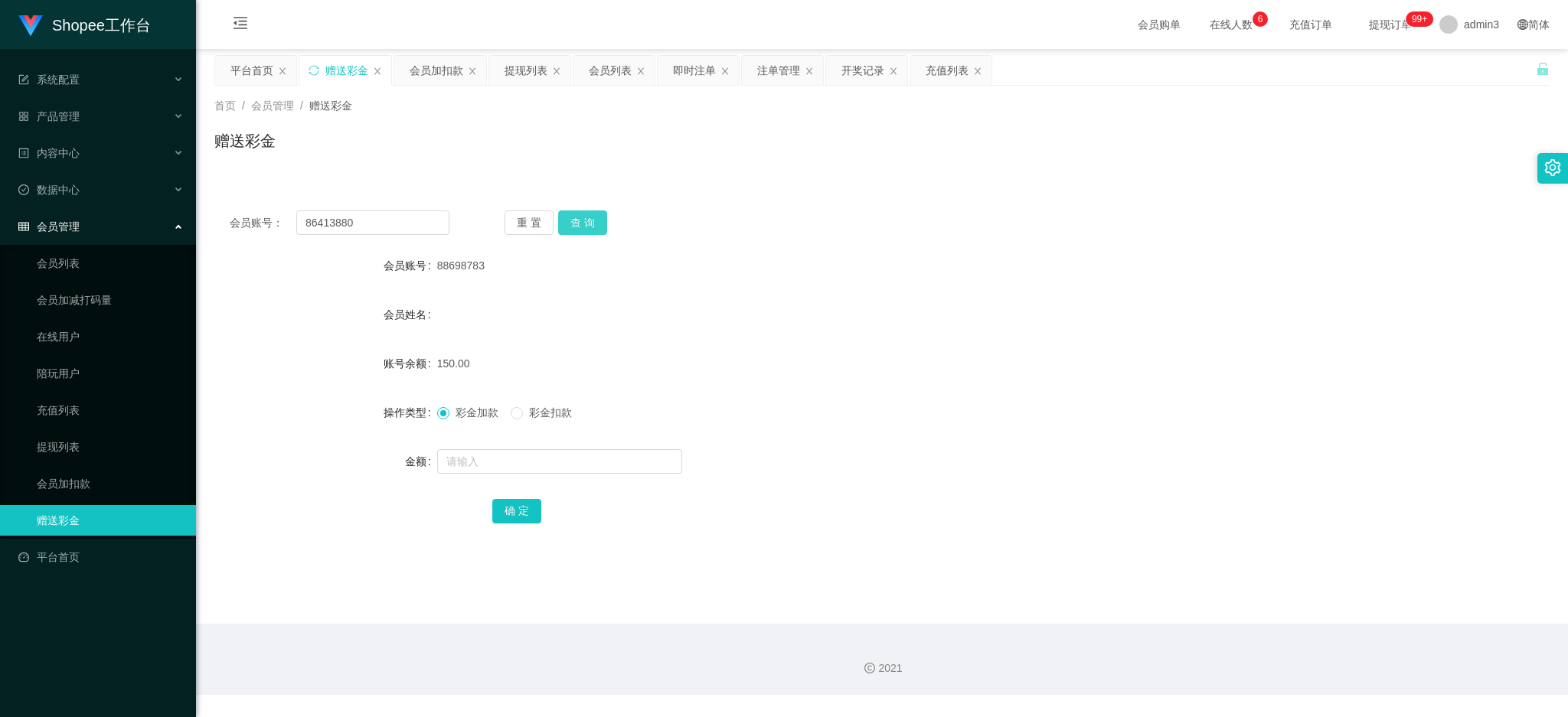
click at [570, 227] on button "查 询" at bounding box center [582, 222] width 49 height 25
click at [486, 472] on input "text" at bounding box center [559, 461] width 245 height 25
type input "40"
click at [518, 501] on button "确 定" at bounding box center [517, 511] width 49 height 25
click at [434, 415] on label "操作类型" at bounding box center [410, 412] width 54 height 12
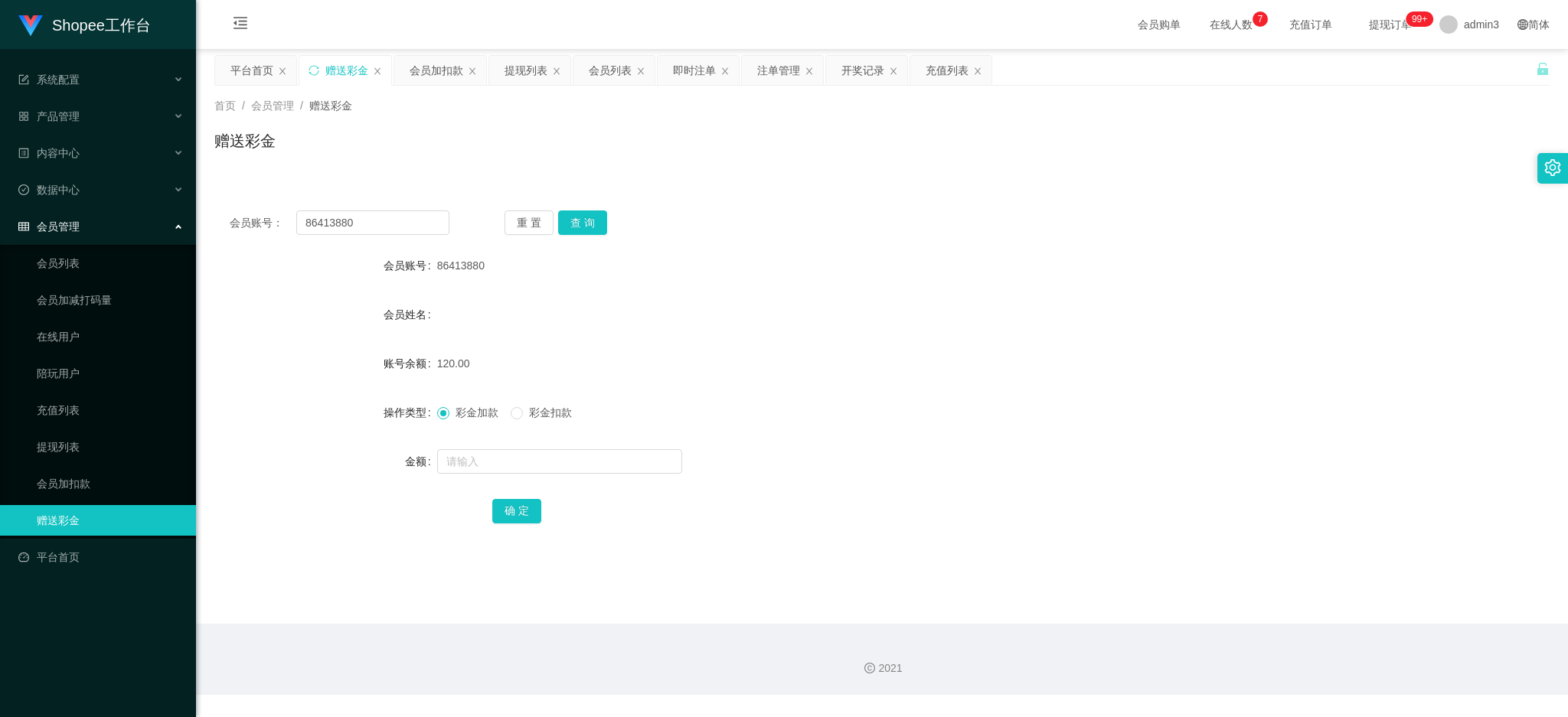
drag, startPoint x: 593, startPoint y: 343, endPoint x: 581, endPoint y: 371, distance: 30.5
click at [593, 348] on form "会员账号 86413880 会员姓名 账号余额 120.00 操作类型 彩金加款 彩金扣款 金额 确 定" at bounding box center [881, 388] width 1335 height 275
click at [323, 213] on input "86413880" at bounding box center [373, 222] width 153 height 25
paste input "Weng5194"
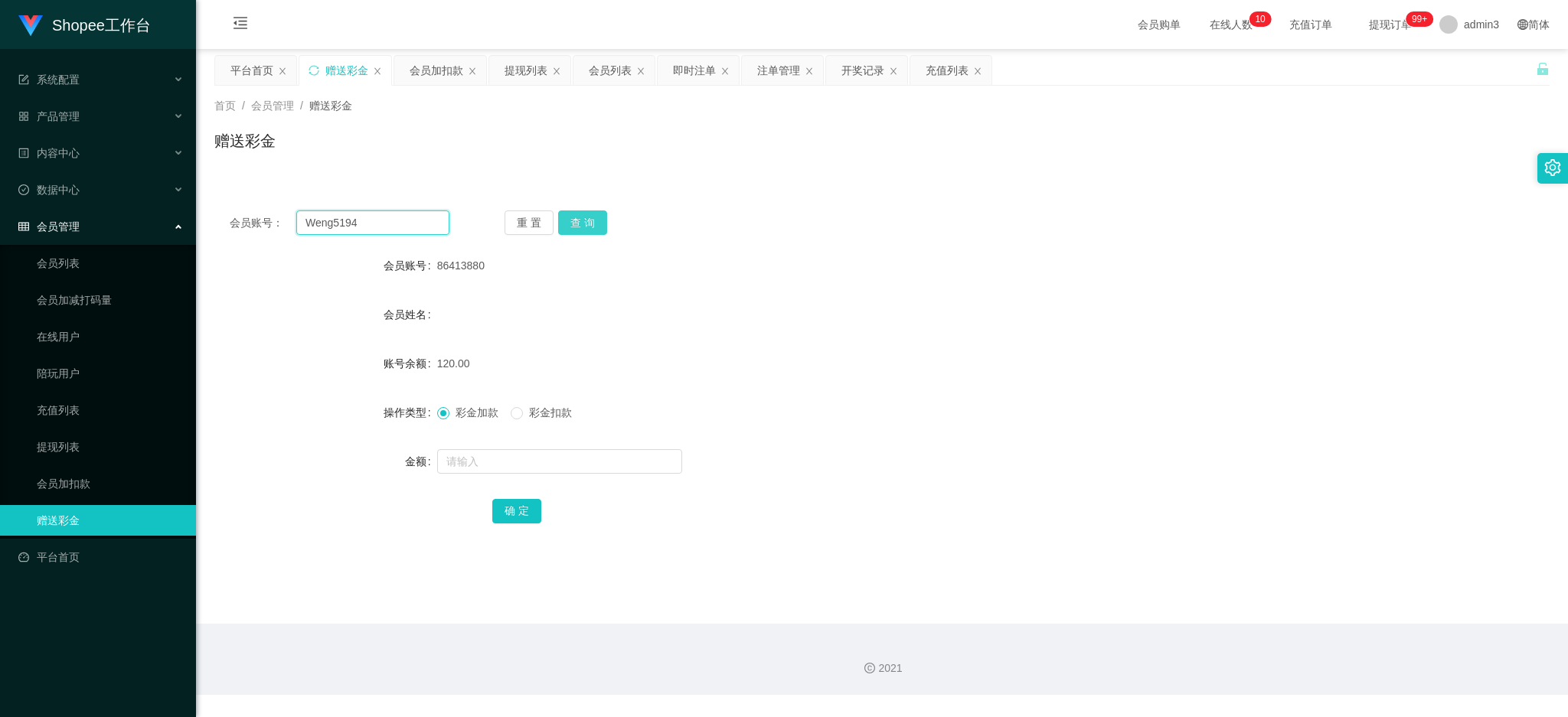
type input "Weng5194"
click at [569, 218] on button "查 询" at bounding box center [582, 222] width 49 height 25
click at [540, 471] on input "text" at bounding box center [559, 461] width 245 height 25
type input "100"
click at [515, 503] on button "确 定" at bounding box center [517, 511] width 49 height 25
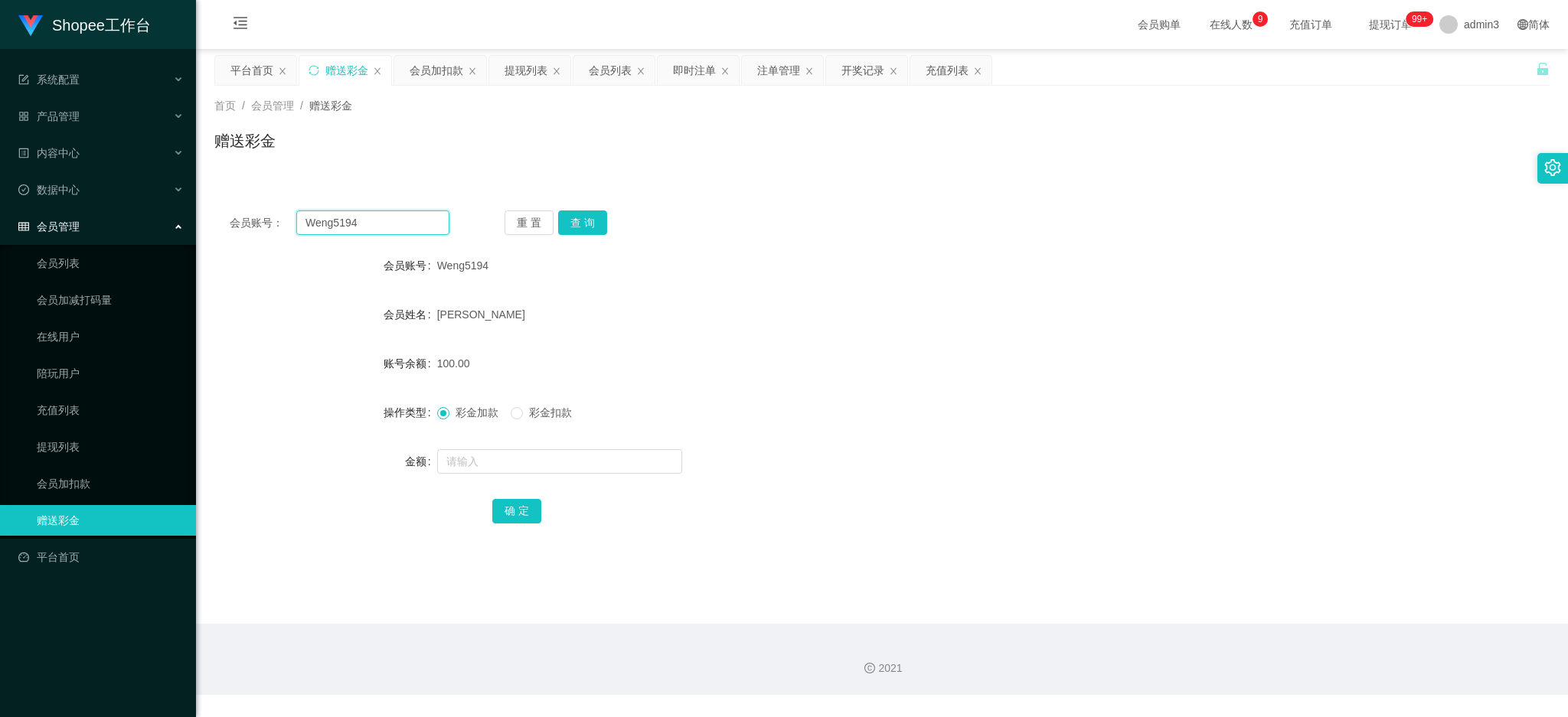
click at [365, 225] on input "Weng5194" at bounding box center [373, 222] width 153 height 25
paste input "wilsonho90"
type input "wilsonho90"
click at [580, 225] on button "查 询" at bounding box center [582, 222] width 49 height 25
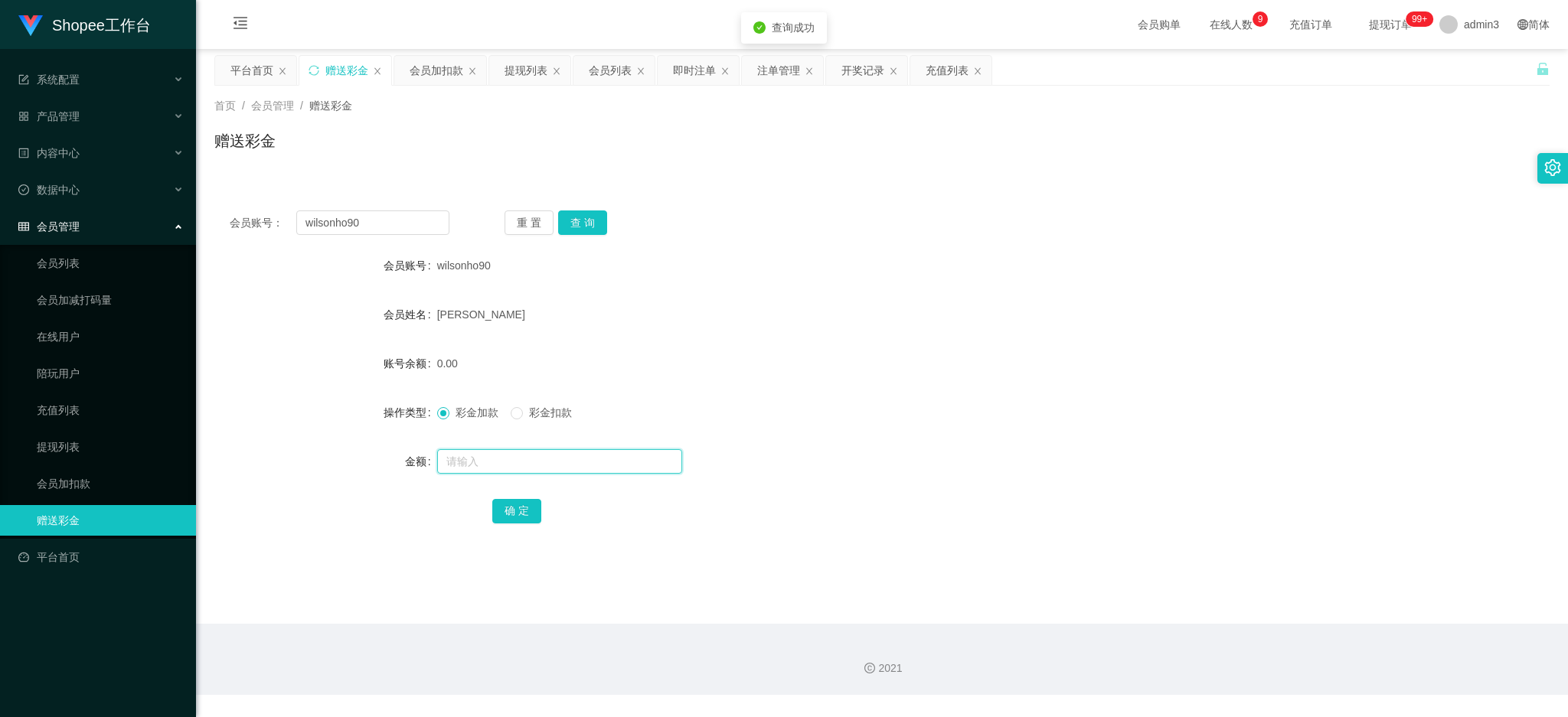
click at [515, 456] on input "text" at bounding box center [559, 461] width 245 height 25
type input "100"
click at [528, 506] on button "确 定" at bounding box center [517, 511] width 49 height 25
click at [337, 219] on input "wilsonho90" at bounding box center [373, 222] width 153 height 25
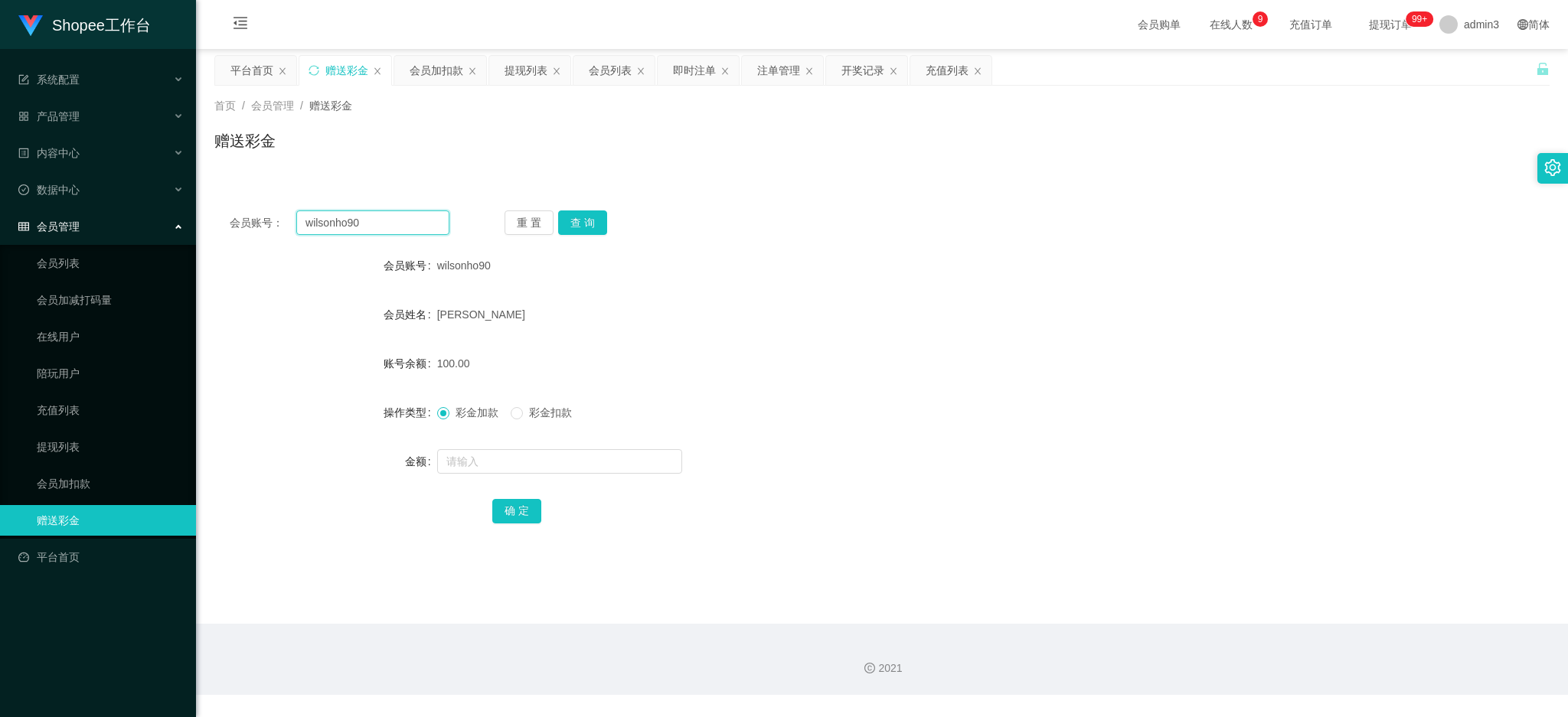
paste input "Gan"
type input "Gan"
click at [572, 217] on button "查 询" at bounding box center [582, 222] width 49 height 25
click at [488, 457] on input "text" at bounding box center [559, 461] width 245 height 25
type input "100"
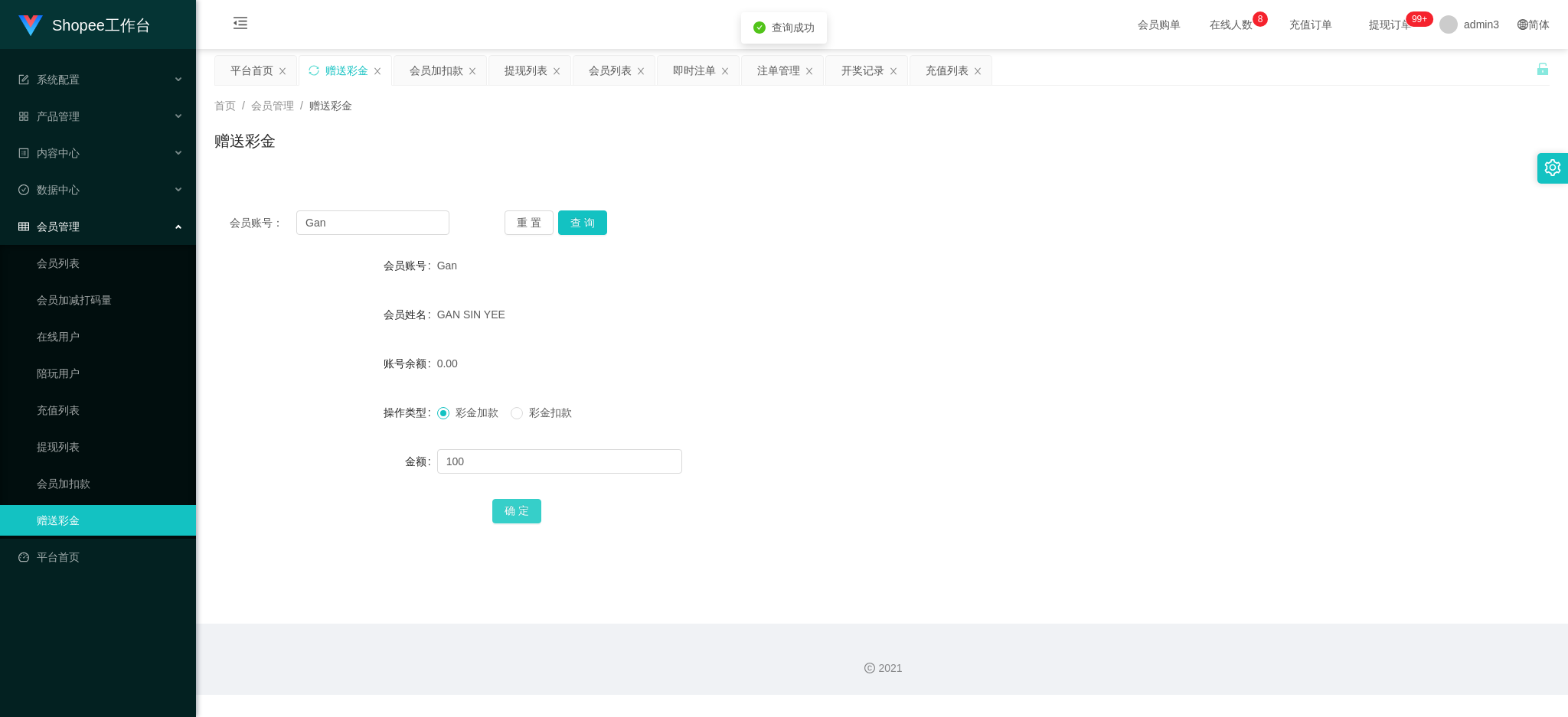
click at [512, 503] on button "确 定" at bounding box center [517, 511] width 49 height 25
click at [304, 224] on input "Gan" at bounding box center [373, 222] width 153 height 25
paste input "Zxl654321"
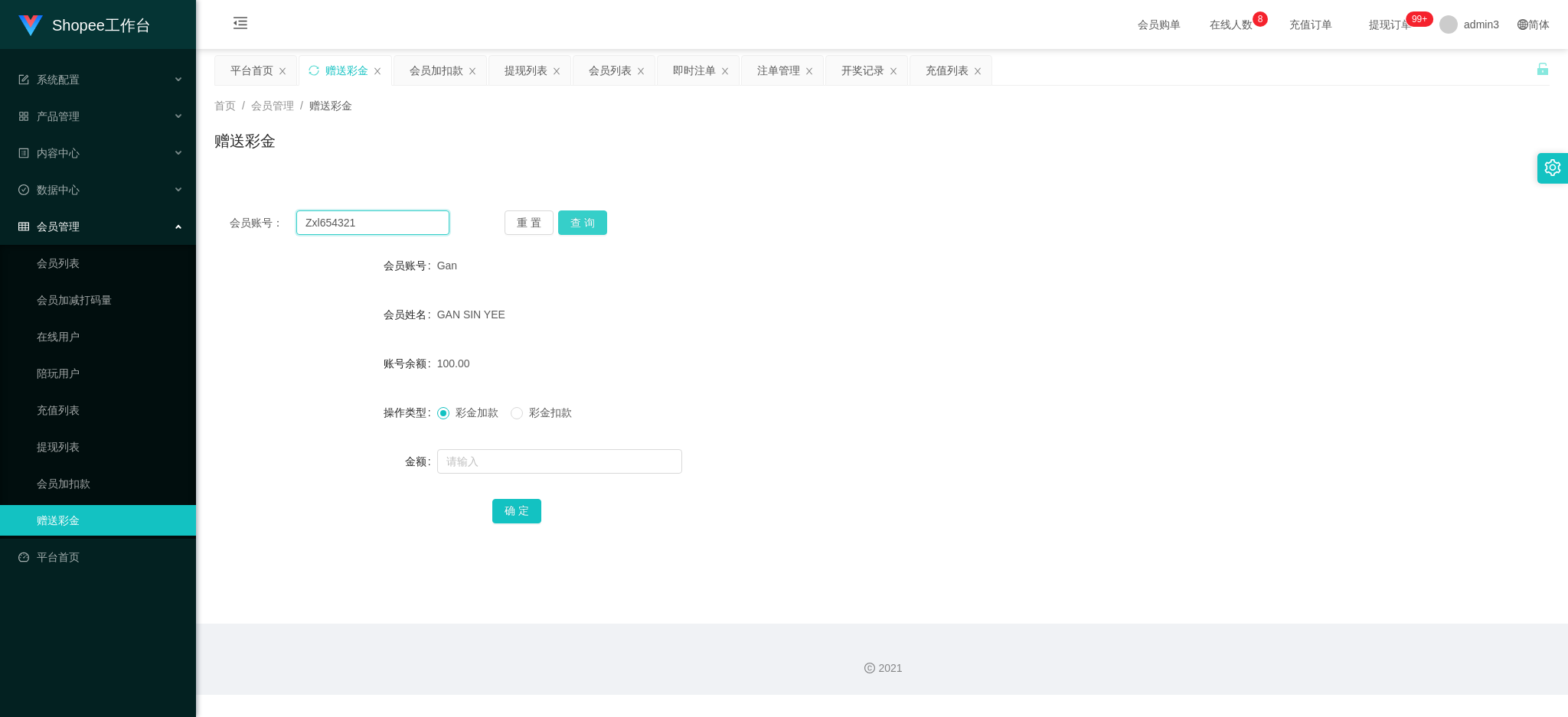
type input "Zxl654321"
click at [568, 220] on button "查 询" at bounding box center [582, 222] width 49 height 25
click at [555, 475] on div at bounding box center [826, 462] width 778 height 31
click at [554, 465] on input "text" at bounding box center [559, 461] width 245 height 25
type input "100"
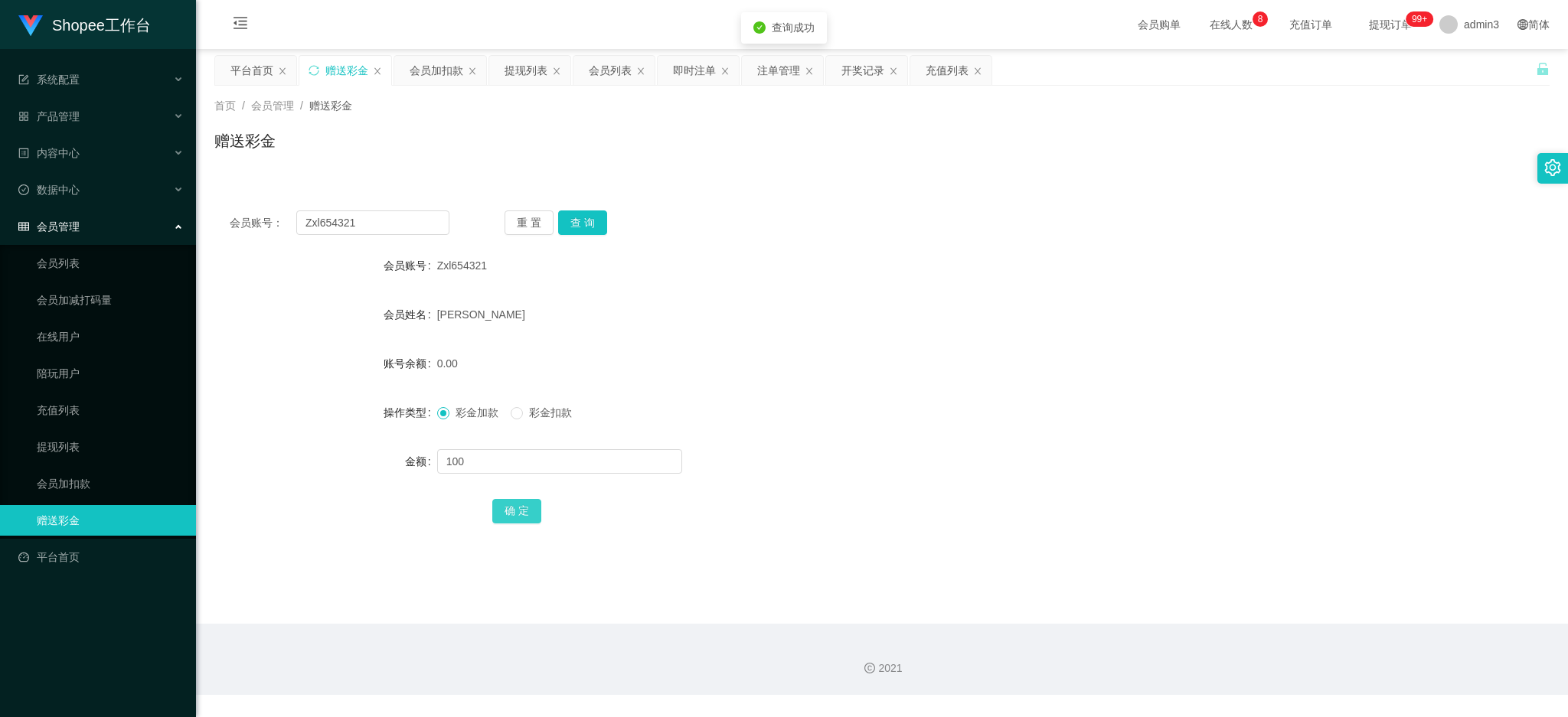
click at [532, 511] on button "确 定" at bounding box center [517, 511] width 49 height 25
click at [556, 69] on icon "图标: close" at bounding box center [557, 71] width 9 height 9
click at [528, 69] on div "会员列表" at bounding box center [526, 70] width 43 height 29
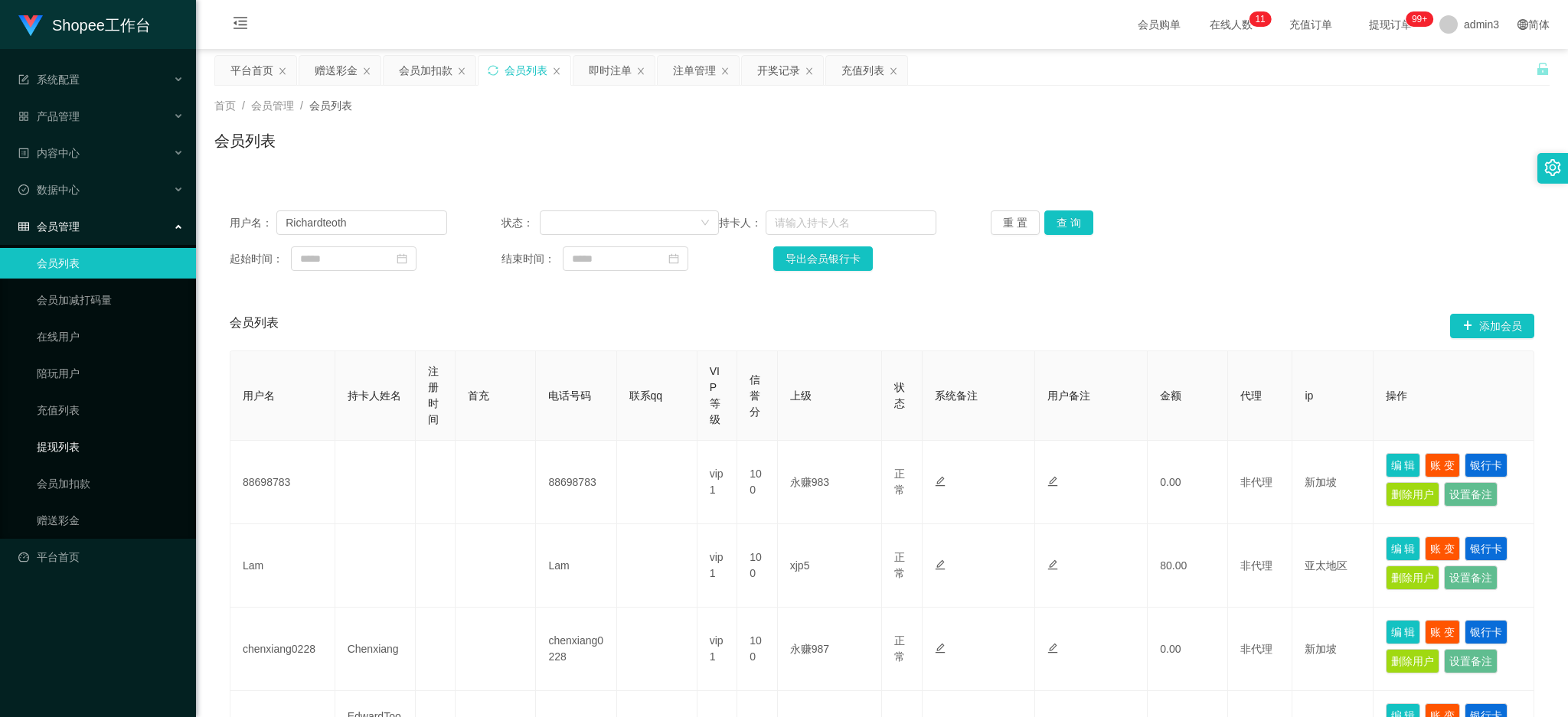
click at [46, 453] on link "提现列表" at bounding box center [109, 447] width 147 height 31
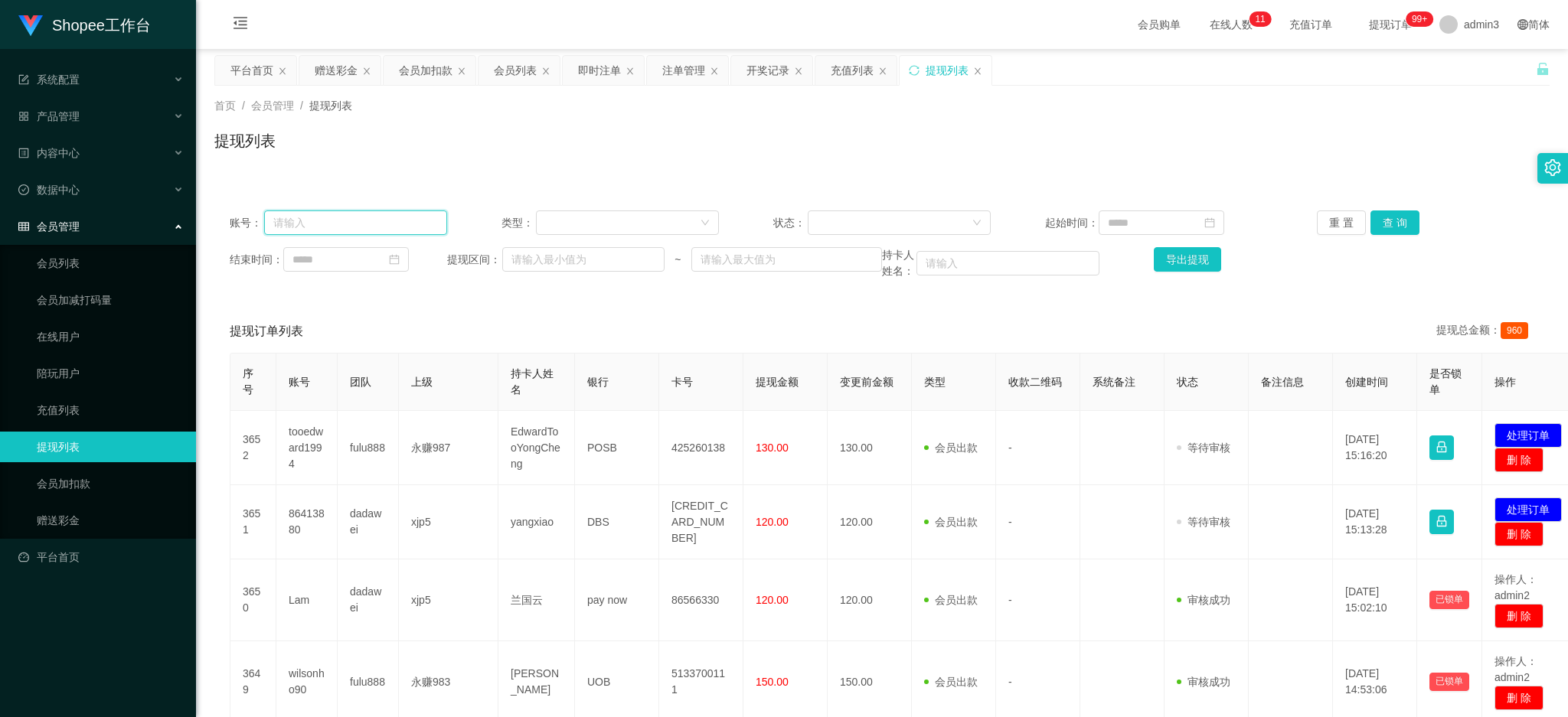
click at [297, 219] on input "text" at bounding box center [355, 222] width 183 height 25
paste input "wilsonho90"
click at [1381, 220] on button "查 询" at bounding box center [1395, 222] width 49 height 25
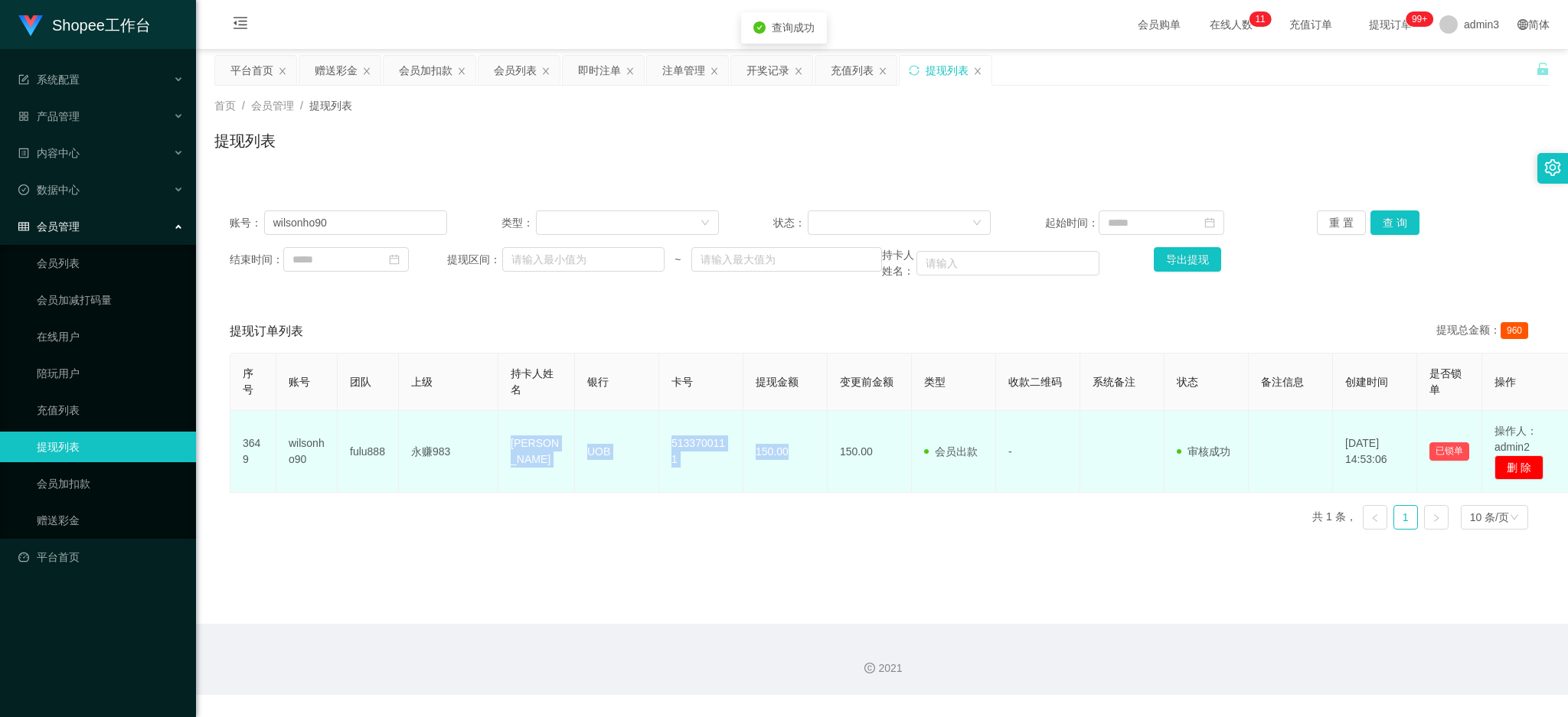
drag, startPoint x: 507, startPoint y: 434, endPoint x: 786, endPoint y: 470, distance: 281.3
click at [786, 470] on tr "3649 wilsonho90 fulu888 永赚983 [PERSON_NAME] ho teck hwa UOB 5133700111 150.00 1…" at bounding box center [902, 452] width 1343 height 82
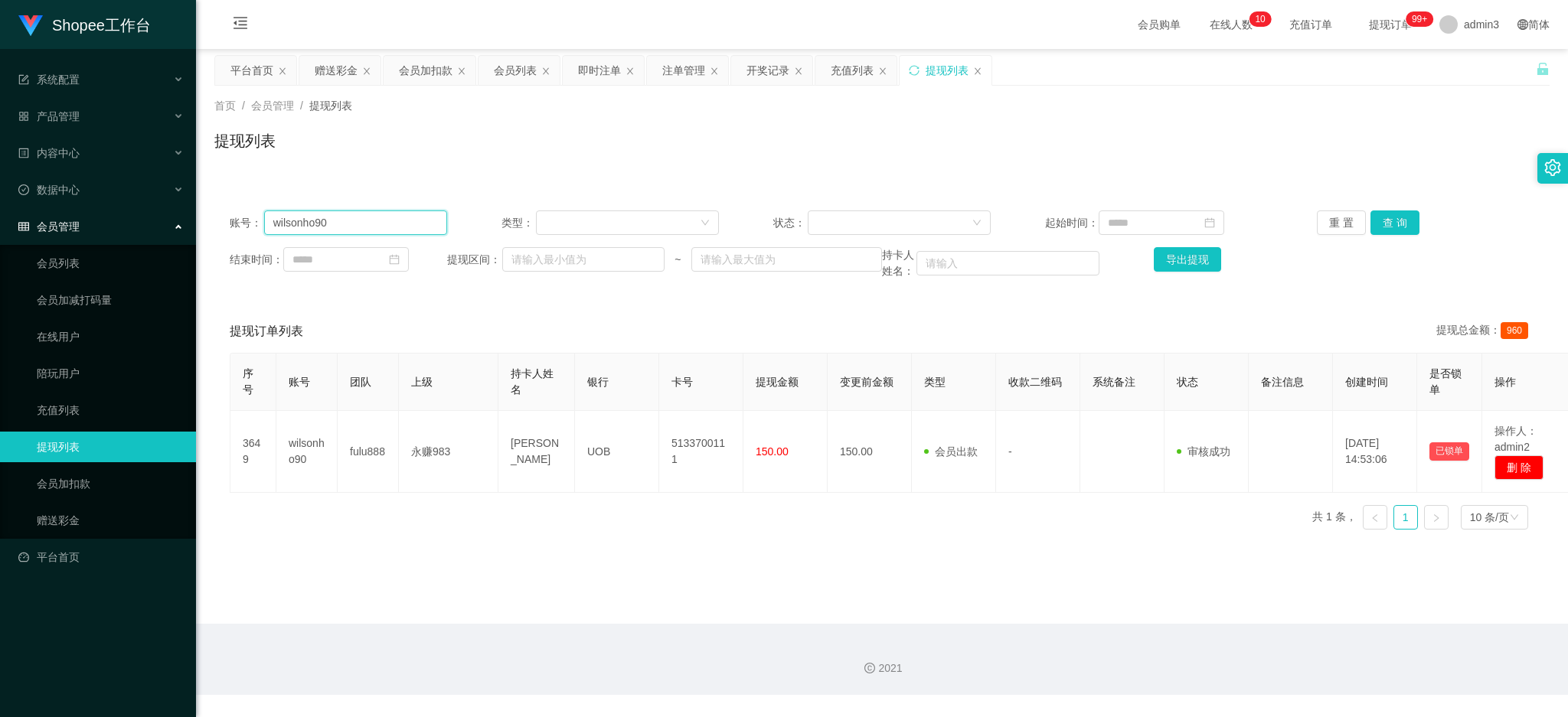
click at [367, 214] on input "wilsonho90" at bounding box center [355, 222] width 183 height 25
paste input "s8166304a"
type input "s8166304a"
click at [1374, 228] on button "查 询" at bounding box center [1395, 222] width 49 height 25
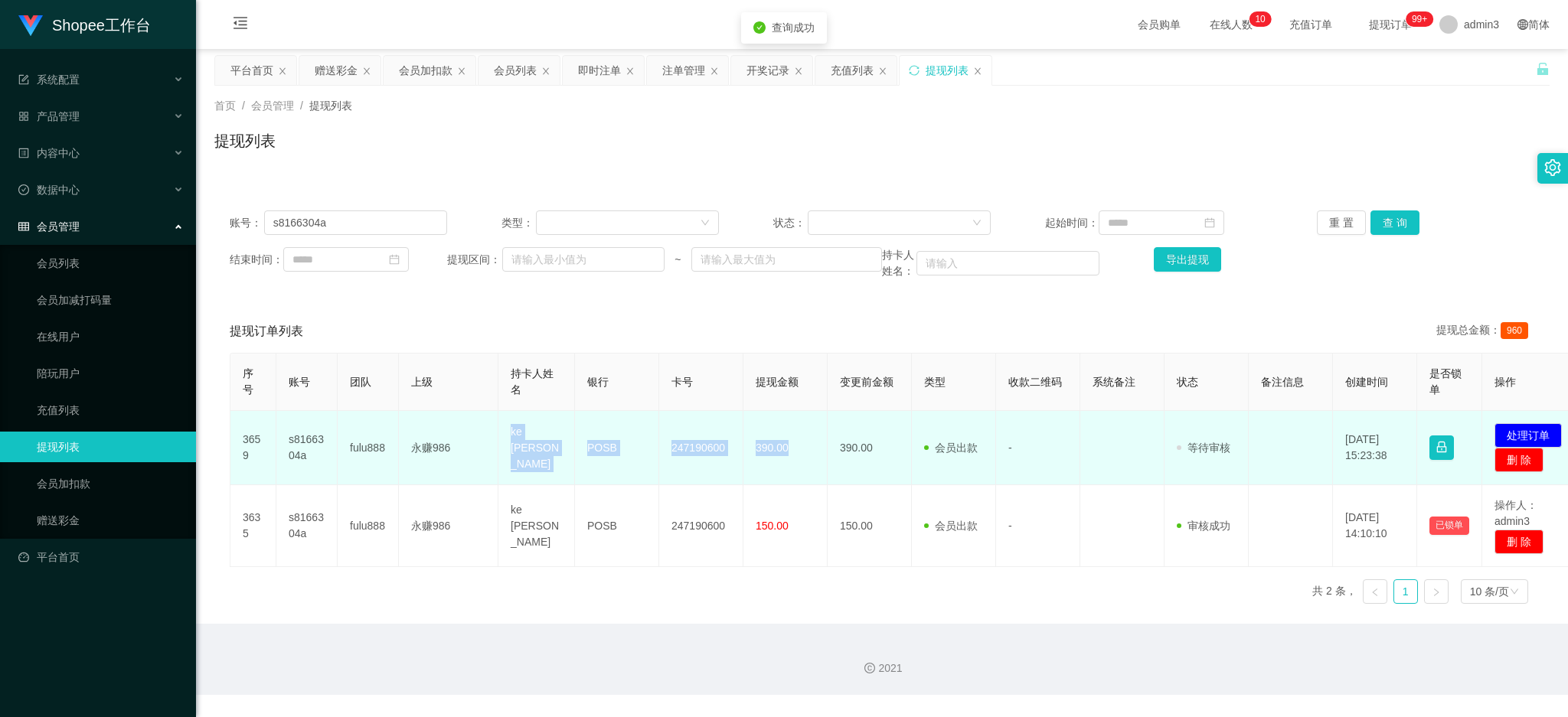
drag, startPoint x: 507, startPoint y: 437, endPoint x: 796, endPoint y: 479, distance: 292.0
click at [796, 479] on tr "3659 s8166304a fulu888 永赚986 ke [PERSON_NAME] kiew POSB 247190600 390.00 390.00…" at bounding box center [907, 447] width 1353 height 74
click at [1537, 438] on button "处理订单" at bounding box center [1528, 435] width 67 height 25
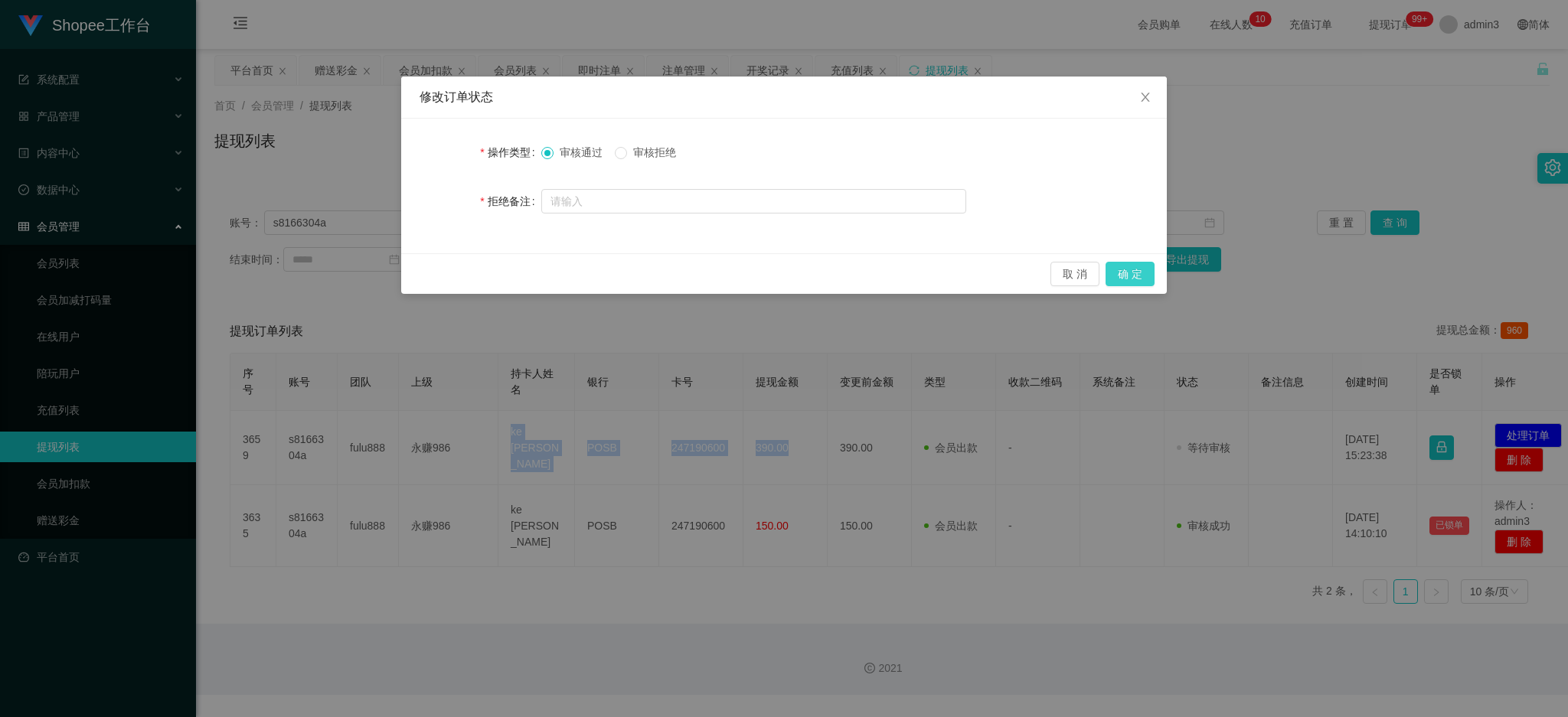
click at [1115, 269] on button "确 定" at bounding box center [1130, 273] width 49 height 25
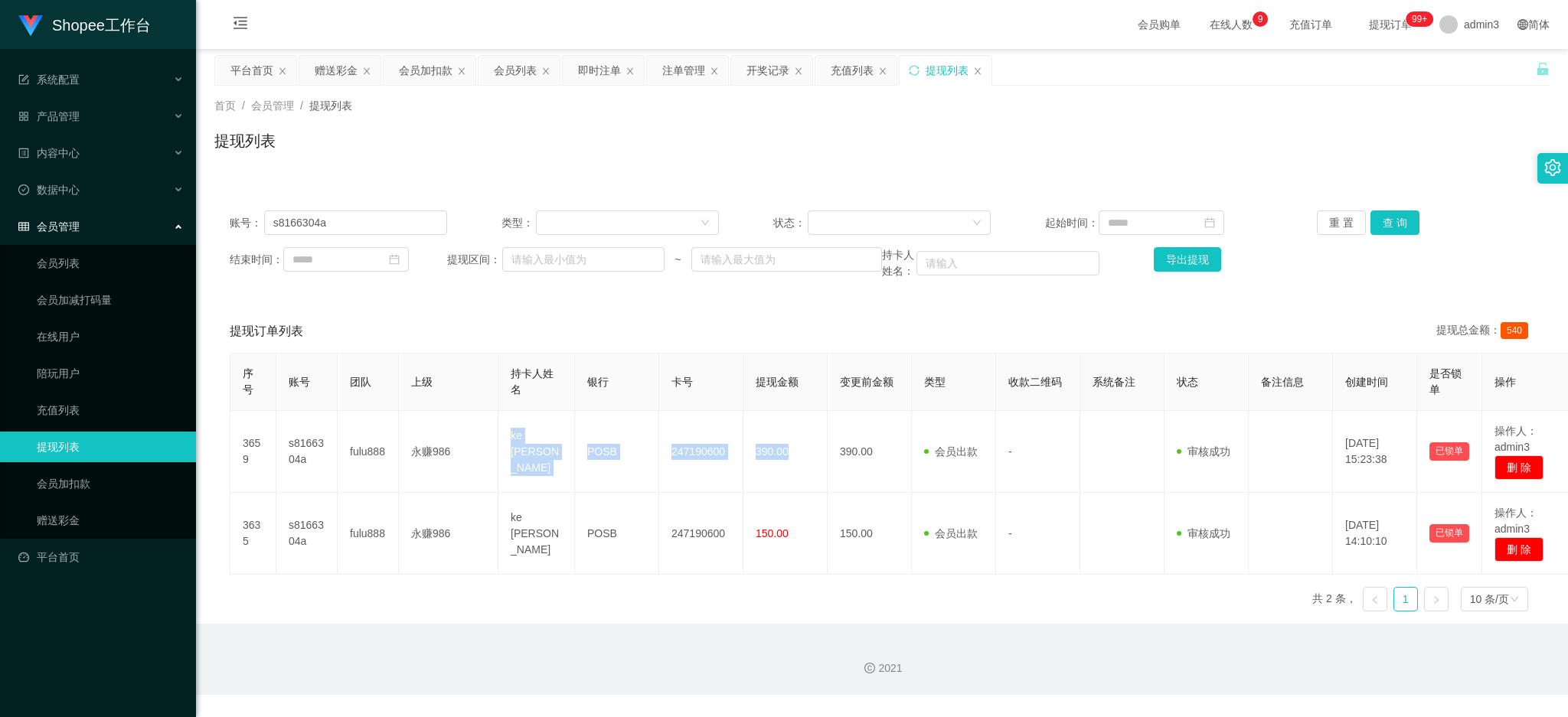
drag, startPoint x: 327, startPoint y: 74, endPoint x: 329, endPoint y: 88, distance: 14.1
click at [327, 74] on div "赠送彩金" at bounding box center [335, 70] width 43 height 29
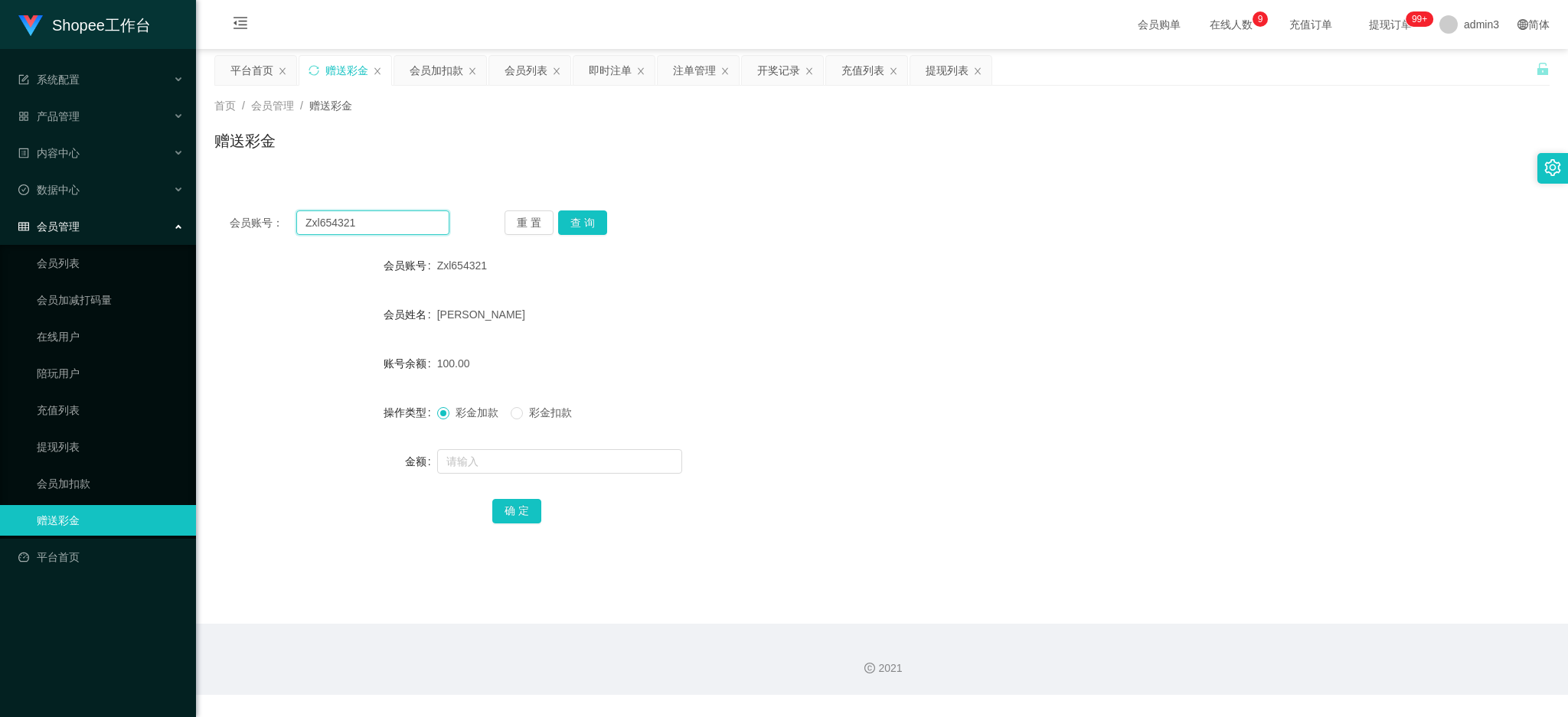
click at [341, 220] on input "Zxl654321" at bounding box center [373, 222] width 153 height 25
paste input "才来8866"
click at [579, 220] on button "查 询" at bounding box center [582, 222] width 49 height 25
click at [343, 220] on input "才来8866" at bounding box center [373, 222] width 153 height 25
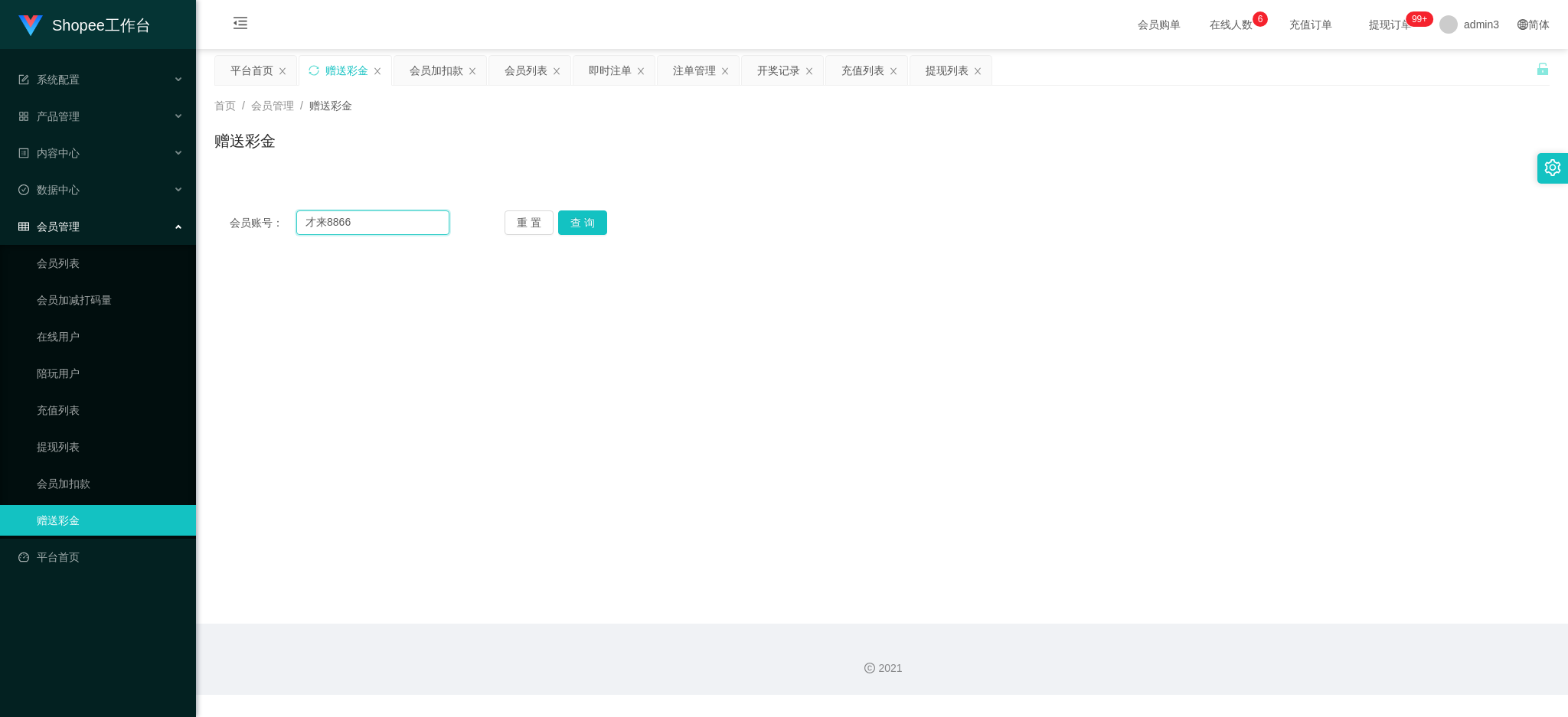
click at [343, 220] on input "才来8866" at bounding box center [373, 222] width 153 height 25
paste input "Richardteoth"
type input "Richardteoth"
click at [569, 226] on button "查 询" at bounding box center [582, 222] width 49 height 25
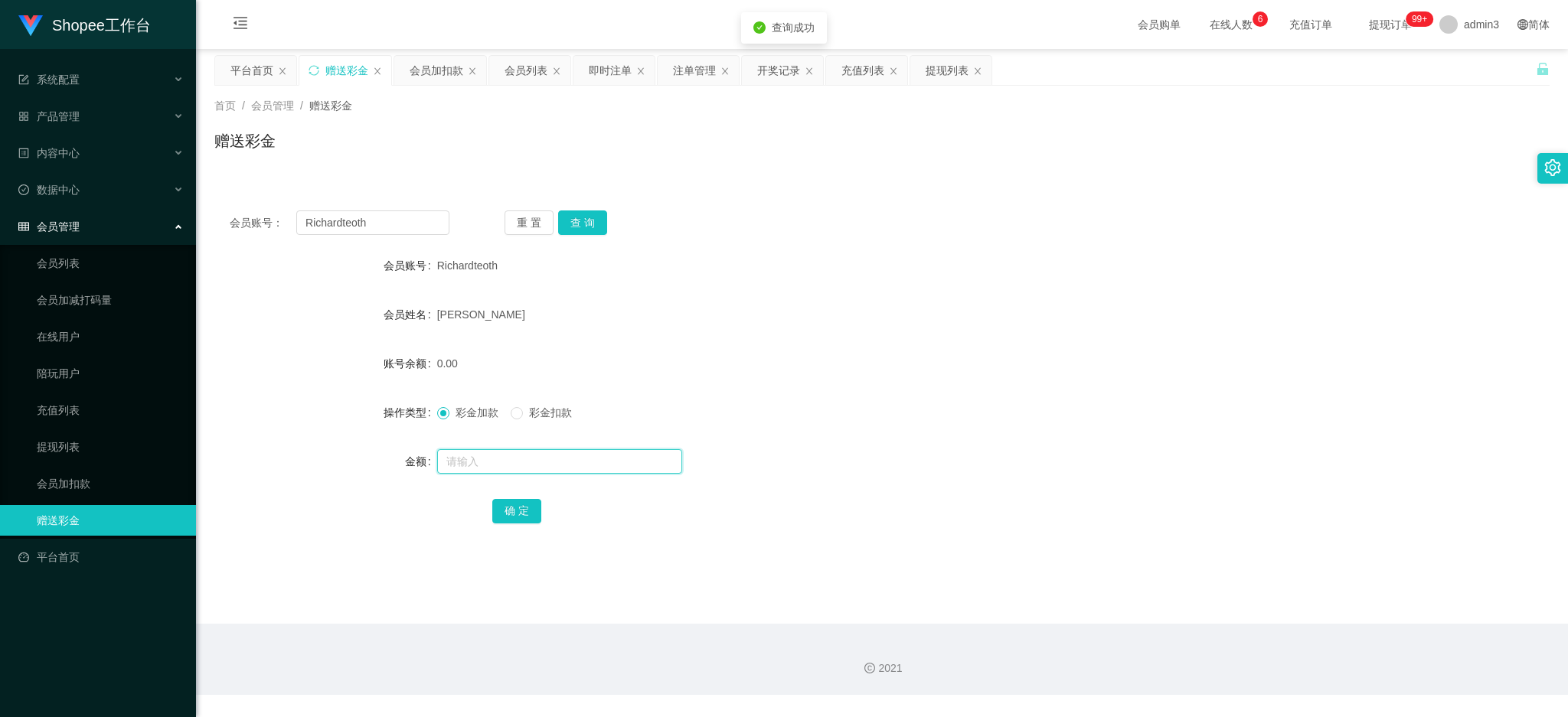
click at [460, 462] on input "text" at bounding box center [559, 461] width 245 height 25
type input "300"
click at [495, 500] on button "确 定" at bounding box center [517, 511] width 49 height 25
click at [645, 118] on div "首页 / 会员管理 / 赠送彩金 / 赠送彩金" at bounding box center [881, 131] width 1335 height 67
click at [946, 79] on div "提现列表" at bounding box center [947, 70] width 43 height 29
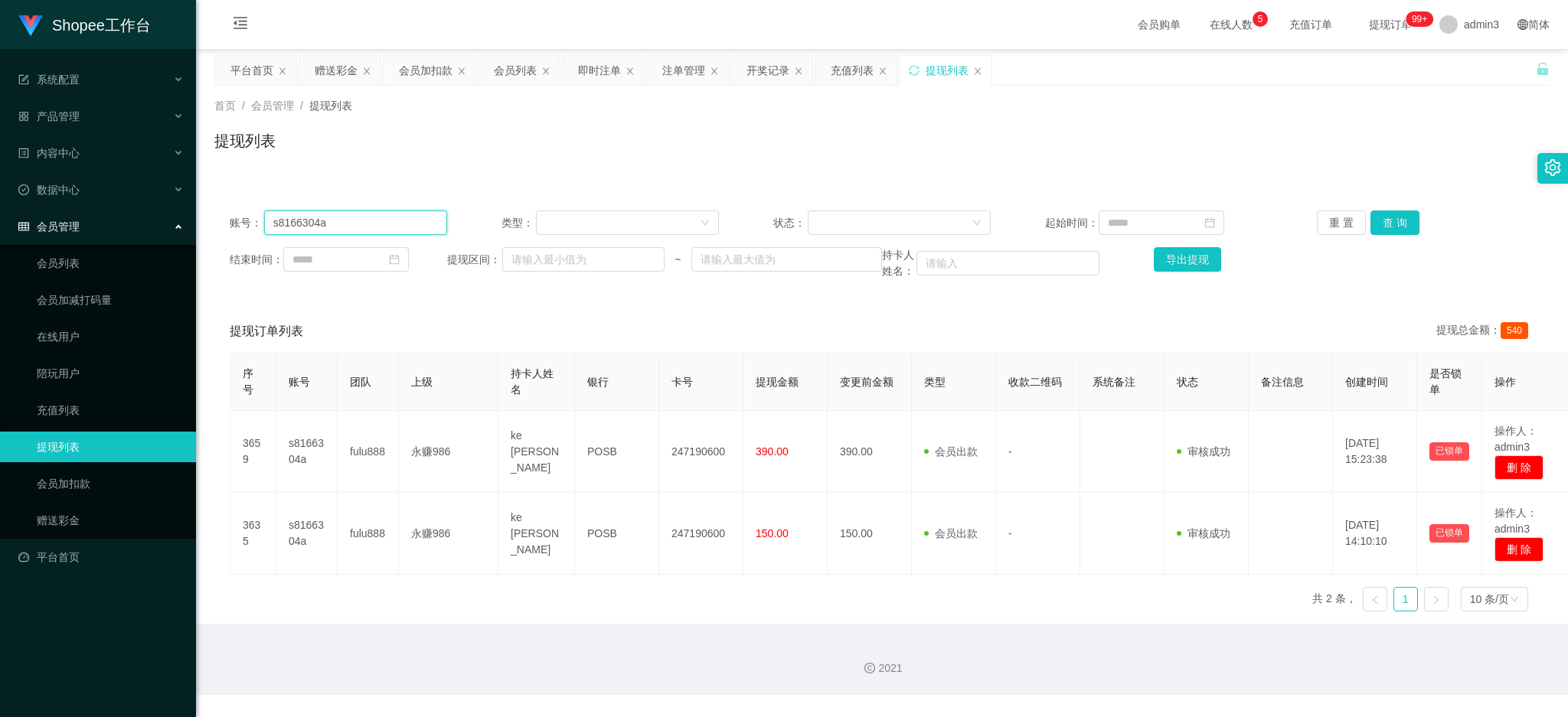
click at [354, 213] on input "s8166304a" at bounding box center [355, 222] width 183 height 25
paste input "Zxl654321"
click at [1370, 215] on button "查 询" at bounding box center [1395, 222] width 49 height 25
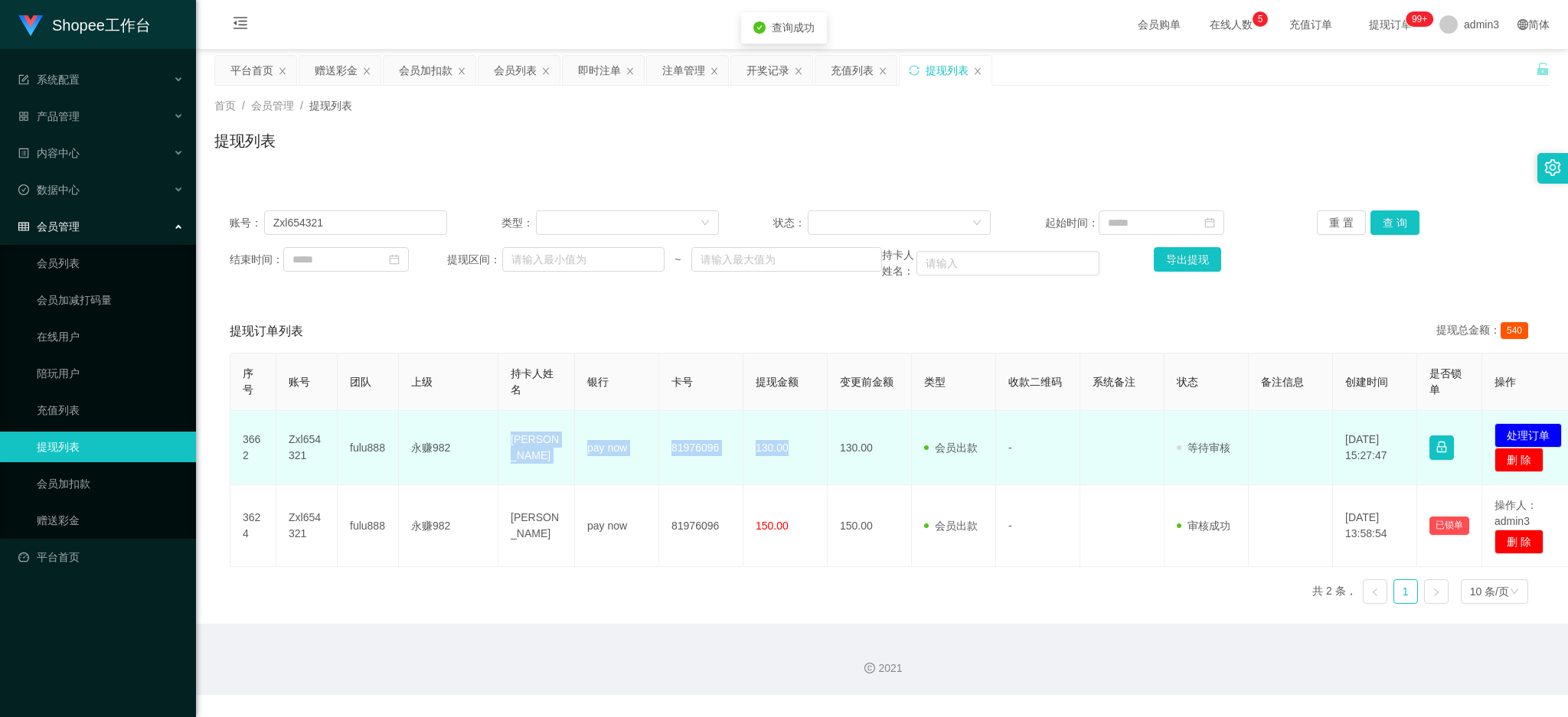
drag, startPoint x: 497, startPoint y: 430, endPoint x: 801, endPoint y: 476, distance: 307.5
click at [801, 476] on tr "3662 Zxl654321 fulu888 永赚982 [PERSON_NAME] pay now 81976096 130.00 130.00 会员出款 …" at bounding box center [907, 447] width 1353 height 74
click at [1511, 426] on button "处理订单" at bounding box center [1528, 435] width 67 height 25
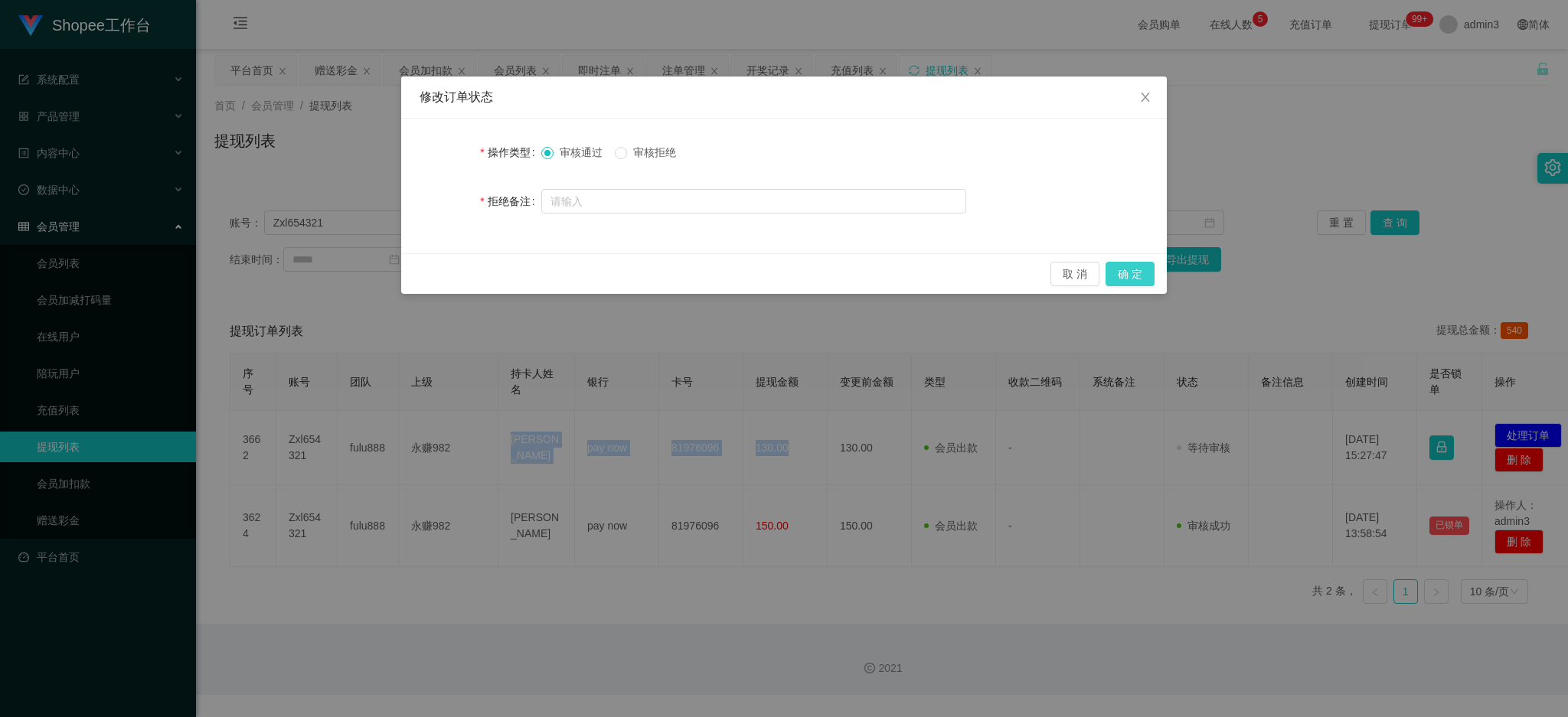
drag, startPoint x: 1153, startPoint y: 275, endPoint x: 1117, endPoint y: 313, distance: 52.3
click at [1153, 274] on button "确 定" at bounding box center [1130, 273] width 49 height 25
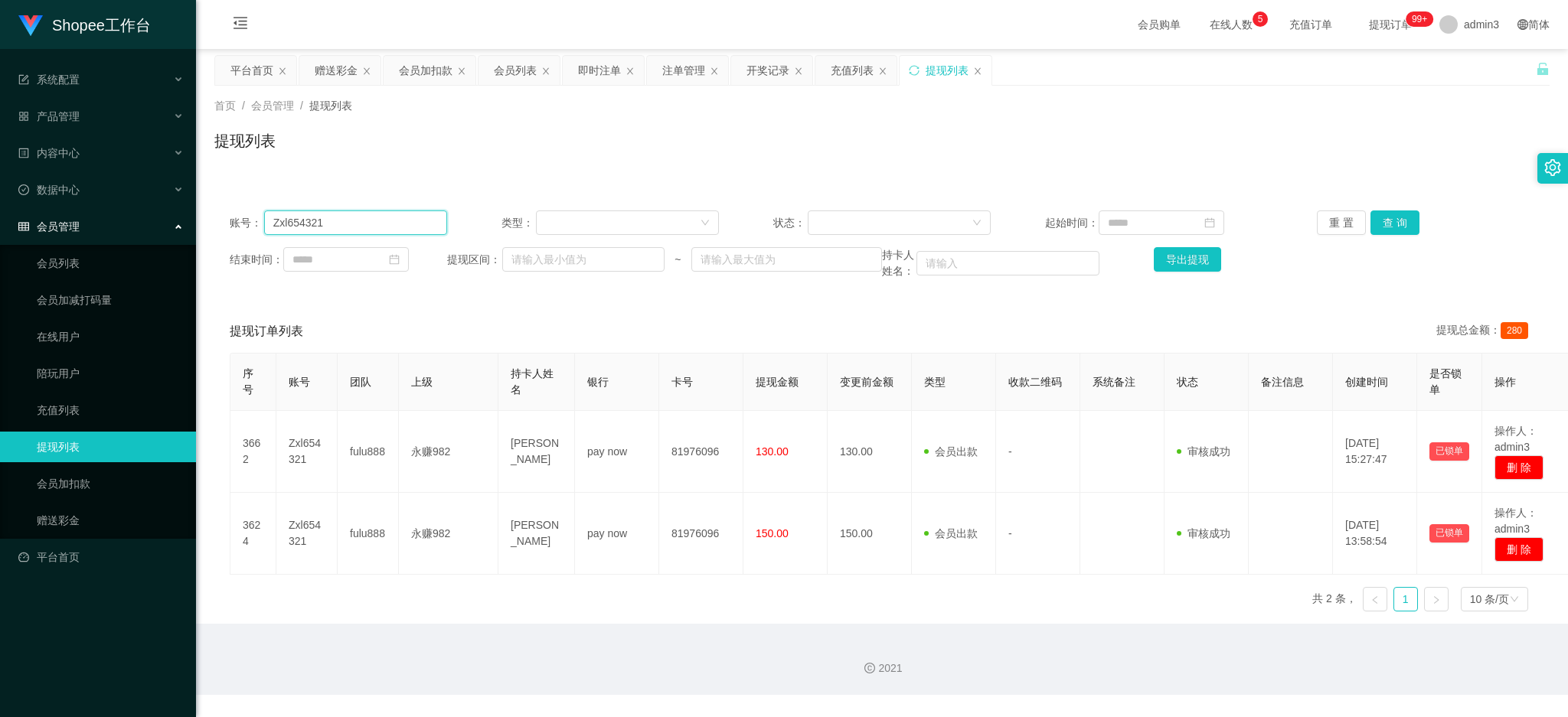
click at [333, 232] on input "Zxl654321" at bounding box center [355, 222] width 183 height 25
paste input "Gan"
type input "Gan"
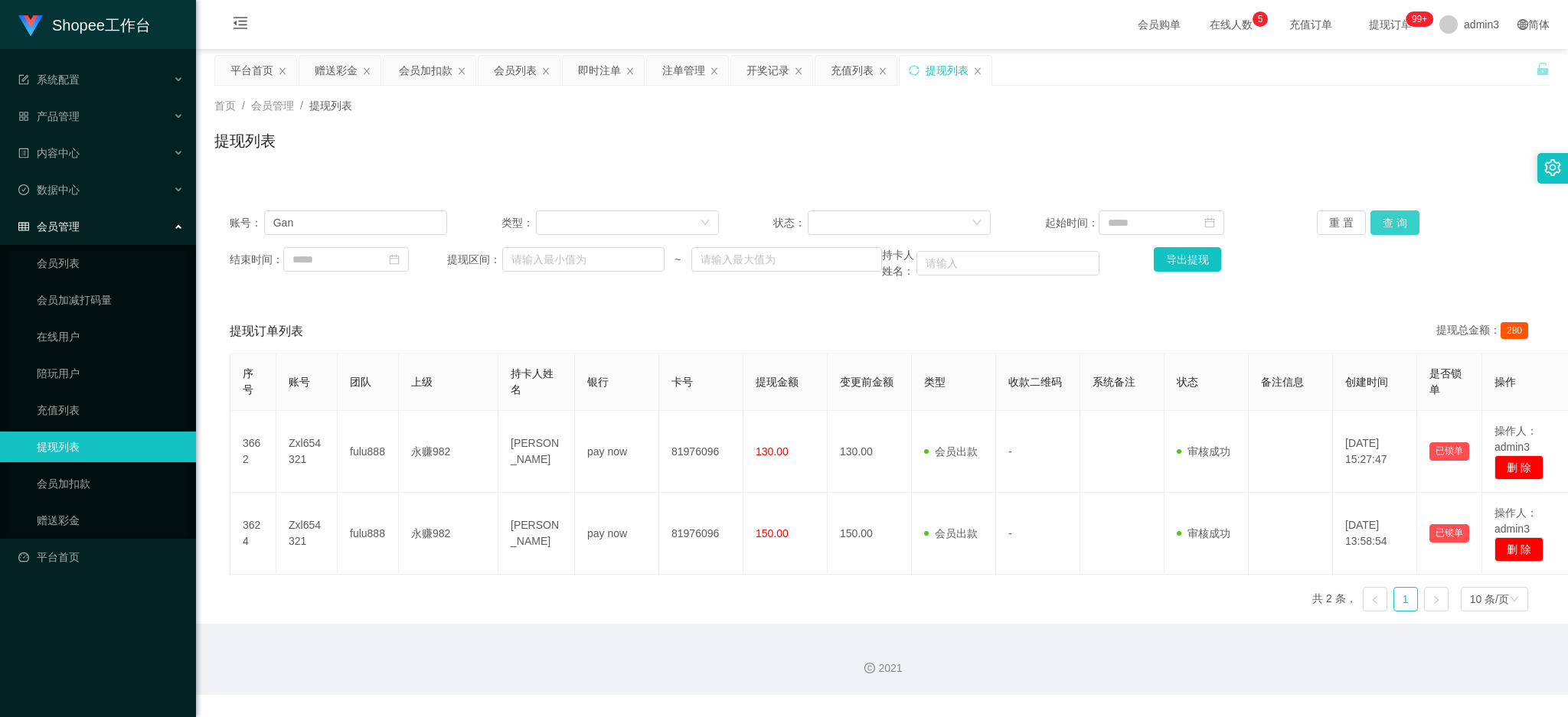
click at [1378, 219] on button "查 询" at bounding box center [1395, 222] width 49 height 25
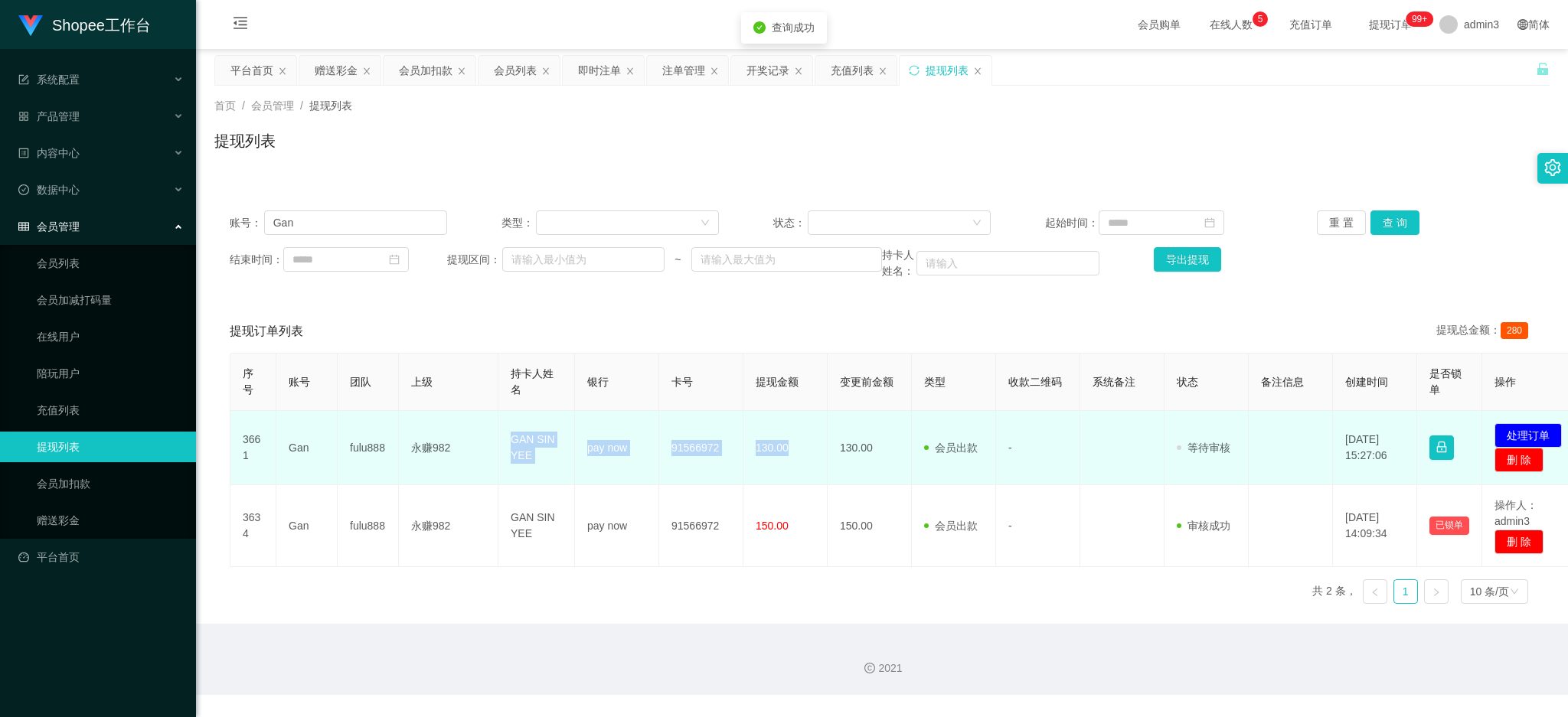
drag, startPoint x: 502, startPoint y: 430, endPoint x: 806, endPoint y: 479, distance: 307.9
click at [806, 479] on tr "3661 Gan fulu888 永赚982 GAN SIN YEE pay now 91566972 130.00 130.00 会员出款 人工取款 - 审…" at bounding box center [907, 447] width 1353 height 74
click at [1523, 435] on button "处理订单" at bounding box center [1528, 435] width 67 height 25
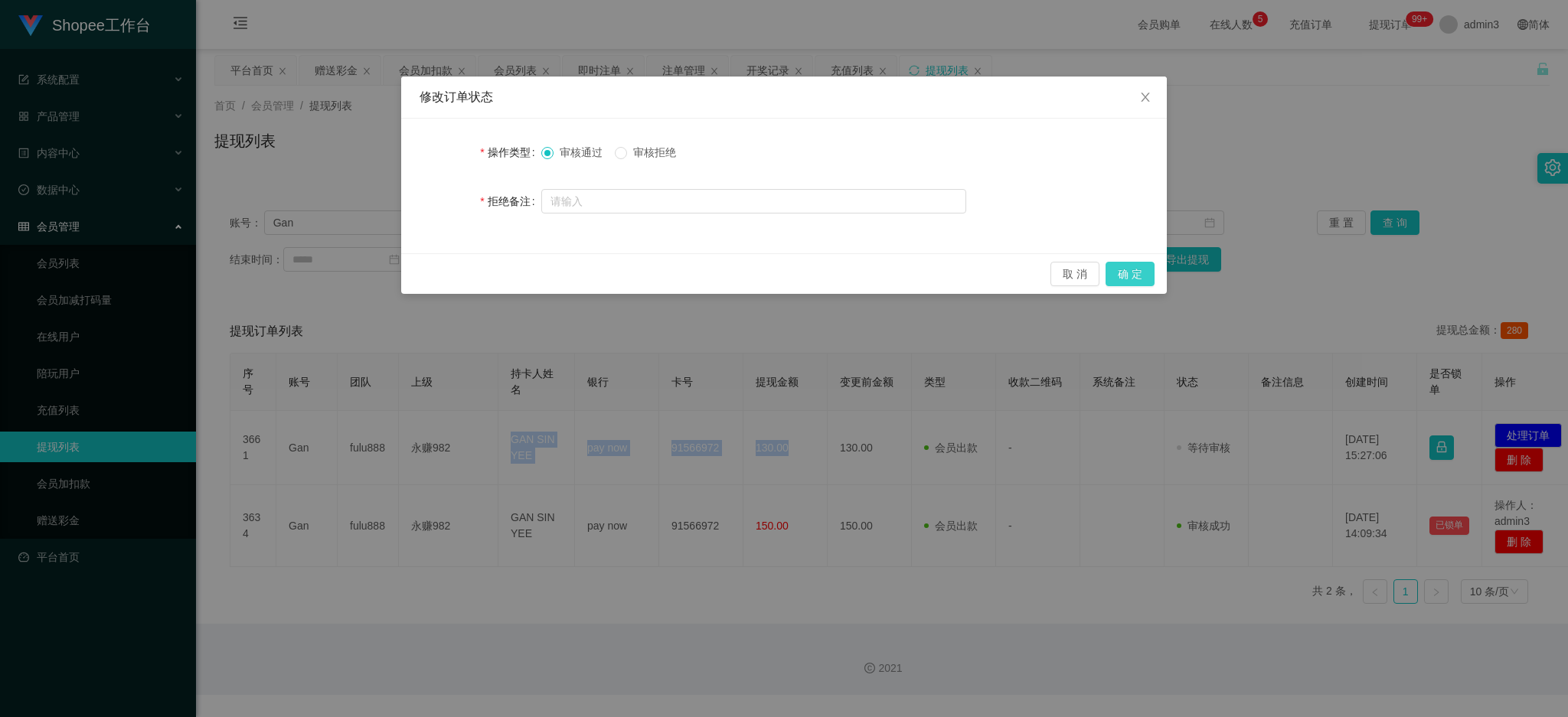
click at [1122, 278] on button "确 定" at bounding box center [1130, 273] width 49 height 25
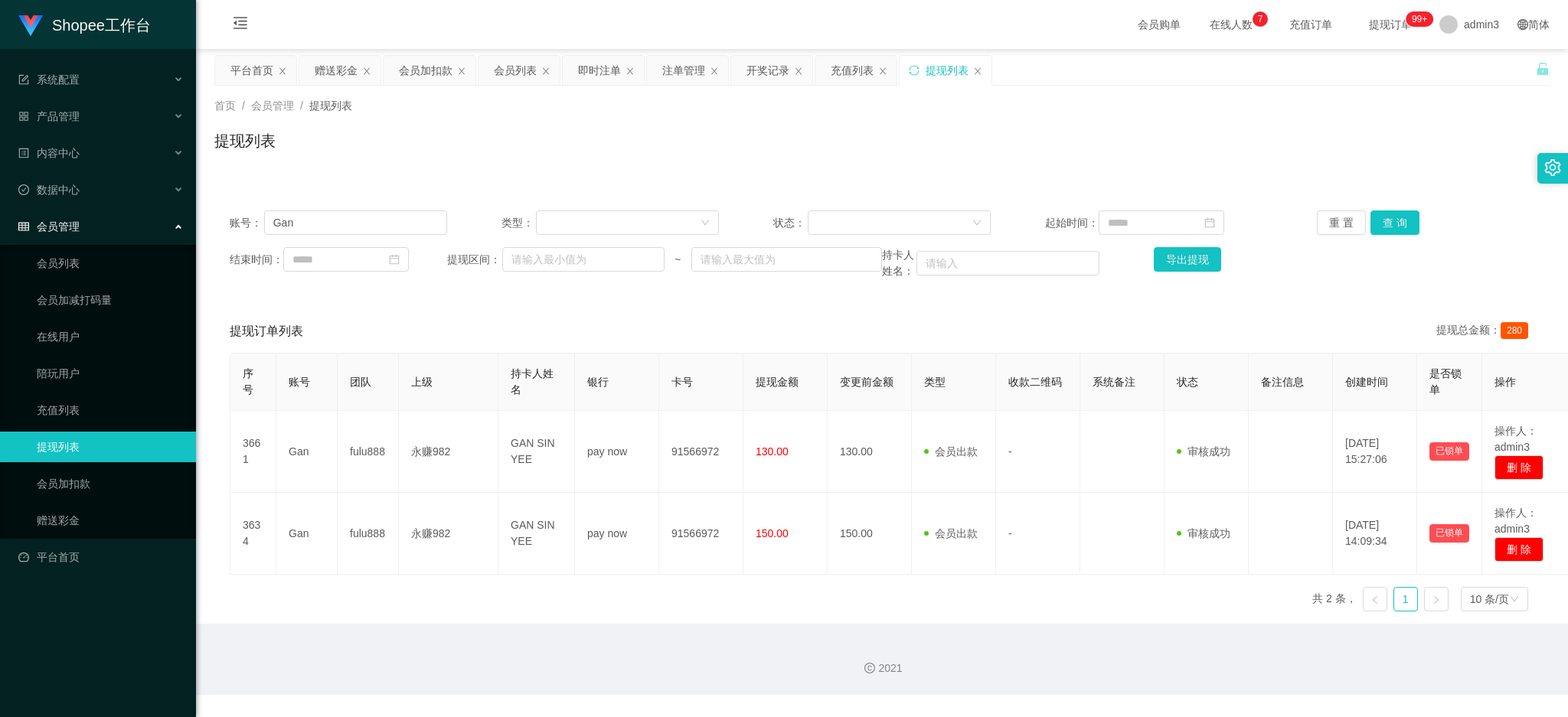
drag, startPoint x: 337, startPoint y: 86, endPoint x: 336, endPoint y: 69, distance: 17.0
click at [337, 86] on div "首页 / 会员管理 / 提现列表 / 提现列表" at bounding box center [881, 131] width 1371 height 91
click at [336, 68] on div "赠送彩金" at bounding box center [335, 70] width 43 height 29
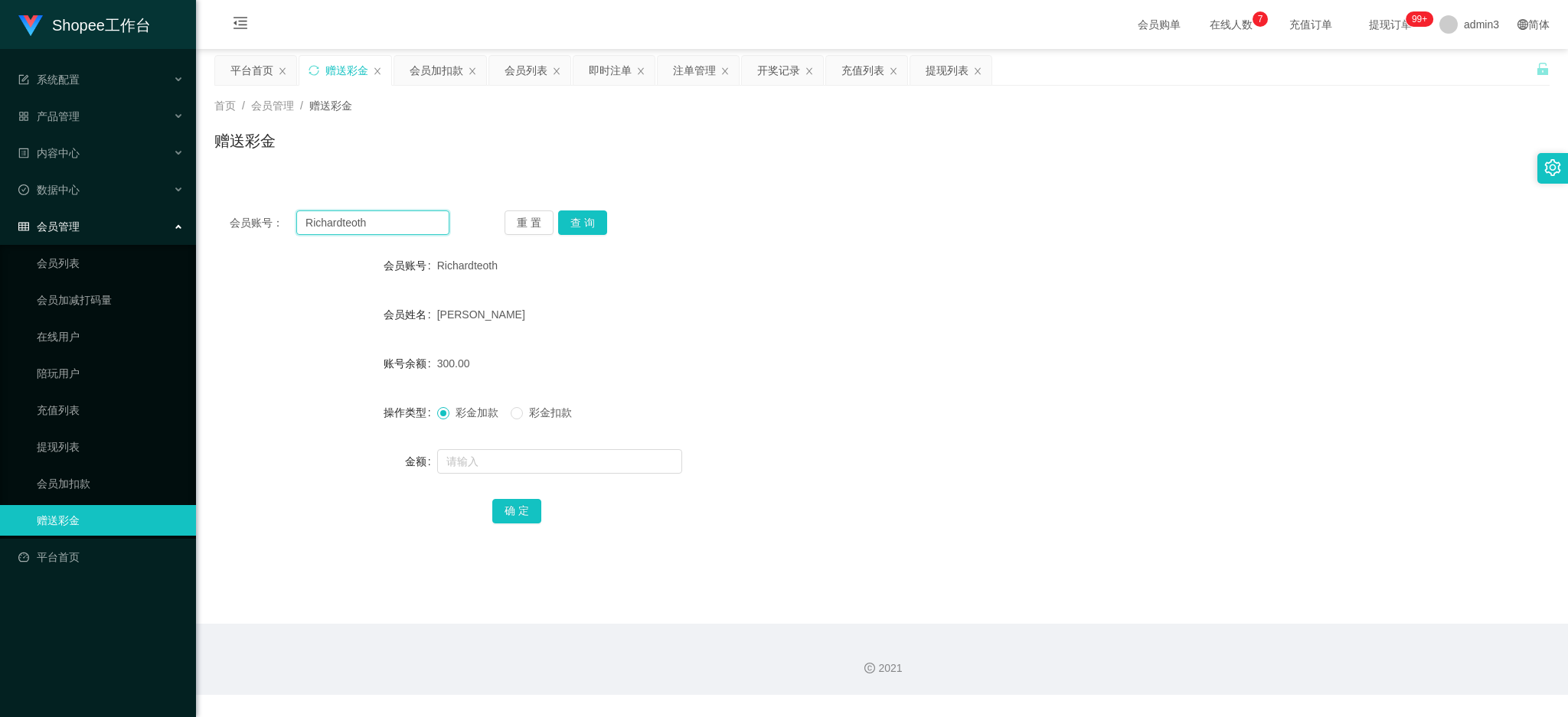
click at [355, 215] on input "Richardteoth" at bounding box center [373, 222] width 153 height 25
paste input "ml86"
type input "ml86"
click at [577, 225] on button "查 询" at bounding box center [582, 222] width 49 height 25
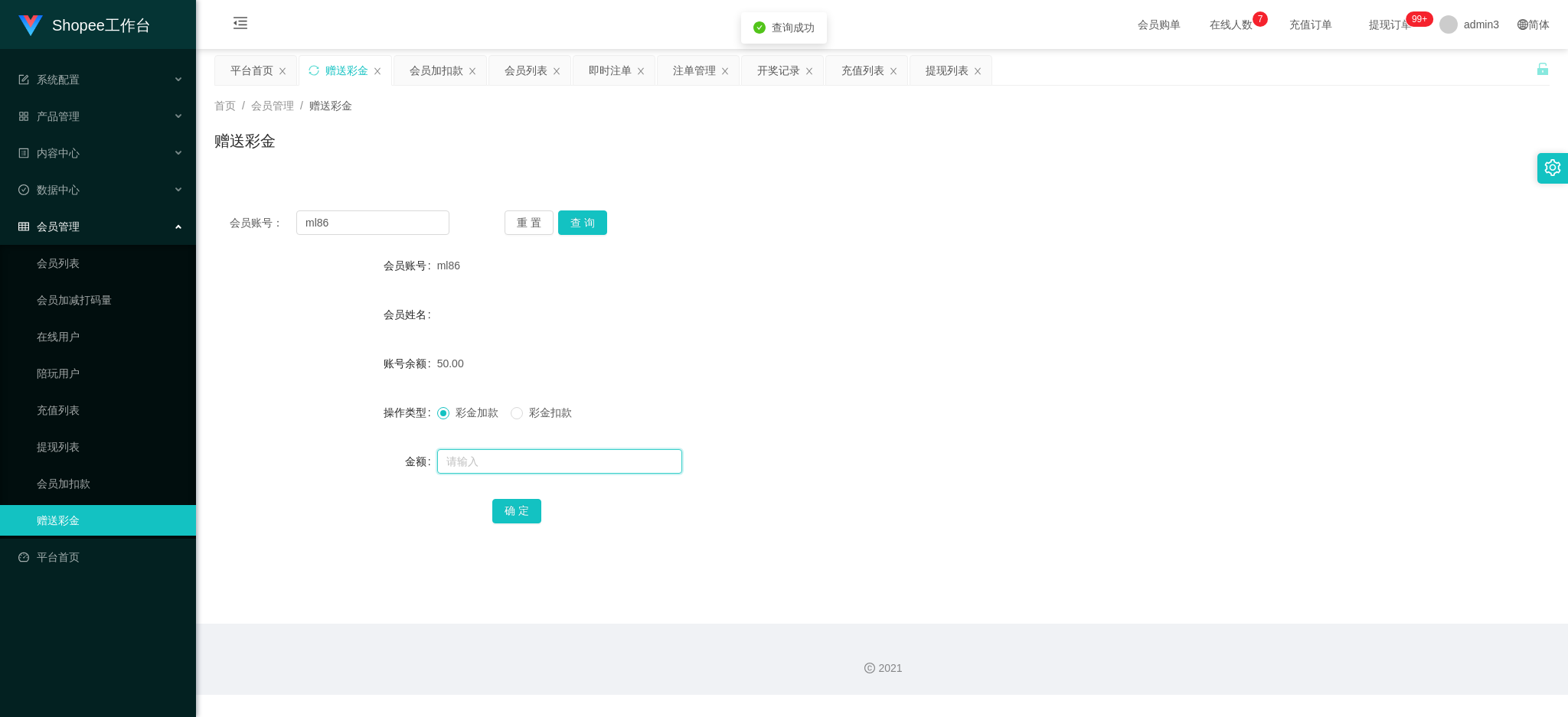
click at [477, 457] on input "text" at bounding box center [559, 461] width 245 height 25
type input "100"
click at [515, 510] on button "确 定" at bounding box center [517, 511] width 49 height 25
click at [376, 218] on input "ml86" at bounding box center [373, 222] width 153 height 25
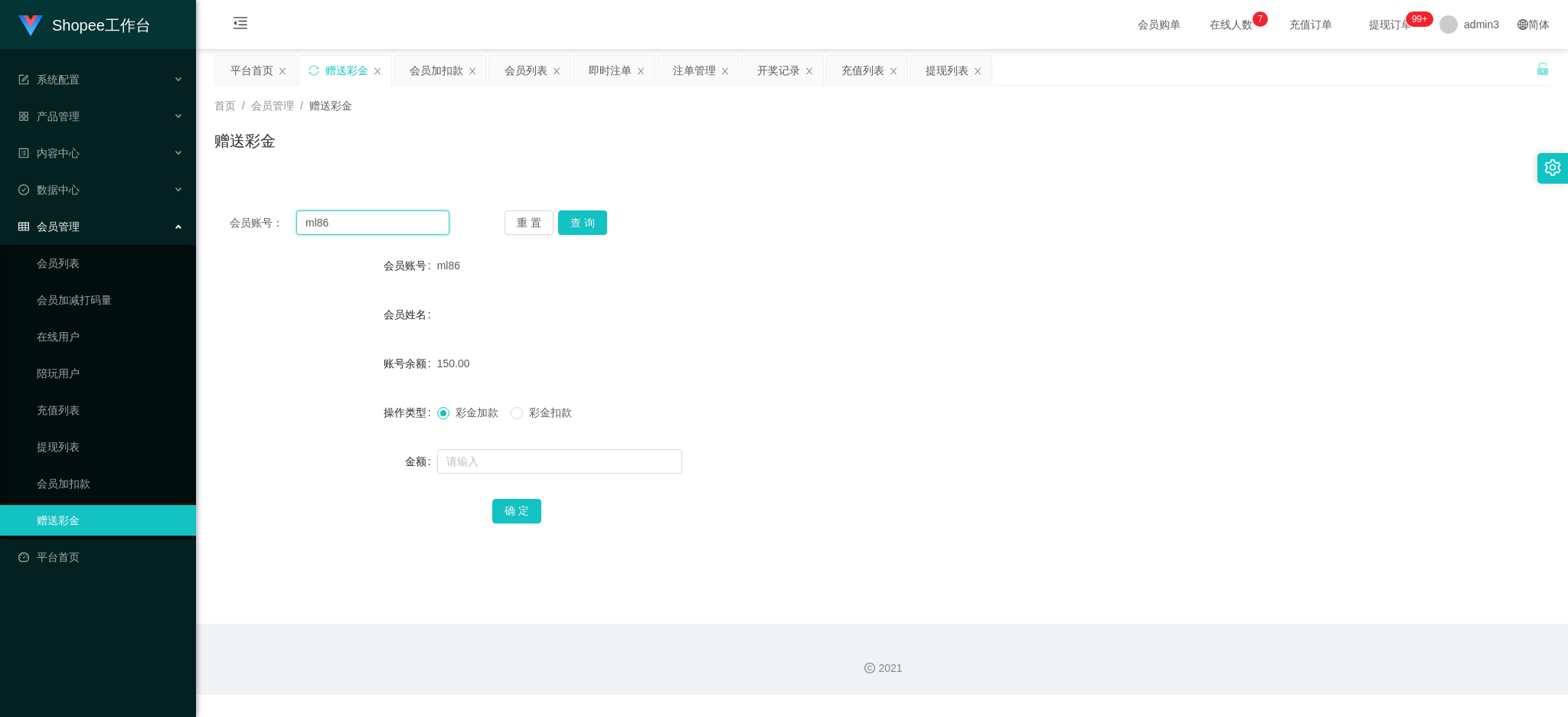
paste input "ctn123"
type input "ctn123"
click at [577, 225] on button "查 询" at bounding box center [582, 222] width 49 height 25
click at [495, 457] on input "text" at bounding box center [559, 461] width 245 height 25
type input "100"
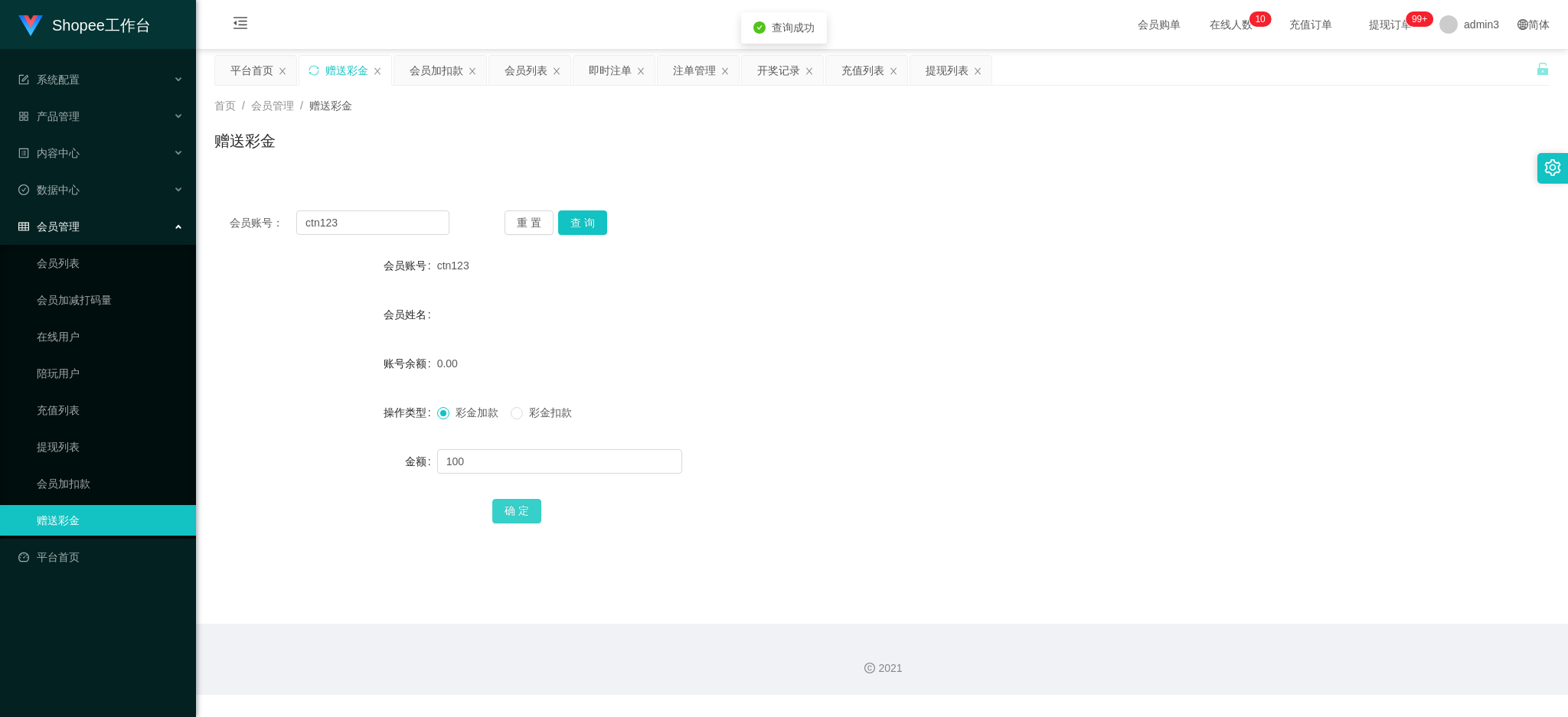
click at [505, 512] on button "确 定" at bounding box center [517, 511] width 49 height 25
click at [323, 224] on input "ctn123" at bounding box center [373, 222] width 153 height 25
paste input "LeeYa"
type input "LeeYa"
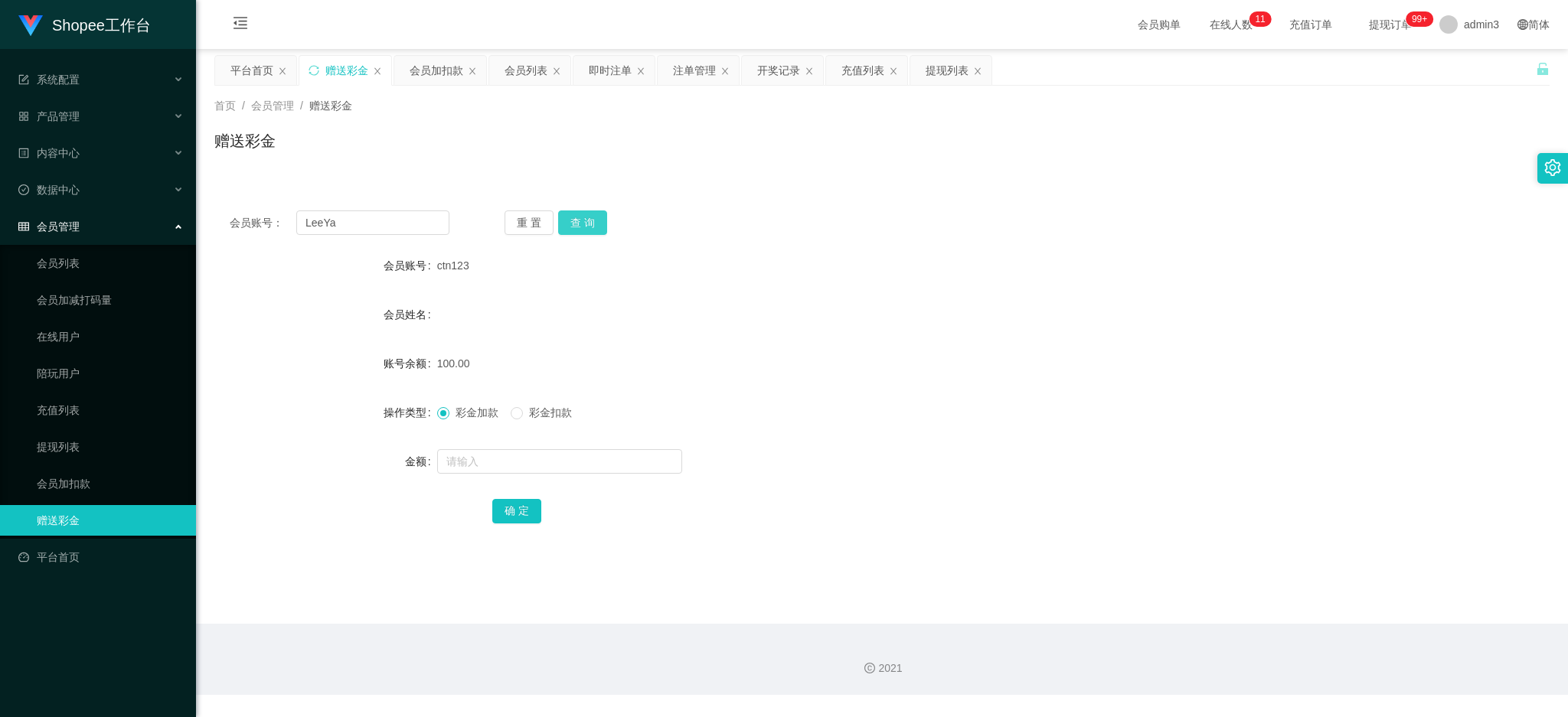
click at [573, 222] on button "查 询" at bounding box center [582, 222] width 49 height 25
click at [511, 466] on input "text" at bounding box center [559, 461] width 245 height 25
type input "80"
click at [524, 516] on button "确 定" at bounding box center [517, 511] width 49 height 25
click at [462, 472] on input "text" at bounding box center [559, 461] width 245 height 25
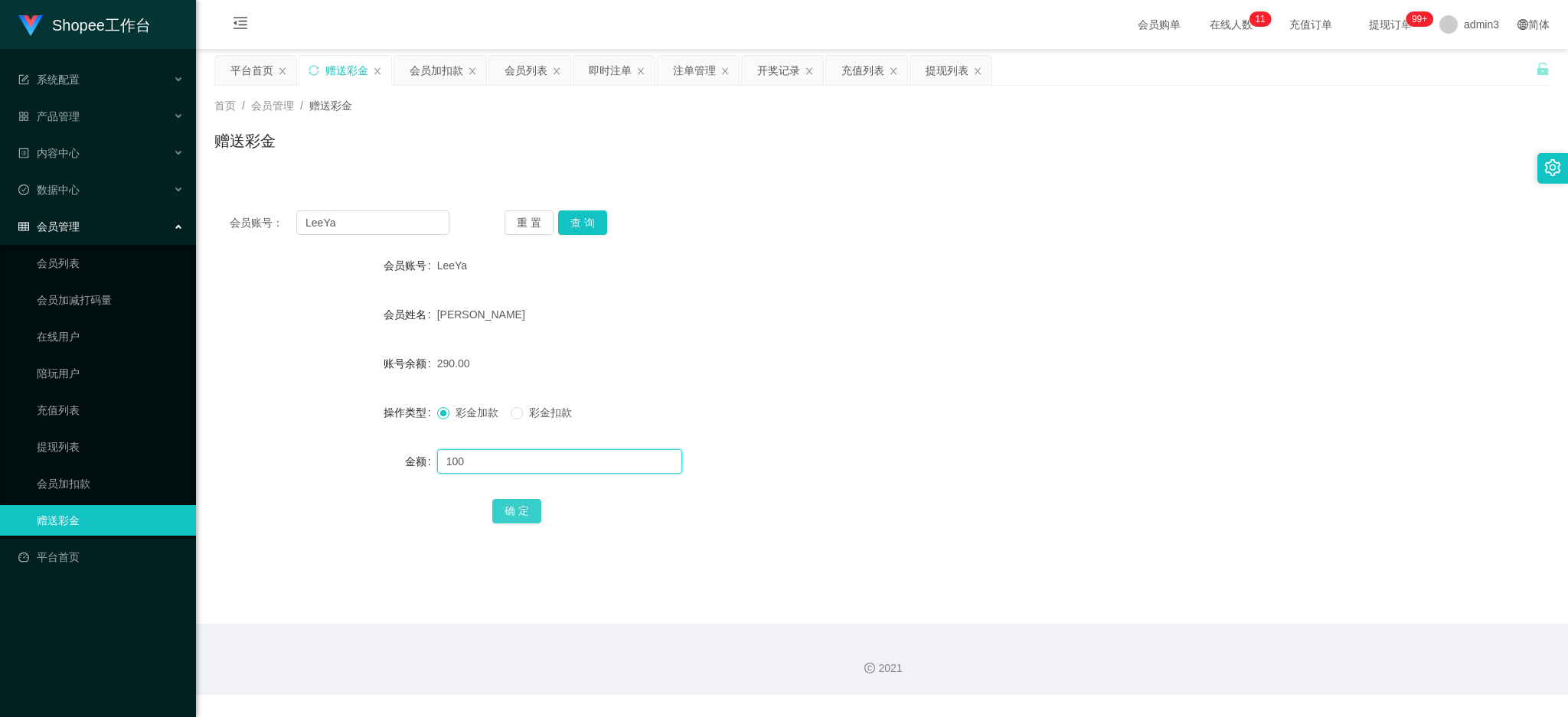
type input "100"
click at [508, 501] on button "确 定" at bounding box center [517, 511] width 49 height 25
click at [980, 69] on icon "图标: close" at bounding box center [978, 71] width 9 height 9
click at [639, 67] on icon "图标: close" at bounding box center [641, 71] width 9 height 9
click at [639, 68] on icon "图标: close" at bounding box center [641, 71] width 9 height 9
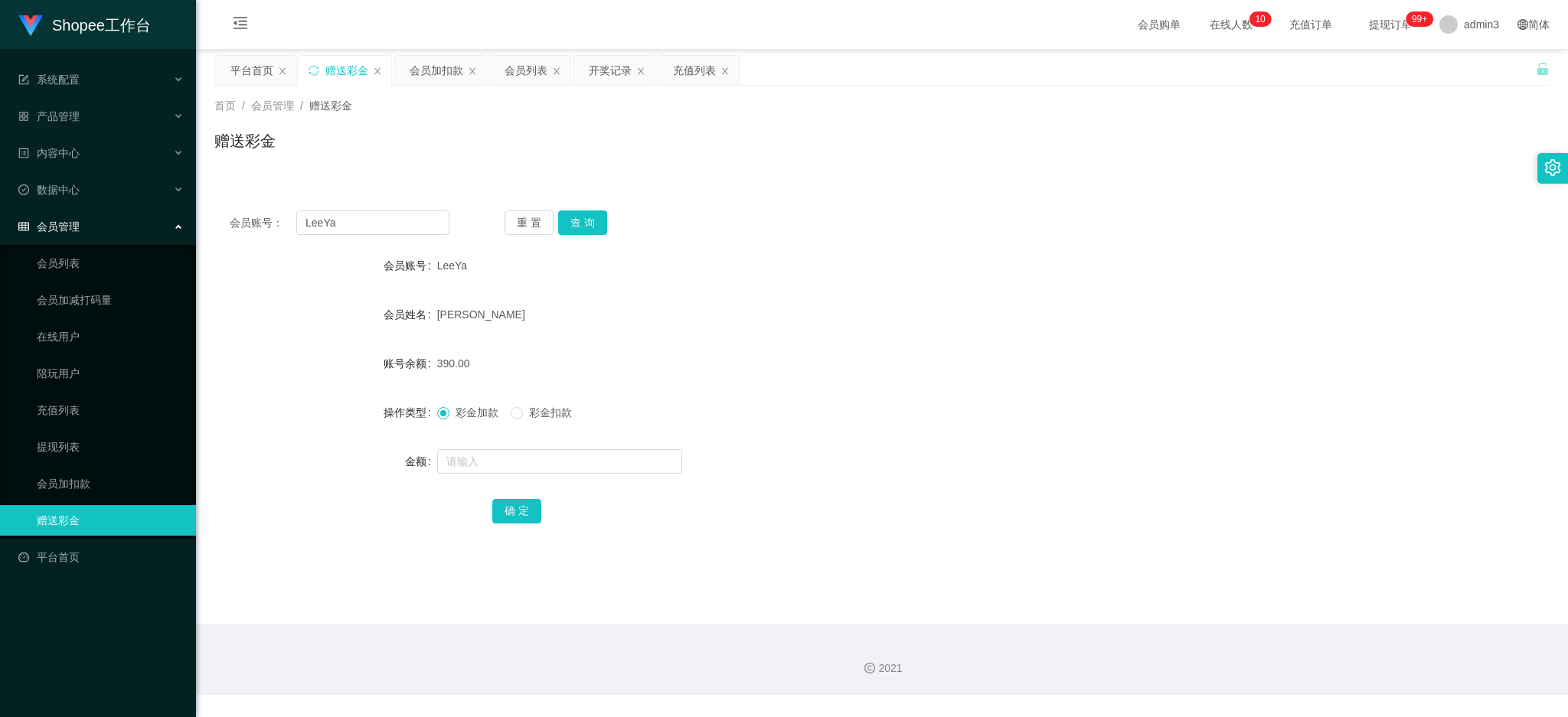
click at [639, 68] on icon "图标: close" at bounding box center [641, 71] width 9 height 9
click at [72, 437] on link "提现列表" at bounding box center [109, 447] width 147 height 31
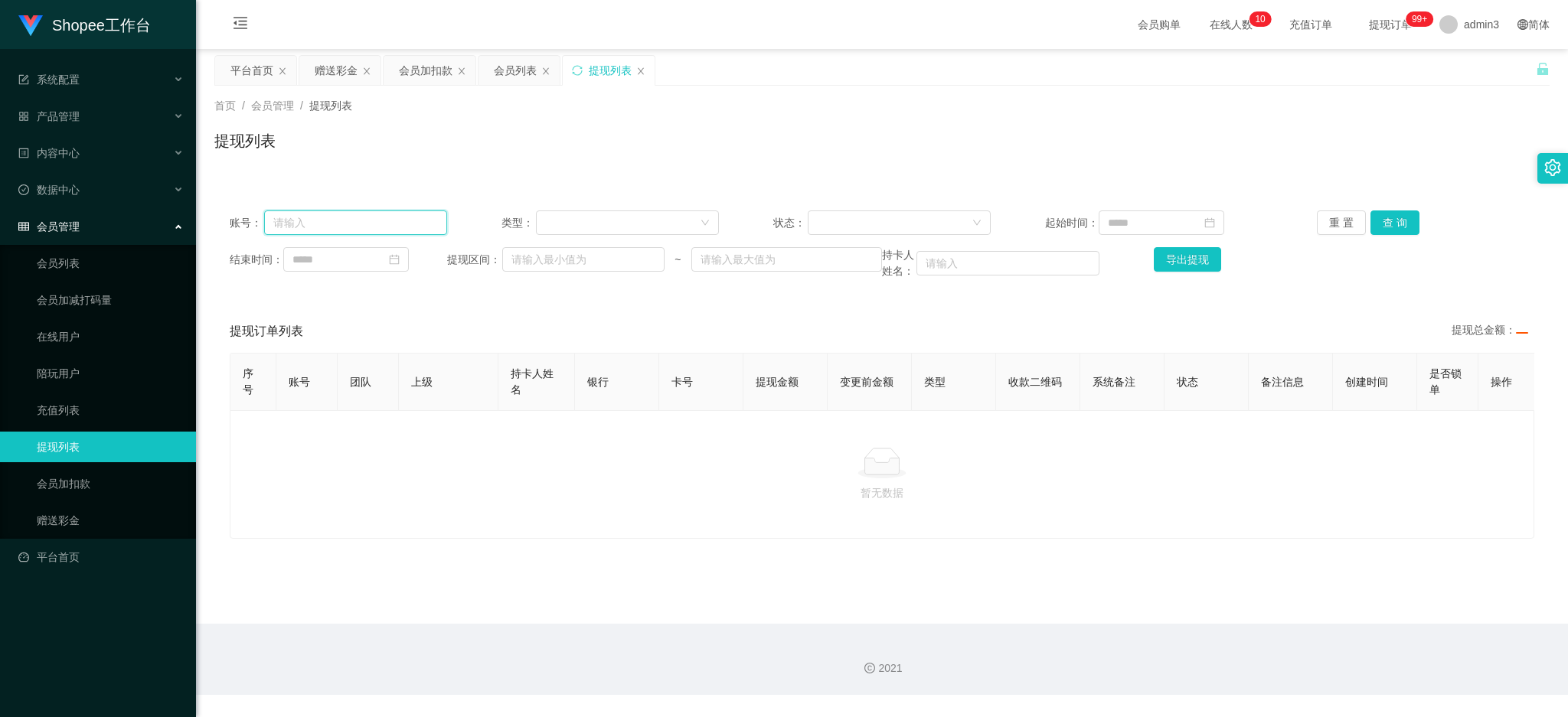
click at [328, 216] on input "text" at bounding box center [355, 222] width 183 height 25
paste input "LeeYa"
type input "LeeYa"
click at [1415, 221] on div "重 置 查 询" at bounding box center [1425, 222] width 218 height 25
click at [1409, 221] on button "查 询" at bounding box center [1395, 222] width 49 height 25
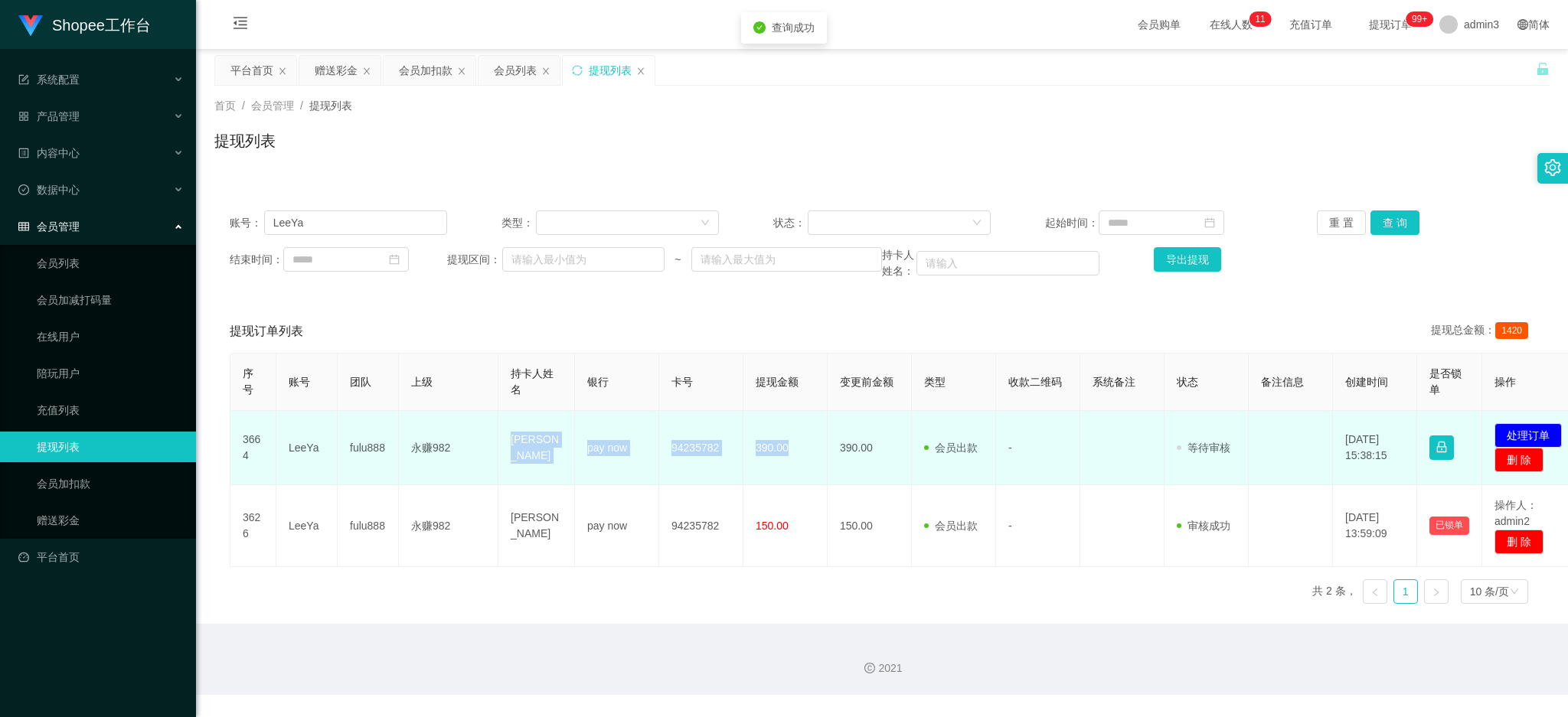
drag, startPoint x: 500, startPoint y: 444, endPoint x: 803, endPoint y: 458, distance: 303.3
click at [803, 458] on tr "3664 [PERSON_NAME] fulu888 永赚982 [PERSON_NAME] pay now 94235782 390.00 390.00 会…" at bounding box center [907, 447] width 1353 height 74
click at [1540, 433] on button "处理订单" at bounding box center [1528, 435] width 67 height 25
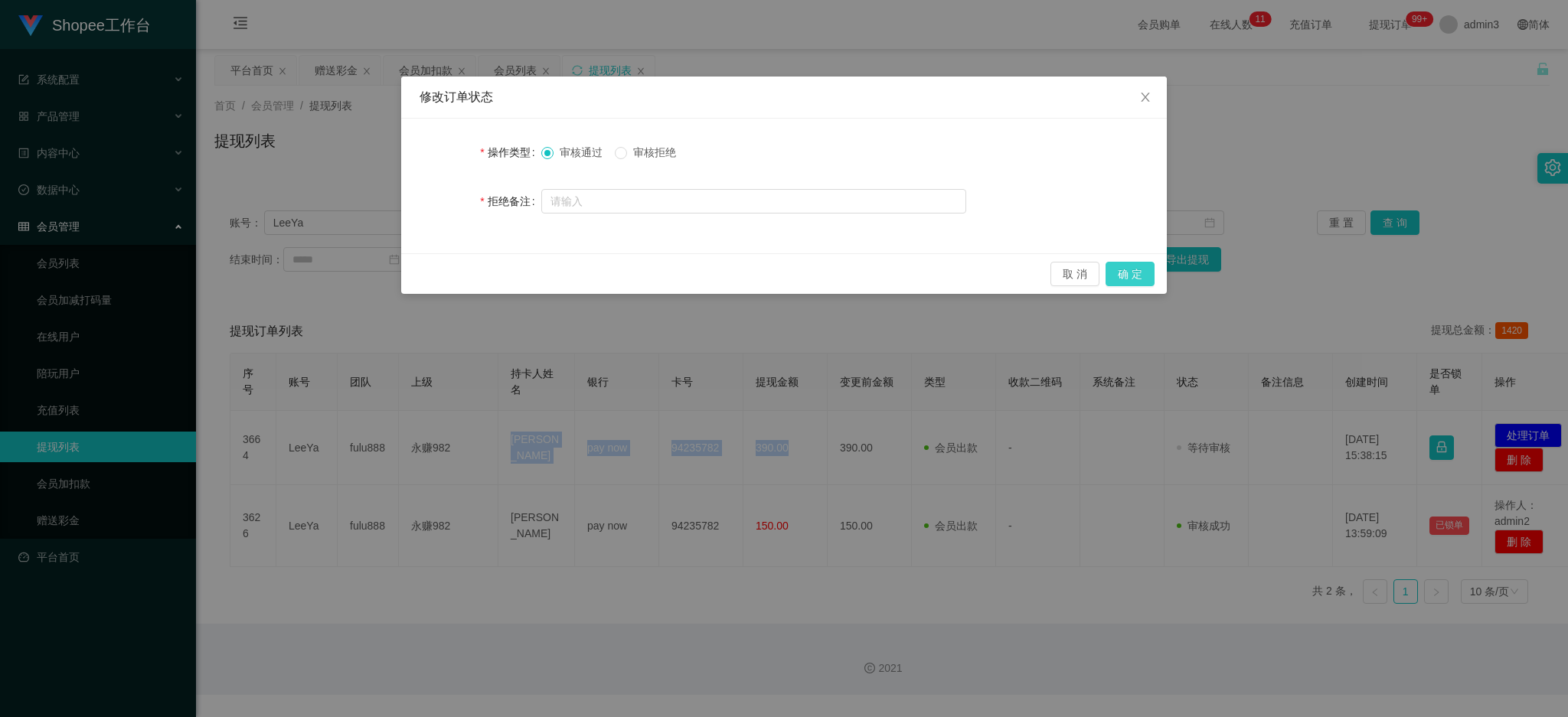
click at [1139, 279] on button "确 定" at bounding box center [1130, 273] width 49 height 25
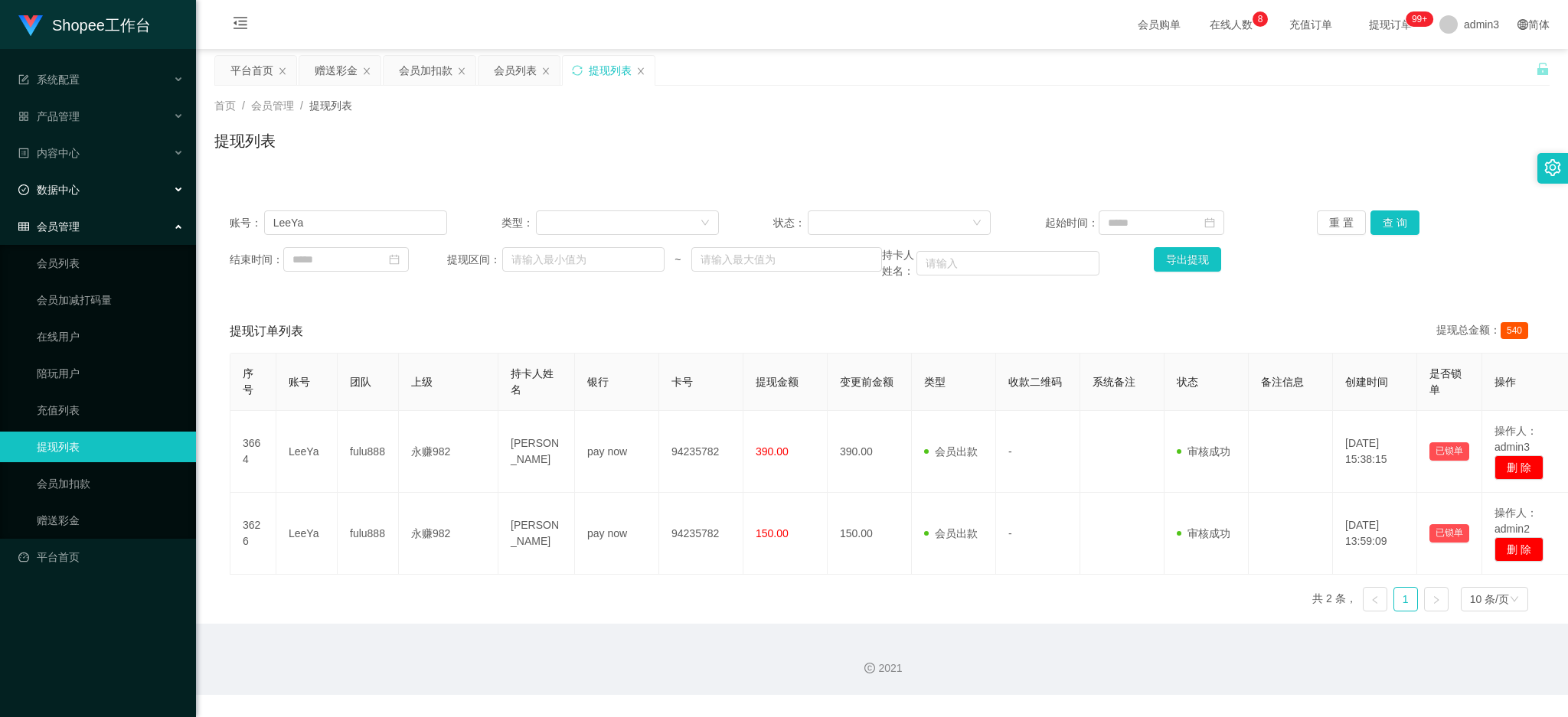
click at [40, 184] on span "数据中心" at bounding box center [48, 189] width 61 height 12
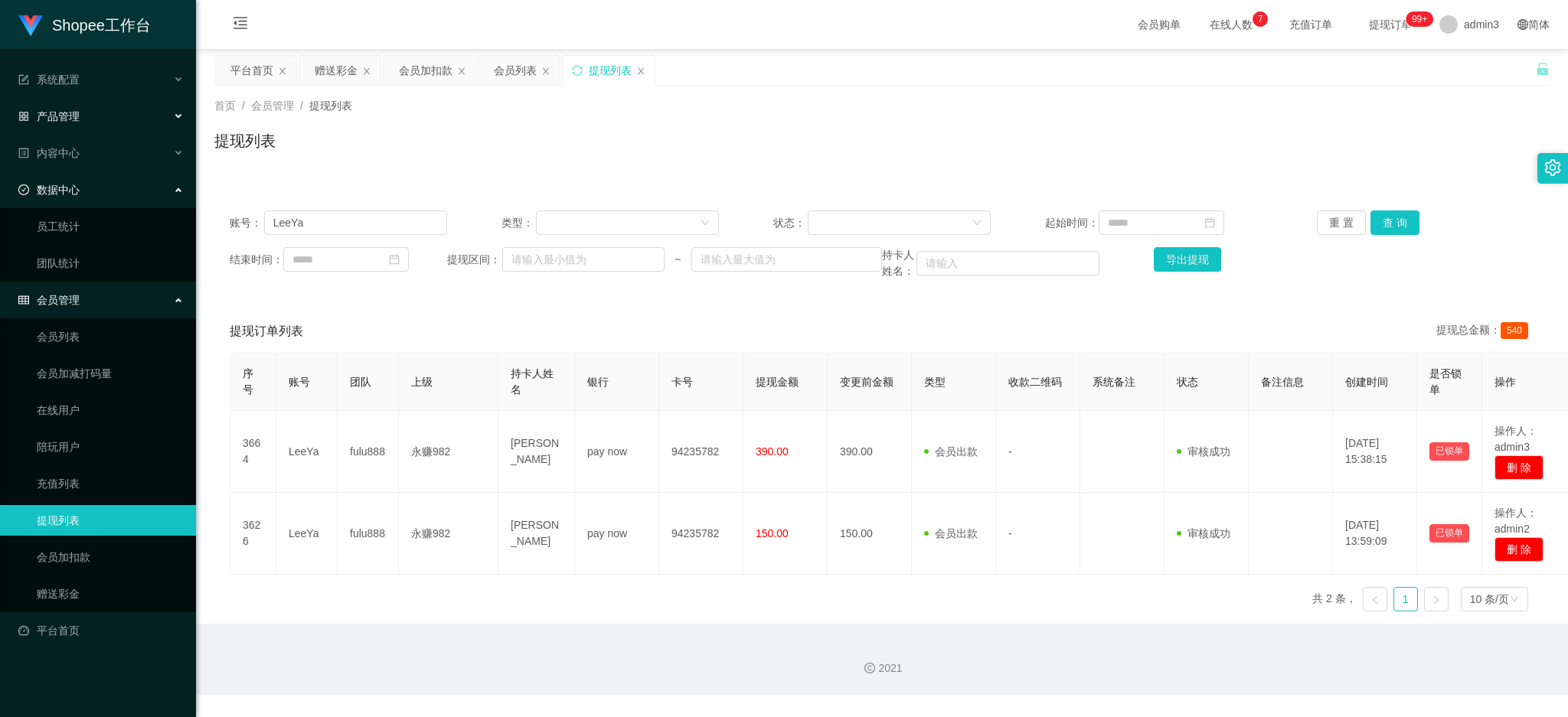
click at [63, 128] on div "产品管理" at bounding box center [97, 117] width 196 height 31
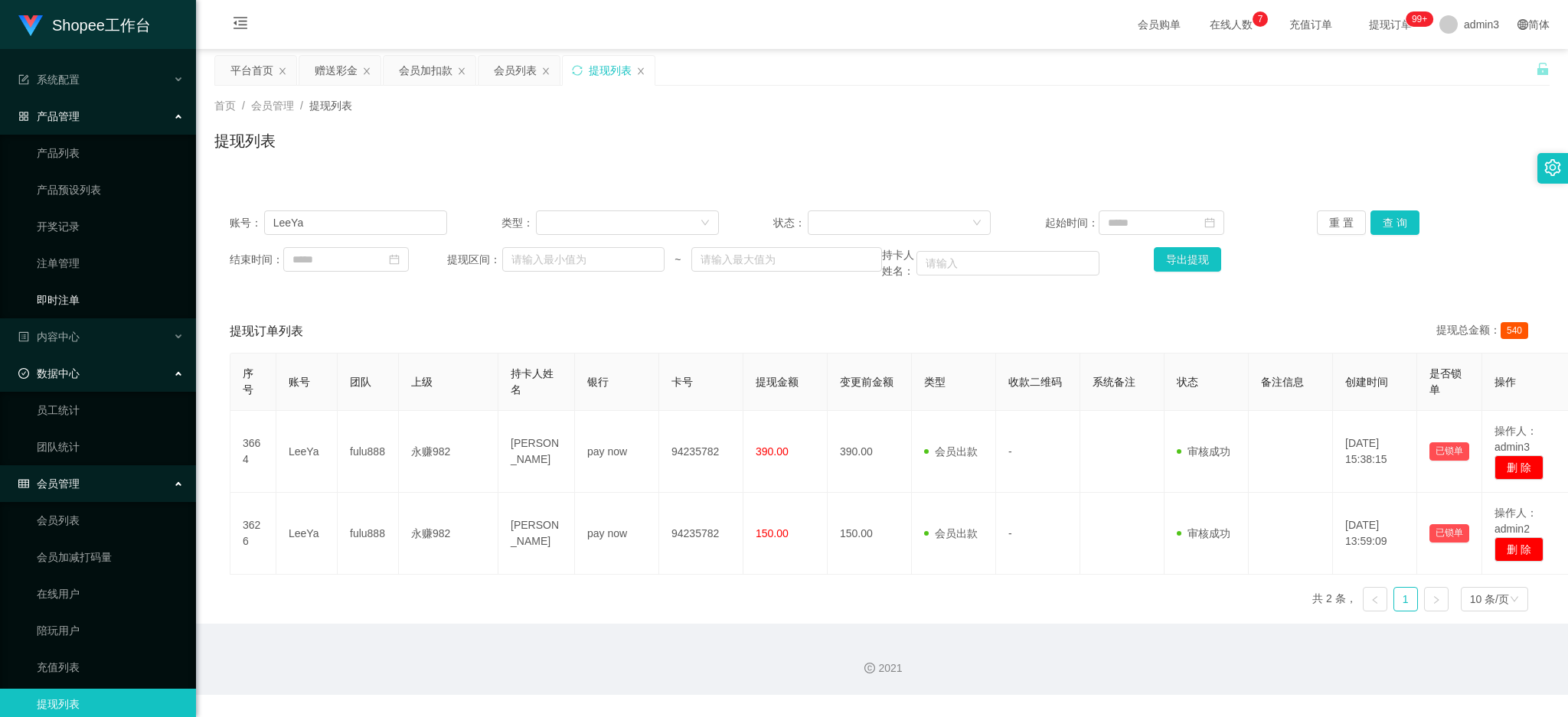
click at [57, 298] on link "即时注单" at bounding box center [109, 301] width 147 height 31
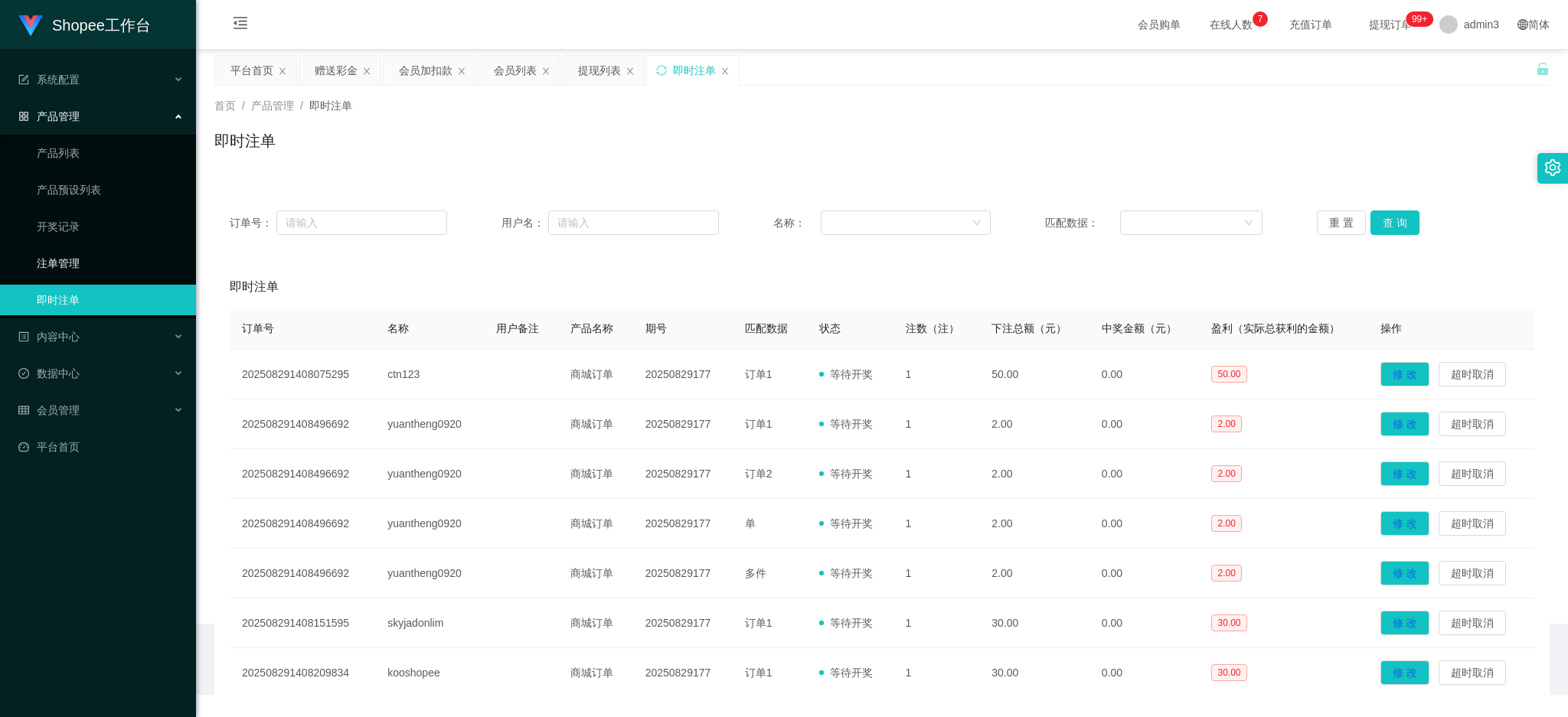
click at [62, 265] on link "注单管理" at bounding box center [109, 263] width 147 height 31
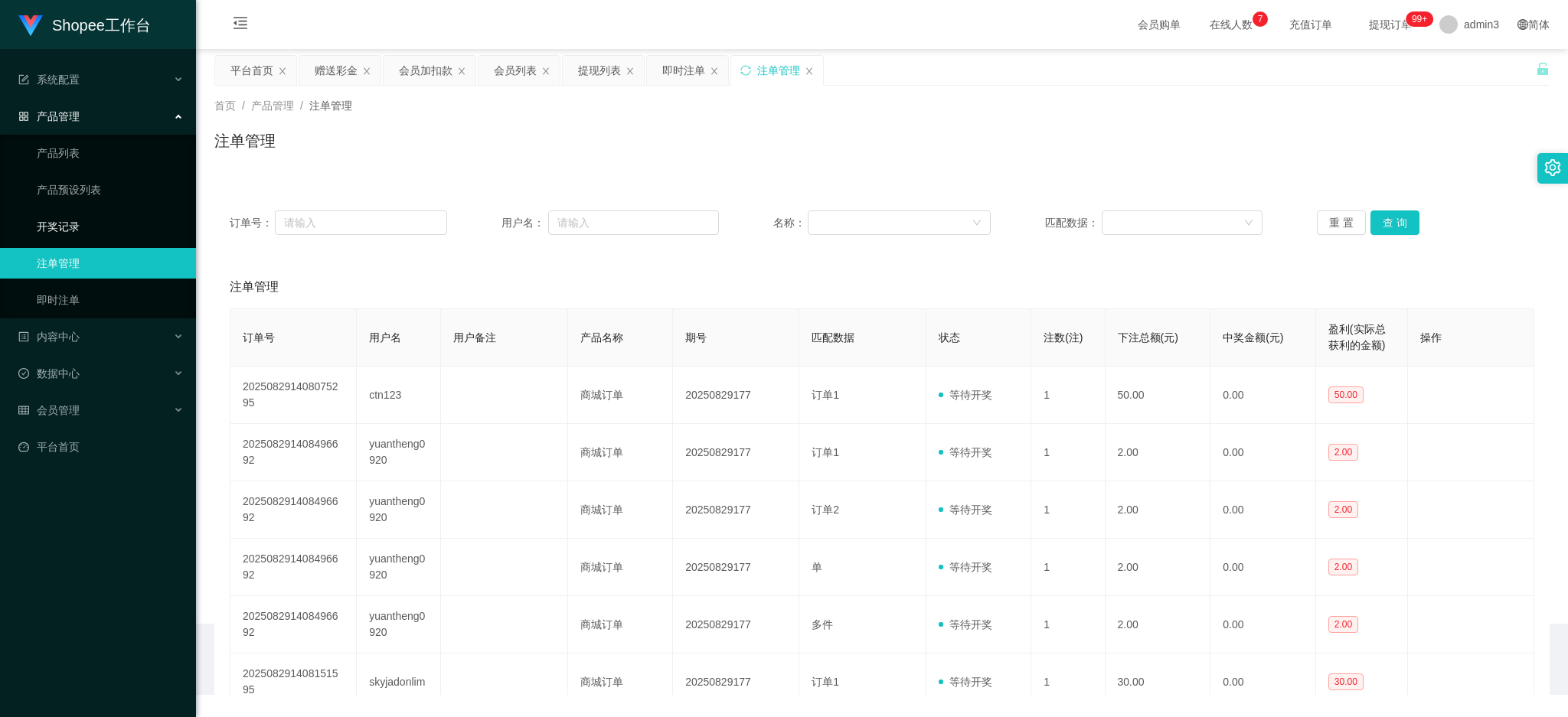
click at [65, 232] on link "开奖记录" at bounding box center [109, 227] width 147 height 31
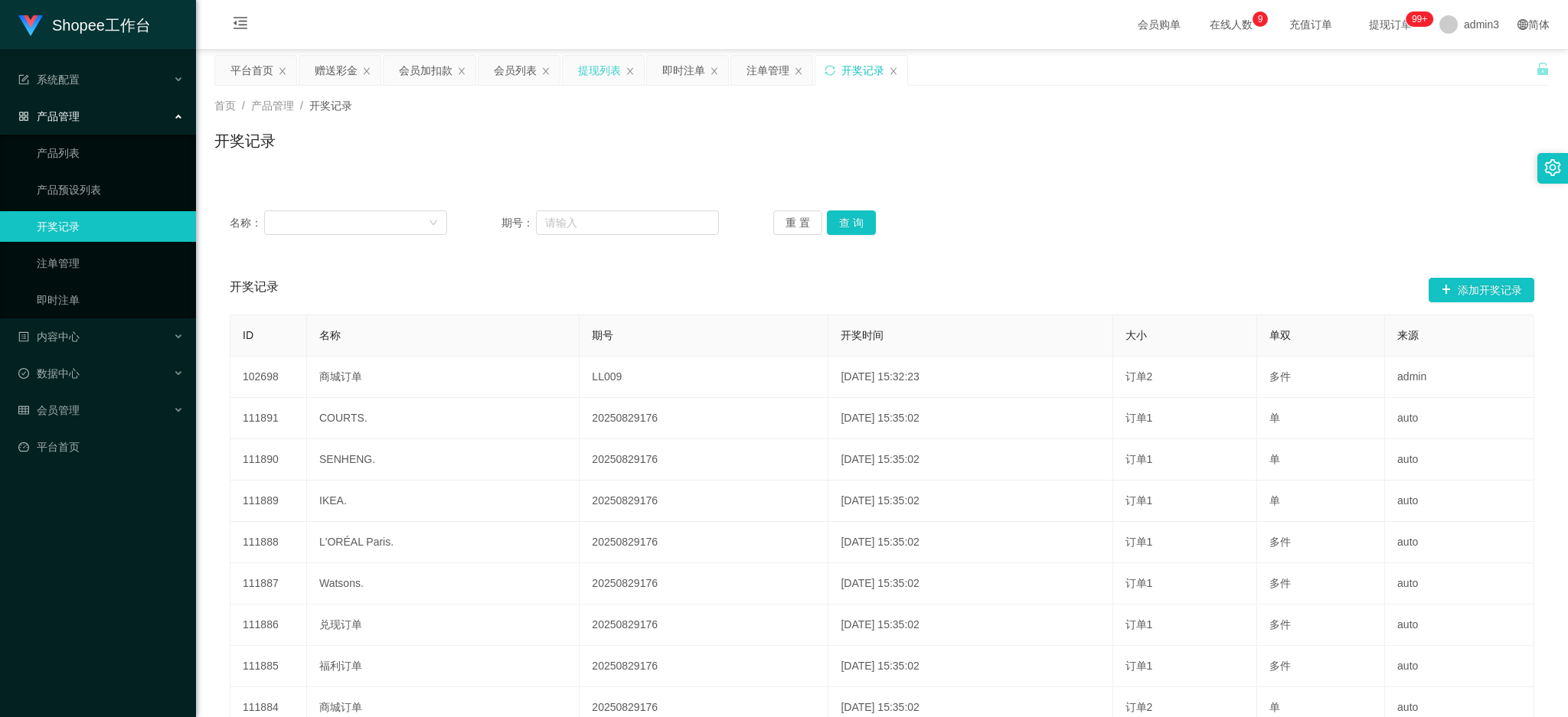
drag, startPoint x: 595, startPoint y: 67, endPoint x: 586, endPoint y: 157, distance: 90.4
click at [596, 67] on div "提现列表" at bounding box center [599, 70] width 43 height 29
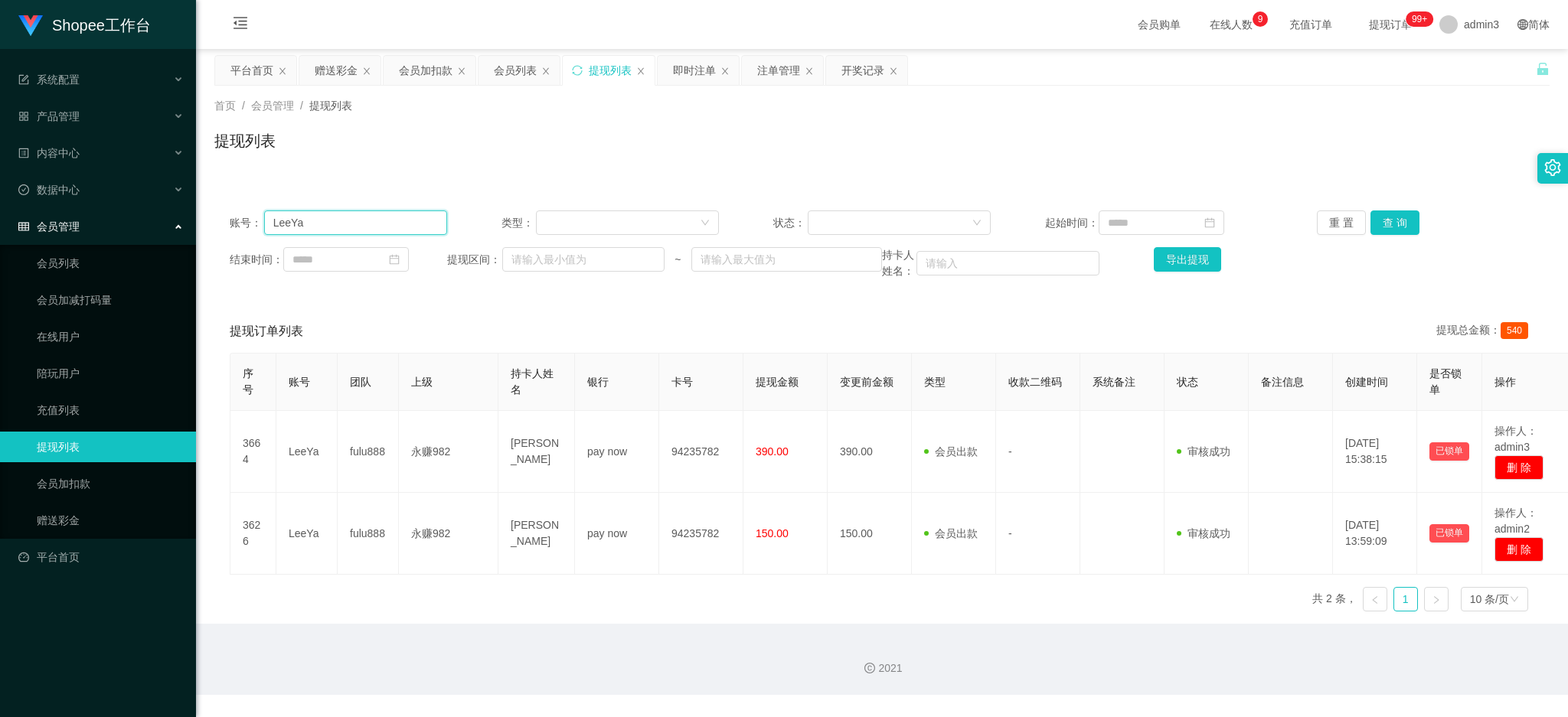
click at [348, 226] on input "LeeYa" at bounding box center [355, 222] width 183 height 25
paste input "ctn123"
click at [1397, 217] on button "查 询" at bounding box center [1395, 222] width 49 height 25
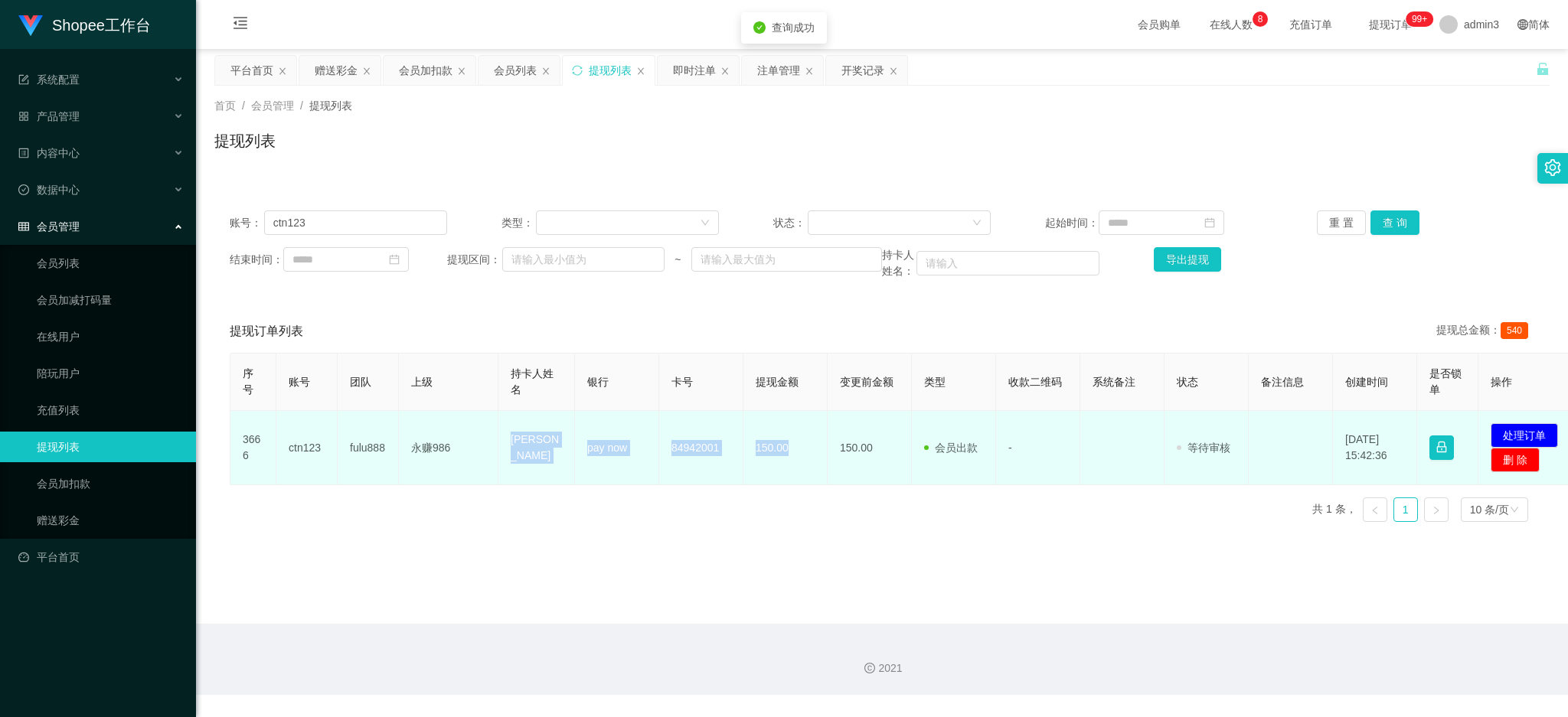
drag, startPoint x: 527, startPoint y: 452, endPoint x: 816, endPoint y: 461, distance: 289.1
click at [794, 463] on tr "3666 ctn123 fulu888 永赚986 [PERSON_NAME] pay now 84942001 150.00 150.00 会员出款 人工取…" at bounding box center [905, 447] width 1349 height 74
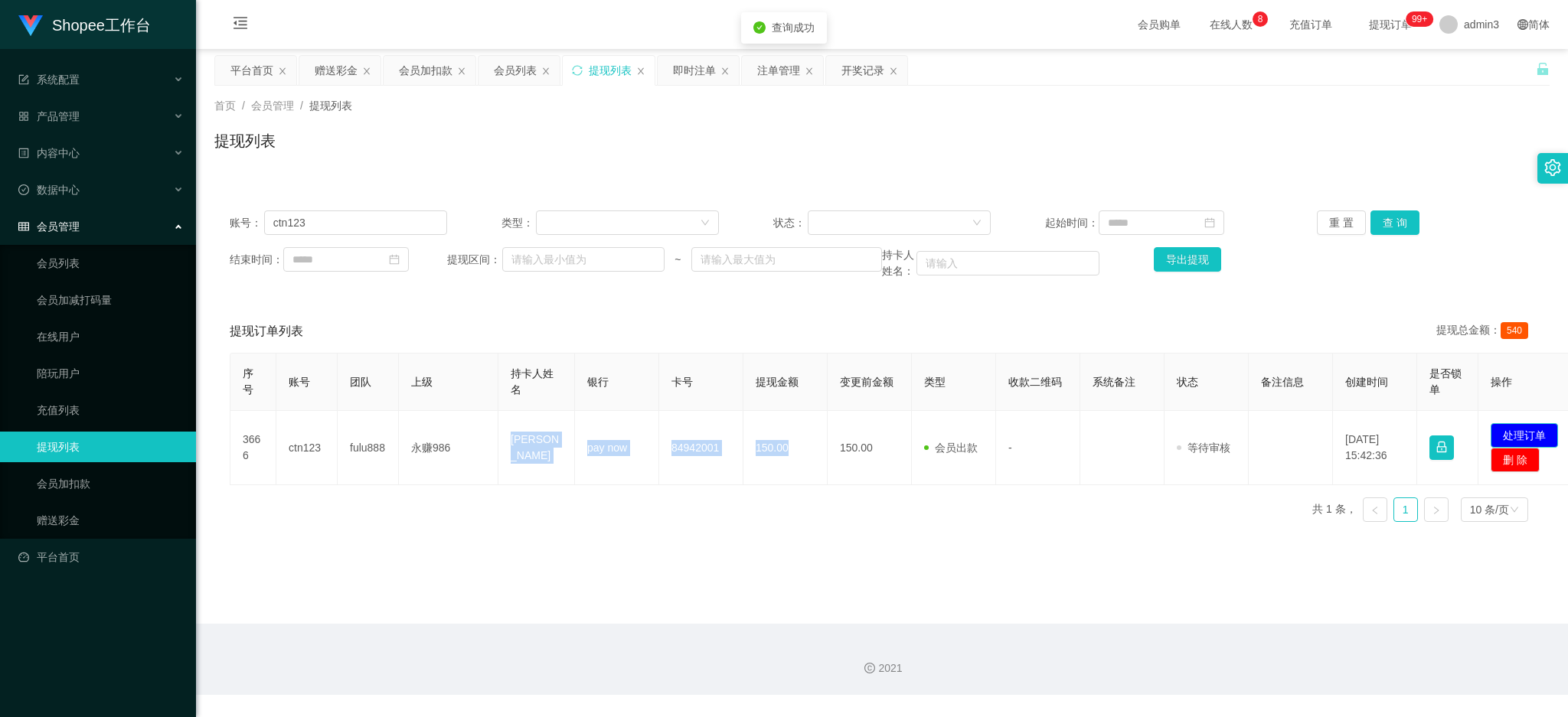
click at [1529, 438] on button "处理订单" at bounding box center [1524, 435] width 67 height 25
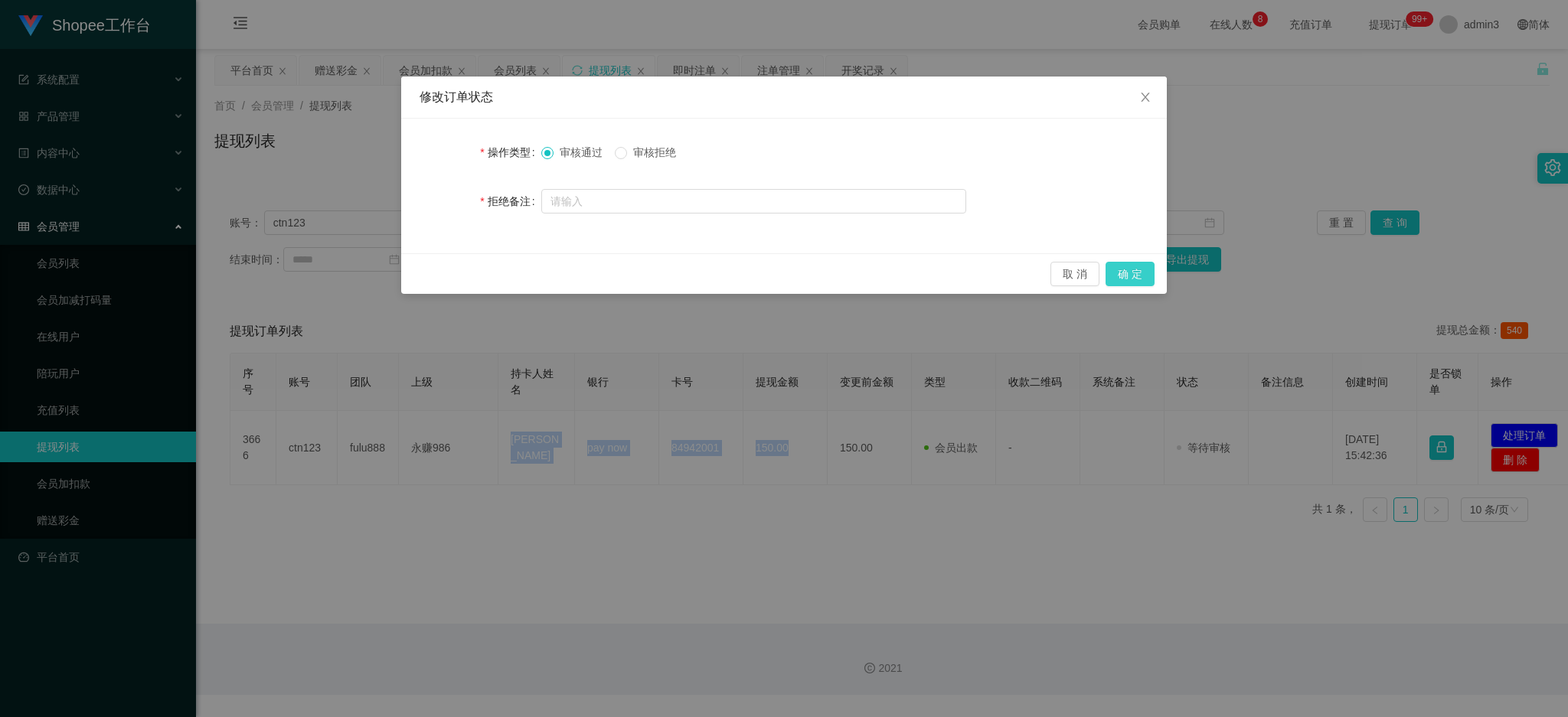
click at [1132, 269] on button "确 定" at bounding box center [1130, 273] width 49 height 25
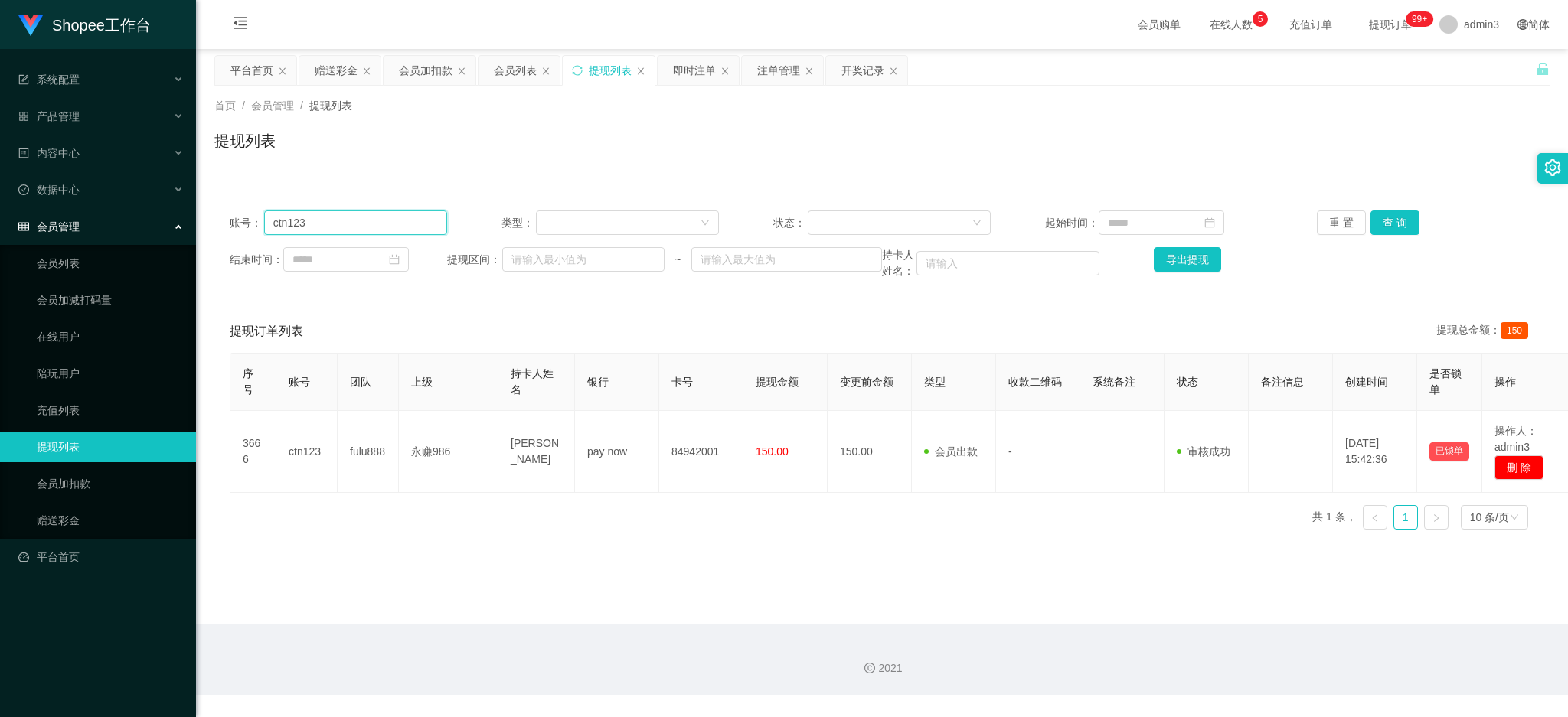
click at [308, 231] on input "ctn123" at bounding box center [355, 222] width 183 height 25
paste input "kooshopee"
type input "kooshopee"
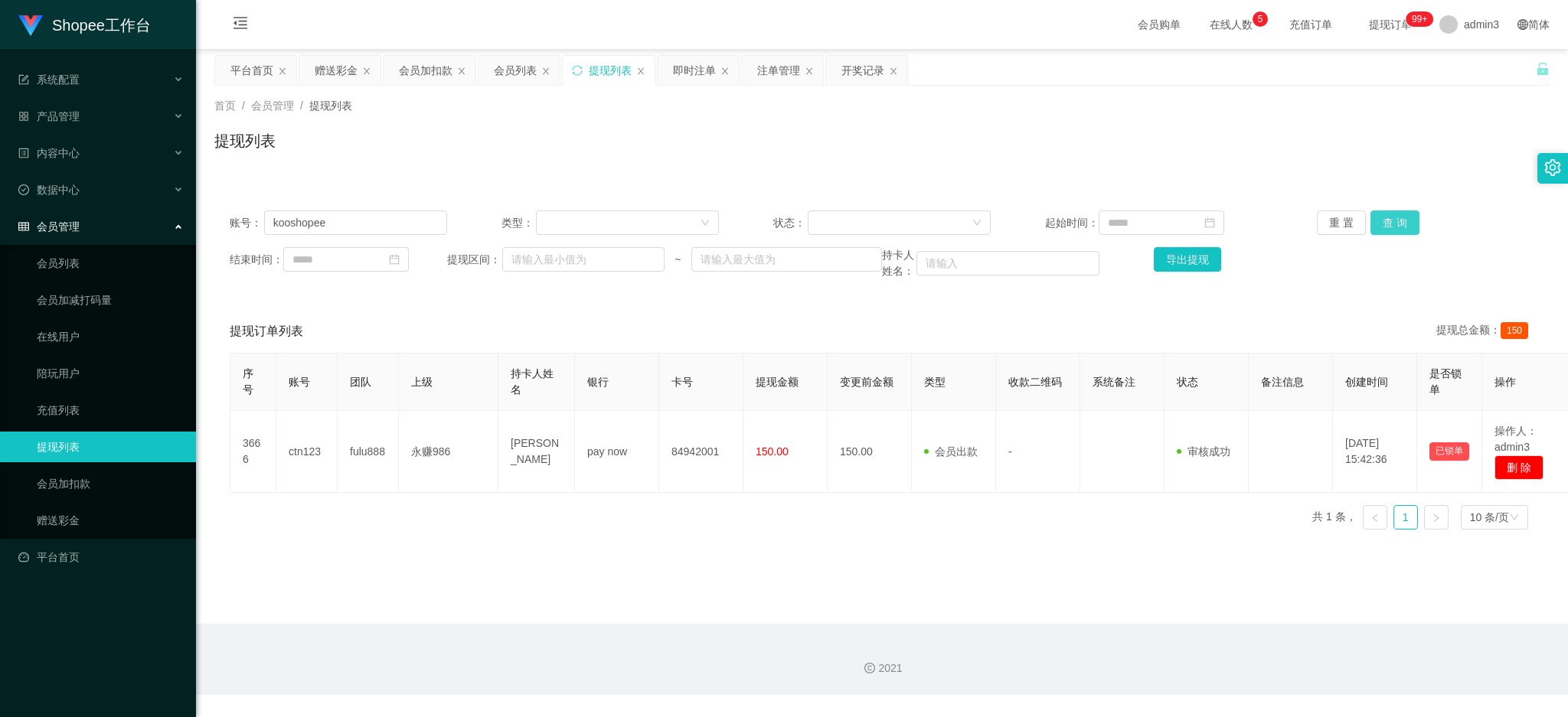
click at [1380, 232] on button "查 询" at bounding box center [1395, 222] width 49 height 25
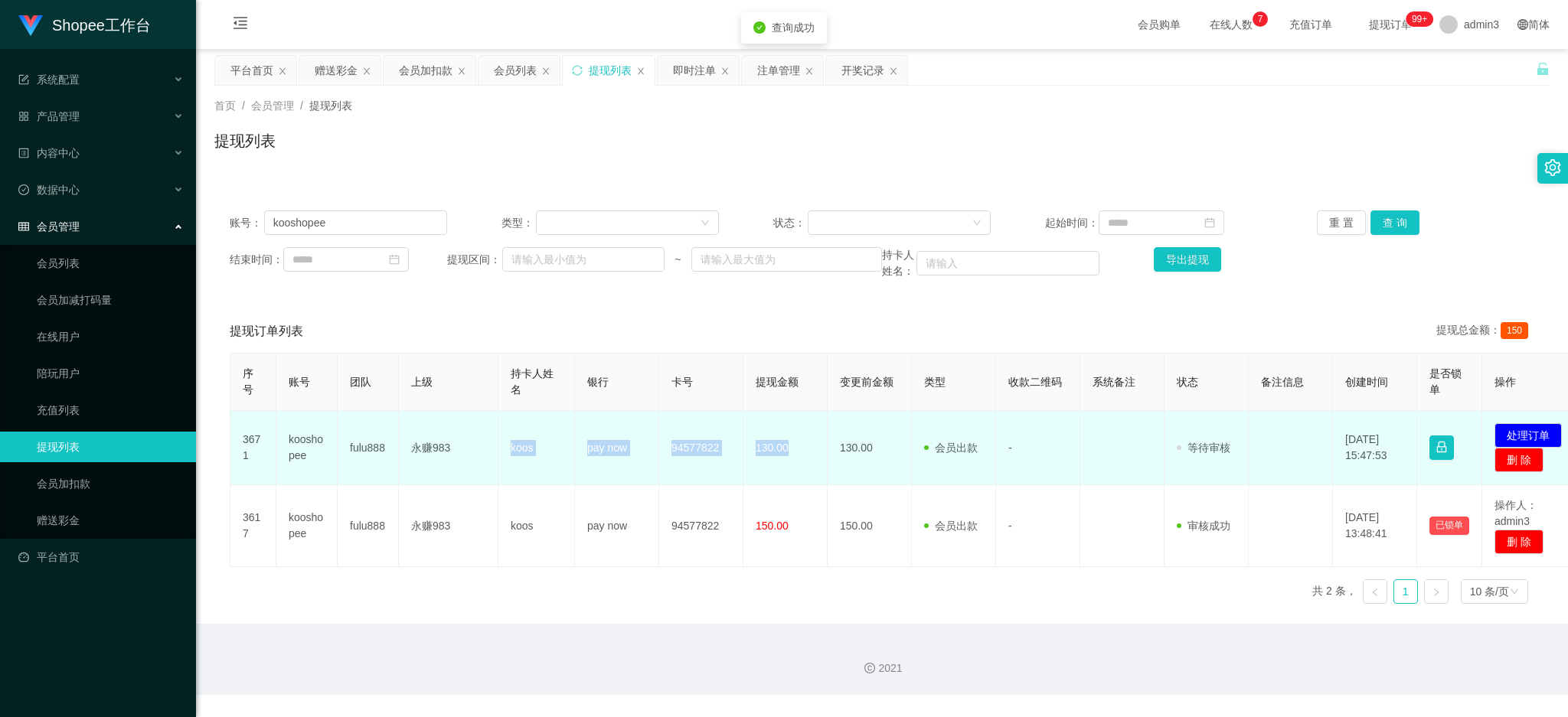
drag, startPoint x: 505, startPoint y: 453, endPoint x: 799, endPoint y: 460, distance: 294.1
click at [799, 460] on tr "3671 kooshopee fulu888 永赚983 koos pay now 94577822 130.00 130.00 会员出款 人工取款 - 审核…" at bounding box center [907, 447] width 1353 height 74
click at [1540, 424] on button "处理订单" at bounding box center [1528, 435] width 67 height 25
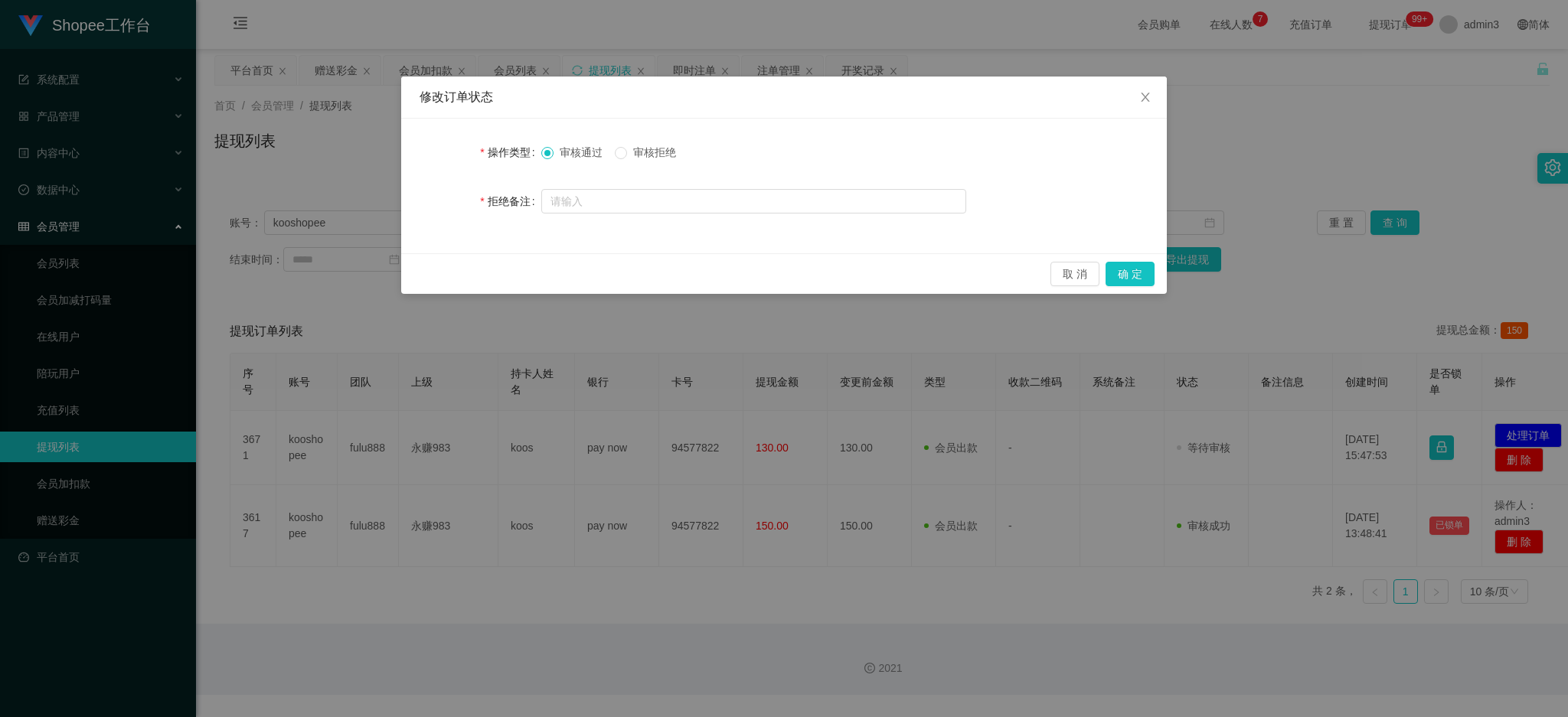
click at [1132, 289] on div "取 消 确 定" at bounding box center [784, 273] width 765 height 41
click at [1129, 279] on button "确 定" at bounding box center [1130, 273] width 49 height 25
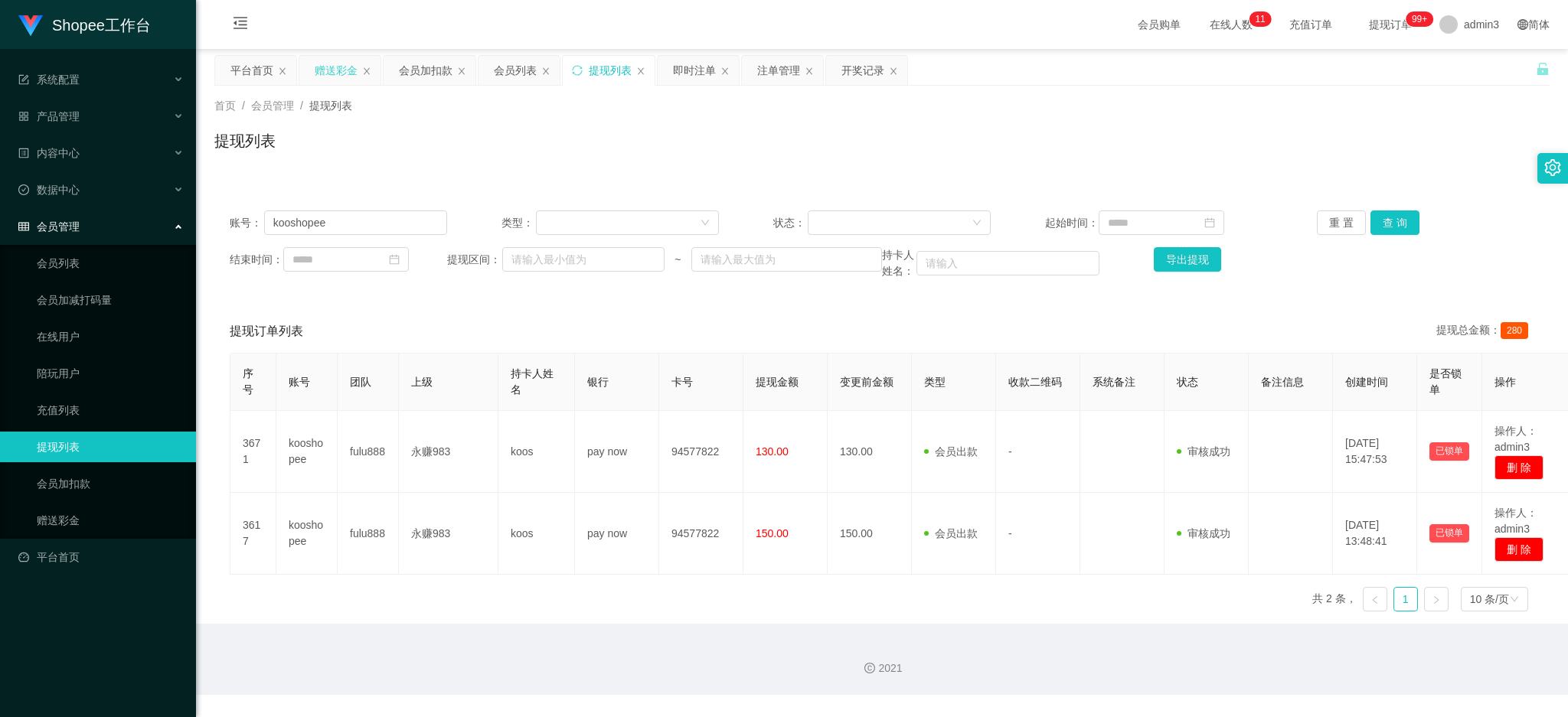
click at [324, 67] on div "赠送彩金" at bounding box center [335, 70] width 43 height 29
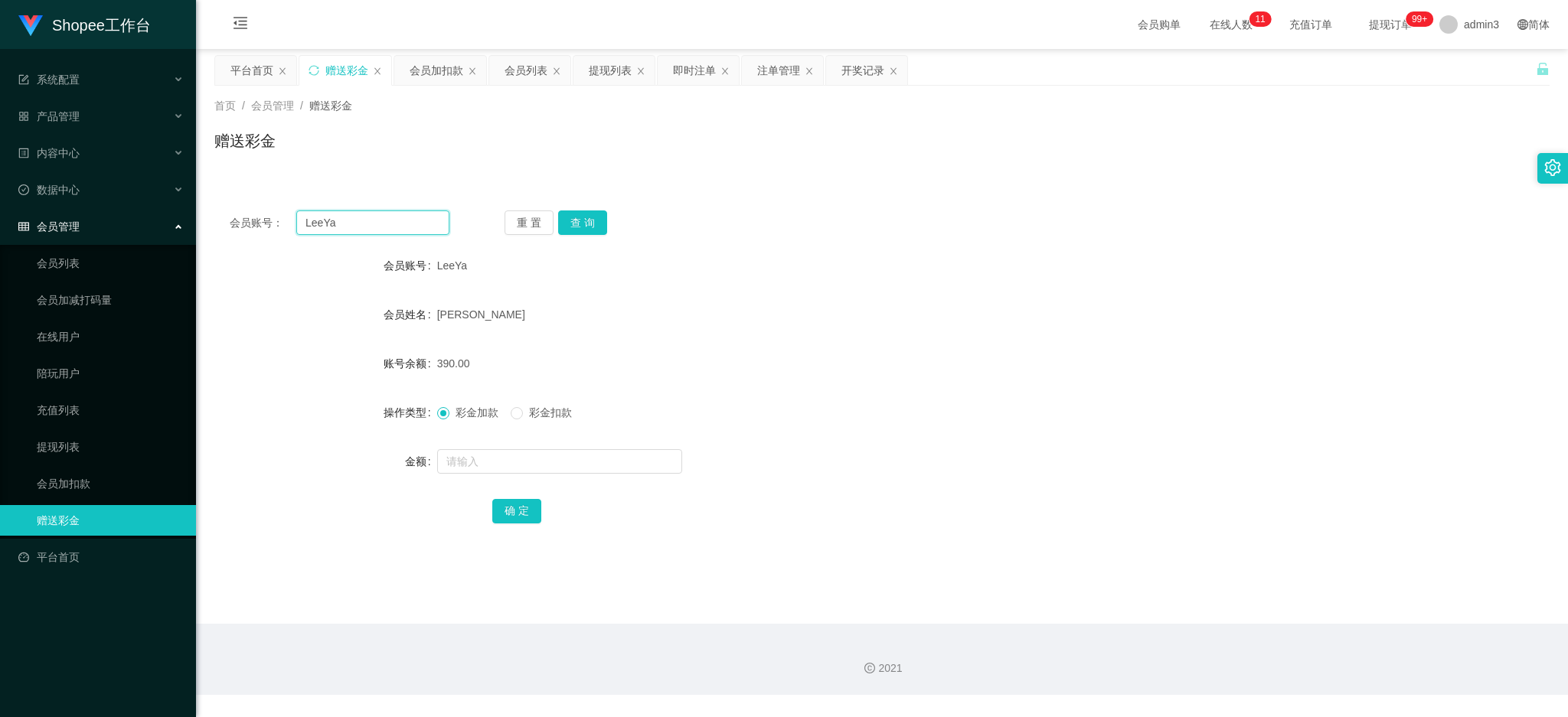
click at [367, 232] on input "LeeYa" at bounding box center [373, 222] width 153 height 25
paste input "abel"
type input "abel"
click at [572, 218] on button "查 询" at bounding box center [582, 222] width 49 height 25
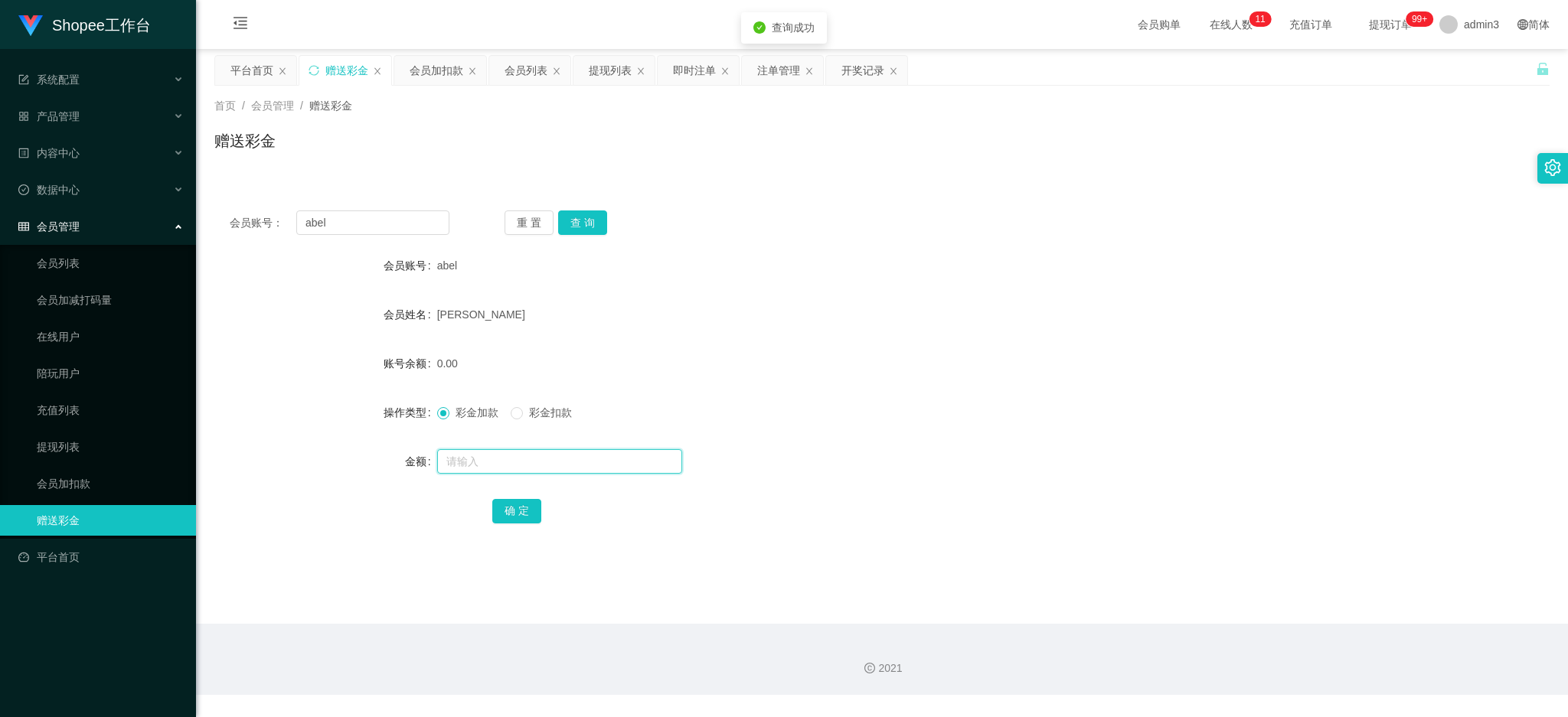
click at [529, 455] on input "text" at bounding box center [559, 461] width 245 height 25
type input "100"
click at [515, 512] on button "确 定" at bounding box center [517, 511] width 49 height 25
click at [586, 70] on div "提现列表" at bounding box center [613, 70] width 81 height 29
click at [604, 79] on div "提现列表" at bounding box center [610, 70] width 43 height 29
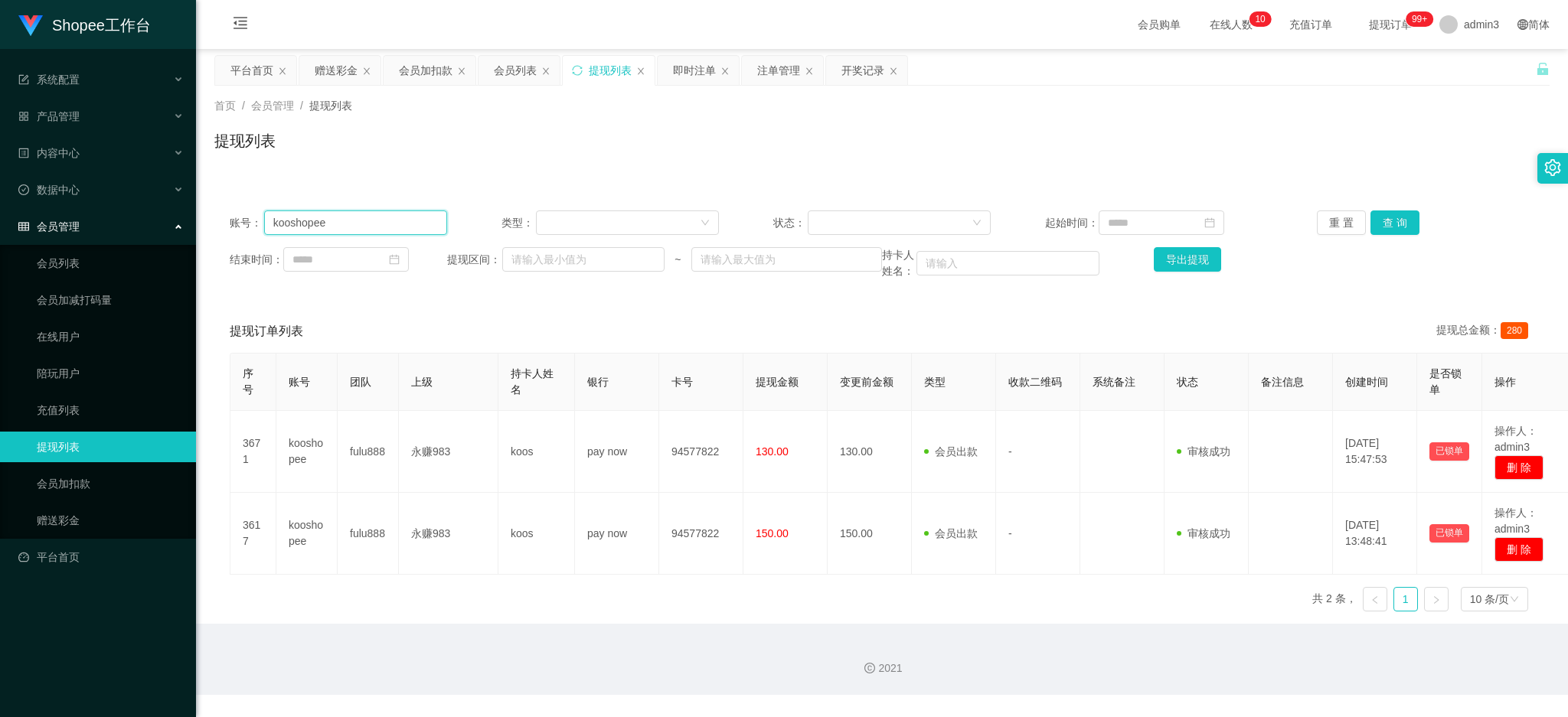
click at [327, 216] on input "kooshopee" at bounding box center [355, 222] width 183 height 25
paste input "skyjadonlim"
type input "skyjadonlim"
click at [1376, 220] on button "查 询" at bounding box center [1395, 222] width 49 height 25
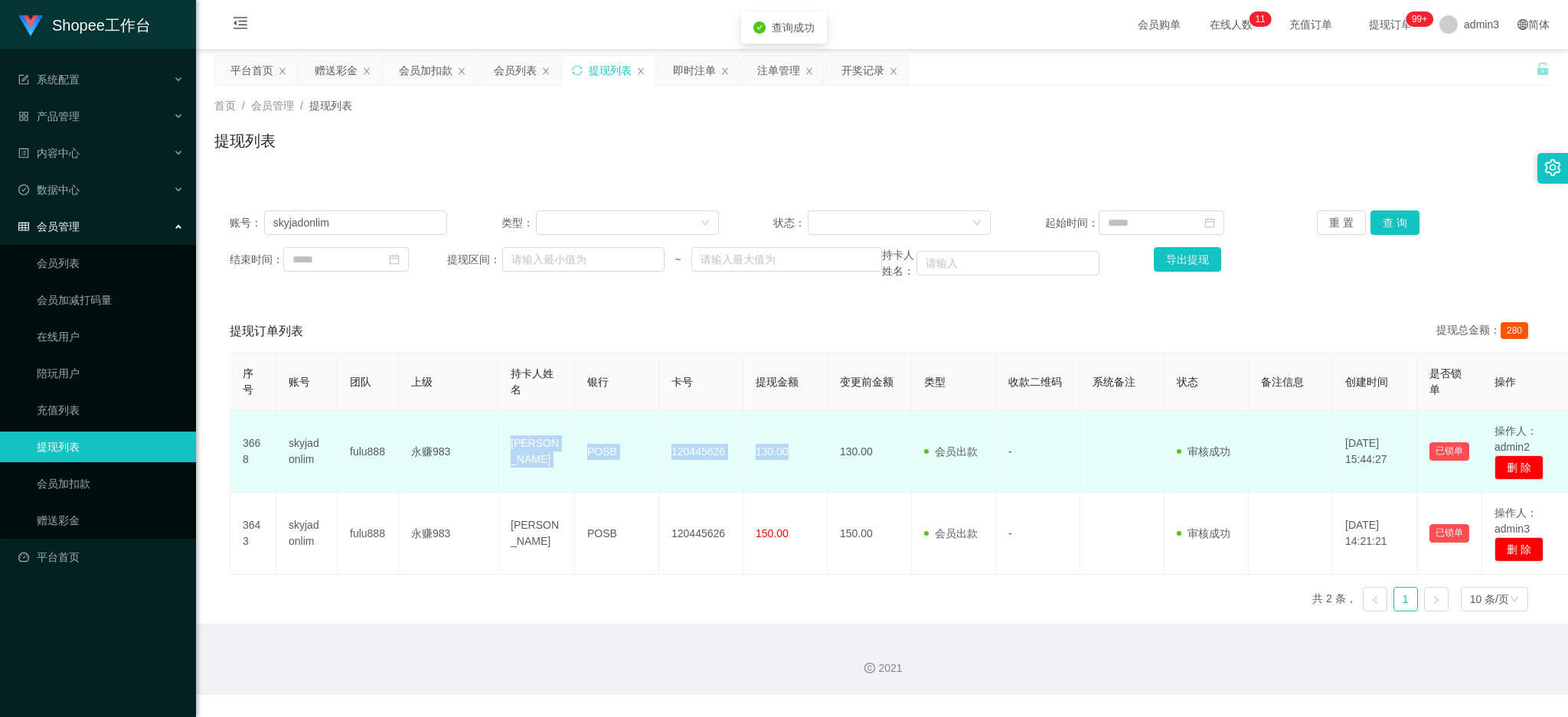
drag, startPoint x: 510, startPoint y: 442, endPoint x: 799, endPoint y: 460, distance: 289.6
click at [799, 460] on tr "3668 skyjadonlim fulu888 永赚983 [PERSON_NAME] POSB 120445626 130.00 130.00 会员出款 …" at bounding box center [902, 452] width 1343 height 82
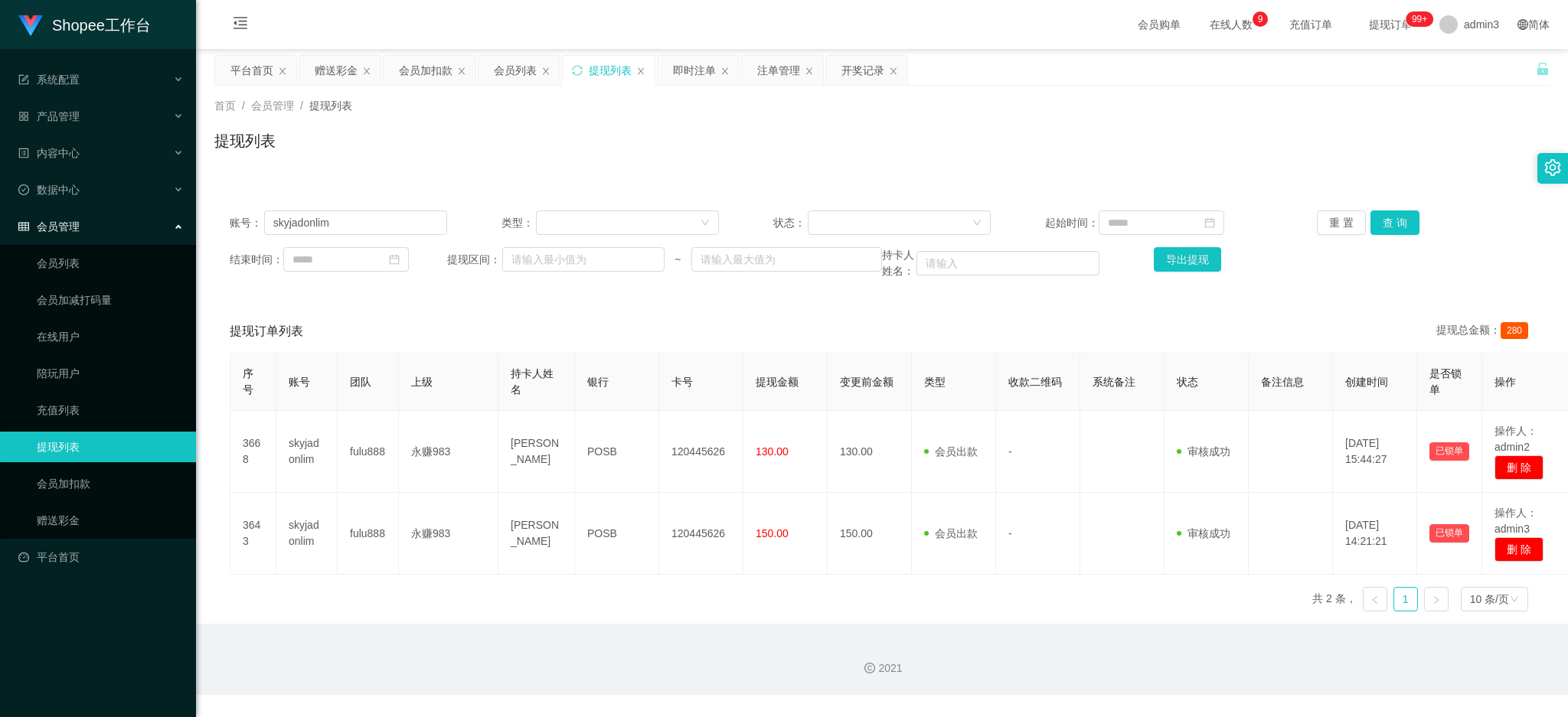
drag, startPoint x: 713, startPoint y: 343, endPoint x: 692, endPoint y: 416, distance: 76.0
click at [713, 343] on div "提现订单列表 提现总金额： 280" at bounding box center [882, 331] width 1305 height 43
click at [328, 67] on div "赠送彩金" at bounding box center [335, 70] width 43 height 29
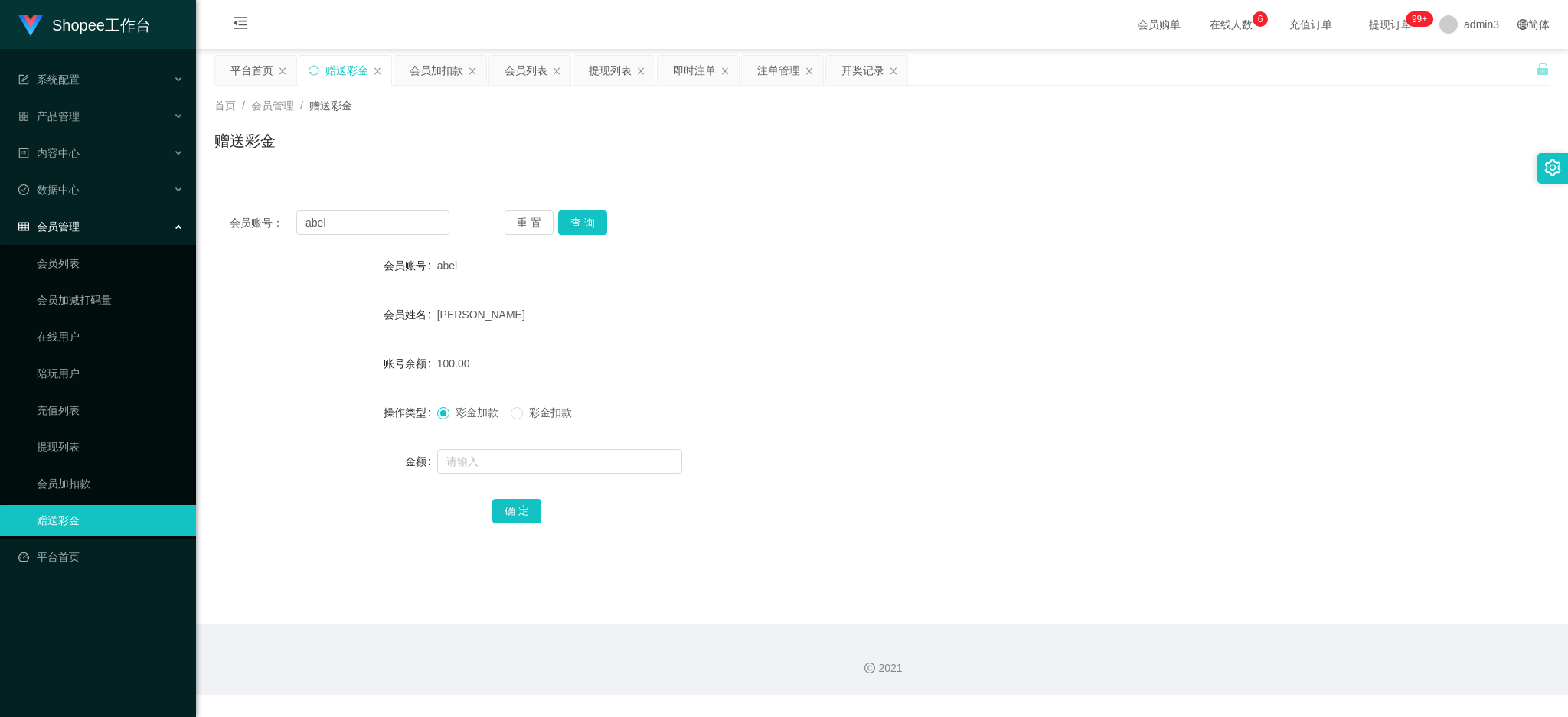
click at [291, 205] on div "会员账号： [PERSON_NAME] 置 查 询 会员账号 abel 会员姓名 HU BIN 账号余额 100.00 操作类型 彩金加款 彩金扣款 金额 确…" at bounding box center [881, 377] width 1335 height 364
click at [333, 218] on input "abel" at bounding box center [373, 222] width 153 height 25
drag, startPoint x: 583, startPoint y: 218, endPoint x: 584, endPoint y: 225, distance: 7.1
click at [583, 218] on button "查 询" at bounding box center [582, 222] width 49 height 25
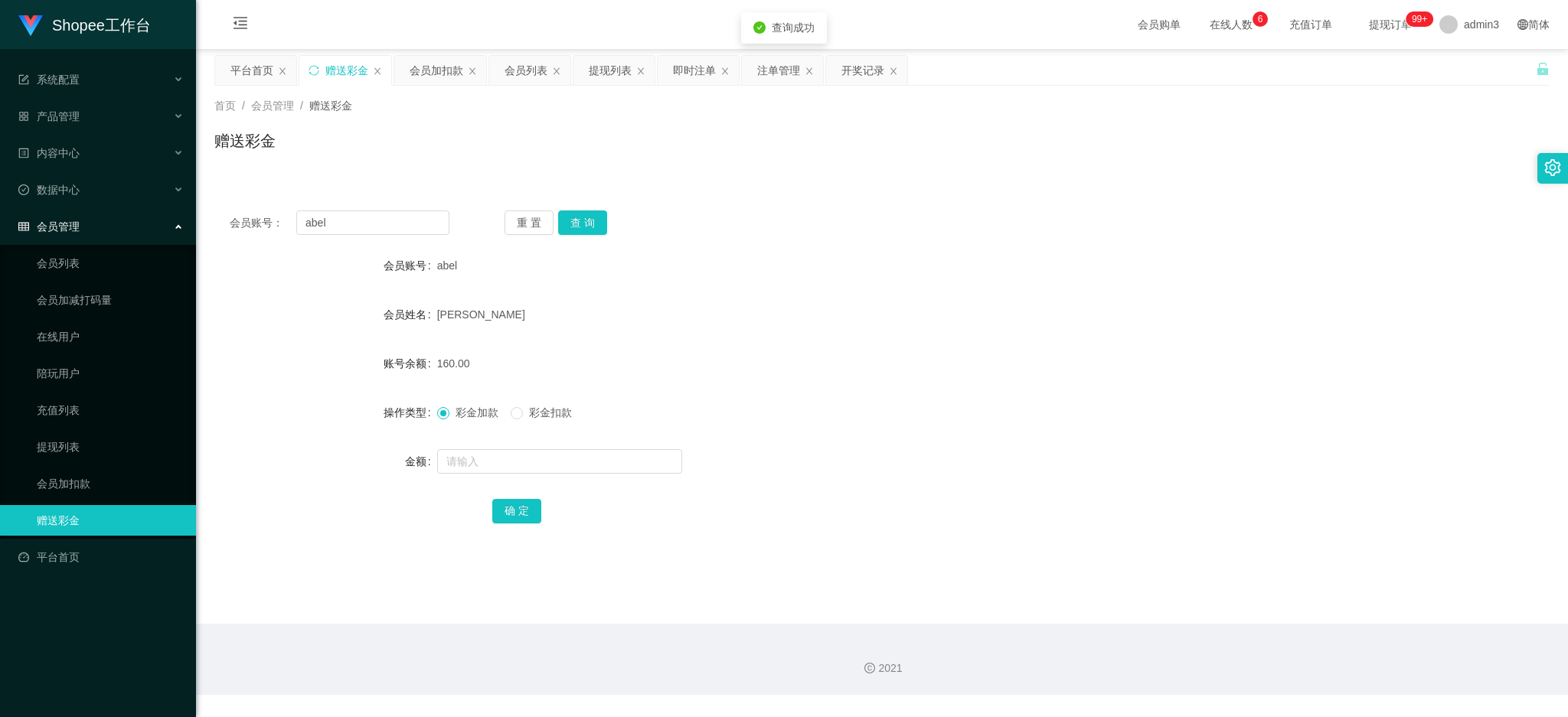
click at [539, 476] on div at bounding box center [826, 462] width 778 height 31
click at [490, 444] on form "会员账号 abel 会员姓名 HU BIN 账号余额 160.00 操作类型 彩金加款 彩金扣款 金额 确 定" at bounding box center [881, 388] width 1335 height 275
click at [486, 468] on input "text" at bounding box center [559, 461] width 245 height 25
type input "30"
click at [510, 511] on button "确 定" at bounding box center [517, 511] width 49 height 25
